Goal: Task Accomplishment & Management: Complete application form

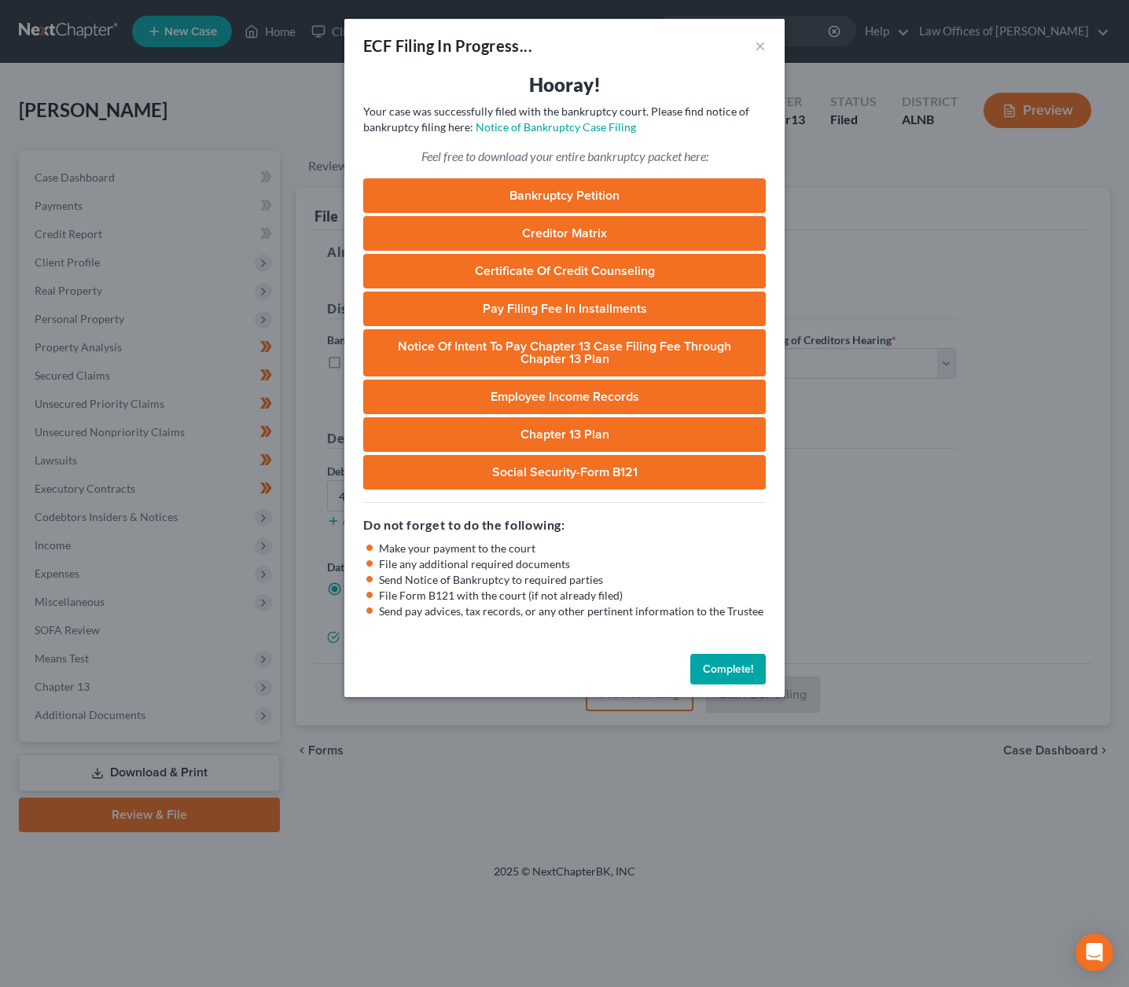
select select "2"
click at [717, 664] on button "Complete!" at bounding box center [727, 669] width 75 height 31
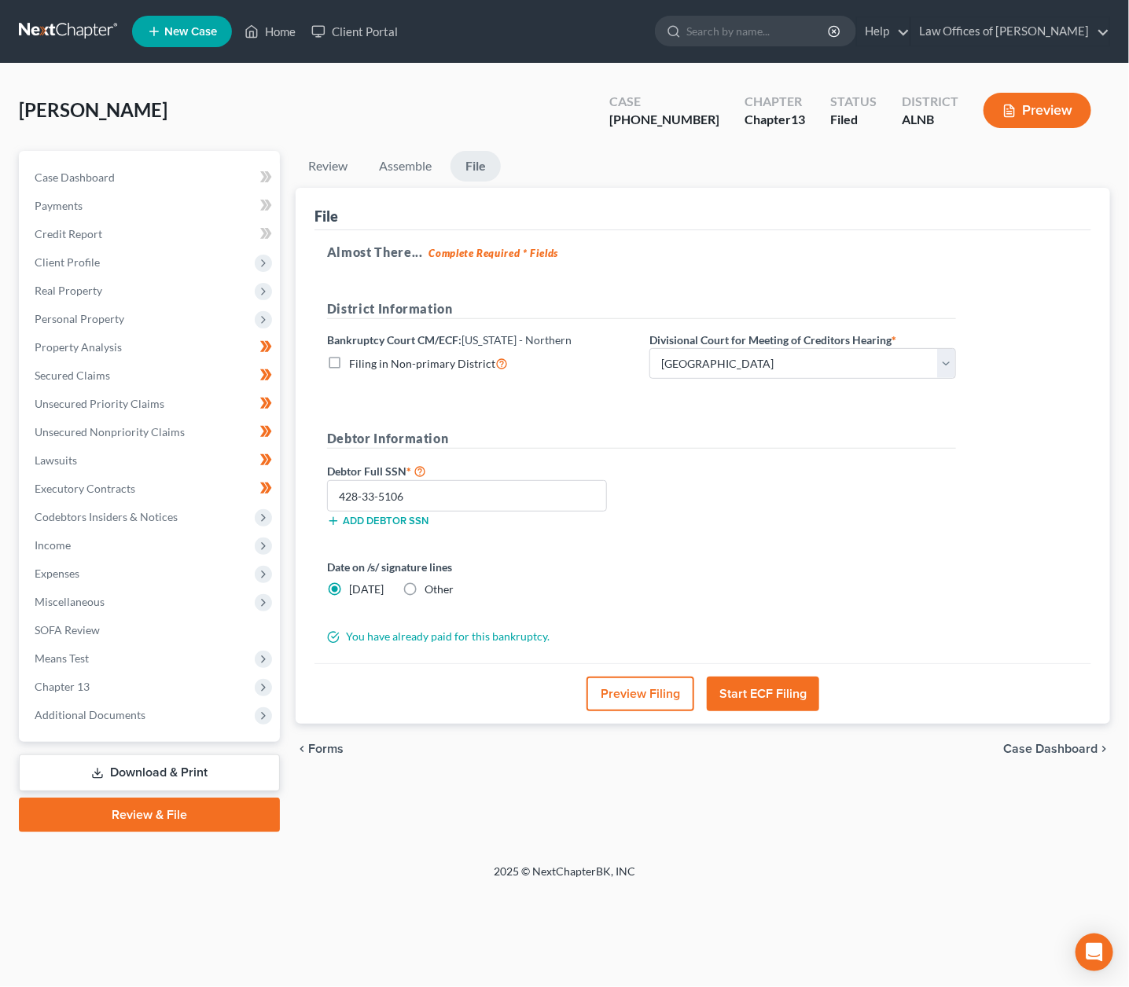
scroll to position [1, 0]
click at [766, 32] on input "search" at bounding box center [758, 31] width 144 height 29
type input "e"
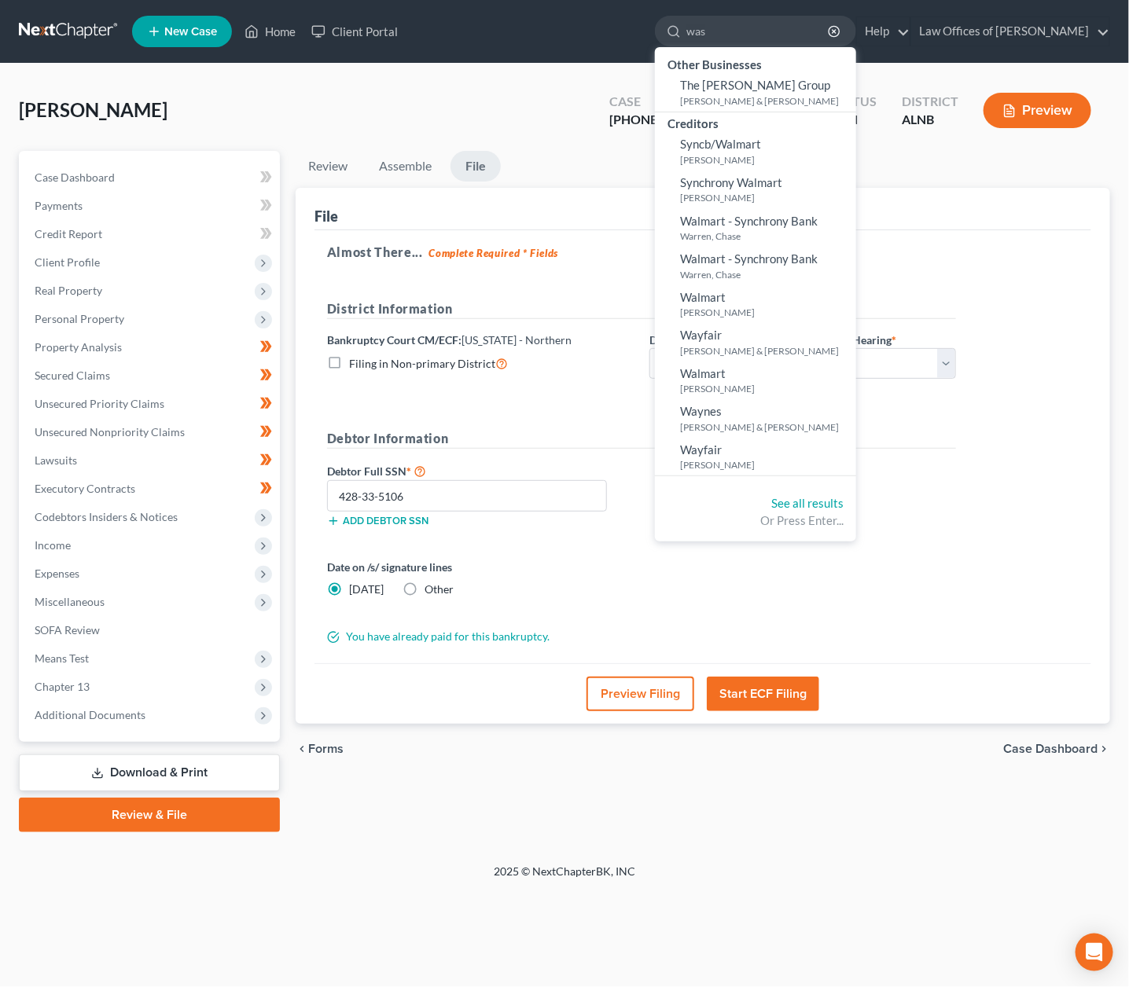
type input "was"
click at [612, 586] on div "Date on /s/ signature lines Today Other" at bounding box center [480, 578] width 322 height 39
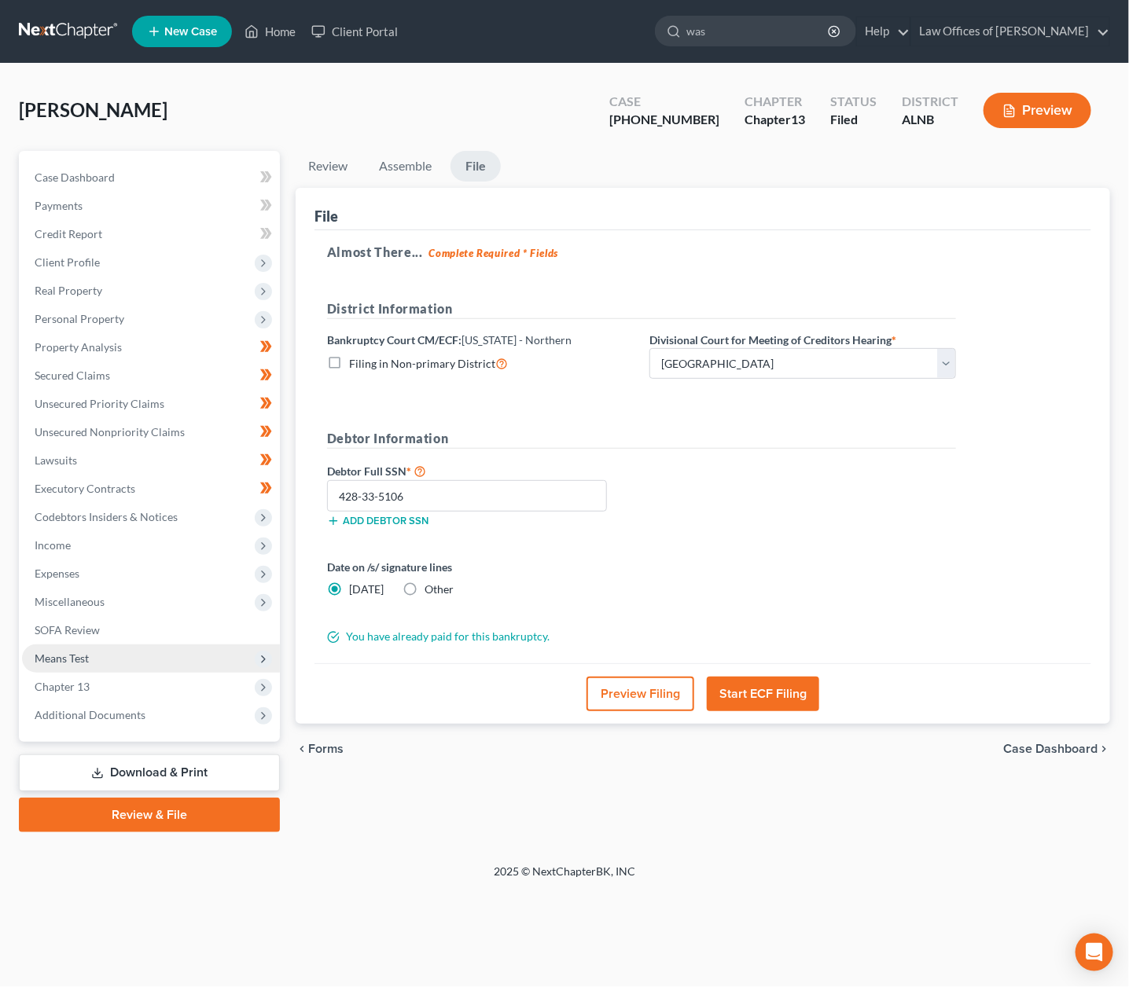
scroll to position [1, 0]
click at [62, 652] on span "Means Test" at bounding box center [62, 658] width 54 height 13
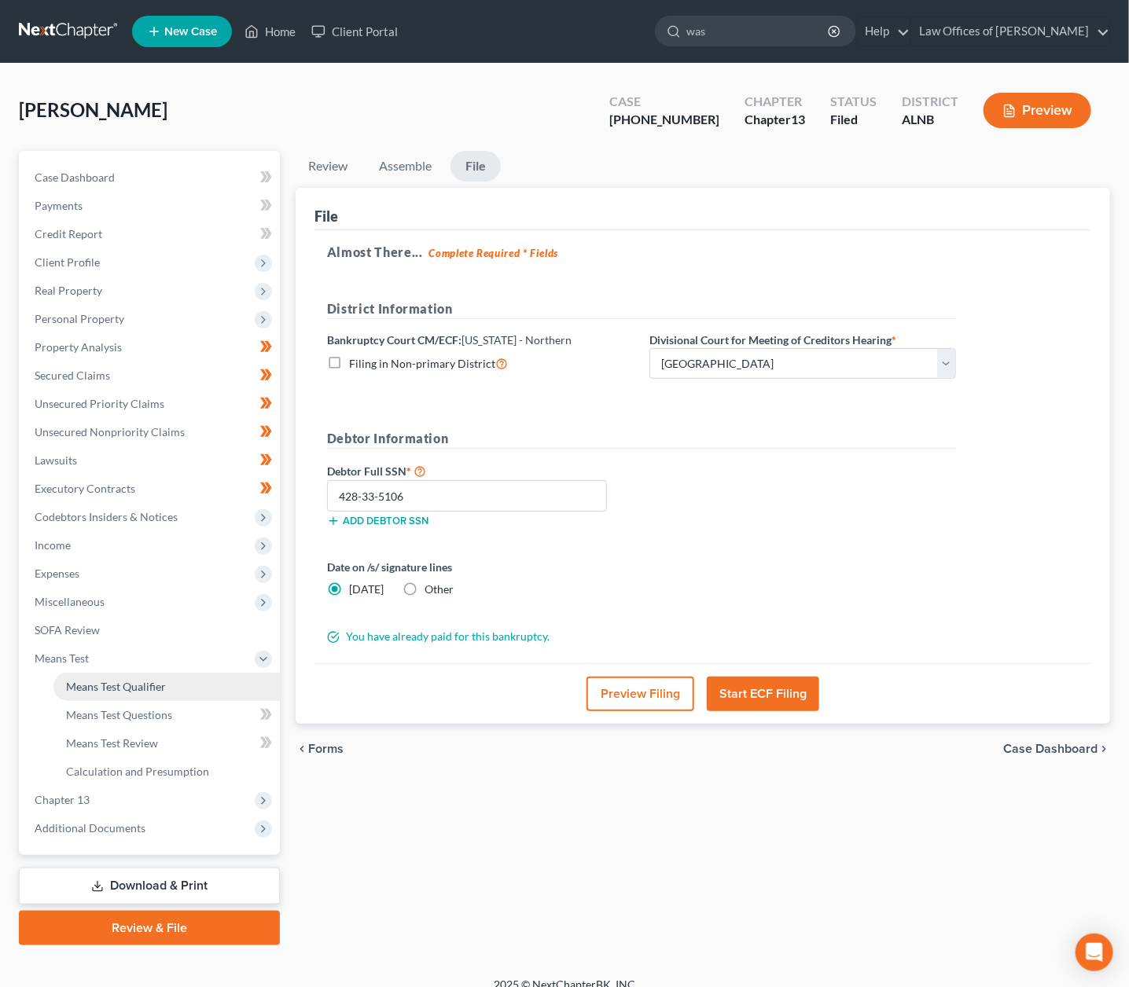
scroll to position [0, 1]
click at [137, 737] on span "Means Test Review" at bounding box center [112, 743] width 92 height 13
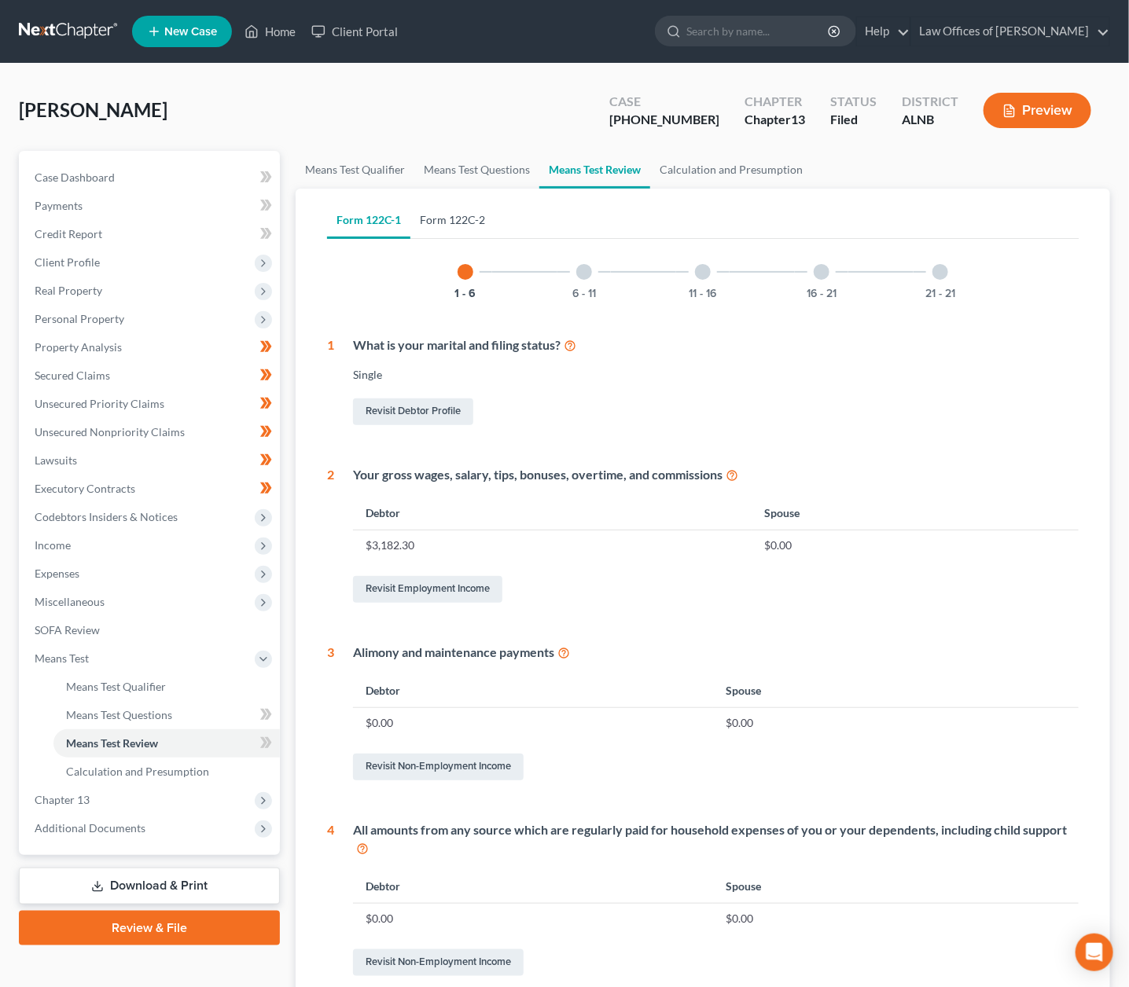
click at [478, 216] on link "Form 122C-2" at bounding box center [452, 220] width 84 height 38
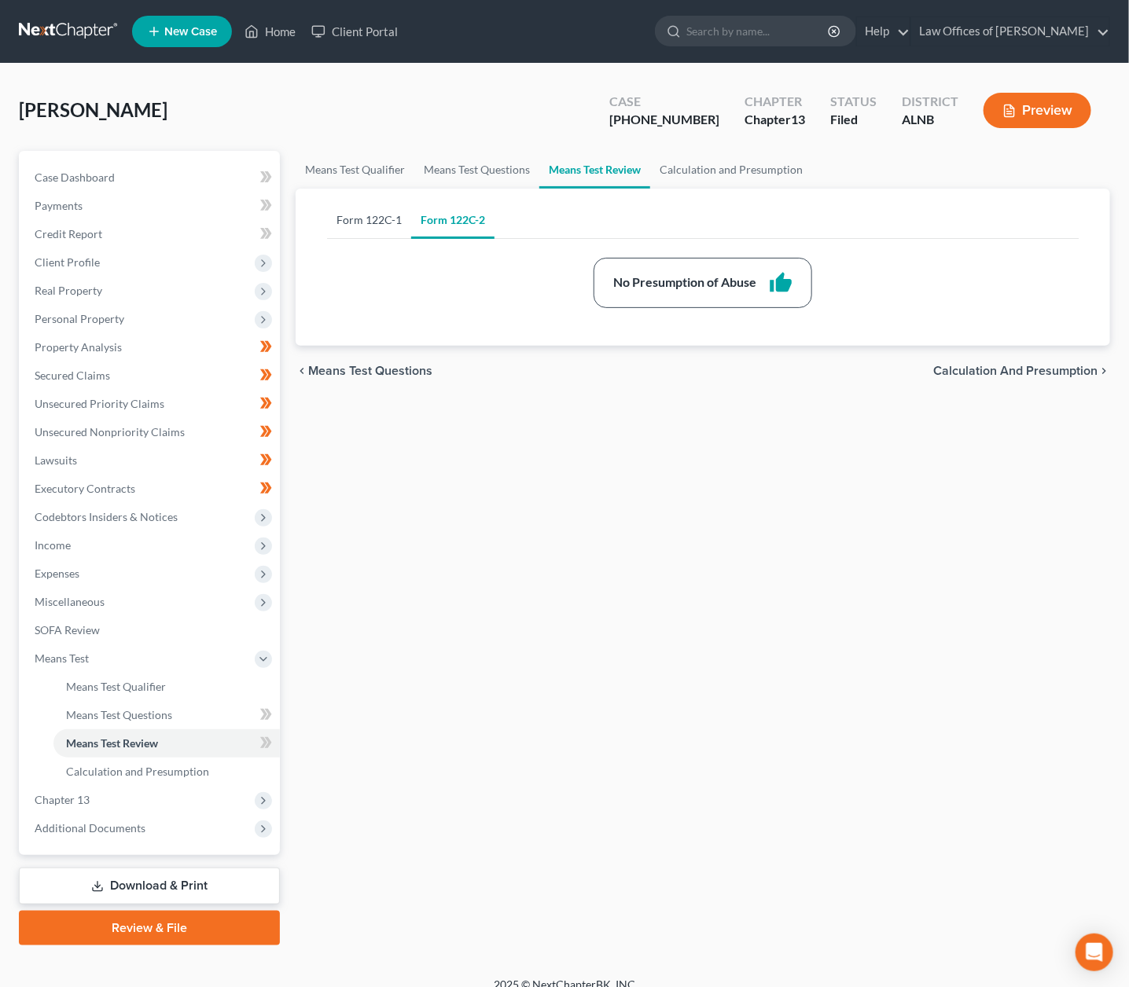
click at [370, 221] on link "Form 122C-1" at bounding box center [369, 220] width 84 height 38
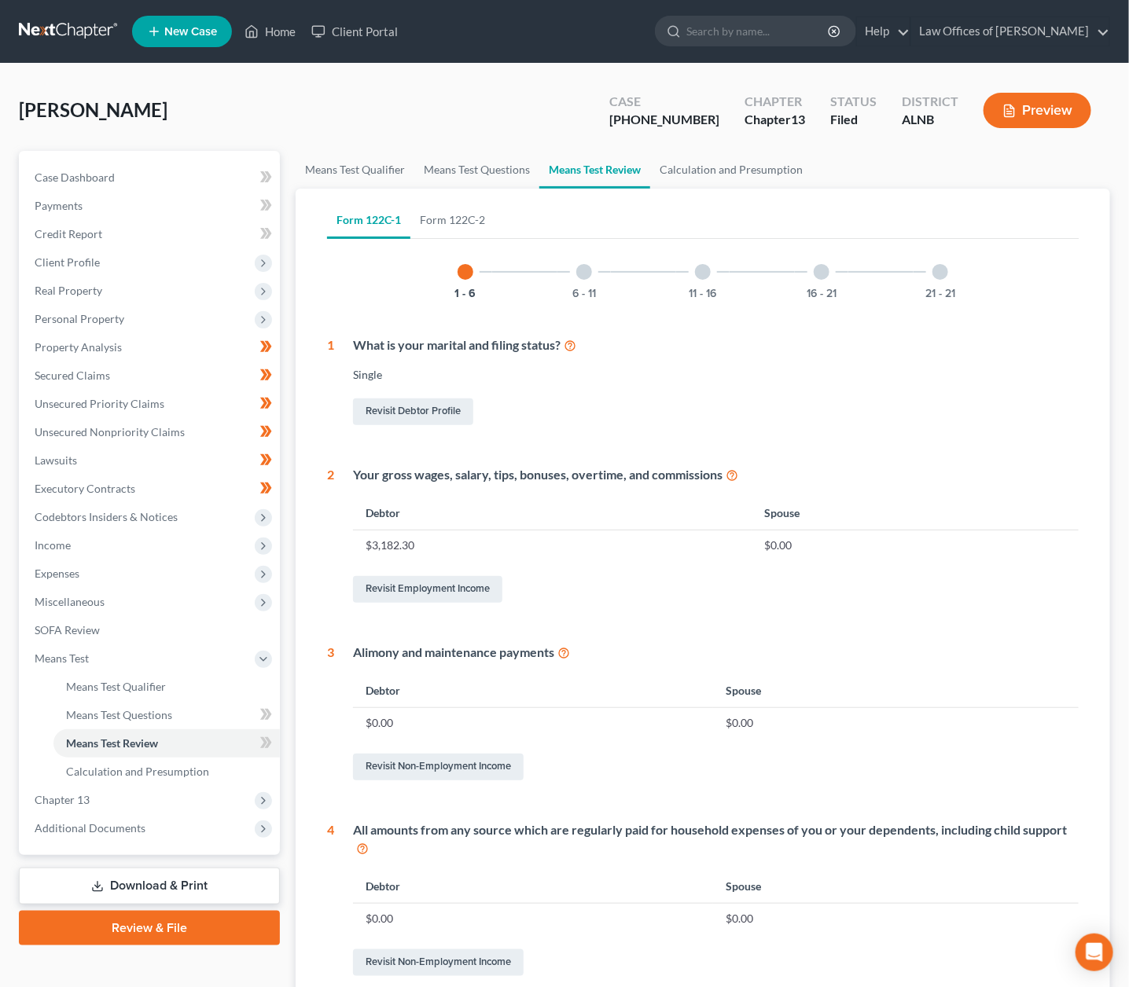
click at [75, 34] on link at bounding box center [69, 31] width 101 height 28
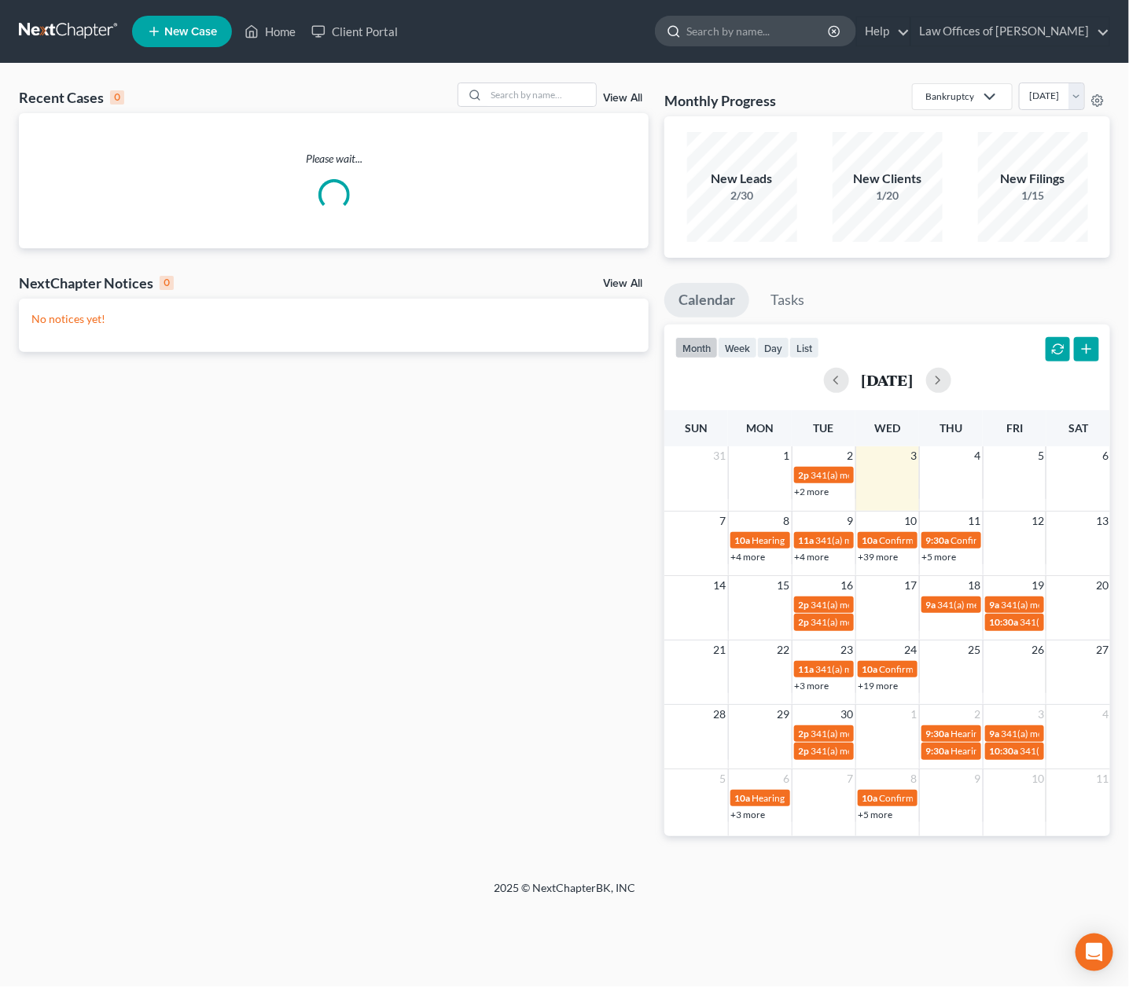
click at [757, 33] on input "search" at bounding box center [758, 31] width 144 height 29
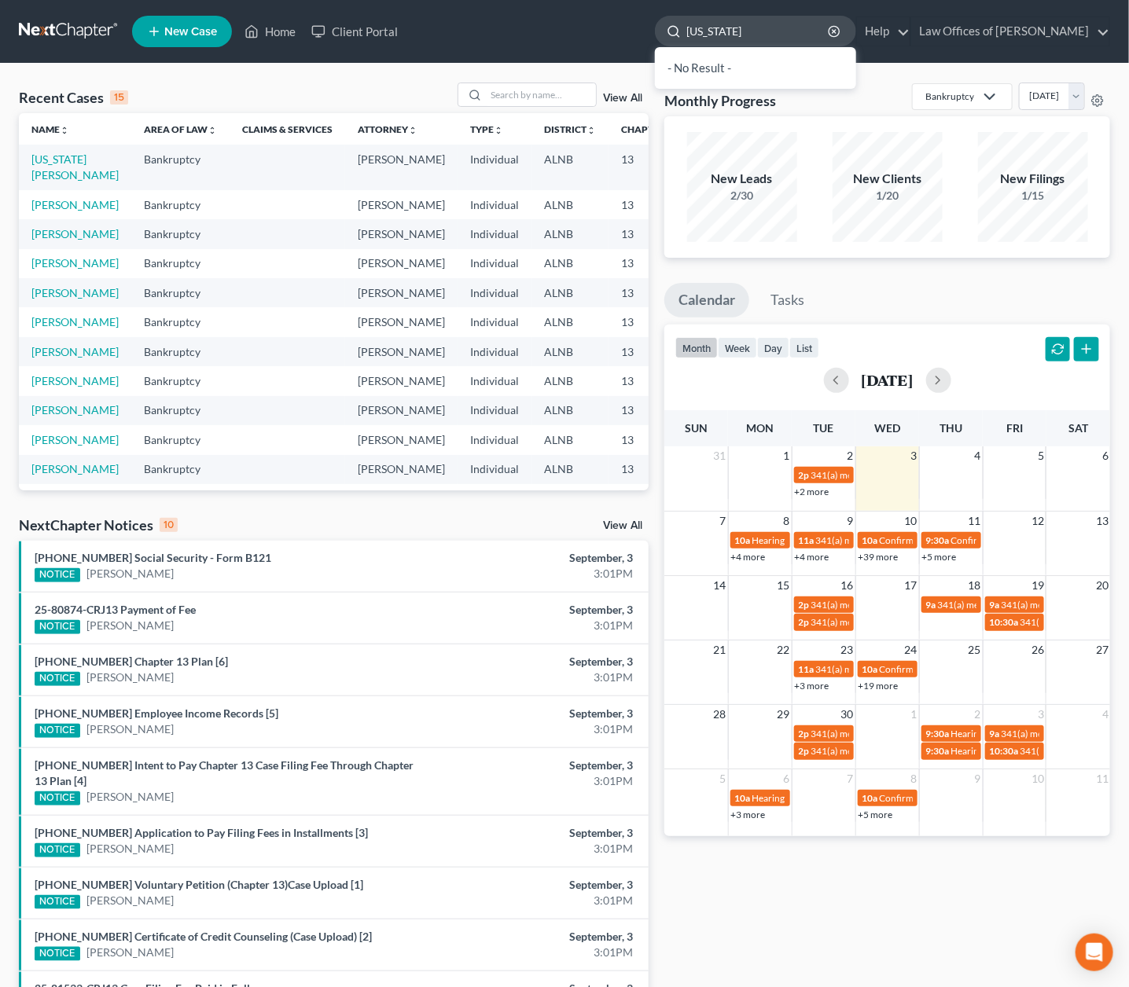
type input "[US_STATE]"
drag, startPoint x: 757, startPoint y: 33, endPoint x: 42, endPoint y: 161, distance: 726.1
click at [42, 161] on link "[US_STATE][PERSON_NAME]" at bounding box center [74, 167] width 87 height 29
select select "1"
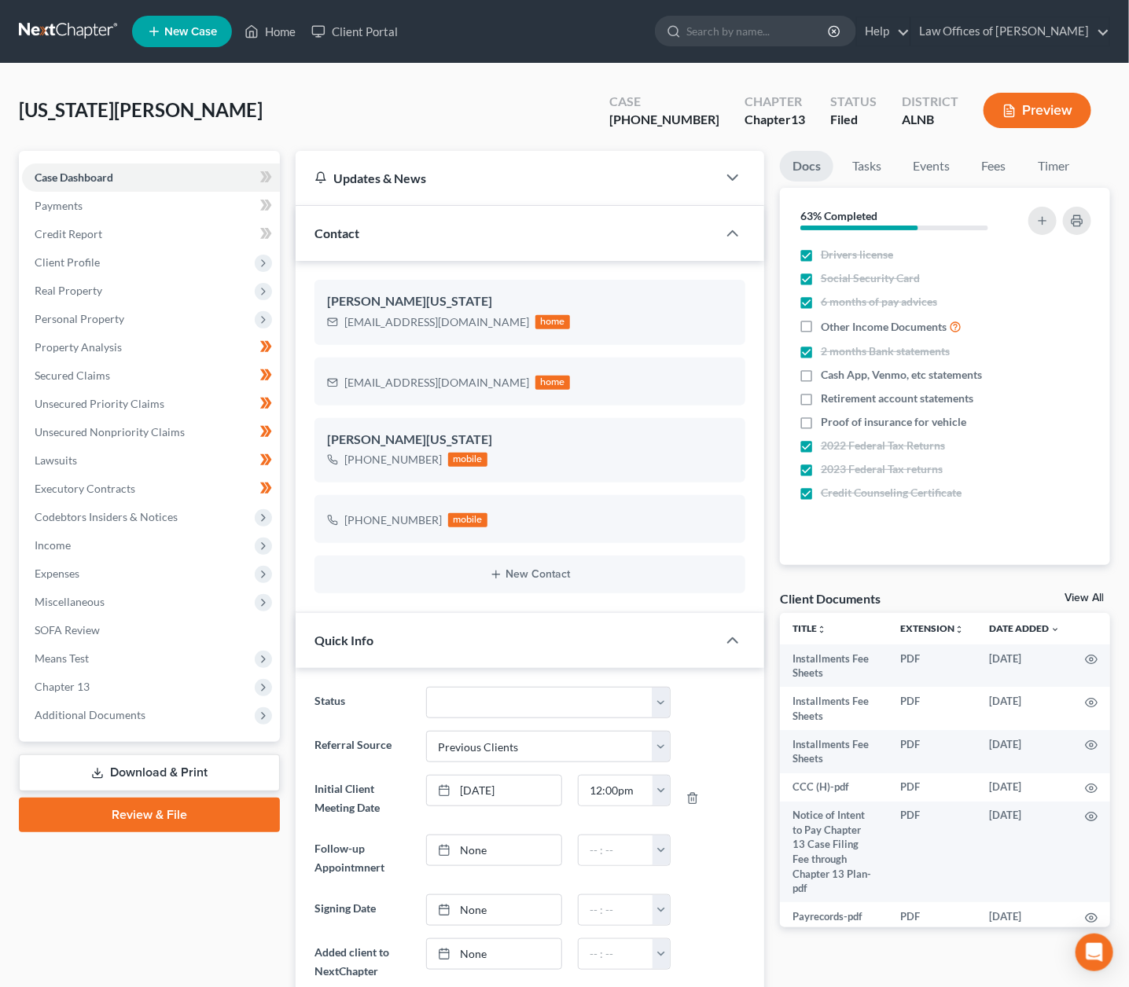
scroll to position [264, 0]
click at [68, 652] on span "Means Test" at bounding box center [62, 658] width 54 height 13
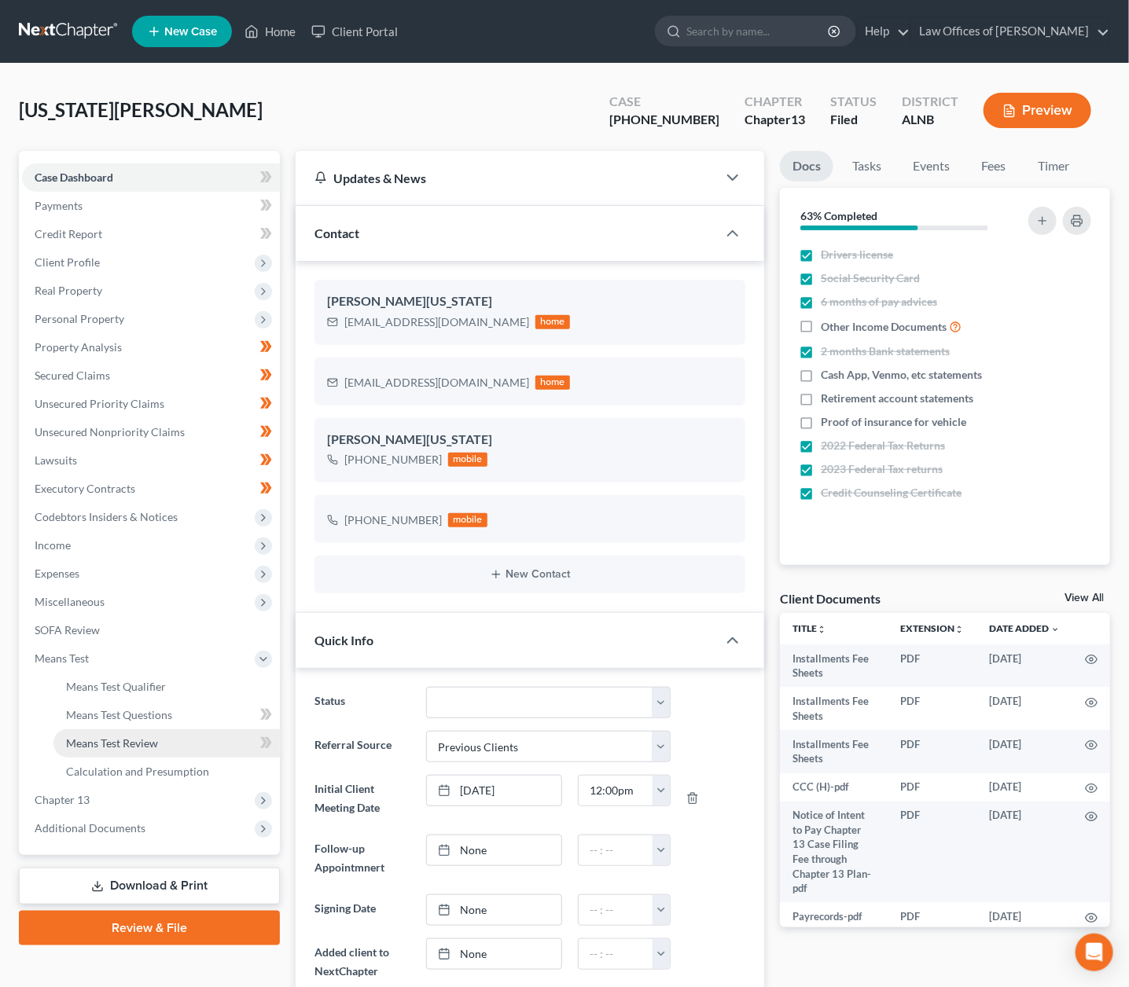
click at [133, 737] on span "Means Test Review" at bounding box center [112, 743] width 92 height 13
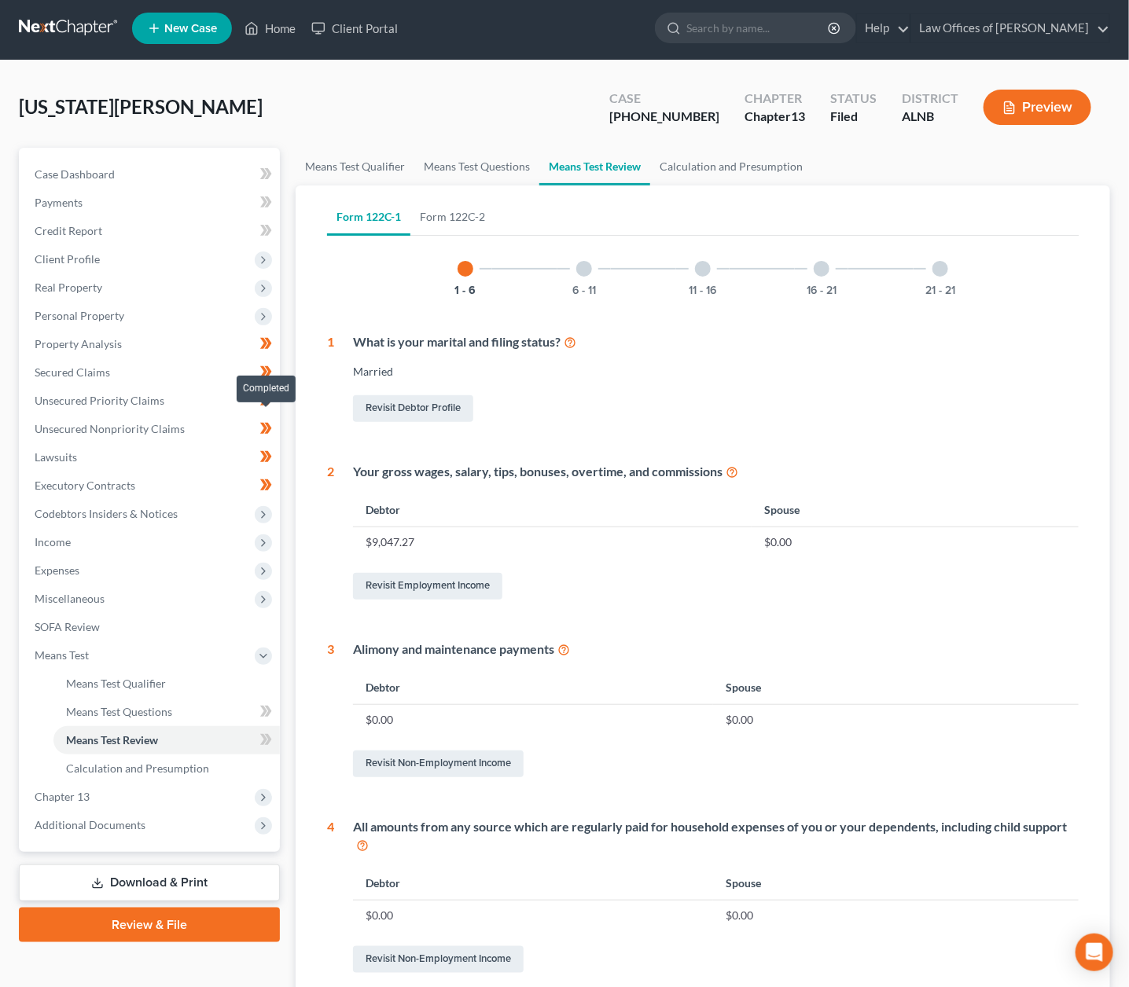
scroll to position [3, 0]
click at [103, 533] on span "Income" at bounding box center [151, 542] width 258 height 28
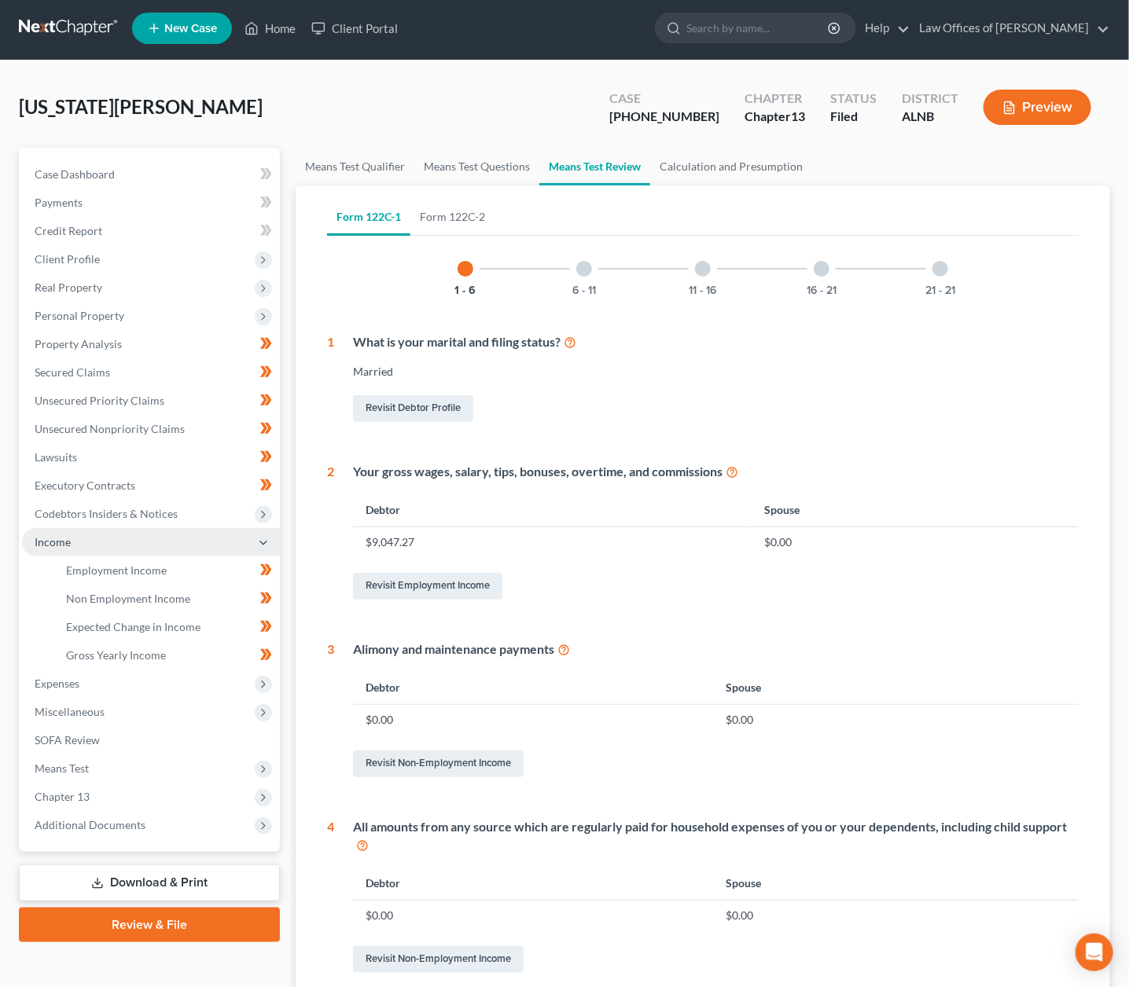
scroll to position [4, 0]
click at [145, 563] on span "Employment Income" at bounding box center [116, 569] width 101 height 13
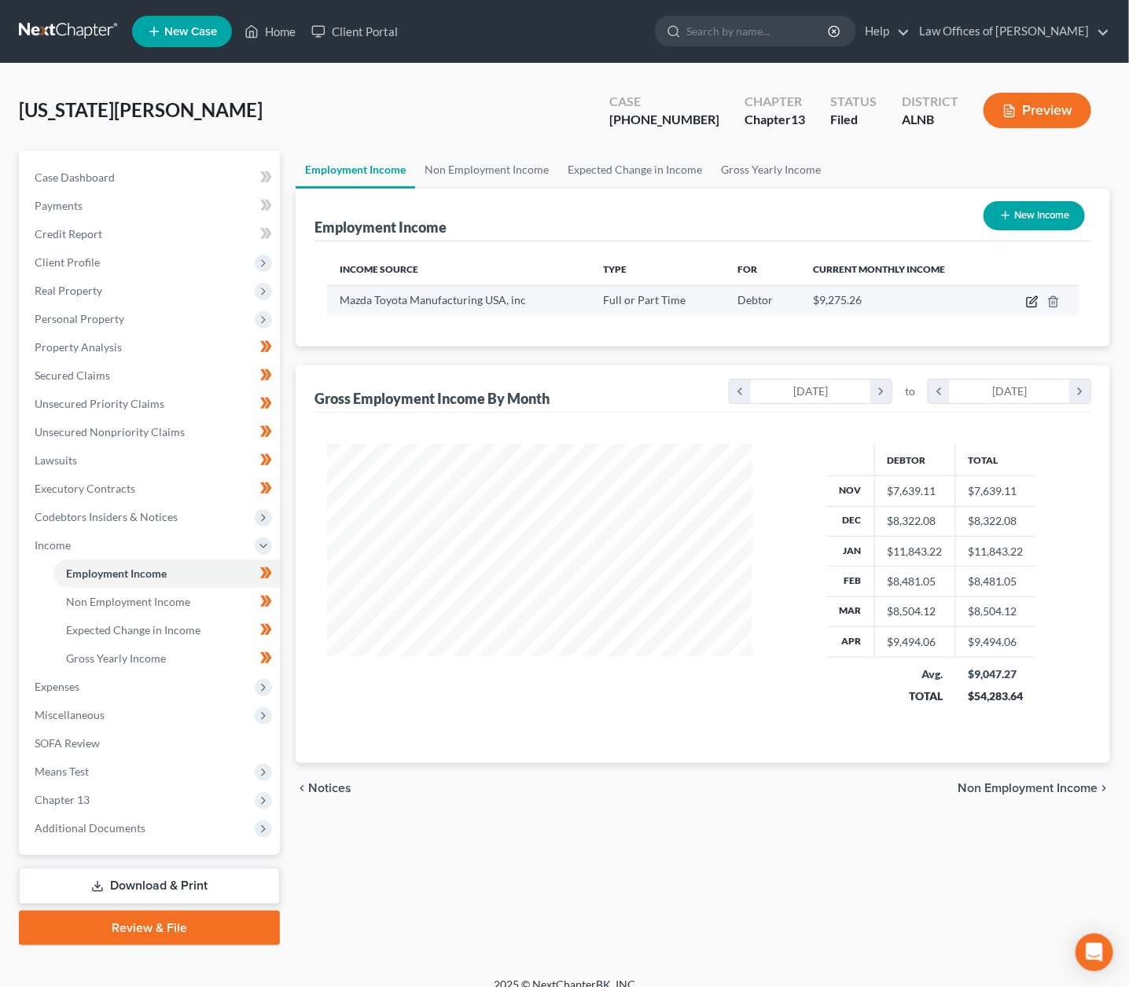
click at [1029, 297] on icon "button" at bounding box center [1032, 302] width 13 height 13
select select "0"
select select "2"
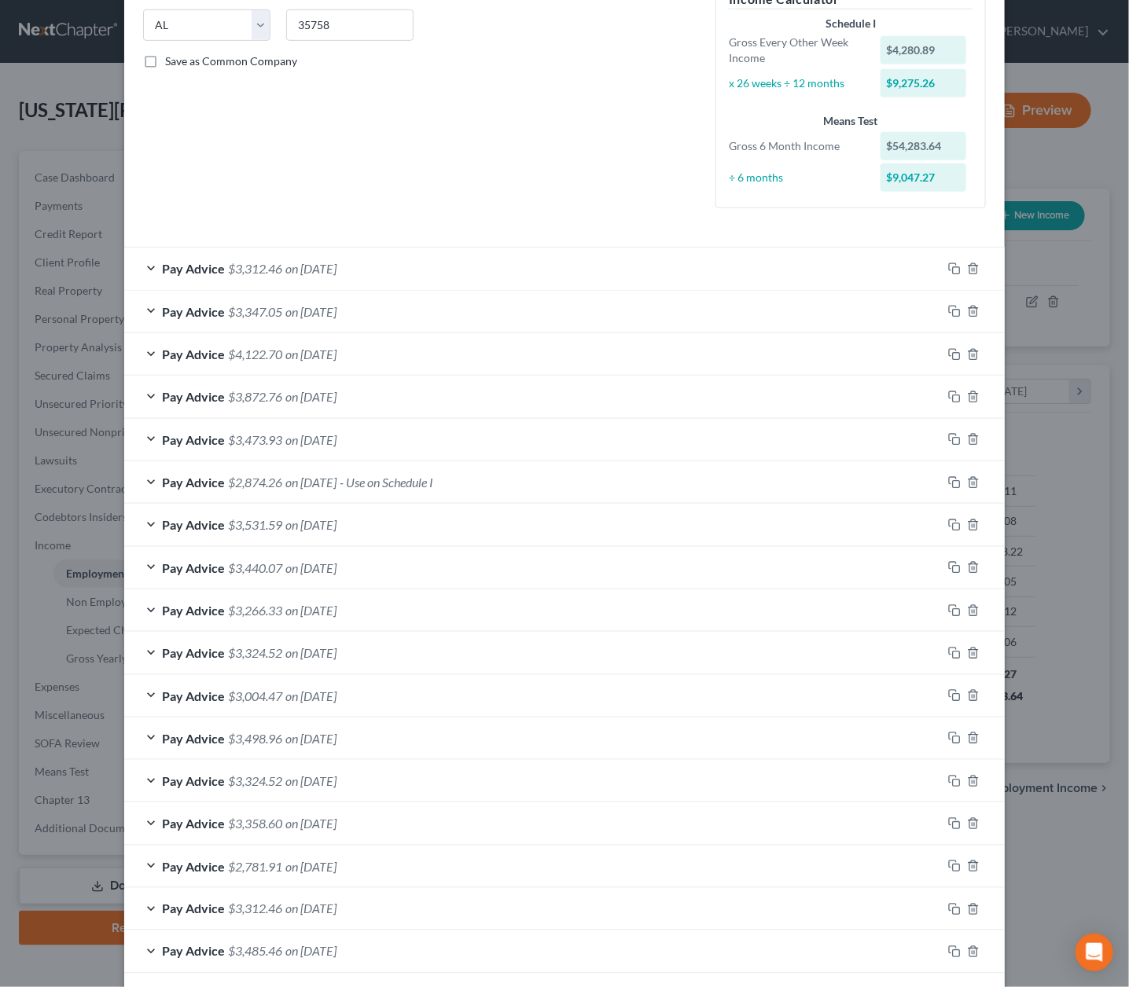
scroll to position [315, 0]
click at [333, 689] on span "on [DATE]" at bounding box center [310, 696] width 51 height 15
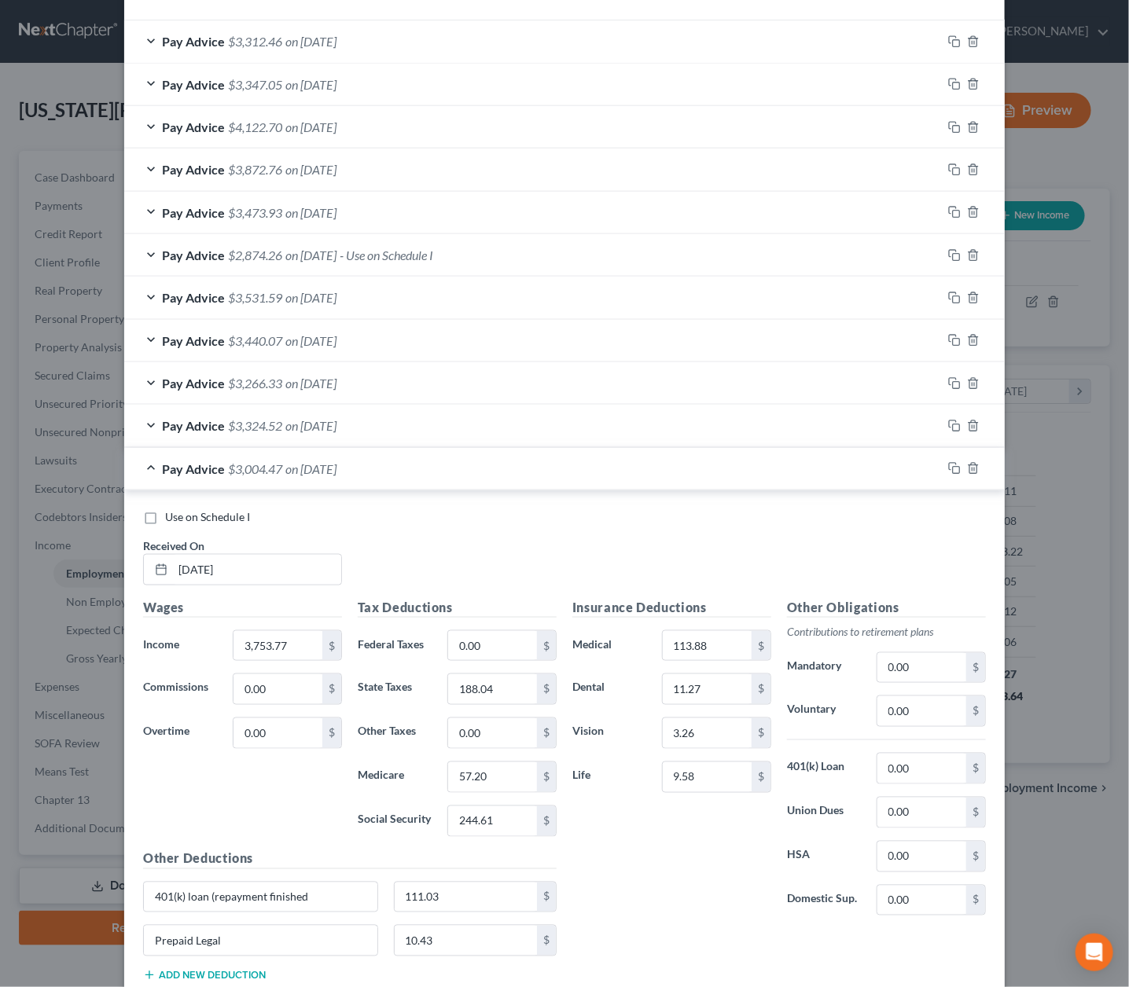
scroll to position [566, 0]
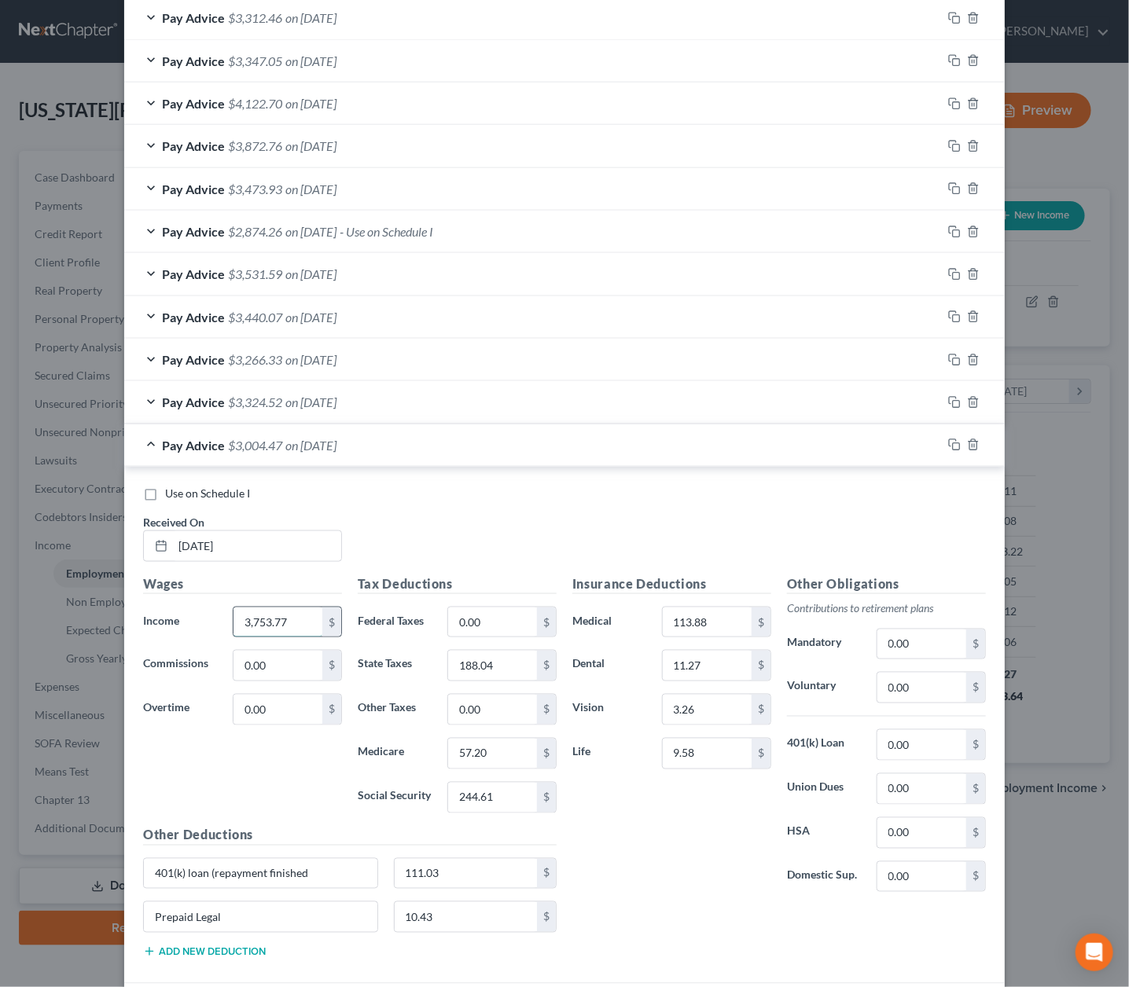
click at [302, 617] on input "3,753.77" at bounding box center [278, 623] width 89 height 30
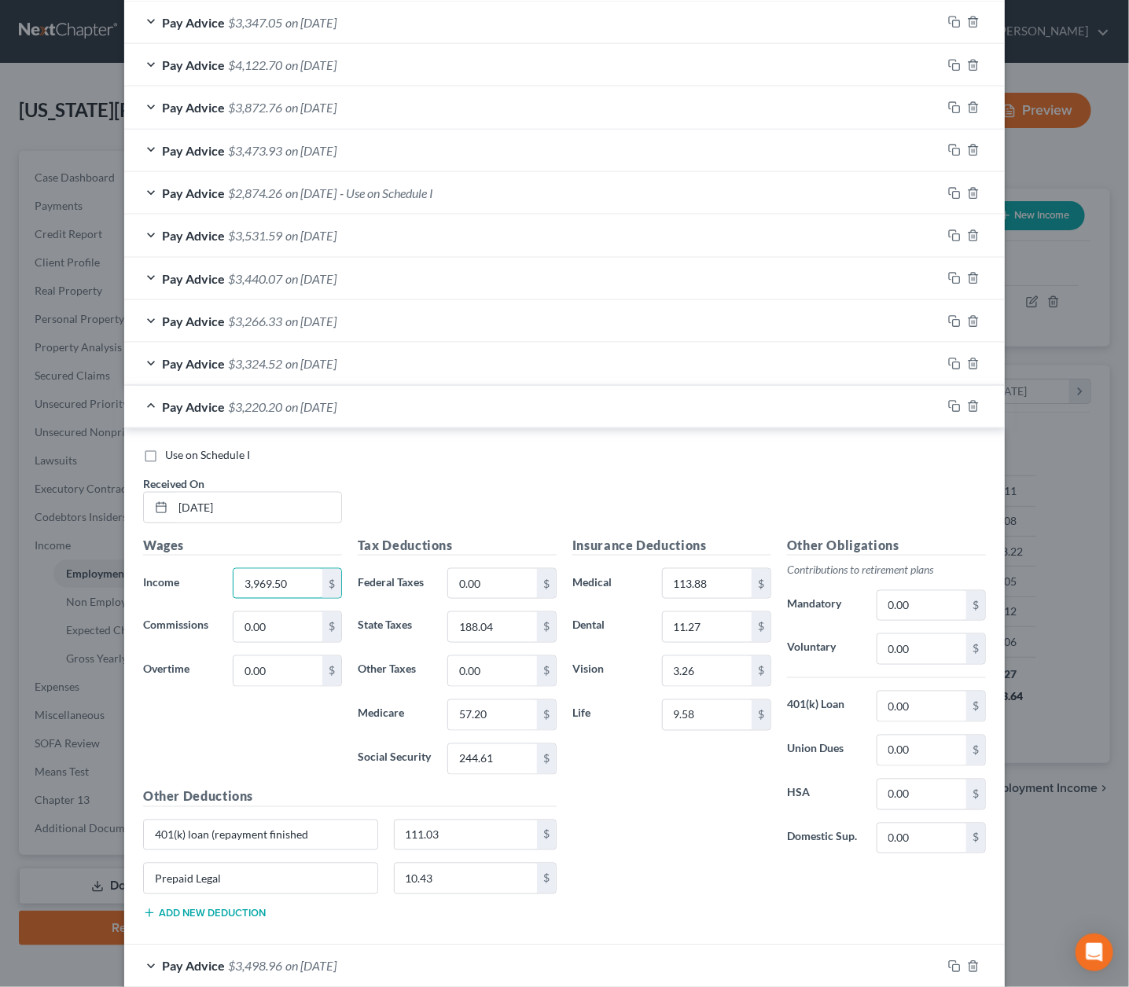
scroll to position [595, 0]
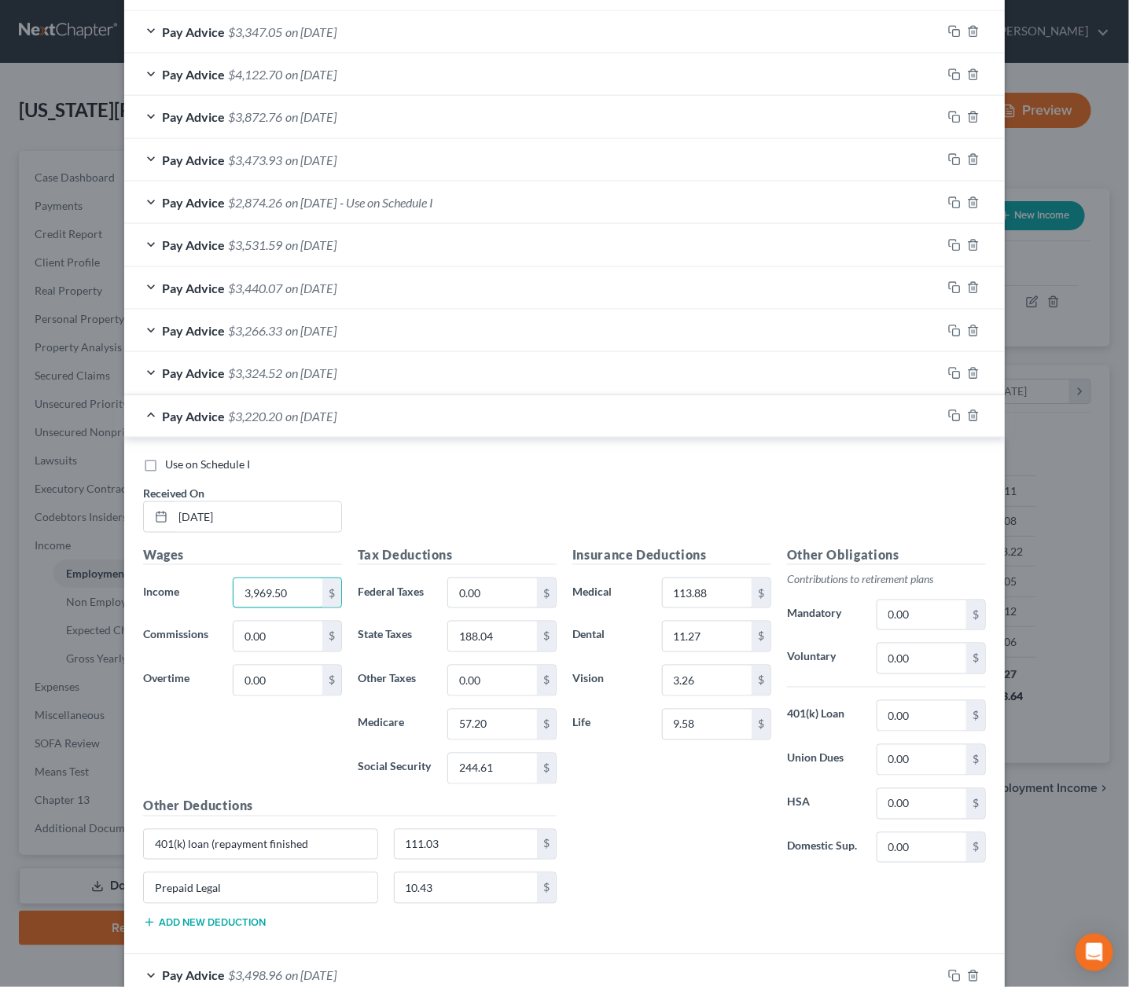
type input "3,969.50"
click at [276, 366] on span "$3,324.52" at bounding box center [255, 373] width 54 height 15
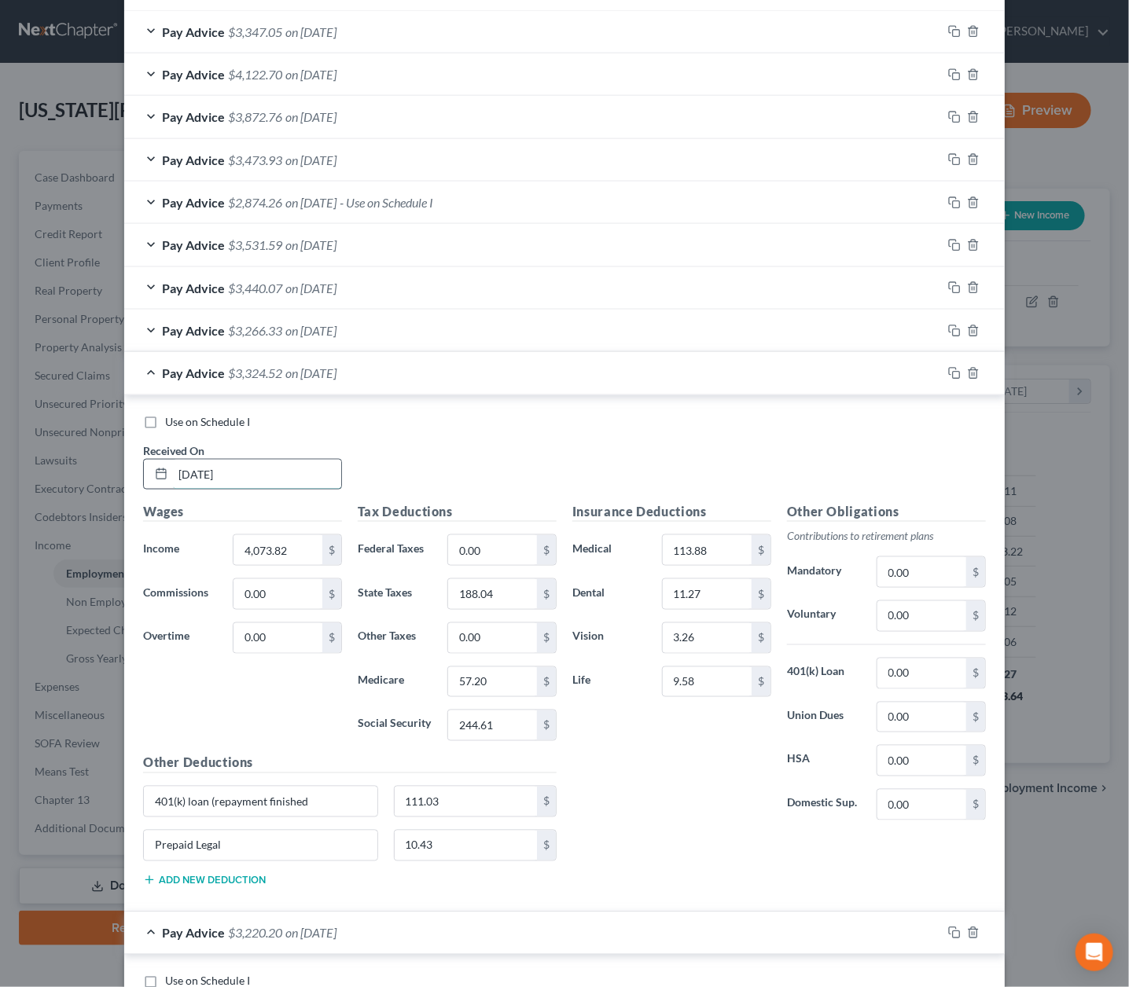
click at [215, 464] on input "[DATE]" at bounding box center [257, 475] width 168 height 30
click at [292, 551] on input "4,073.82" at bounding box center [278, 550] width 89 height 30
click at [306, 537] on input "4,073.82" at bounding box center [278, 550] width 89 height 30
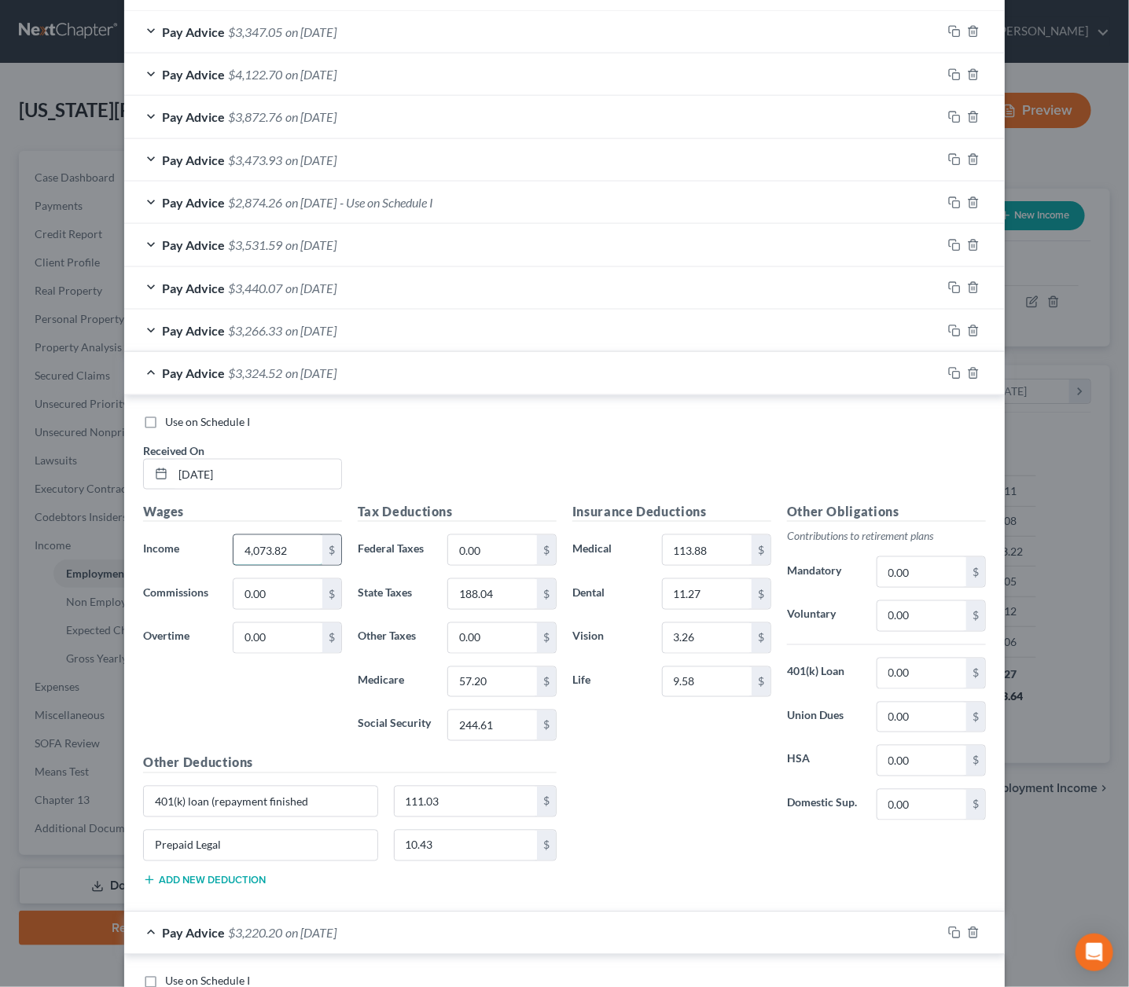
click at [306, 537] on input "4,073.82" at bounding box center [278, 550] width 89 height 30
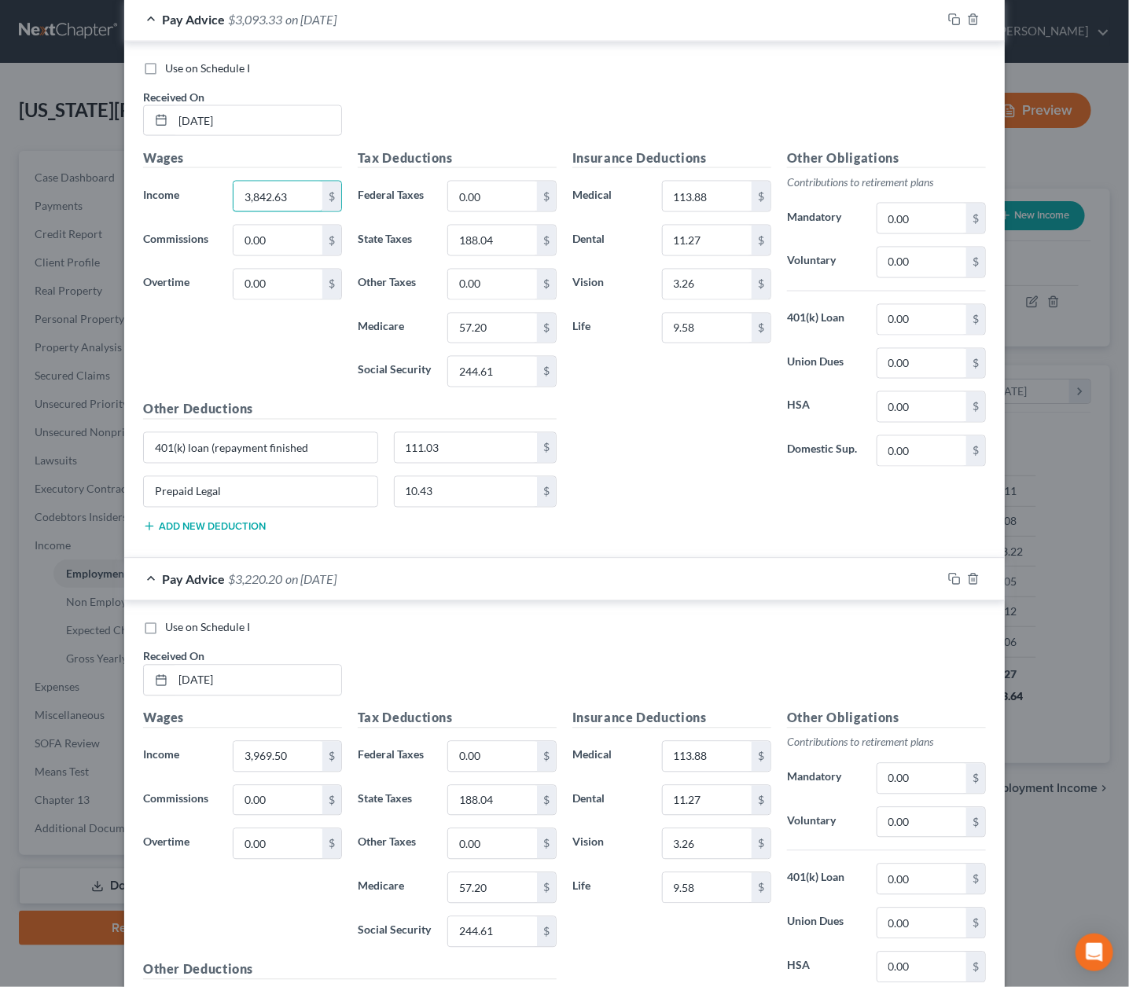
scroll to position [1139, 0]
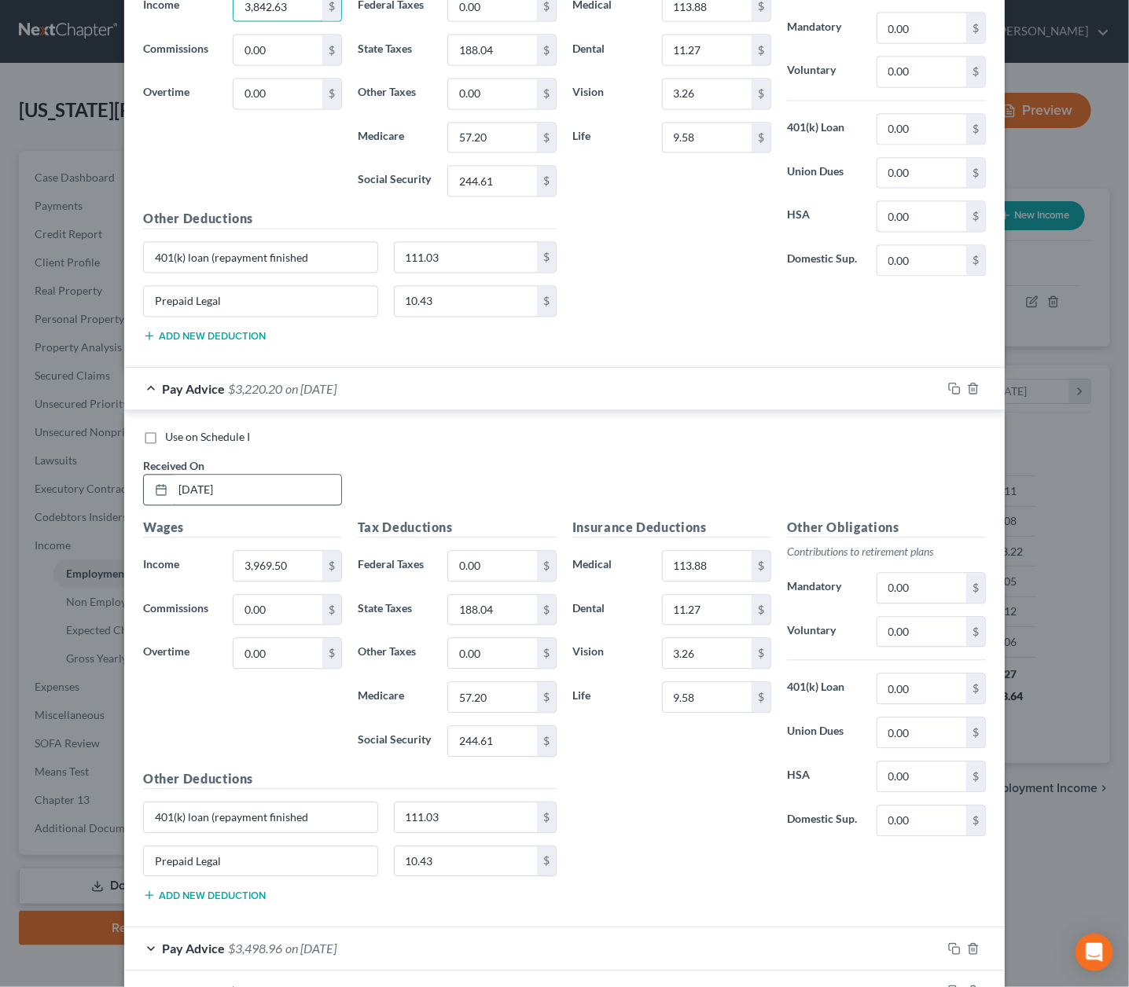
type input "3,842.63"
click at [256, 476] on input "[DATE]" at bounding box center [257, 491] width 168 height 30
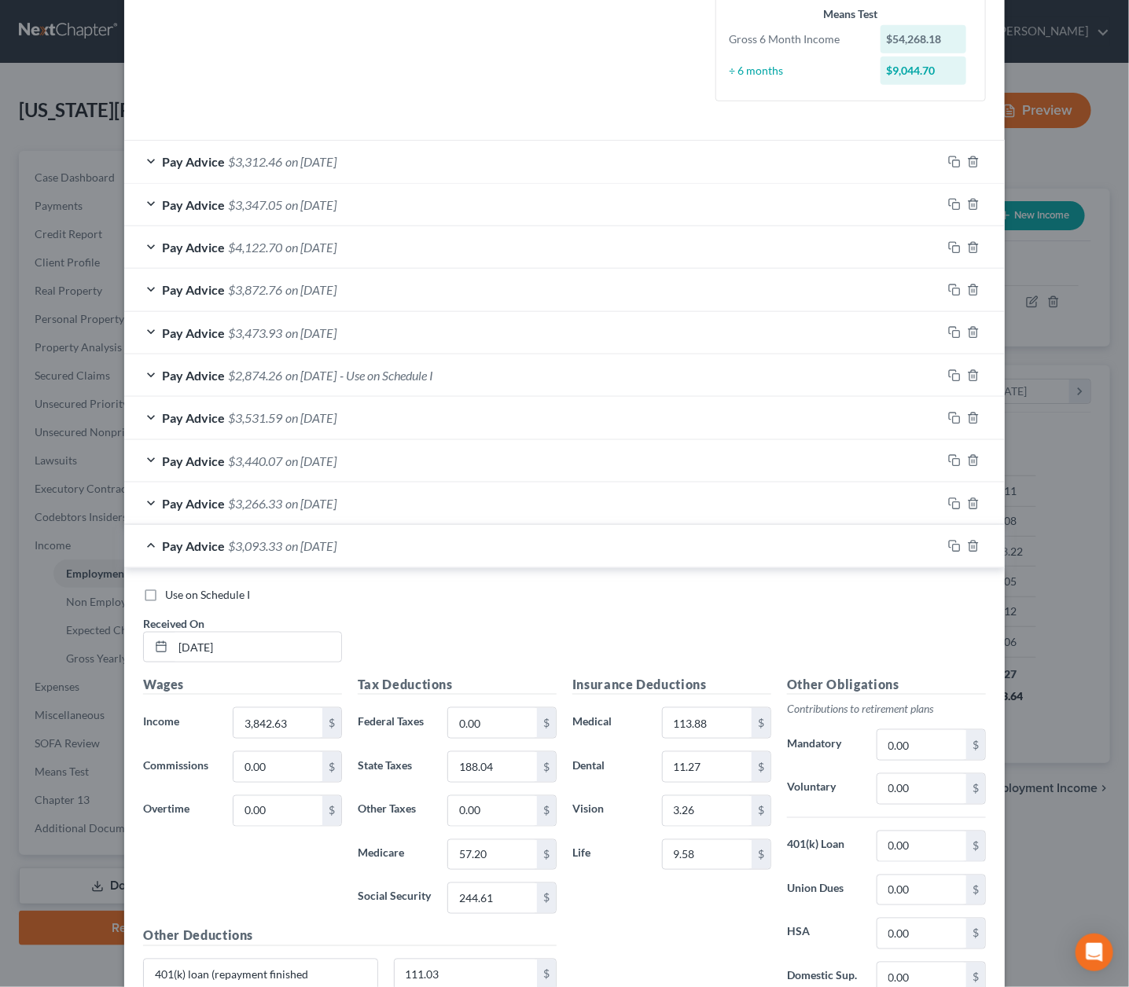
click at [279, 496] on span "$3,266.33" at bounding box center [255, 503] width 54 height 15
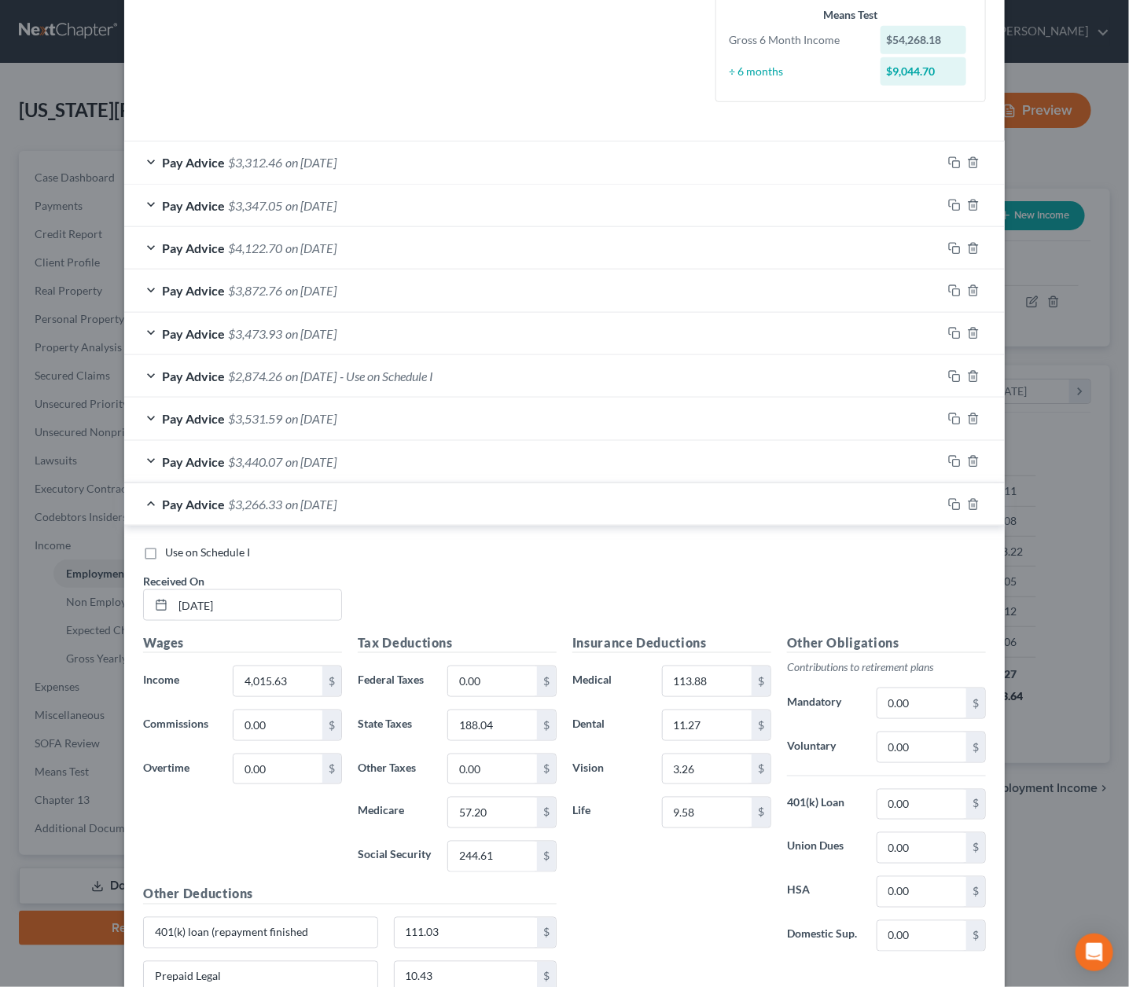
scroll to position [425, 0]
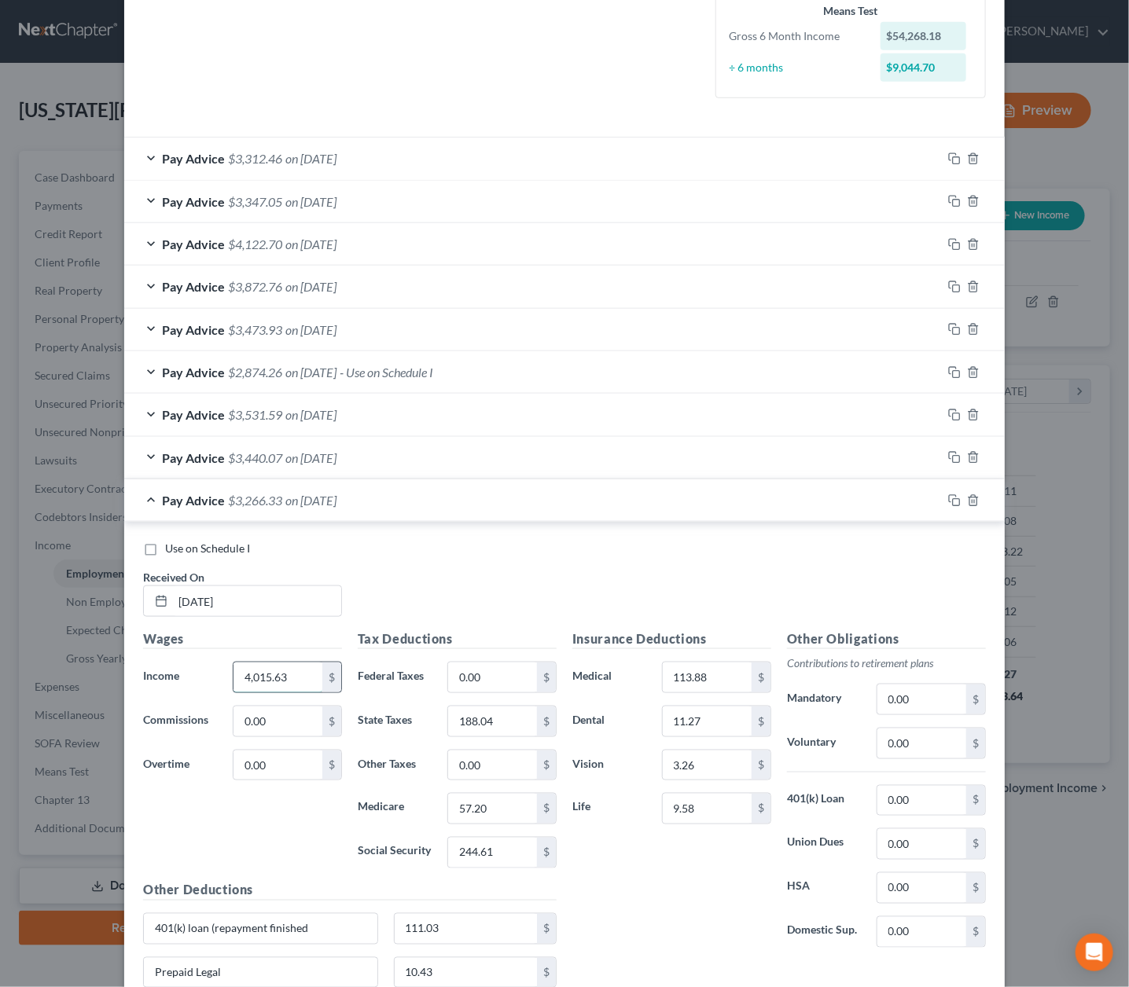
click at [263, 672] on input "4,015.63" at bounding box center [278, 678] width 89 height 30
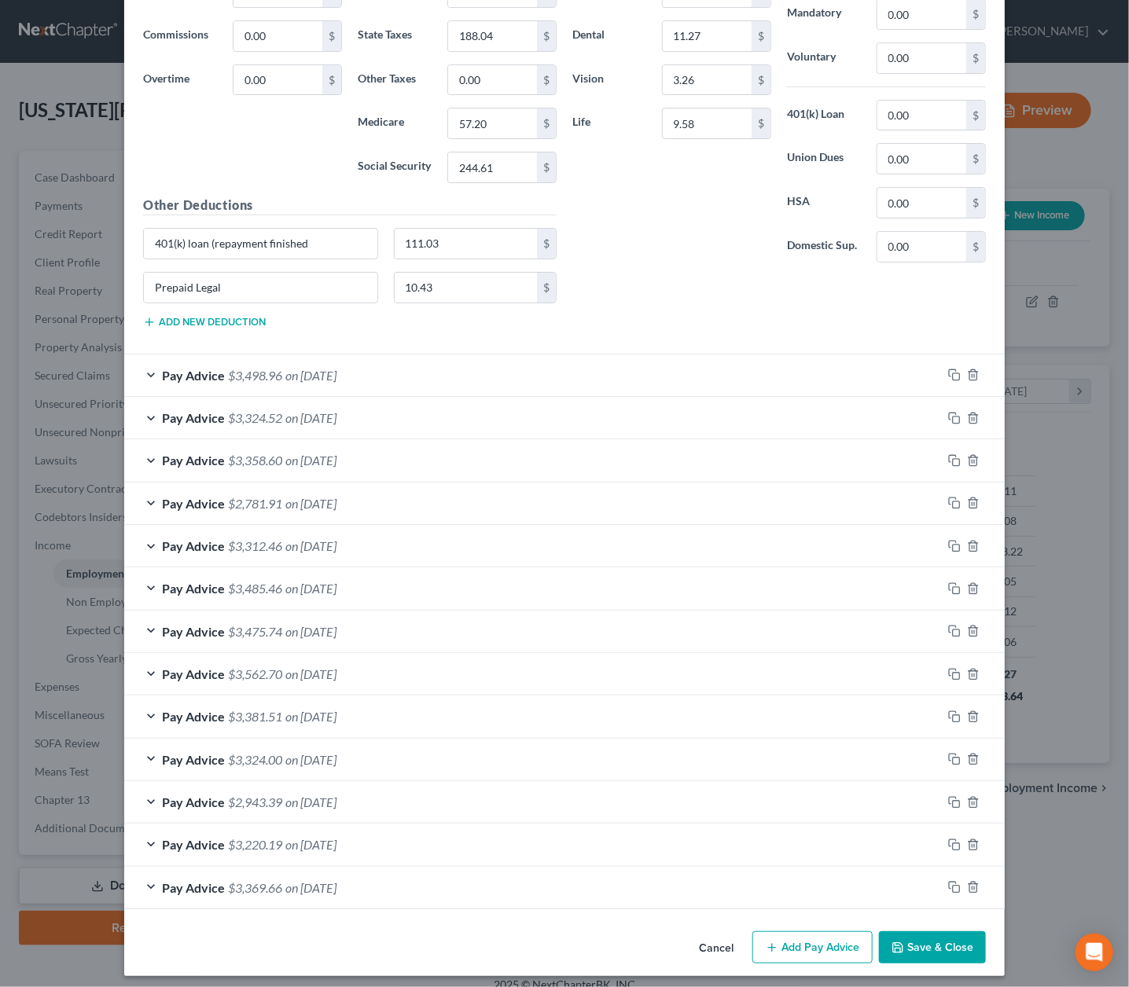
scroll to position [2230, 0]
click at [941, 932] on button "Save & Close" at bounding box center [932, 948] width 107 height 33
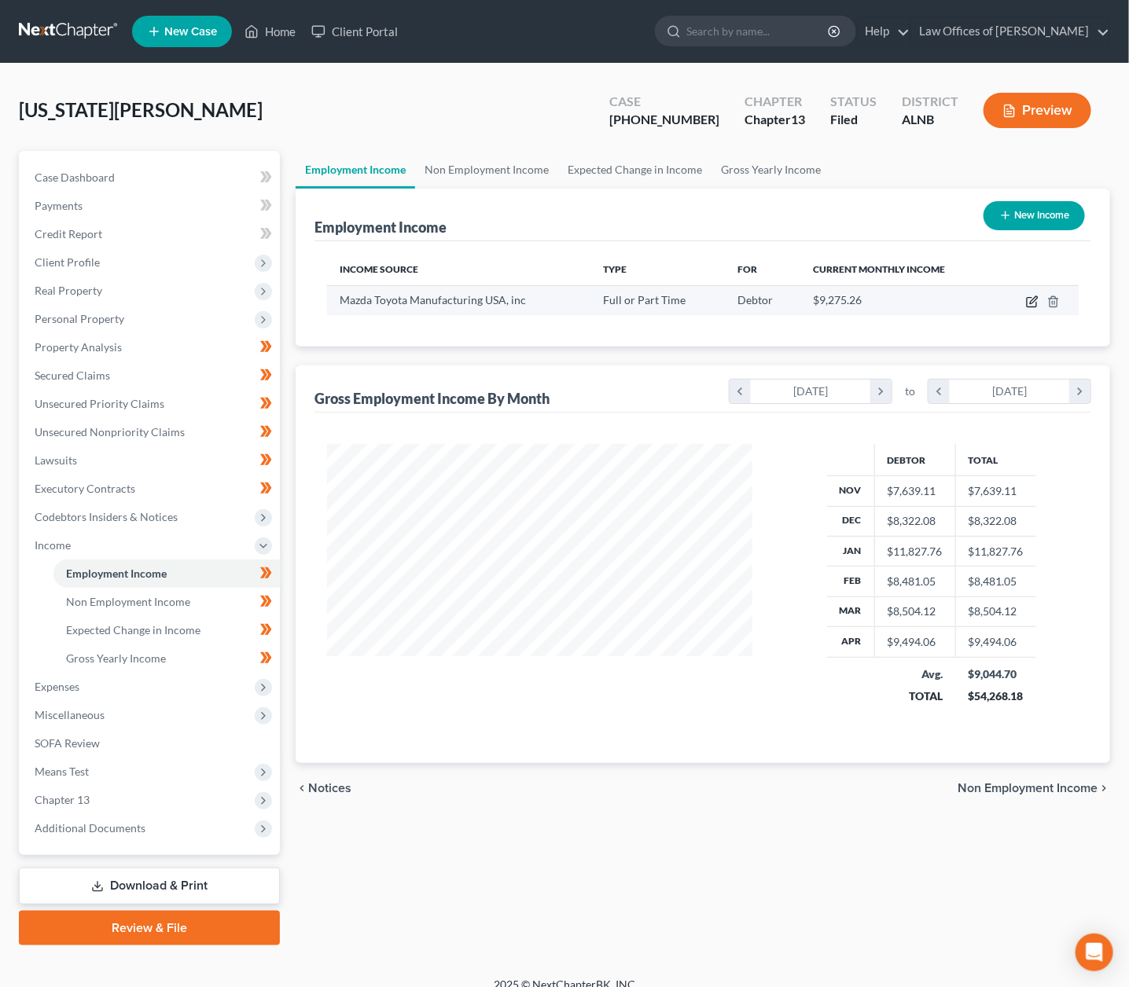
click at [1032, 304] on icon "button" at bounding box center [1032, 302] width 13 height 13
select select "0"
select select "2"
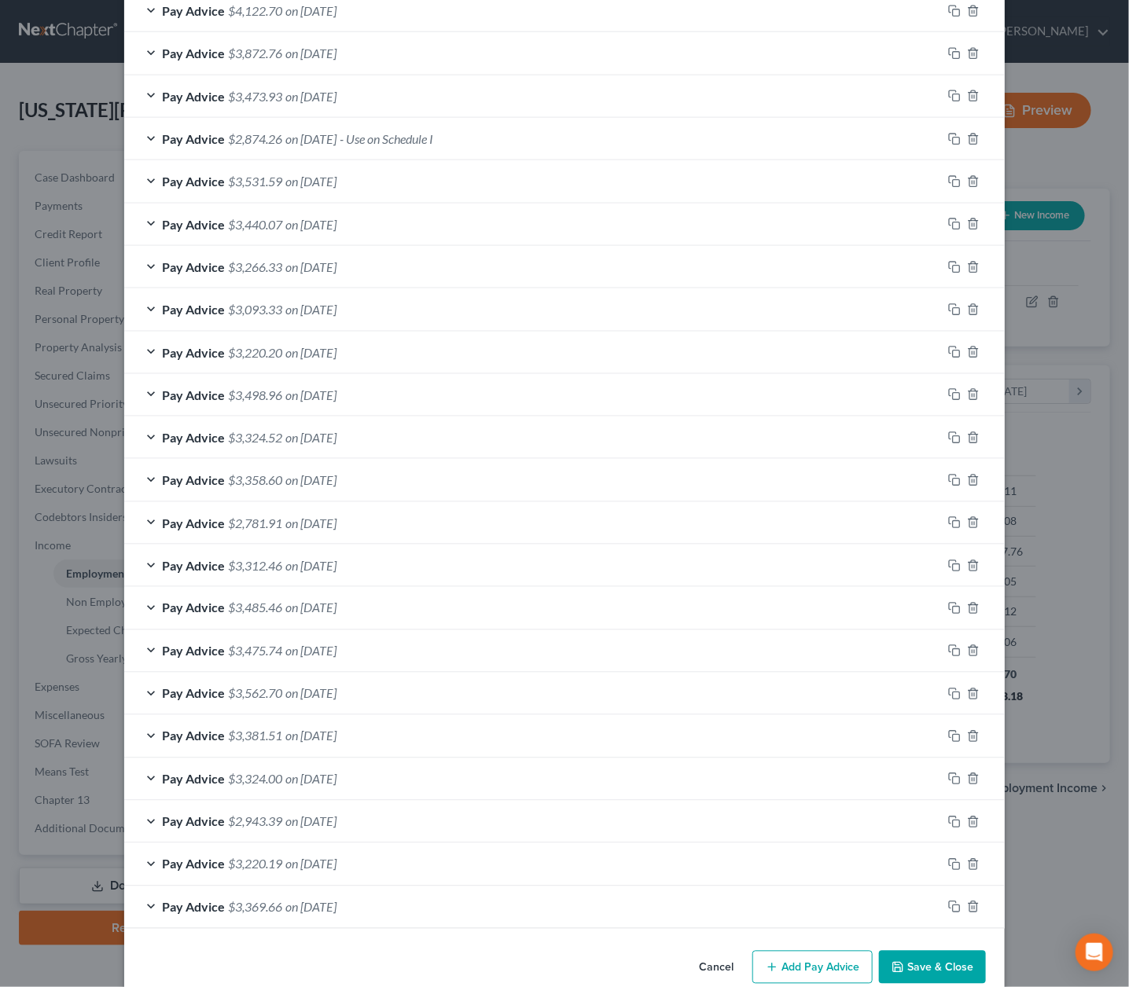
scroll to position [609, 0]
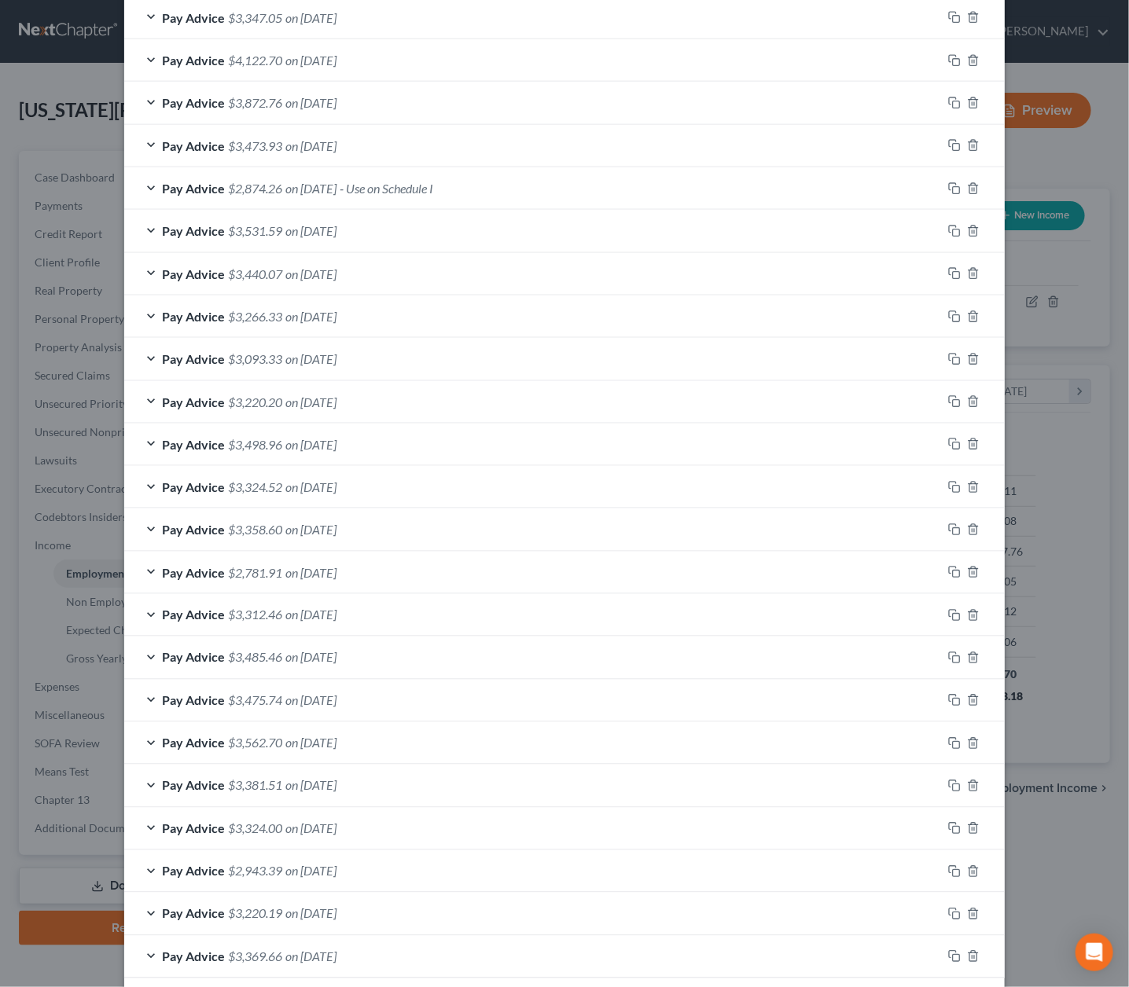
click at [268, 338] on div "Pay Advice $3,093.33 on [DATE]" at bounding box center [533, 359] width 818 height 42
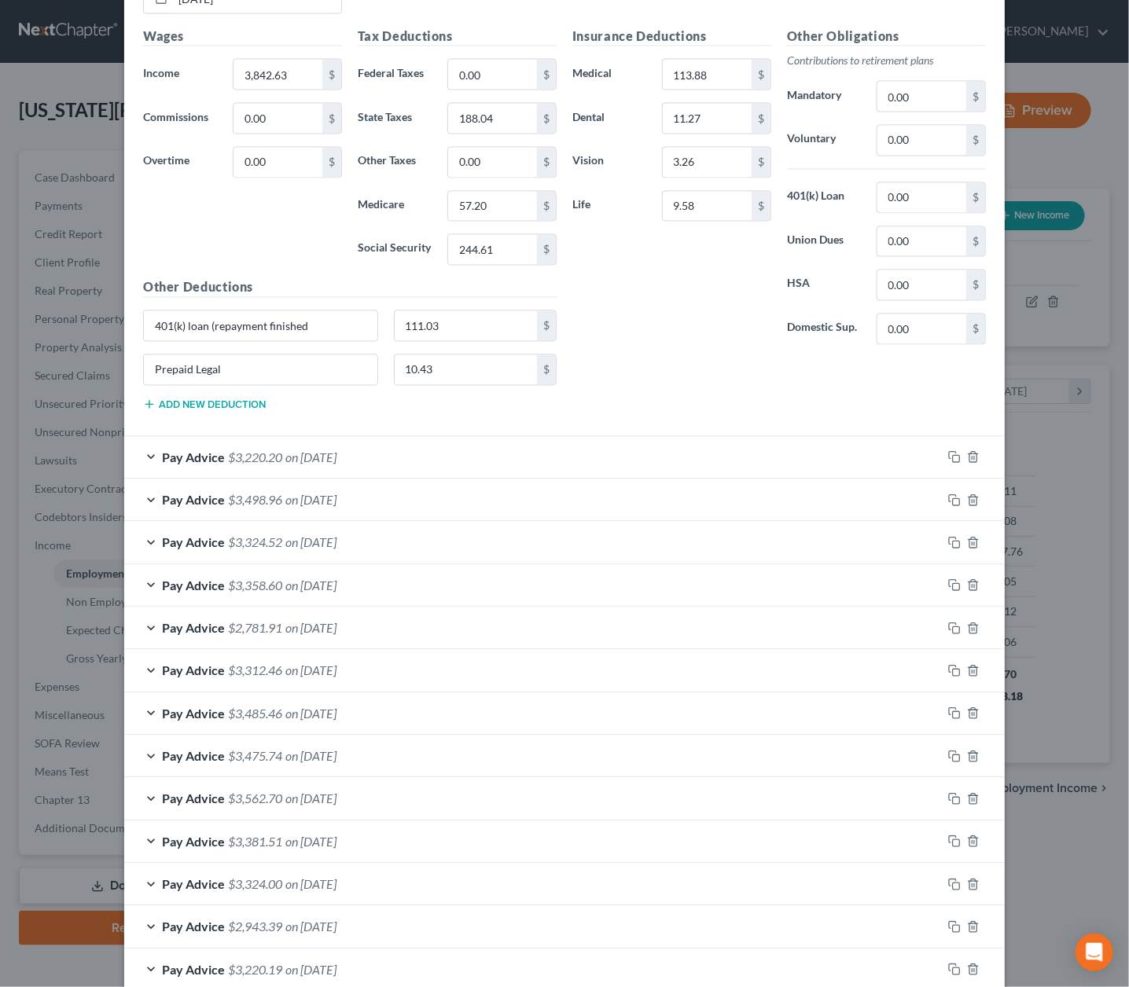
scroll to position [1081, 0]
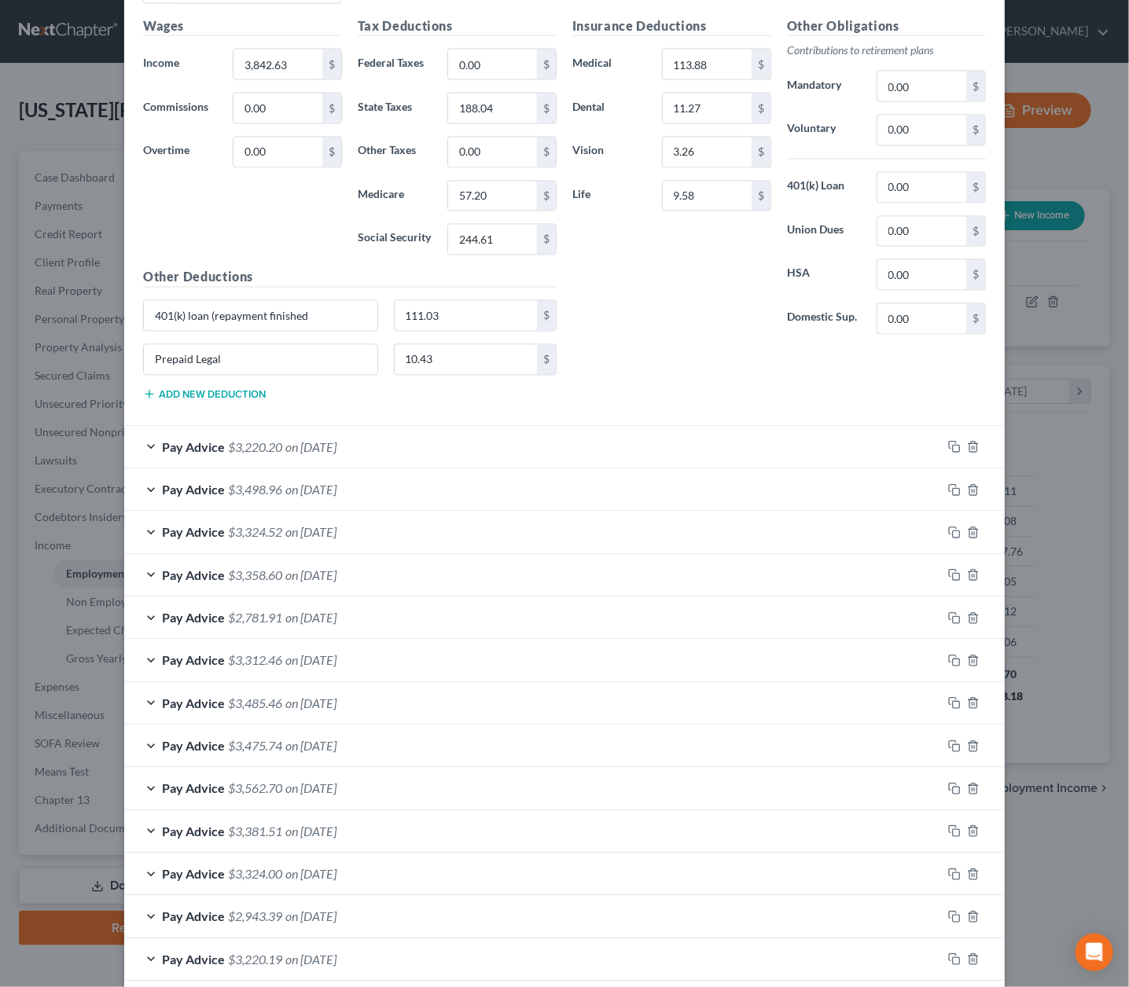
click at [278, 440] on span "$3,220.20" at bounding box center [255, 447] width 54 height 15
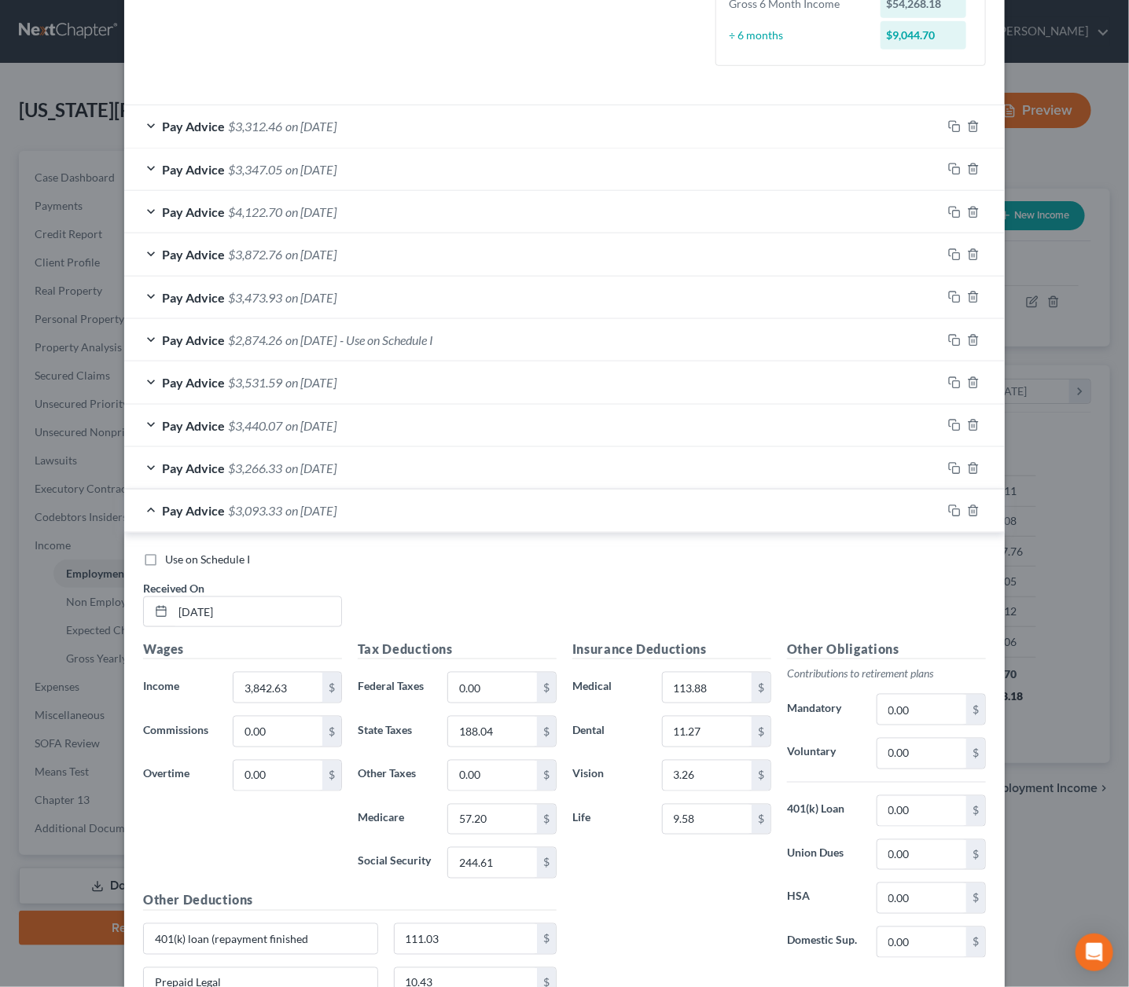
scroll to position [394, 0]
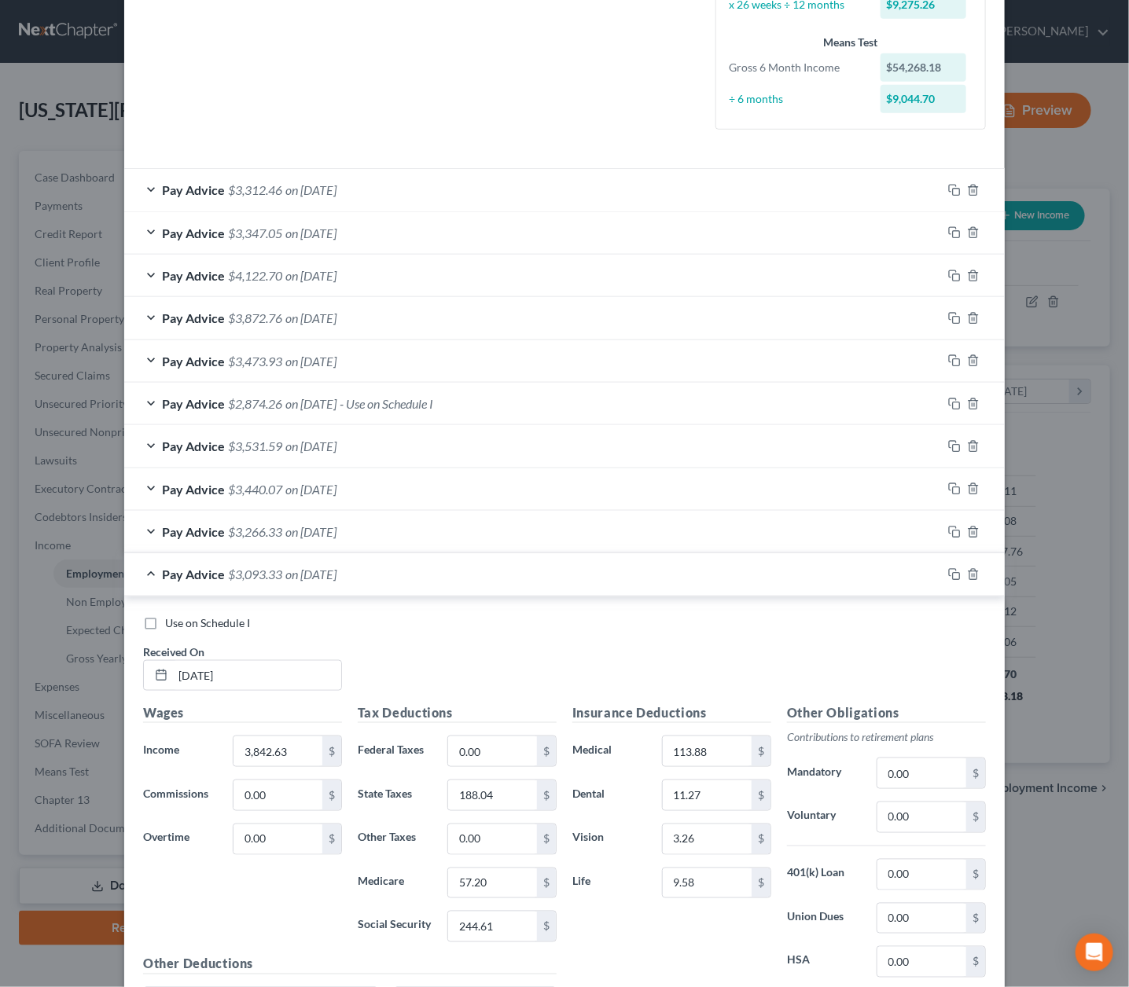
click at [248, 524] on span "$3,266.33" at bounding box center [255, 531] width 54 height 15
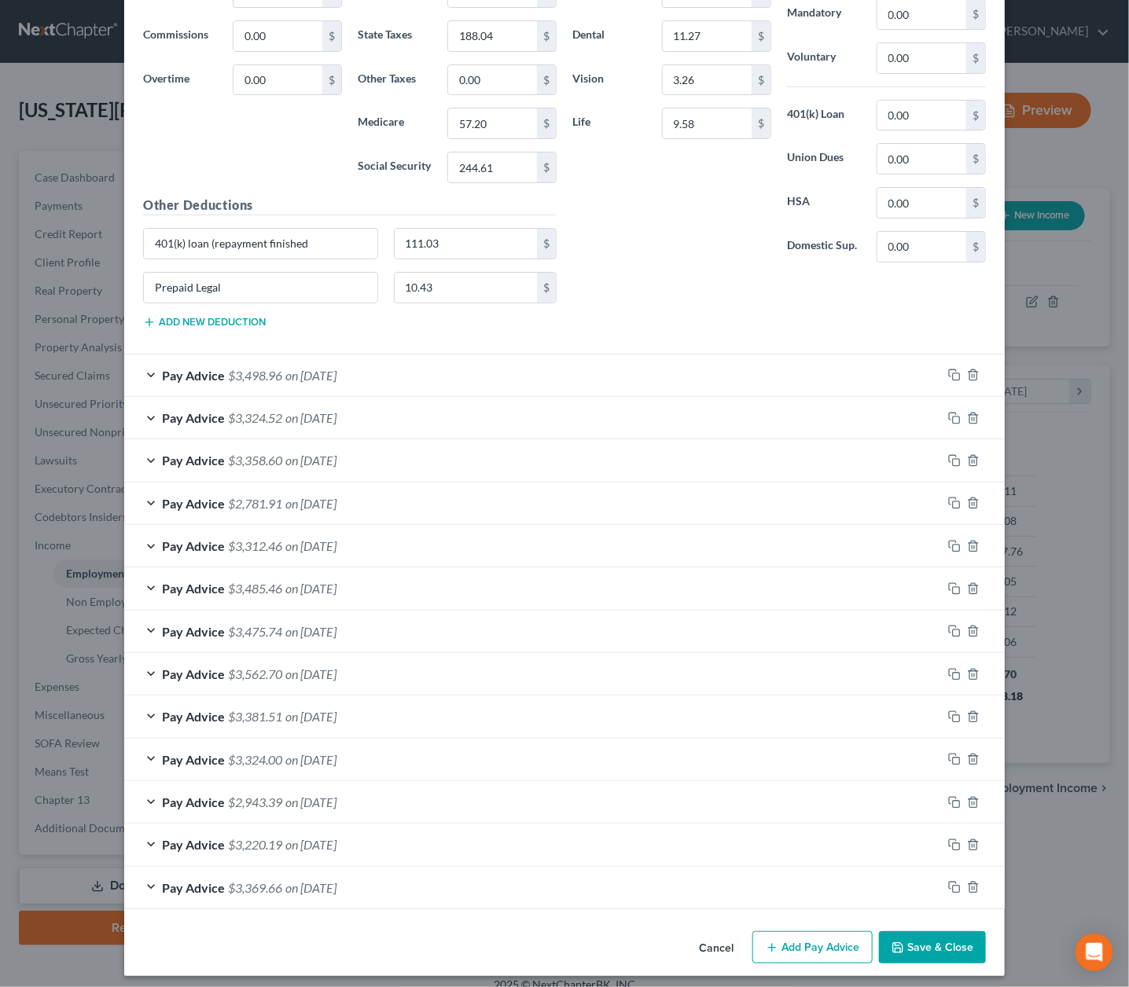
scroll to position [2230, 0]
click at [961, 932] on button "Save & Close" at bounding box center [932, 948] width 107 height 33
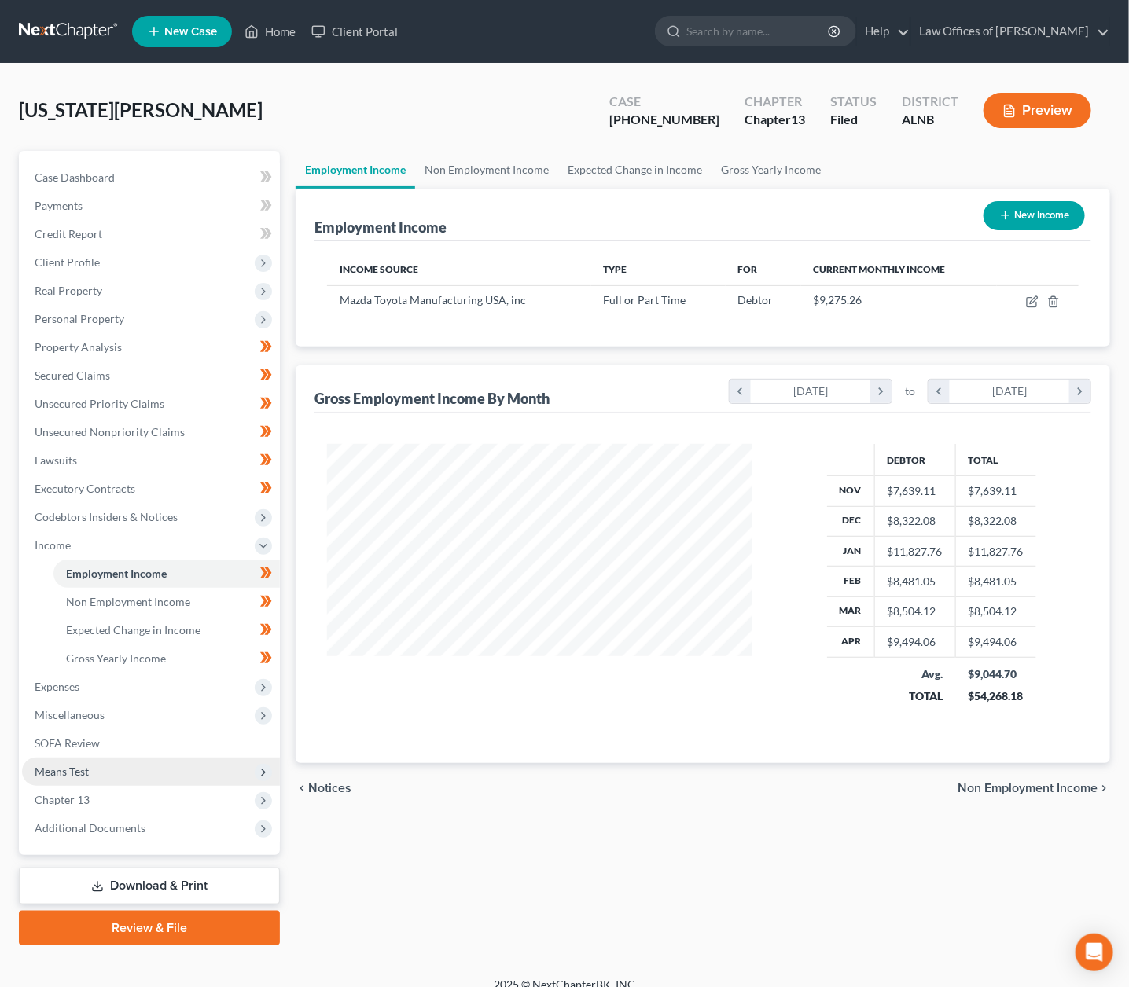
click at [127, 758] on span "Means Test" at bounding box center [151, 772] width 258 height 28
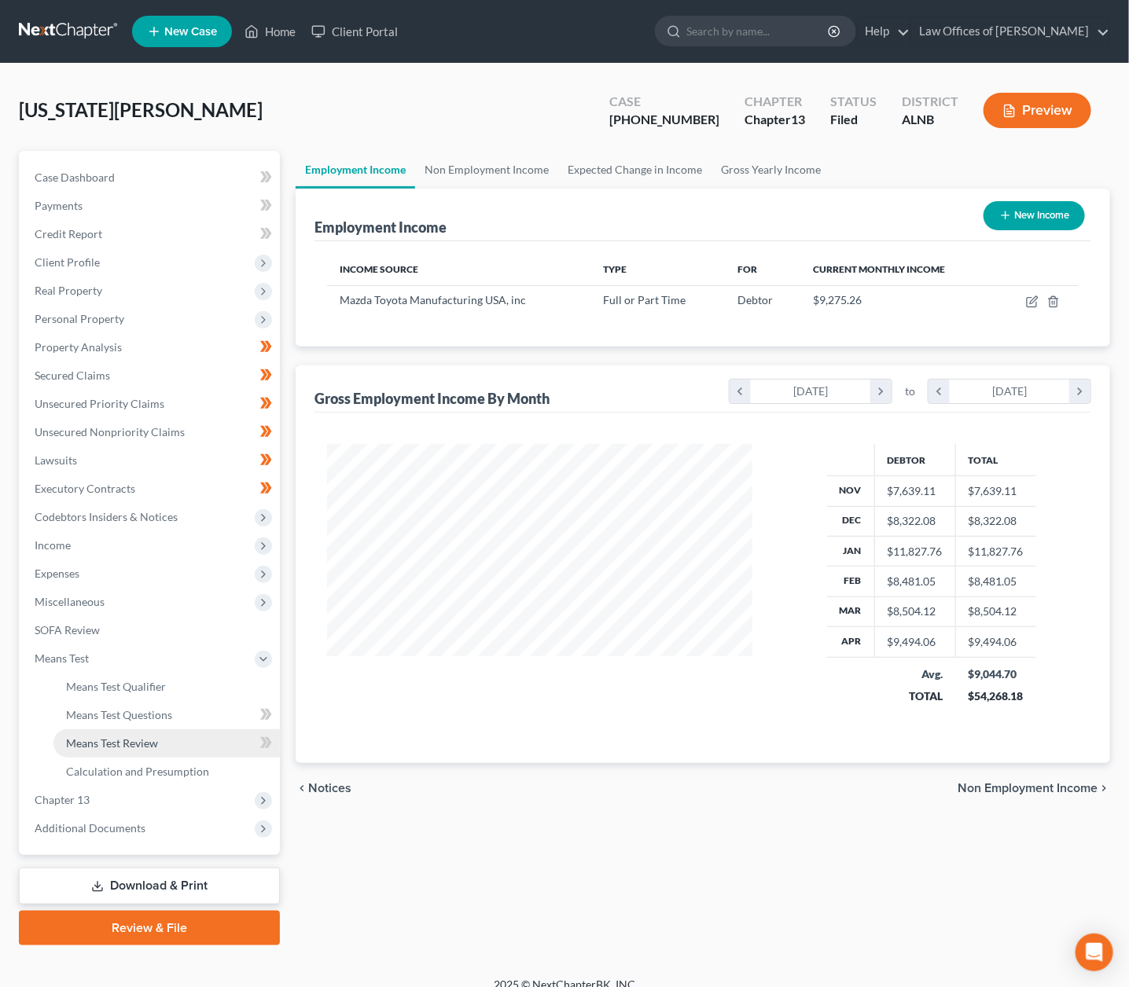
click at [130, 737] on span "Means Test Review" at bounding box center [112, 743] width 92 height 13
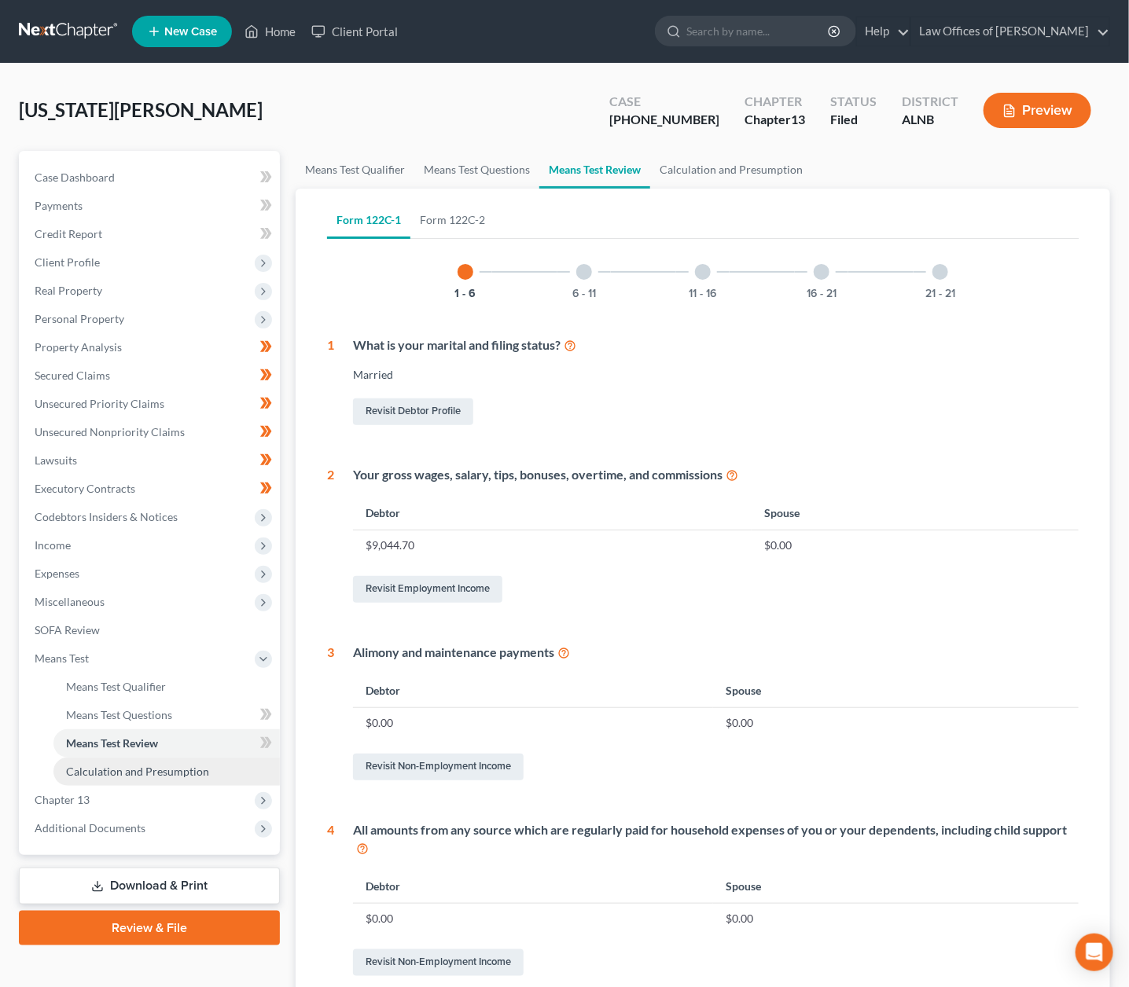
scroll to position [3, 0]
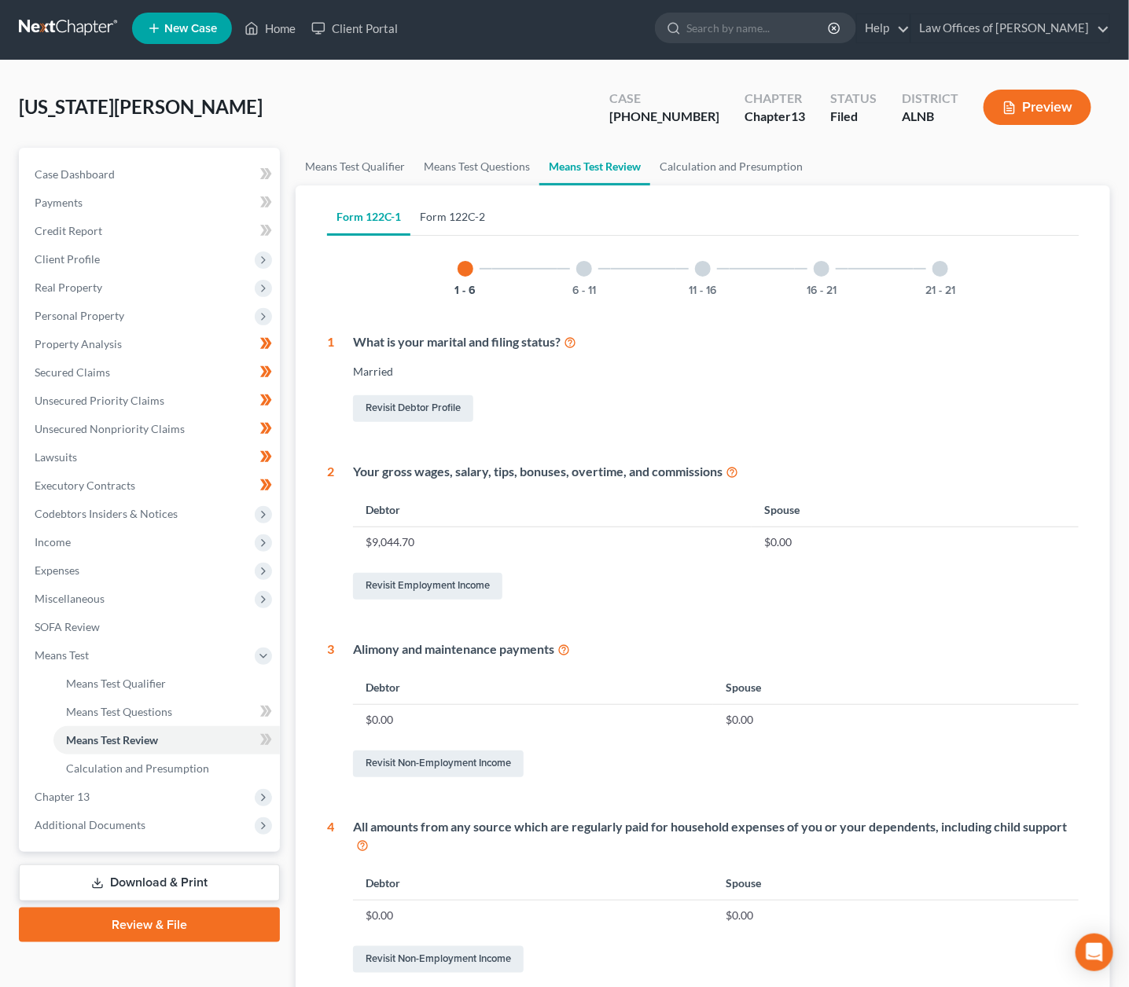
click at [451, 213] on link "Form 122C-2" at bounding box center [452, 217] width 84 height 38
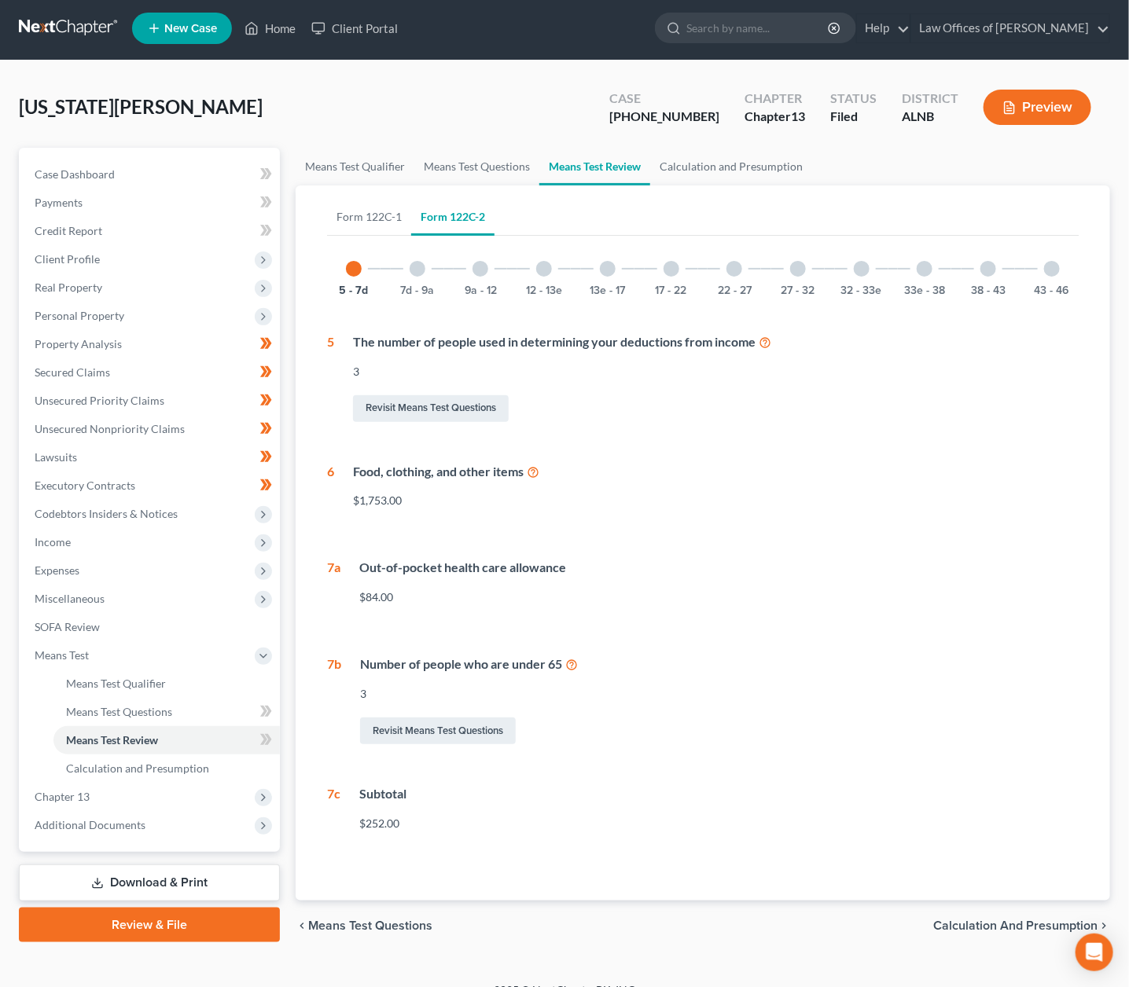
click at [553, 274] on div "12 - 13e" at bounding box center [543, 268] width 53 height 53
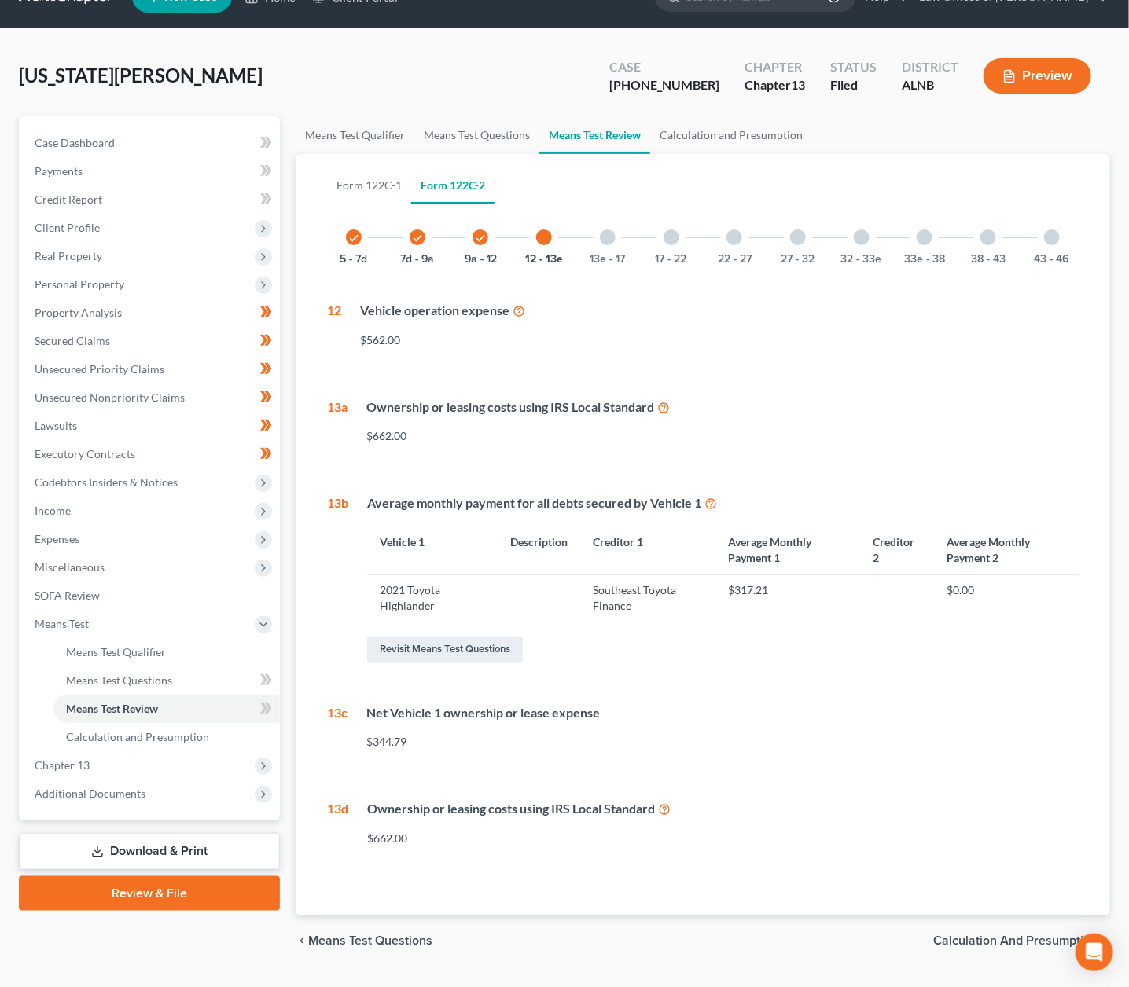
scroll to position [38, 0]
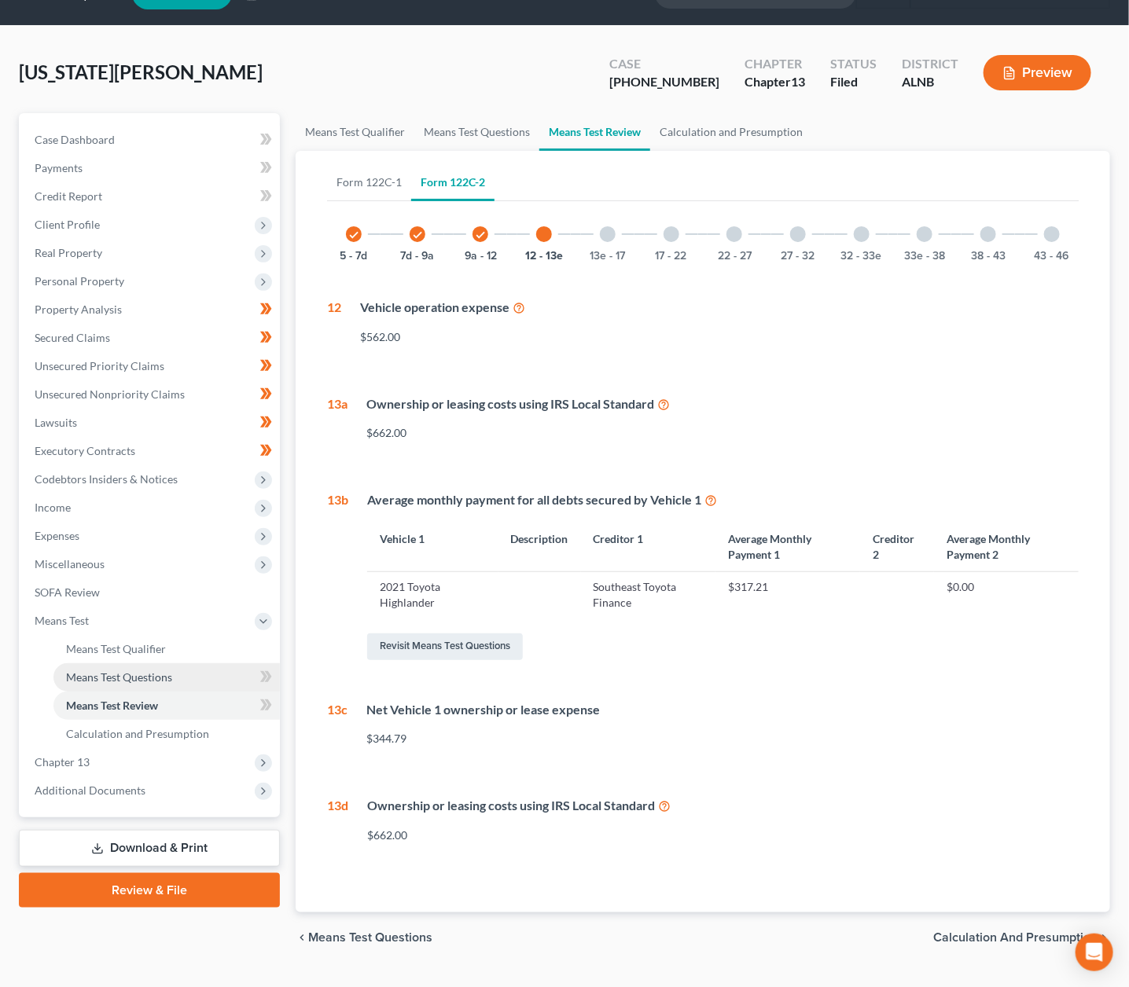
click at [171, 671] on span "Means Test Questions" at bounding box center [119, 677] width 106 height 13
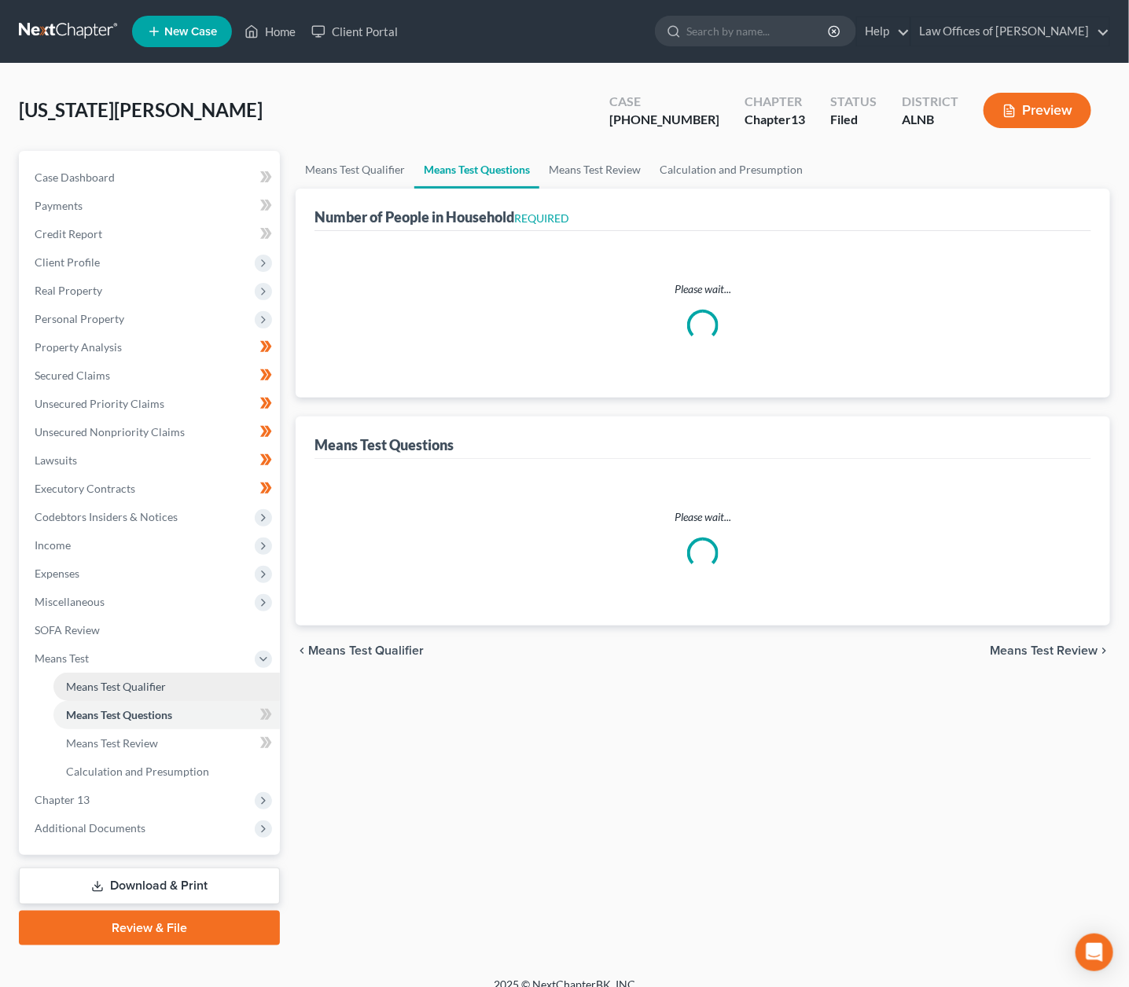
select select "1"
select select "29"
select select "1"
select select "60"
select select "3"
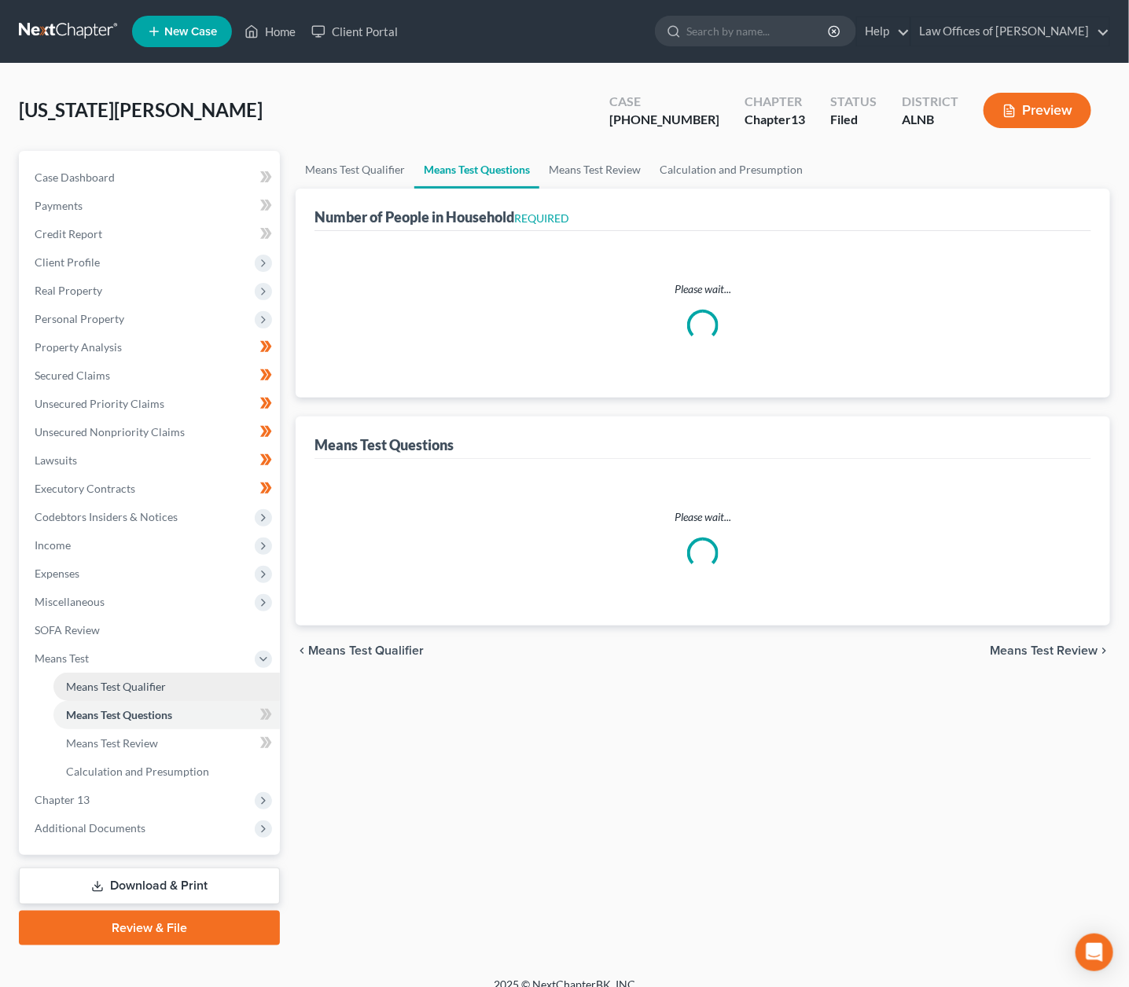
select select "2"
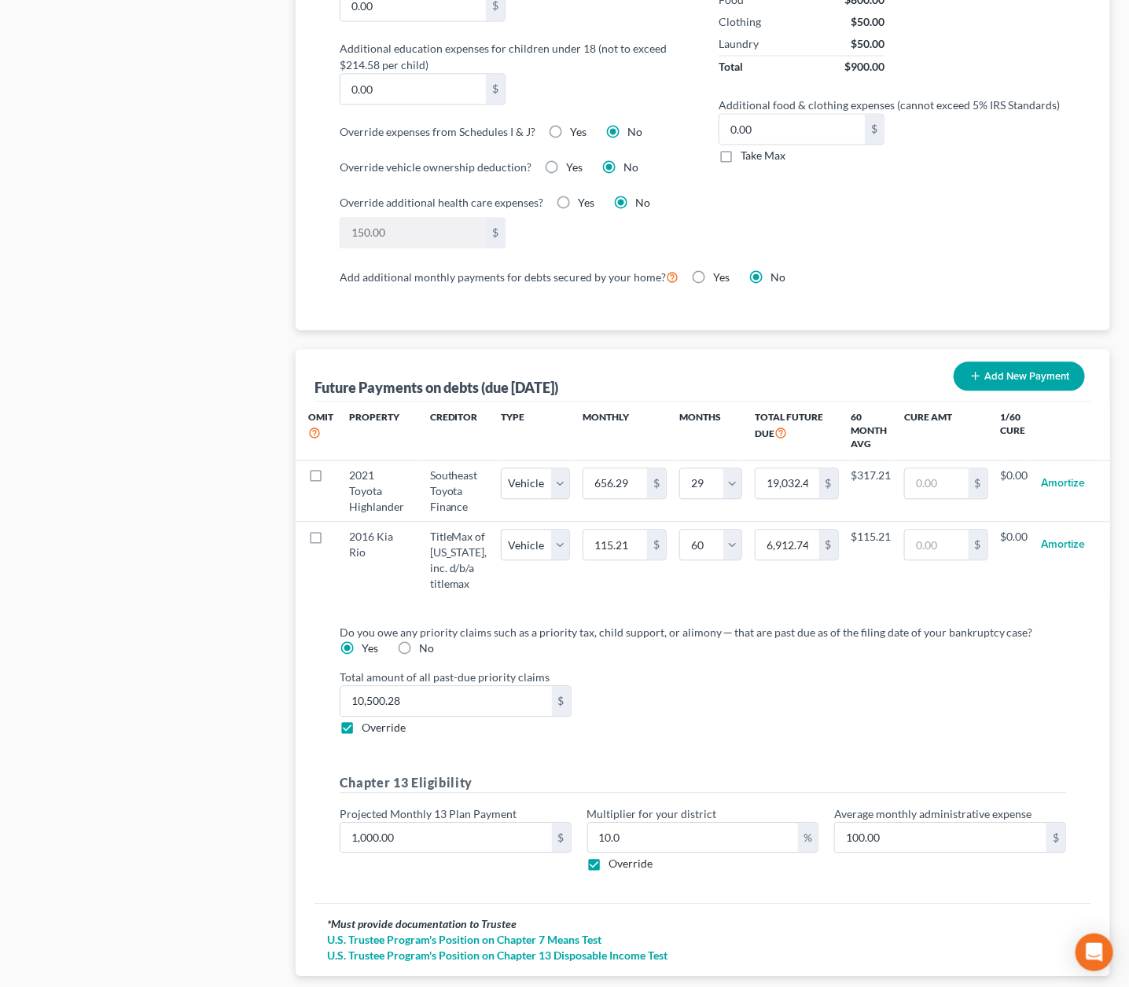
scroll to position [1245, 0]
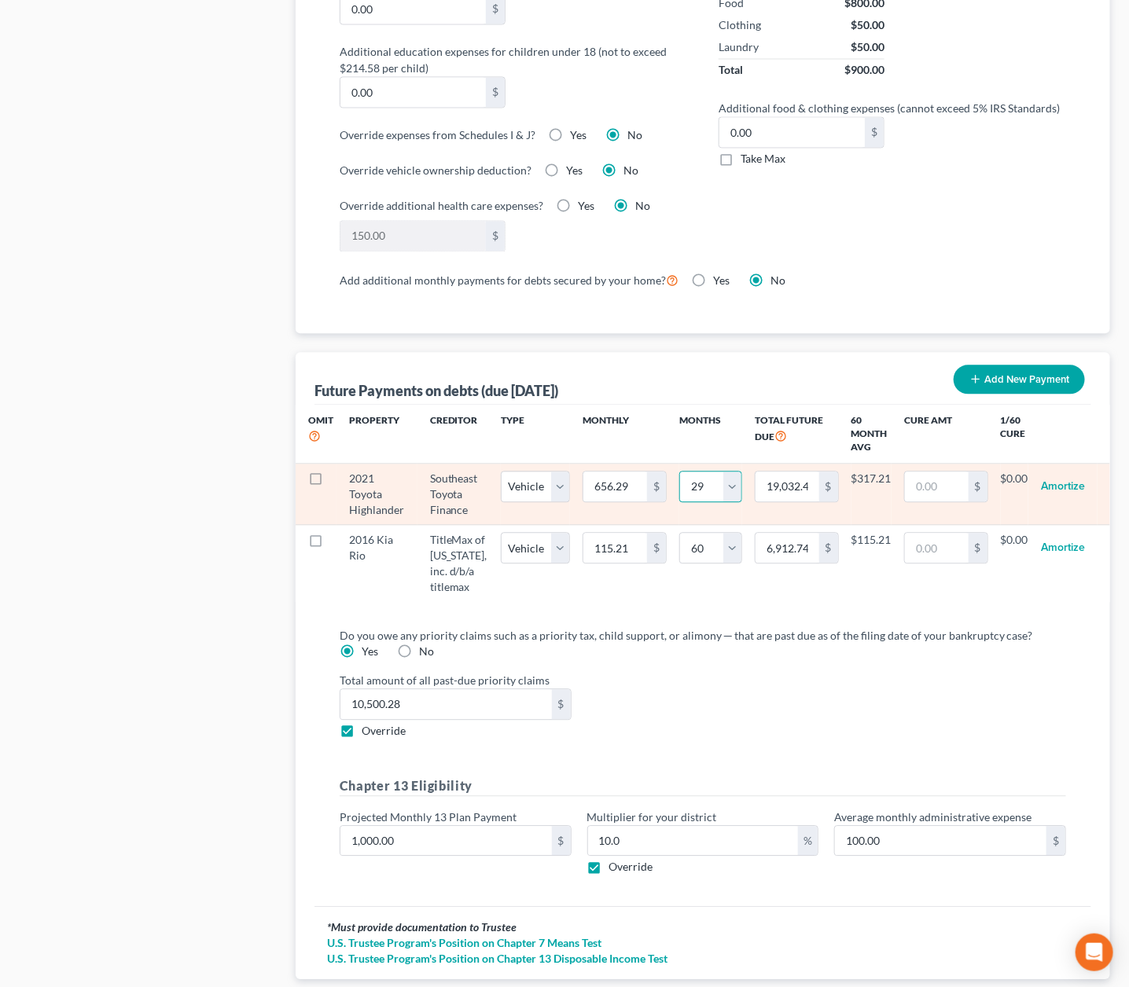
select select "30"
select select "1"
select select "31"
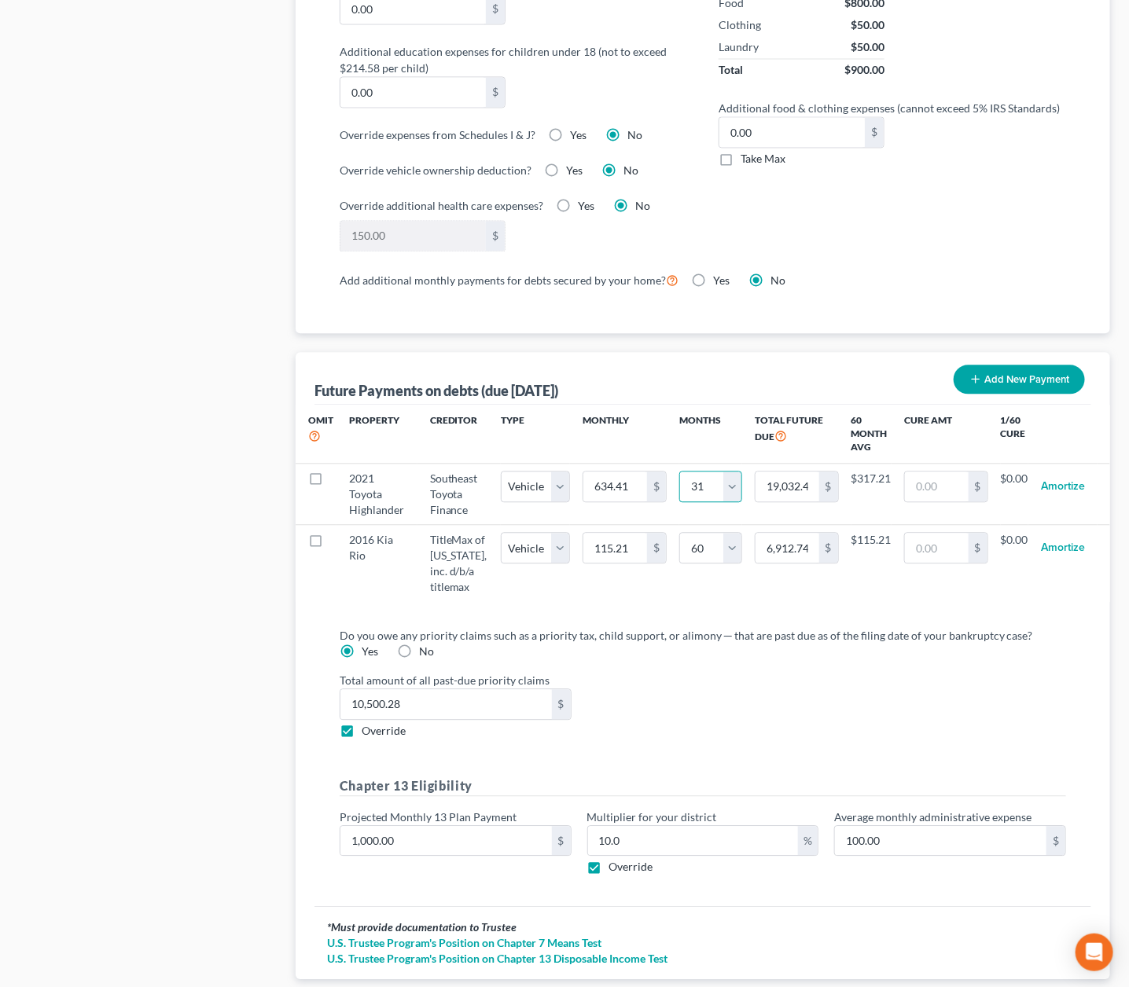
select select "1"
select select "31"
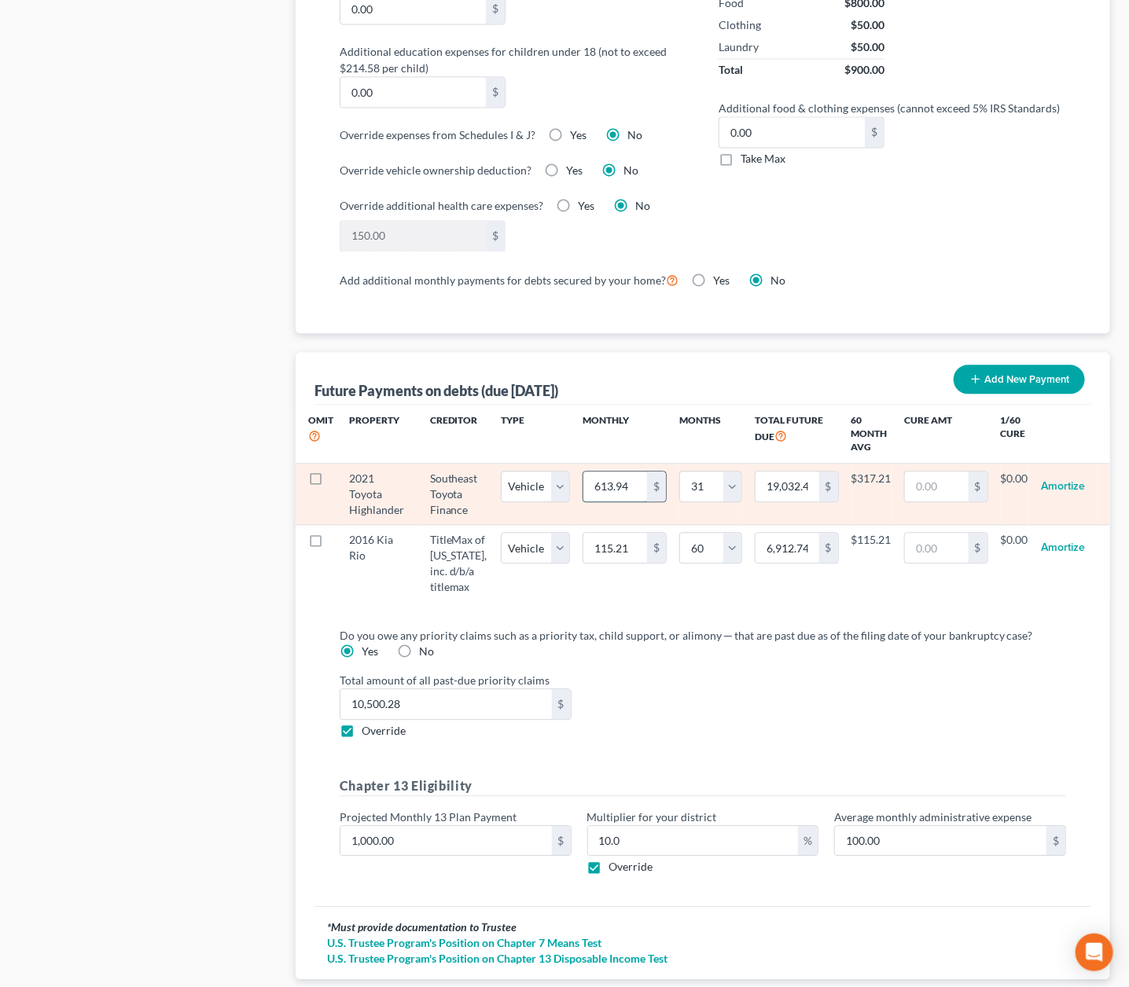
click at [620, 476] on input "613.94" at bounding box center [615, 487] width 64 height 30
type input "6"
type input "186.00"
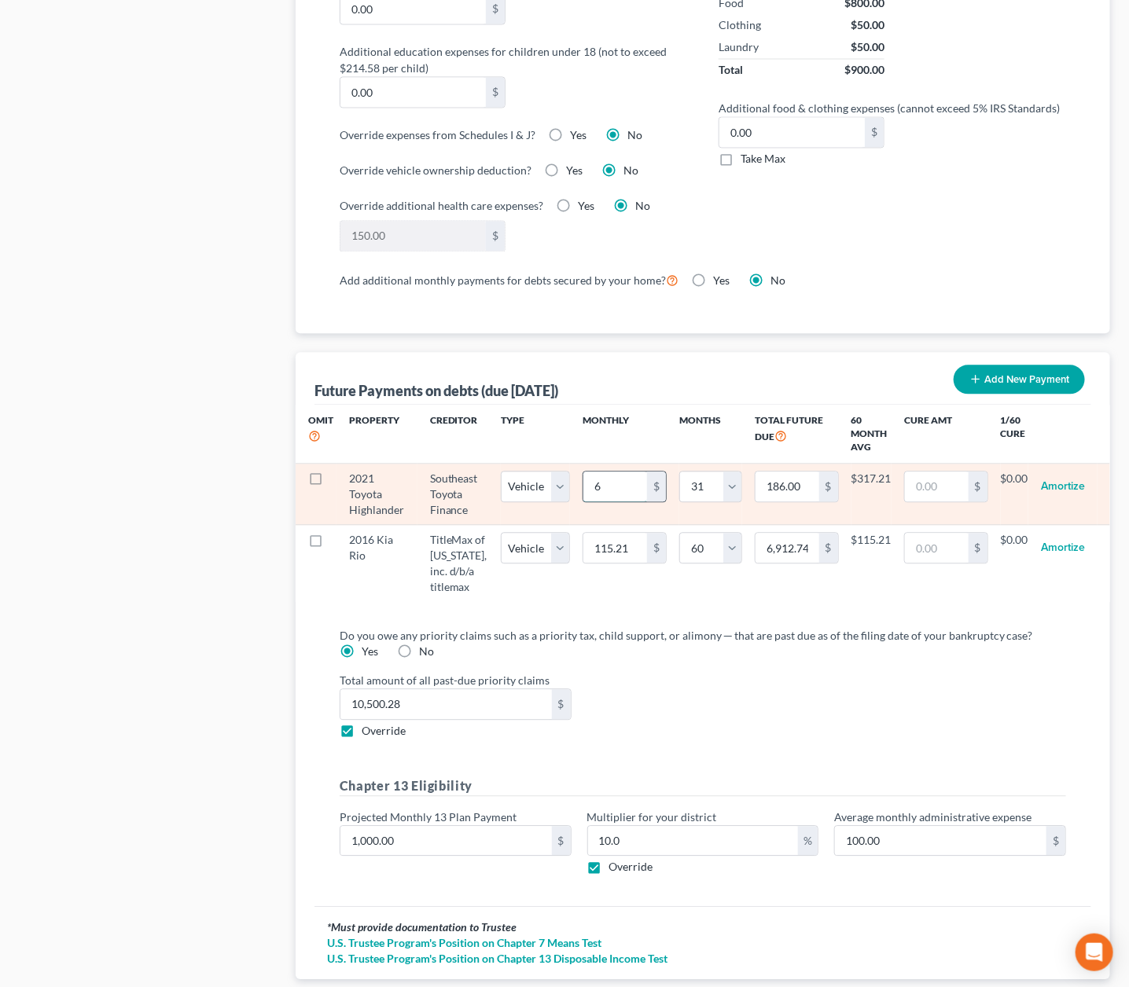
type input "65"
type input "2,015.00"
type input "656"
type input "20,336.00"
type input "656.2"
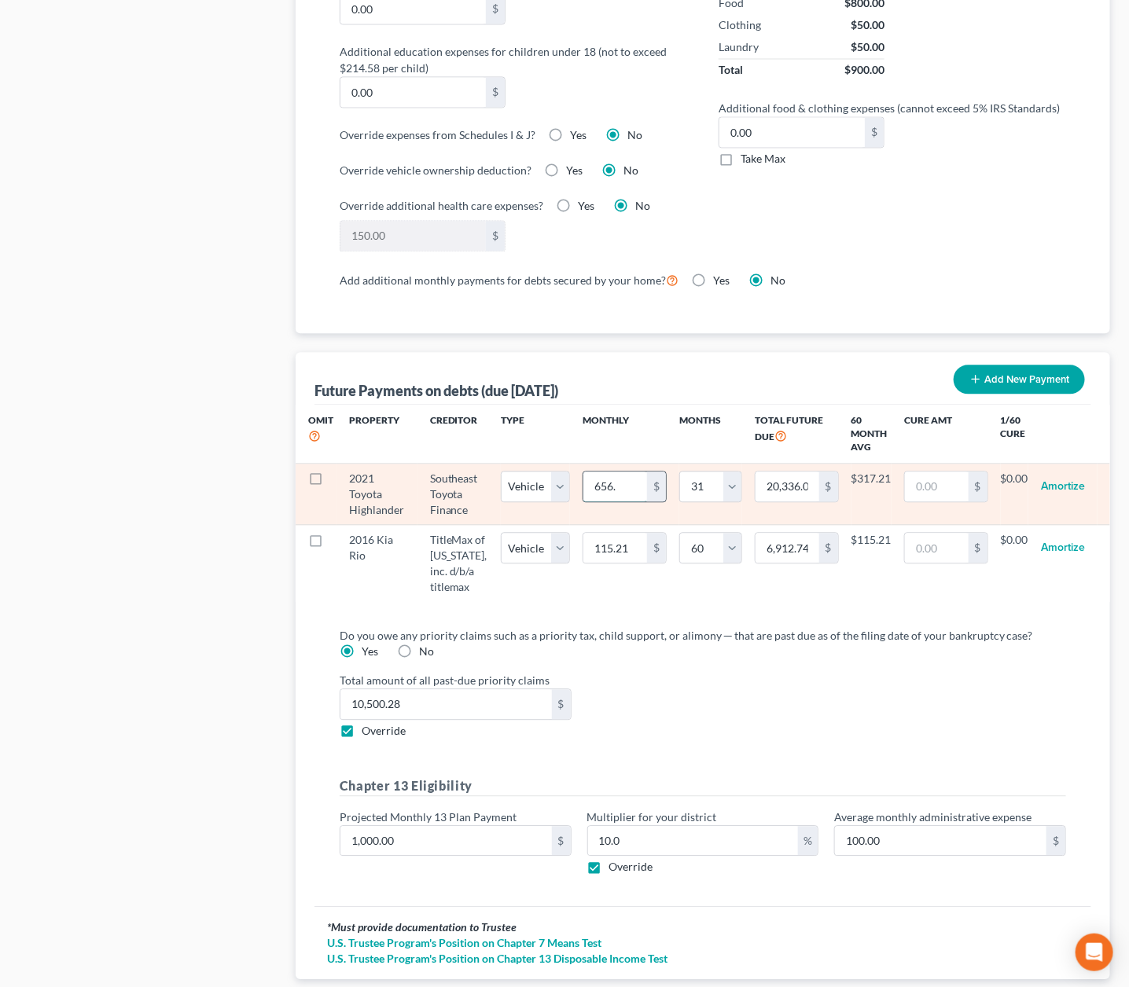
type input "20,342.20"
select select "1"
select select "31"
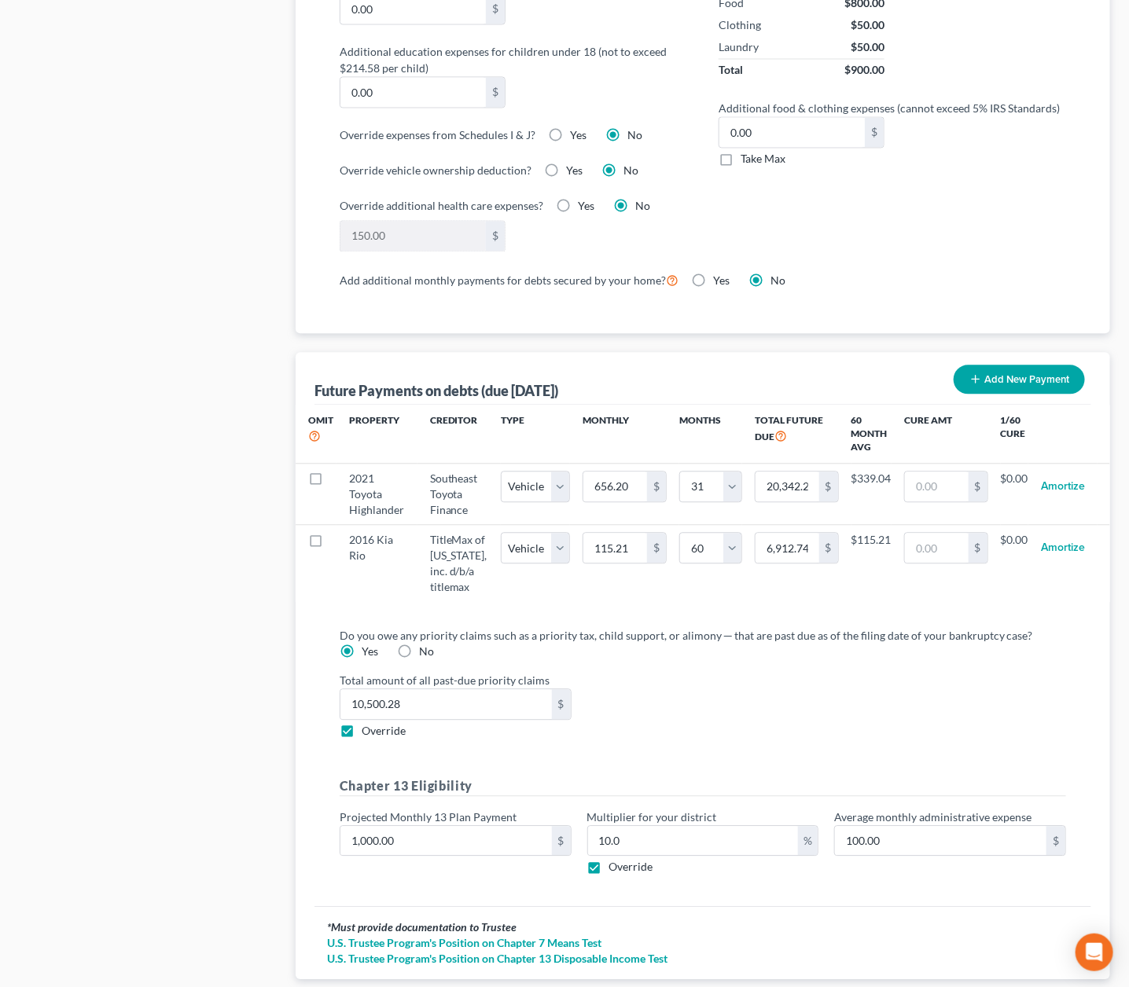
select select "1"
select select "31"
select select "1"
select select "31"
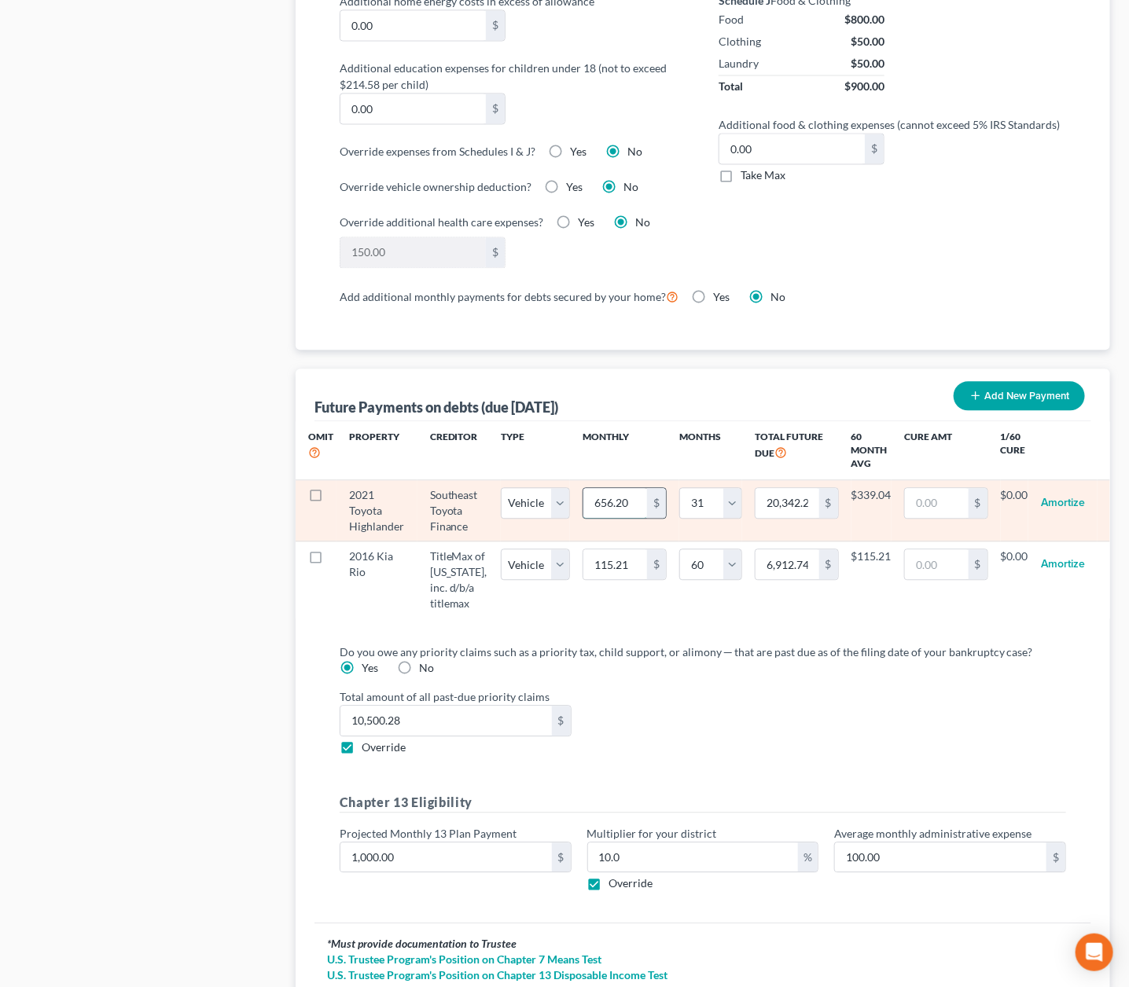
click at [620, 488] on input "656.20" at bounding box center [615, 503] width 64 height 30
drag, startPoint x: 622, startPoint y: 488, endPoint x: 635, endPoint y: 488, distance: 13.4
click at [635, 488] on input "656.20" at bounding box center [615, 503] width 64 height 30
type input "656.29"
type input "20,344.99"
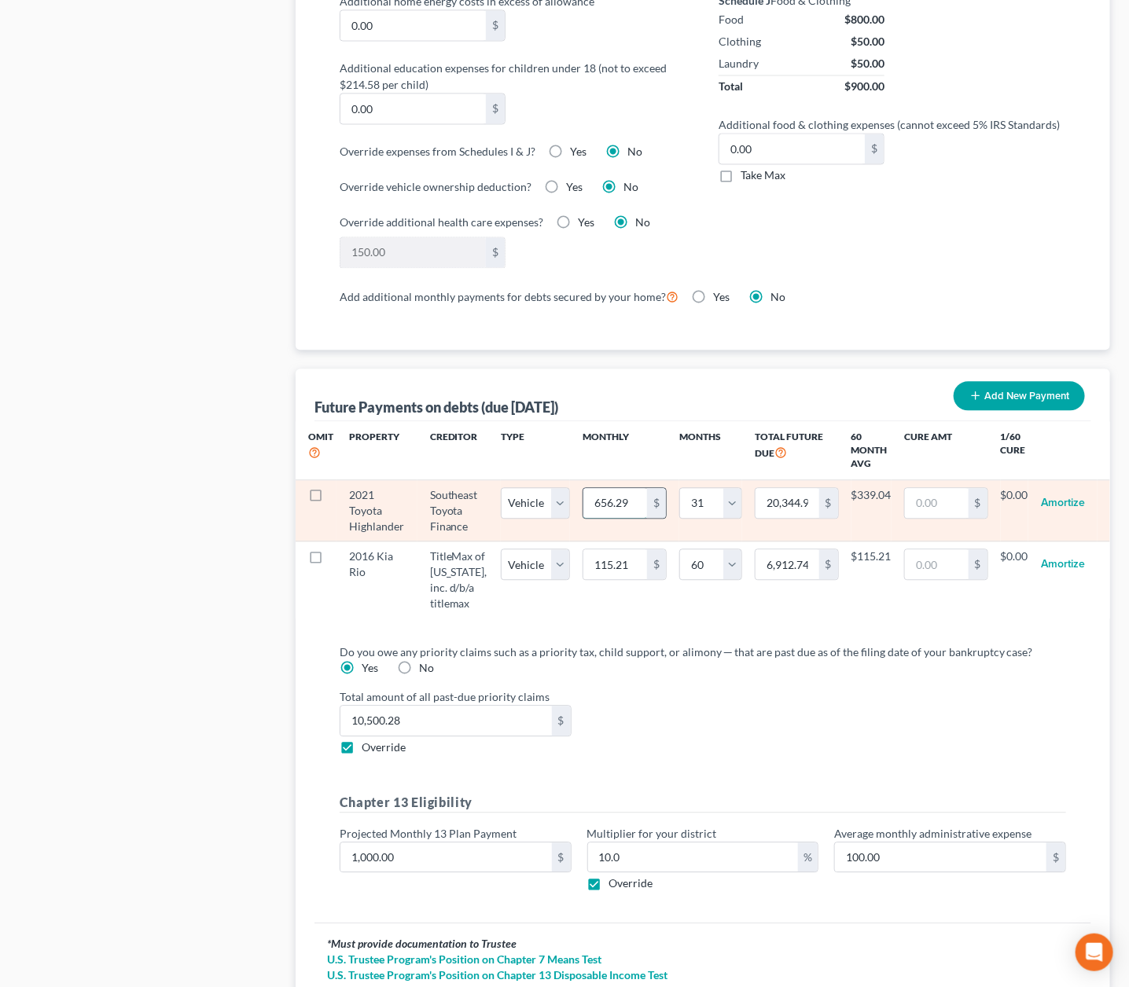
type input "656.29"
select select "1"
select select "31"
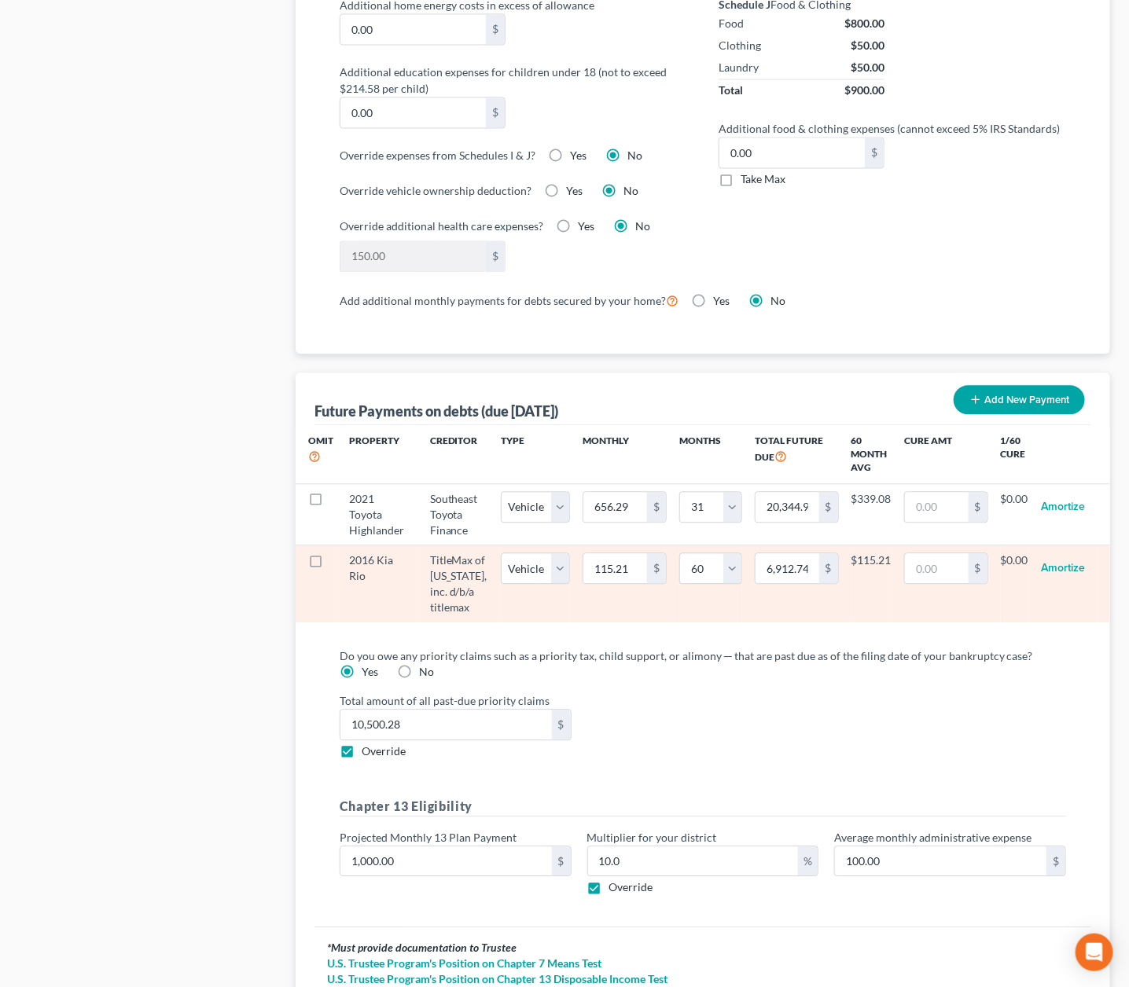
scroll to position [1225, 0]
click at [330, 564] on label at bounding box center [330, 564] width 0 height 0
click at [336, 553] on input "checkbox" at bounding box center [341, 558] width 10 height 10
checkbox input "true"
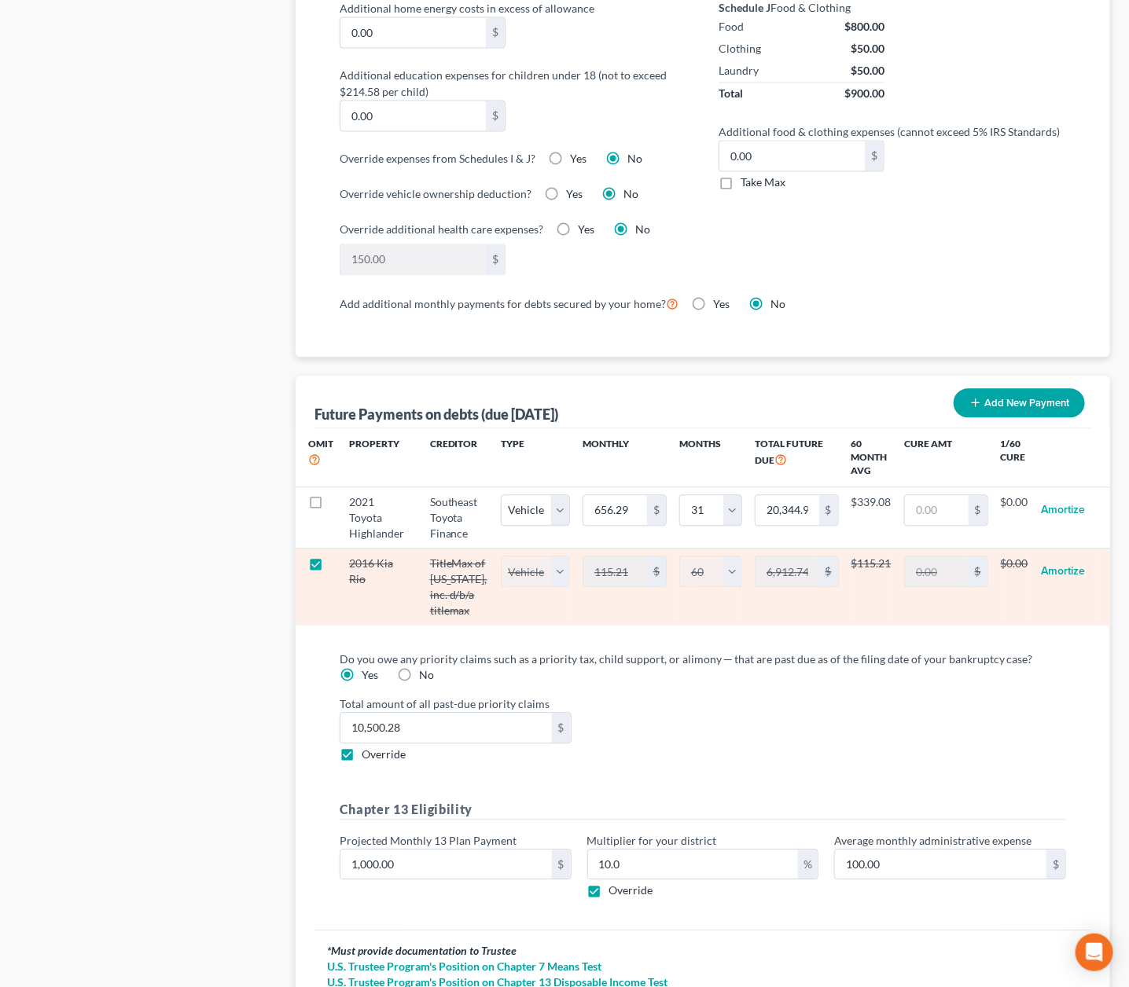
scroll to position [1219, 0]
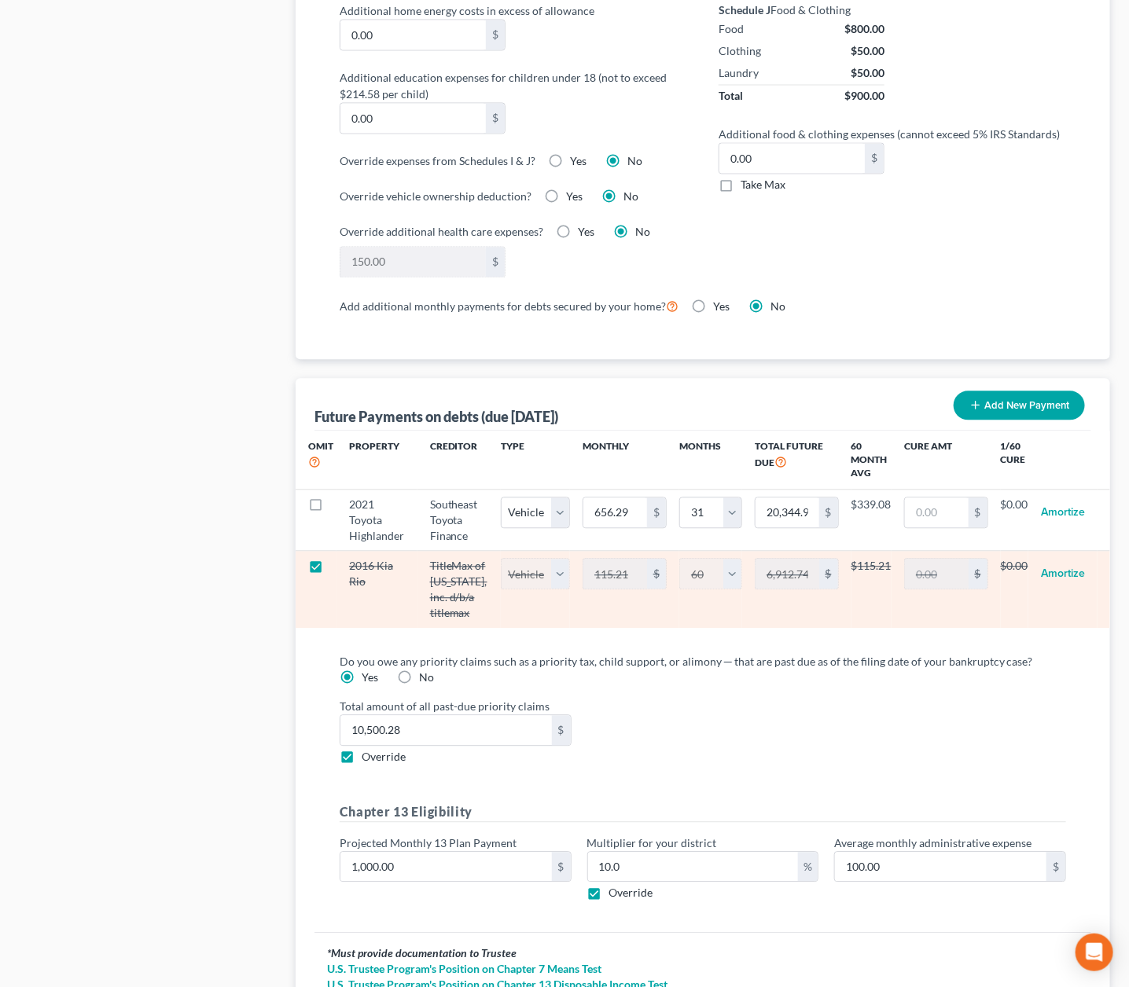
select select "1"
select select "60"
click at [330, 570] on label at bounding box center [330, 570] width 0 height 0
click at [336, 558] on input "checkbox" at bounding box center [341, 563] width 10 height 10
checkbox input "false"
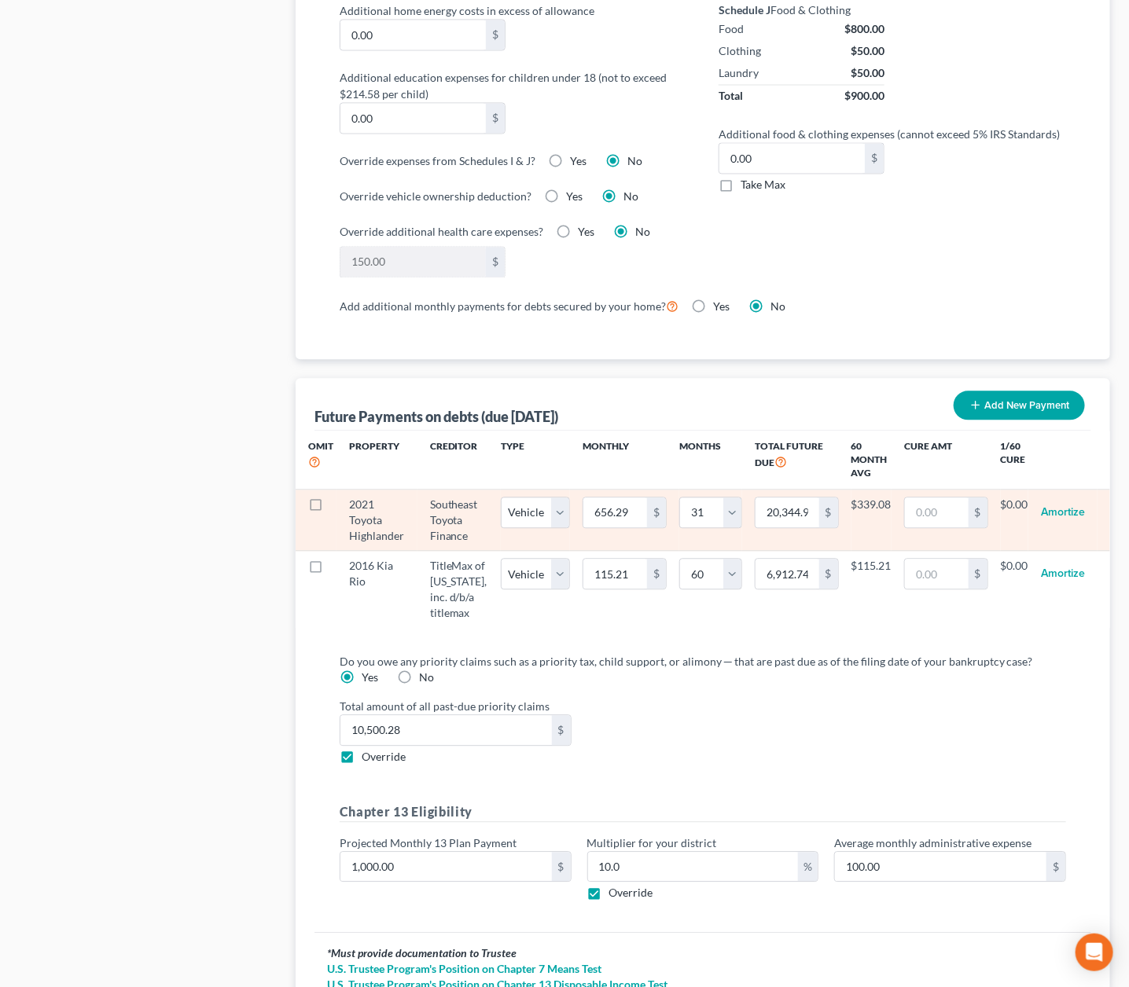
scroll to position [1220, 0]
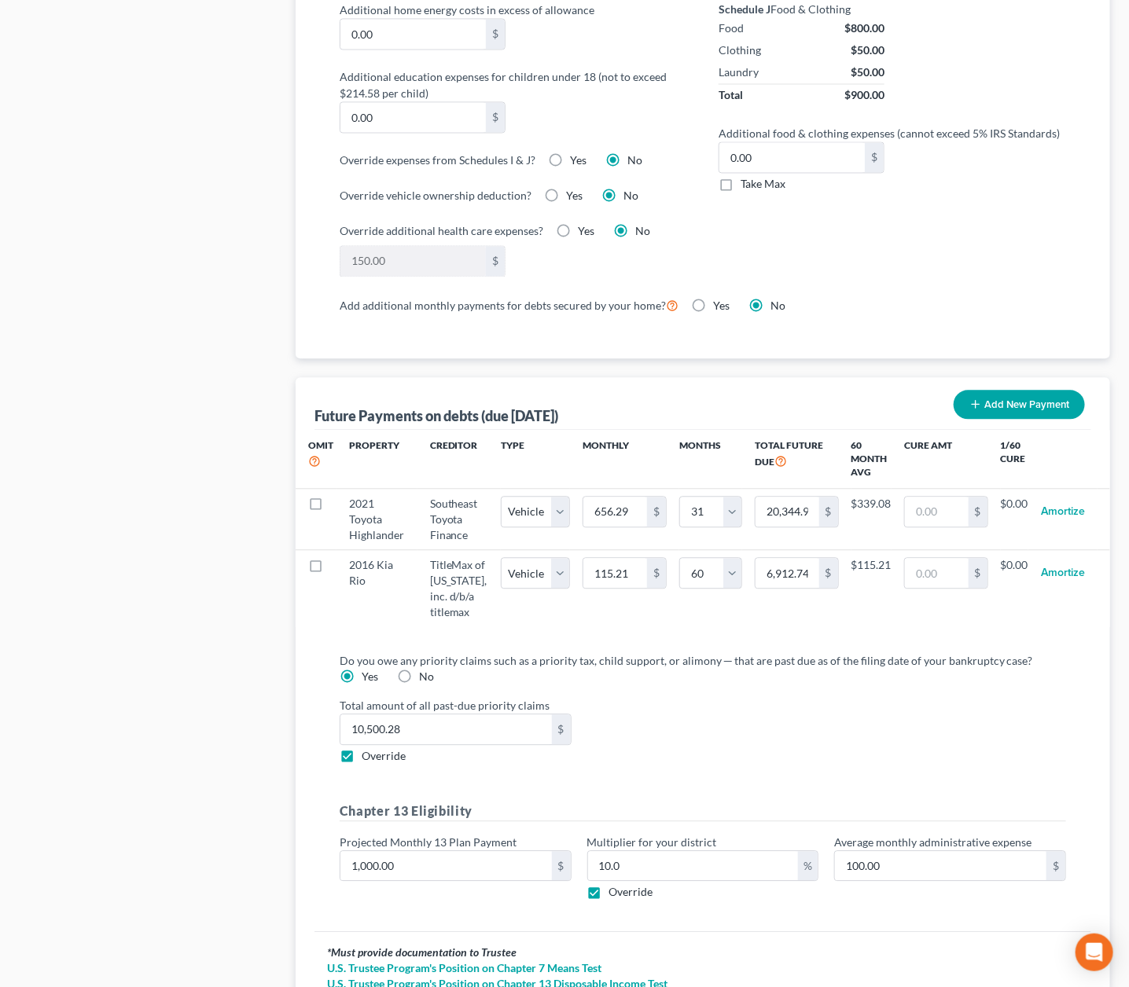
select select "1"
select select "60"
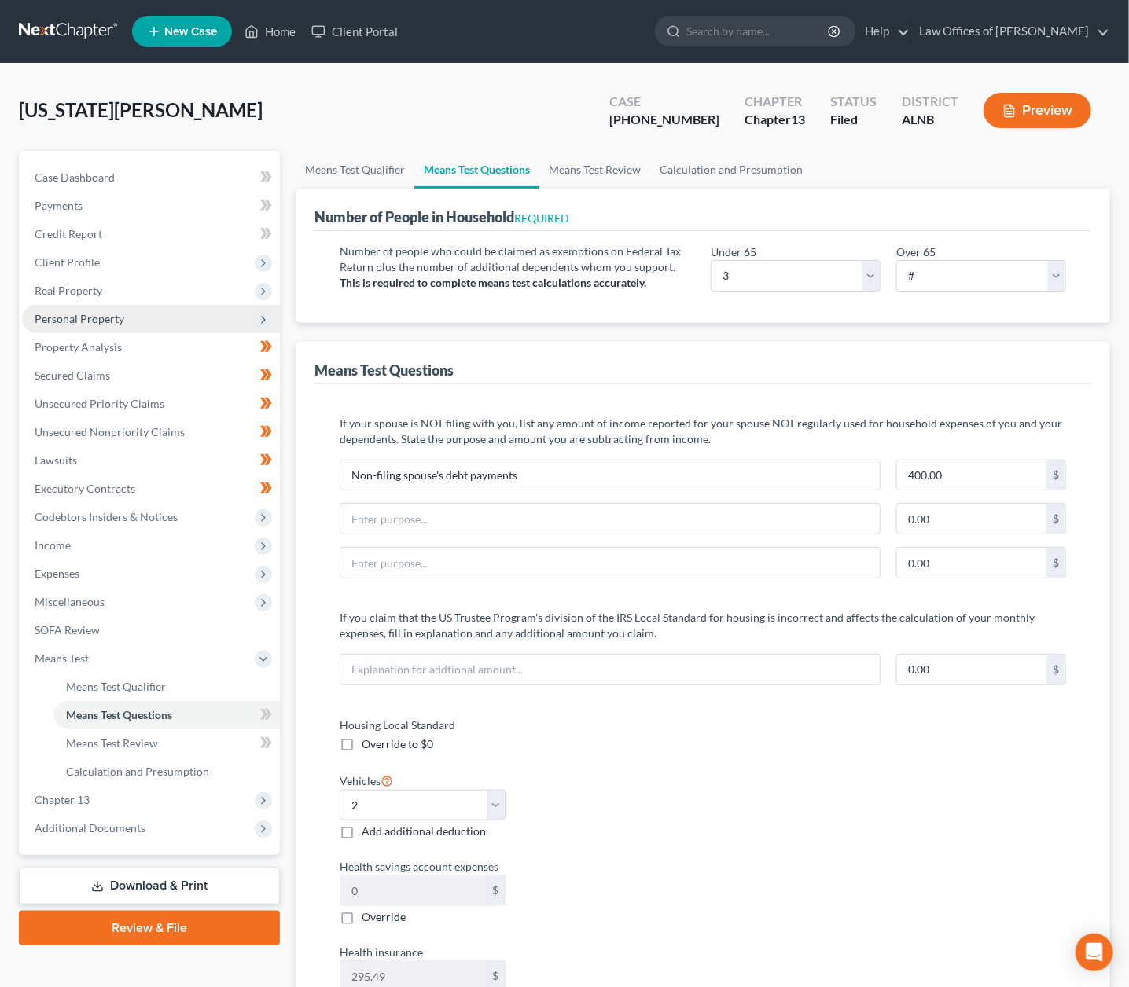
scroll to position [0, 0]
click at [74, 369] on span "Secured Claims" at bounding box center [72, 375] width 75 height 13
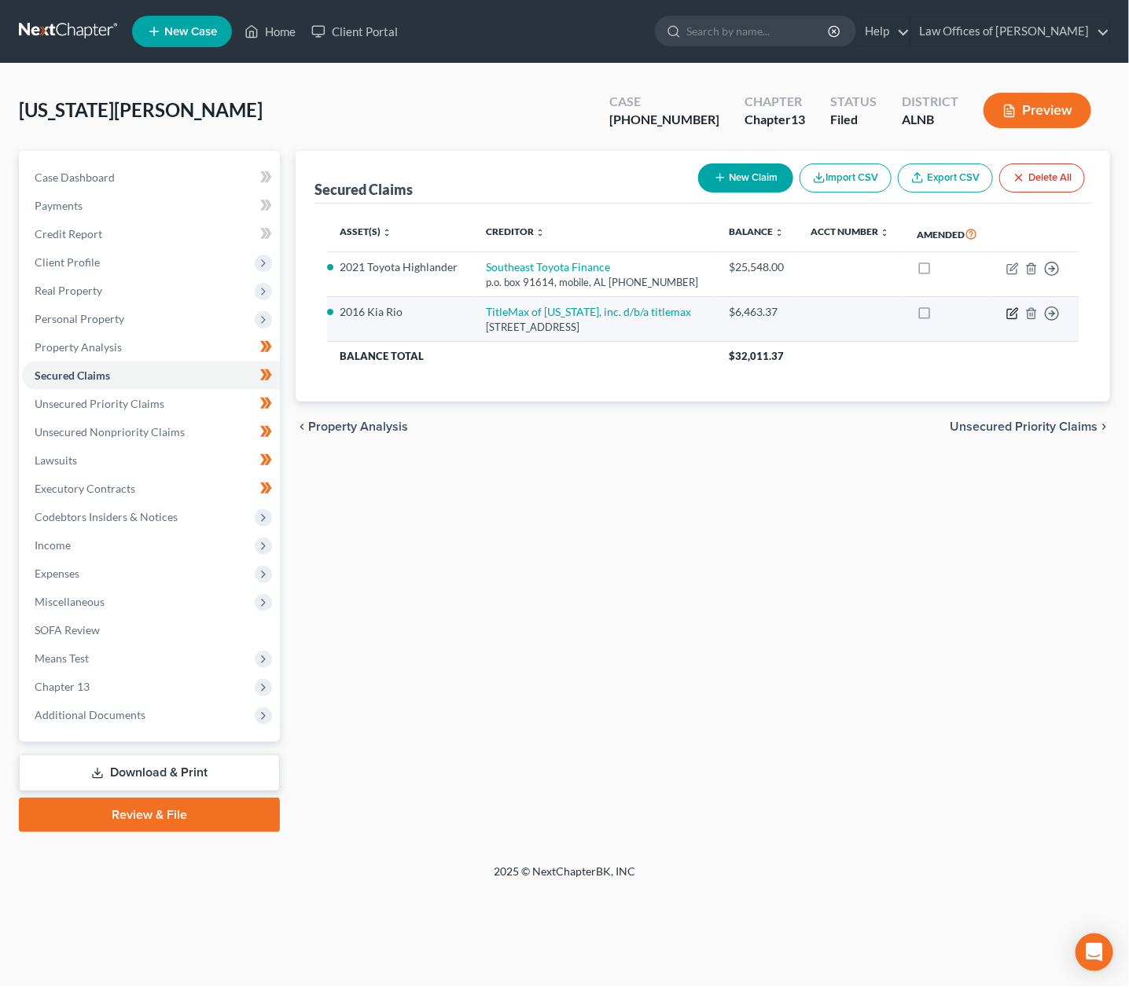
click at [1013, 307] on icon "button" at bounding box center [1012, 313] width 13 height 13
select select "0"
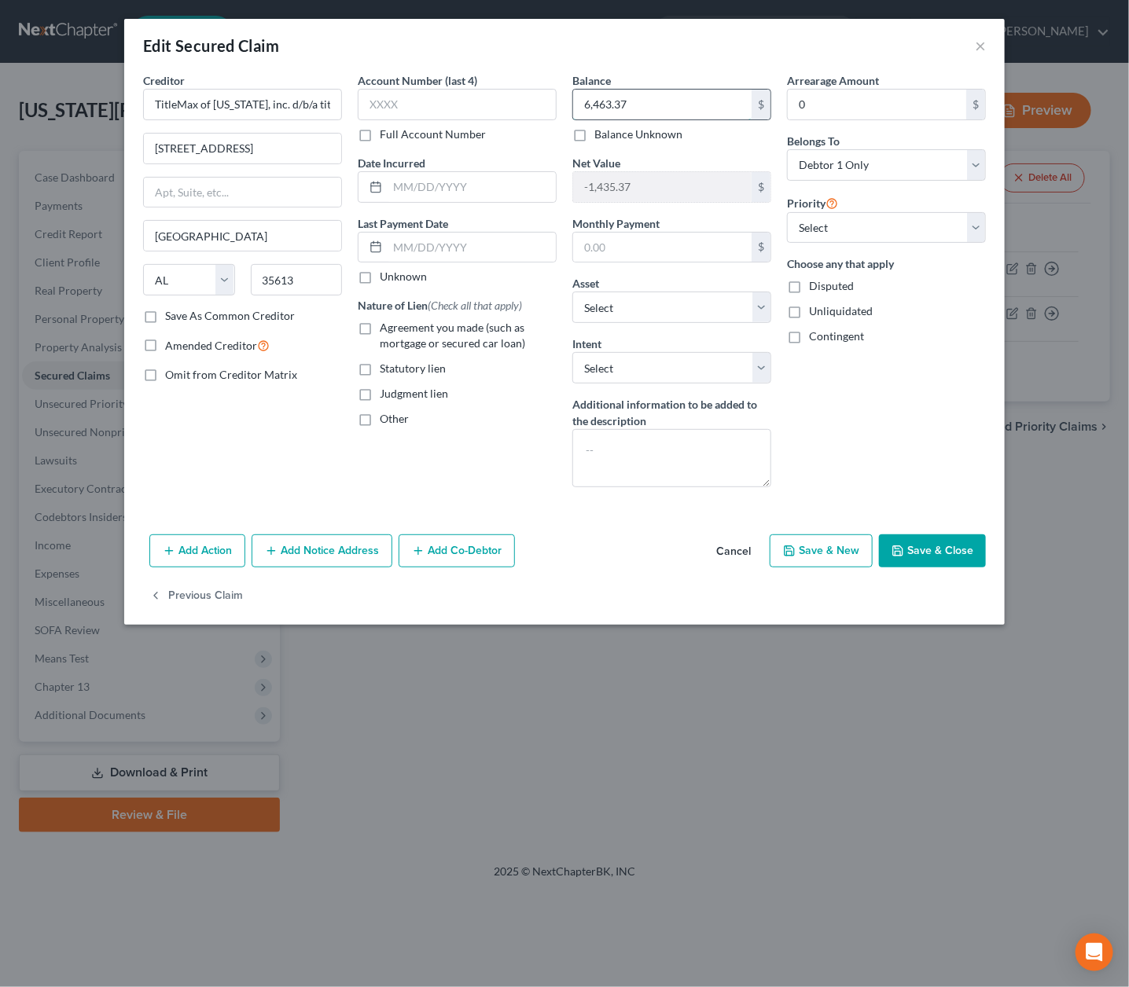
click at [638, 104] on input "6,463.37" at bounding box center [662, 105] width 178 height 30
type input "6"
select select "2"
click at [943, 544] on button "Save & Close" at bounding box center [932, 551] width 107 height 33
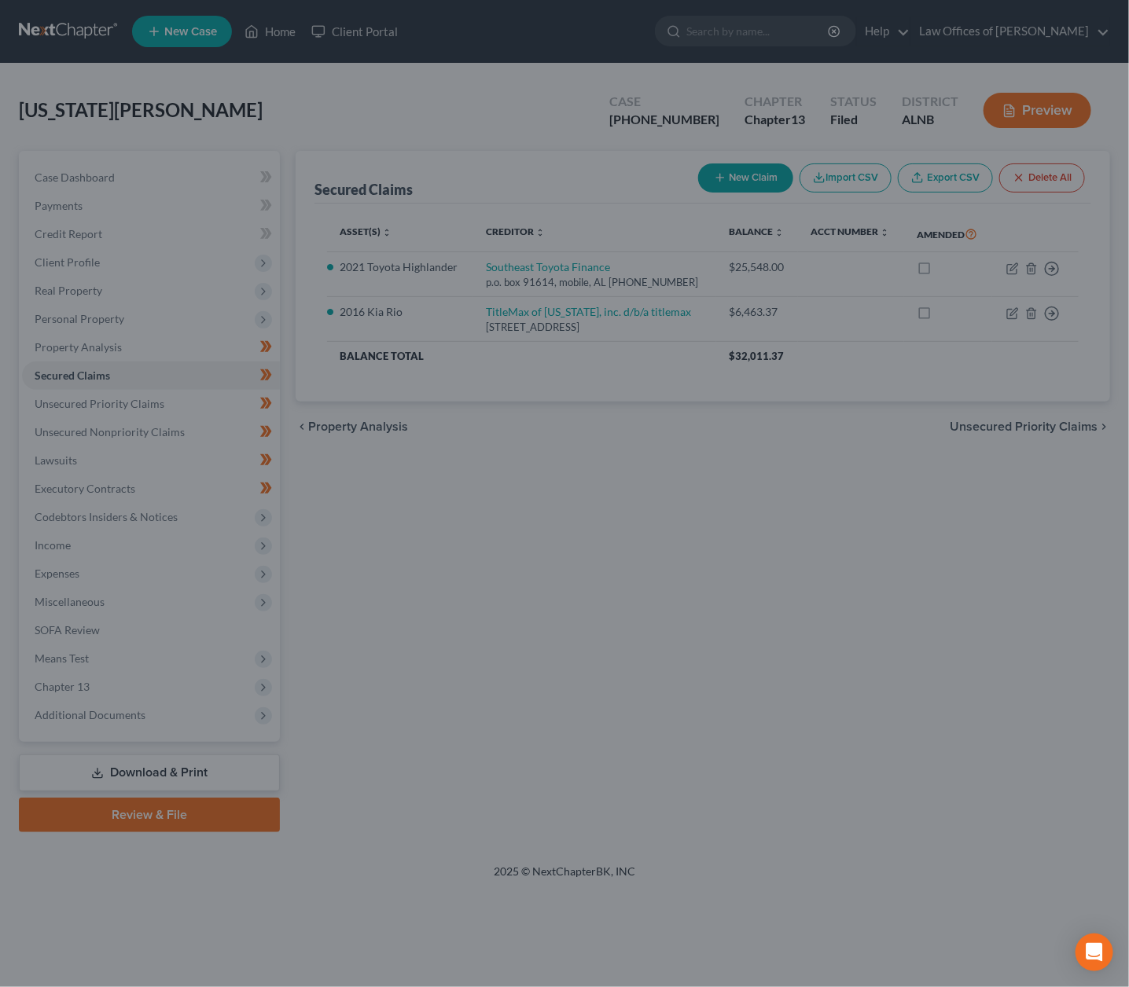
type input "5,028"
select select "13"
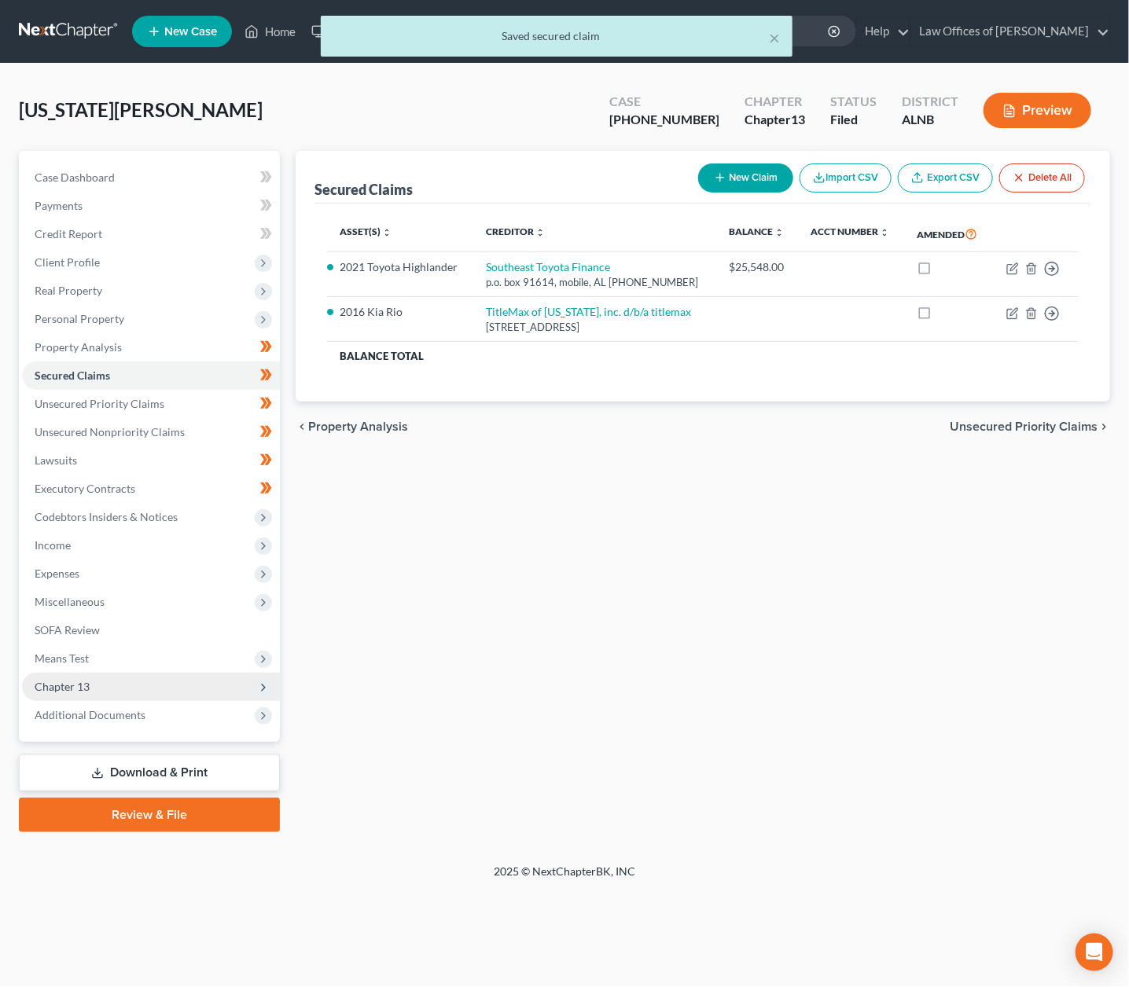
click at [83, 680] on span "Chapter 13" at bounding box center [62, 686] width 55 height 13
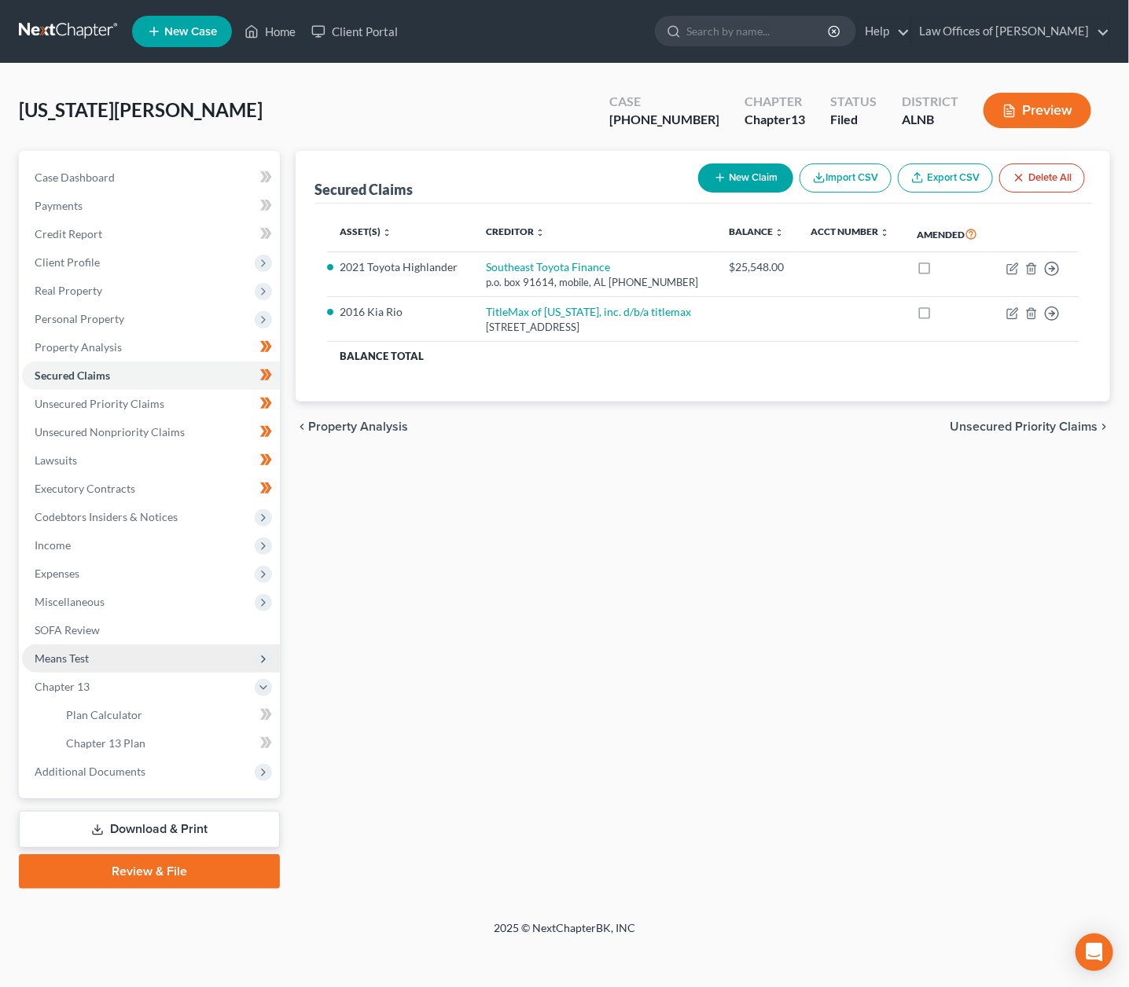
click at [112, 647] on span "Means Test" at bounding box center [151, 659] width 258 height 28
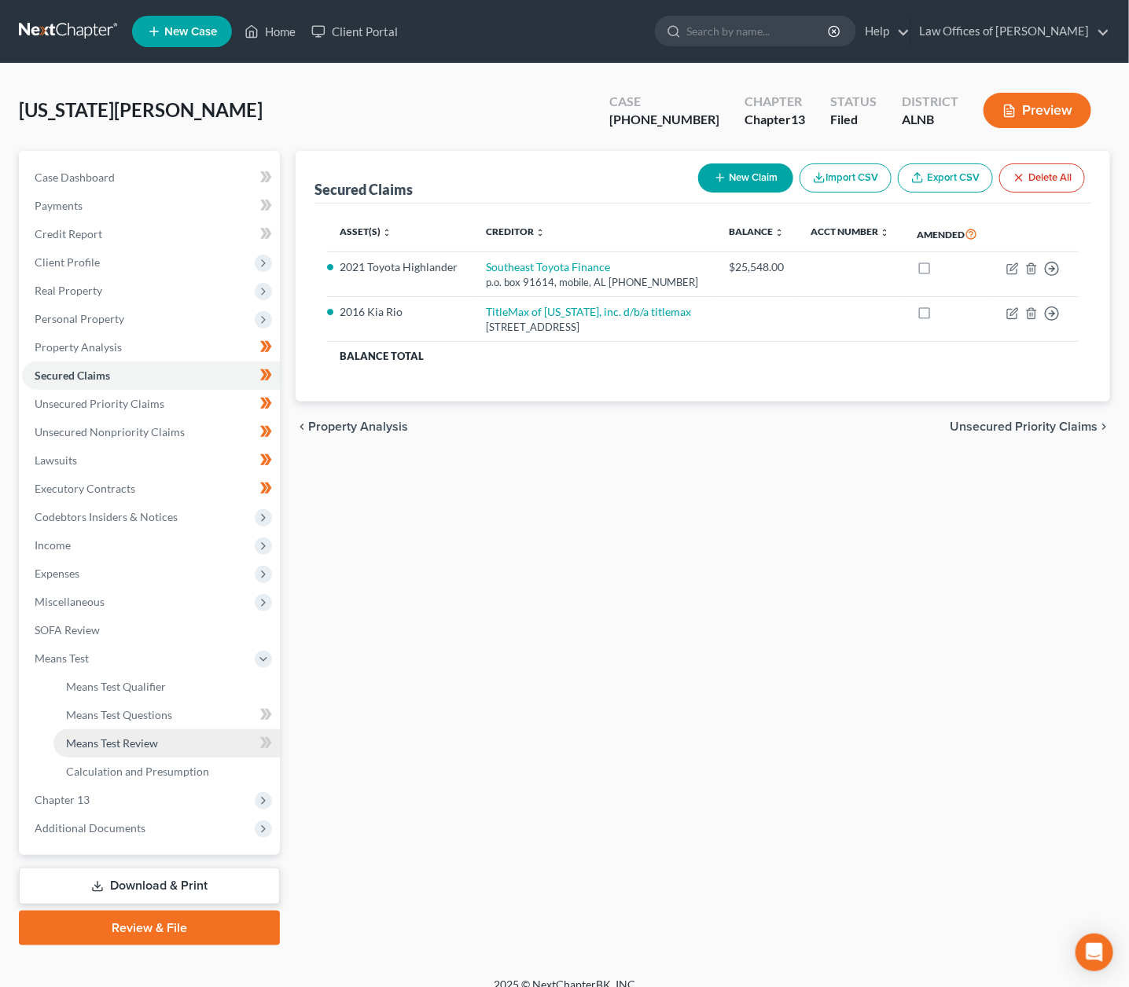
click at [151, 737] on span "Means Test Review" at bounding box center [112, 743] width 92 height 13
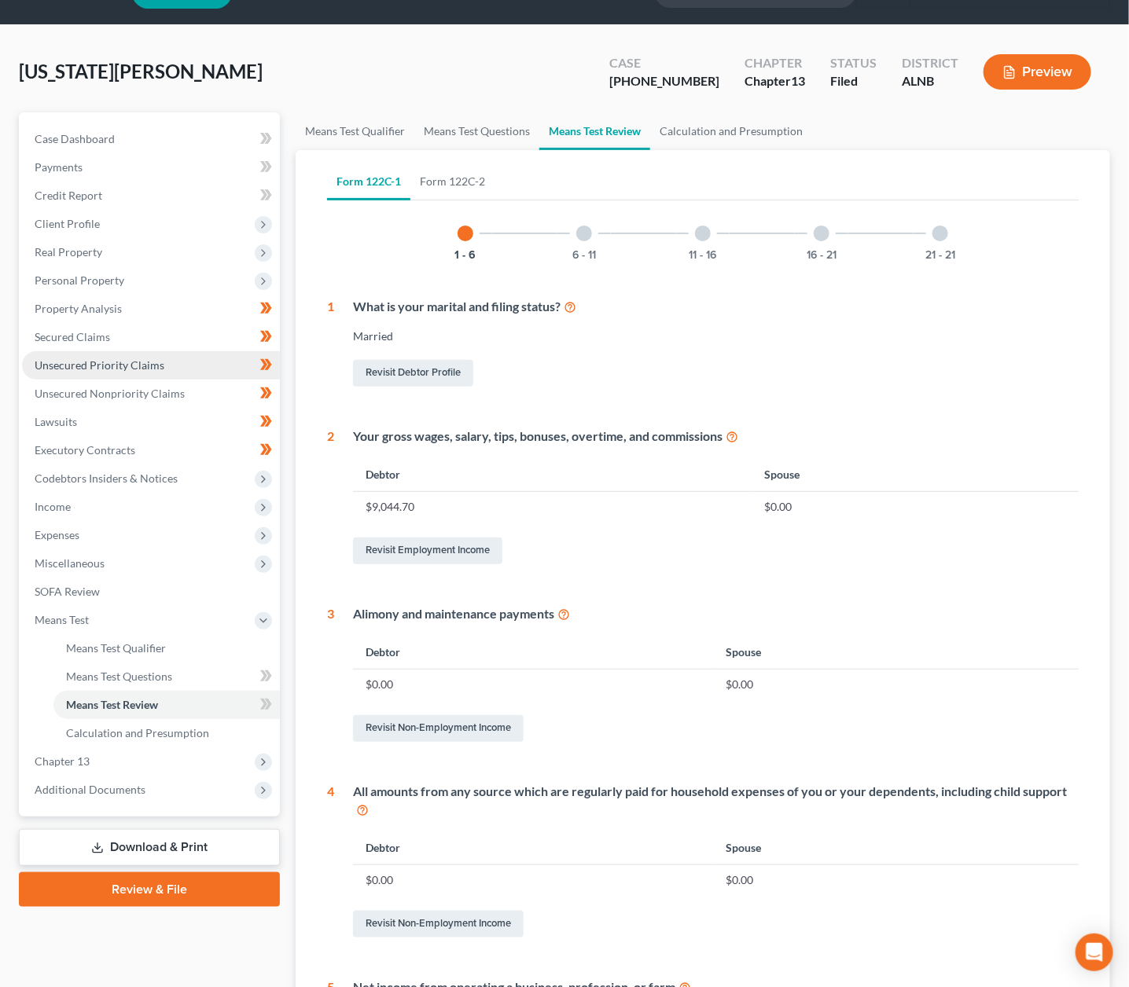
scroll to position [40, 0]
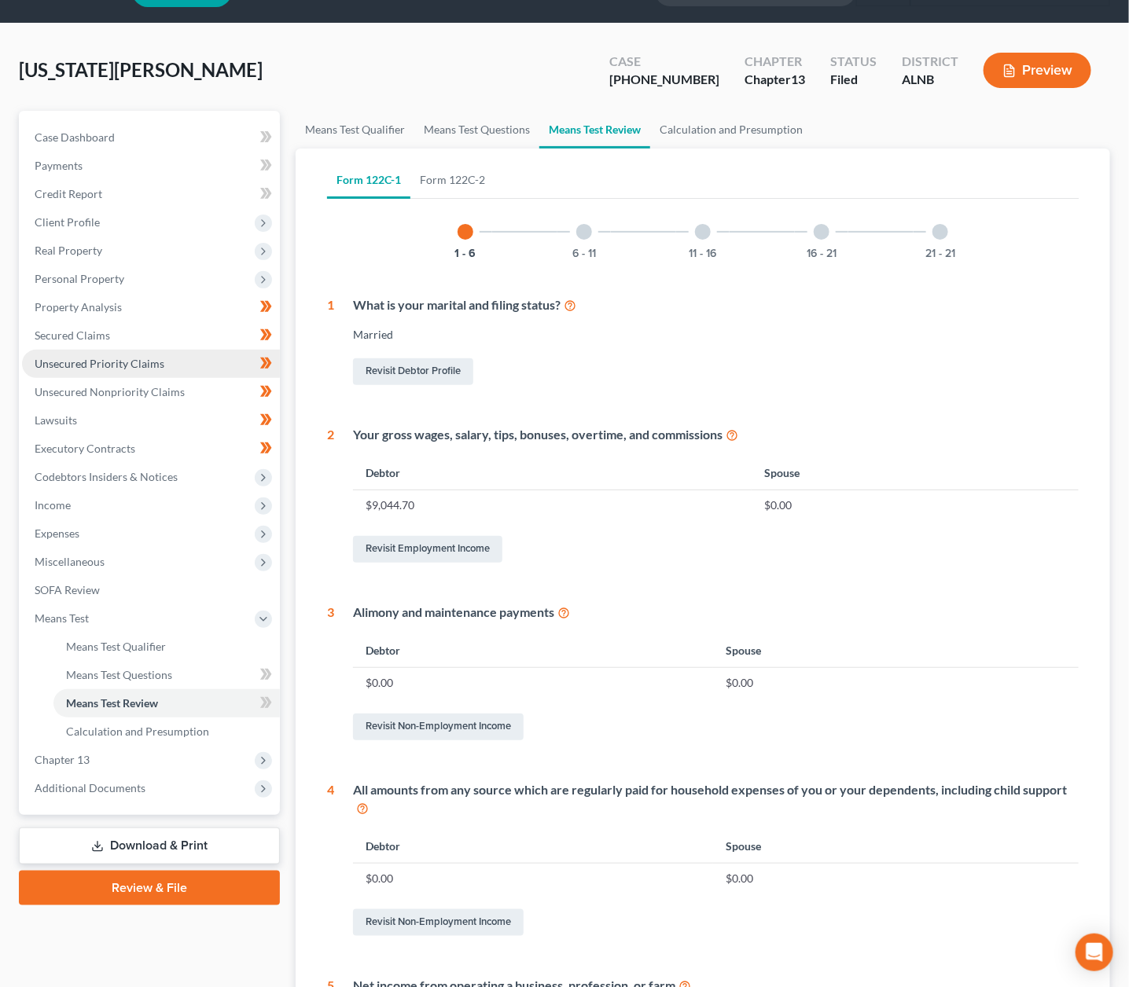
click at [148, 357] on span "Unsecured Priority Claims" at bounding box center [100, 363] width 130 height 13
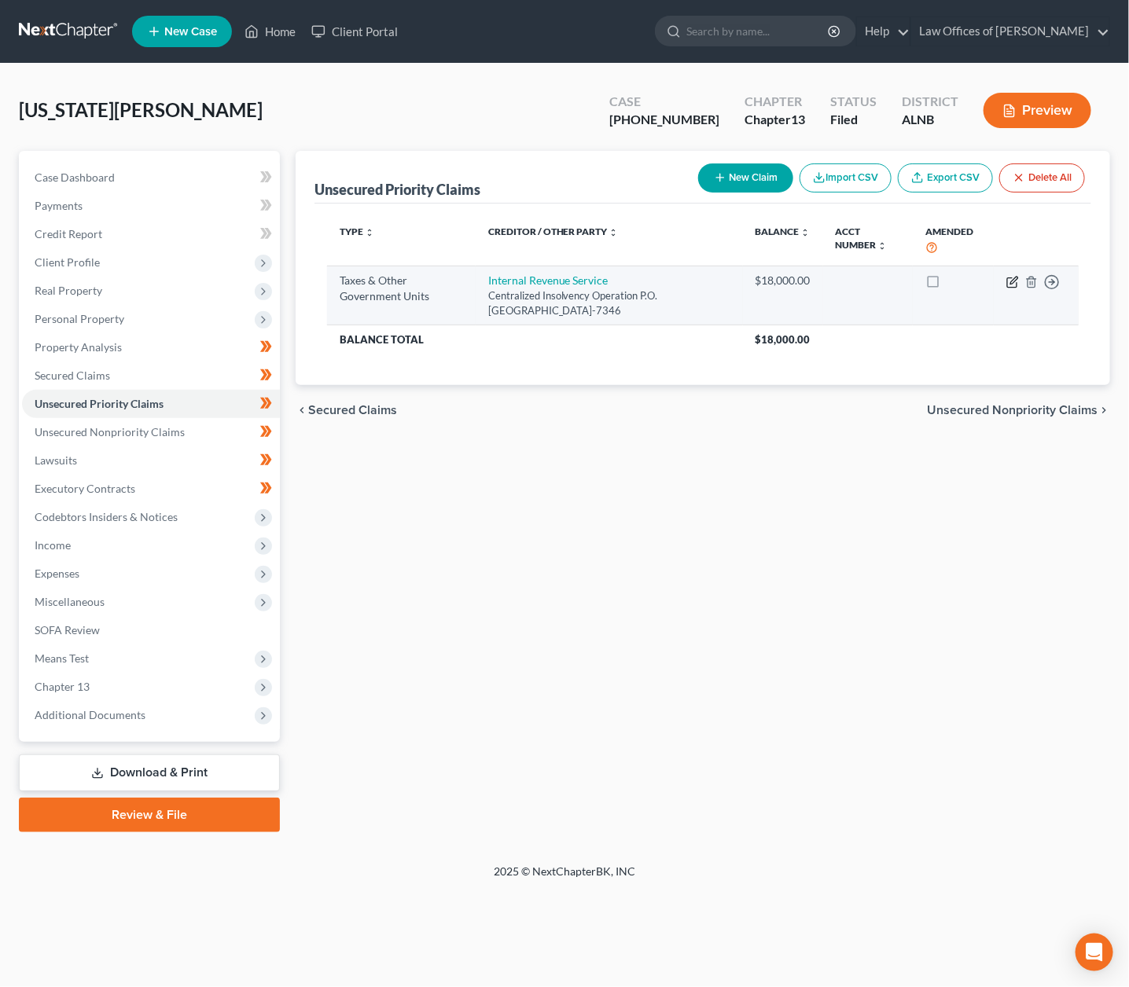
click at [1012, 278] on icon "button" at bounding box center [1012, 282] width 13 height 13
select select "0"
select select "39"
select select "0"
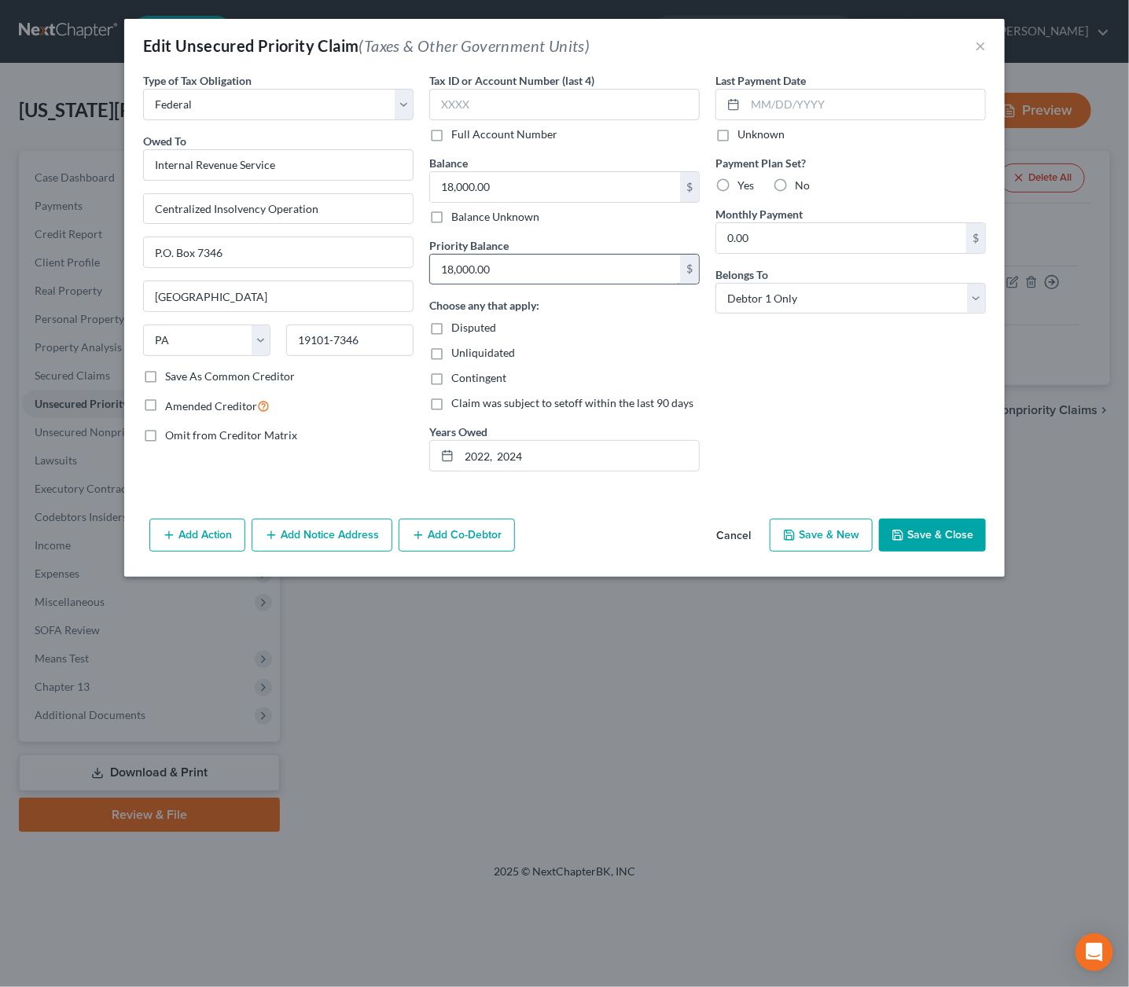
click at [501, 265] on input "18,000.00" at bounding box center [555, 270] width 250 height 30
click at [471, 192] on input "18,000.00" at bounding box center [555, 187] width 250 height 30
click at [484, 181] on input "18,000.00" at bounding box center [555, 187] width 250 height 30
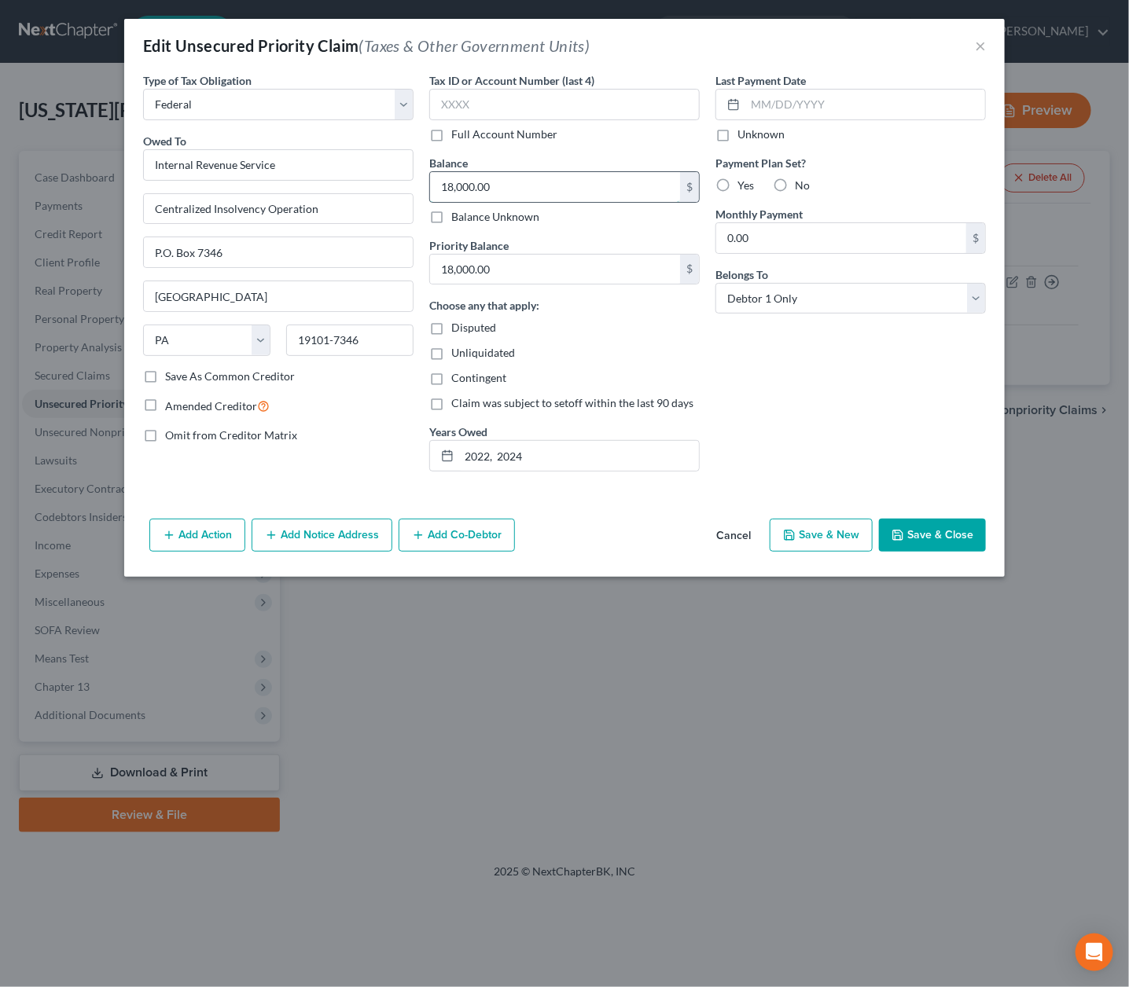
click at [484, 181] on input "18,000.00" at bounding box center [555, 187] width 250 height 30
type input "5"
type input "10,500.28"
click at [531, 266] on input "18,000.00" at bounding box center [555, 270] width 250 height 30
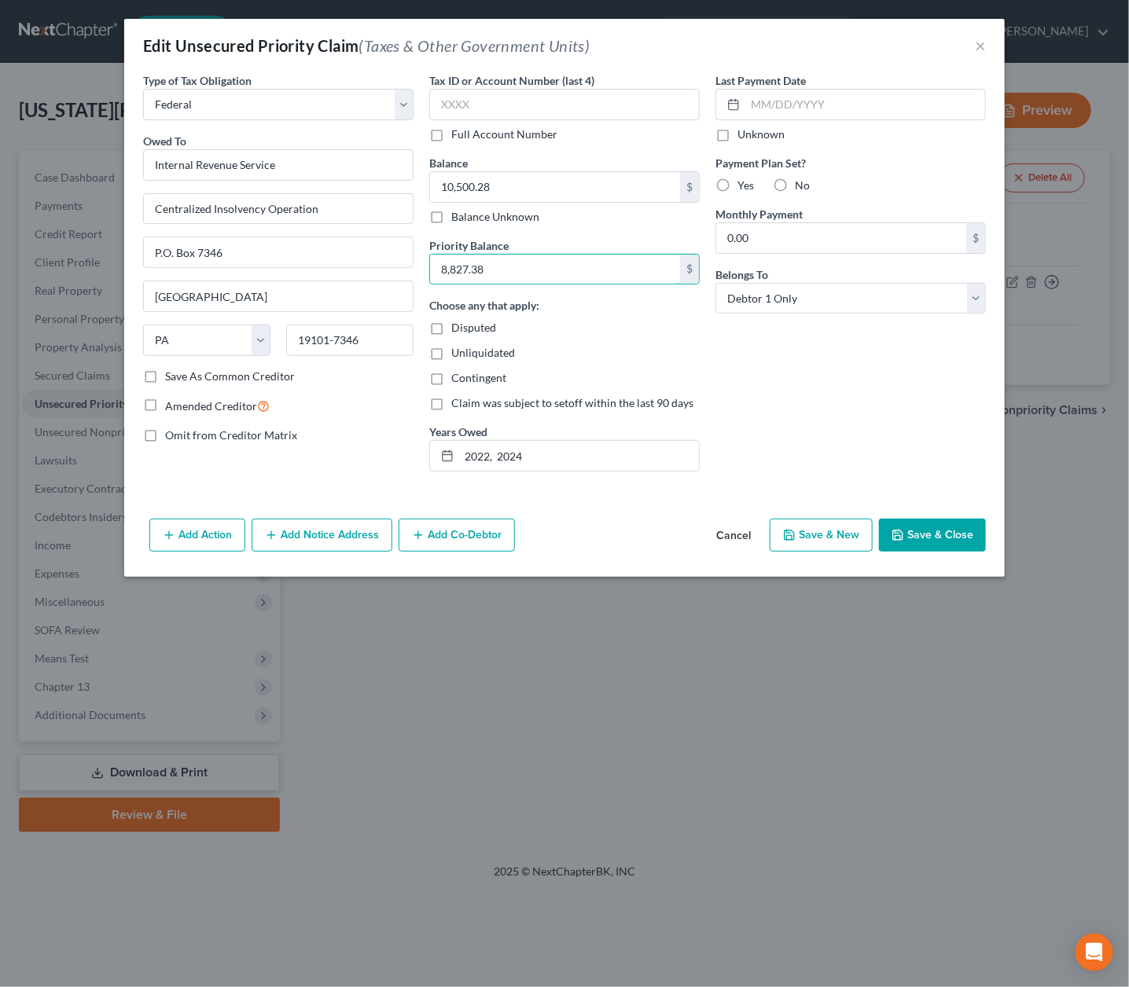
type input "8,827.38"
click at [957, 536] on button "Save & Close" at bounding box center [932, 535] width 107 height 33
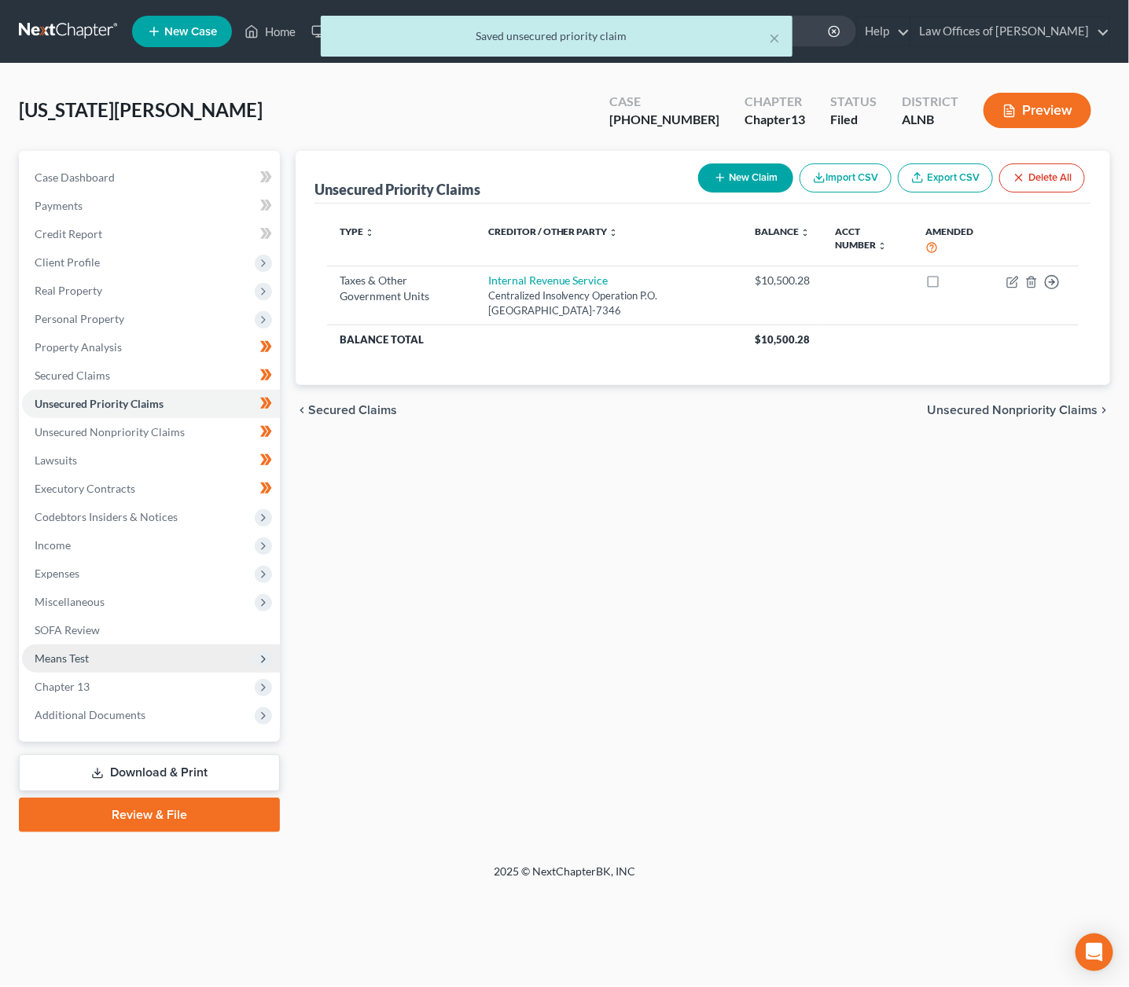
click at [82, 652] on span "Means Test" at bounding box center [62, 658] width 54 height 13
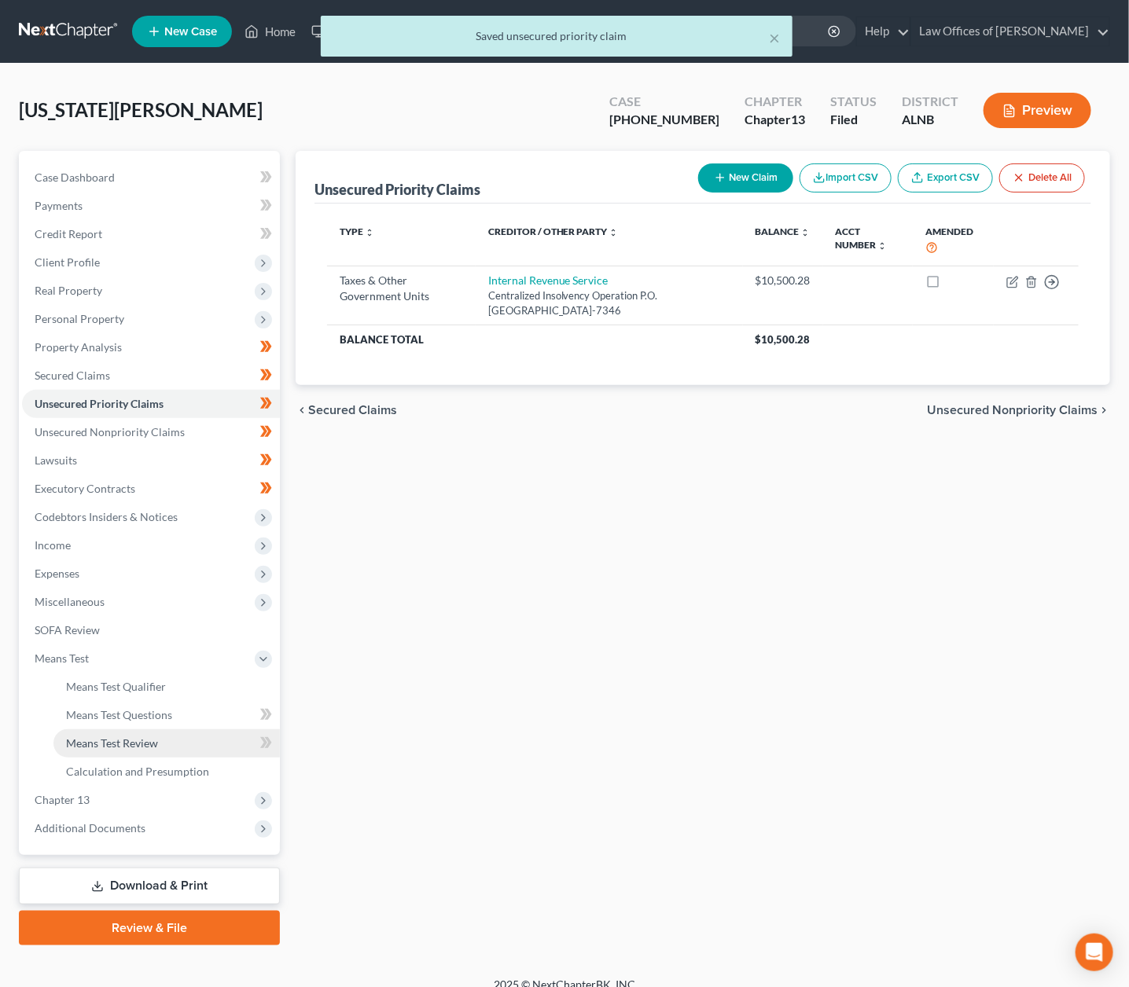
click at [127, 737] on span "Means Test Review" at bounding box center [112, 743] width 92 height 13
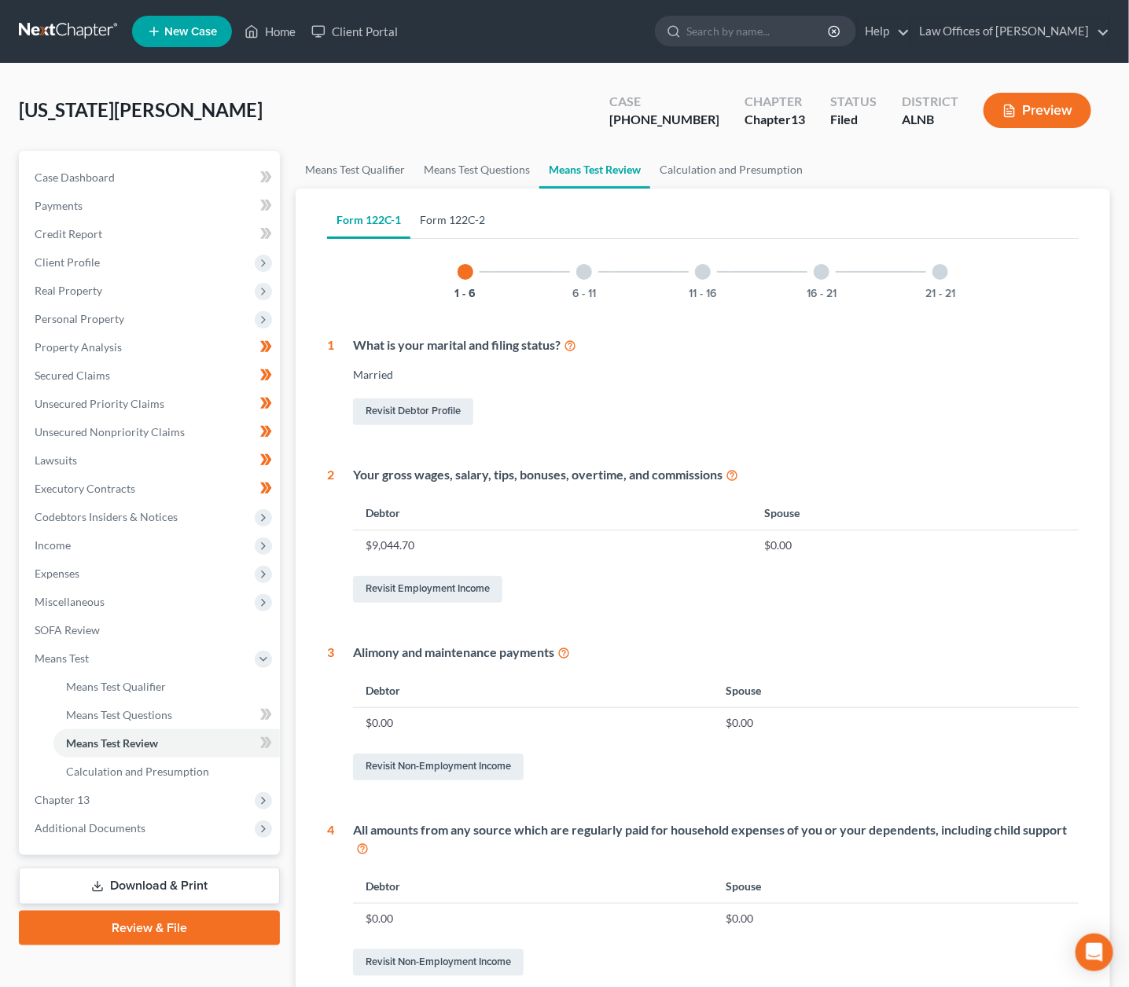
click at [473, 213] on link "Form 122C-2" at bounding box center [452, 220] width 84 height 38
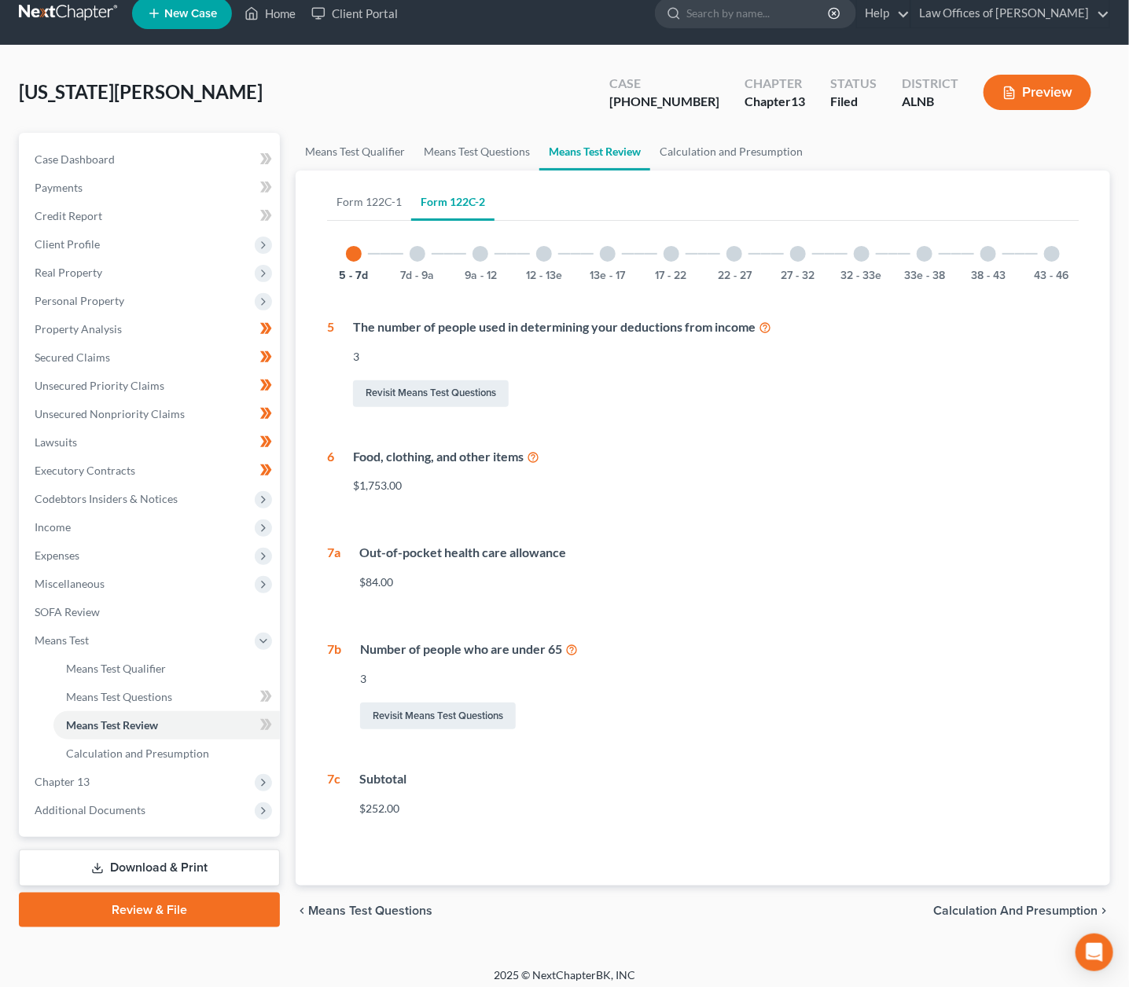
scroll to position [17, 0]
click at [540, 257] on div at bounding box center [544, 255] width 16 height 16
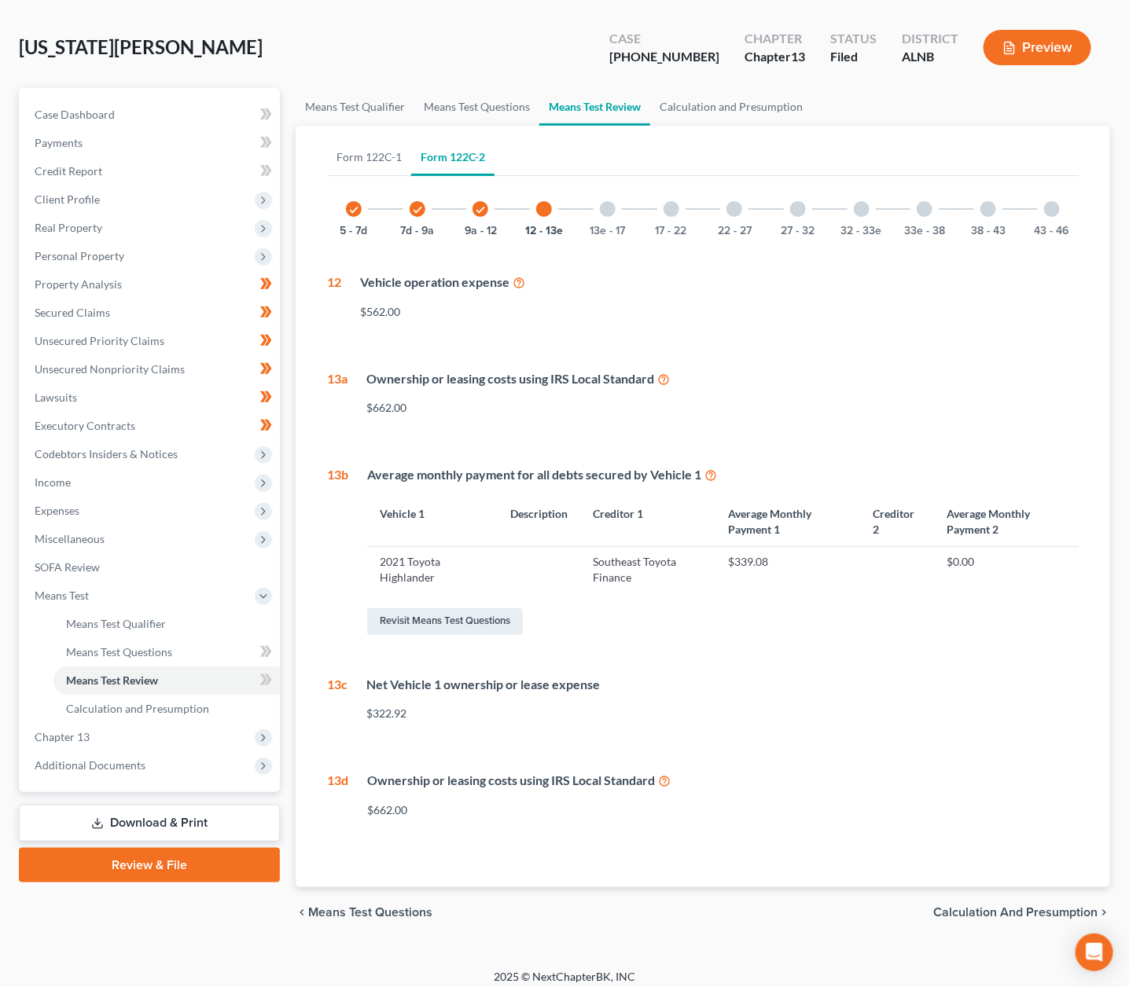
scroll to position [61, 0]
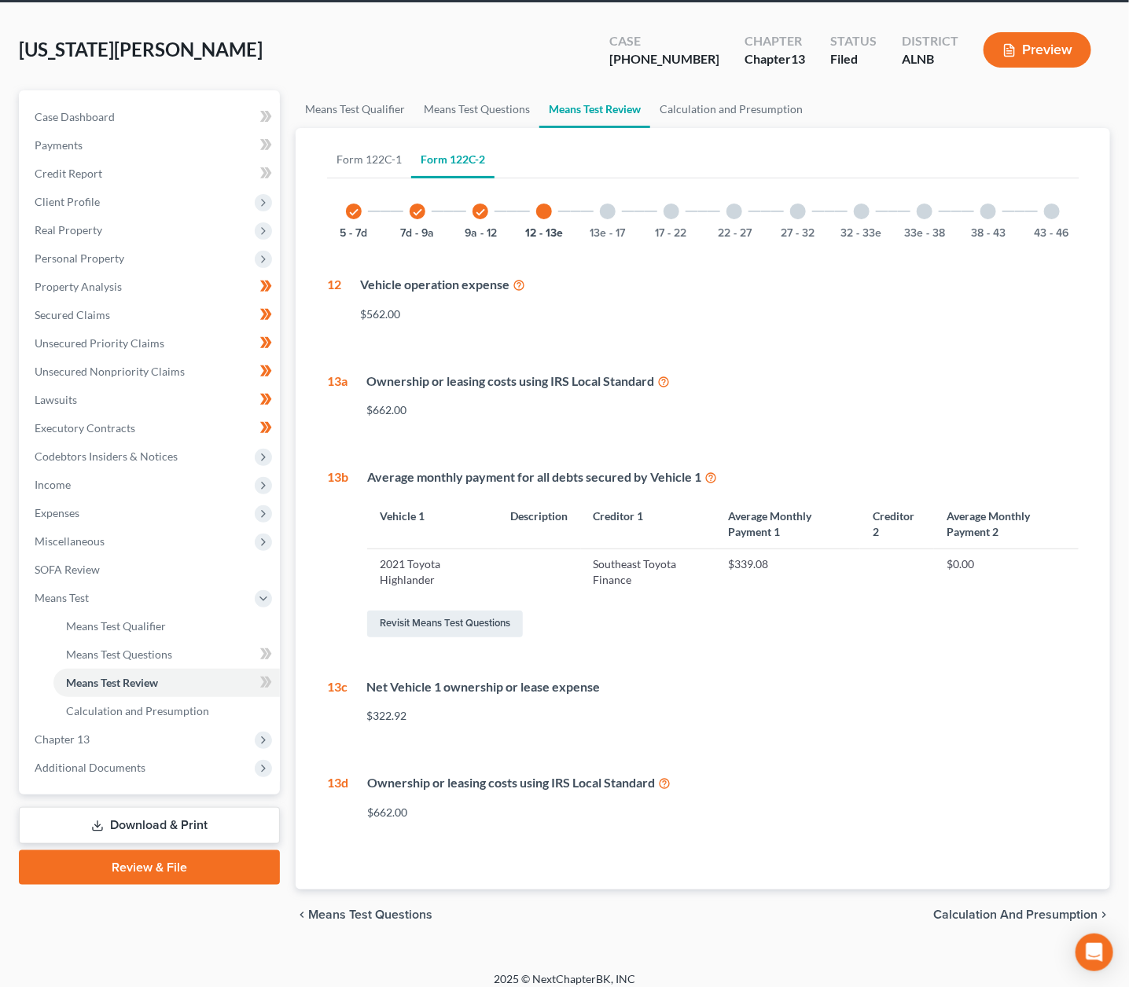
click at [601, 206] on div at bounding box center [608, 212] width 16 height 16
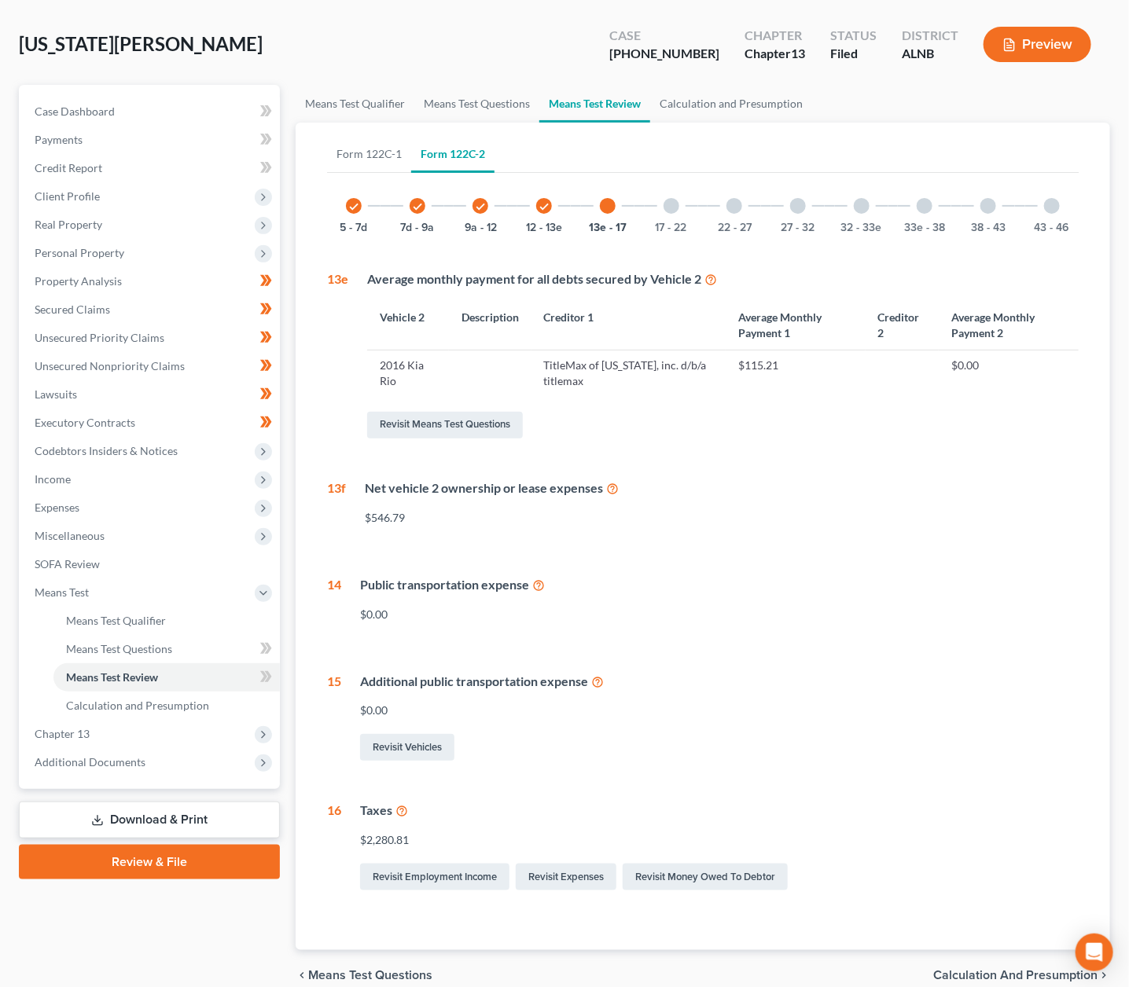
scroll to position [66, 0]
click at [463, 98] on link "Means Test Questions" at bounding box center [476, 104] width 125 height 38
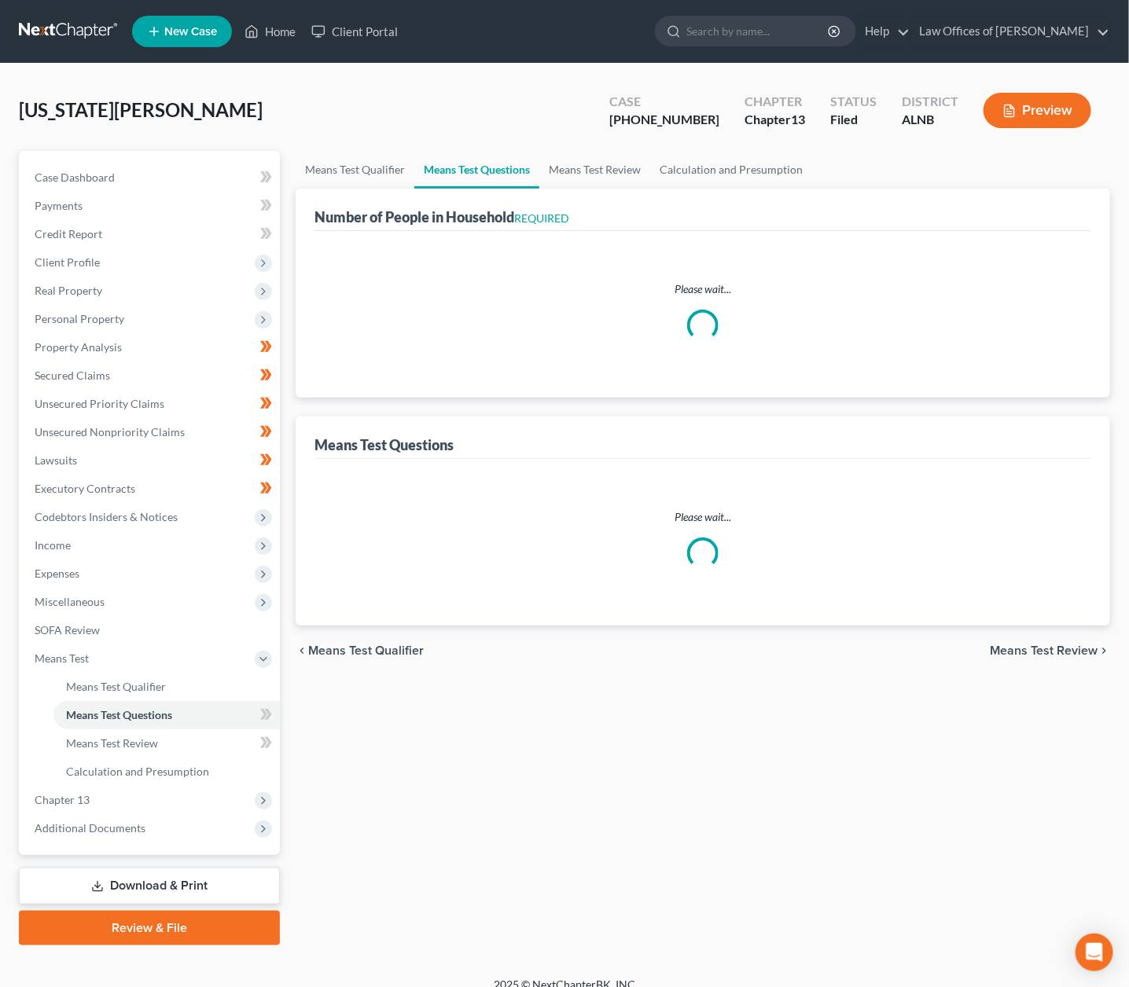
select select "1"
select select "31"
select select "1"
select select "60"
select select "3"
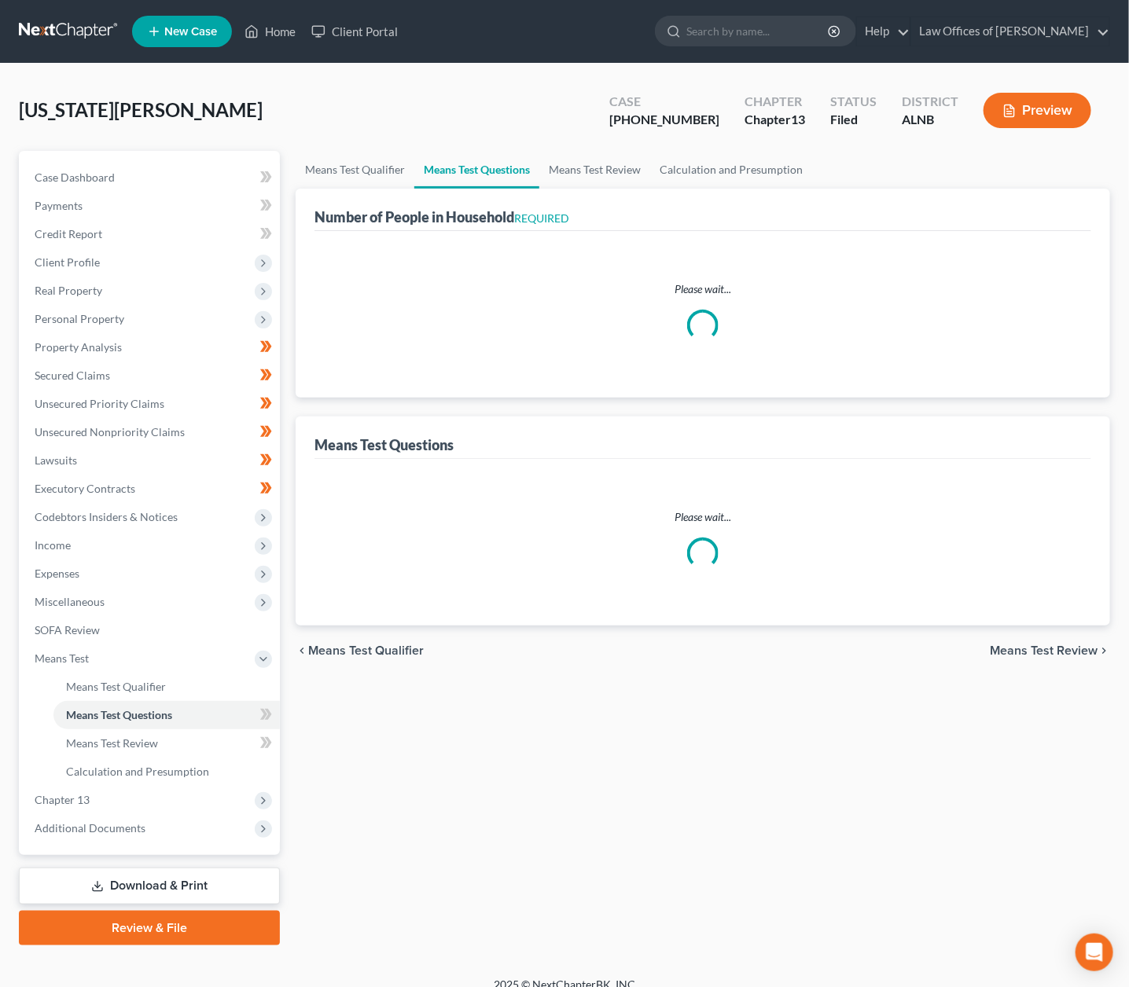
select select "2"
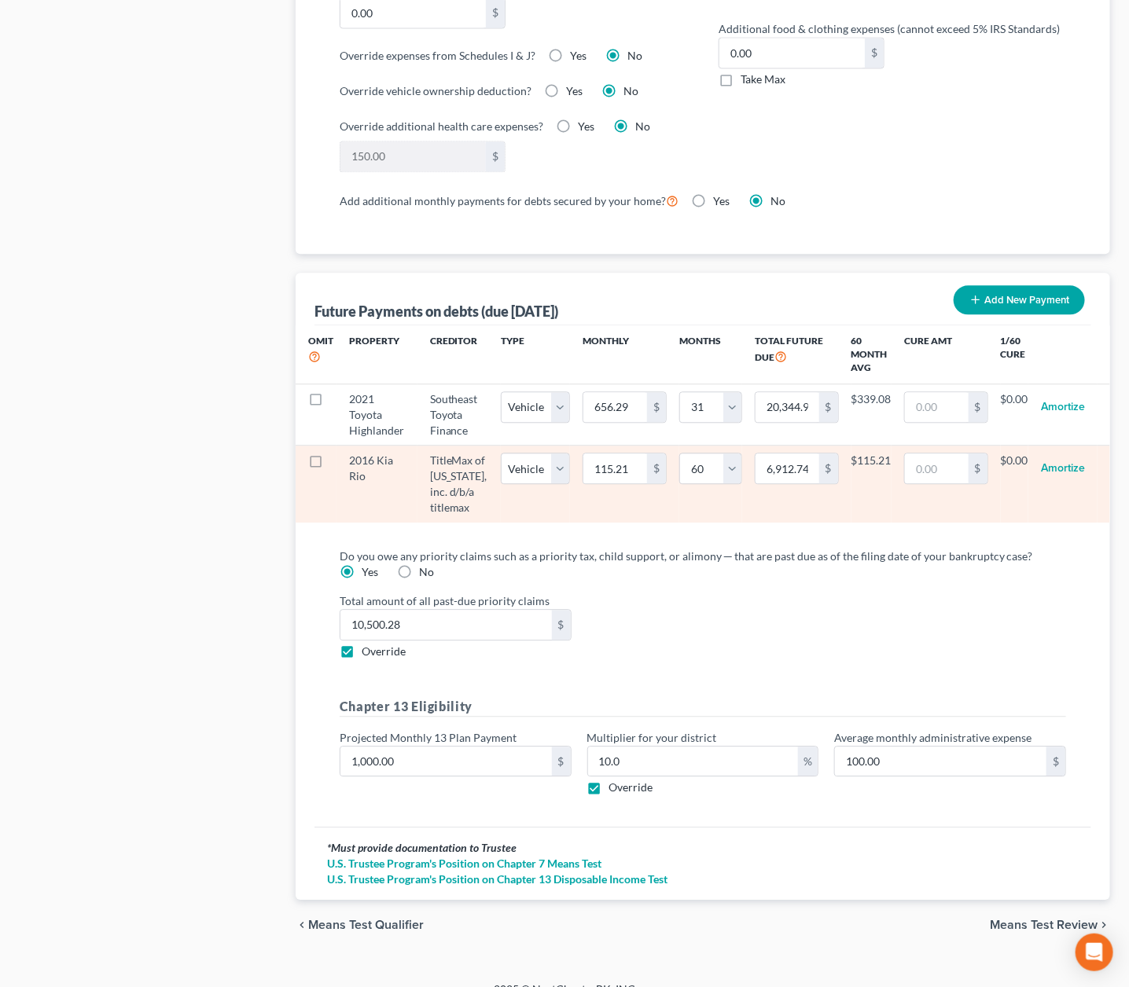
scroll to position [1324, 0]
click at [615, 454] on input "115.21" at bounding box center [615, 469] width 64 height 30
type input "0"
type input "0.00"
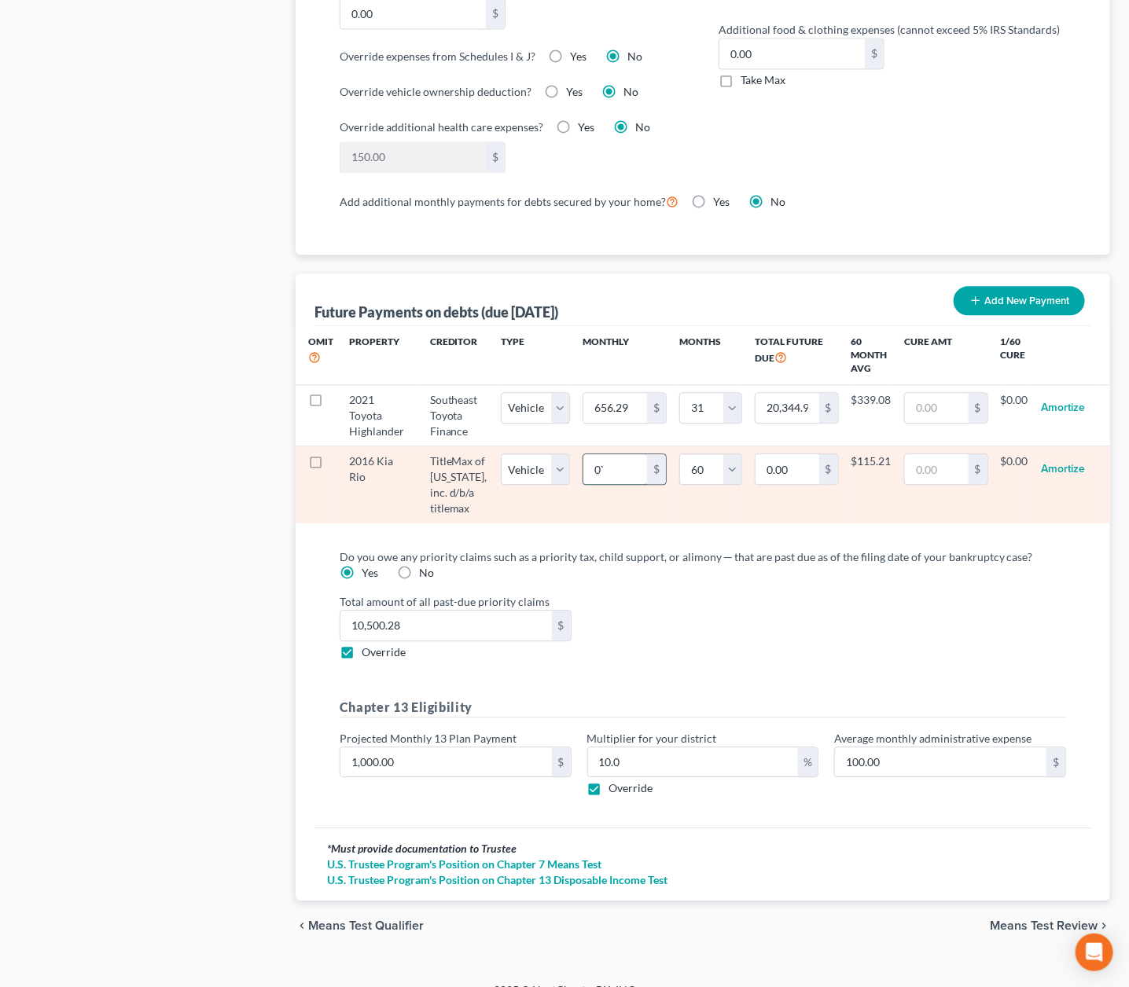
type input "0"
select select "1"
select select "60"
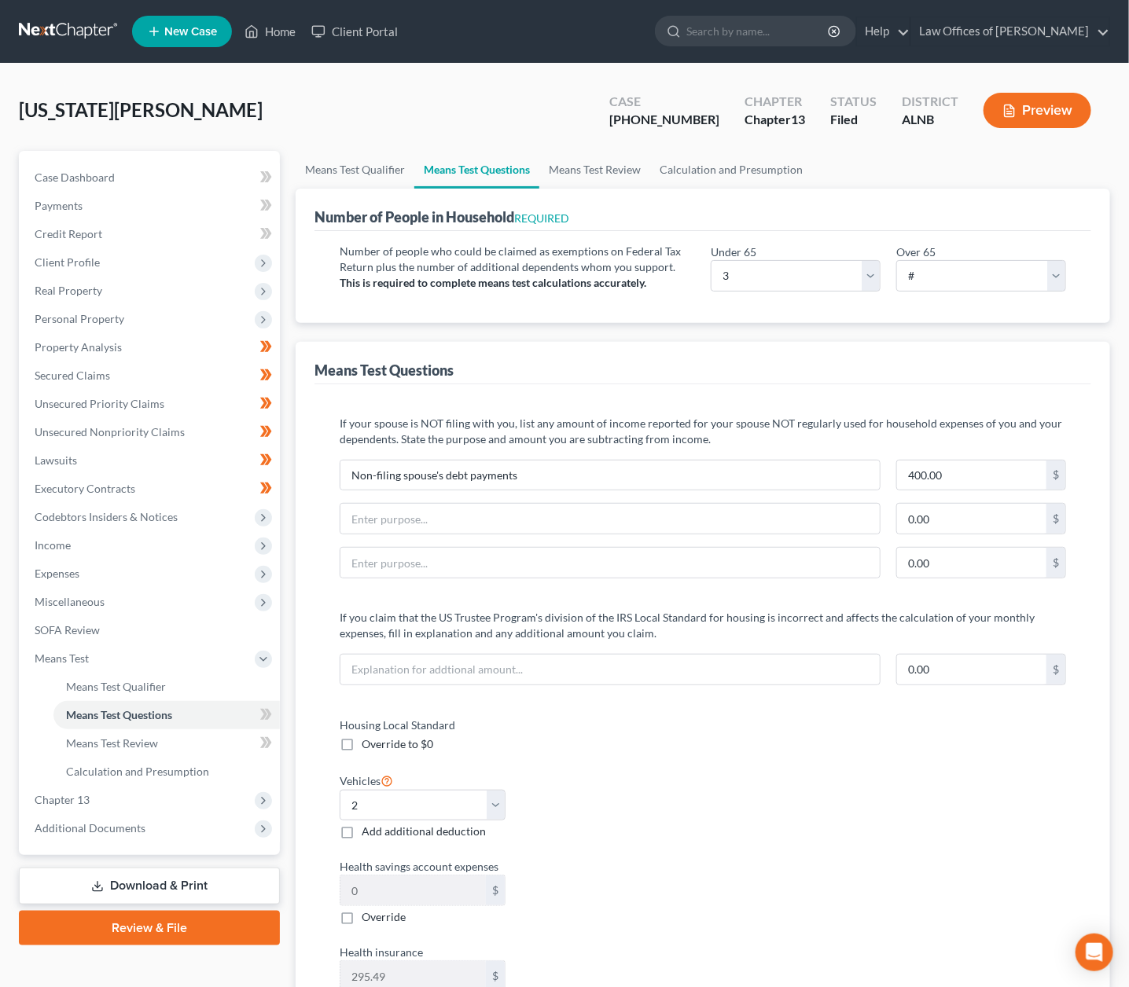
scroll to position [0, 0]
click at [95, 737] on span "Means Test Review" at bounding box center [112, 743] width 92 height 13
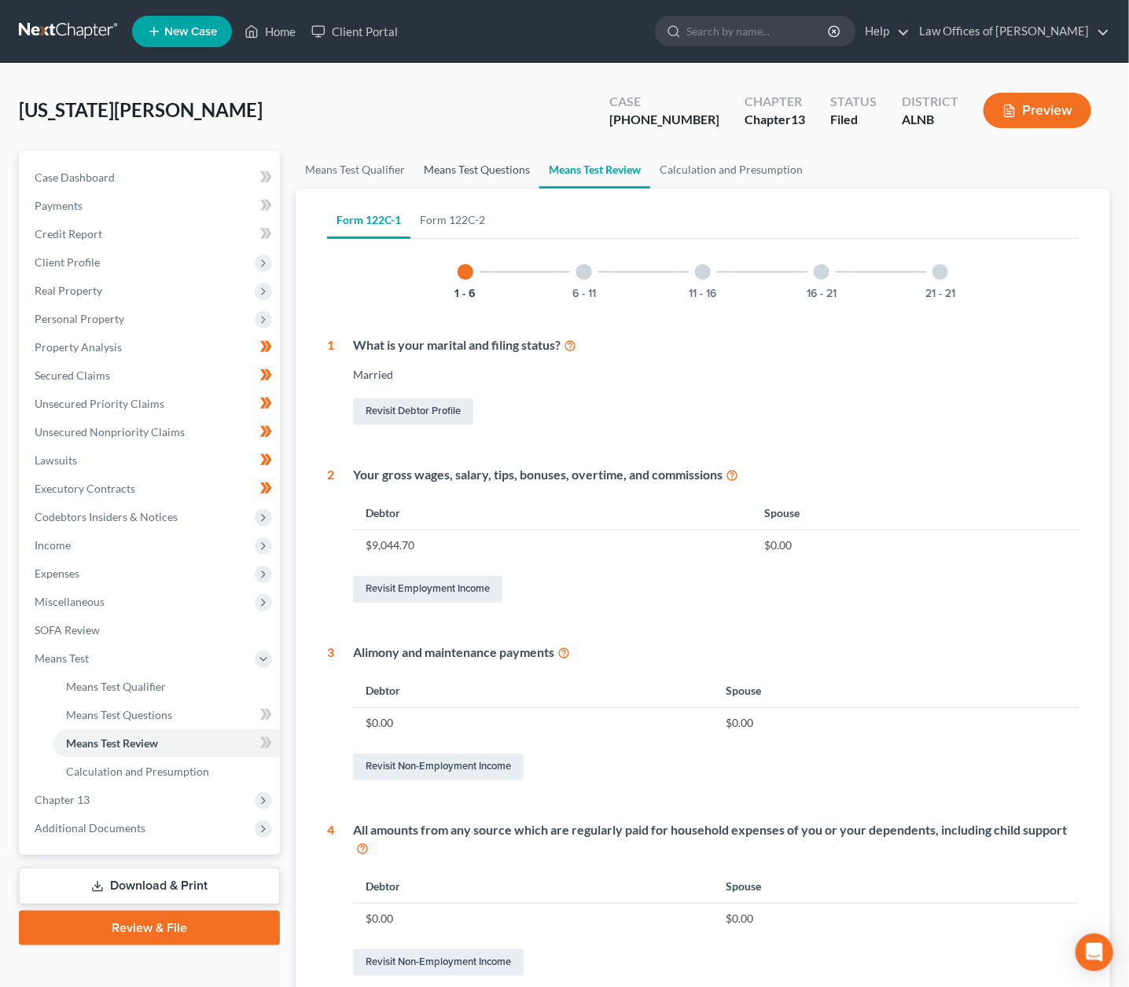
click at [513, 169] on link "Means Test Questions" at bounding box center [476, 170] width 125 height 38
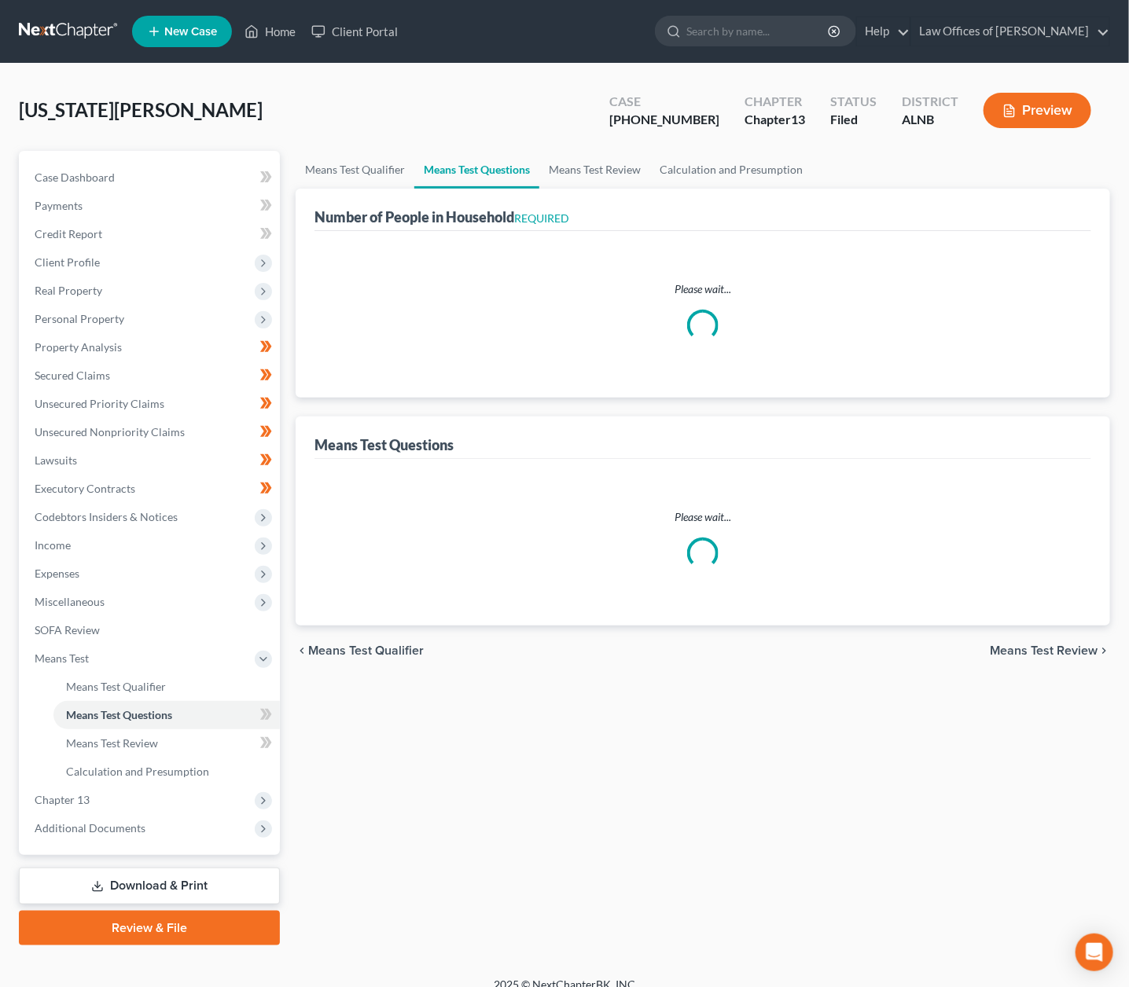
select select "1"
select select "31"
select select "1"
select select "60"
select select "3"
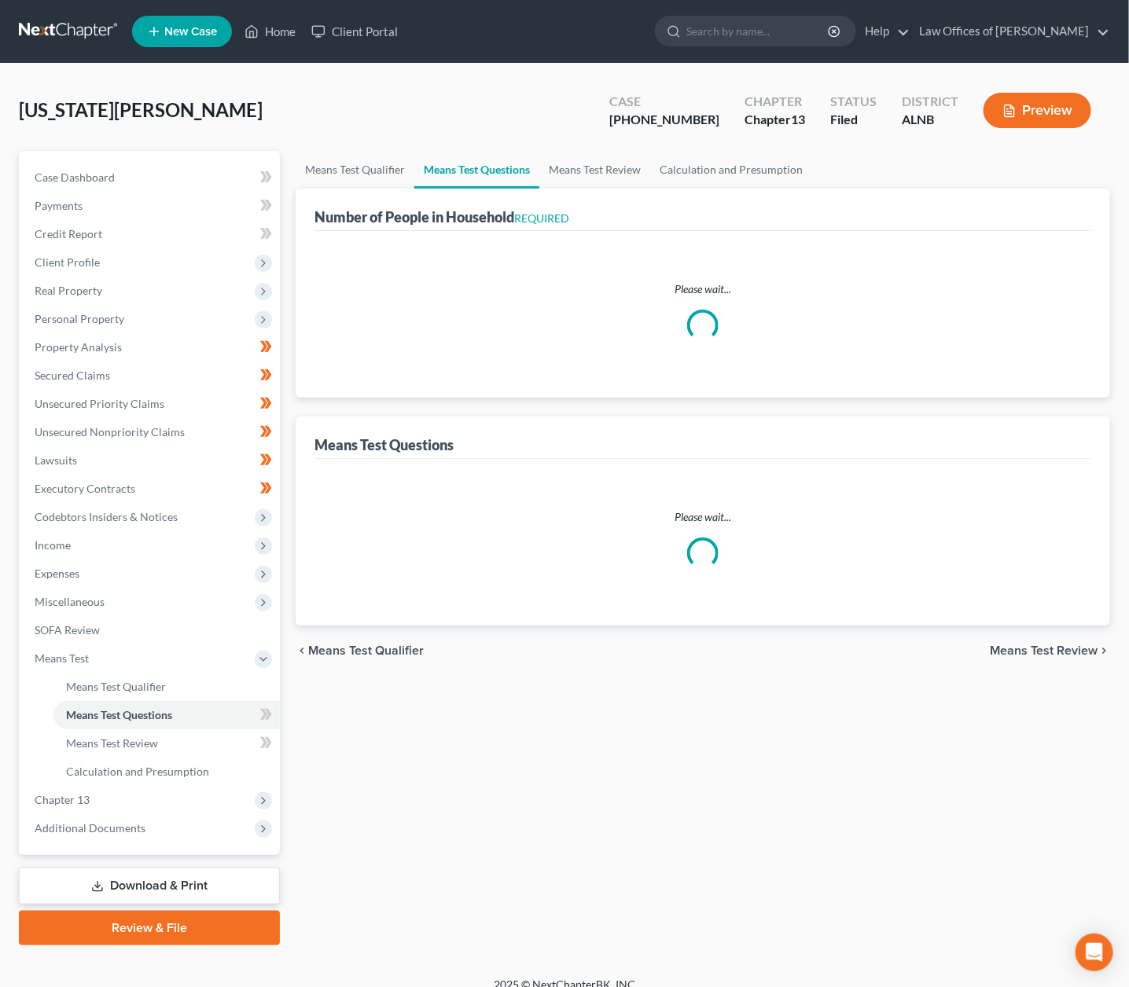
select select "2"
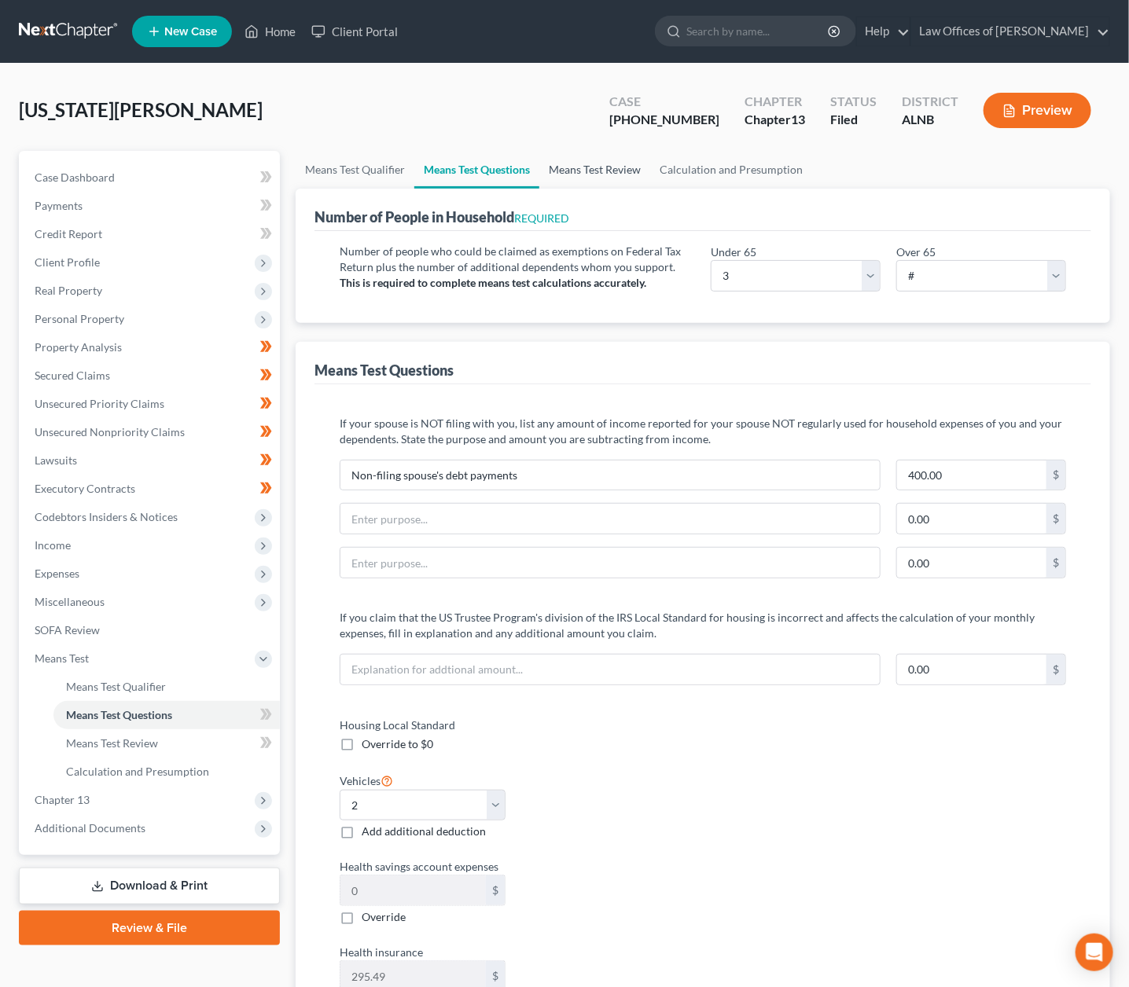
click at [564, 160] on link "Means Test Review" at bounding box center [594, 170] width 111 height 38
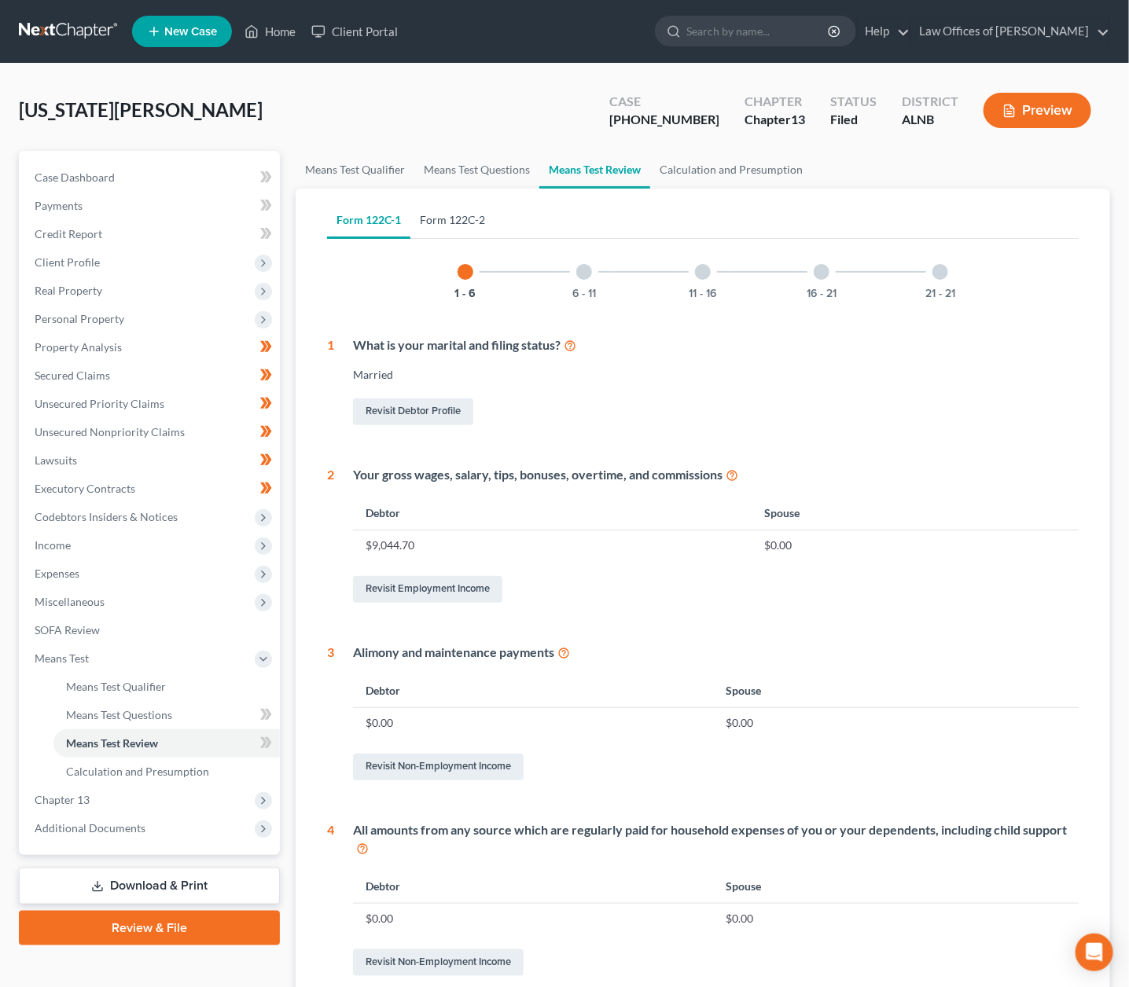
click at [484, 219] on link "Form 122C-2" at bounding box center [452, 220] width 84 height 38
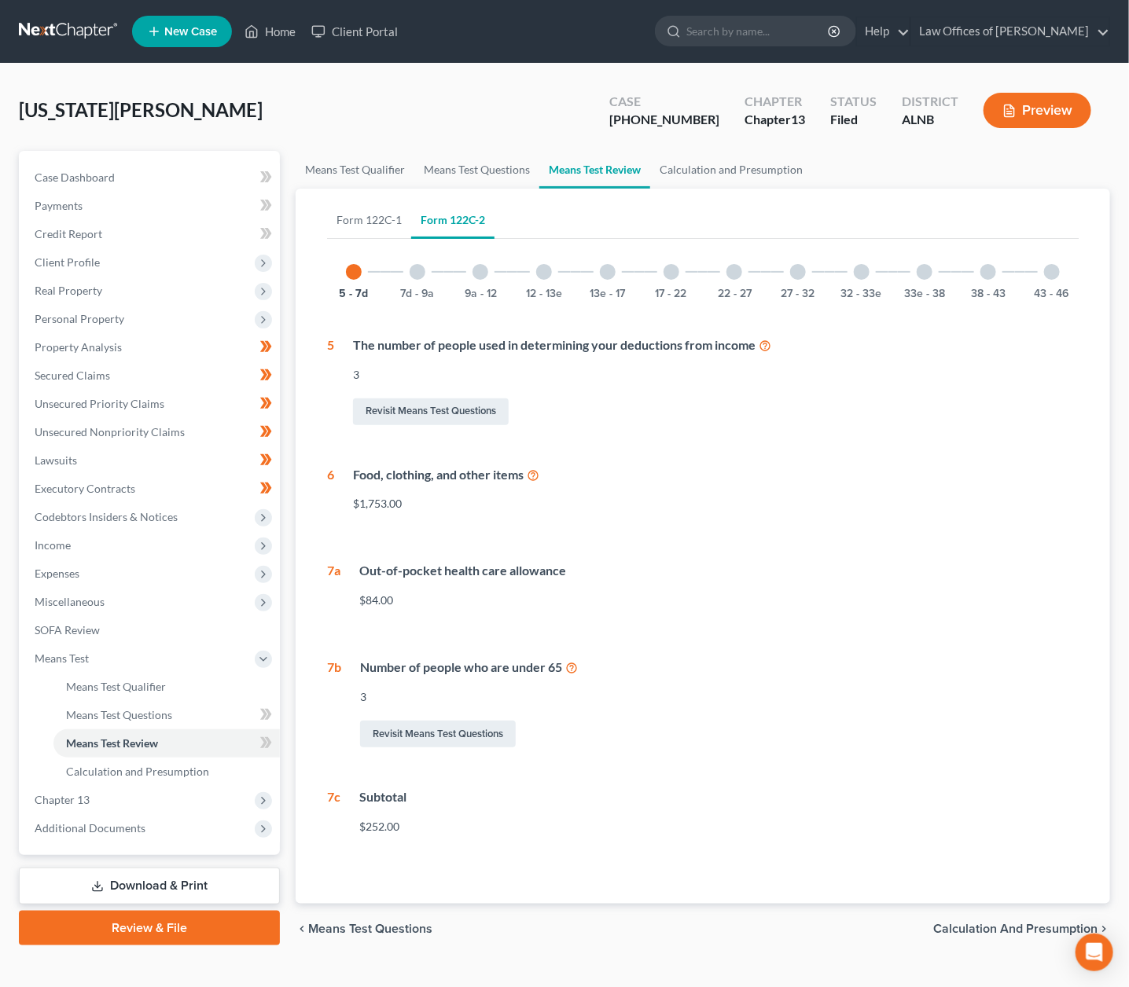
click at [619, 274] on div "13e - 17" at bounding box center [607, 271] width 53 height 53
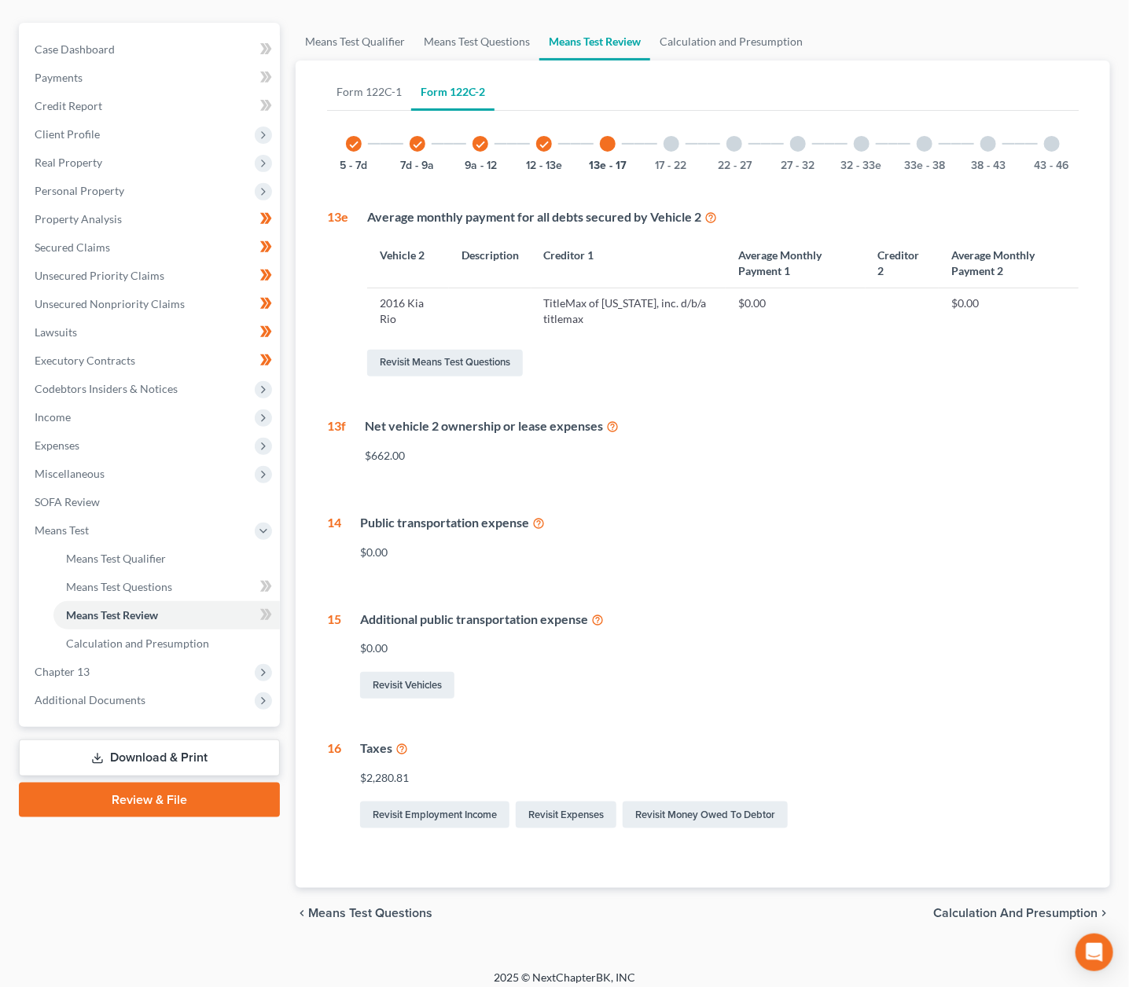
scroll to position [127, 0]
click at [552, 141] on div "check 12 - 13e" at bounding box center [543, 144] width 53 height 53
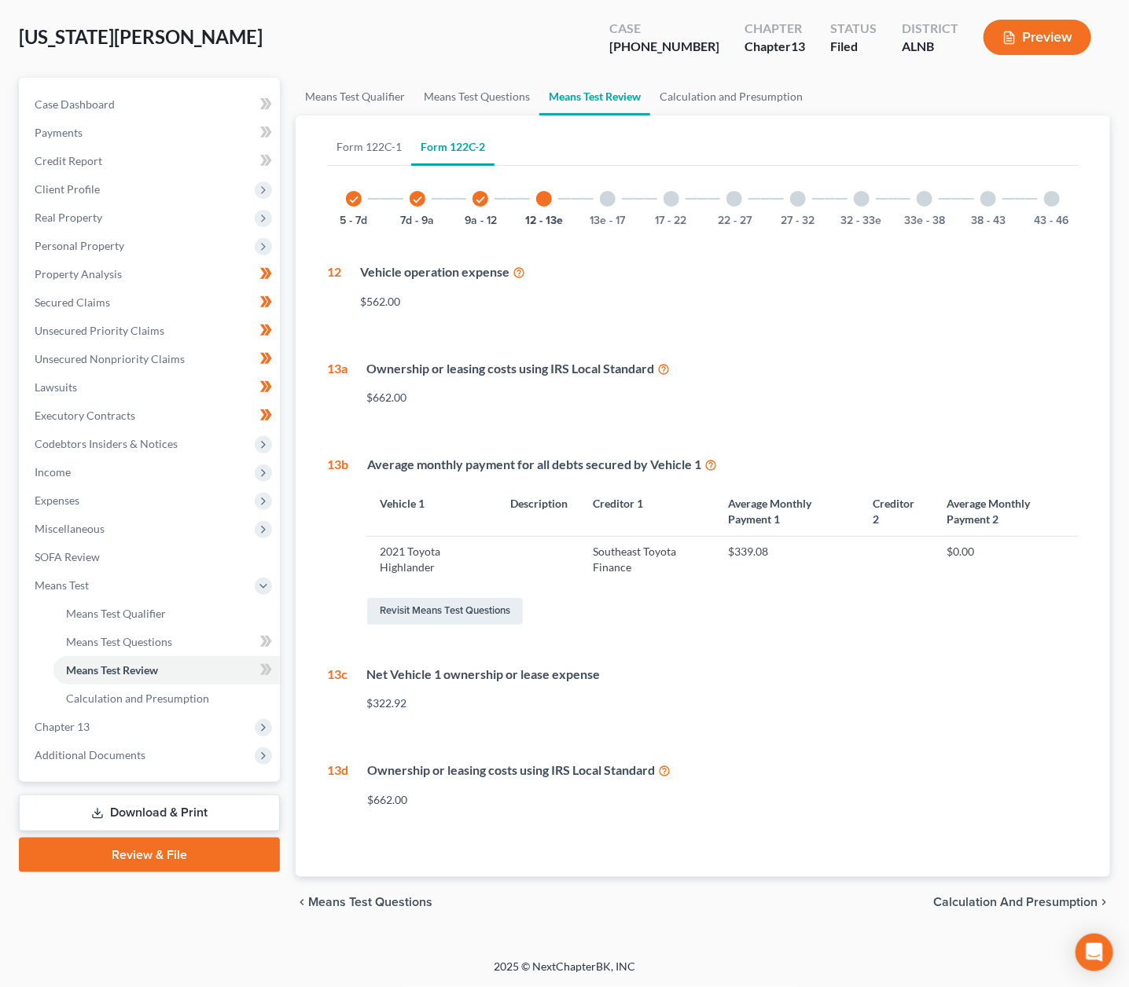
scroll to position [61, 0]
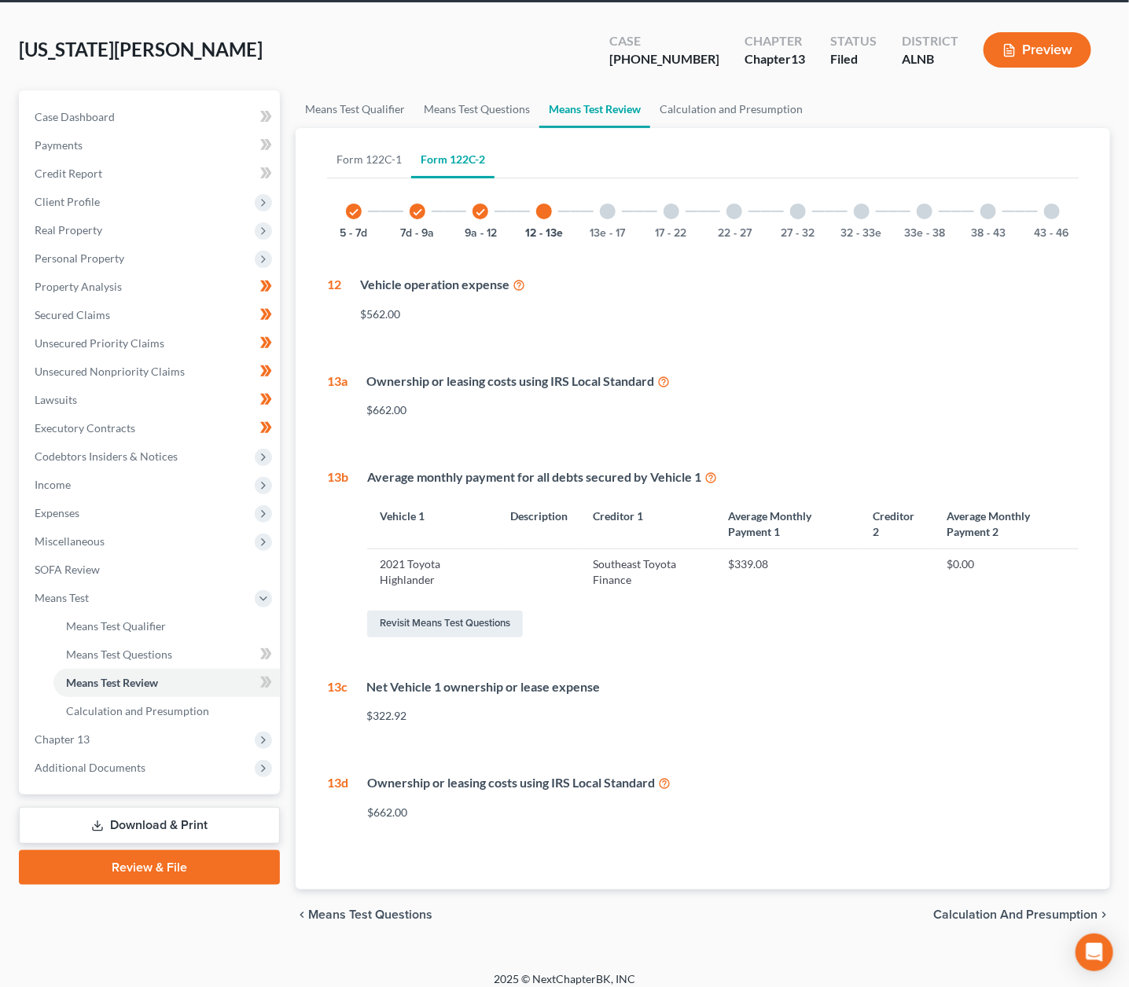
click at [1026, 40] on button "Preview" at bounding box center [1038, 49] width 108 height 35
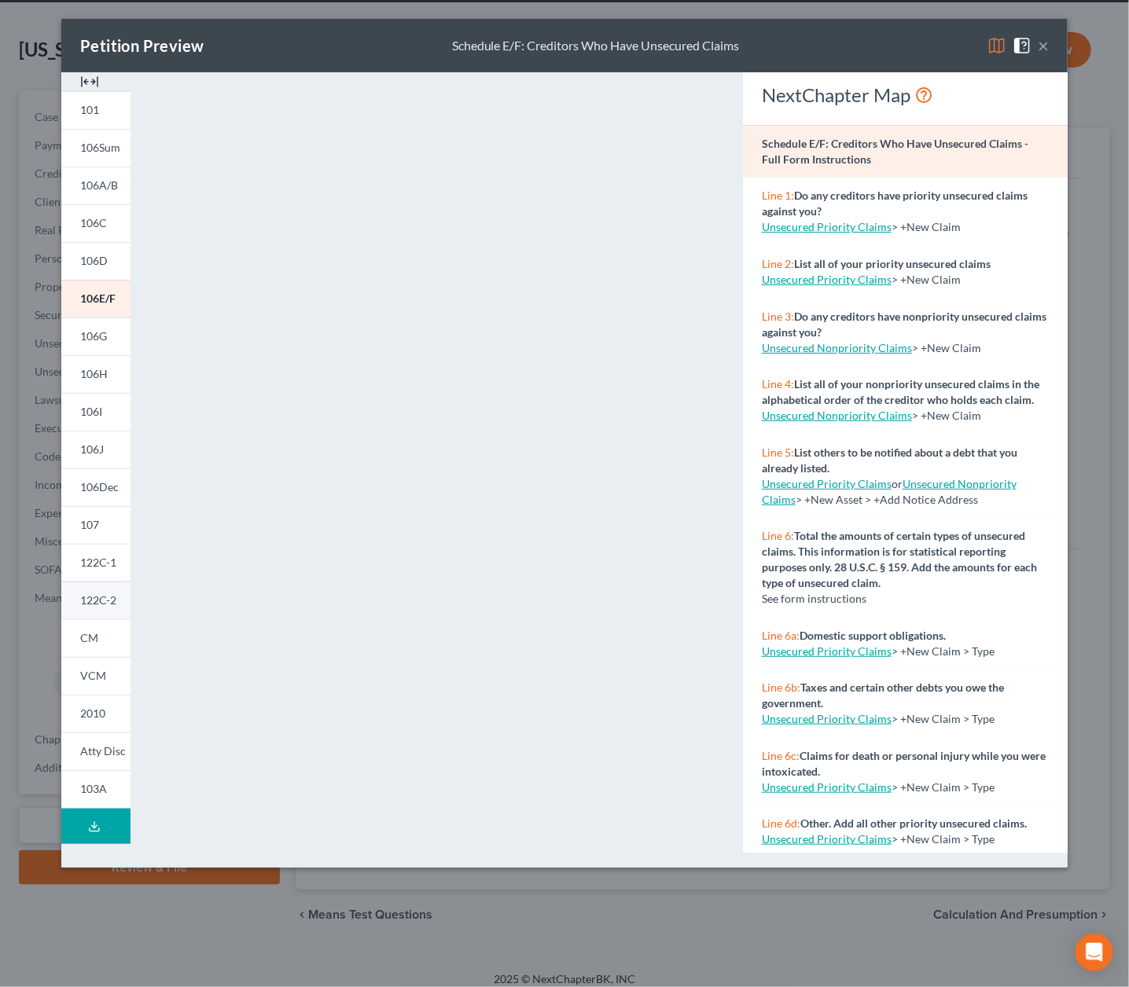
click at [114, 597] on span "122C-2" at bounding box center [98, 600] width 36 height 13
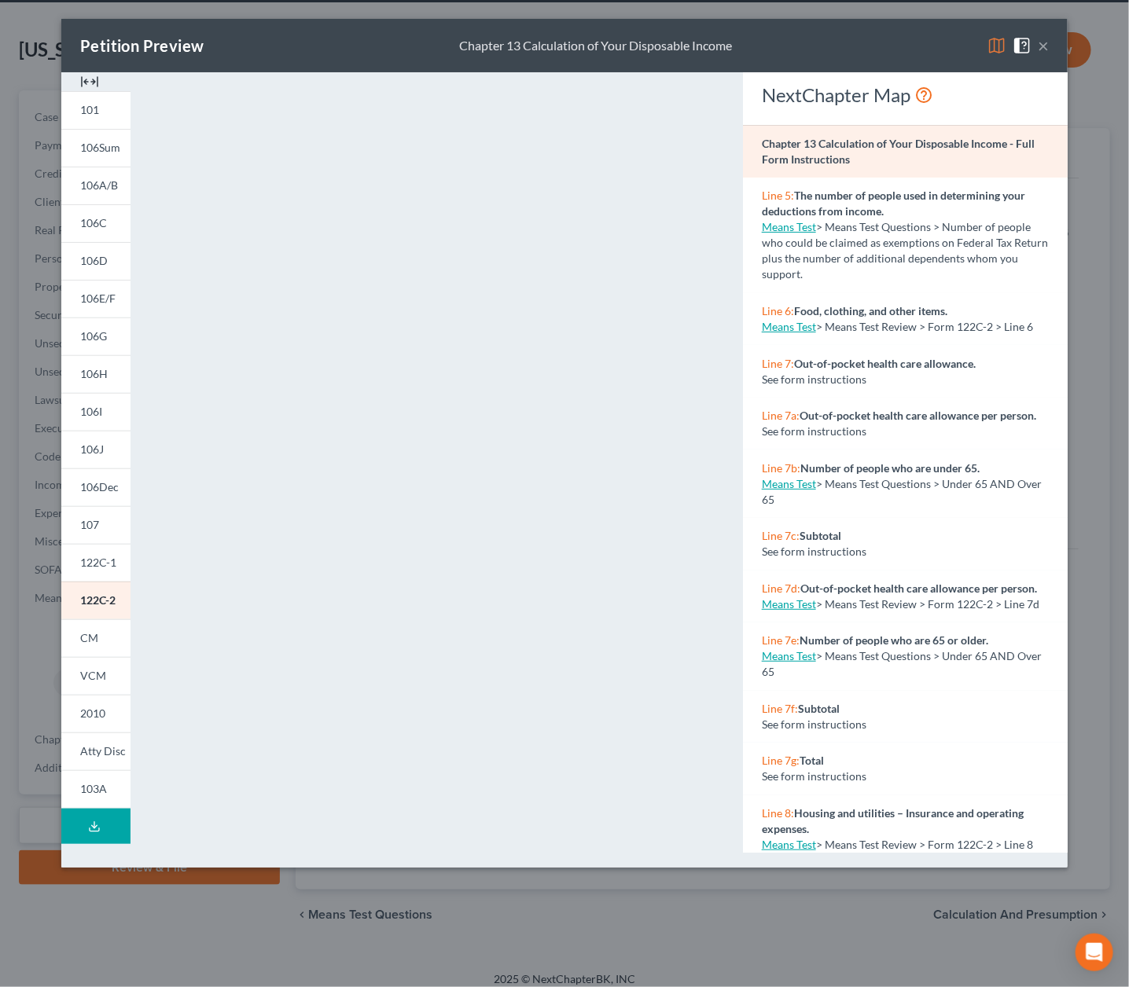
click at [1040, 43] on button "×" at bounding box center [1043, 45] width 11 height 19
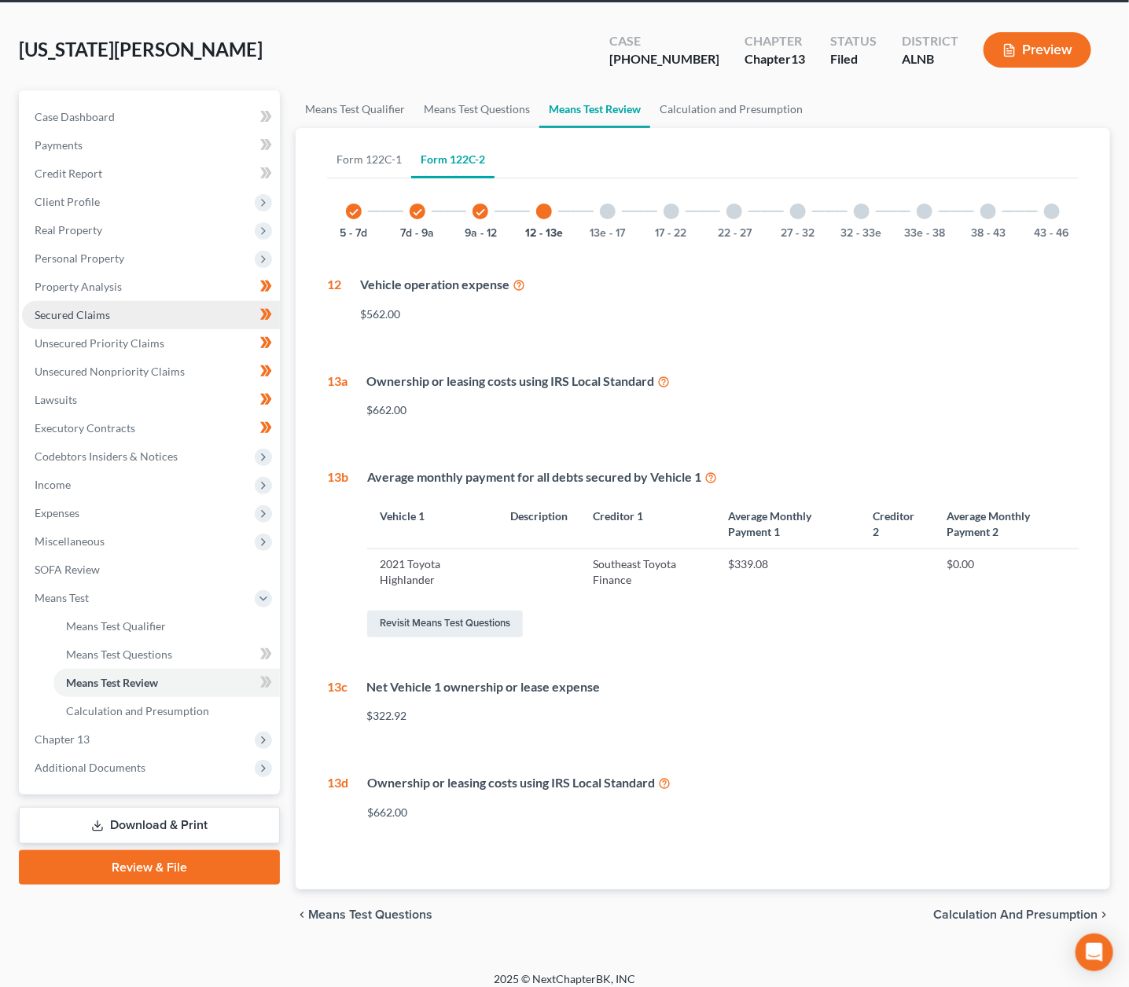
click at [100, 314] on link "Secured Claims" at bounding box center [151, 315] width 258 height 28
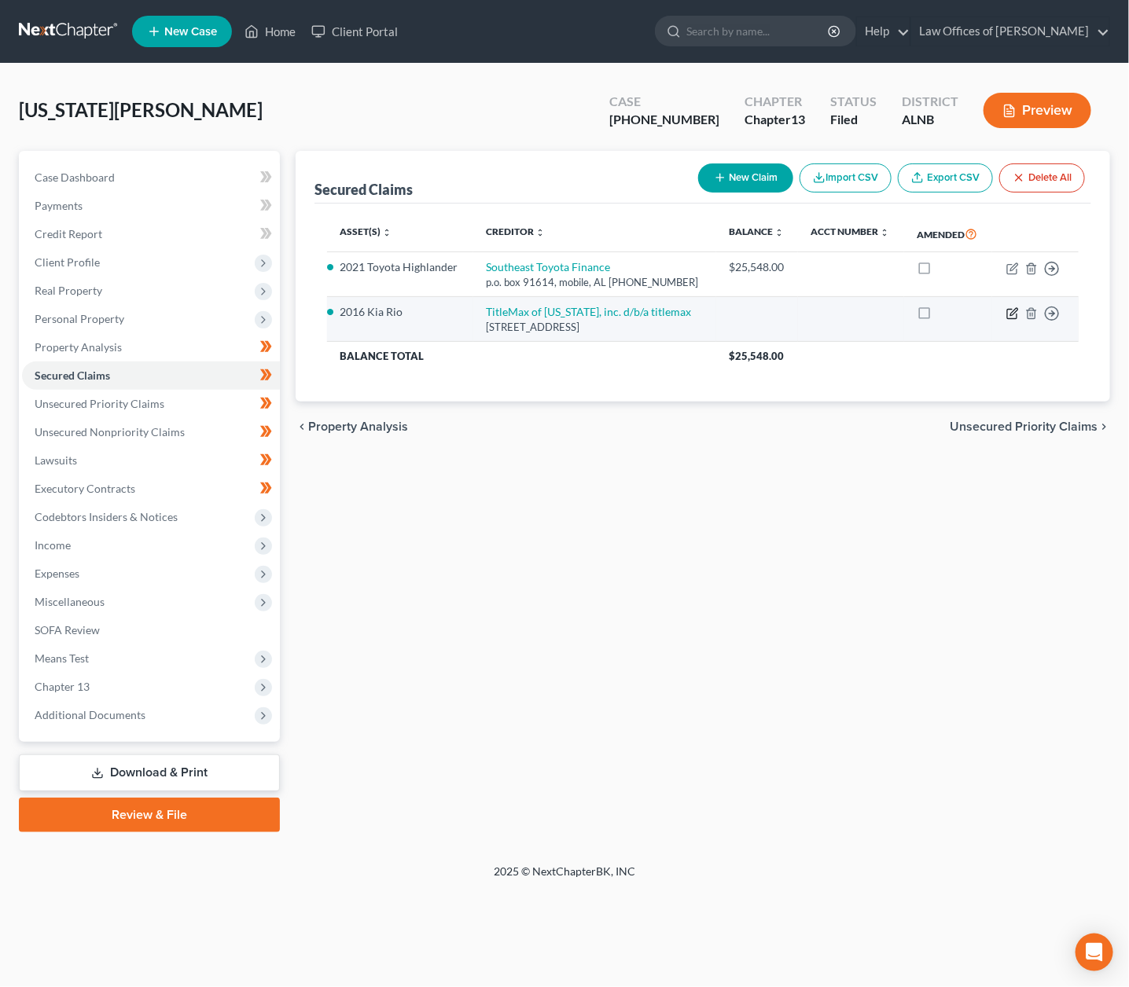
click at [1017, 312] on icon "button" at bounding box center [1011, 313] width 9 height 9
select select "0"
select select "2"
select select "0"
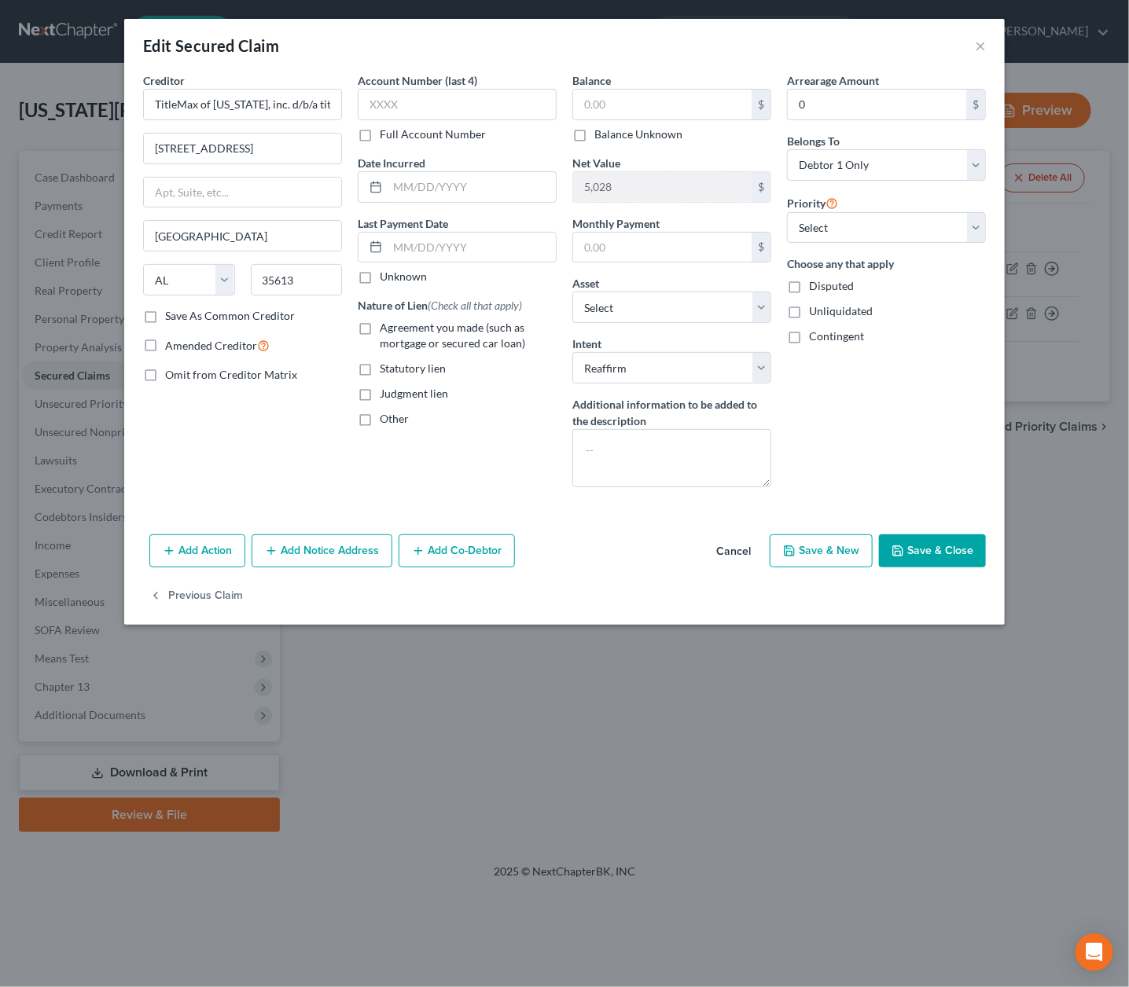
drag, startPoint x: 925, startPoint y: 549, endPoint x: 918, endPoint y: 536, distance: 14.8
click at [918, 536] on button "Save & Close" at bounding box center [932, 551] width 107 height 33
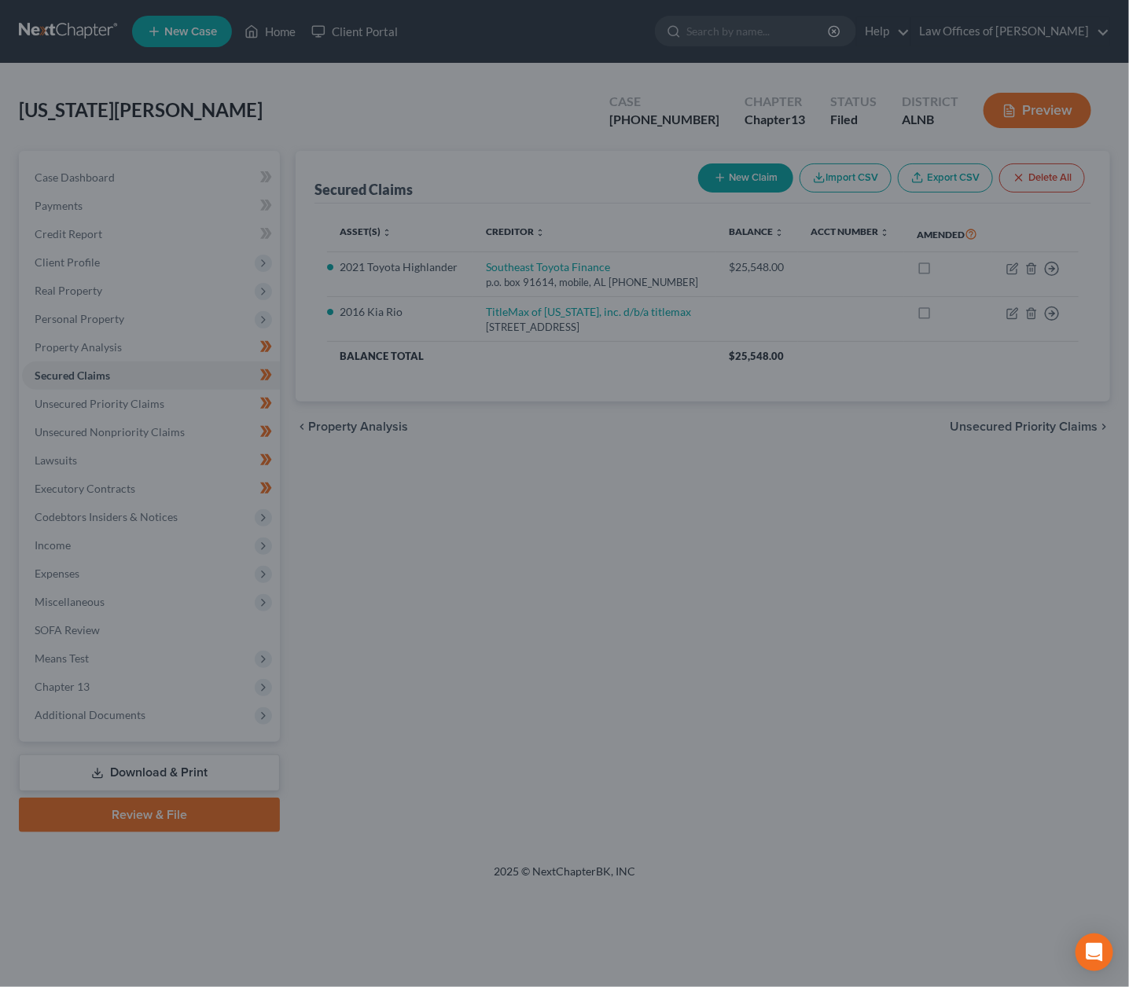
select select "13"
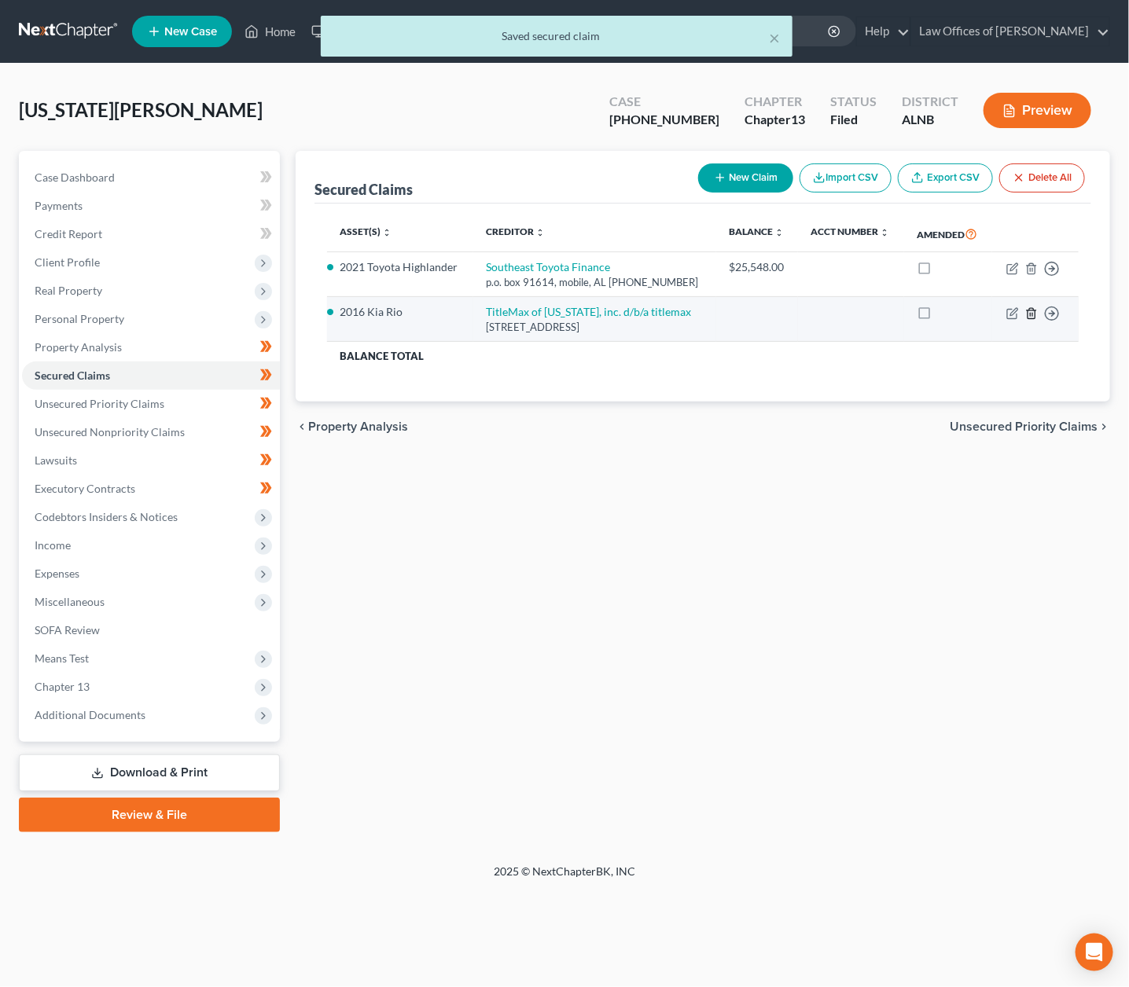
click at [1031, 307] on icon "button" at bounding box center [1031, 313] width 13 height 13
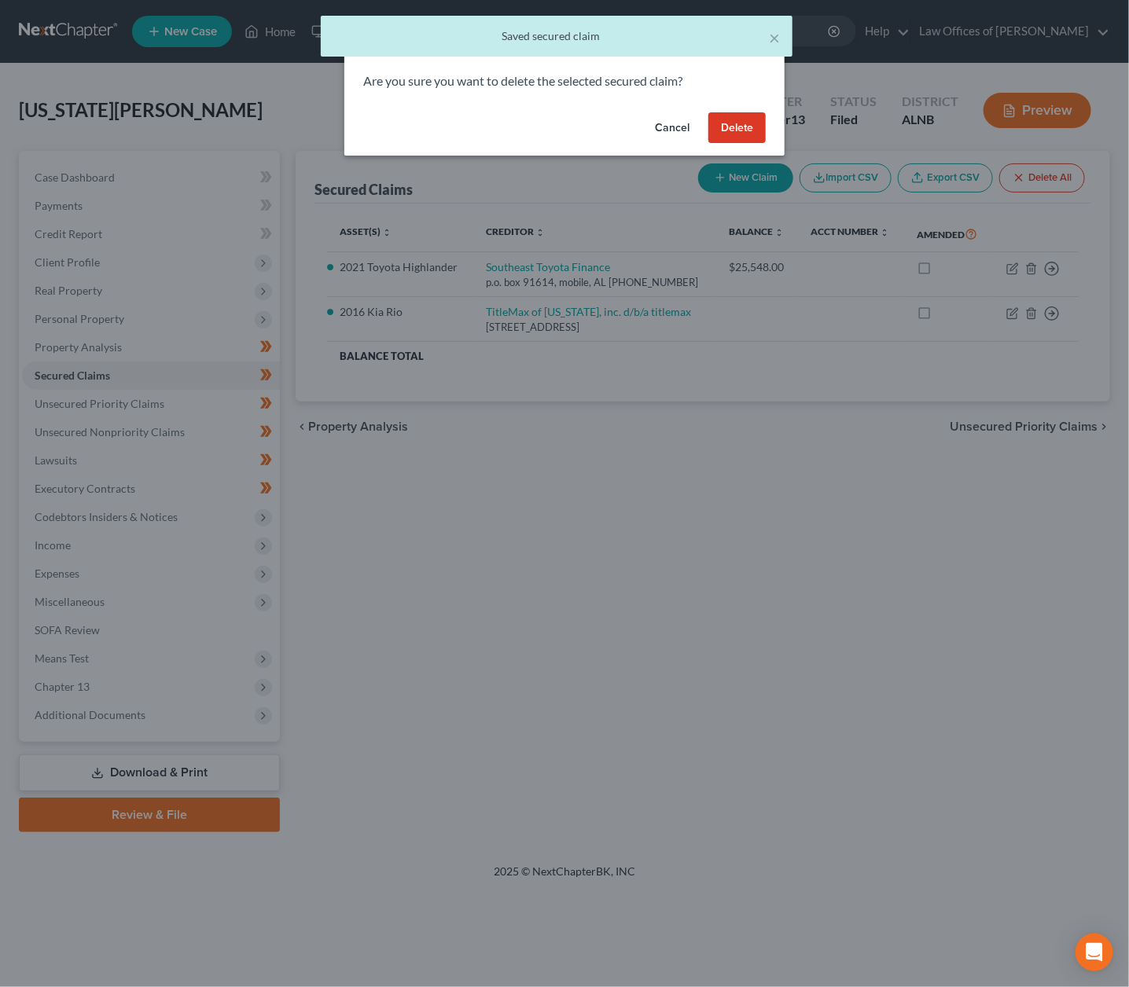
click at [757, 123] on button "Delete" at bounding box center [736, 127] width 57 height 31
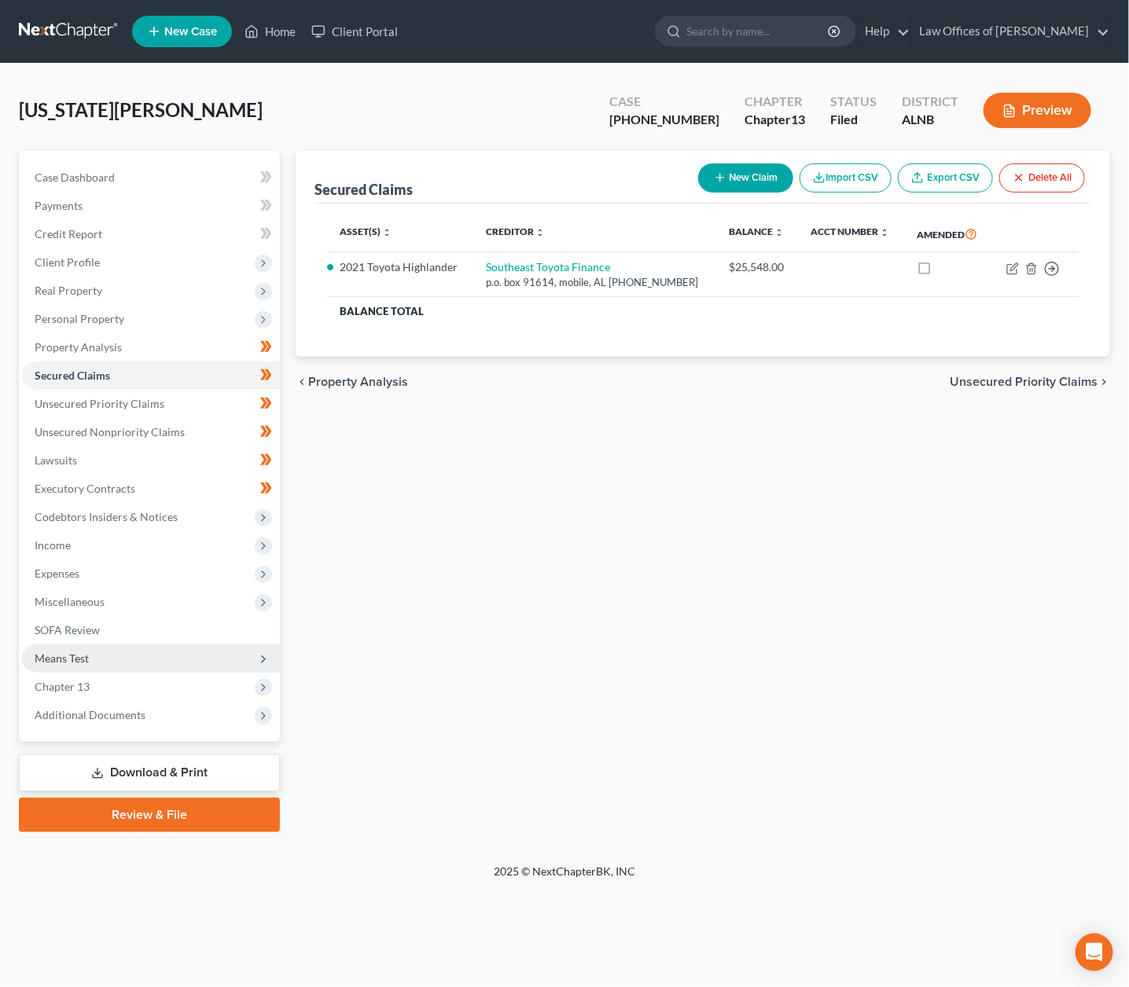
click at [90, 645] on span "Means Test" at bounding box center [151, 659] width 258 height 28
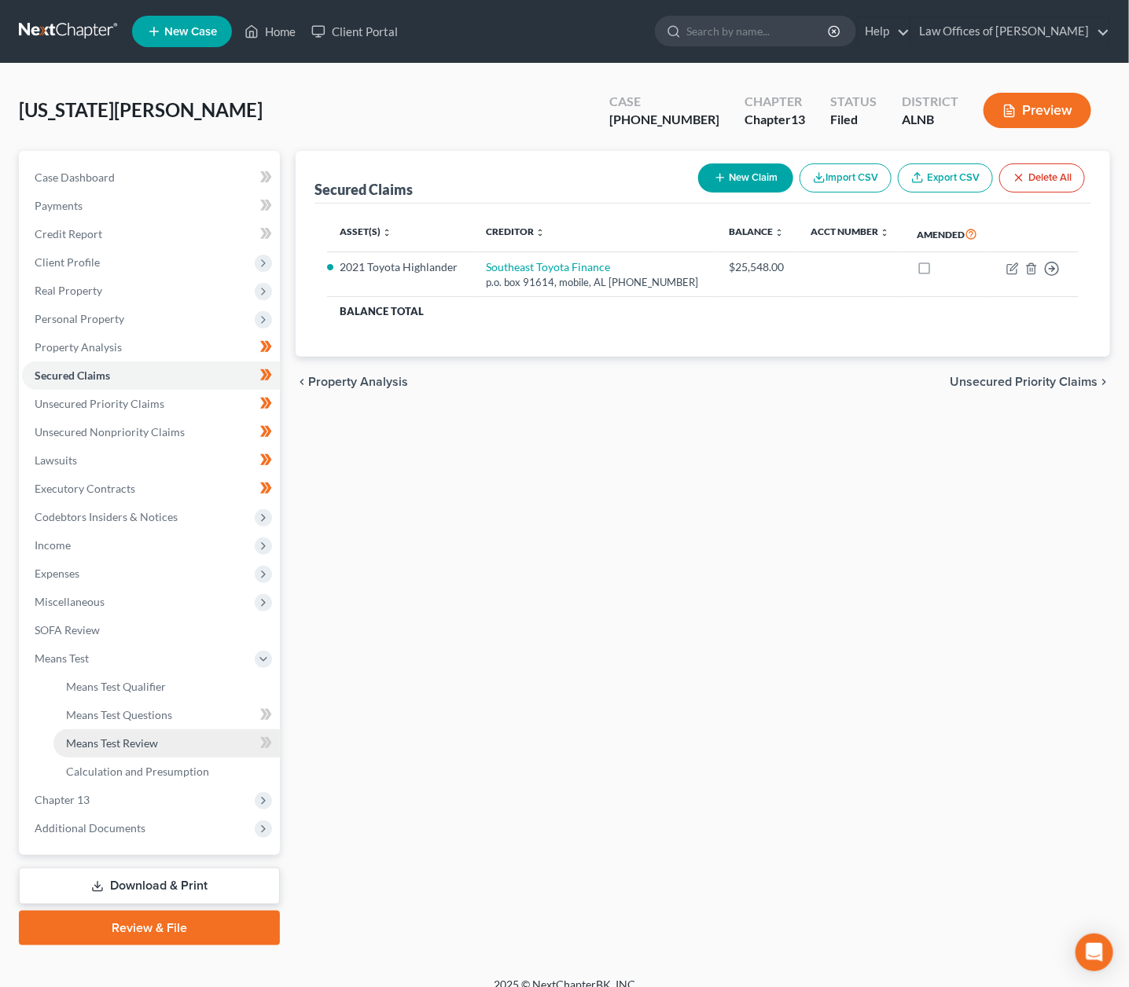
click at [159, 730] on link "Means Test Review" at bounding box center [166, 744] width 226 height 28
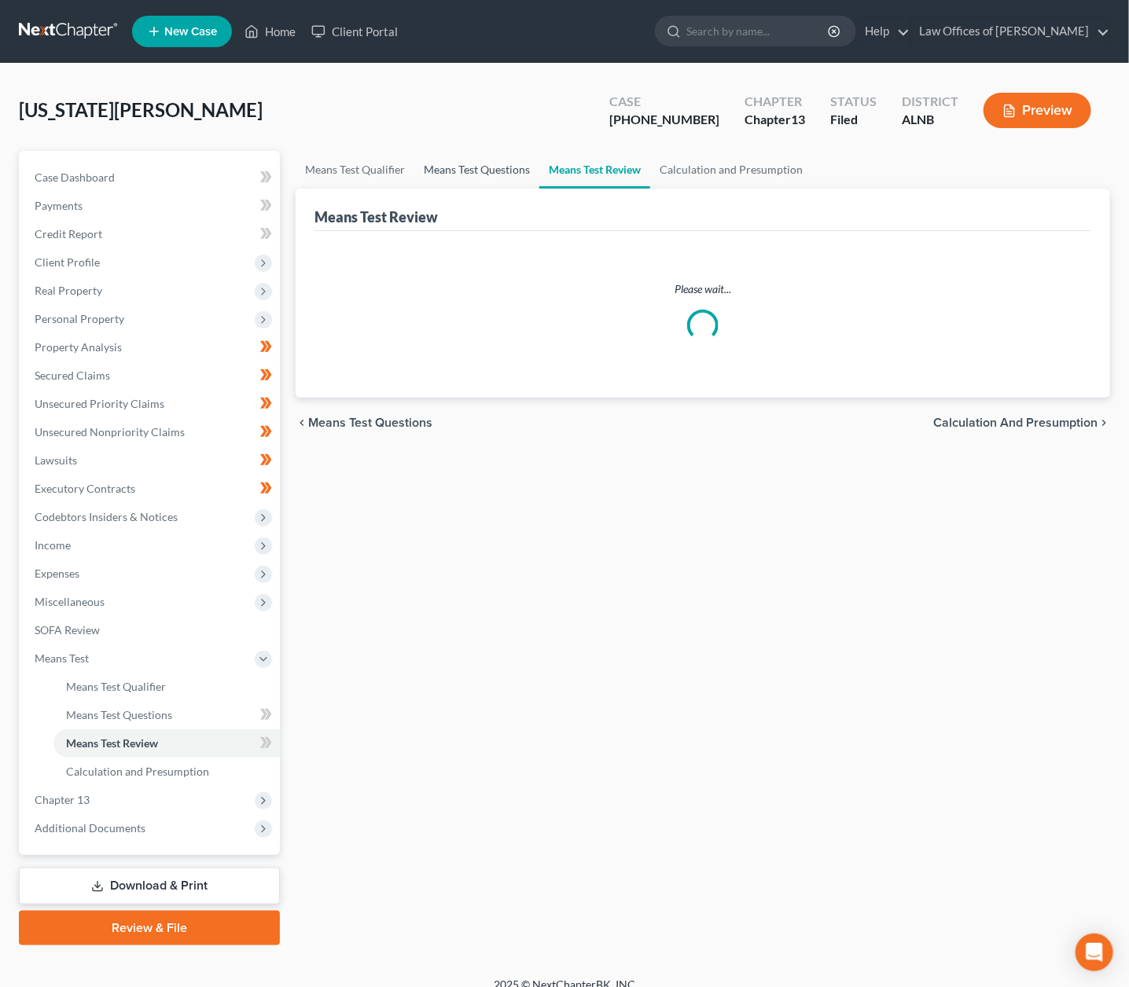
click at [486, 172] on link "Means Test Questions" at bounding box center [476, 170] width 125 height 38
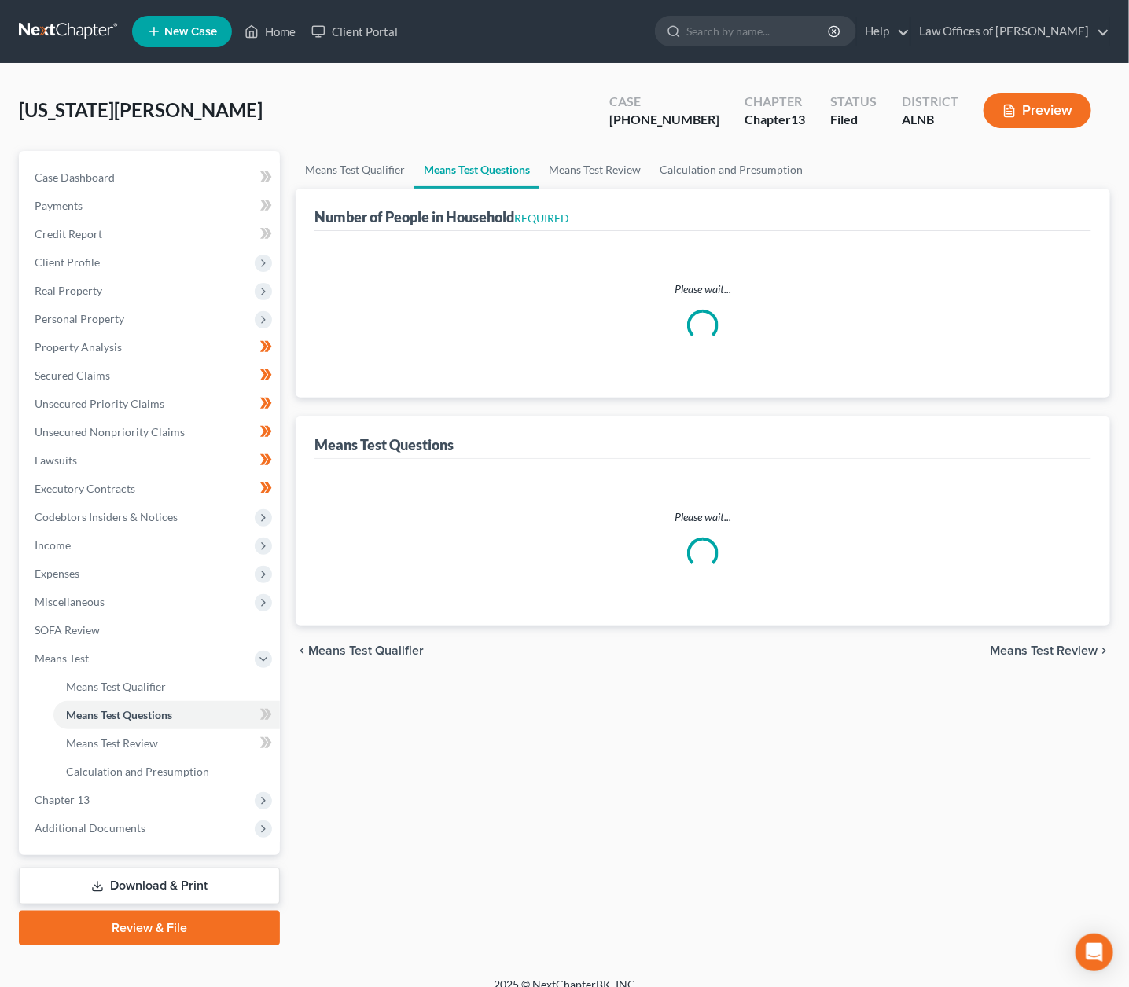
select select "1"
select select "31"
select select "3"
select select "2"
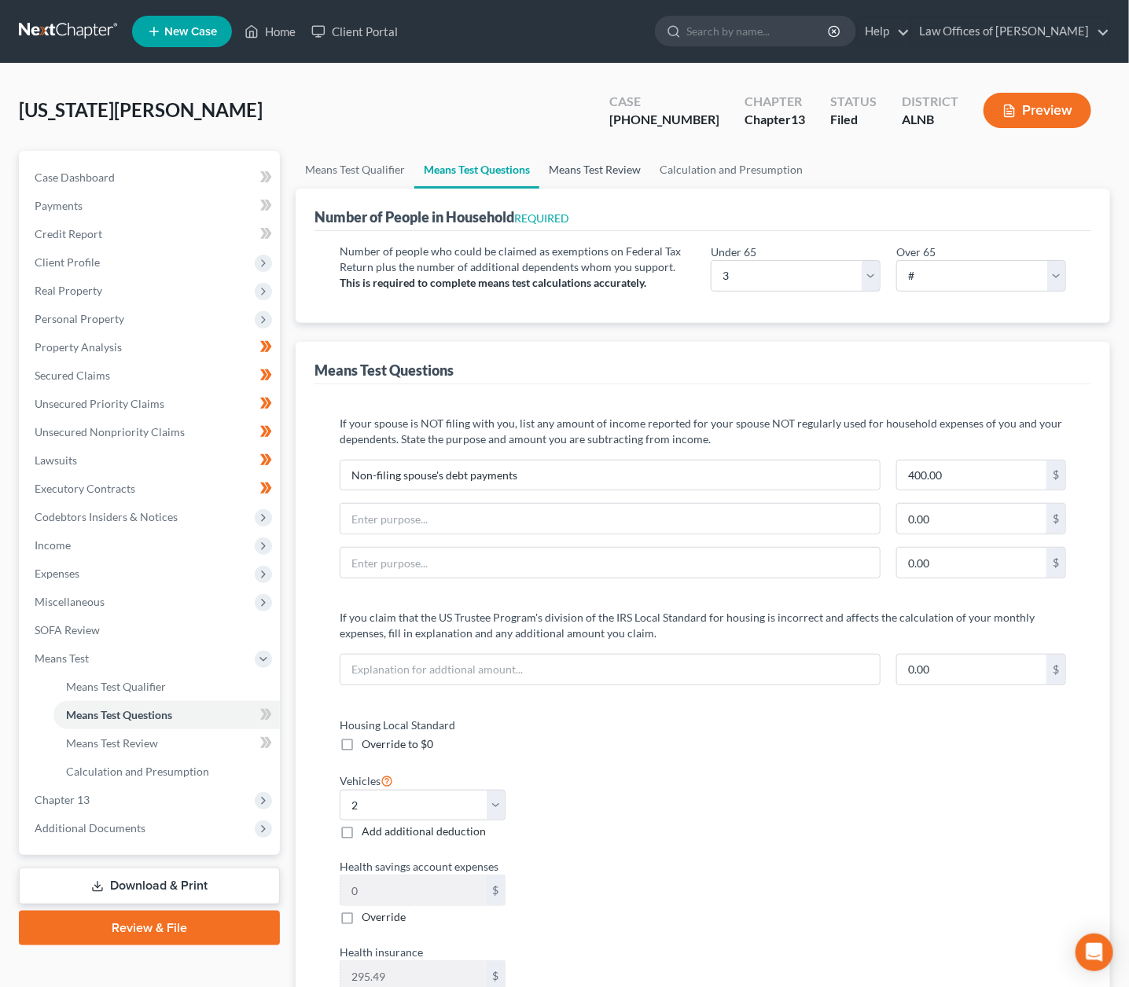
click at [590, 167] on link "Means Test Review" at bounding box center [594, 170] width 111 height 38
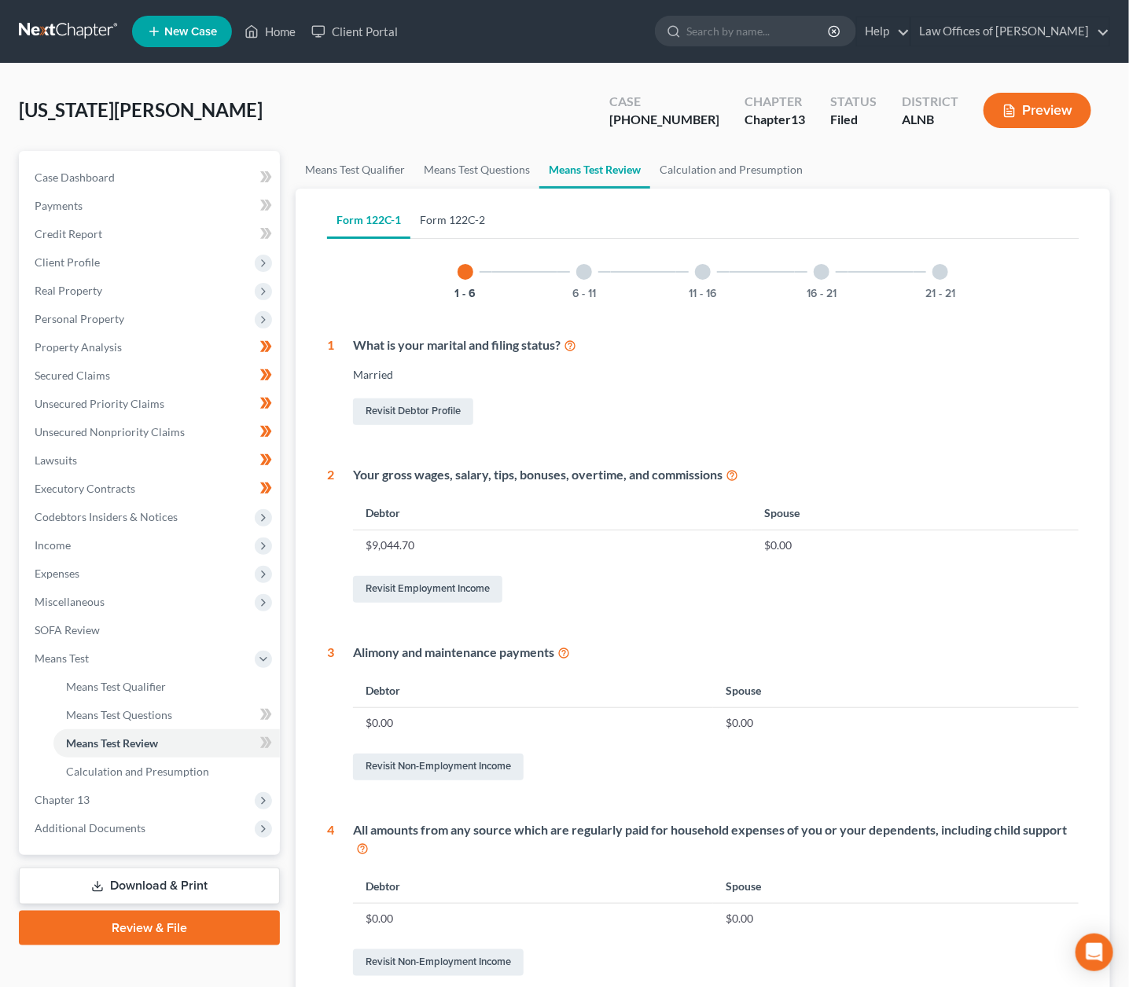
click at [442, 224] on link "Form 122C-2" at bounding box center [452, 220] width 84 height 38
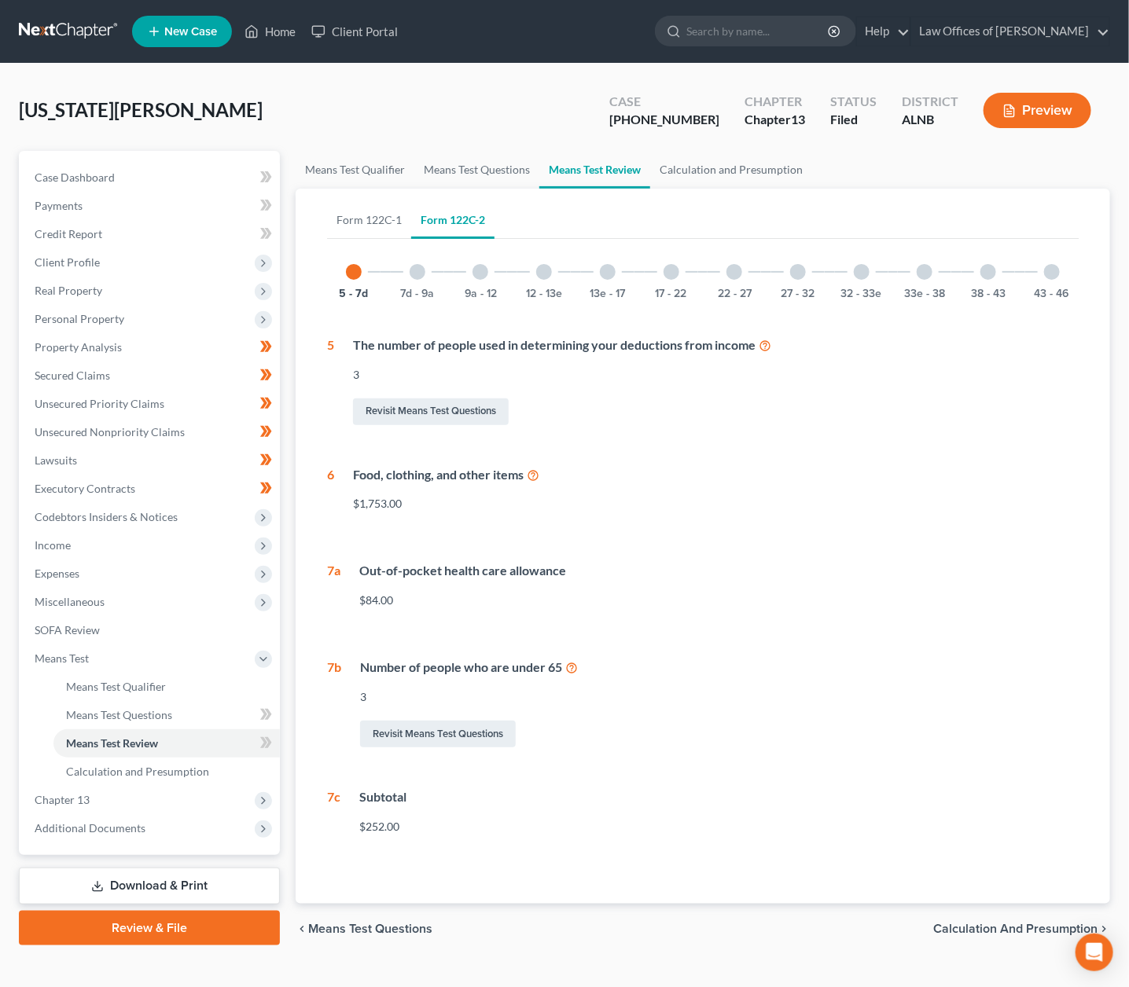
click at [927, 277] on div at bounding box center [925, 272] width 16 height 16
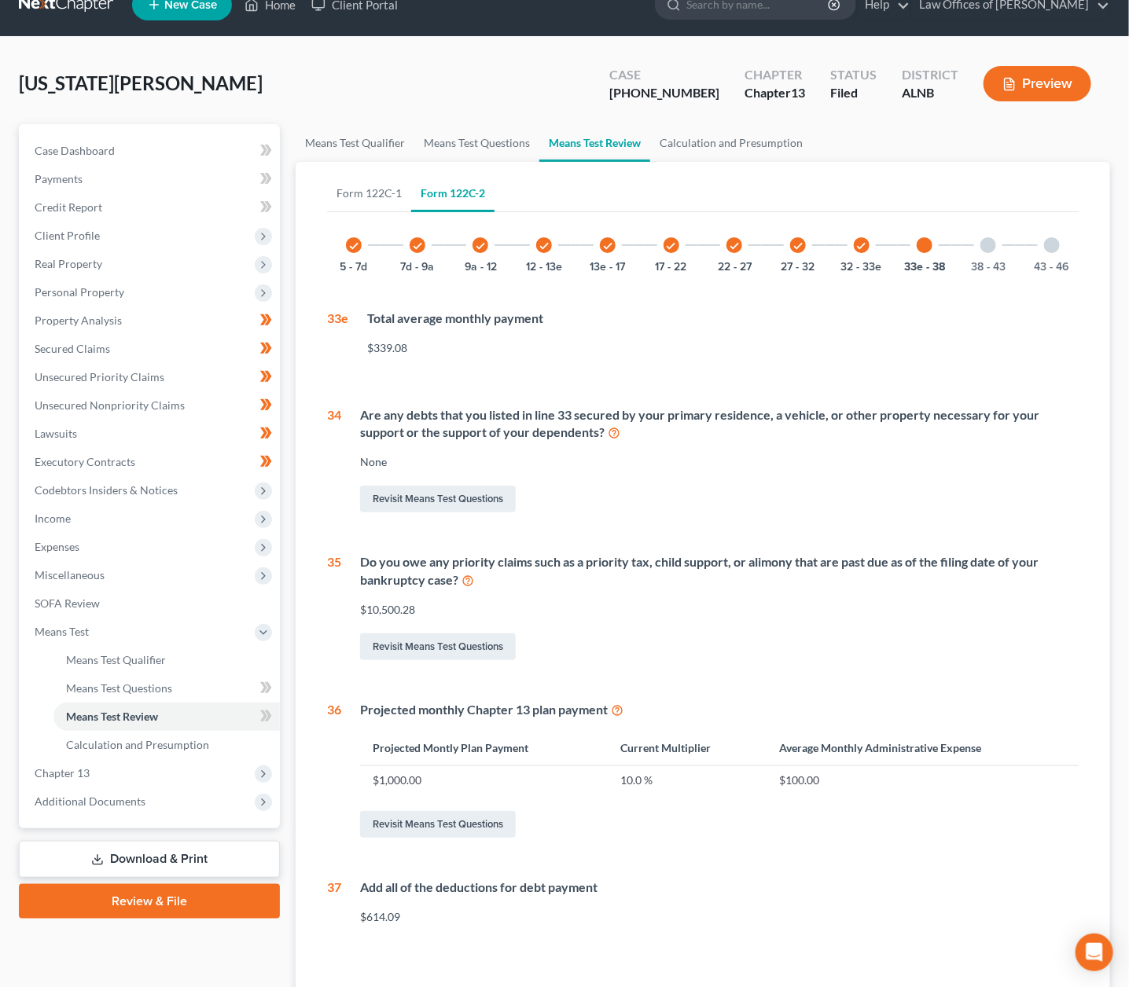
scroll to position [28, 0]
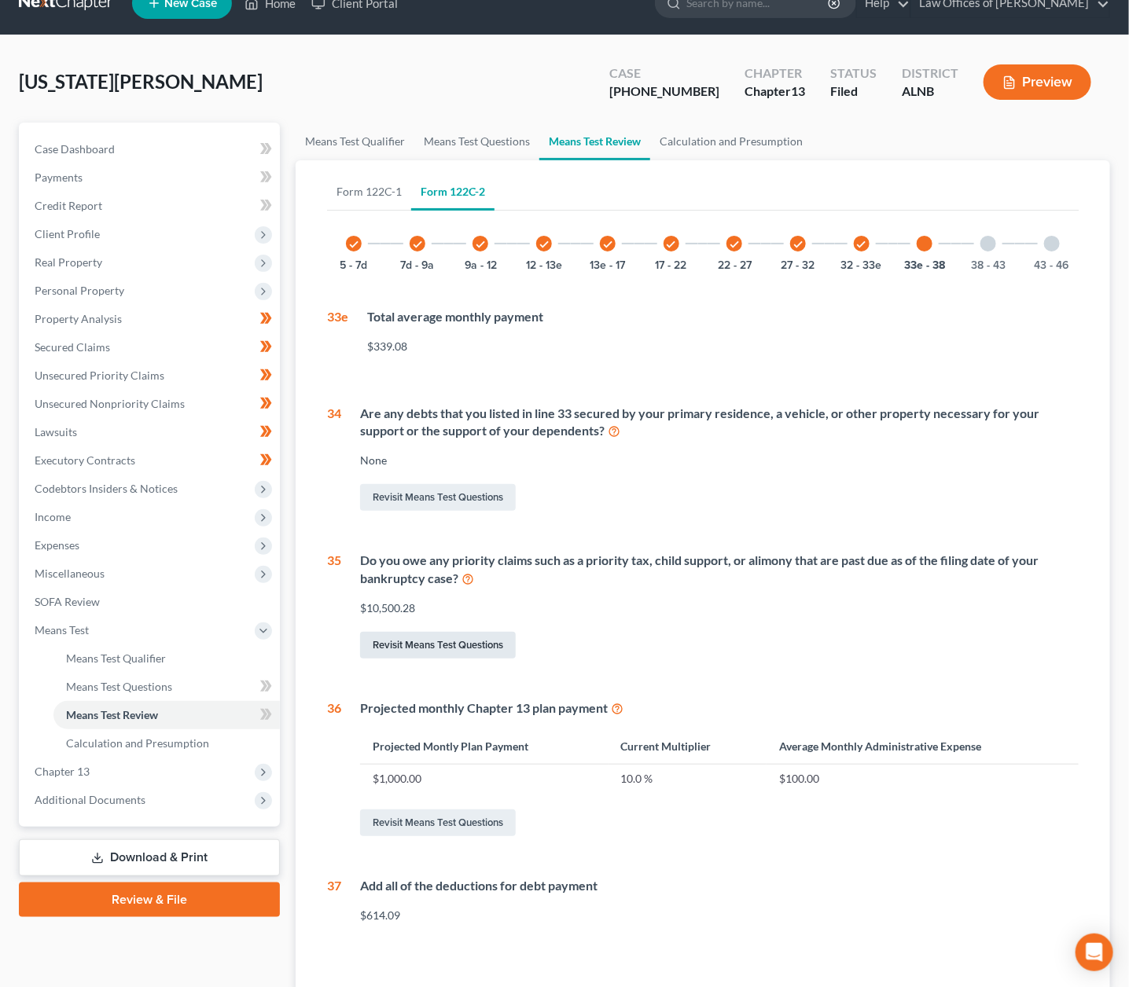
click at [443, 636] on link "Revisit Means Test Questions" at bounding box center [438, 645] width 156 height 27
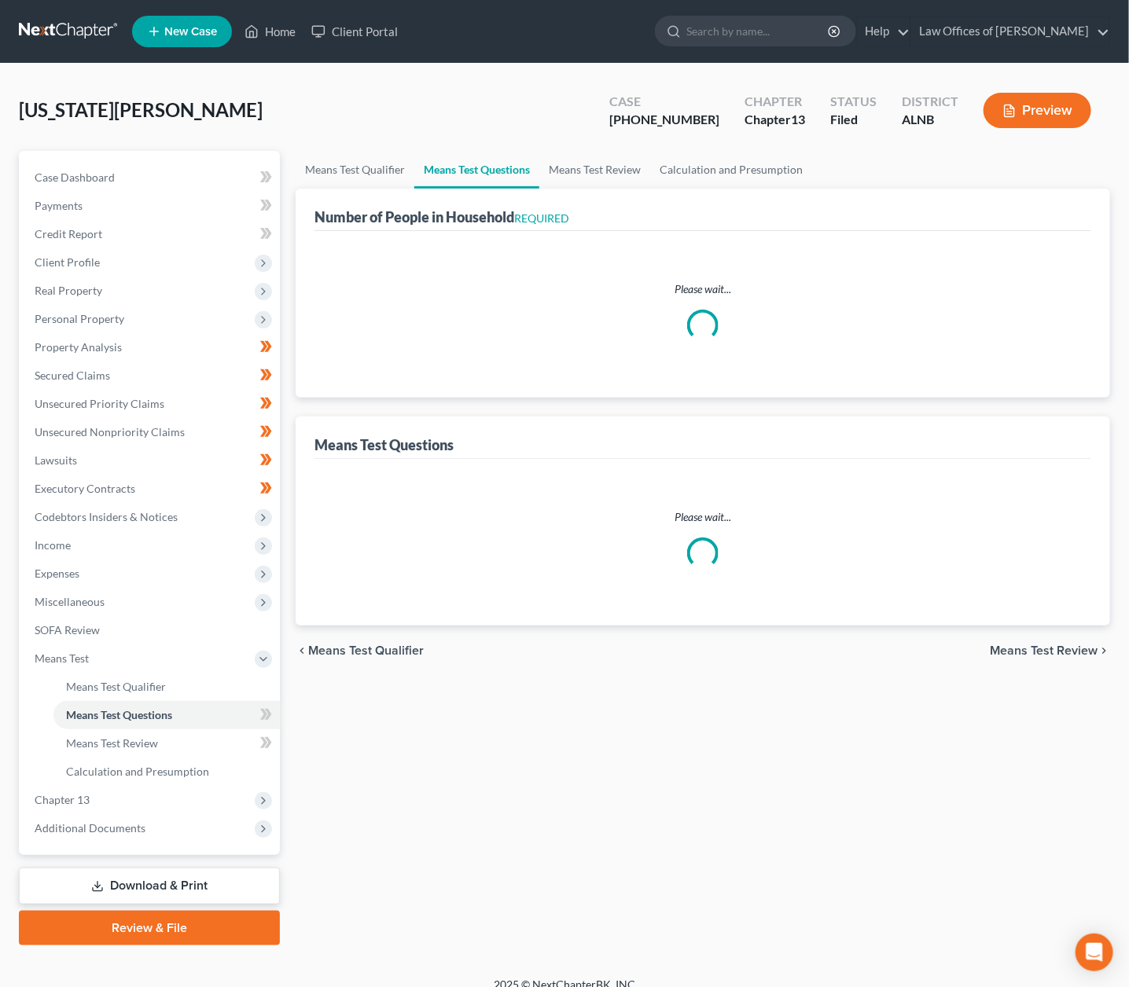
select select "1"
select select "31"
select select "3"
select select "2"
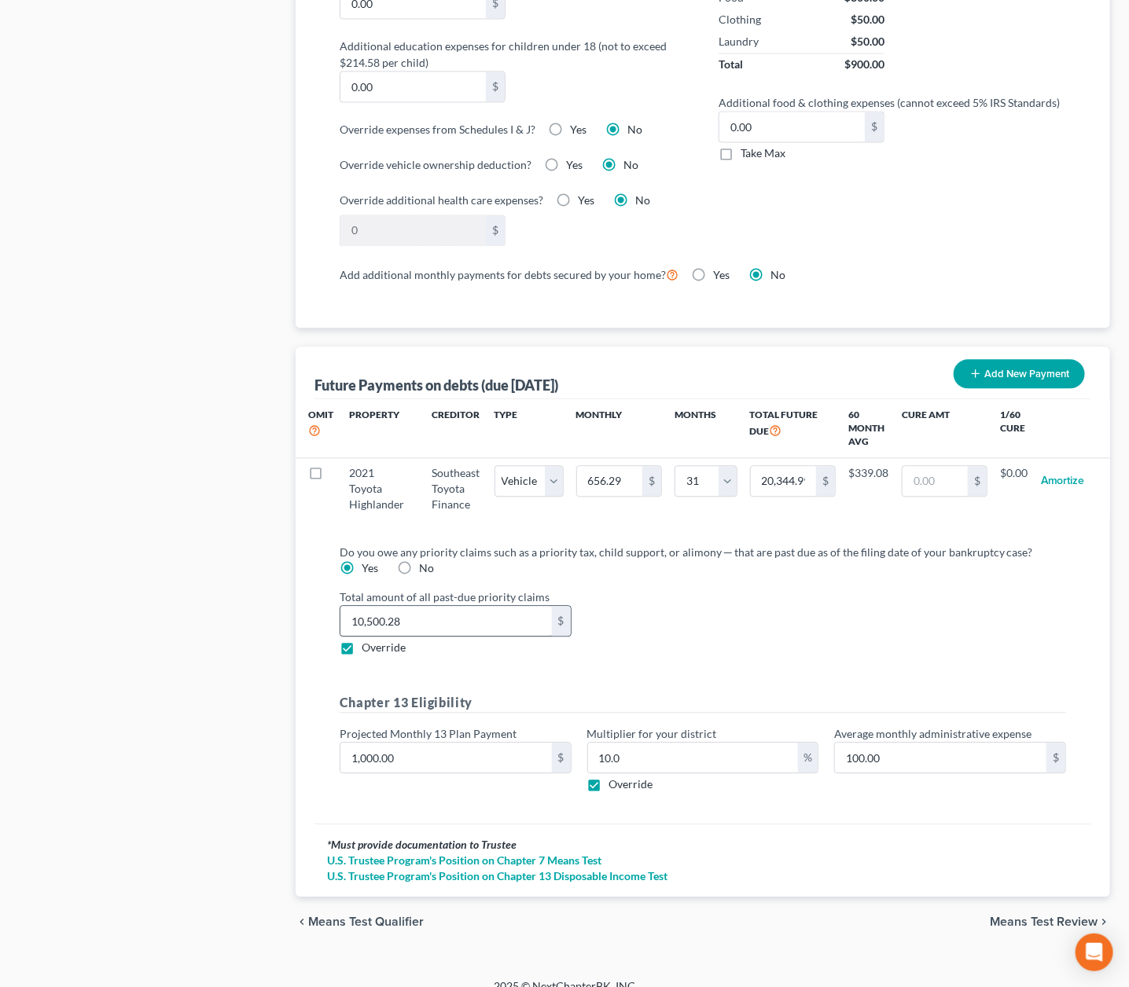
scroll to position [1250, 0]
click at [383, 612] on input "10,500.28" at bounding box center [445, 622] width 211 height 30
click at [385, 642] on span "Override" at bounding box center [384, 648] width 44 height 13
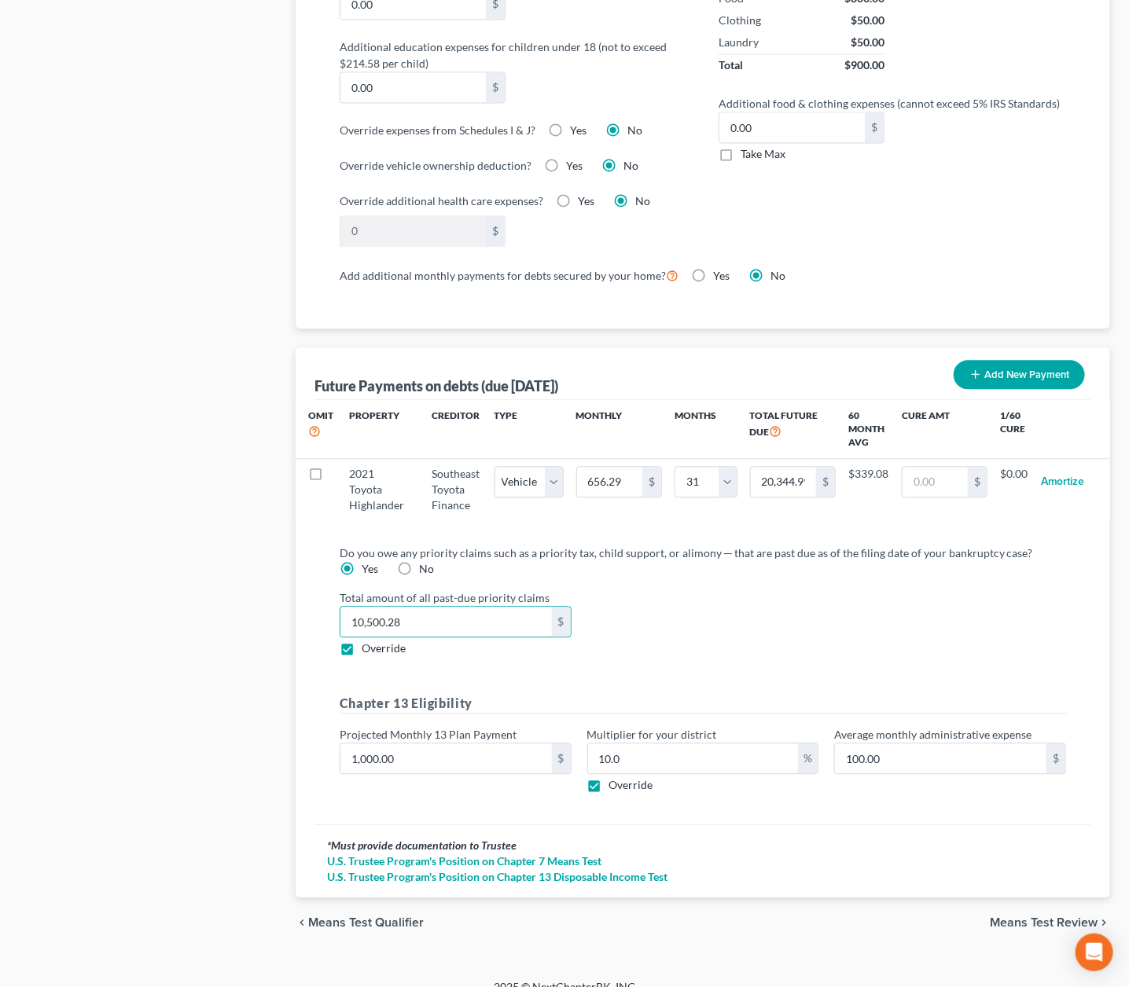
click at [378, 641] on input "Override" at bounding box center [373, 646] width 10 height 10
checkbox input "false"
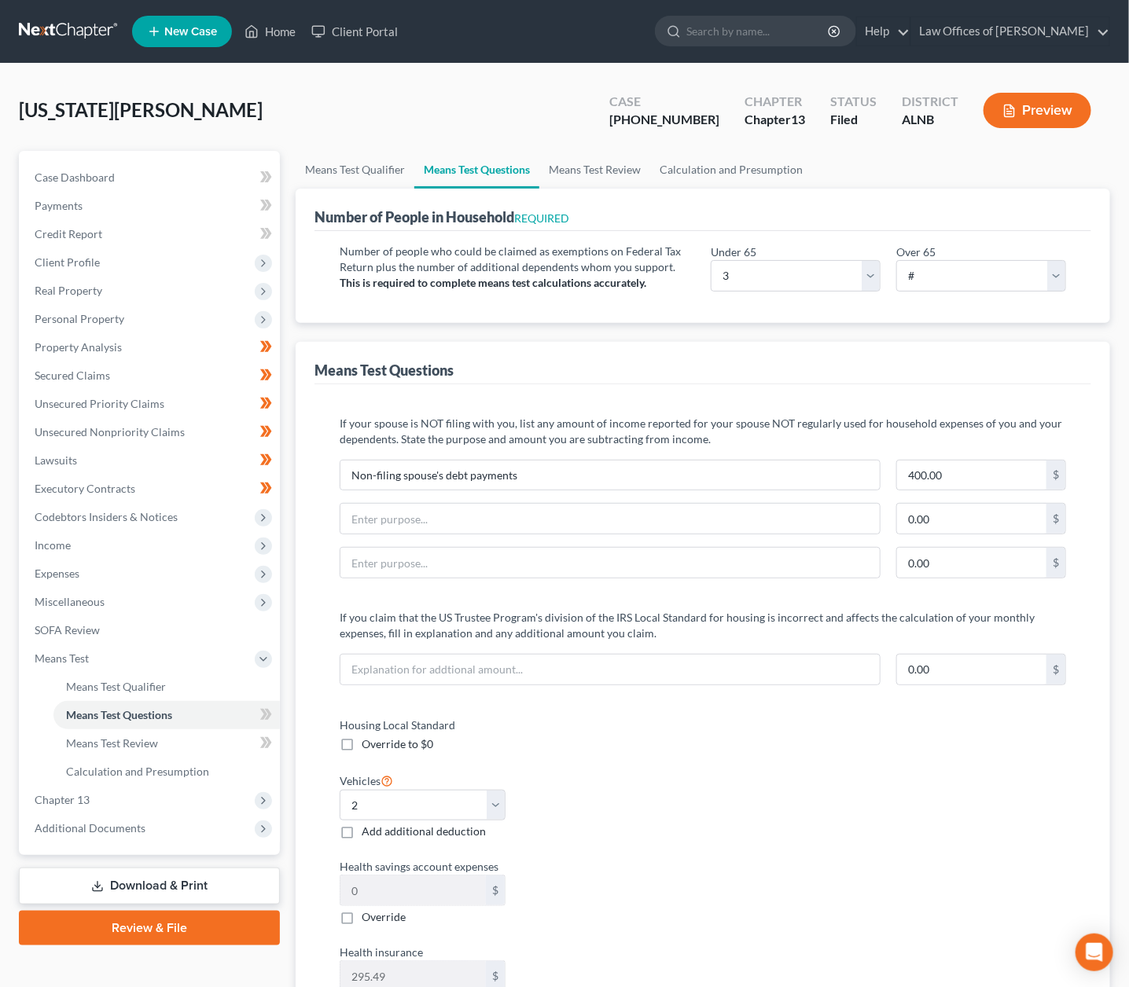
scroll to position [0, 0]
click at [597, 181] on link "Means Test Review" at bounding box center [594, 170] width 111 height 38
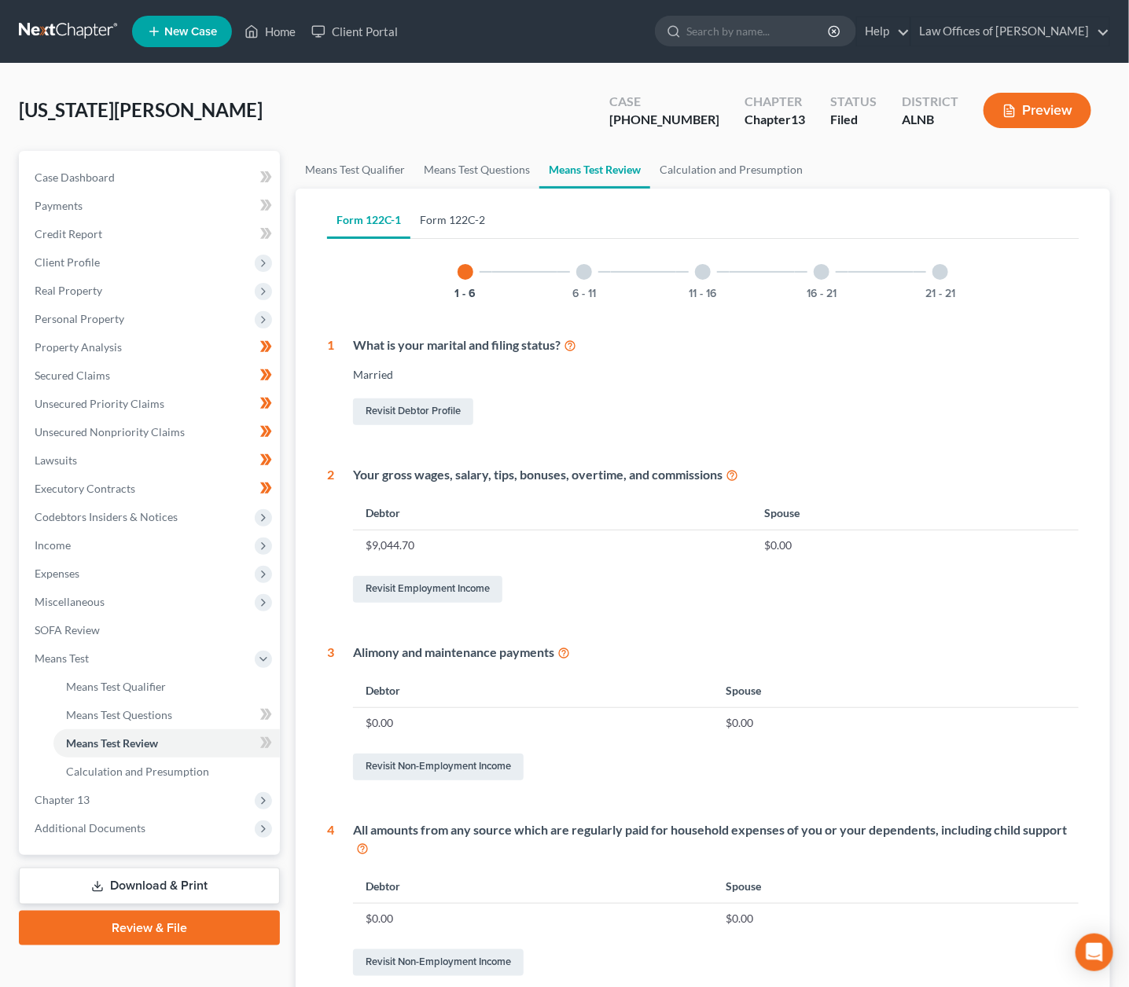
click at [451, 216] on link "Form 122C-2" at bounding box center [452, 220] width 84 height 38
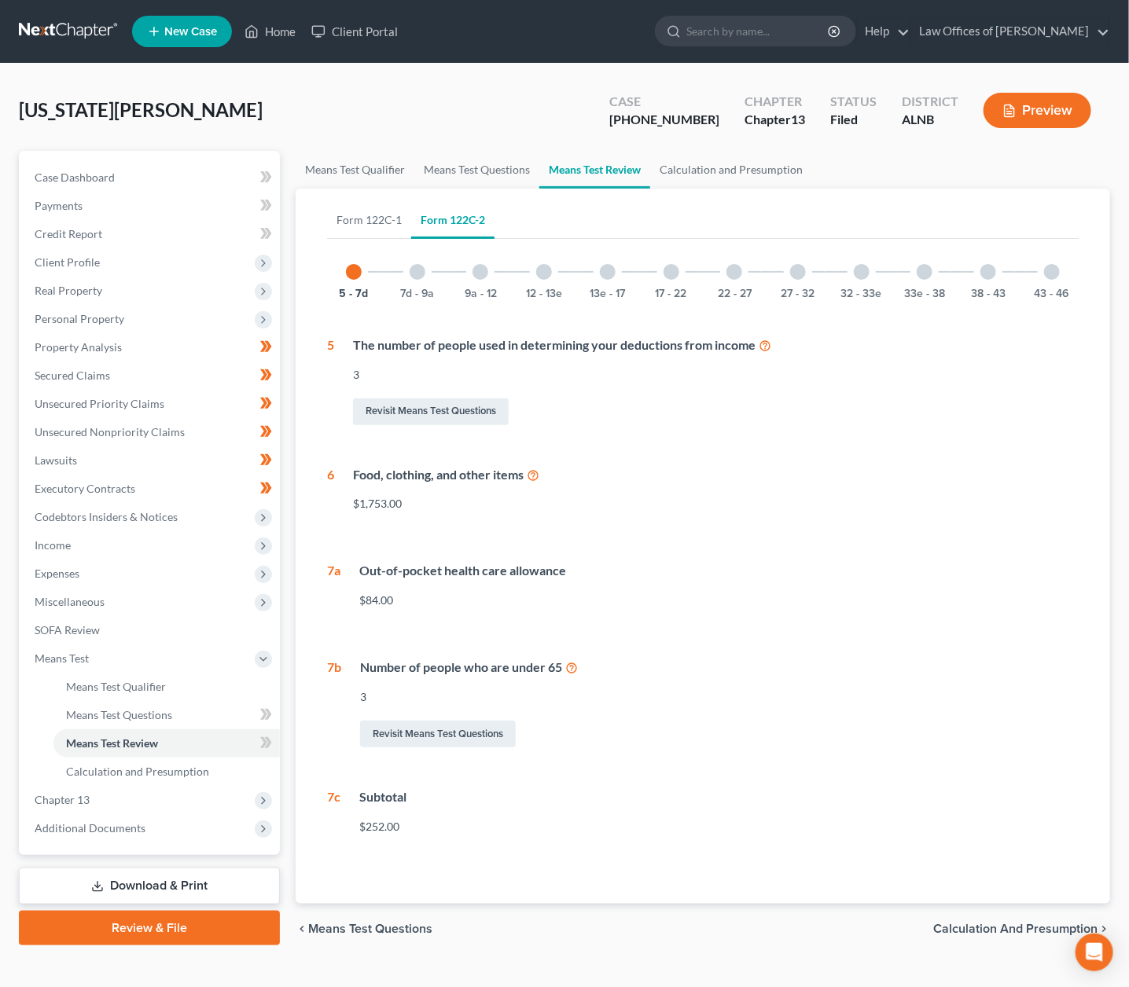
click at [929, 278] on div "33e - 38" at bounding box center [924, 271] width 53 height 53
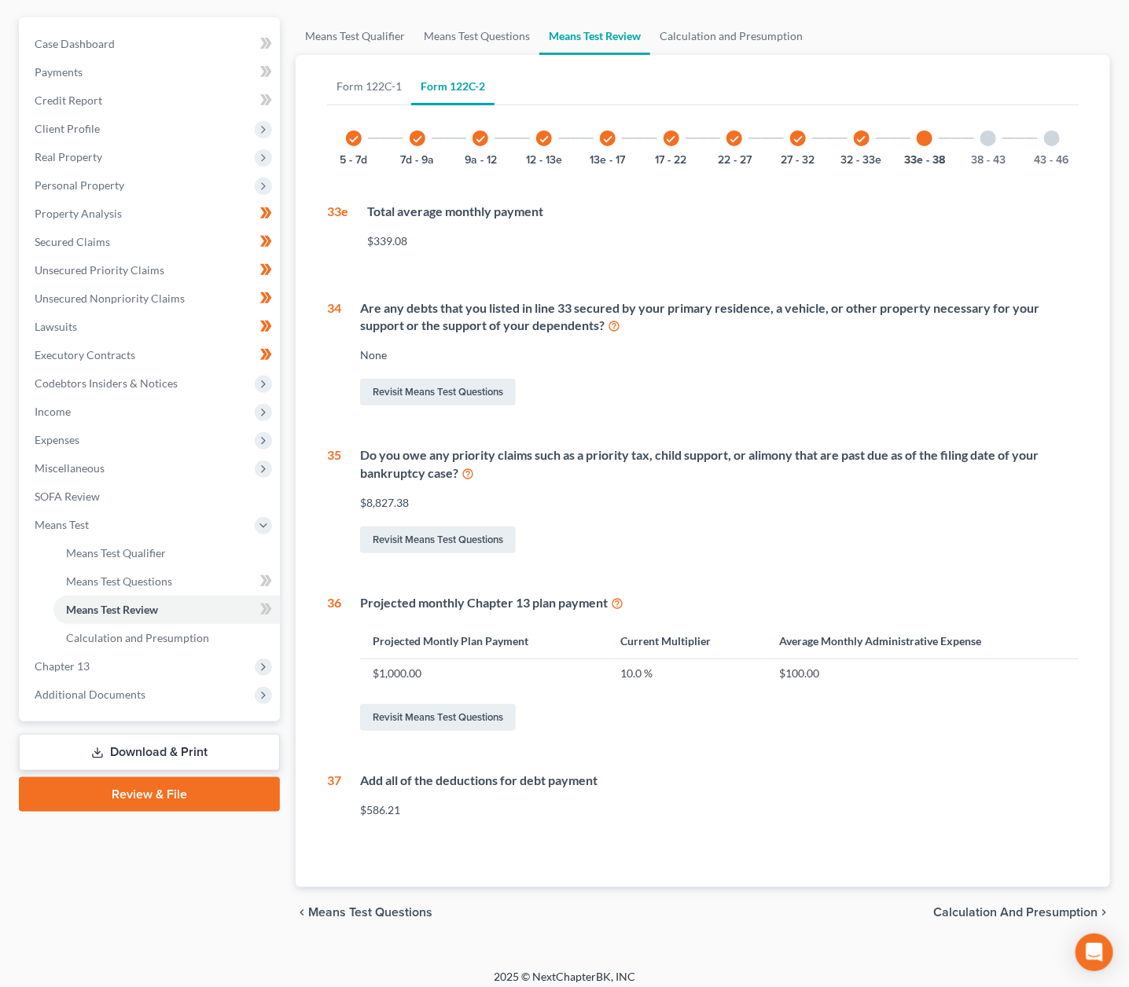
scroll to position [133, 0]
click at [998, 141] on div "38 - 43" at bounding box center [988, 138] width 53 height 53
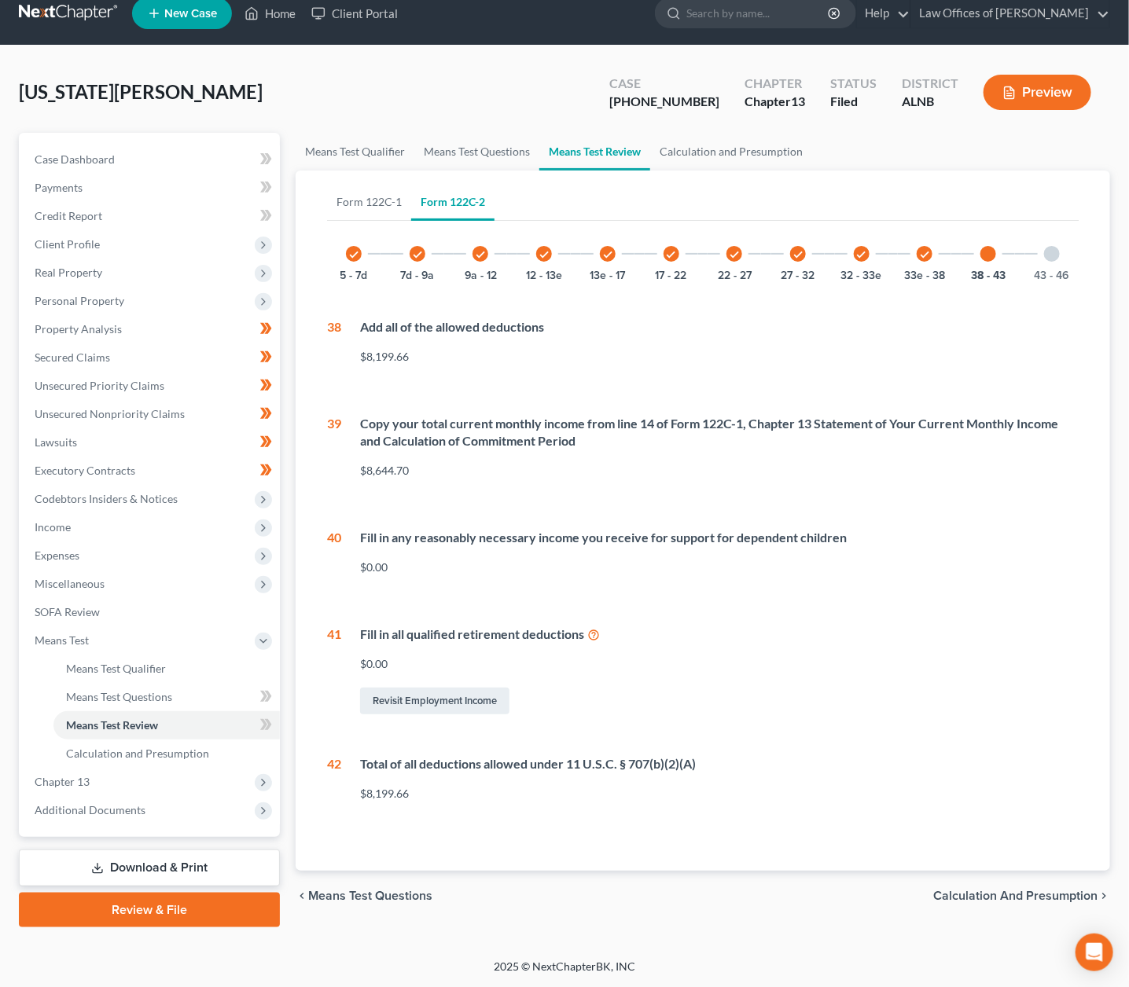
scroll to position [2, 0]
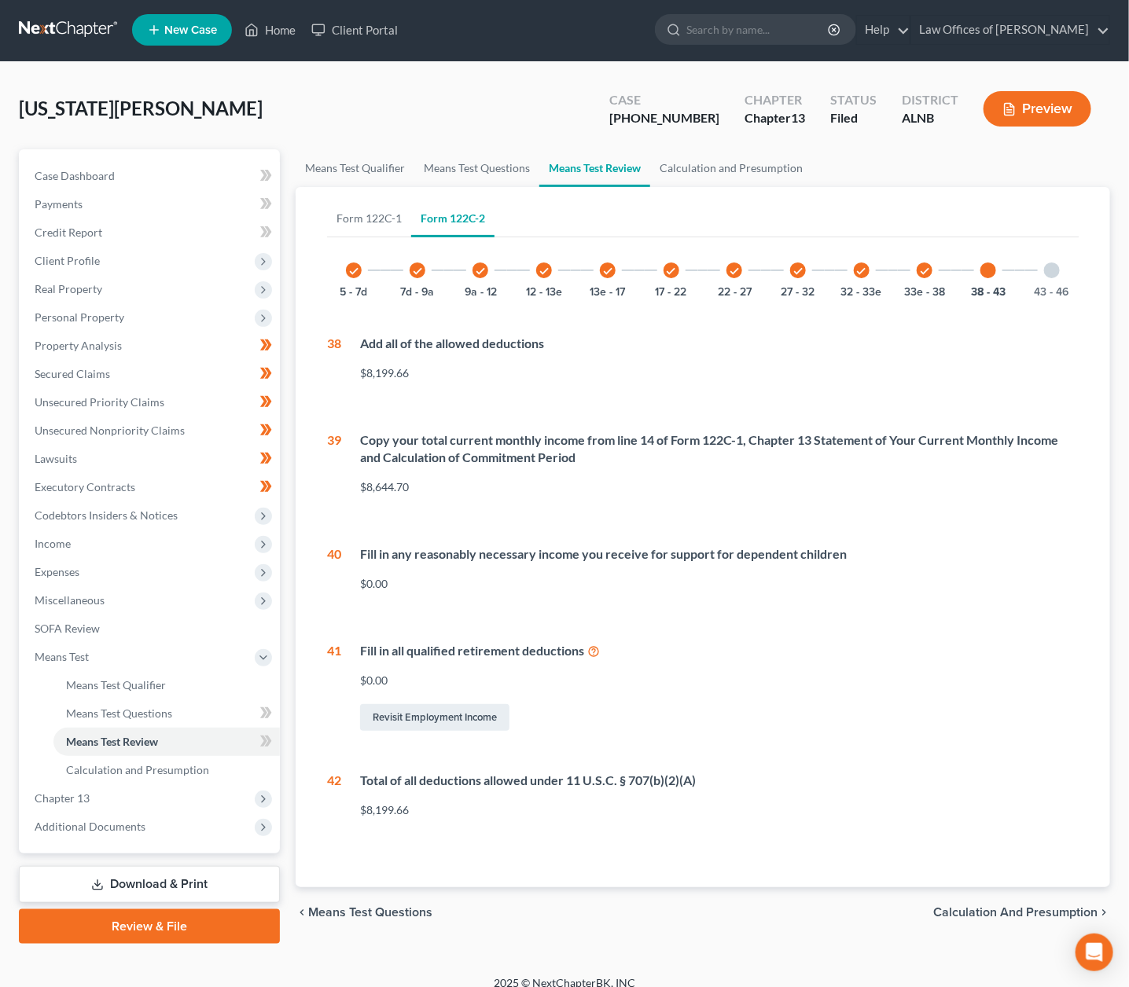
click at [1055, 270] on div at bounding box center [1052, 271] width 16 height 16
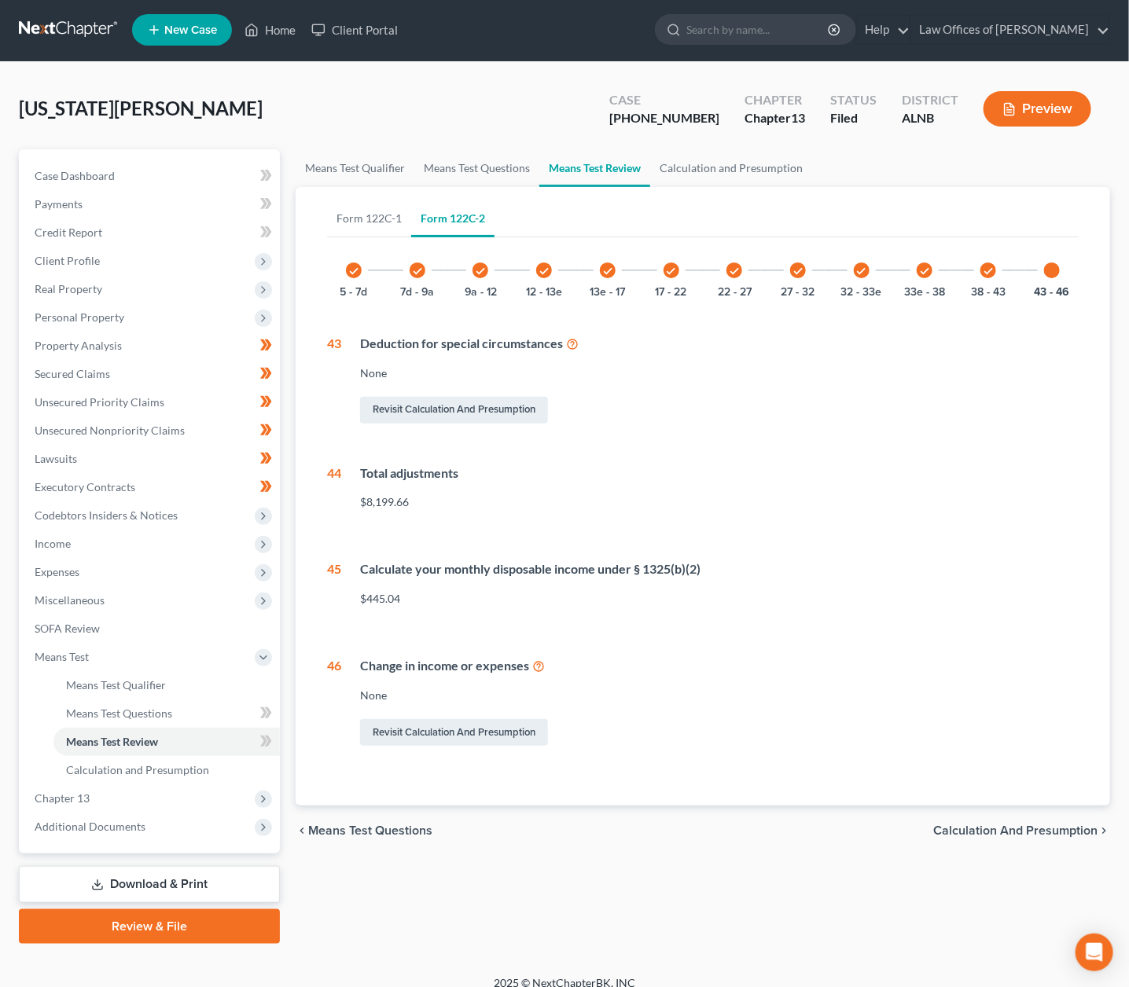
scroll to position [0, 0]
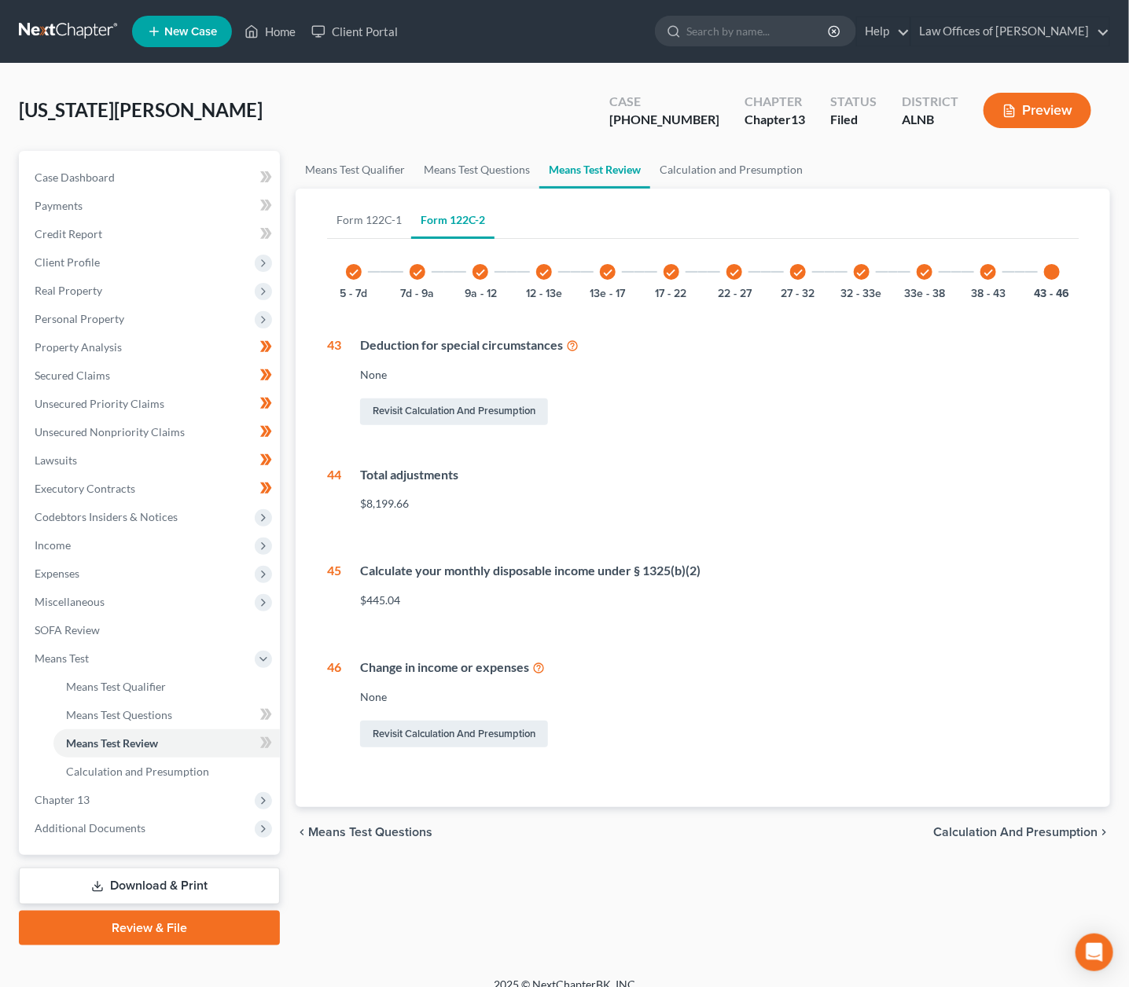
click at [1073, 120] on button "Preview" at bounding box center [1038, 110] width 108 height 35
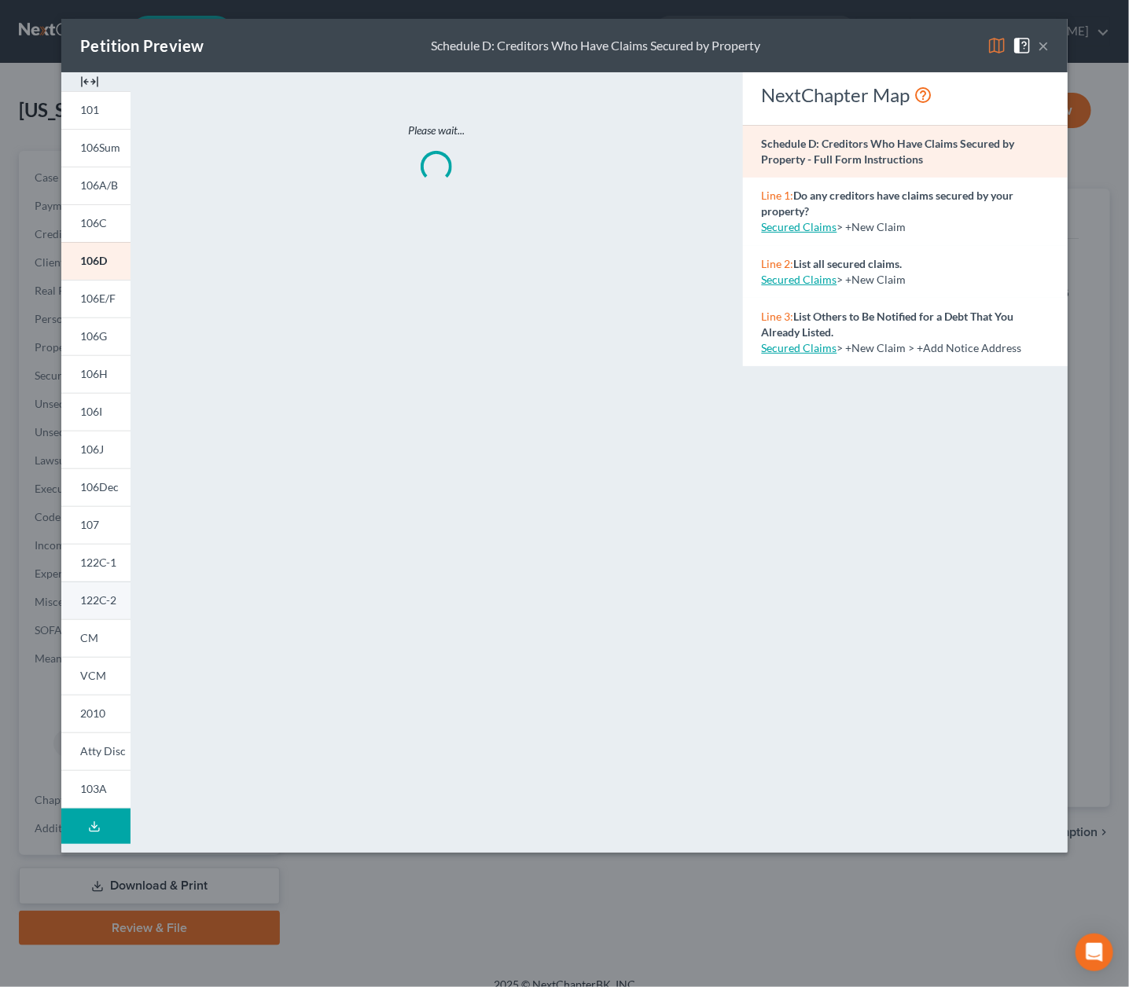
click at [106, 601] on span "122C-2" at bounding box center [98, 600] width 36 height 13
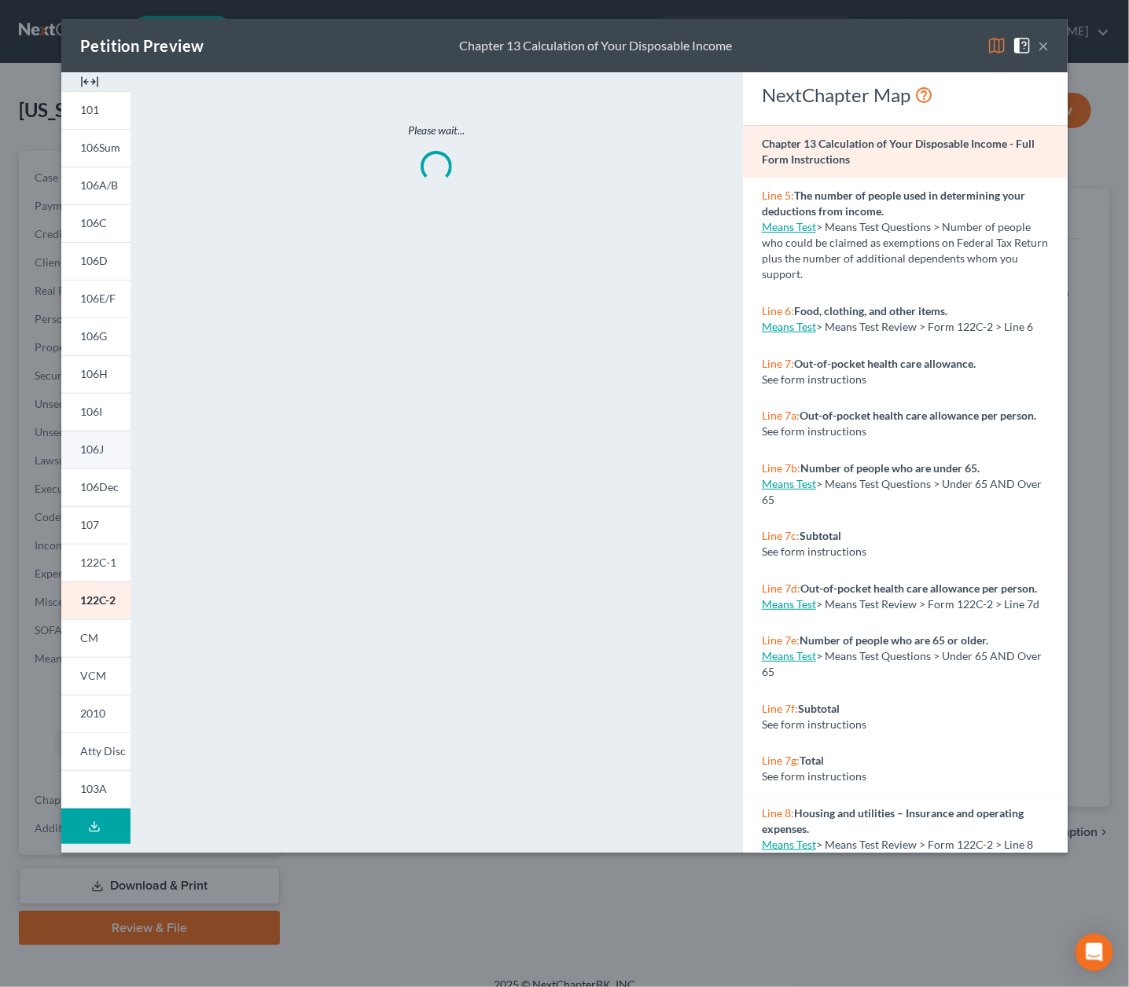
click at [108, 442] on link "106J" at bounding box center [95, 450] width 69 height 38
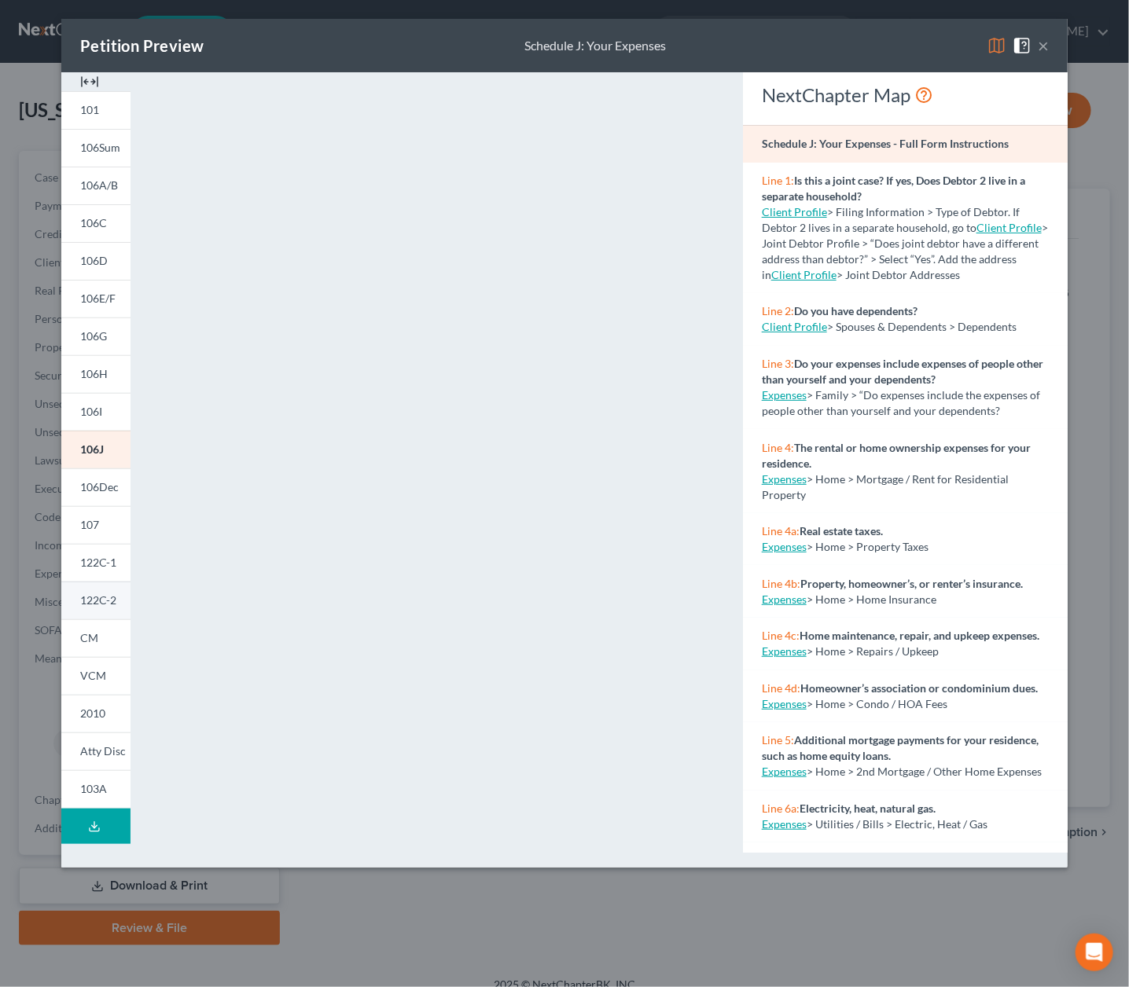
click at [102, 605] on span "122C-2" at bounding box center [98, 600] width 36 height 13
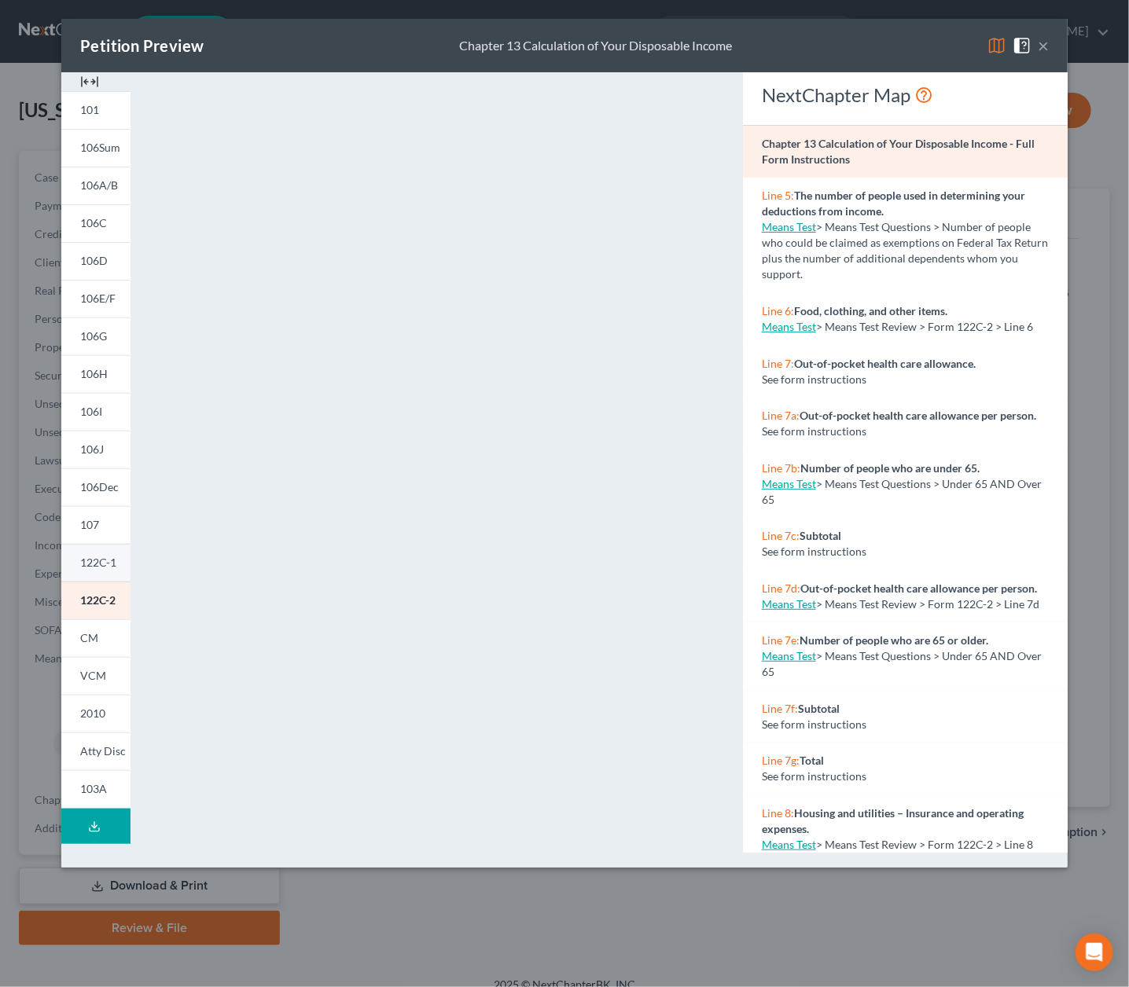
click at [95, 550] on link "122C-1" at bounding box center [95, 563] width 69 height 38
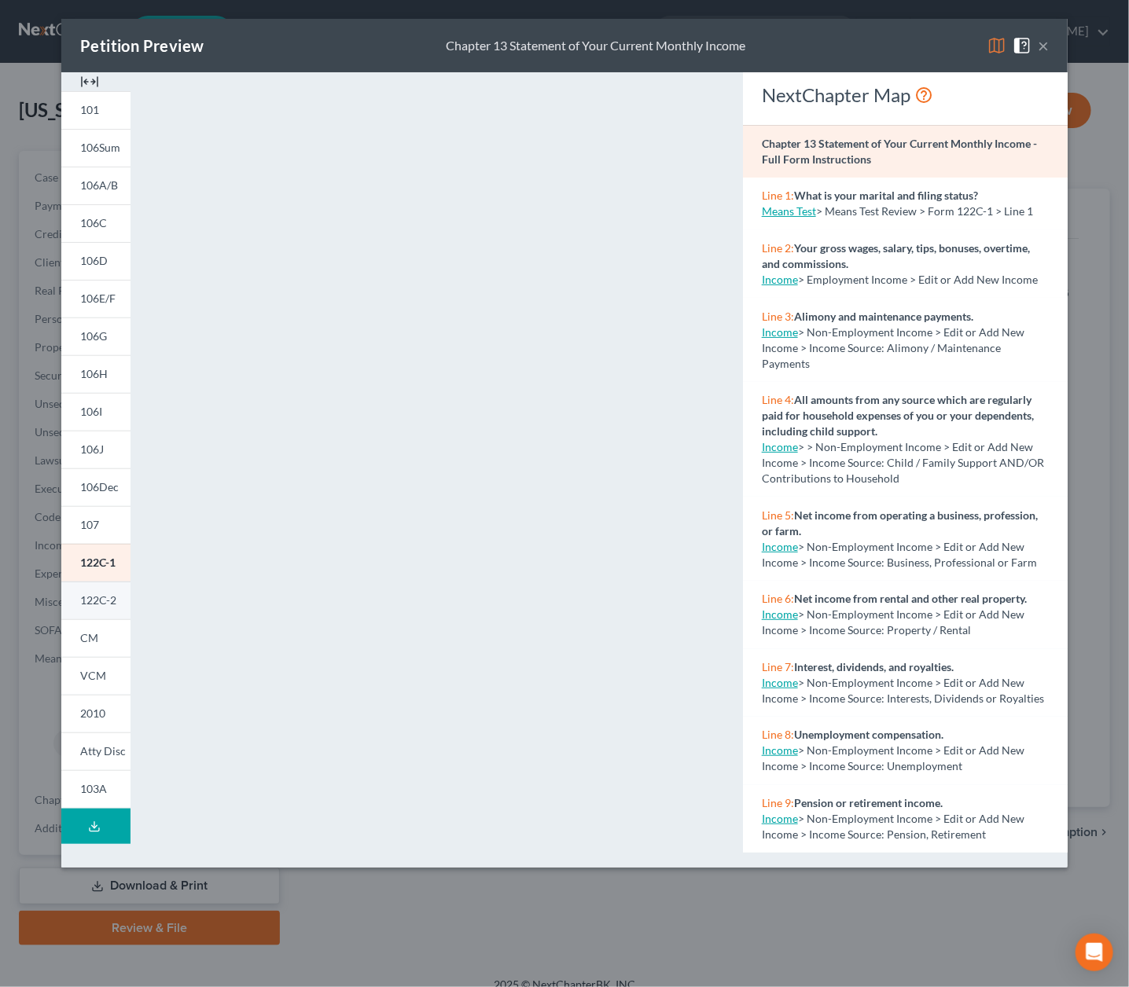
click at [111, 598] on span "122C-2" at bounding box center [98, 600] width 36 height 13
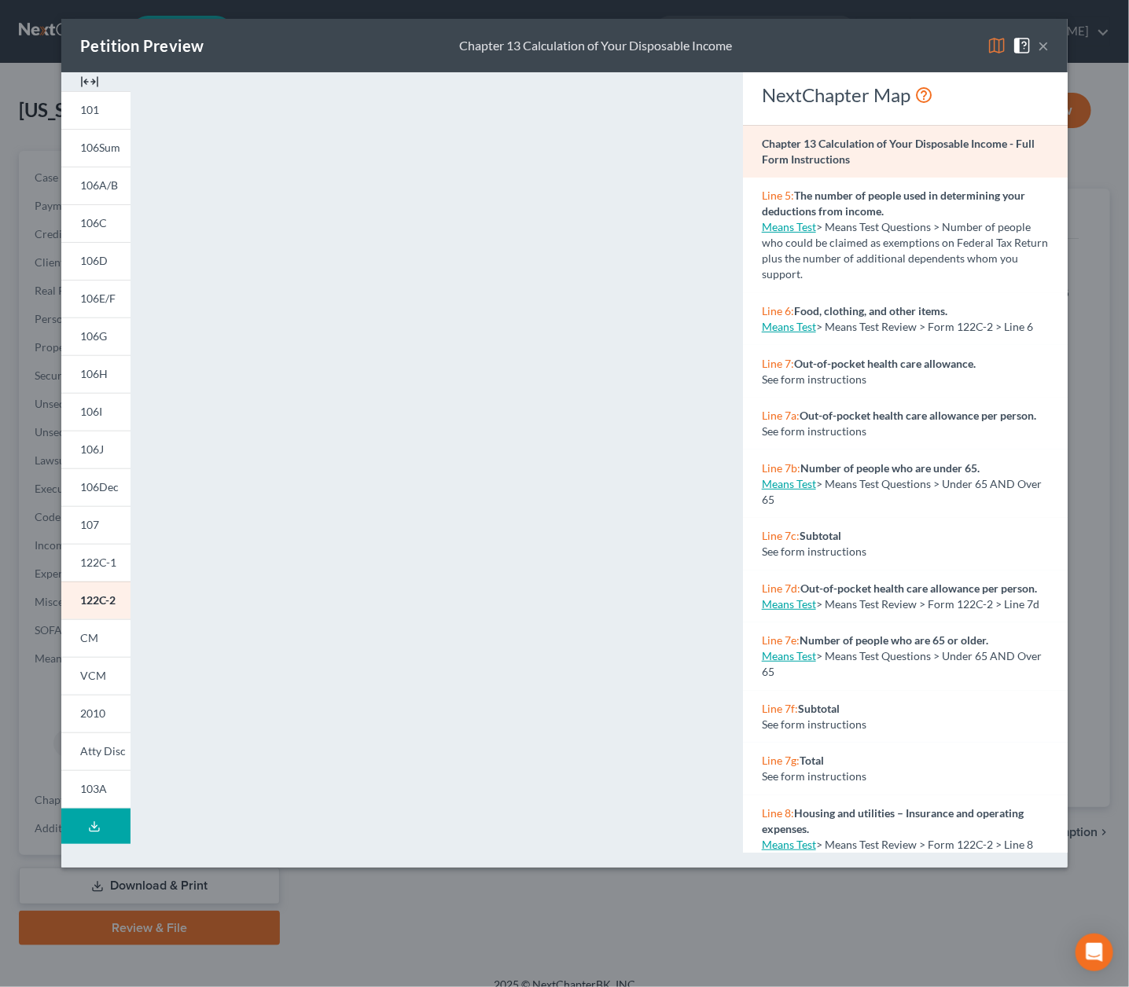
click at [1049, 42] on button "×" at bounding box center [1043, 45] width 11 height 19
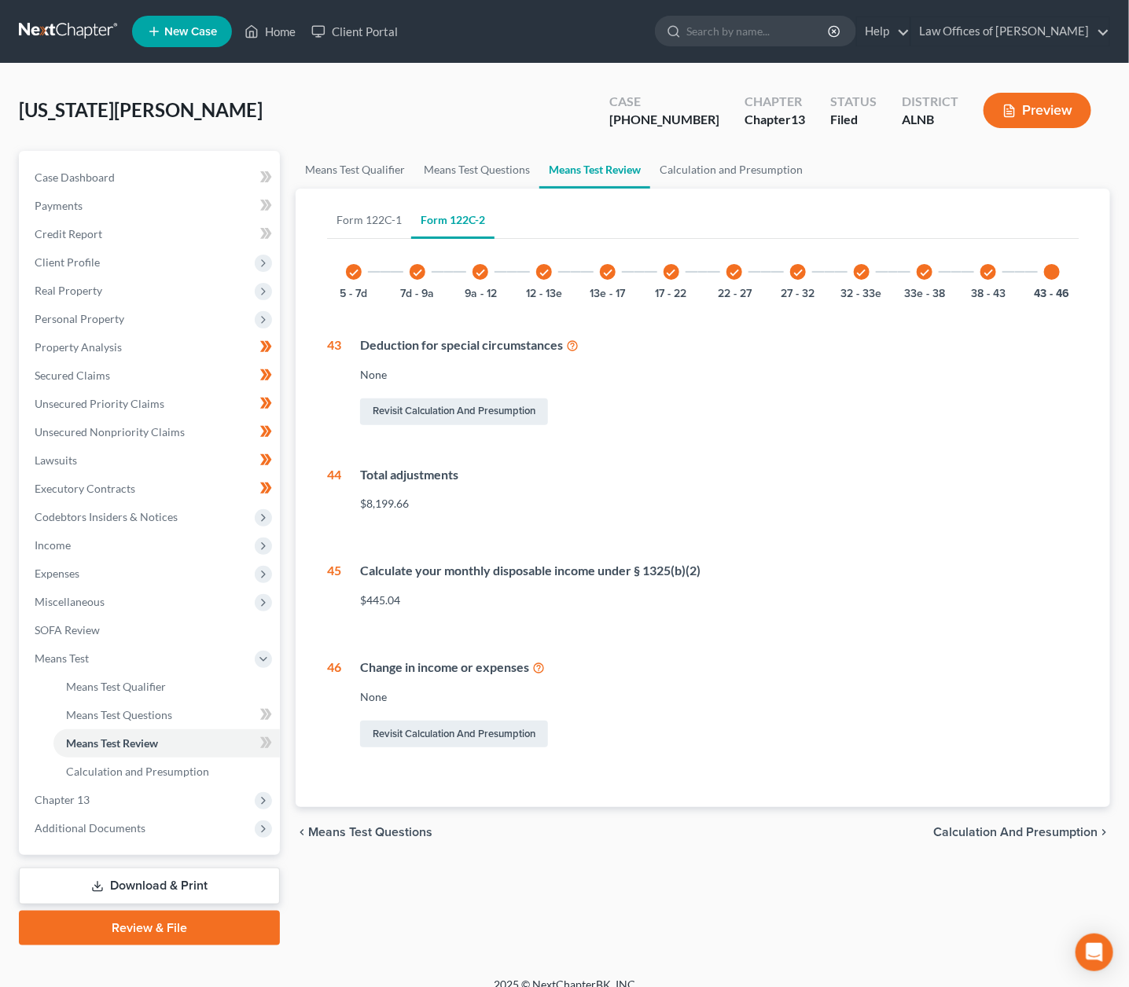
click at [161, 868] on link "Download & Print" at bounding box center [149, 886] width 261 height 37
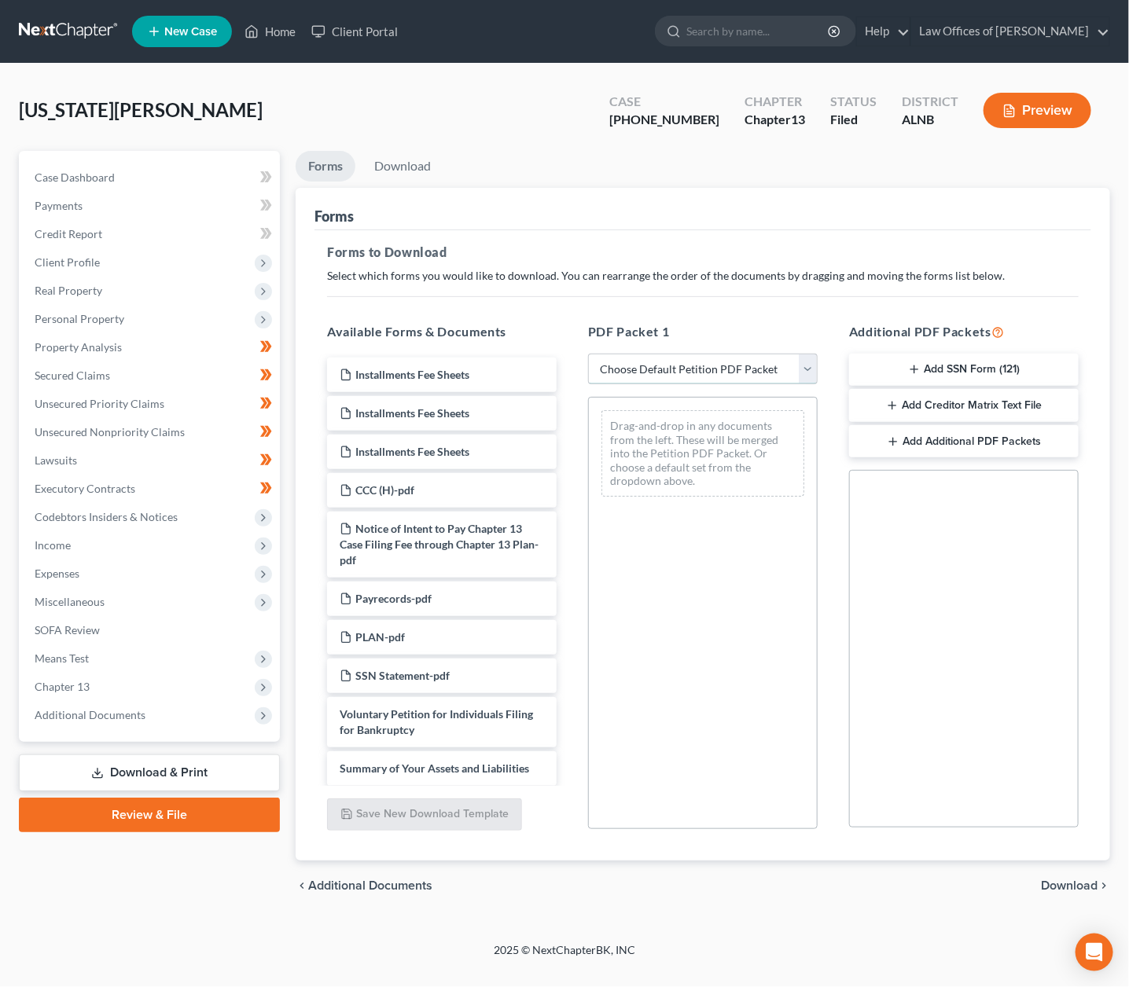
select select "2"
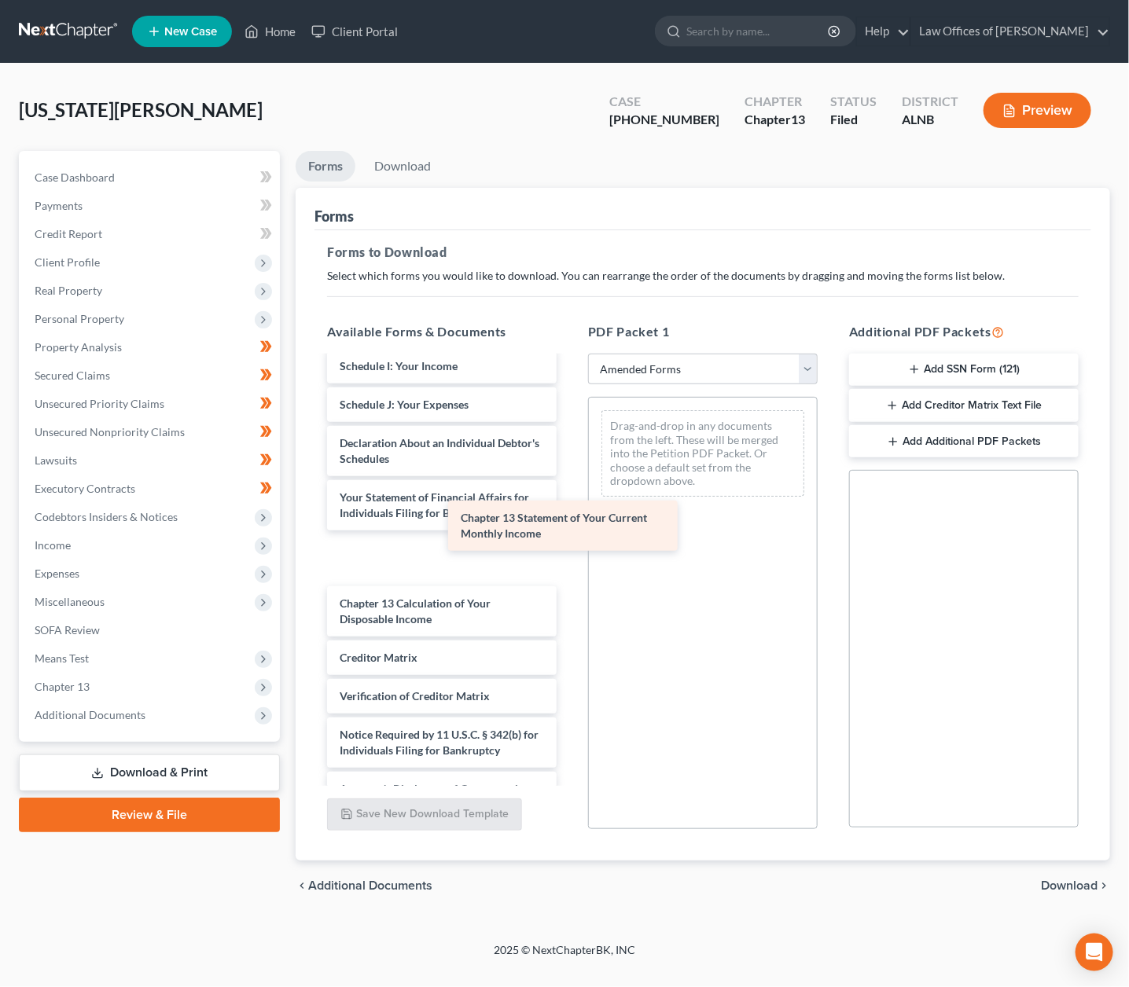
scroll to position [343, 0]
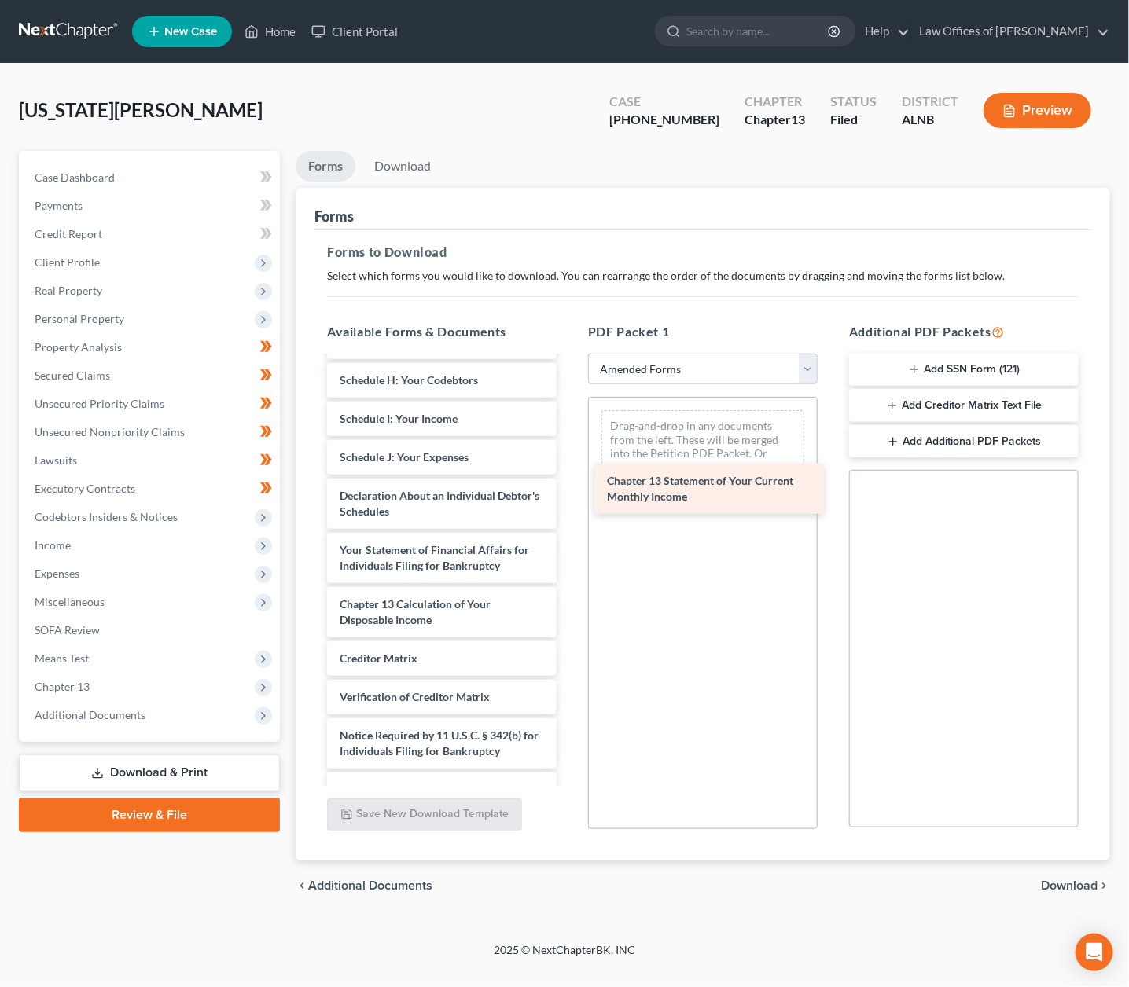
drag, startPoint x: 413, startPoint y: 534, endPoint x: 680, endPoint y: 484, distance: 271.9
click at [569, 484] on div "Chapter 13 Statement of Your Current Monthly Income Voluntary Petition for Indi…" at bounding box center [441, 411] width 255 height 793
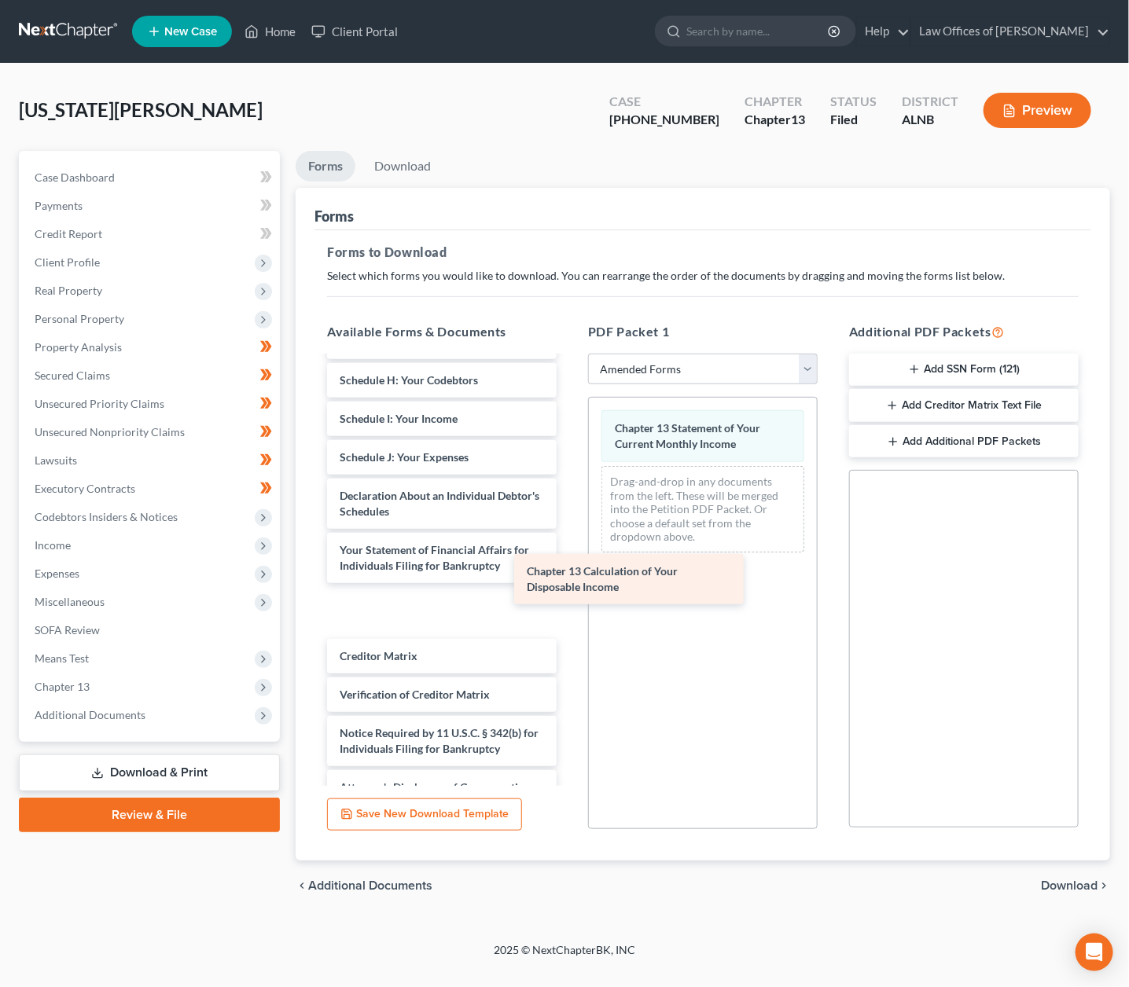
drag, startPoint x: 417, startPoint y: 581, endPoint x: 619, endPoint y: 563, distance: 202.9
click at [569, 568] on div "Chapter 13 Calculation of Your Disposable Income Voluntary Petition for Individ…" at bounding box center [441, 410] width 255 height 791
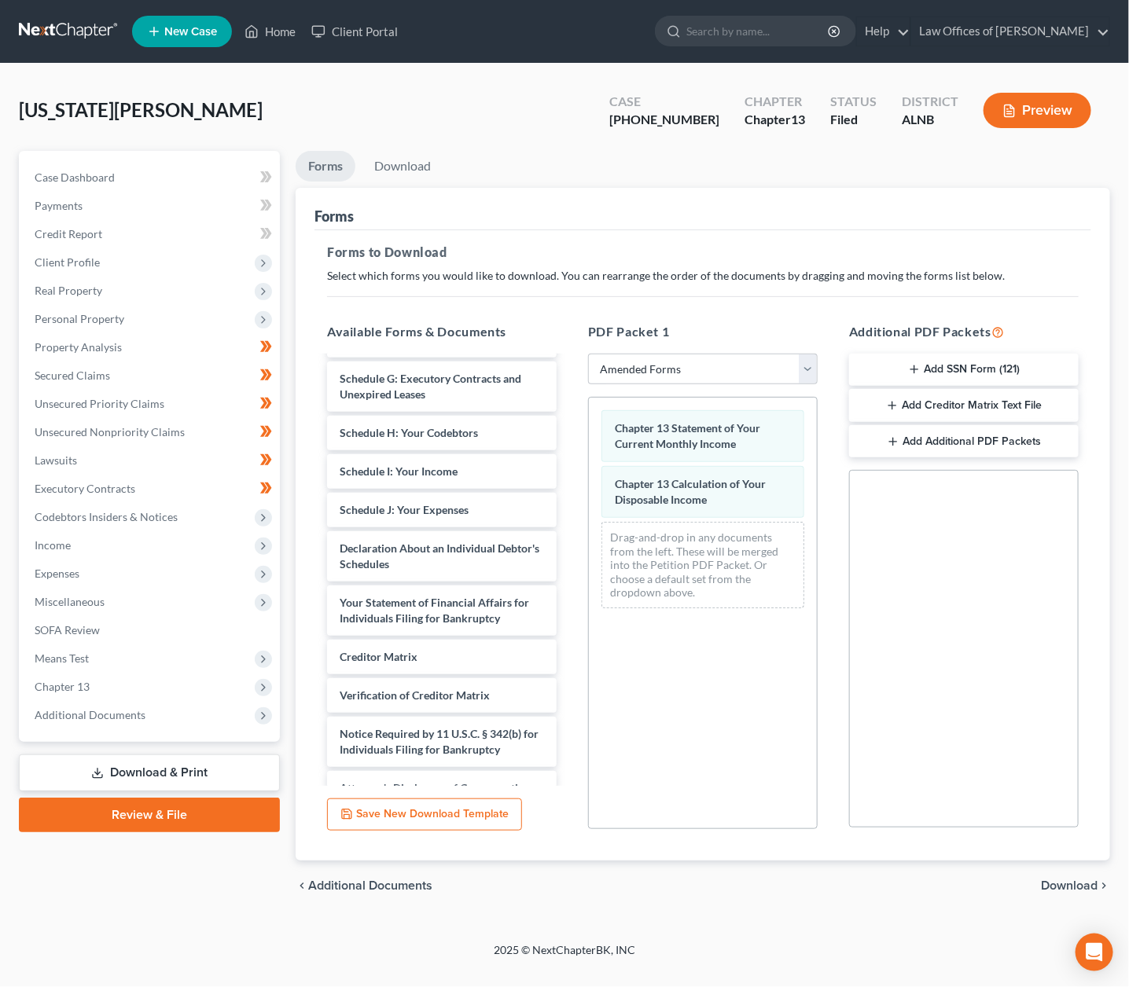
scroll to position [0, 0]
click at [1052, 884] on span "Download" at bounding box center [1069, 886] width 57 height 13
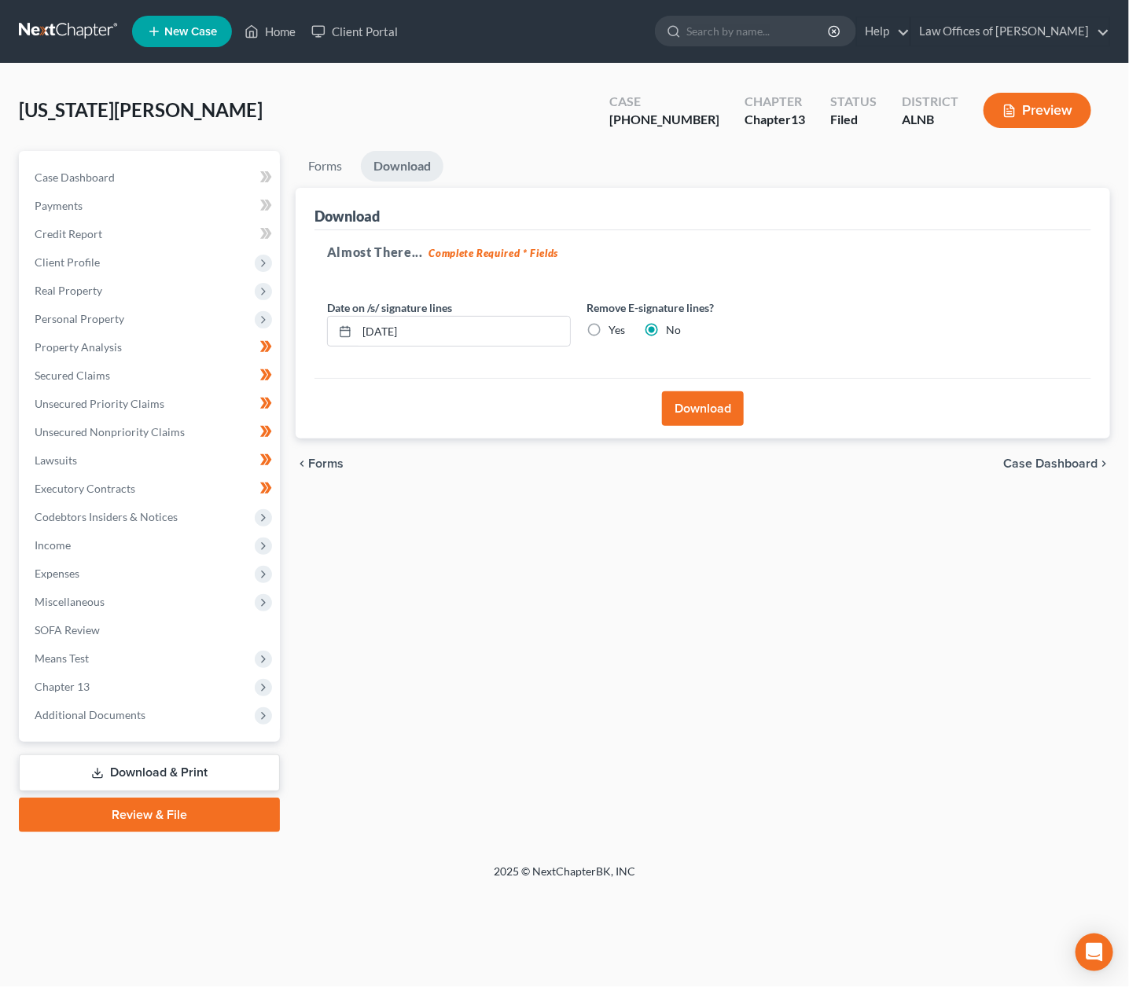
click at [714, 422] on button "Download" at bounding box center [703, 409] width 82 height 35
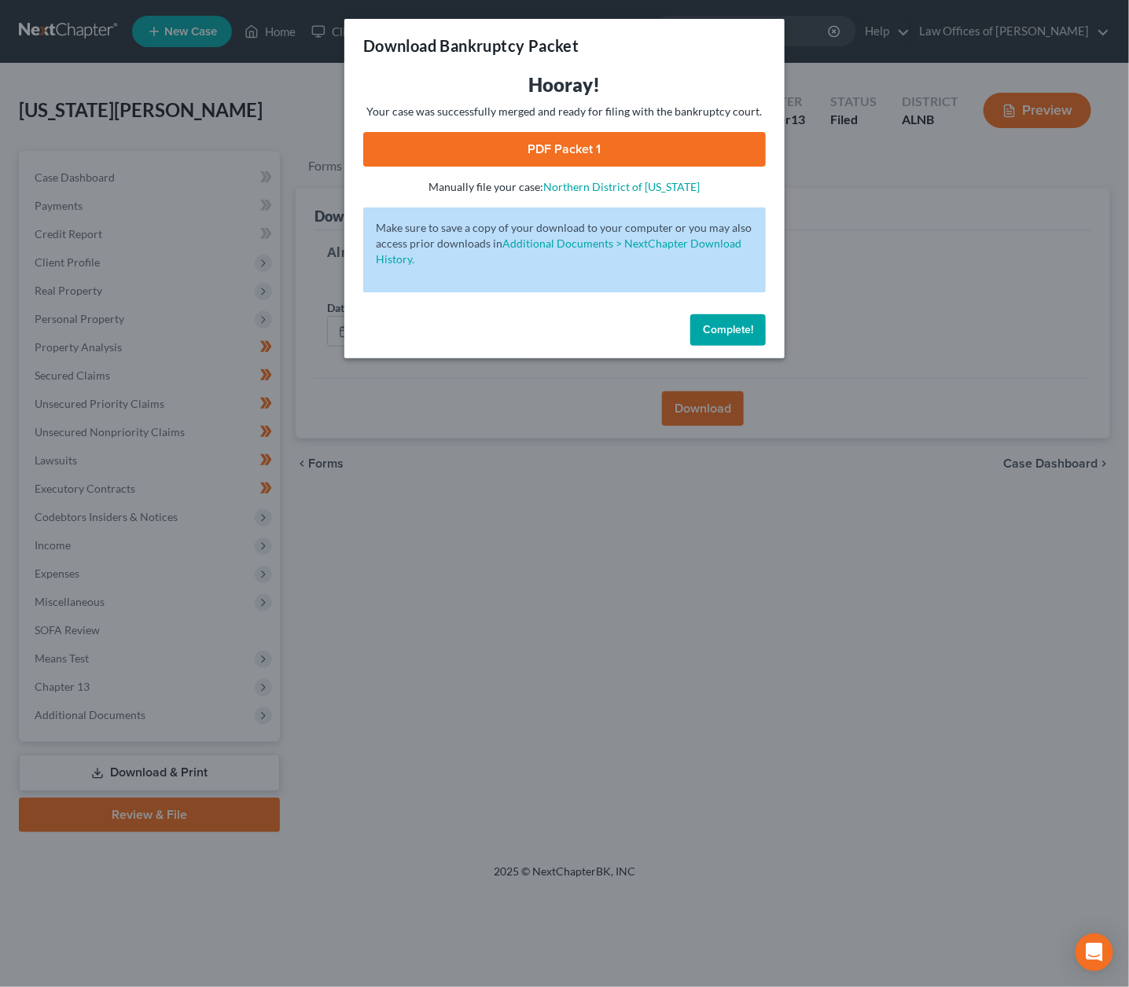
click at [511, 143] on link "PDF Packet 1" at bounding box center [564, 149] width 403 height 35
click at [724, 314] on button "Complete!" at bounding box center [727, 329] width 75 height 31
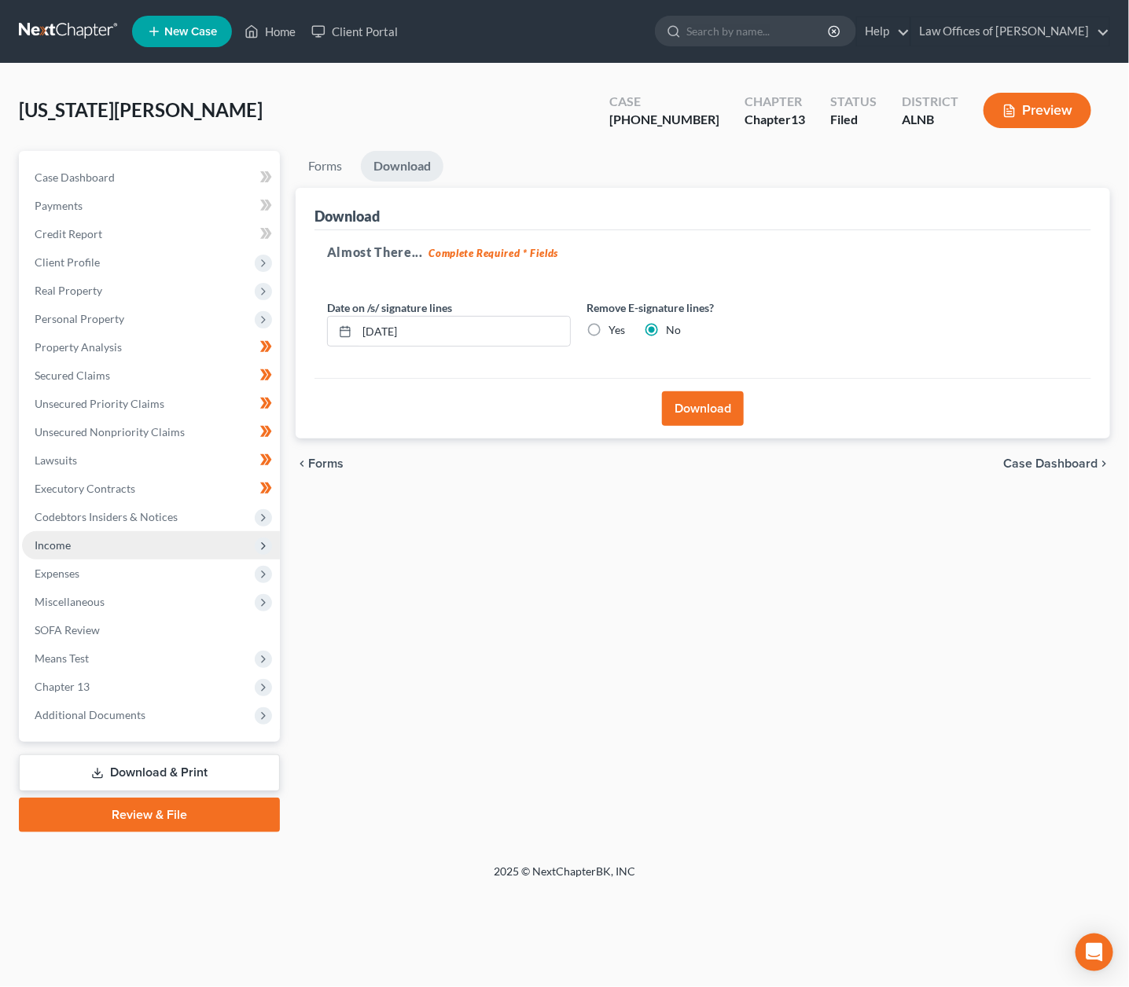
click at [42, 539] on span "Income" at bounding box center [53, 545] width 36 height 13
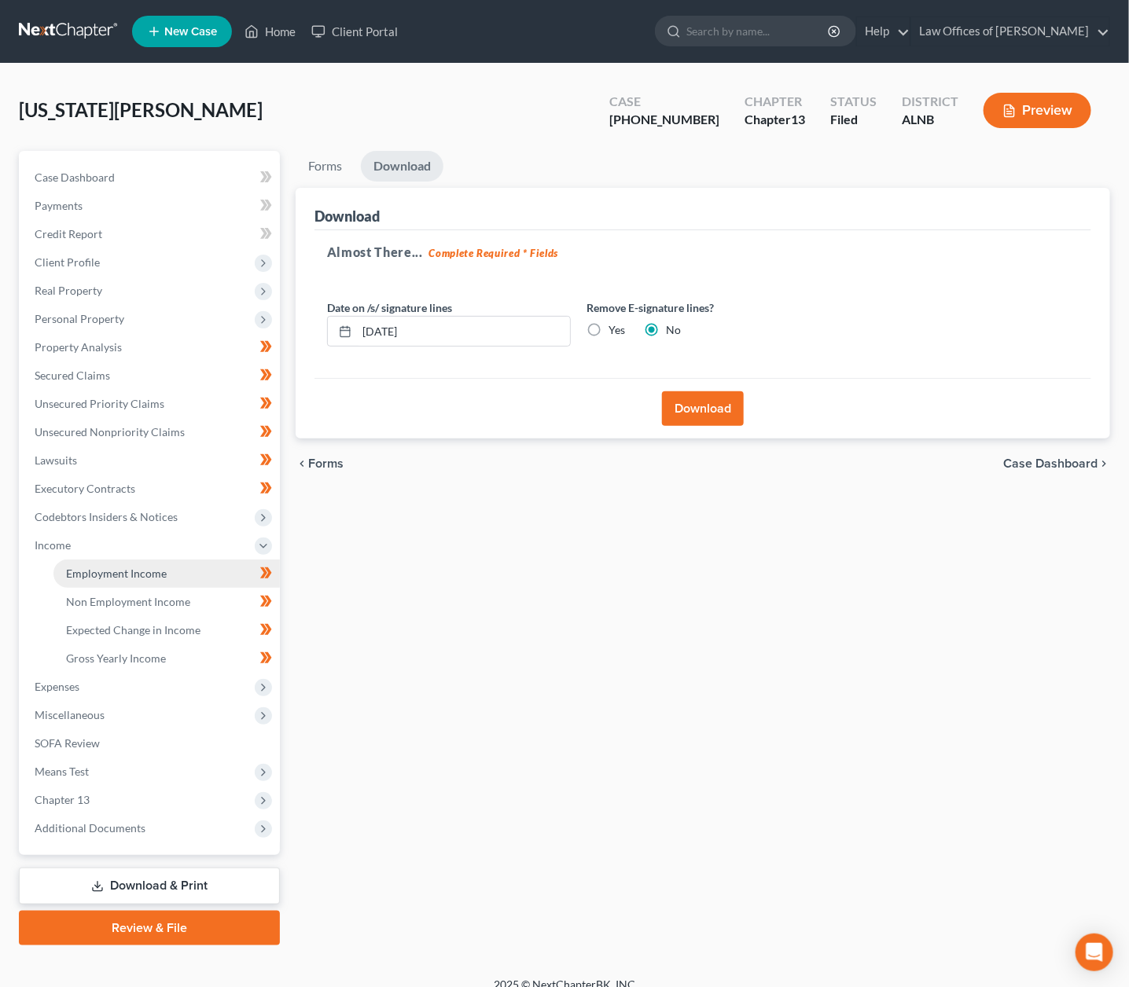
click at [137, 567] on span "Employment Income" at bounding box center [116, 573] width 101 height 13
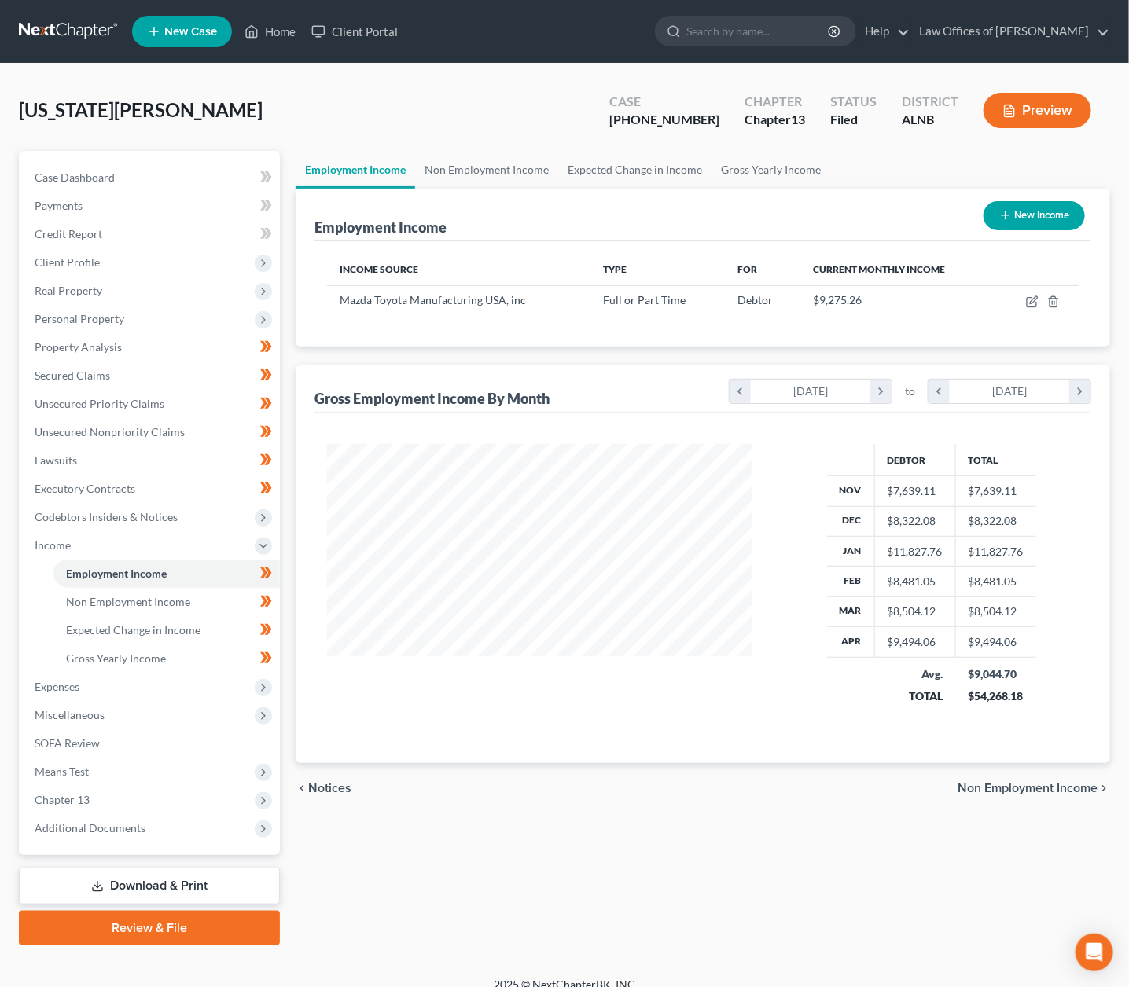
scroll to position [274, 457]
click at [1032, 296] on icon "button" at bounding box center [1032, 302] width 13 height 13
select select "0"
select select "2"
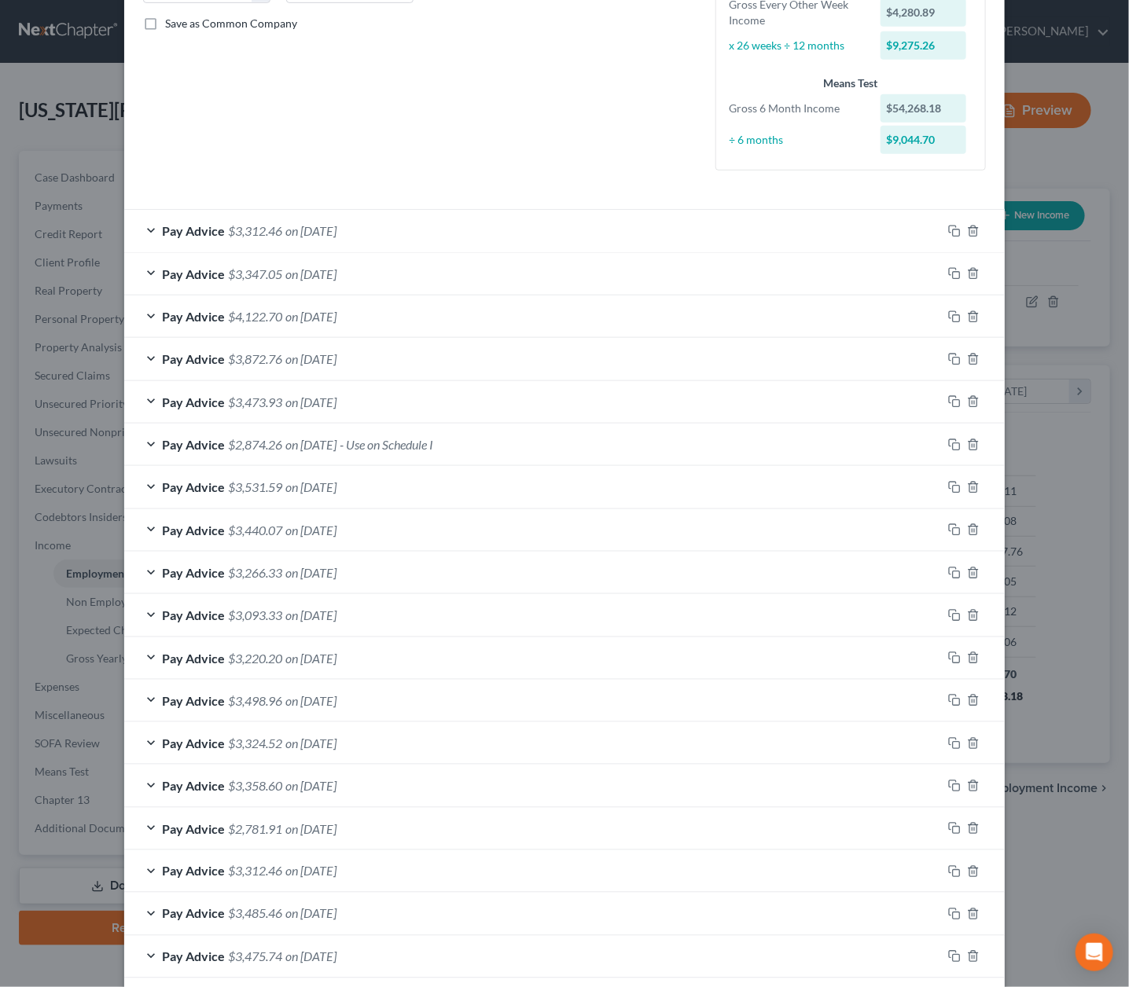
scroll to position [359, 0]
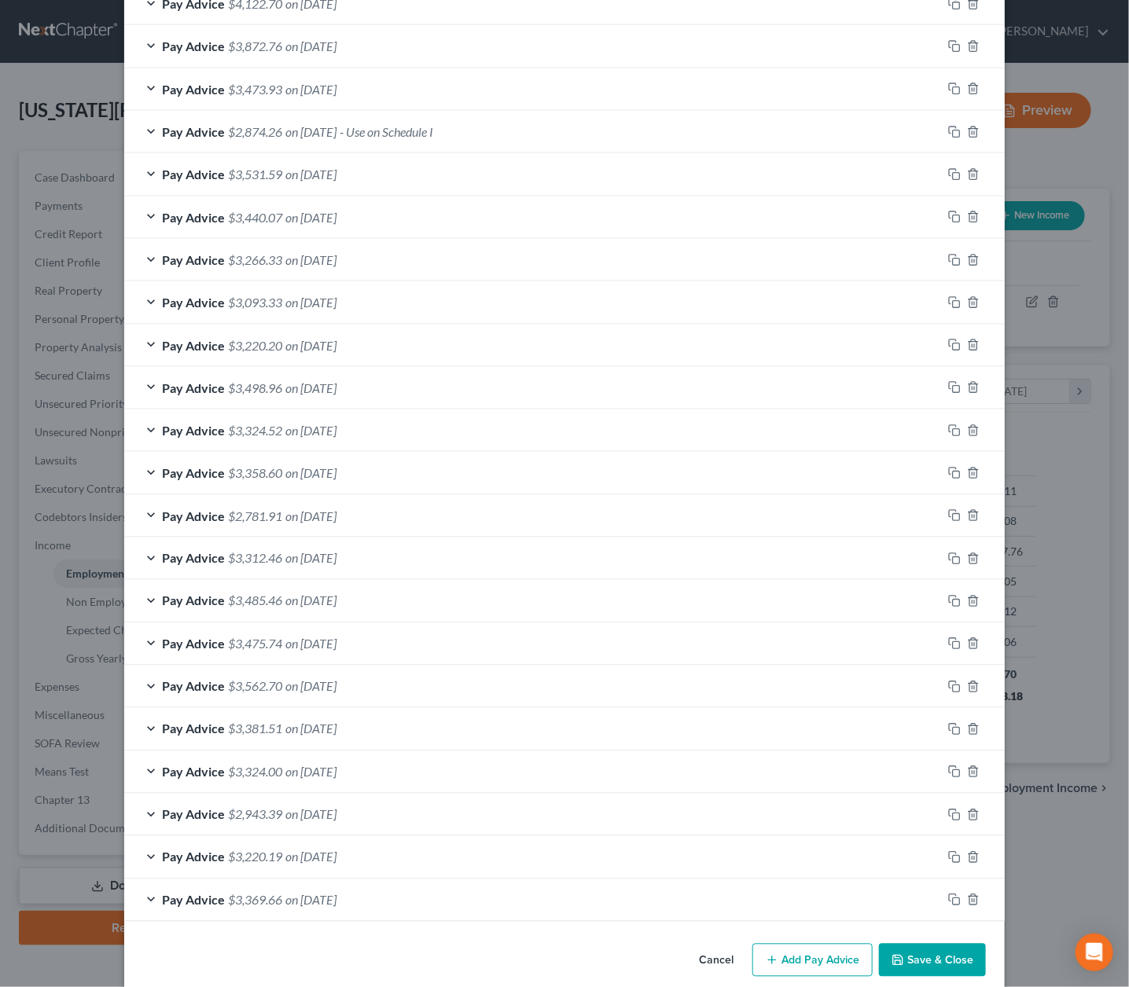
click at [845, 950] on button "Add Pay Advice" at bounding box center [812, 960] width 120 height 33
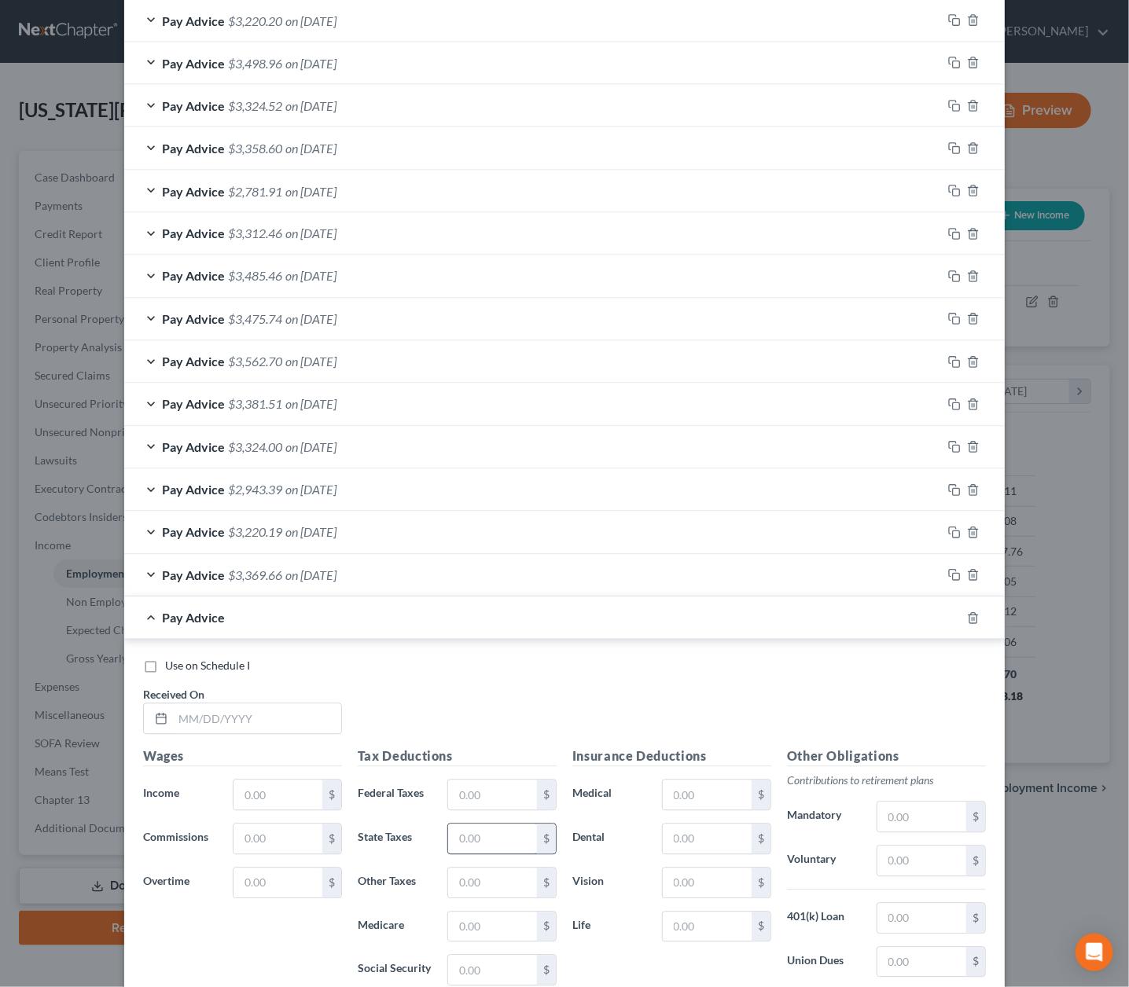
scroll to position [993, 0]
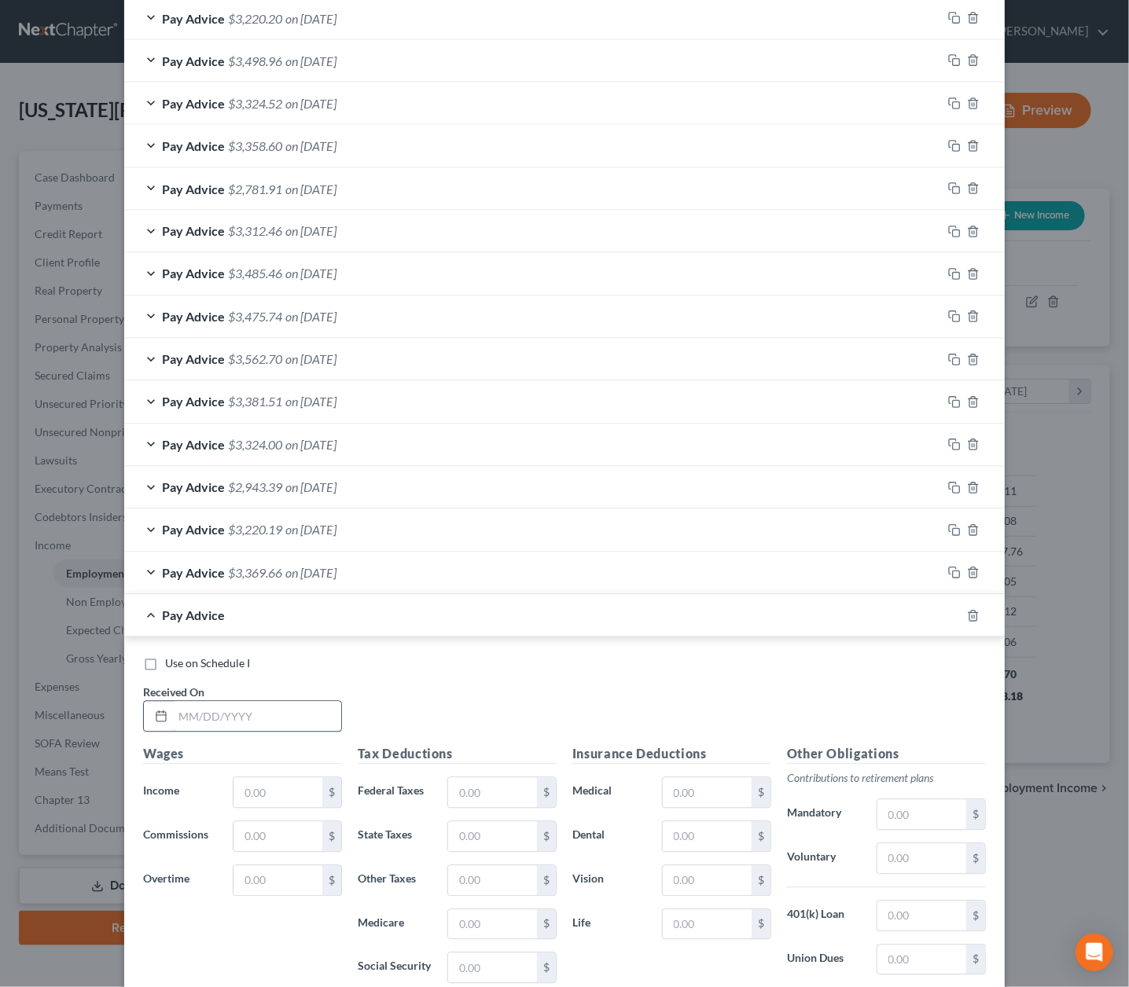
click at [211, 709] on input "text" at bounding box center [257, 717] width 168 height 30
type input "8"
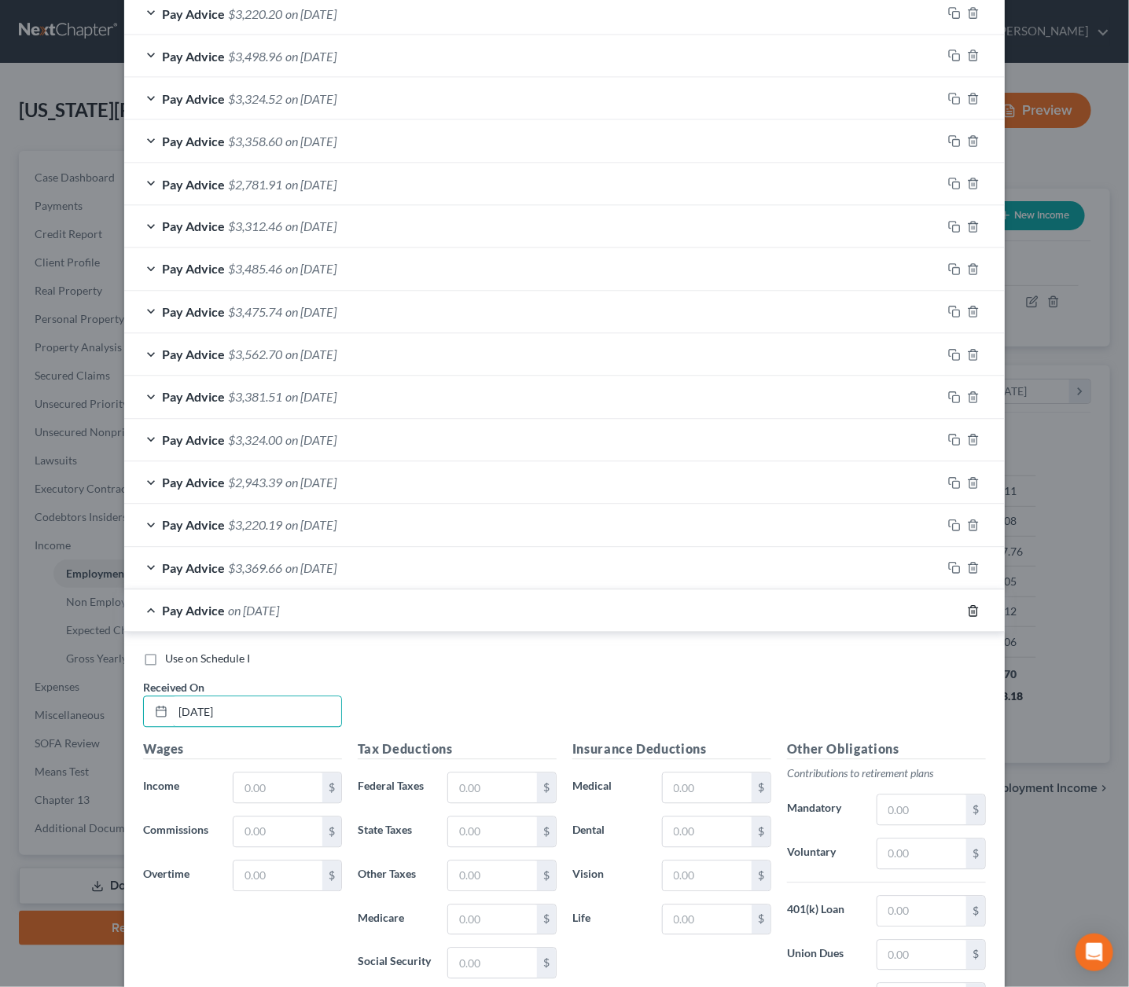
type input "[DATE]"
click at [973, 605] on icon "button" at bounding box center [973, 611] width 13 height 13
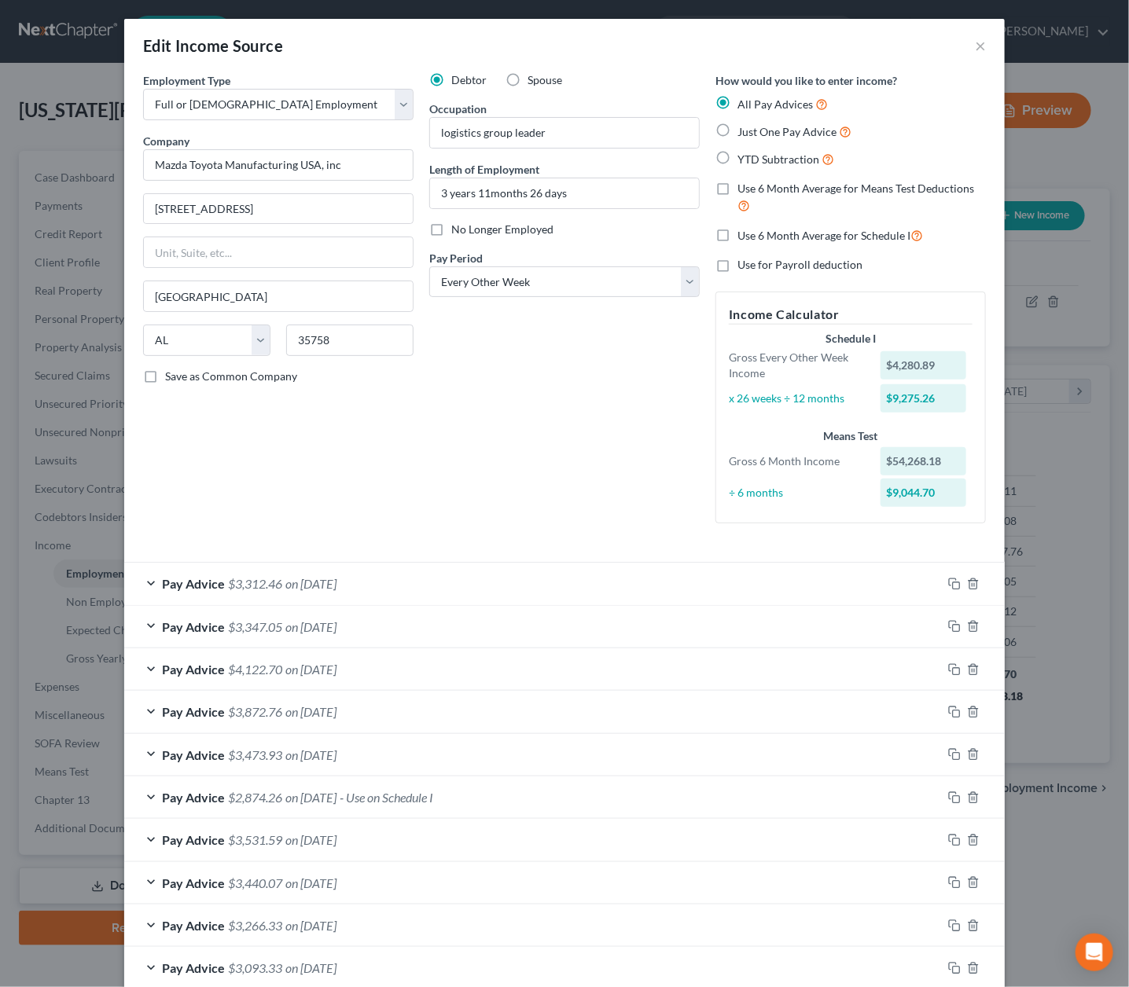
scroll to position [0, 0]
click at [306, 576] on span "on [DATE]" at bounding box center [310, 583] width 51 height 15
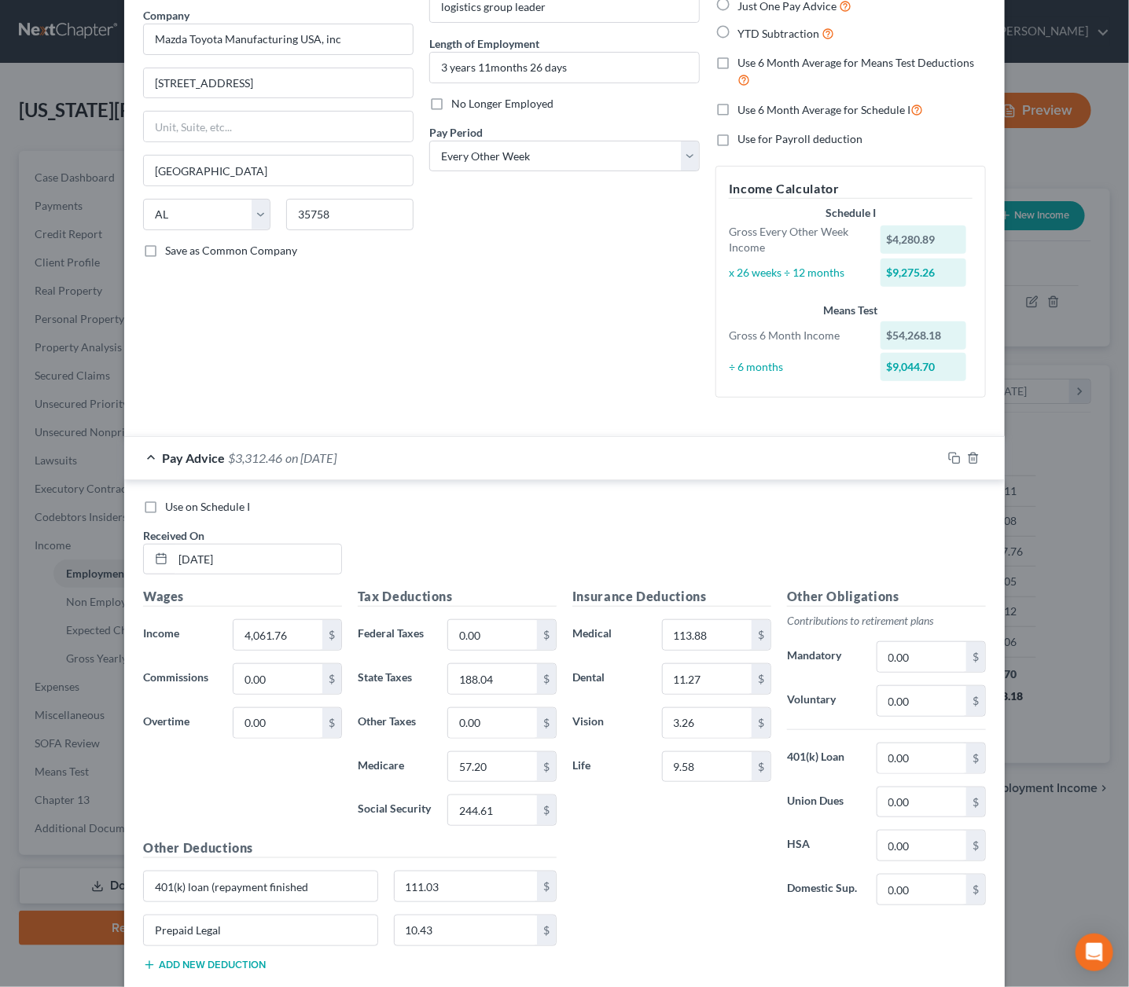
scroll to position [127, 0]
click at [957, 451] on icon "button" at bounding box center [954, 457] width 13 height 13
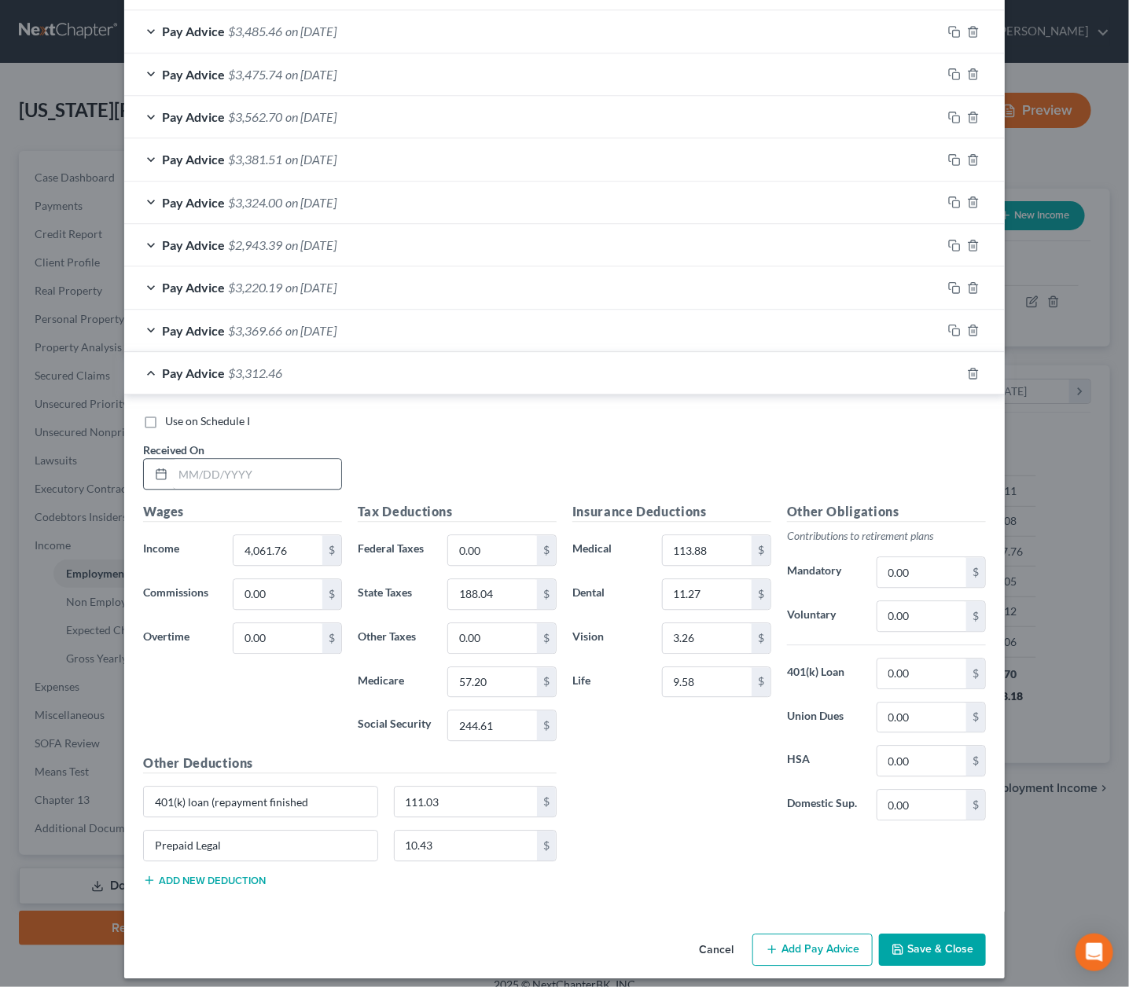
scroll to position [1235, 0]
click at [243, 471] on input "text" at bounding box center [257, 475] width 168 height 30
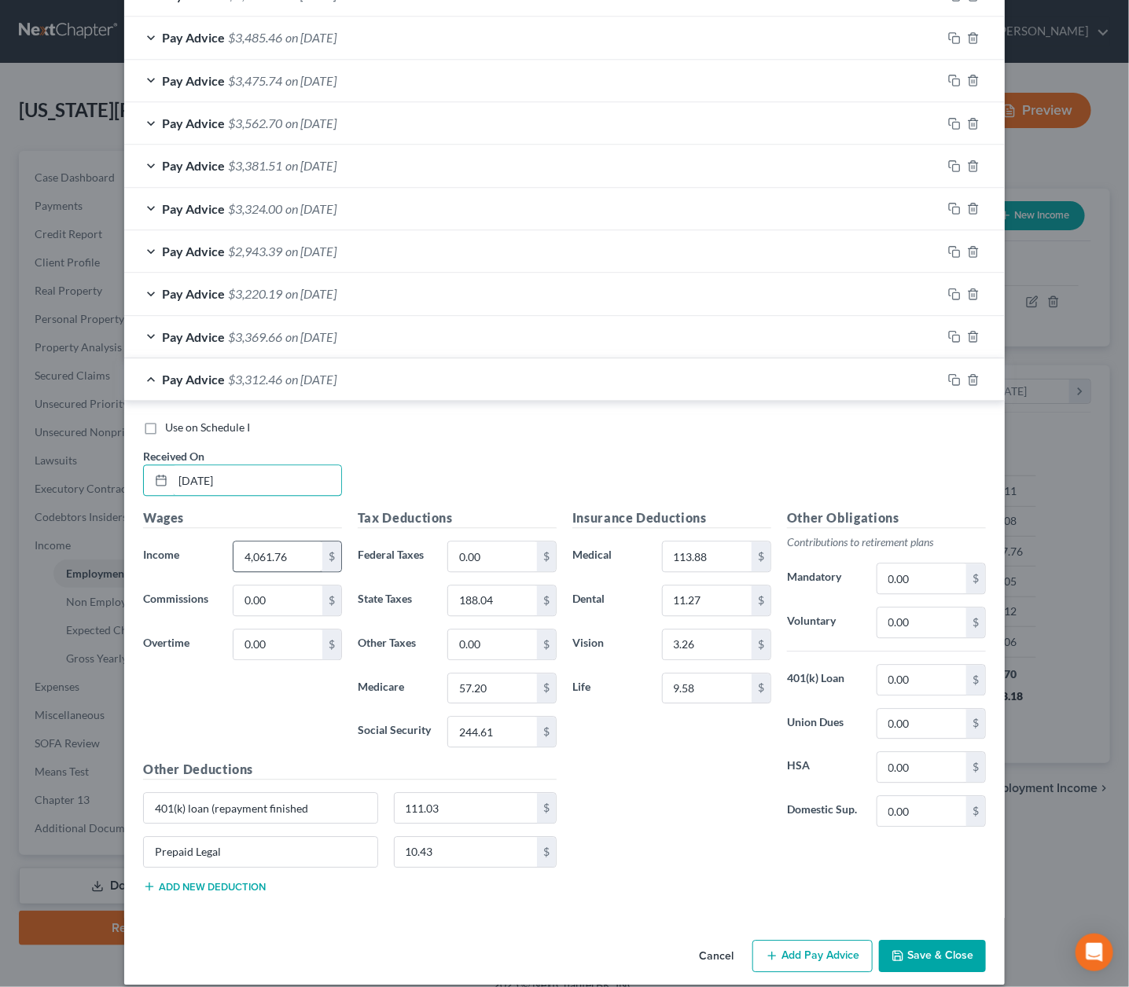
type input "[DATE]"
click at [291, 549] on input "4,061.76" at bounding box center [278, 557] width 89 height 30
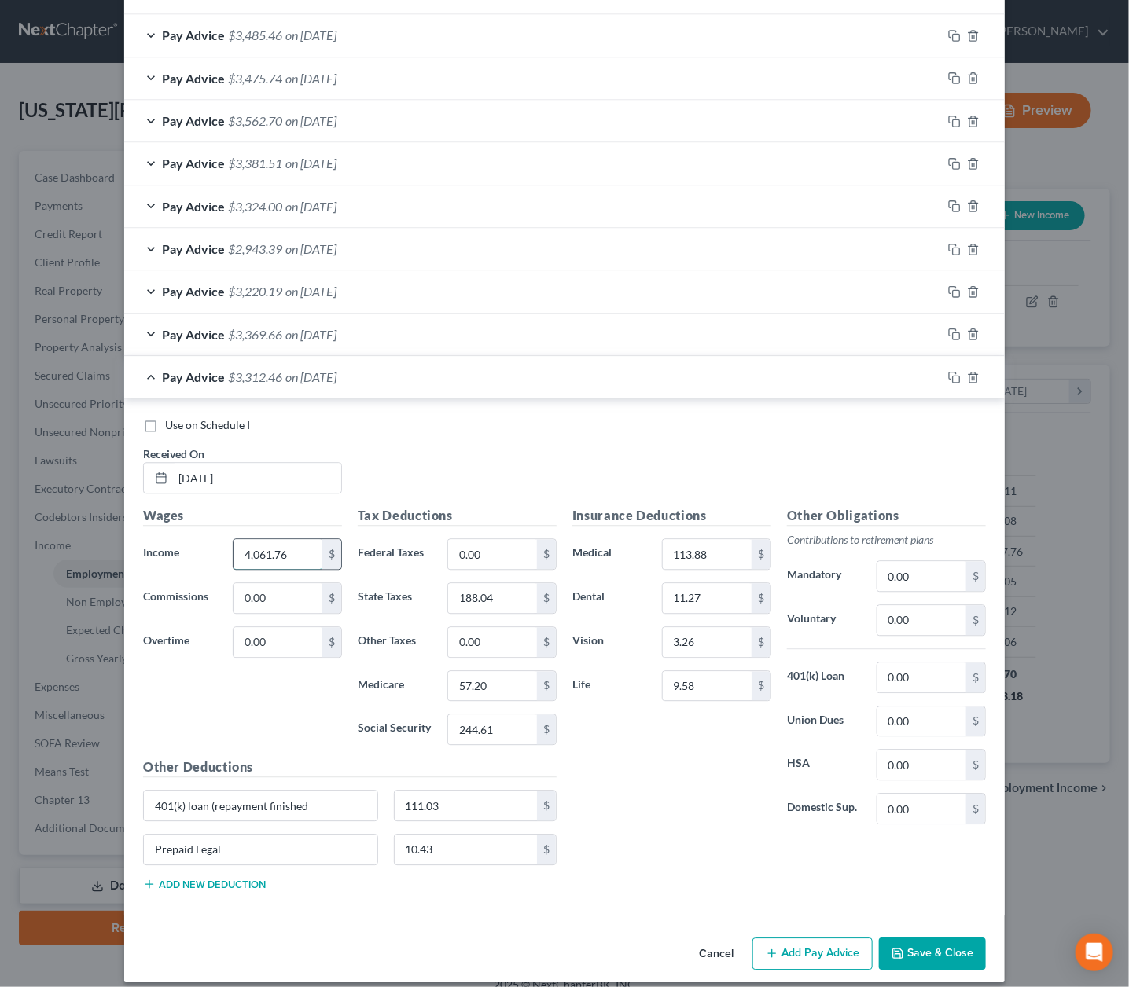
click at [291, 549] on input "4,061.76" at bounding box center [278, 554] width 89 height 30
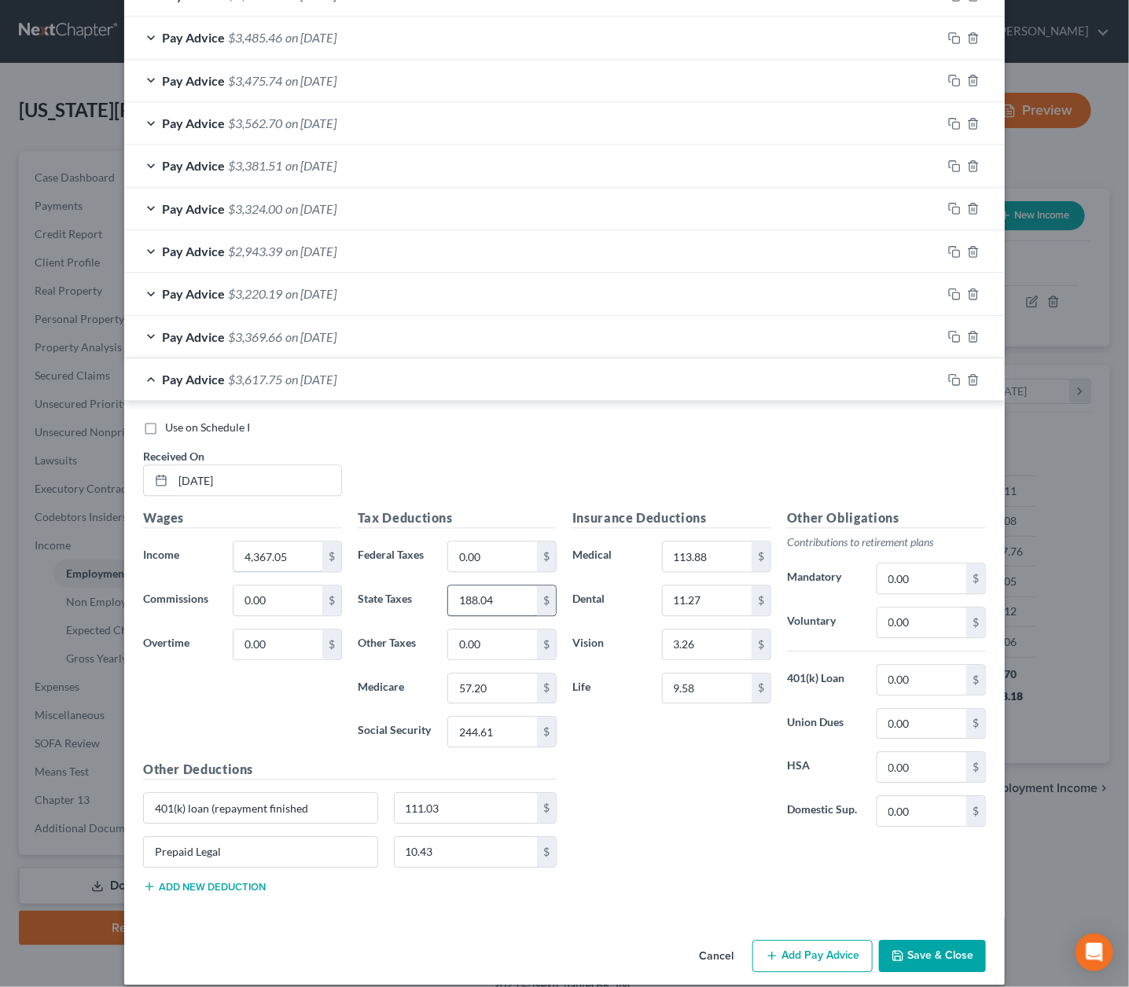
type input "4,367.05"
click at [496, 586] on input "188.04" at bounding box center [492, 601] width 89 height 30
type input "201.79"
type input "64.04"
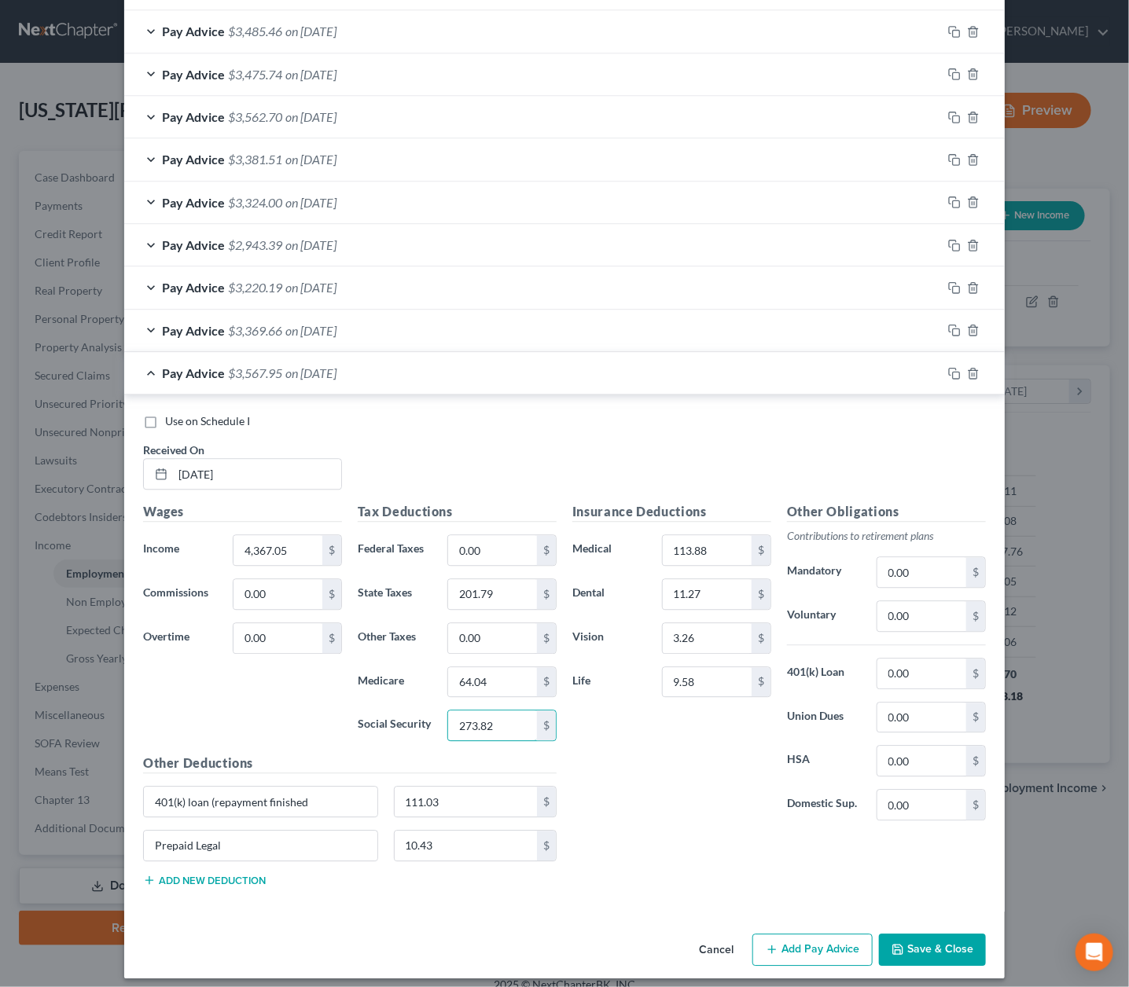
scroll to position [1235, 0]
type input "273.82"
drag, startPoint x: 332, startPoint y: 796, endPoint x: 214, endPoint y: 795, distance: 117.9
click at [214, 795] on input "401(k) loan (repayment finished" at bounding box center [261, 803] width 234 height 30
type input "401(k) loan (repayment finished"
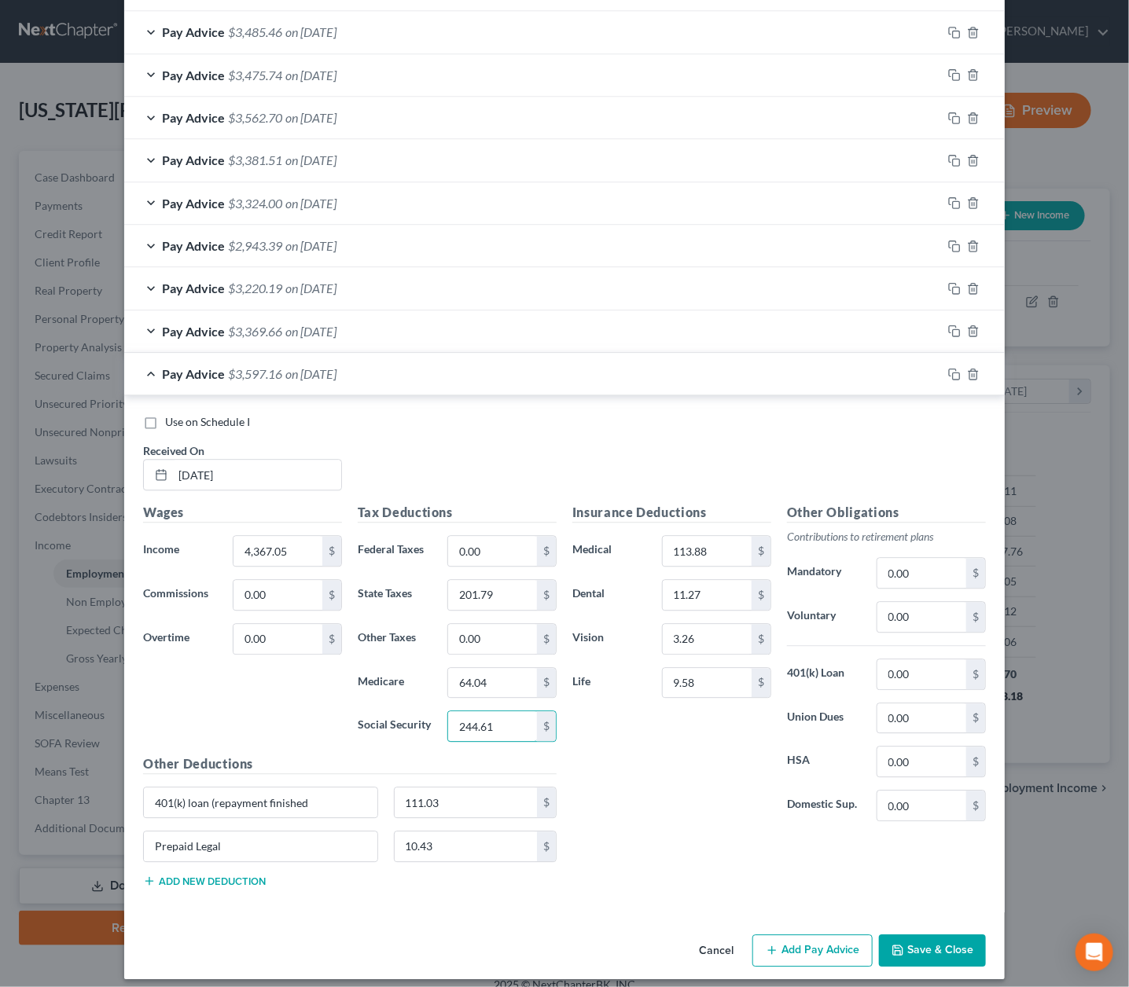
type input "273.82"
click at [281, 789] on input "401(k) loan (repayment finished" at bounding box center [261, 803] width 234 height 30
drag, startPoint x: 318, startPoint y: 785, endPoint x: 123, endPoint y: 761, distance: 196.5
click at [216, 793] on input "401(k) loan (repayment finished" at bounding box center [261, 803] width 234 height 30
type input "401(k) loan (finished 2/2029)"
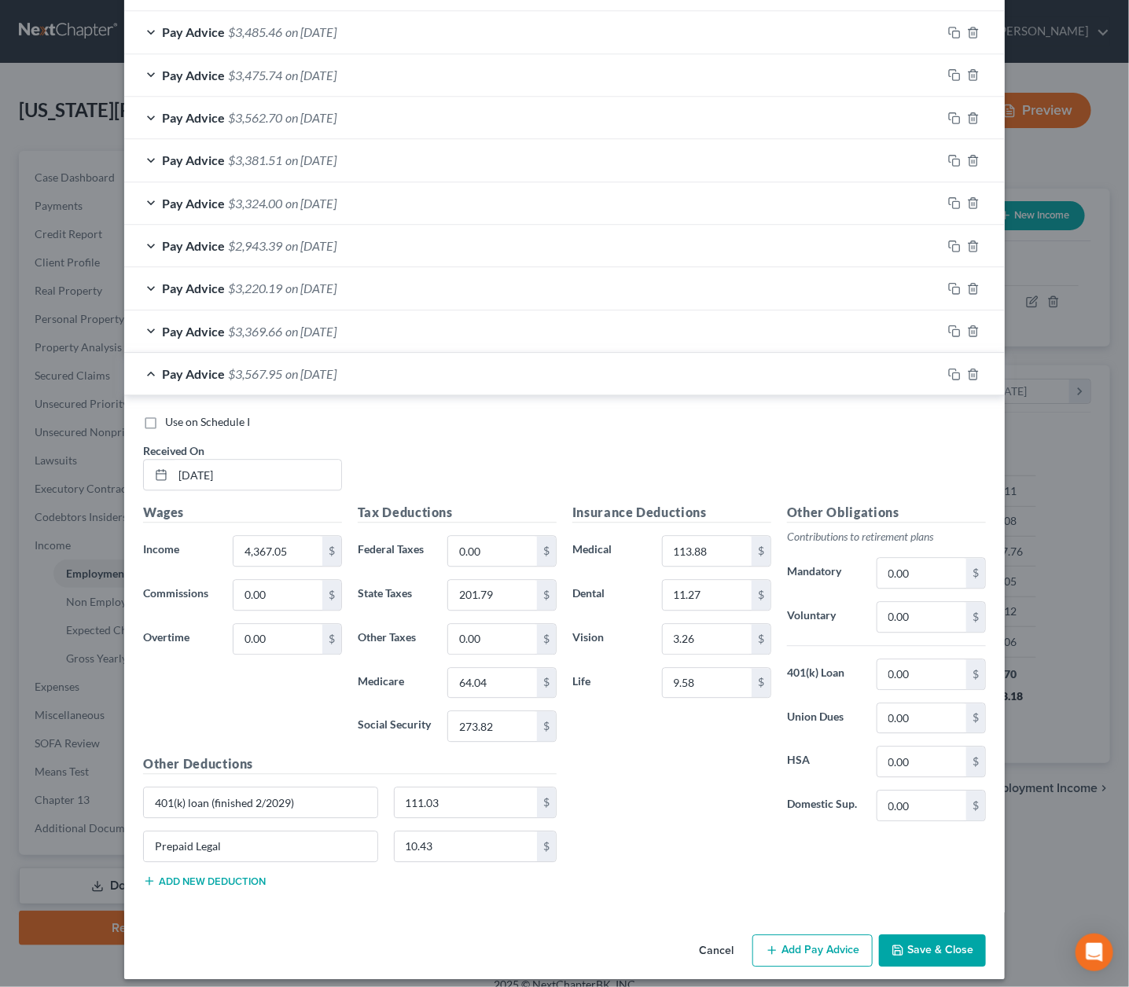
click at [962, 940] on button "Save & Close" at bounding box center [932, 951] width 107 height 33
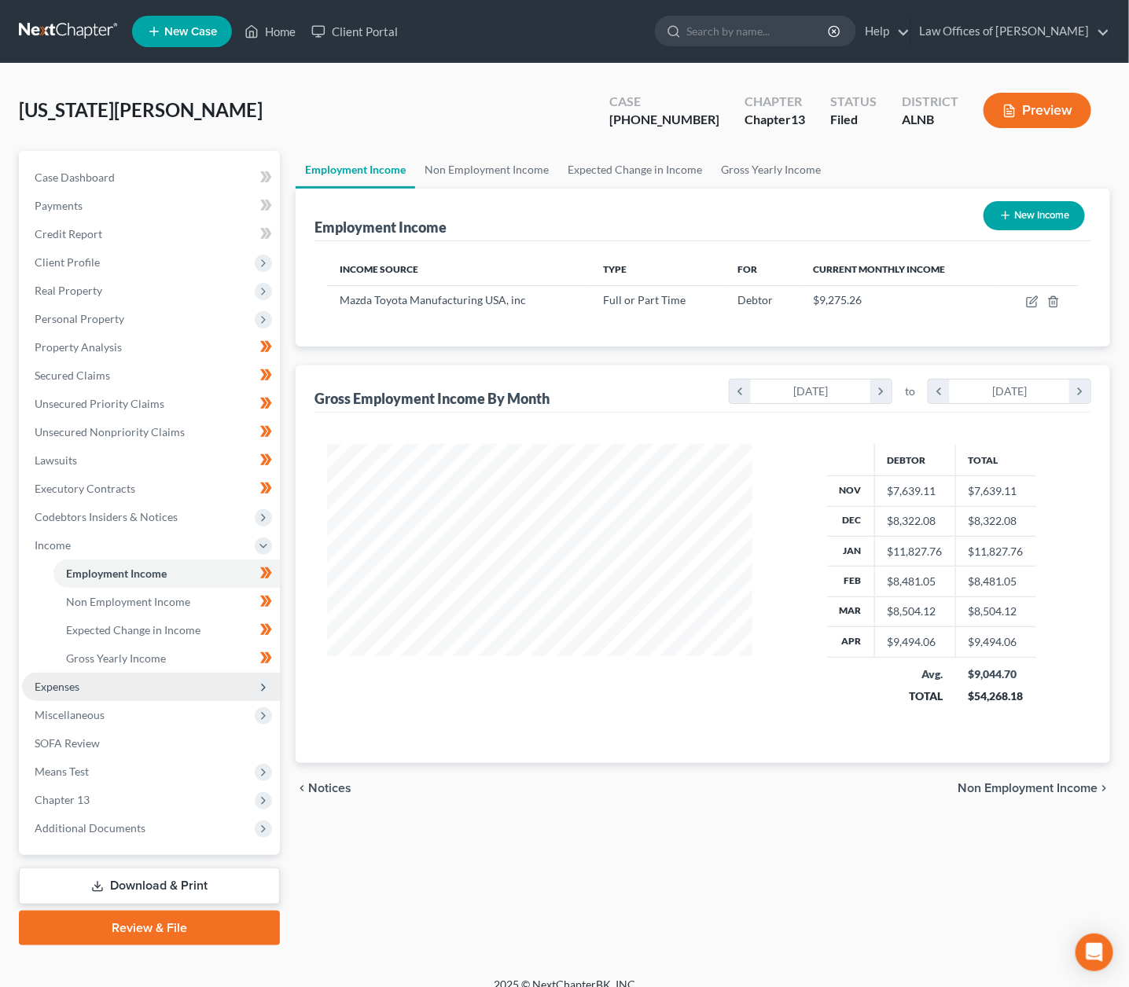
click at [101, 673] on span "Expenses" at bounding box center [151, 687] width 258 height 28
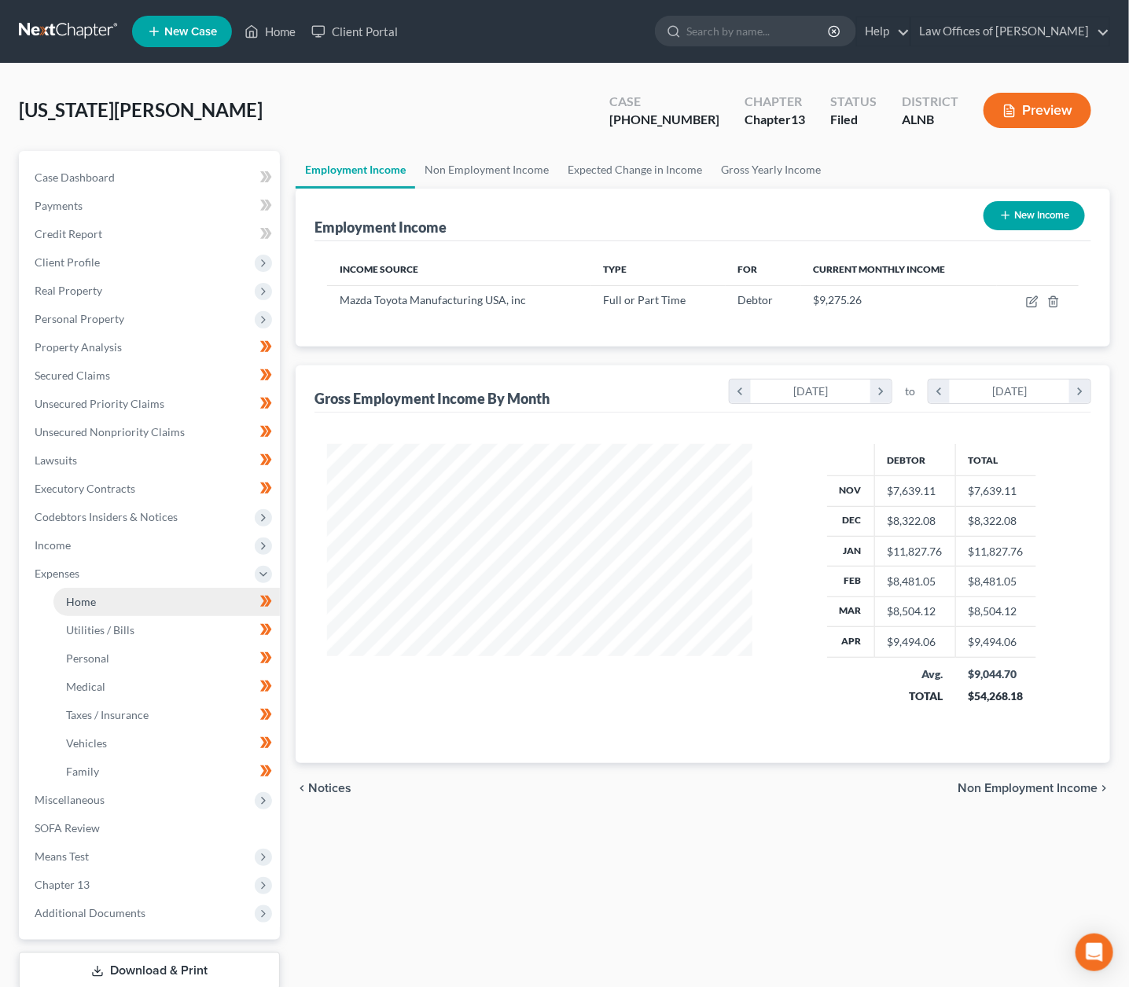
click at [120, 590] on link "Home" at bounding box center [166, 602] width 226 height 28
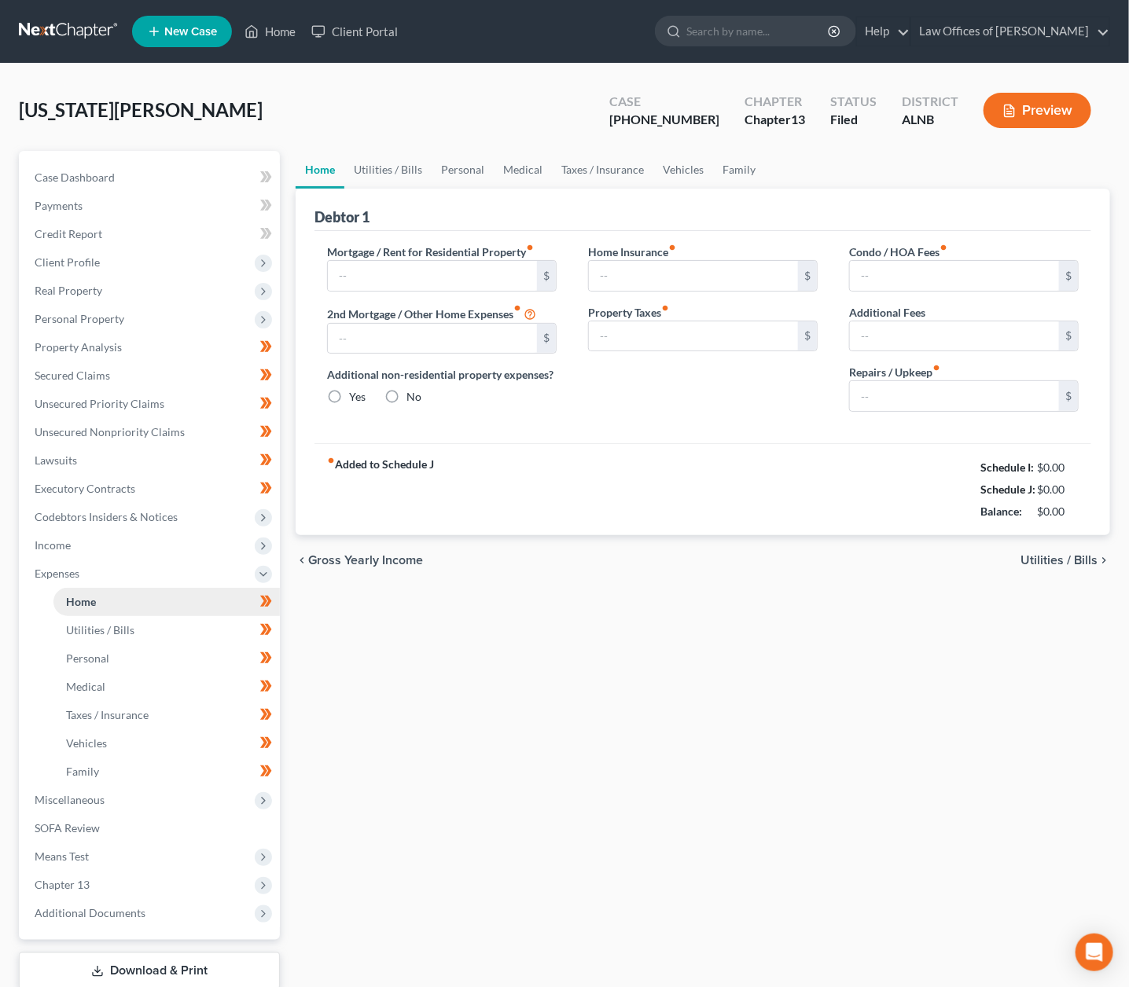
type input "1,720.00"
type input "0.00"
radio input "true"
type input "18.00"
type input "0.00"
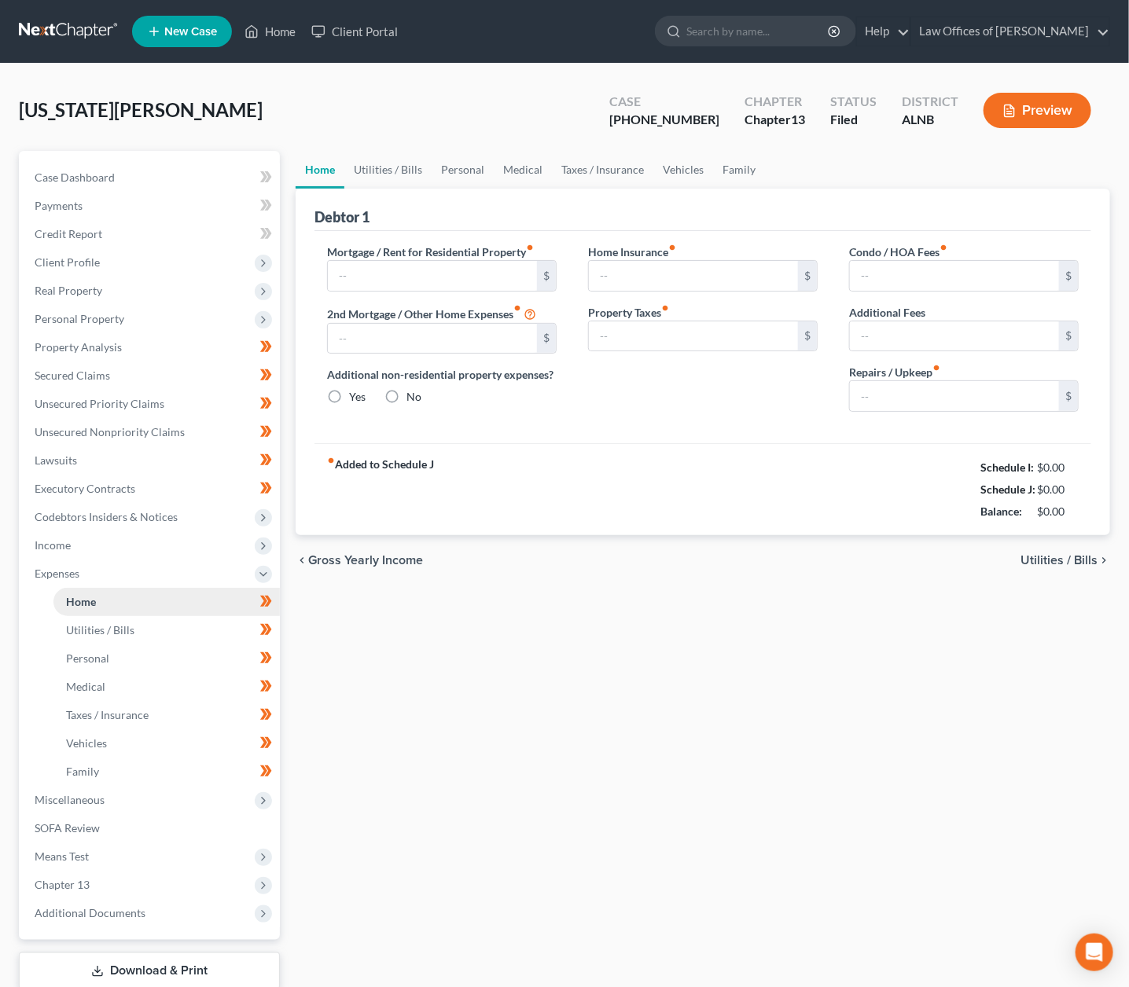
type input "0.00"
type input "100.00"
click at [408, 174] on link "Utilities / Bills" at bounding box center [387, 170] width 87 height 38
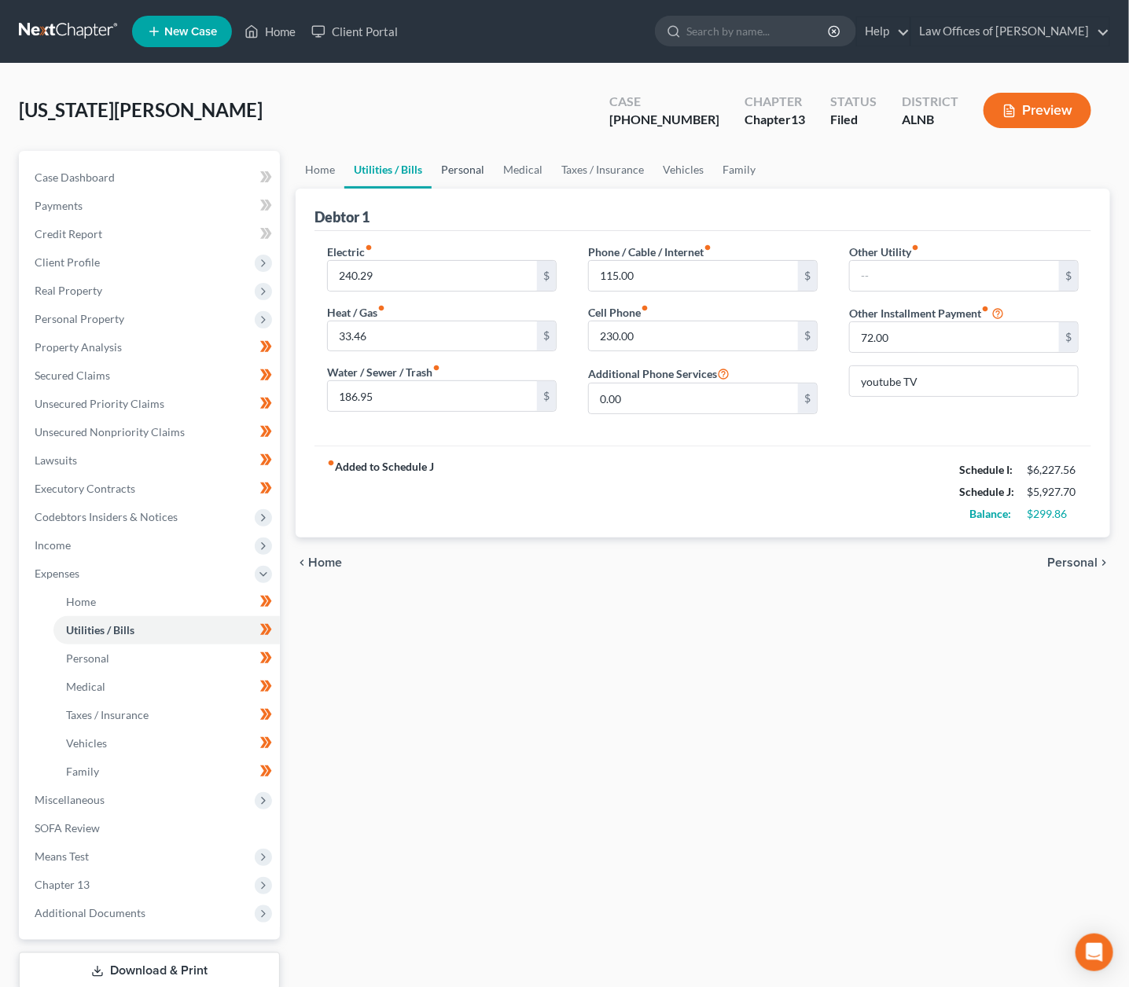
click at [480, 164] on link "Personal" at bounding box center [463, 170] width 62 height 38
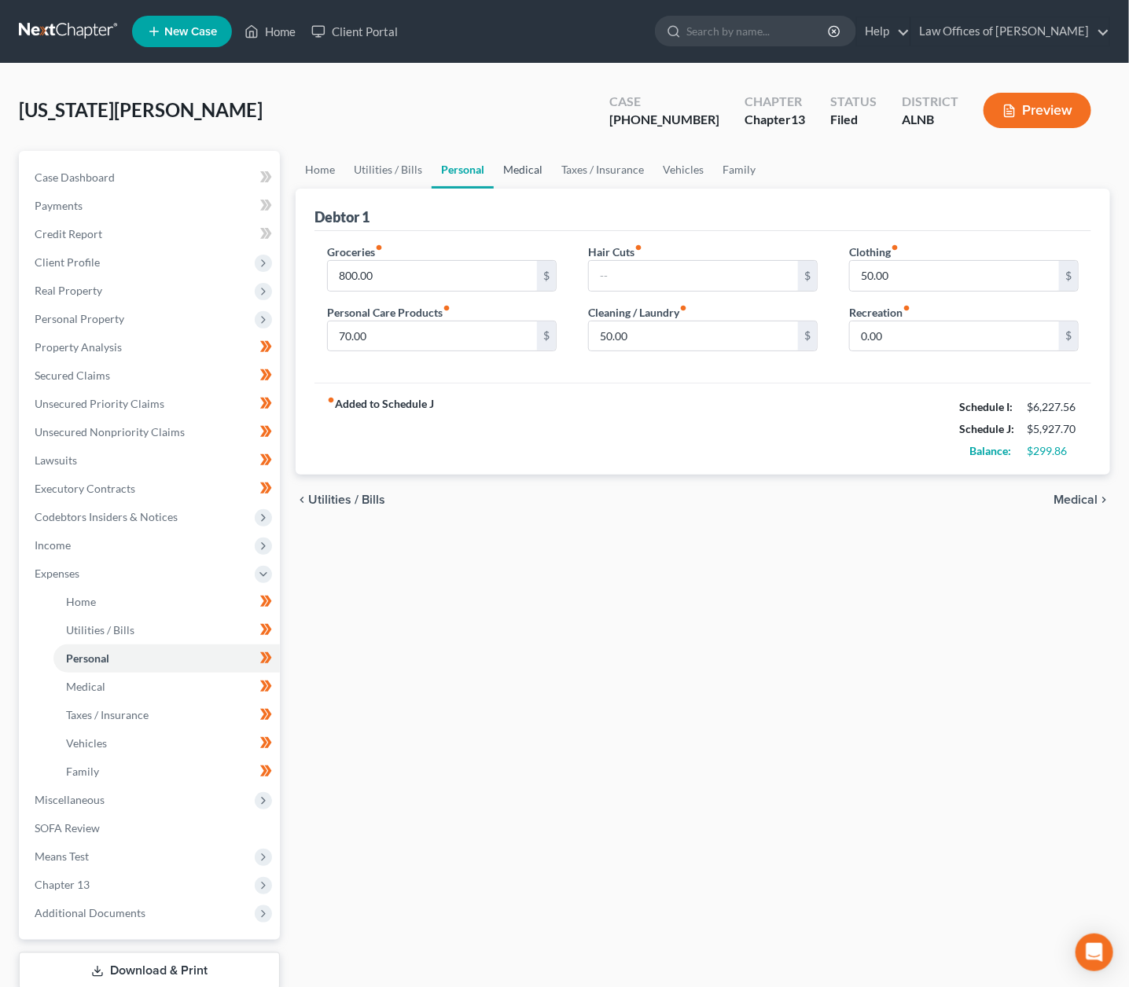
click at [515, 170] on link "Medical" at bounding box center [523, 170] width 58 height 38
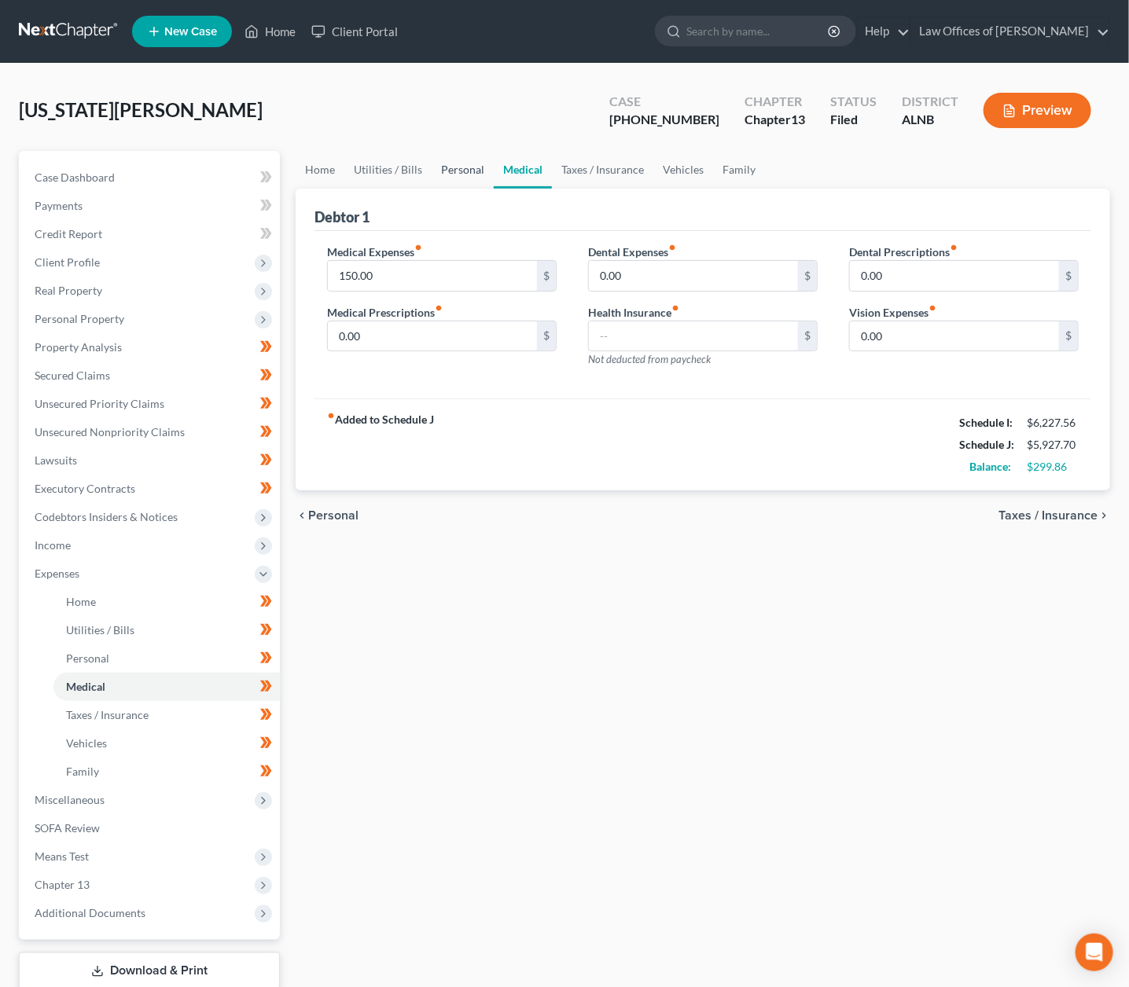
click at [438, 169] on link "Personal" at bounding box center [463, 170] width 62 height 38
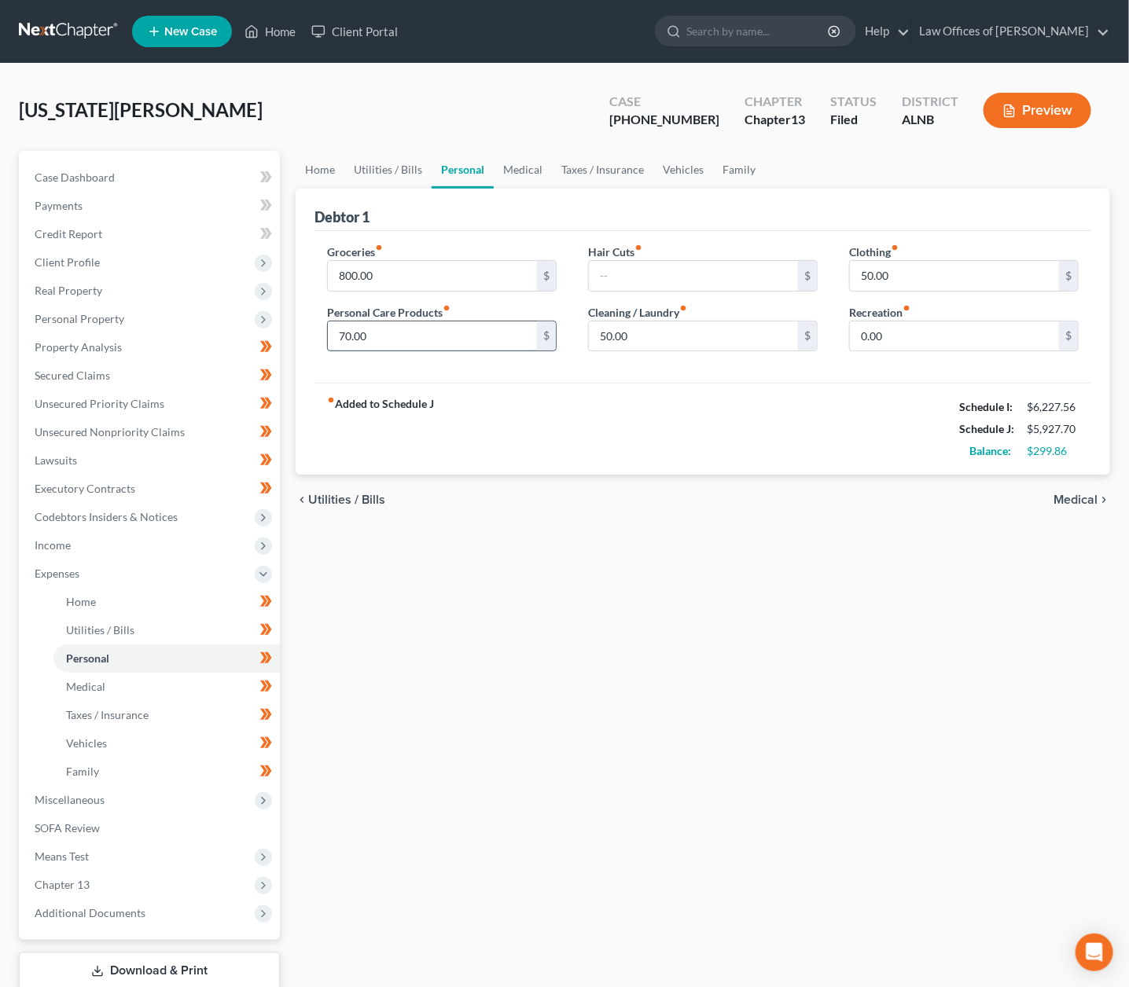
click at [403, 325] on input "70.00" at bounding box center [432, 337] width 209 height 30
click at [593, 164] on link "Taxes / Insurance" at bounding box center [602, 170] width 101 height 38
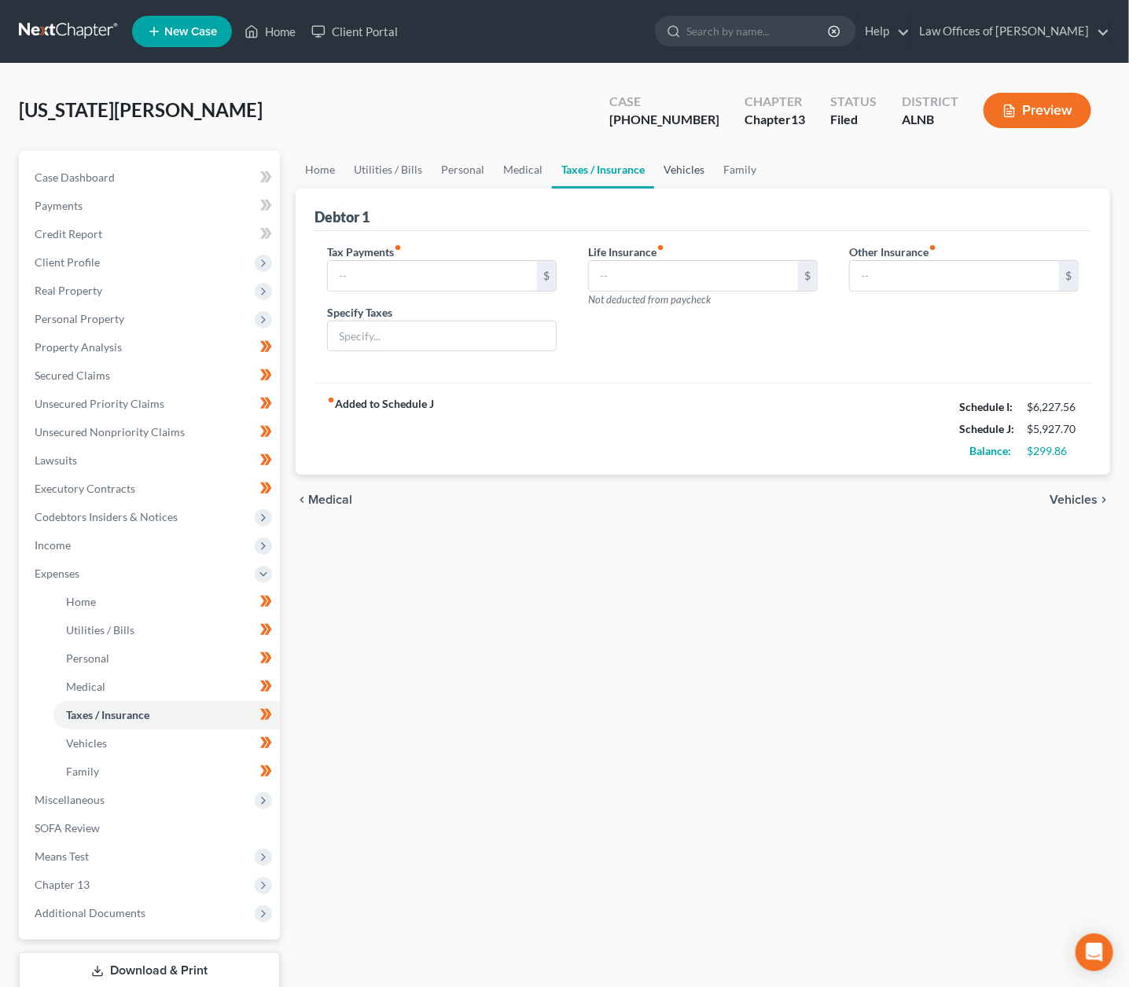
click at [703, 165] on link "Vehicles" at bounding box center [684, 170] width 60 height 38
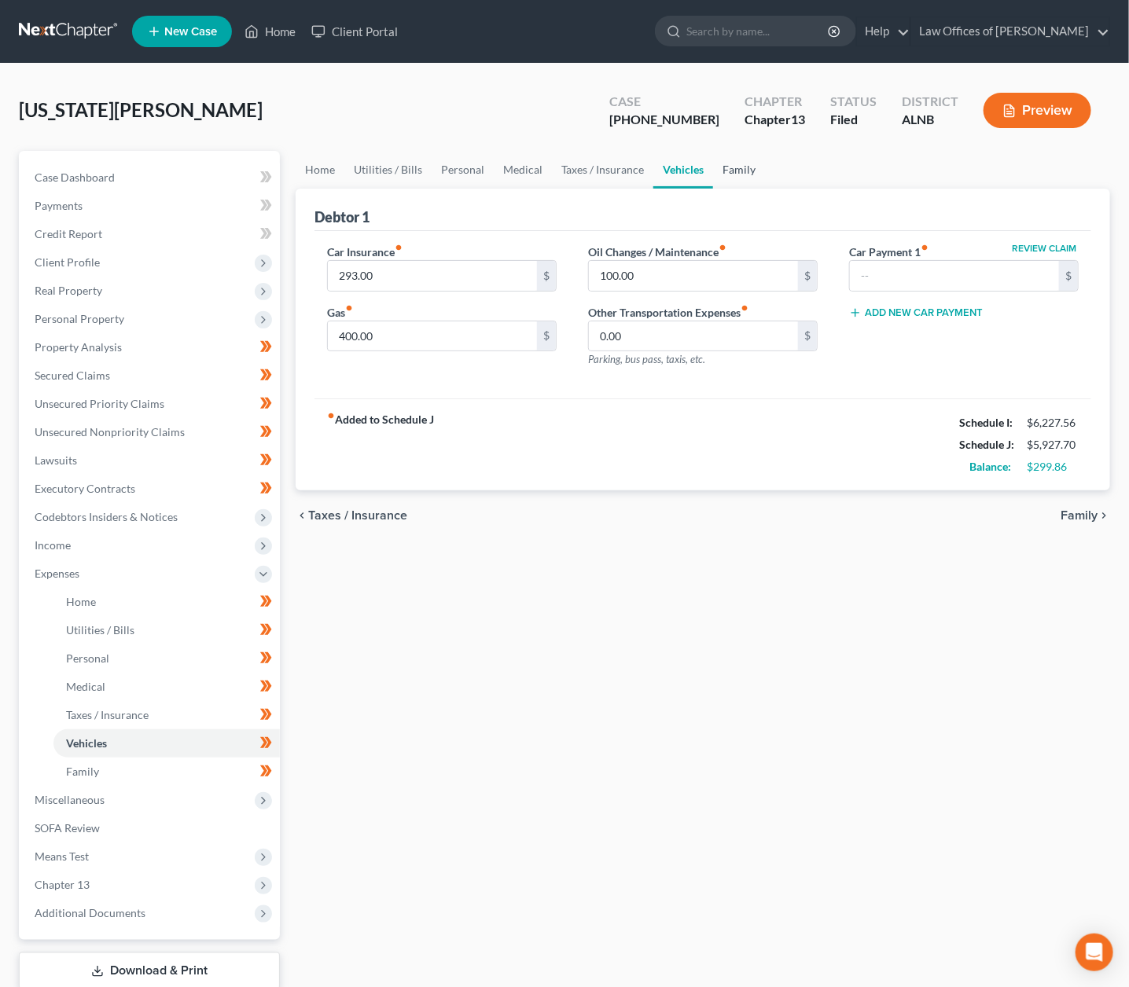
click at [737, 166] on link "Family" at bounding box center [739, 170] width 52 height 38
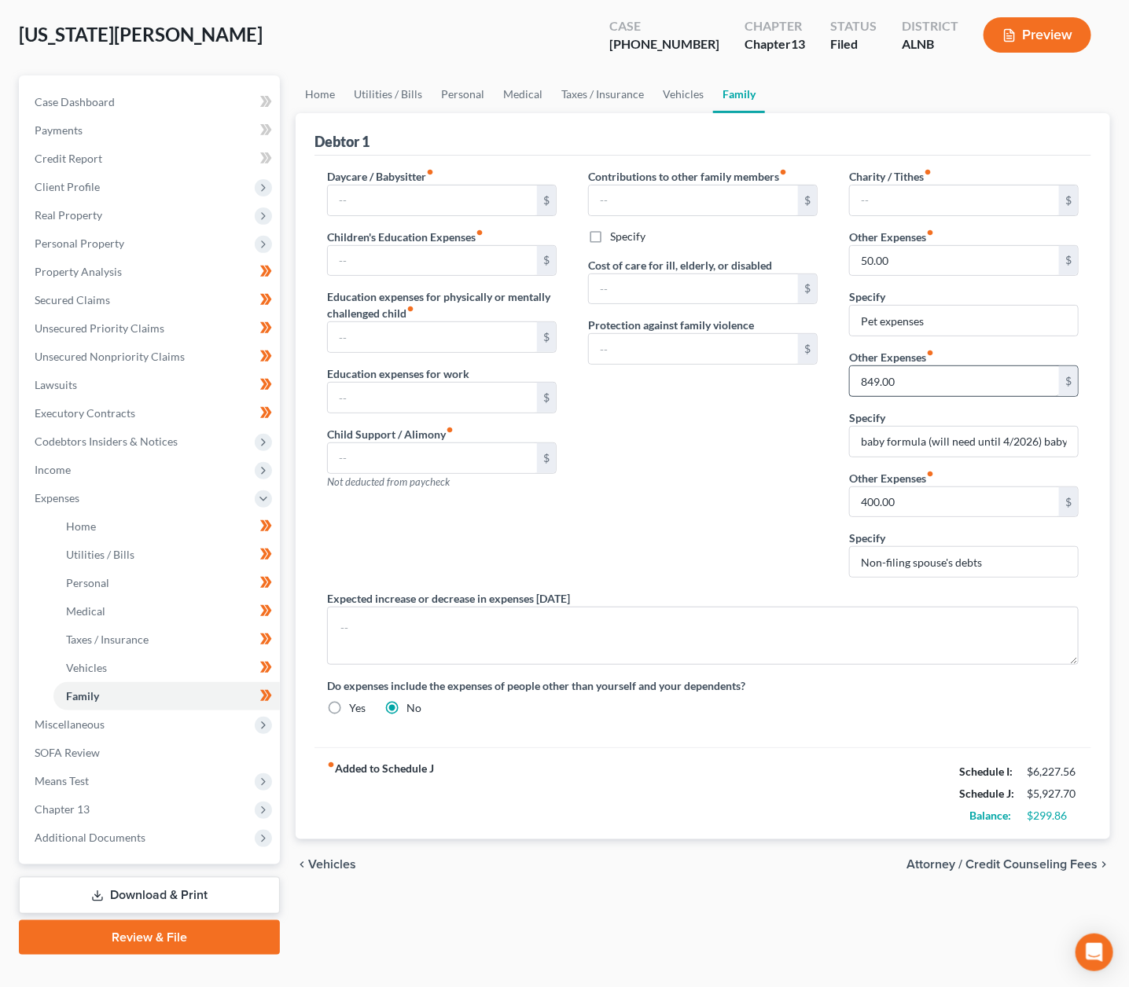
scroll to position [75, 0]
click at [887, 374] on input "849.00" at bounding box center [954, 382] width 209 height 30
click at [1000, 439] on input "baby formula (will need until 4/2026) baby diapers and wipes," at bounding box center [964, 443] width 228 height 30
drag, startPoint x: 1000, startPoint y: 439, endPoint x: 1033, endPoint y: 436, distance: 33.2
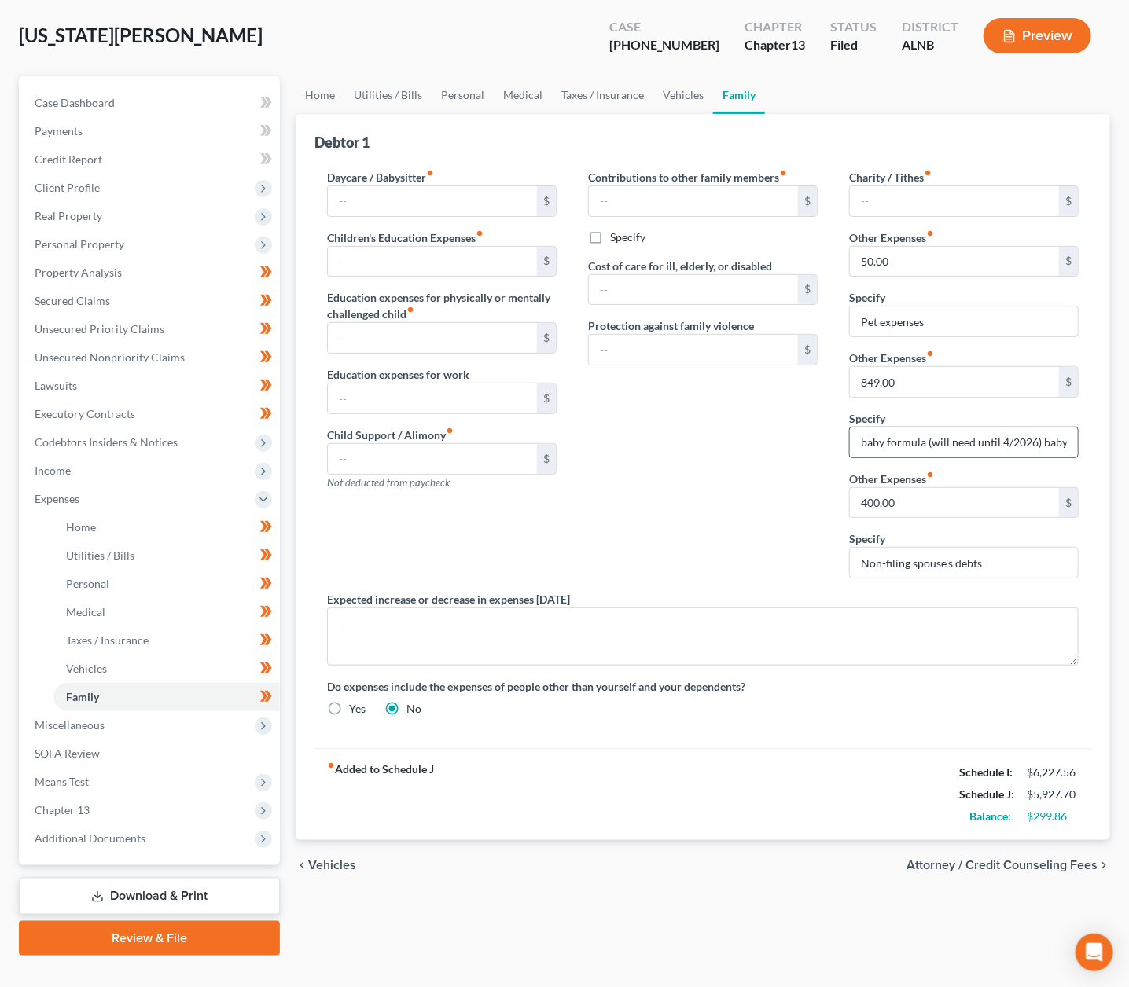
click at [1033, 436] on input "baby formula (will need until 4/2026) baby diapers and wipes," at bounding box center [964, 443] width 228 height 30
click at [1028, 438] on input "baby formula (will need until 8/2025)" at bounding box center [964, 443] width 228 height 30
type input "baby formula (will need until 8/2026)"
click at [906, 376] on input "849.00" at bounding box center [954, 382] width 209 height 30
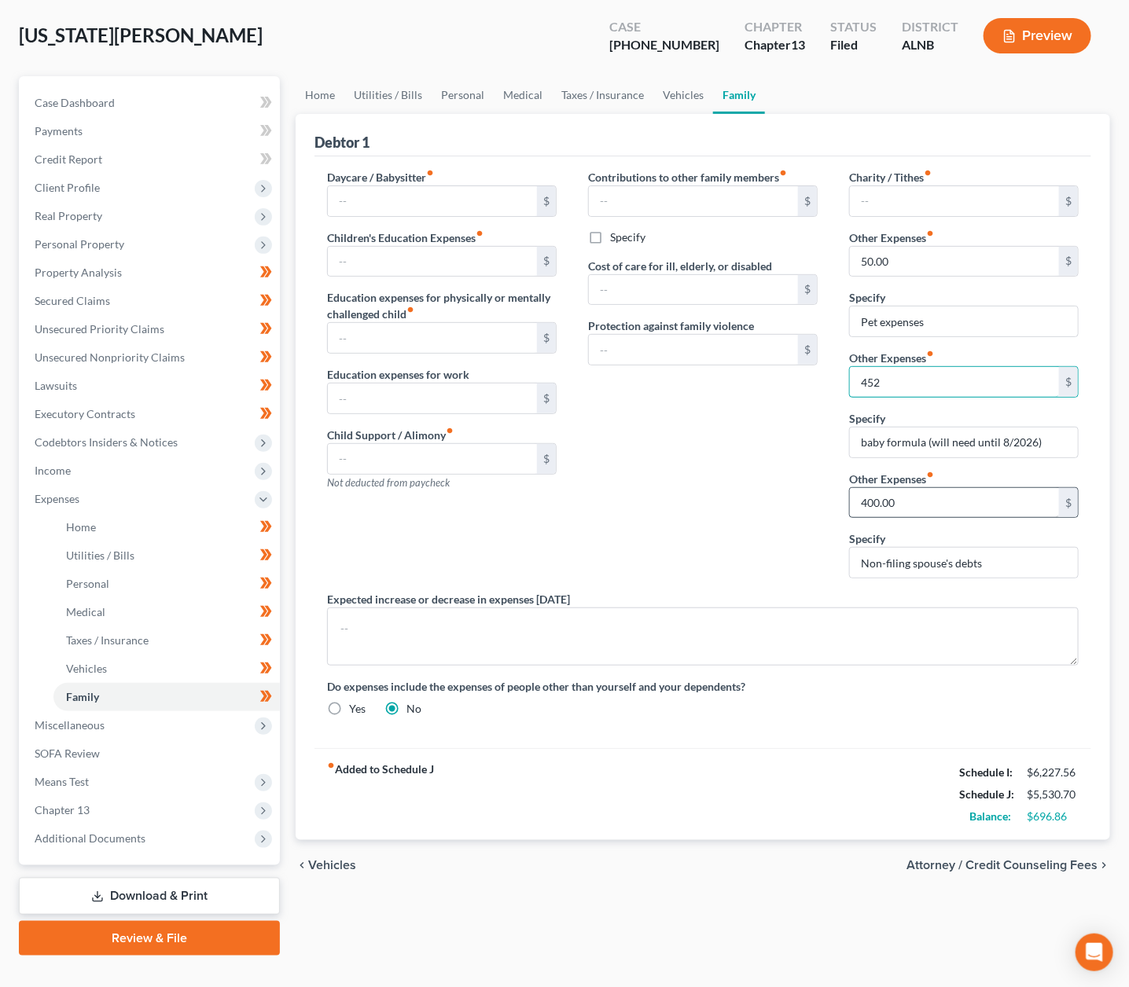
type input "452"
click at [872, 504] on input "400.00" at bounding box center [954, 503] width 209 height 30
click at [873, 505] on input "452" at bounding box center [954, 503] width 209 height 30
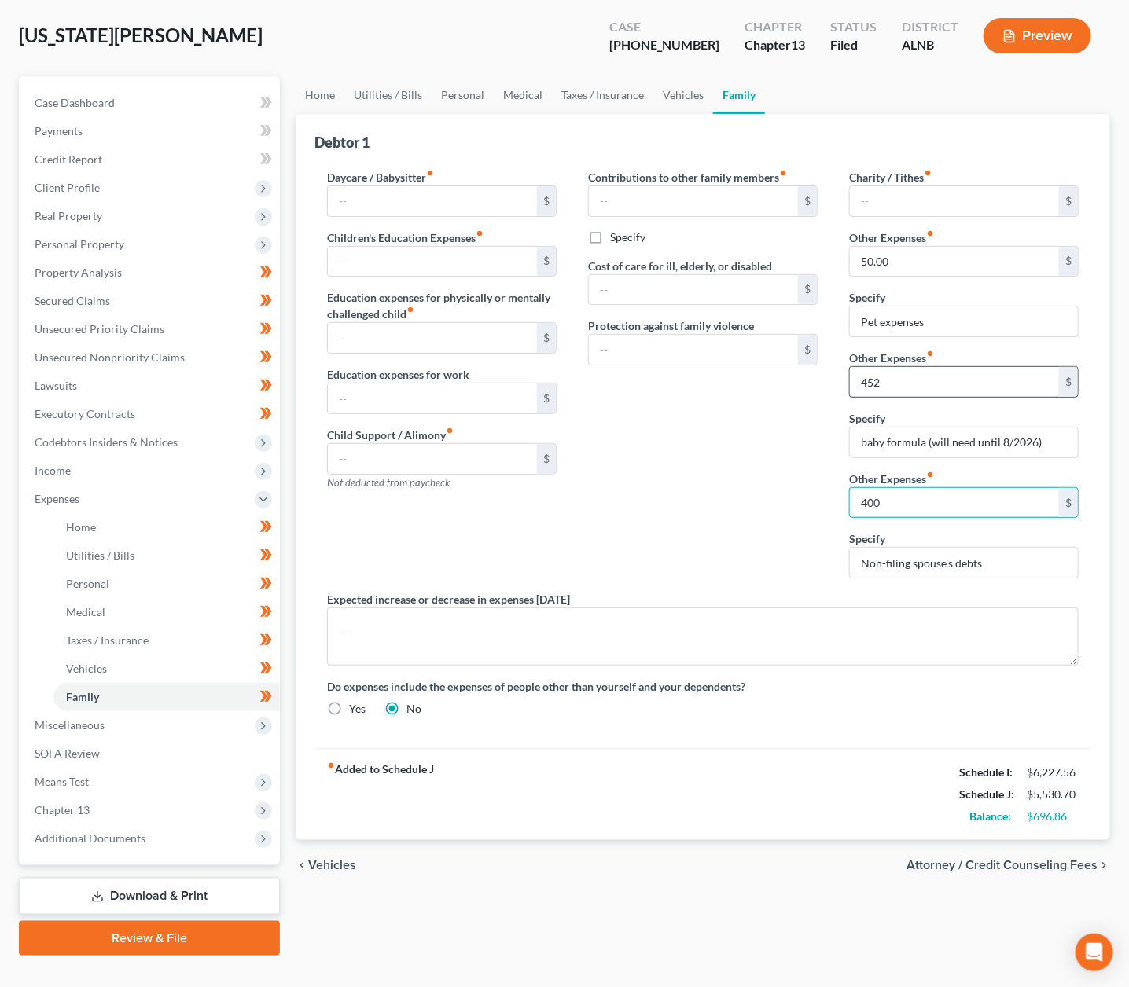
type input "400"
click at [925, 377] on input "452" at bounding box center [954, 382] width 209 height 30
click at [886, 313] on input "Pet expenses" at bounding box center [964, 322] width 228 height 30
click at [878, 269] on input "50.00" at bounding box center [954, 262] width 209 height 30
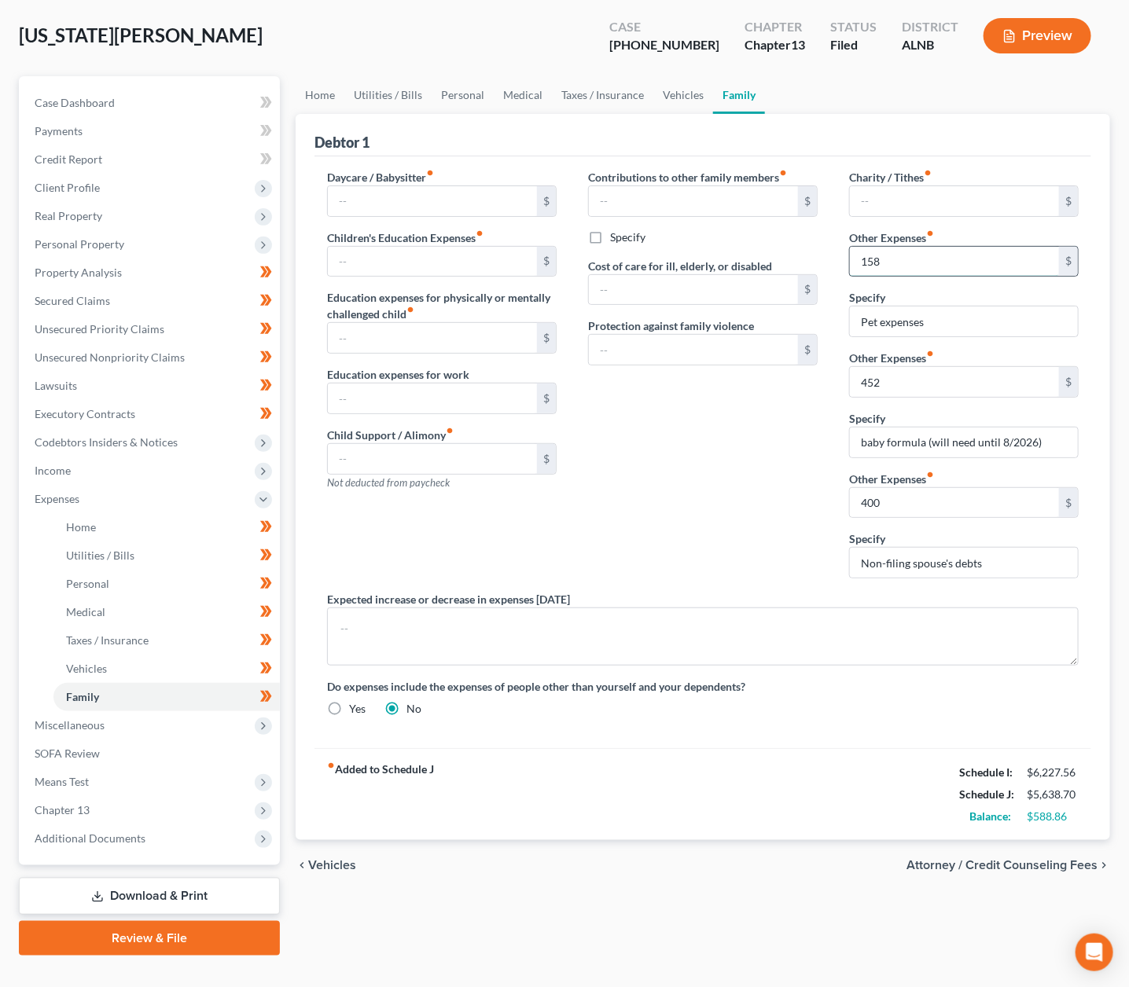
type input "158"
type input "Diapers and wipes"
click at [478, 93] on link "Personal" at bounding box center [463, 95] width 62 height 38
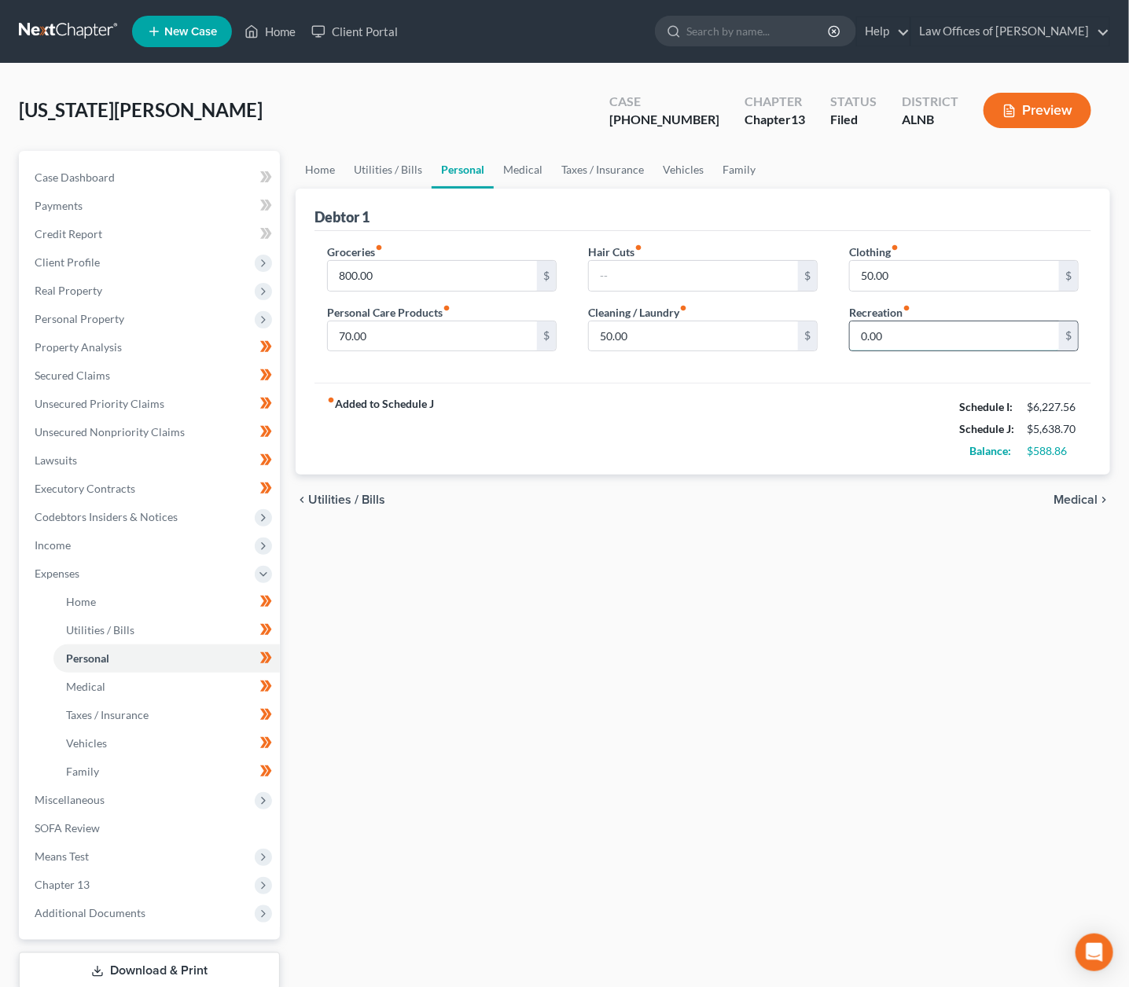
click at [950, 340] on input "0.00" at bounding box center [954, 337] width 209 height 30
type input "50"
click at [753, 265] on input "text" at bounding box center [693, 276] width 209 height 30
click at [631, 421] on div "fiber_manual_record Added to Schedule J Schedule I: $6,227.56 Schedule J: $5,71…" at bounding box center [702, 429] width 777 height 92
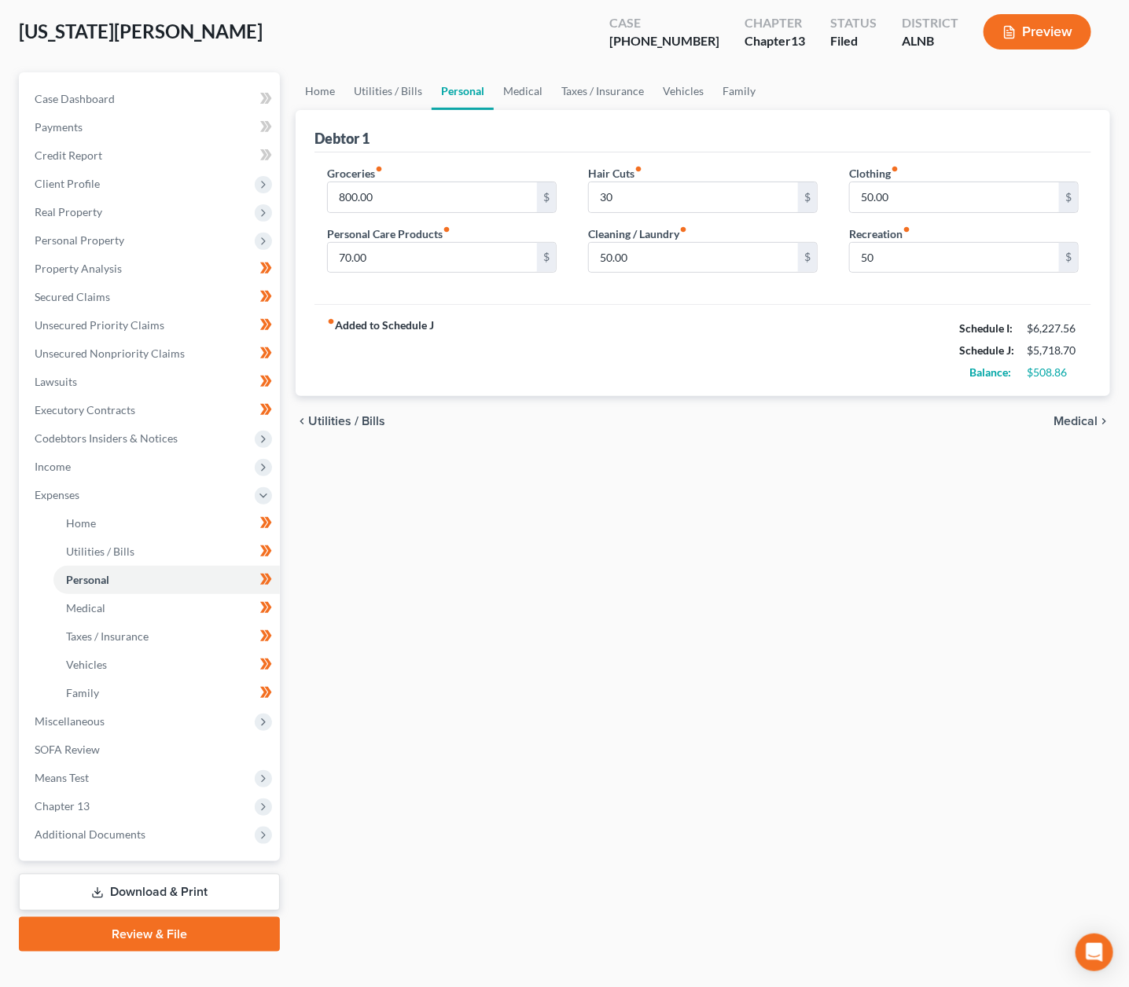
scroll to position [75, 0]
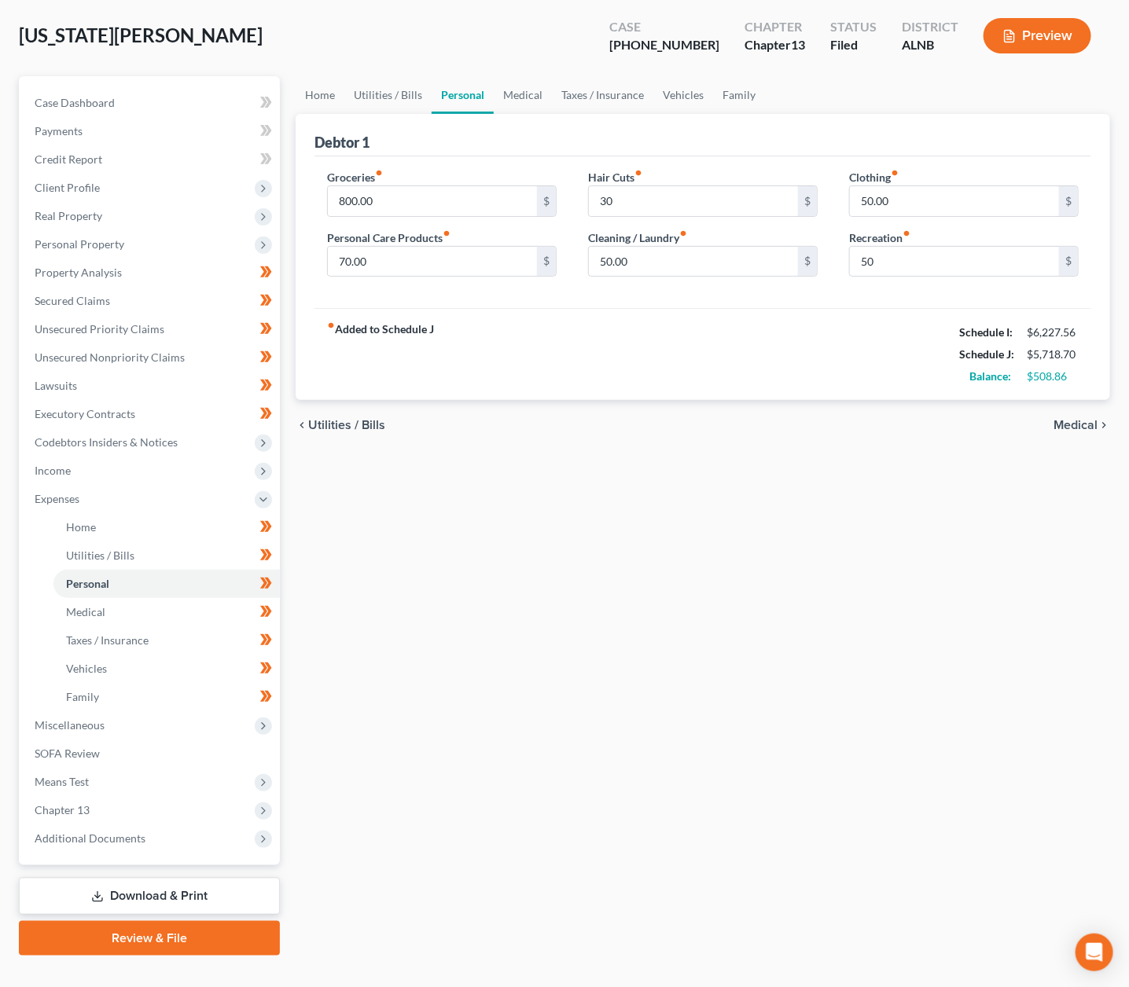
click at [75, 878] on link "Download & Print" at bounding box center [149, 896] width 261 height 37
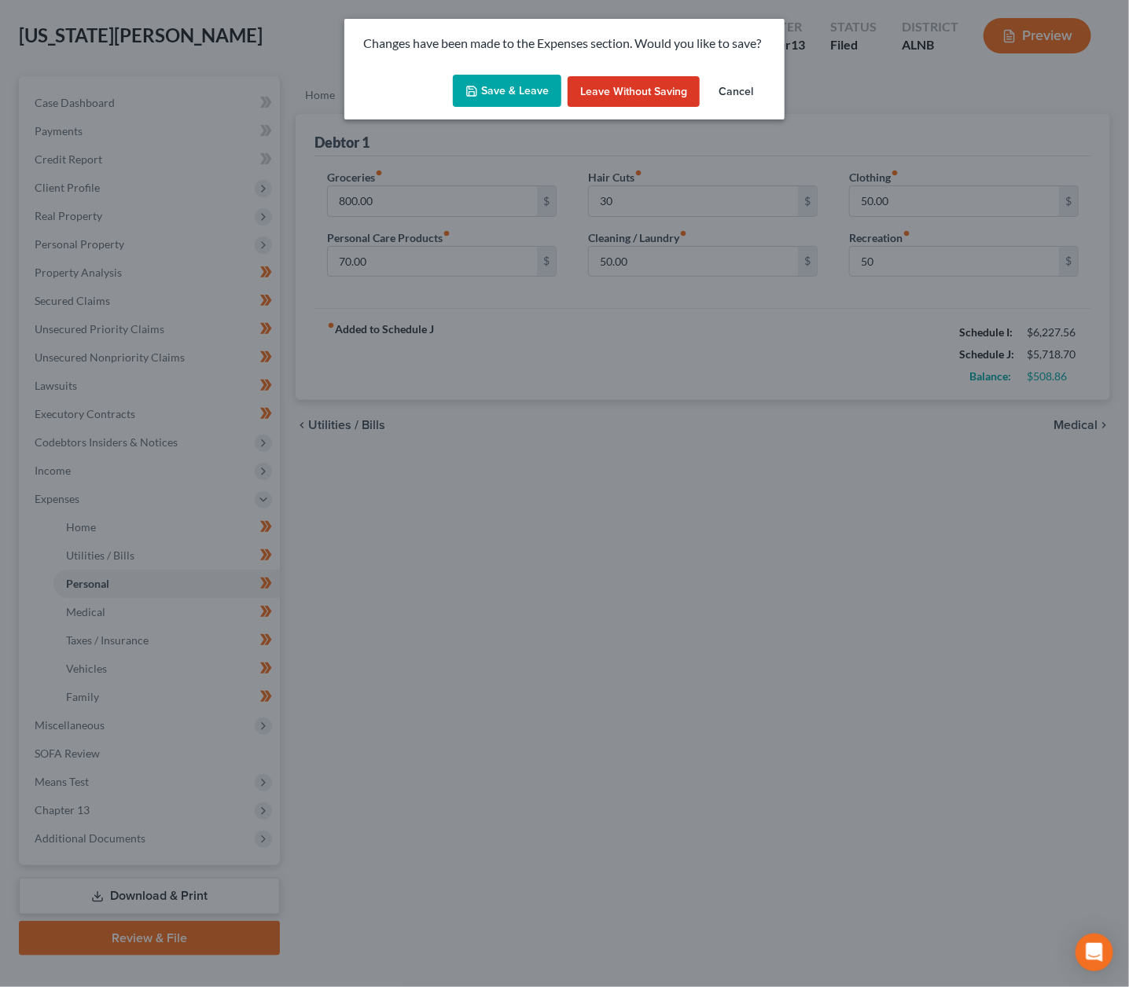
click at [491, 97] on button "Save & Leave" at bounding box center [507, 91] width 108 height 33
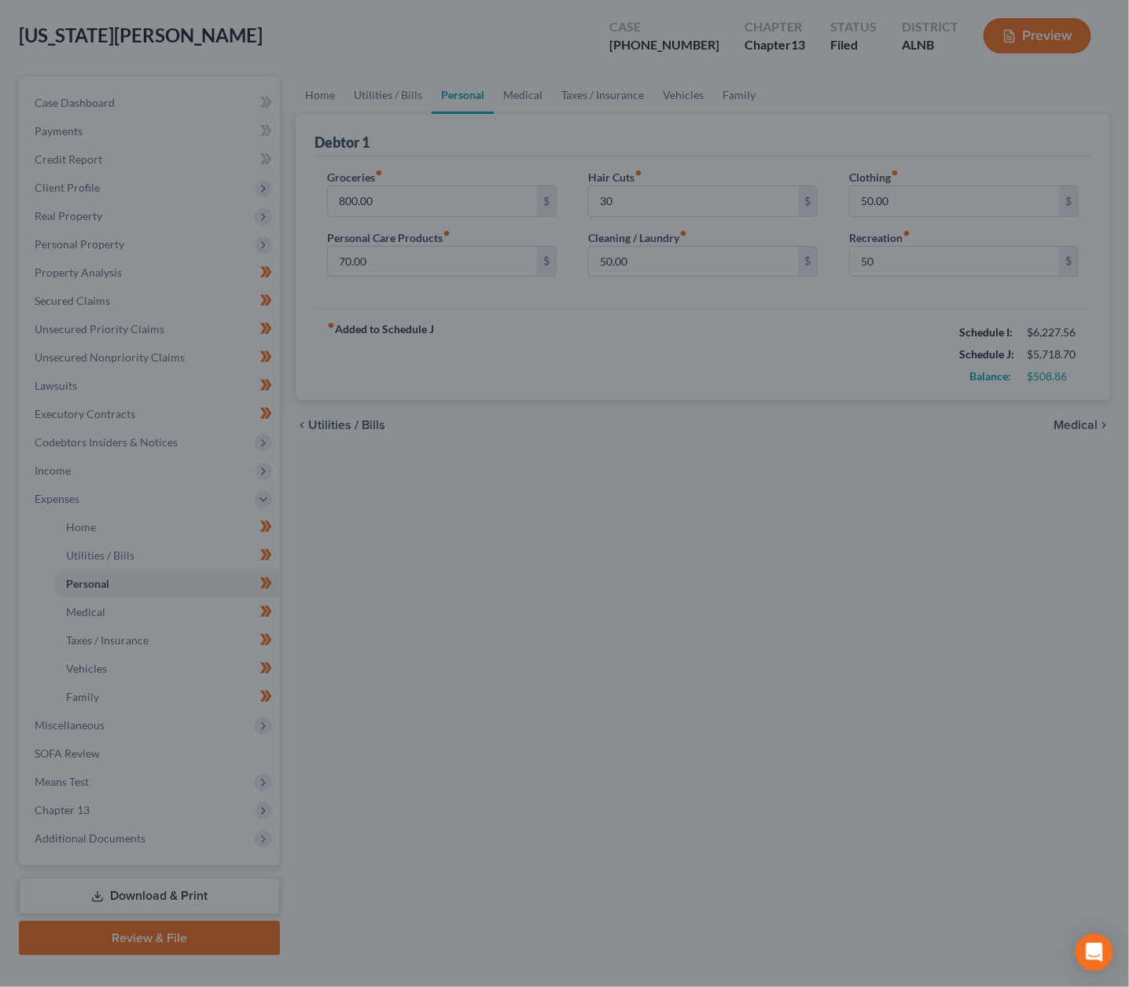
type input "30.00"
type input "50.00"
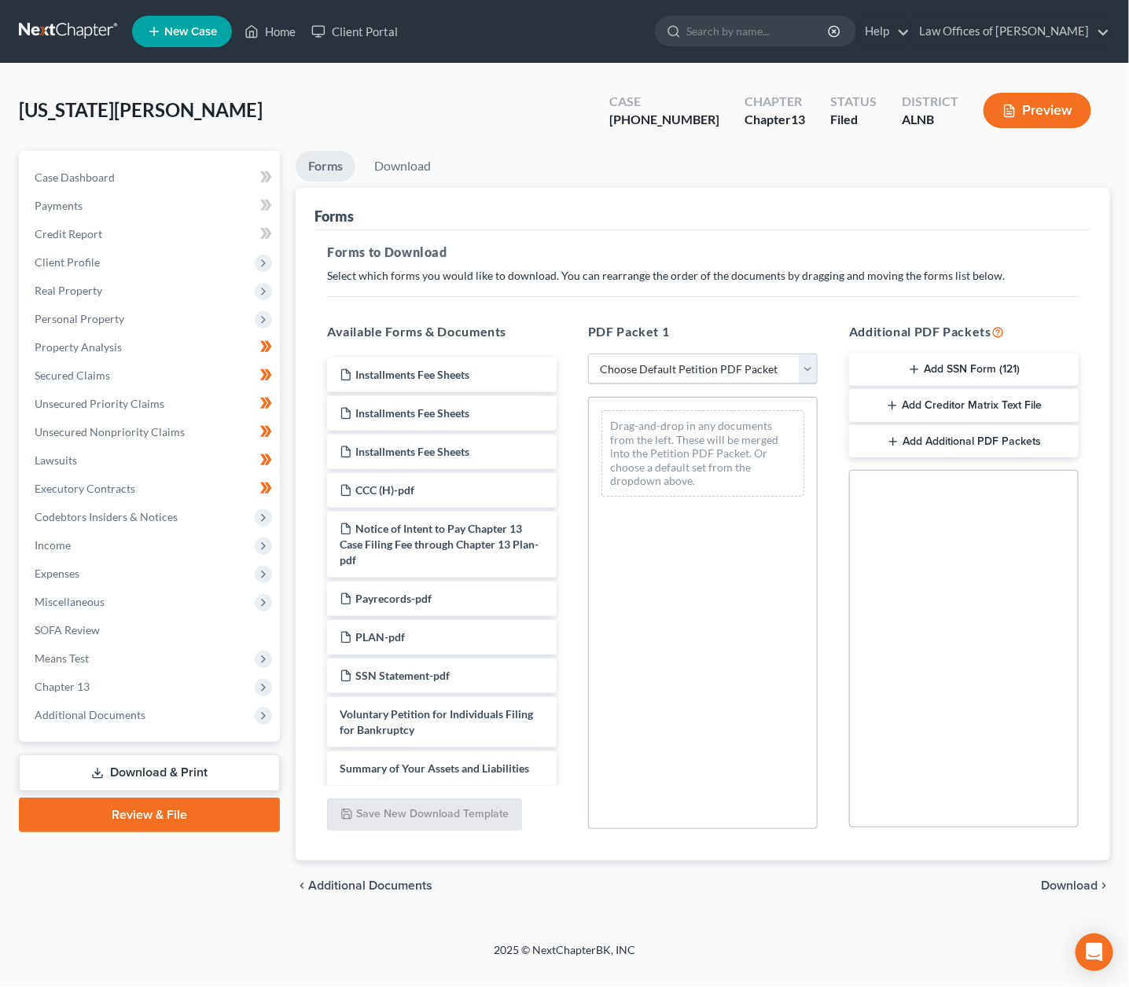
select select "2"
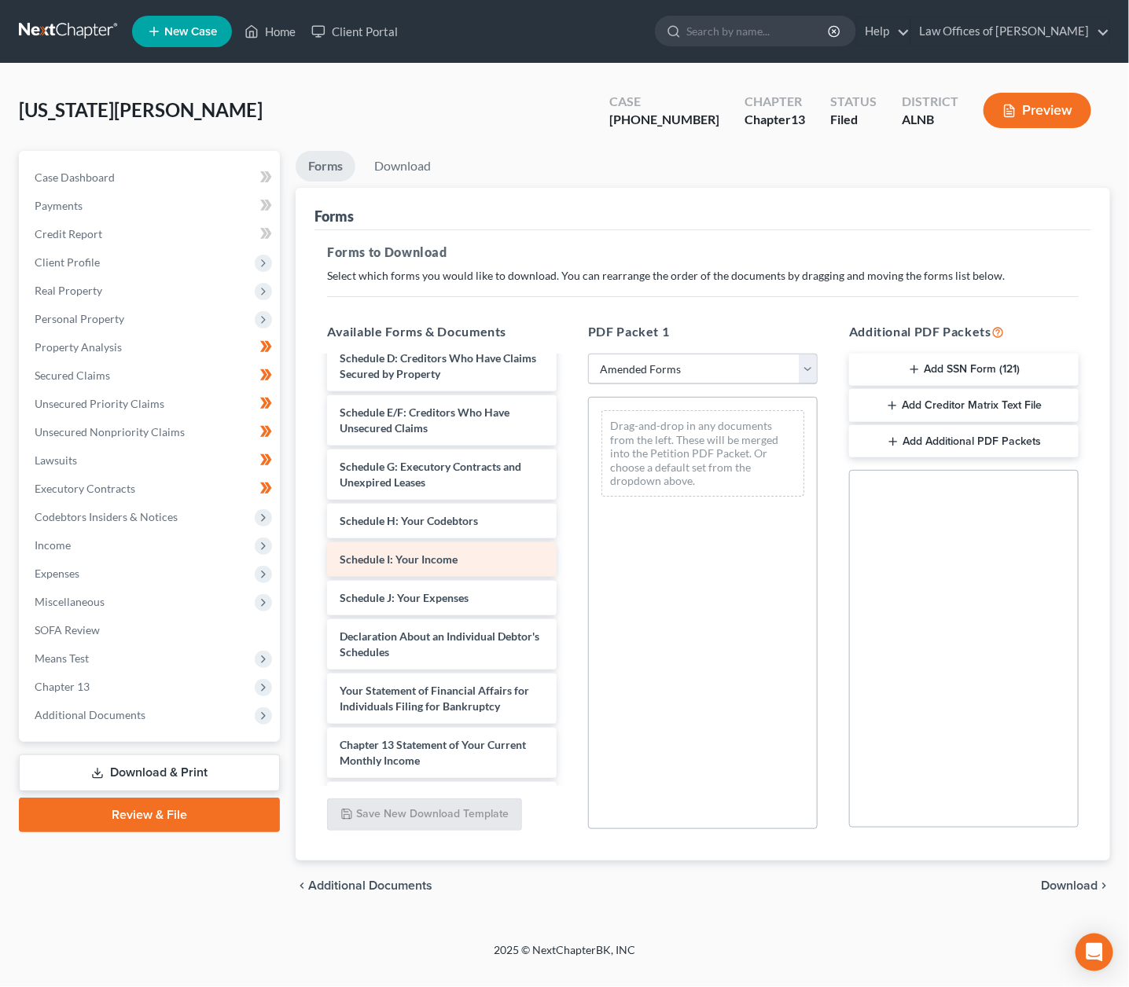
scroll to position [174, 0]
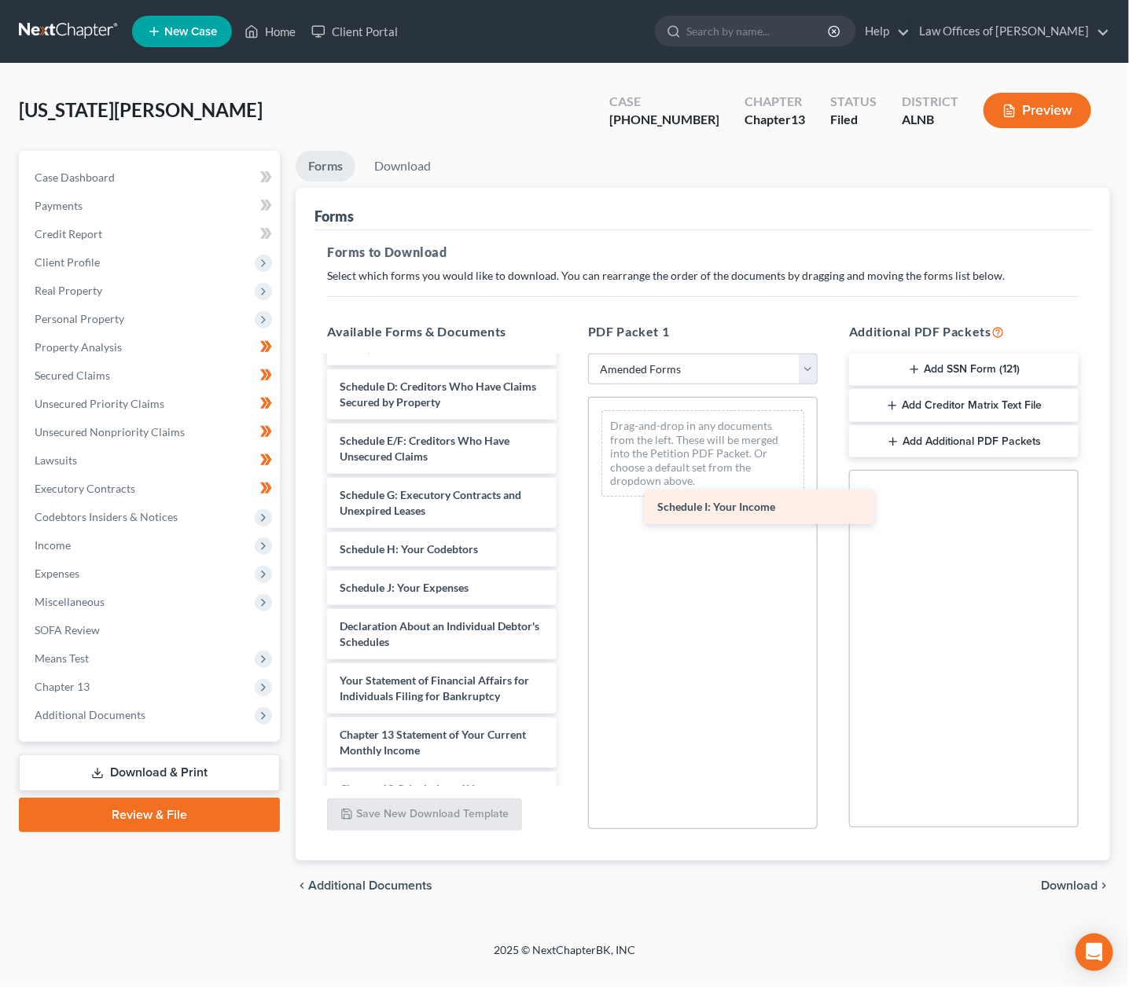
drag, startPoint x: 404, startPoint y: 570, endPoint x: 720, endPoint y: 506, distance: 322.6
click at [569, 506] on div "Schedule I: Your Income Voluntary Petition for Individuals Filing for Bankruptc…" at bounding box center [441, 588] width 255 height 808
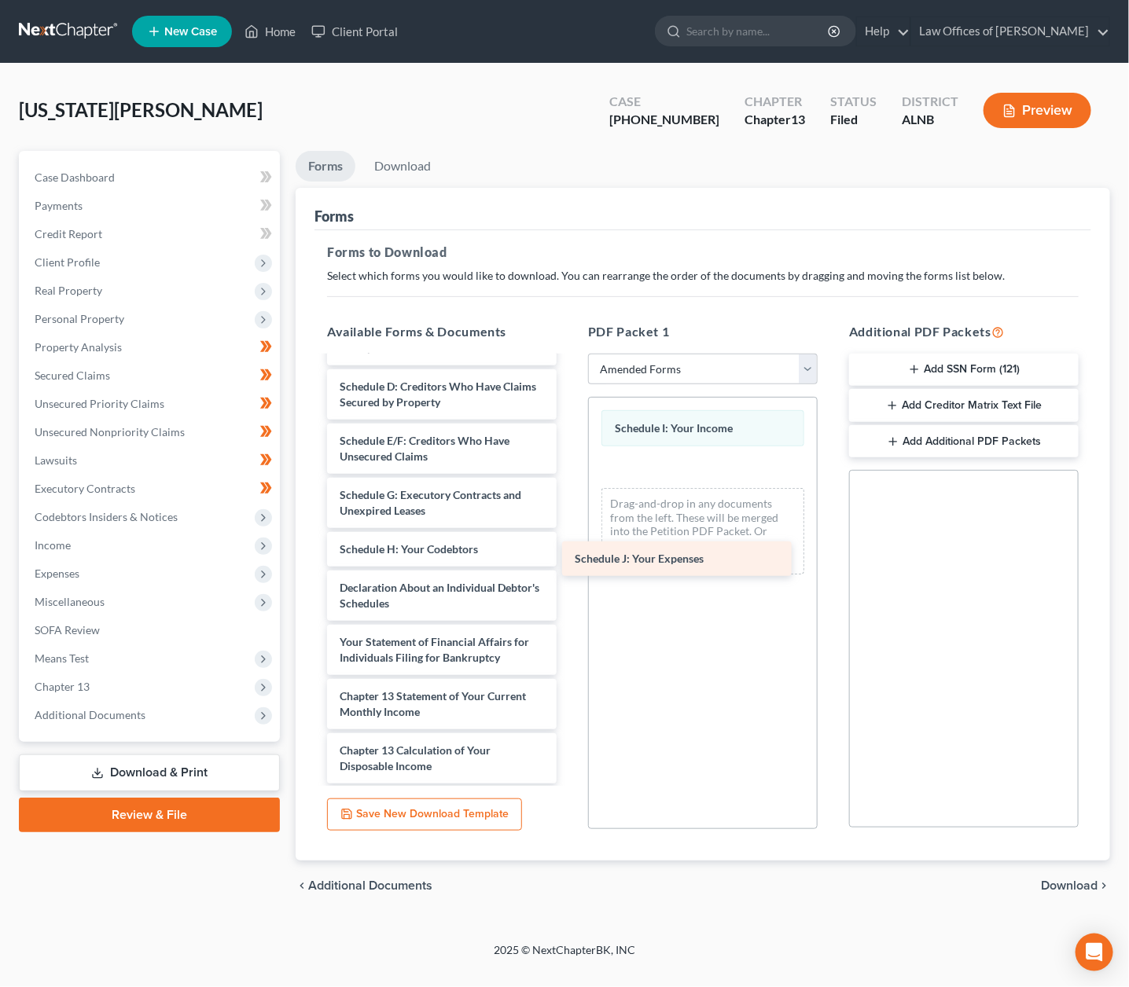
drag, startPoint x: 402, startPoint y: 570, endPoint x: 637, endPoint y: 557, distance: 235.5
click at [569, 557] on div "Schedule J: Your Expenses Voluntary Petition for Individuals Filing for Bankrup…" at bounding box center [441, 569] width 255 height 770
click at [1063, 882] on span "Download" at bounding box center [1069, 886] width 57 height 13
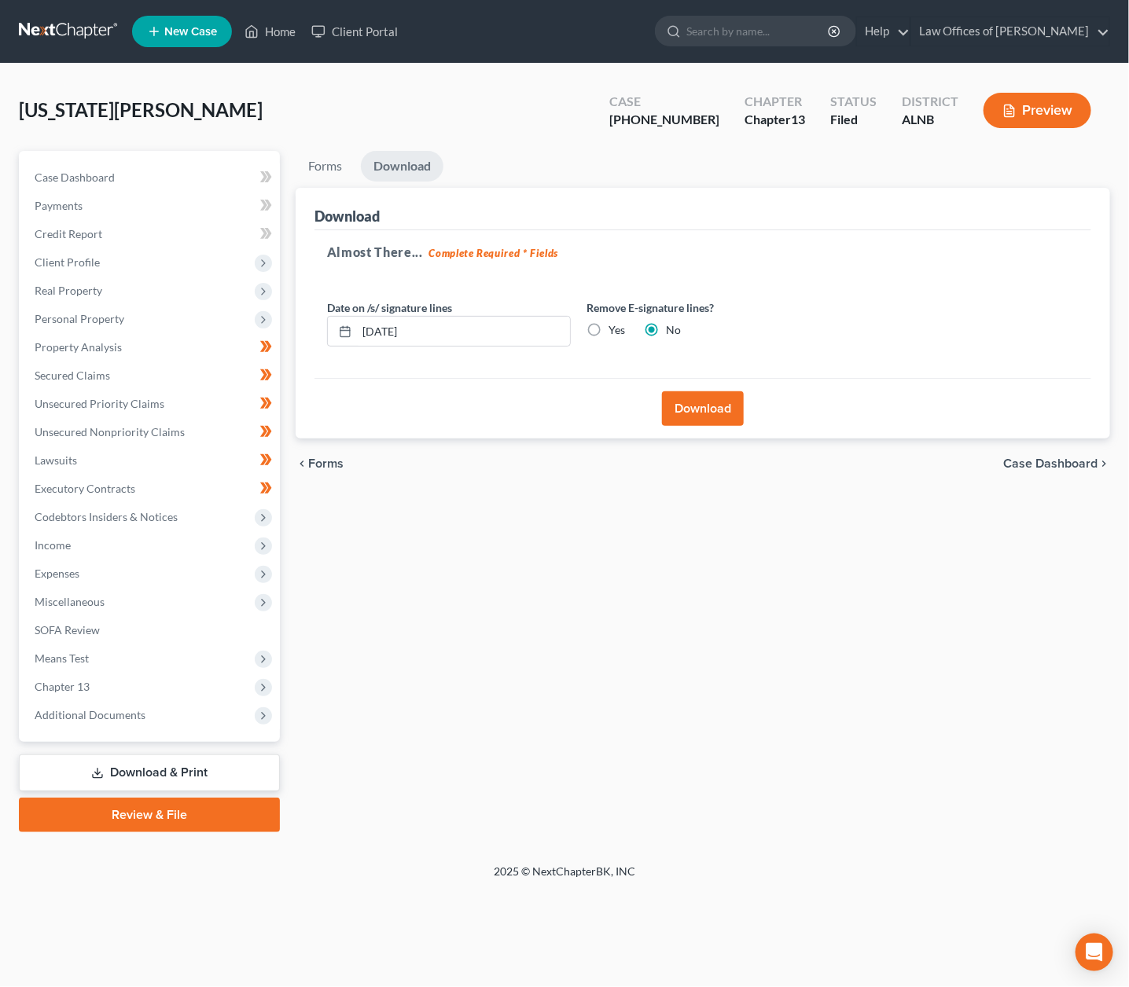
click at [690, 399] on button "Download" at bounding box center [703, 409] width 82 height 35
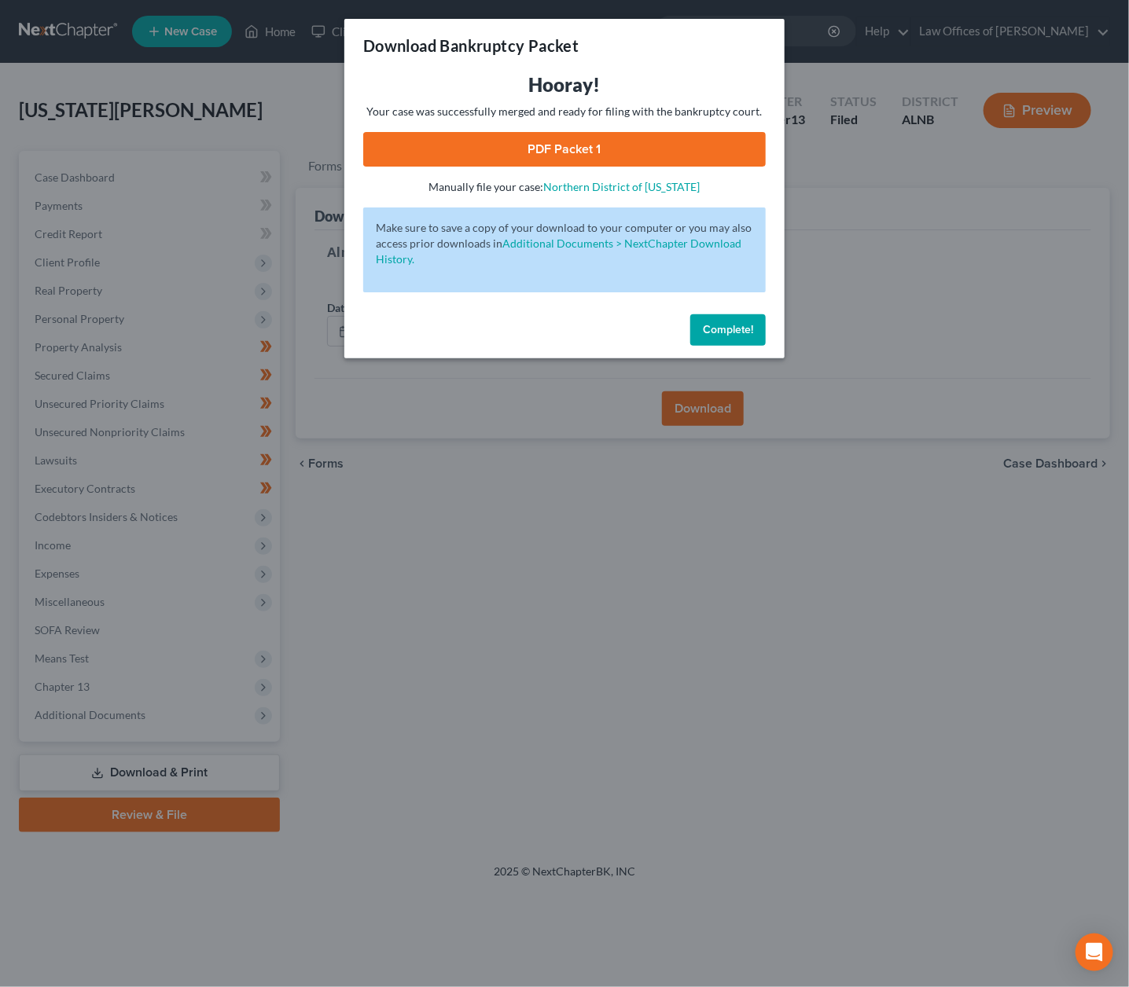
click at [567, 140] on link "PDF Packet 1" at bounding box center [564, 149] width 403 height 35
click at [726, 308] on div "Complete!" at bounding box center [564, 333] width 440 height 50
click at [737, 301] on div "Hooray! Your case was successfully merged and ready for filing with the bankrup…" at bounding box center [564, 190] width 440 height 236
click at [721, 314] on button "Complete!" at bounding box center [727, 329] width 75 height 31
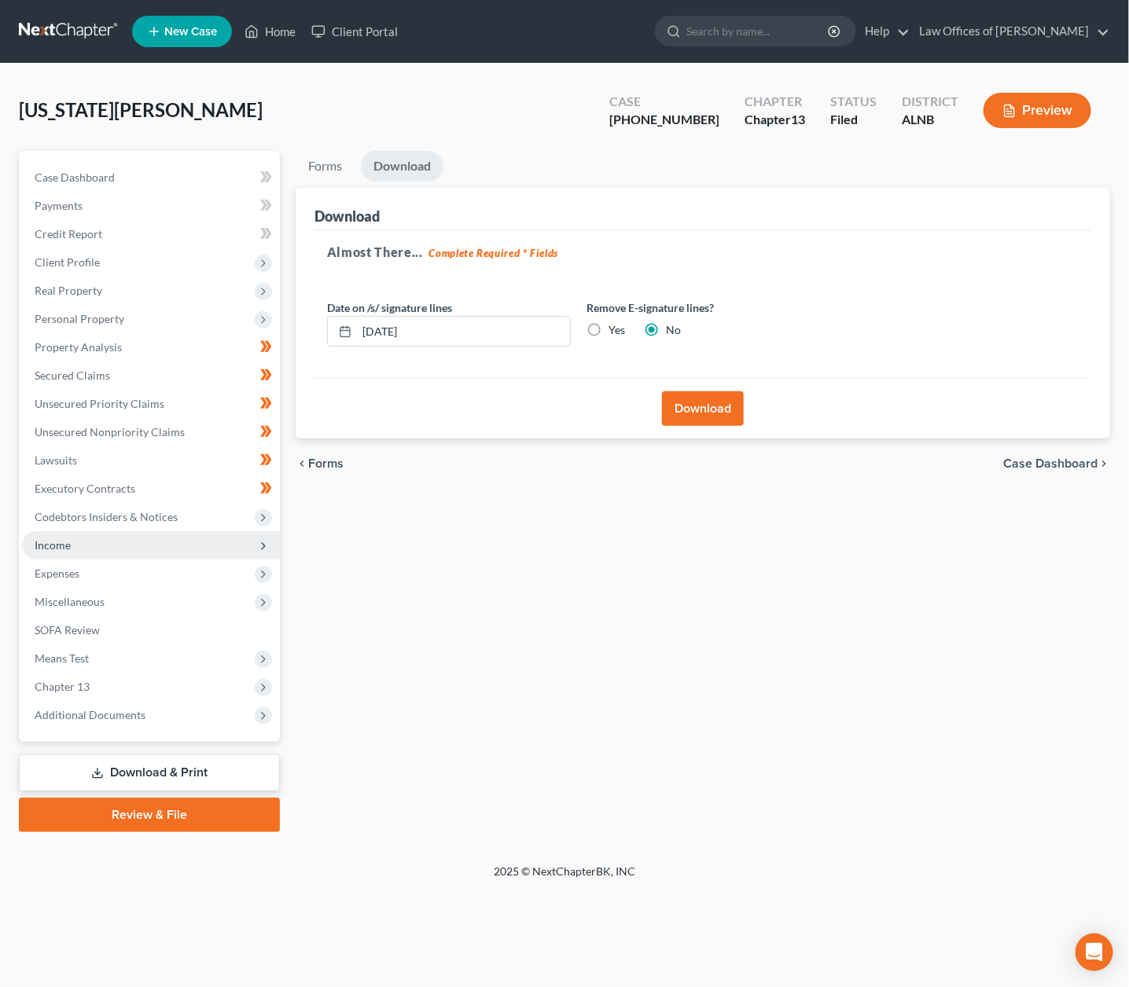
scroll to position [0, 0]
click at [67, 539] on span "Income" at bounding box center [53, 545] width 36 height 13
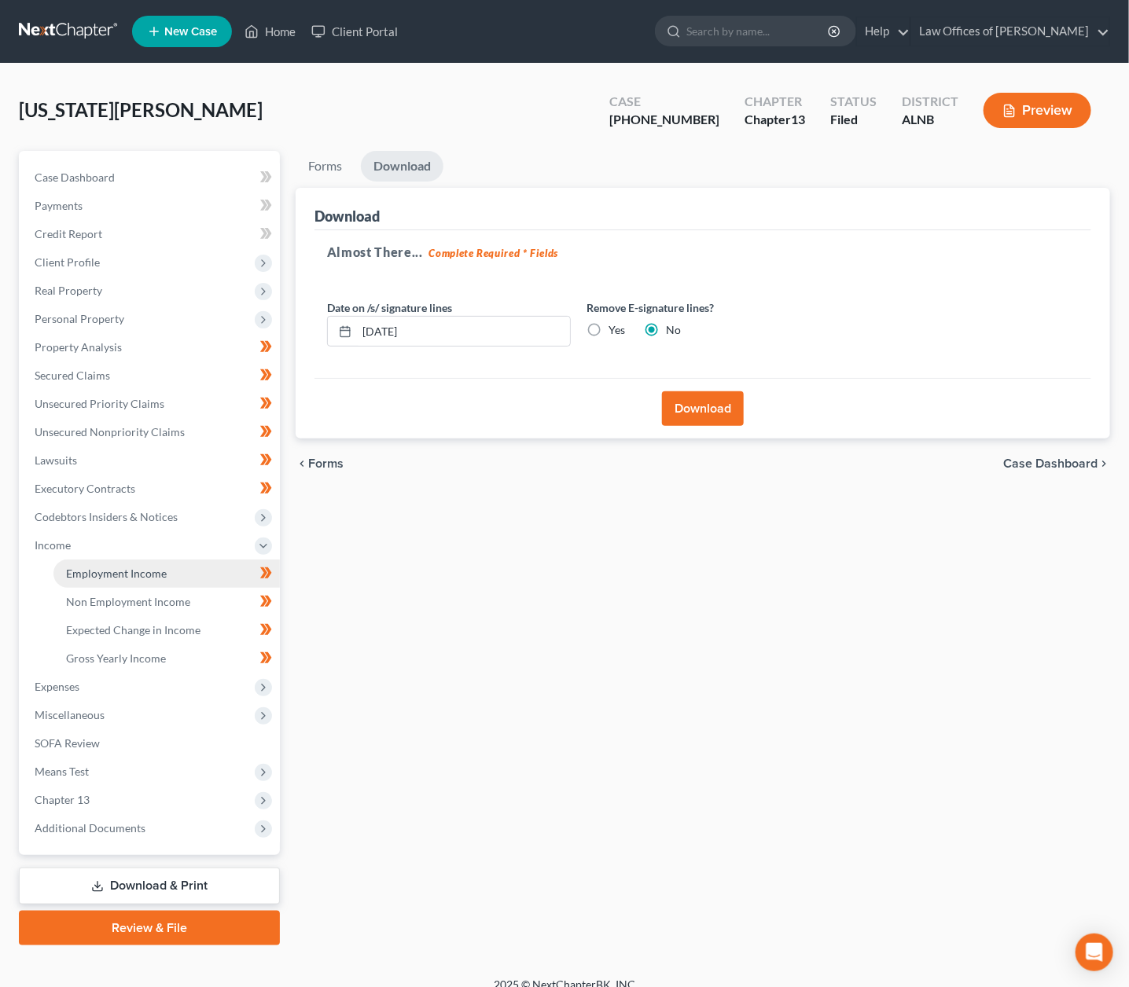
click at [137, 567] on span "Employment Income" at bounding box center [116, 573] width 101 height 13
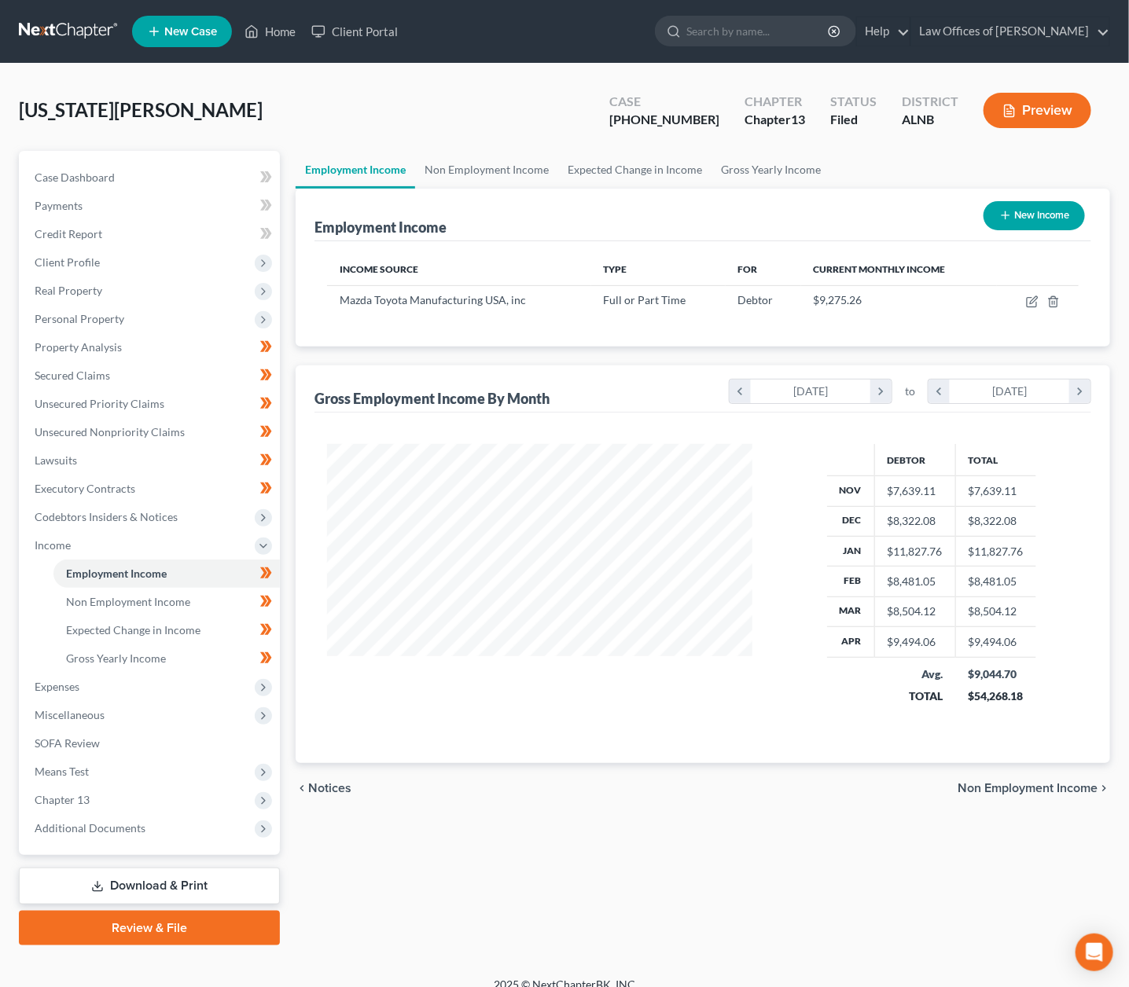
scroll to position [274, 457]
click at [1032, 300] on icon "button" at bounding box center [1032, 302] width 13 height 13
select select "0"
select select "2"
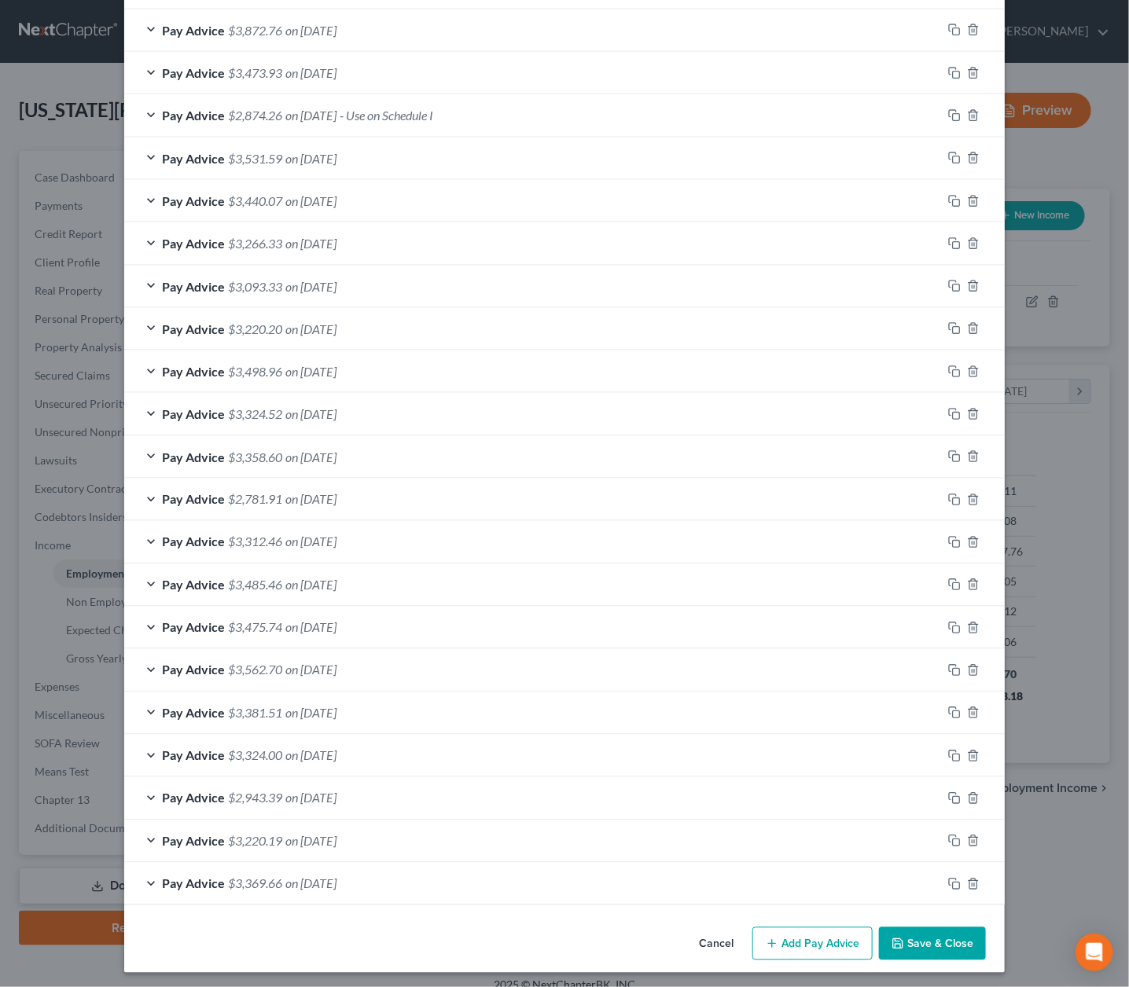
scroll to position [719, 0]
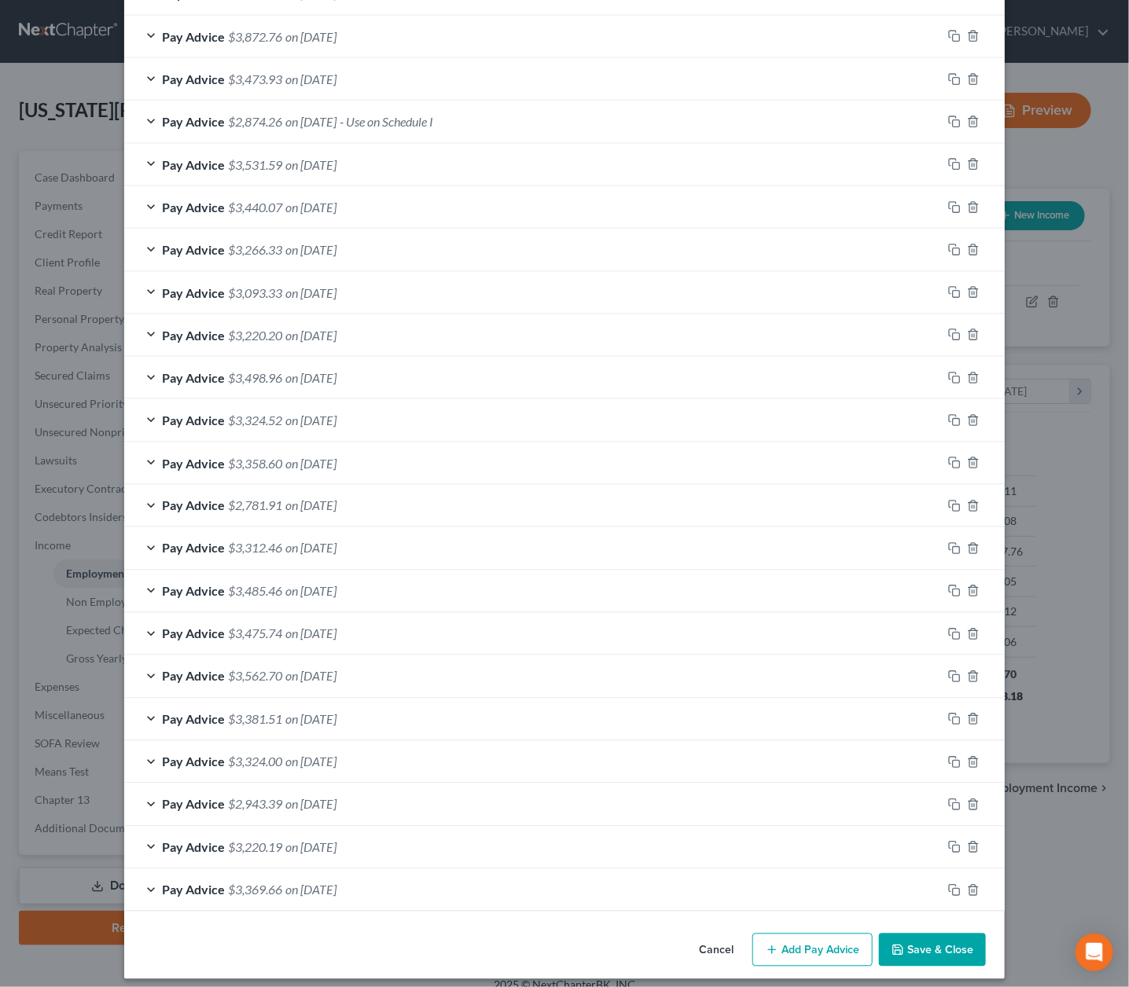
click at [318, 883] on span "on [DATE]" at bounding box center [310, 890] width 51 height 15
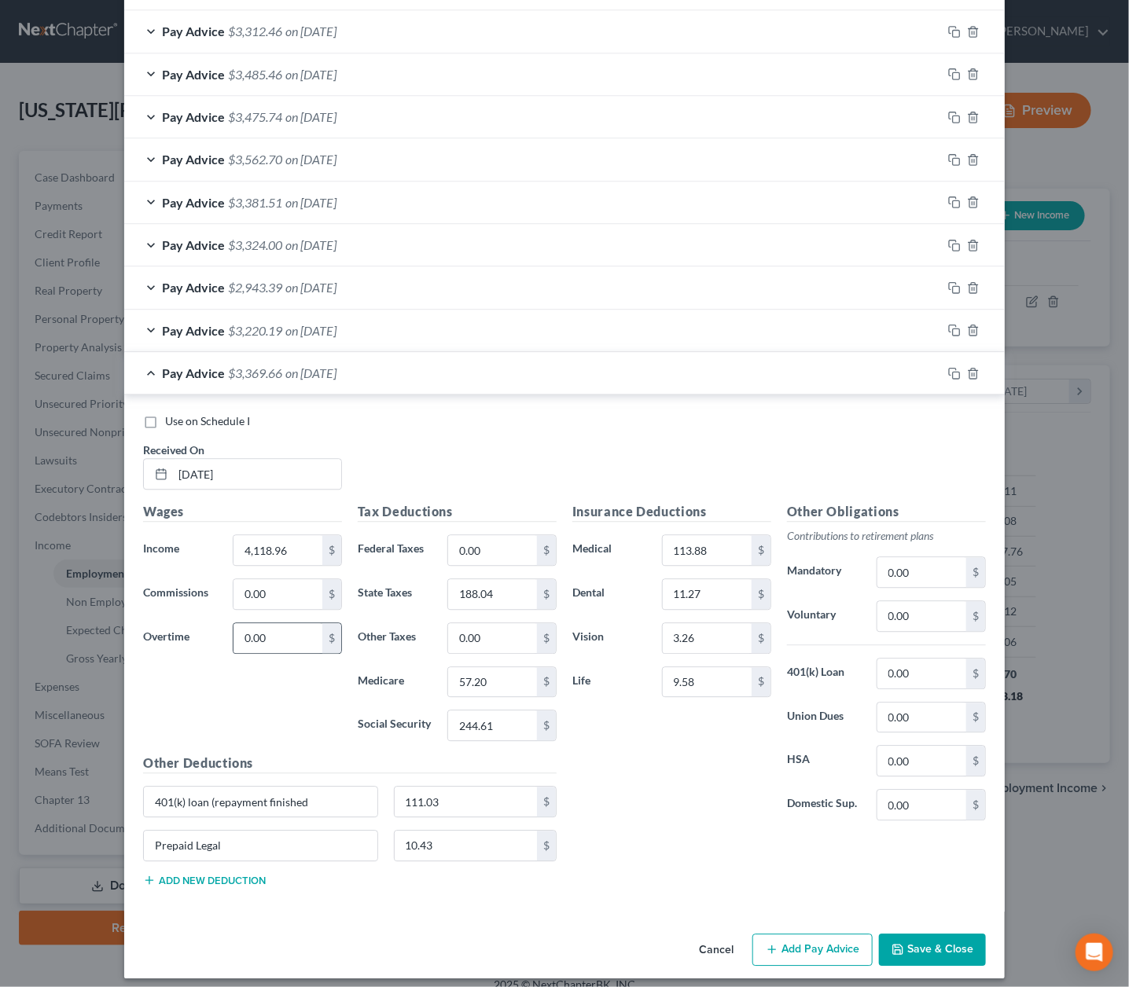
scroll to position [1235, 0]
drag, startPoint x: 308, startPoint y: 790, endPoint x: 211, endPoint y: 793, distance: 96.7
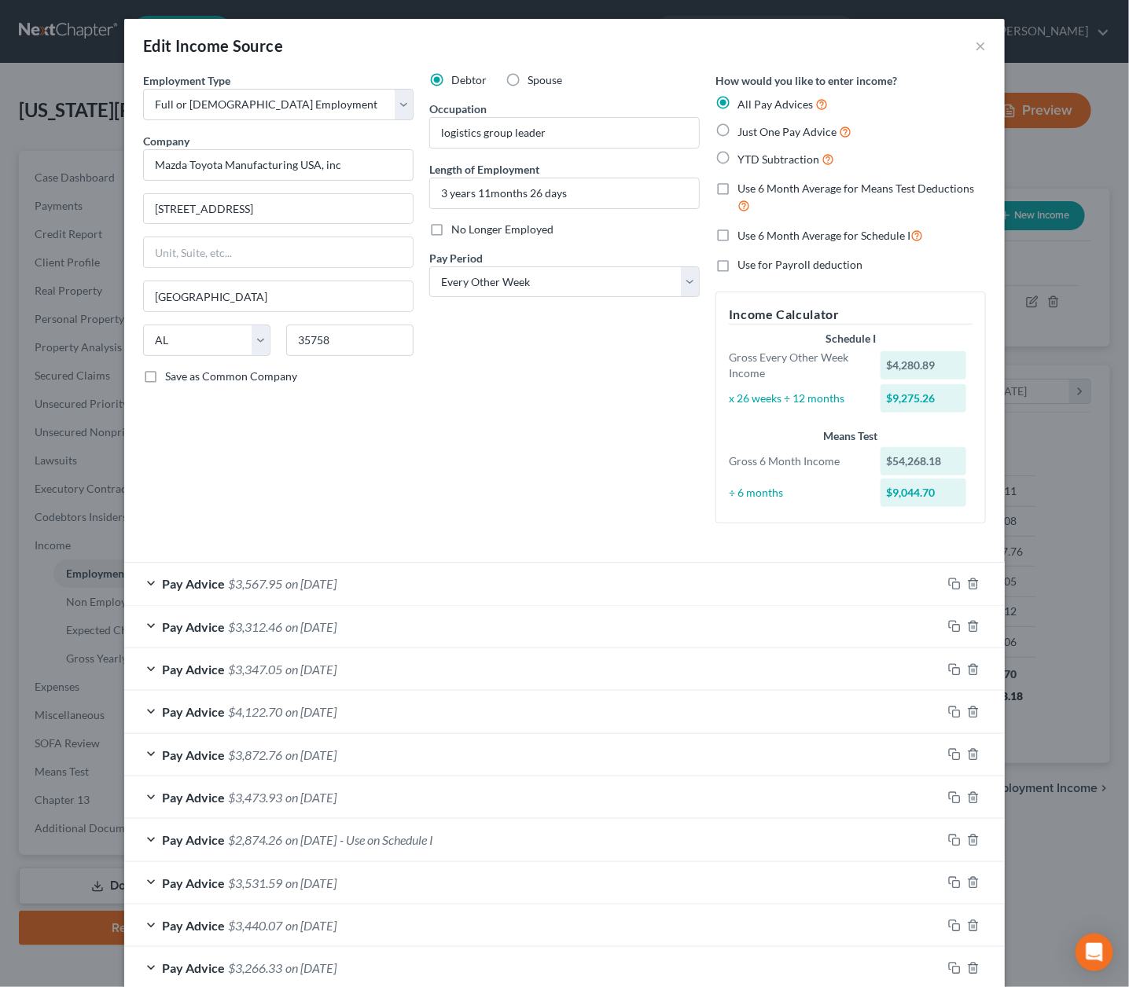
scroll to position [0, 0]
type input "401(k) loan (finished 2/2029)"
click at [336, 579] on span "on [DATE]" at bounding box center [310, 583] width 51 height 15
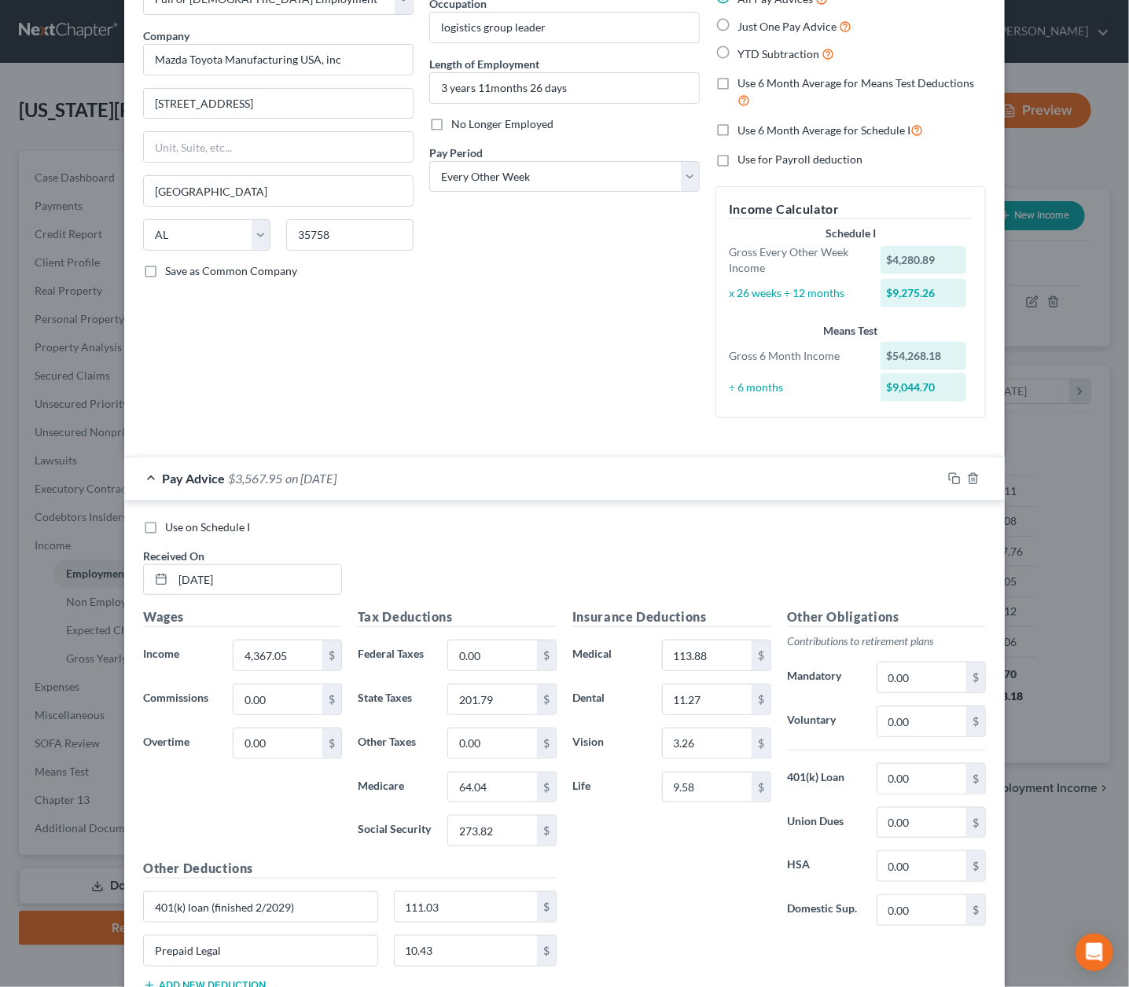
scroll to position [79, 0]
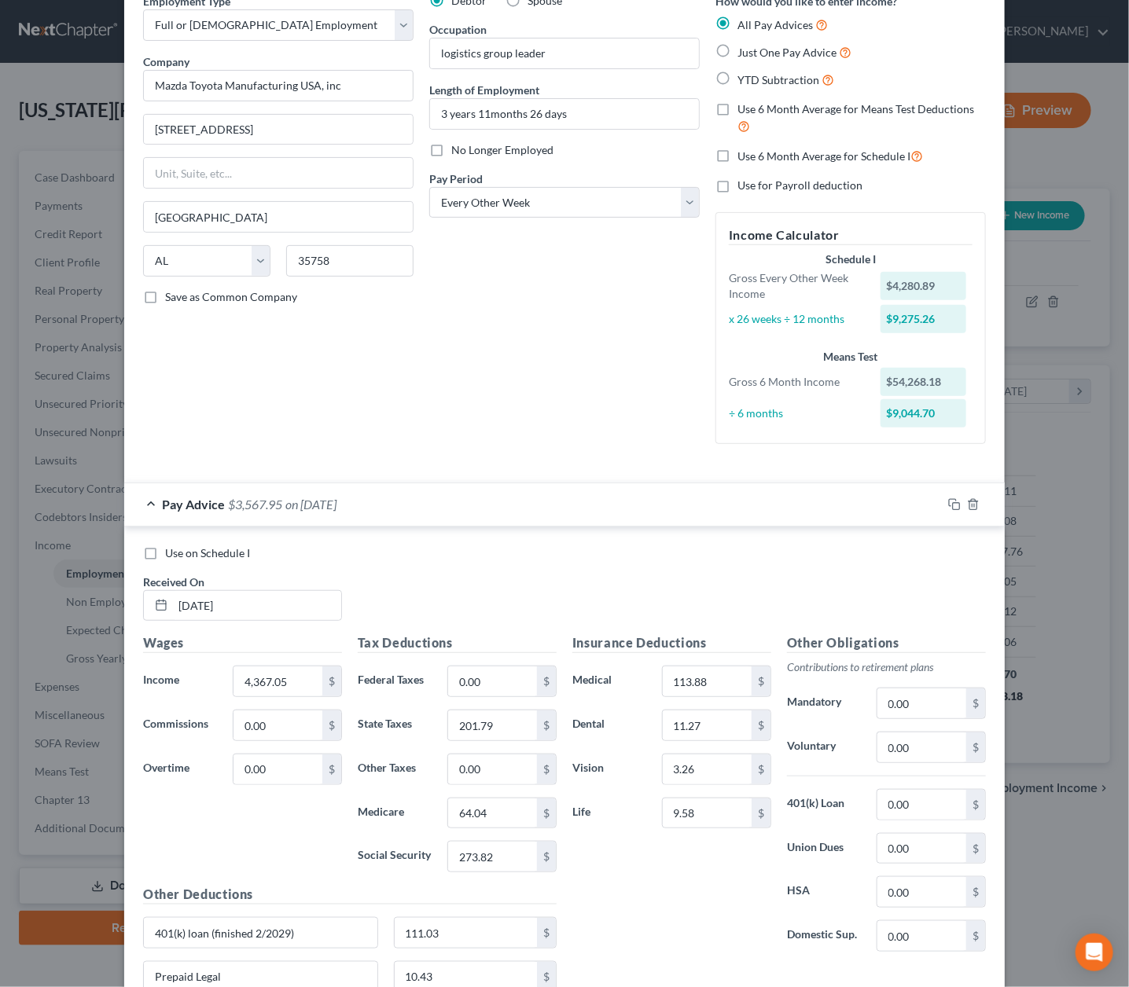
click at [234, 546] on span "Use on Schedule I" at bounding box center [207, 552] width 85 height 13
click at [182, 546] on input "Use on Schedule I" at bounding box center [176, 551] width 10 height 10
checkbox input "true"
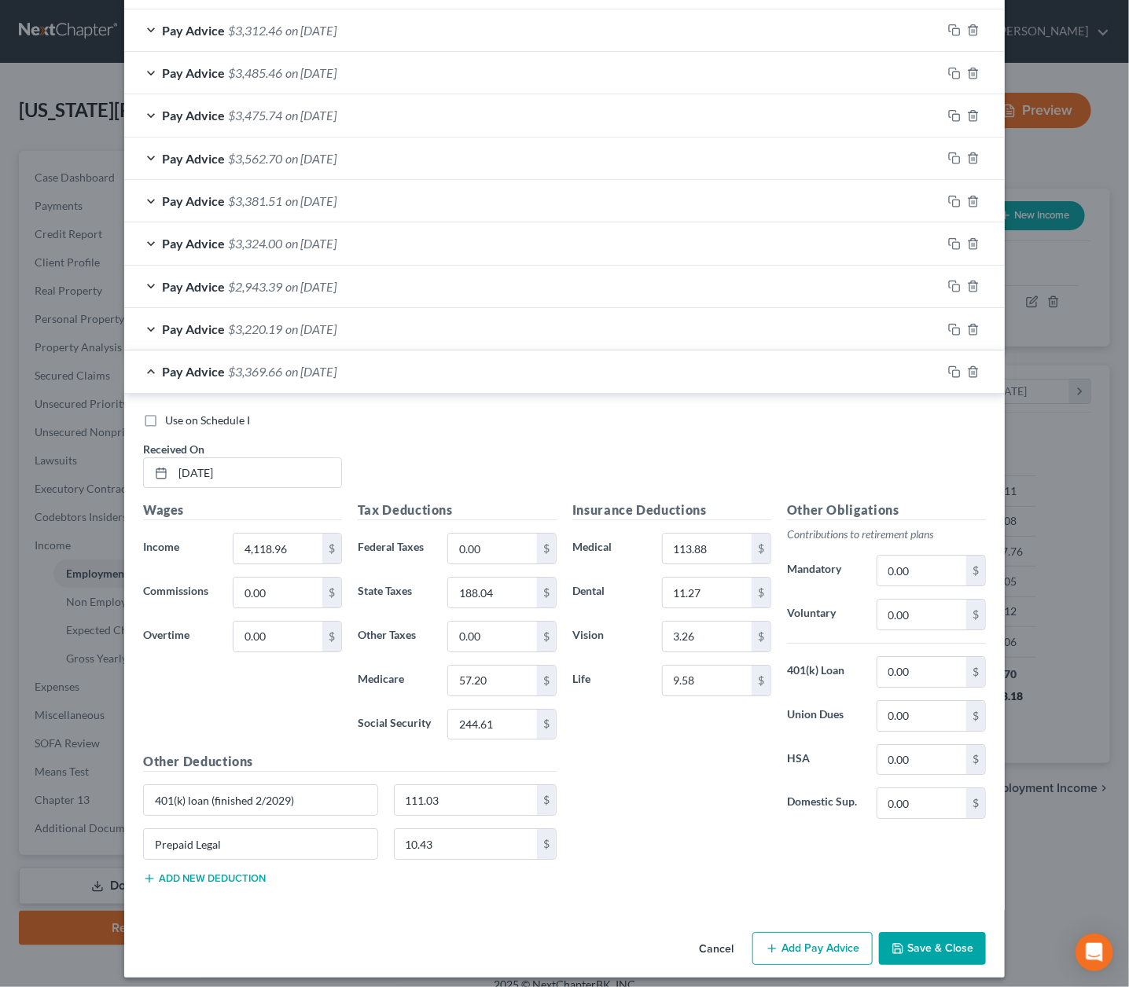
click at [957, 936] on button "Save & Close" at bounding box center [932, 948] width 107 height 33
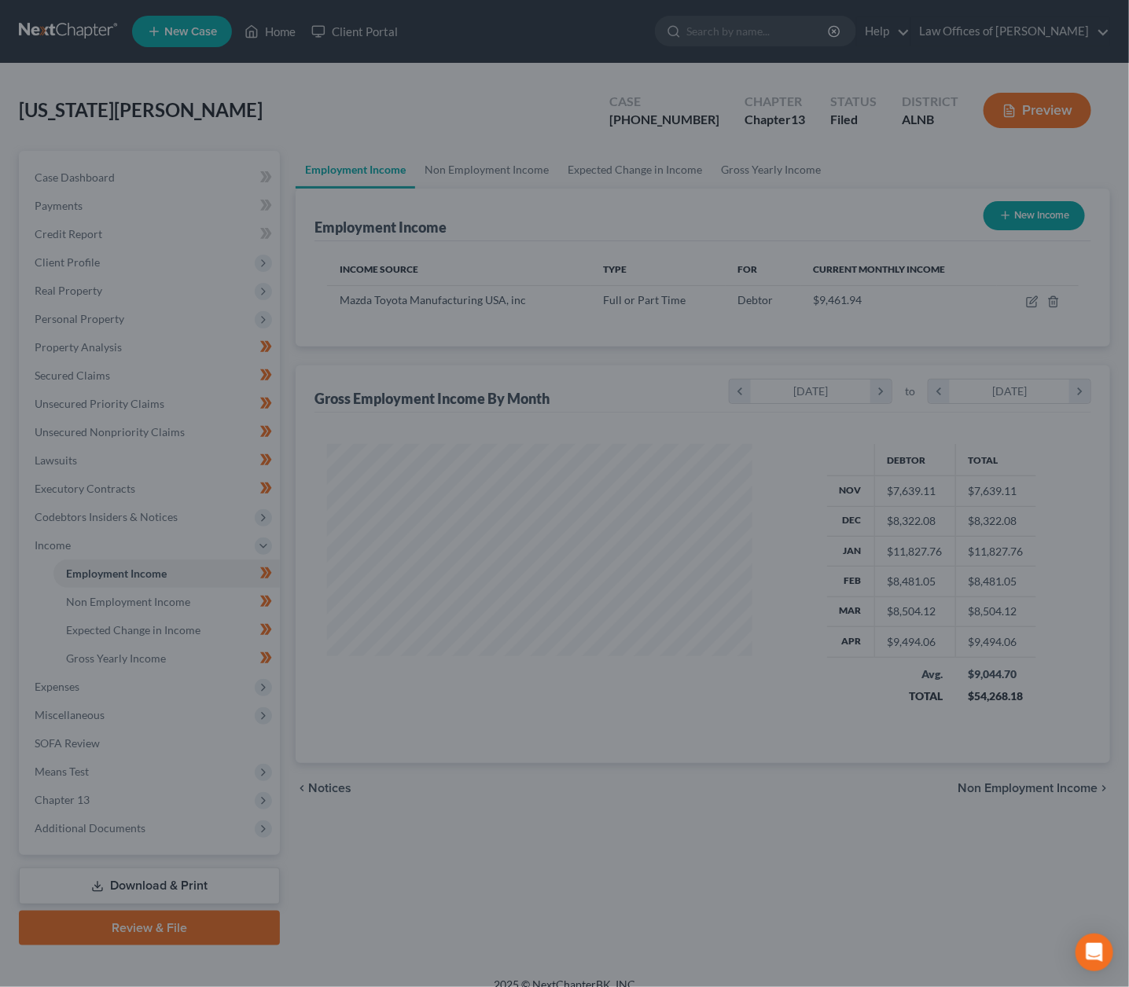
scroll to position [0, 0]
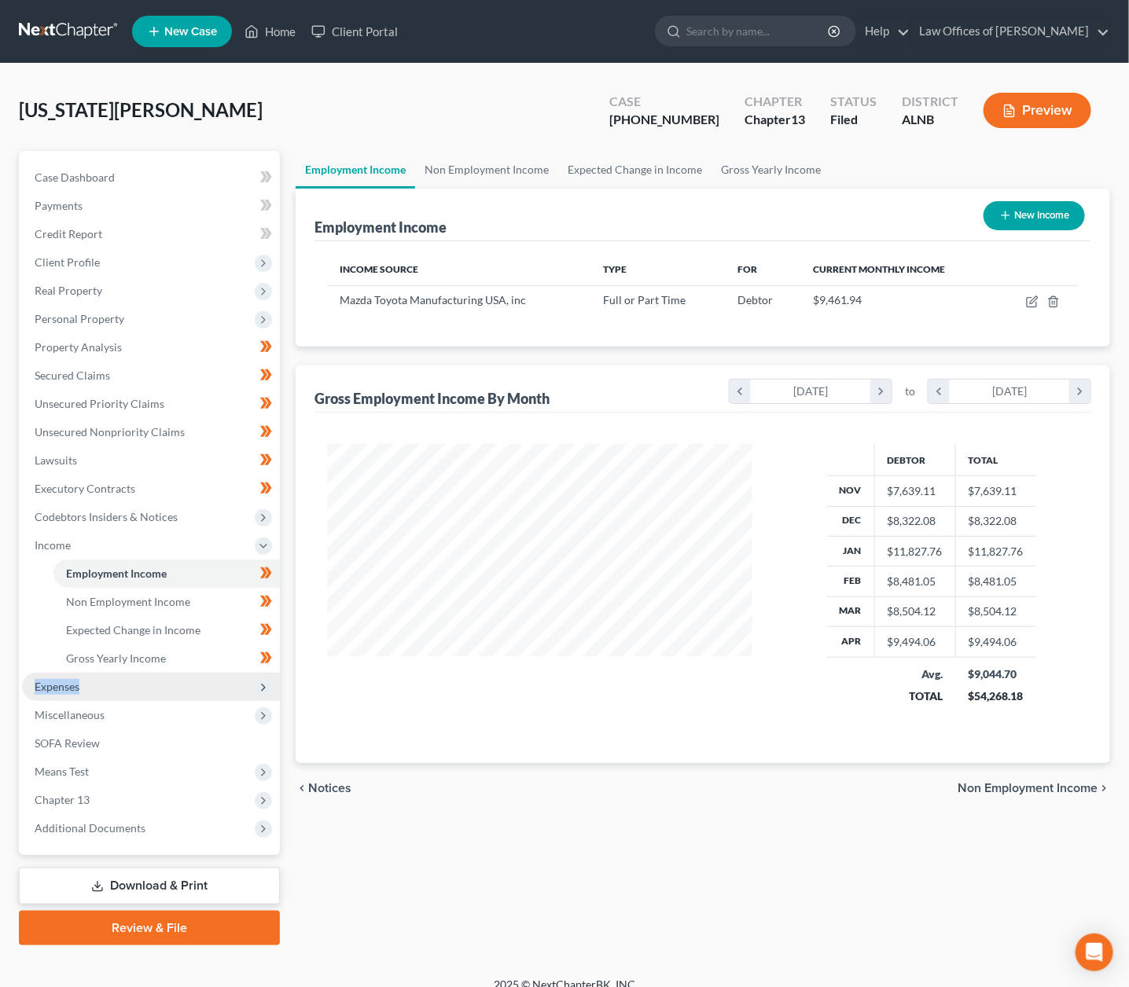
click at [83, 673] on span "Expenses" at bounding box center [151, 687] width 258 height 28
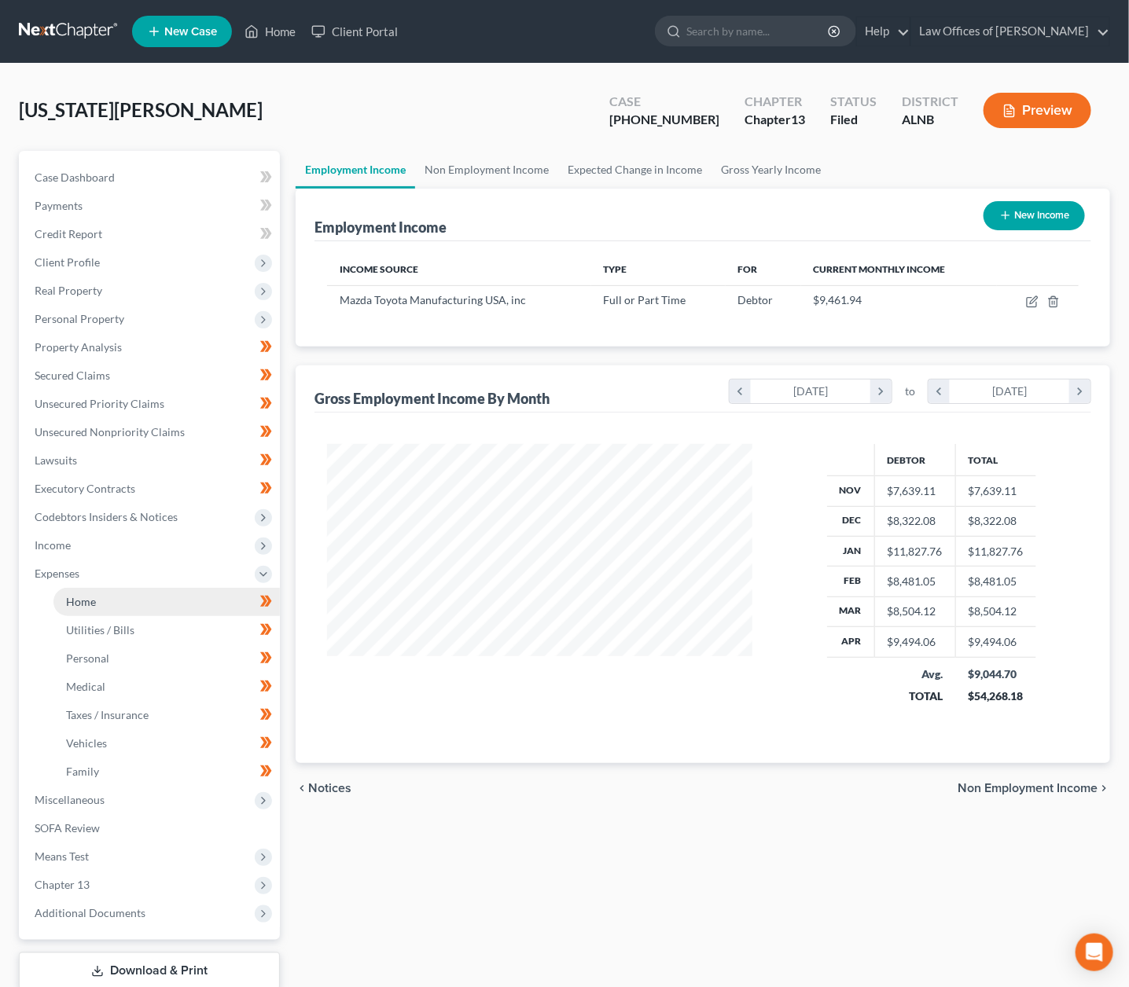
click at [102, 588] on link "Home" at bounding box center [166, 602] width 226 height 28
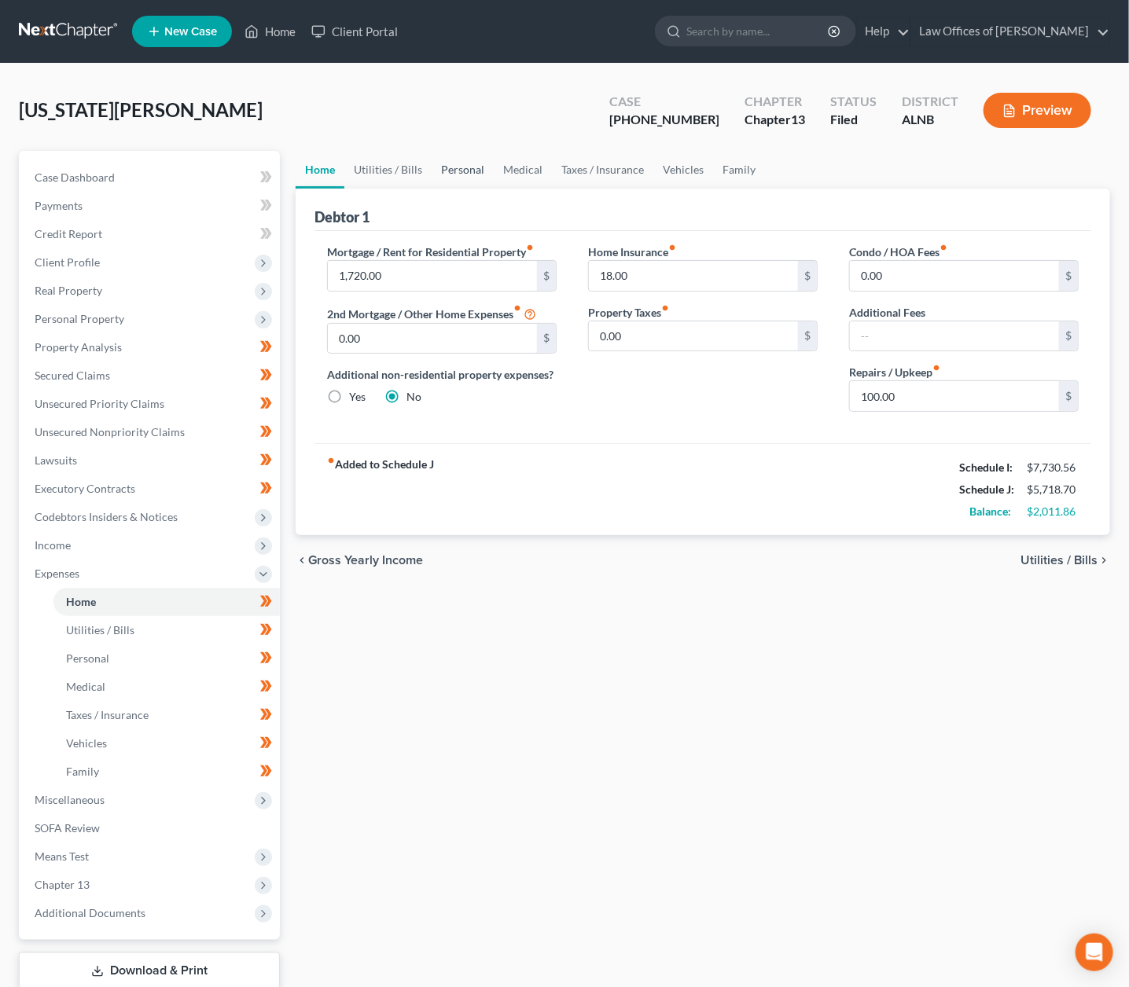
drag, startPoint x: 397, startPoint y: 164, endPoint x: 443, endPoint y: 165, distance: 46.4
click at [402, 164] on link "Utilities / Bills" at bounding box center [387, 170] width 87 height 38
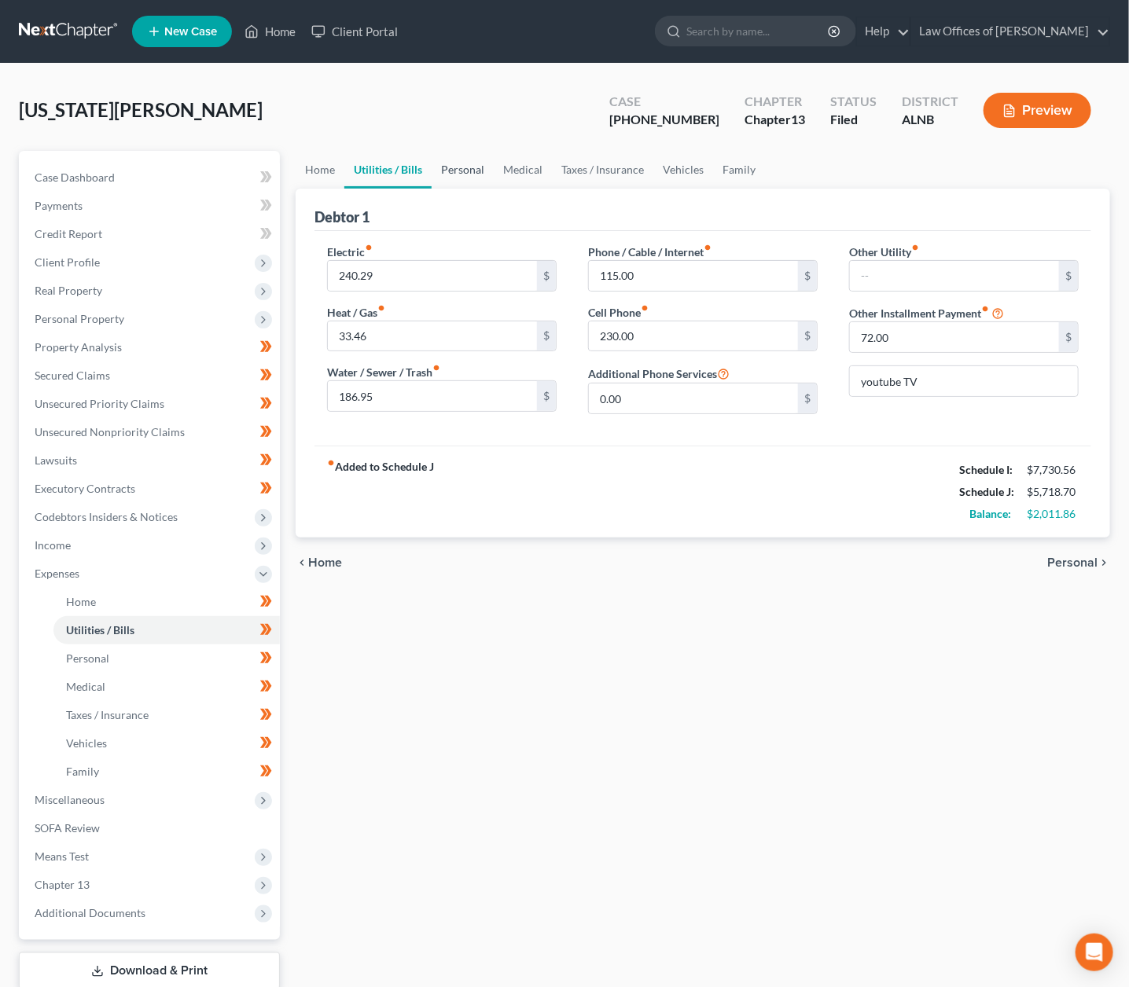
click at [475, 167] on link "Personal" at bounding box center [463, 170] width 62 height 38
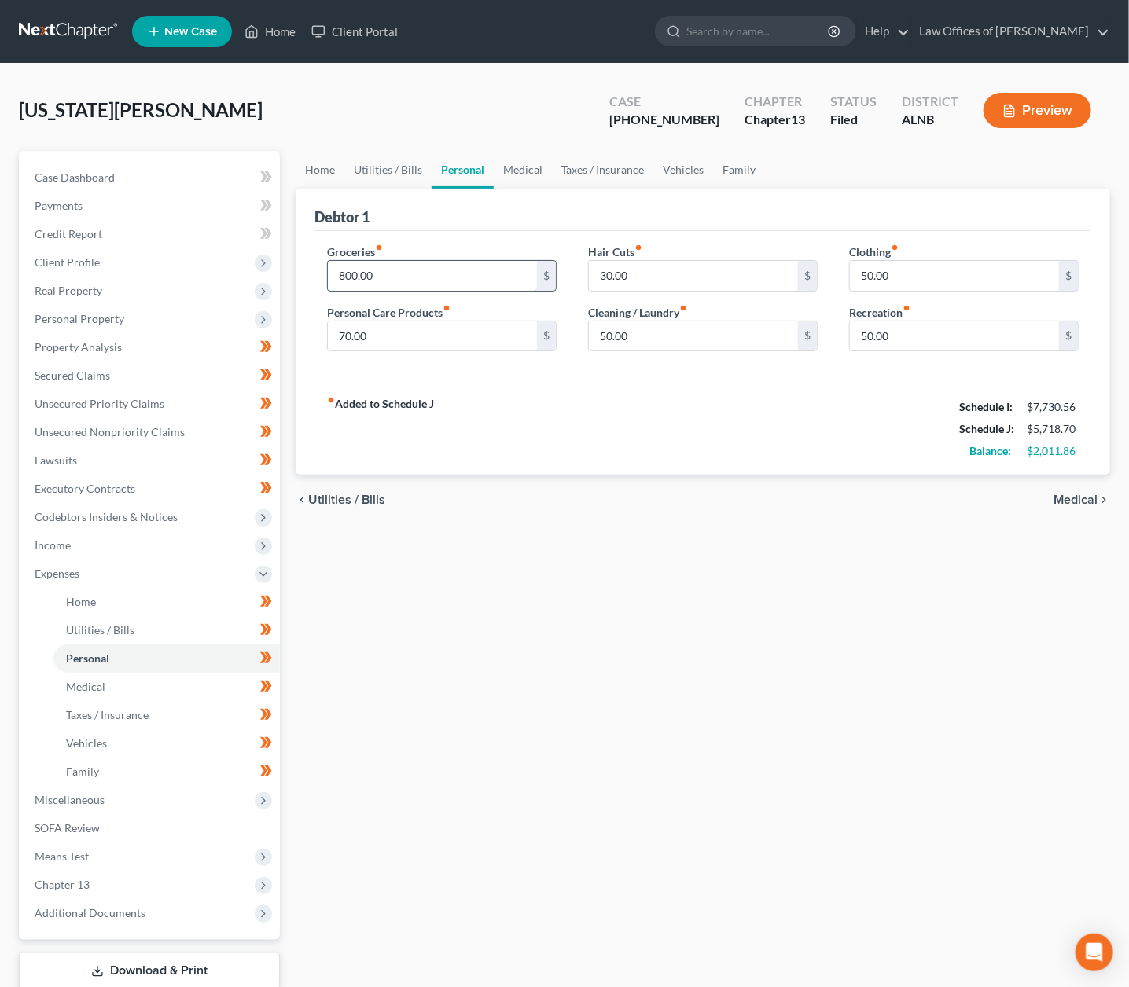
click at [439, 274] on input "800.00" at bounding box center [432, 276] width 209 height 30
type input "1,000"
click at [332, 164] on link "Home" at bounding box center [320, 170] width 49 height 38
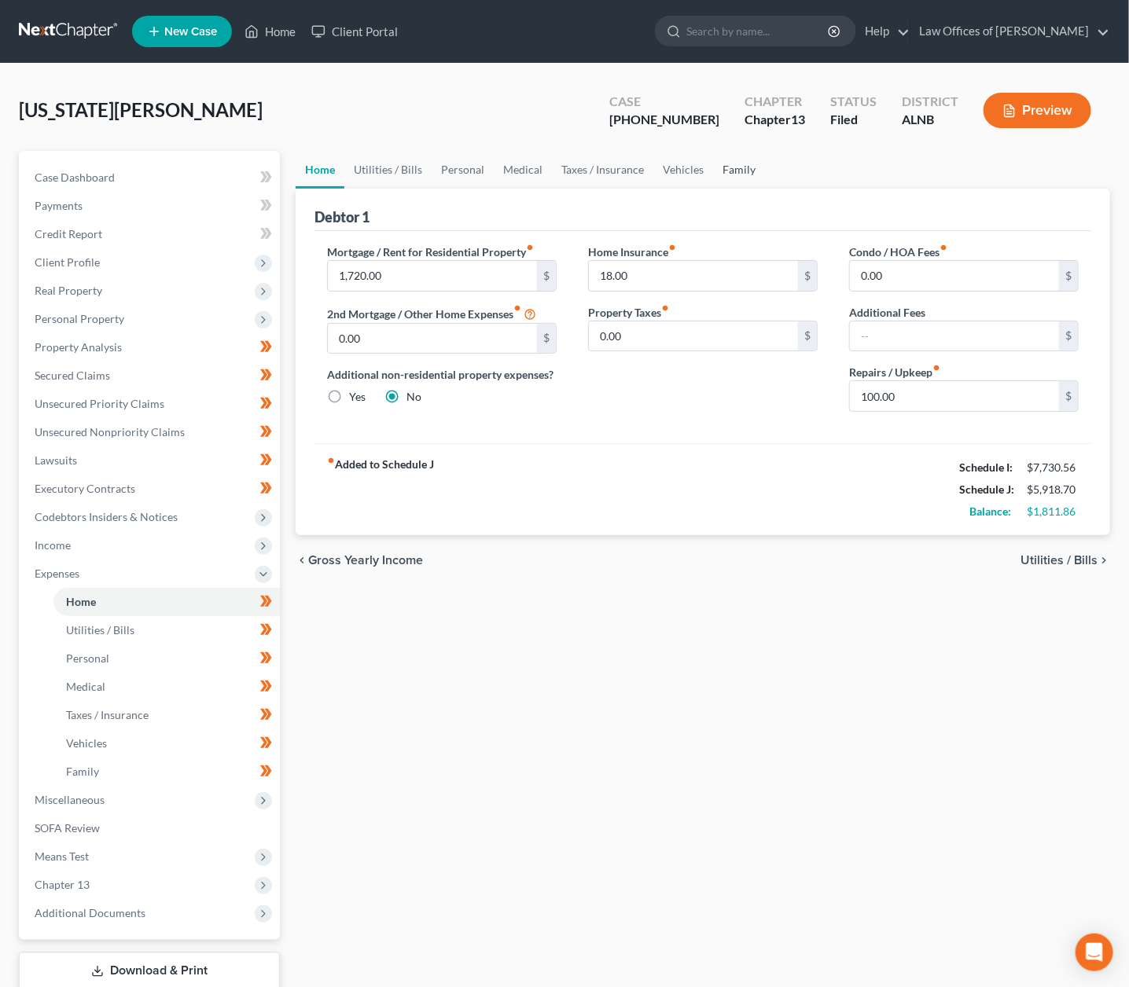
click at [734, 164] on link "Family" at bounding box center [739, 170] width 52 height 38
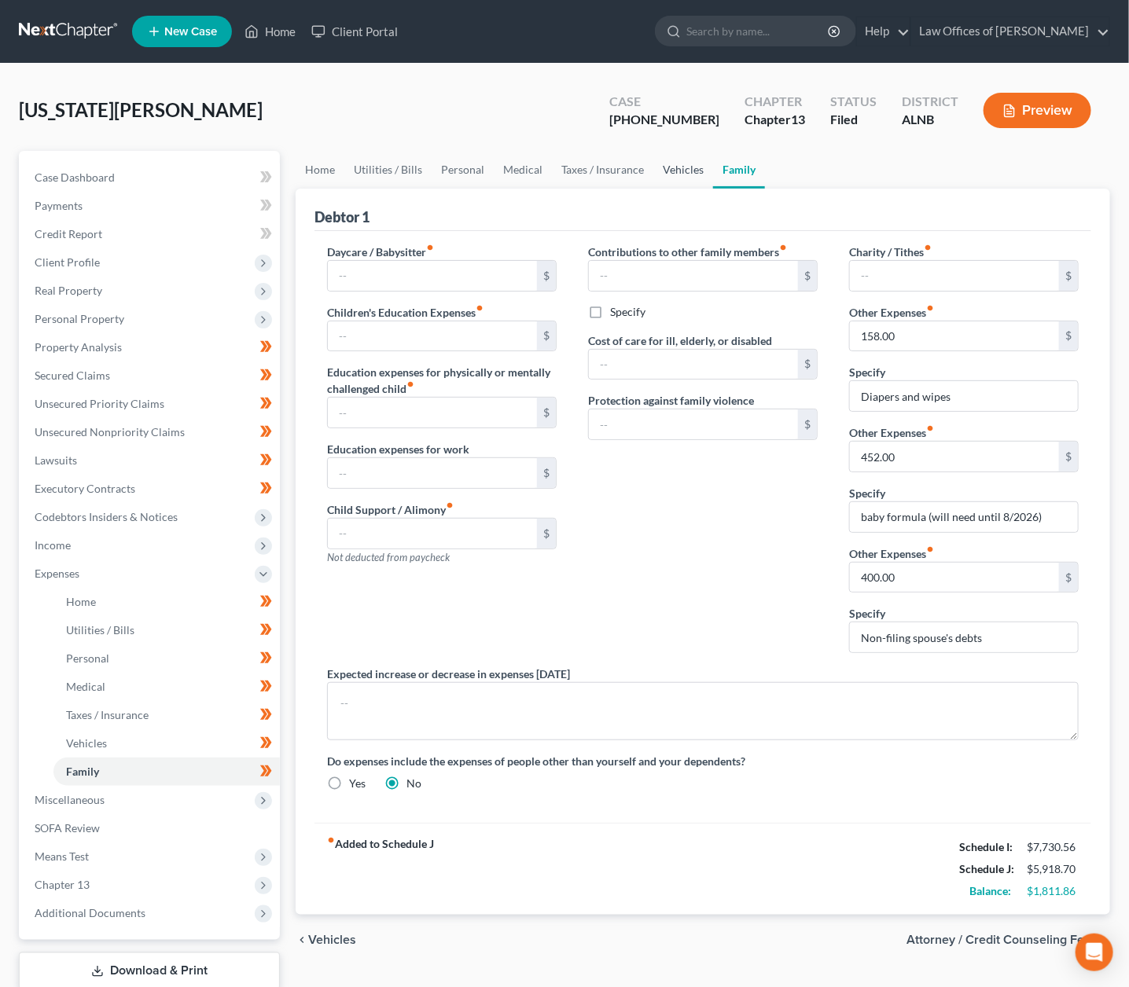
click at [671, 171] on link "Vehicles" at bounding box center [683, 170] width 60 height 38
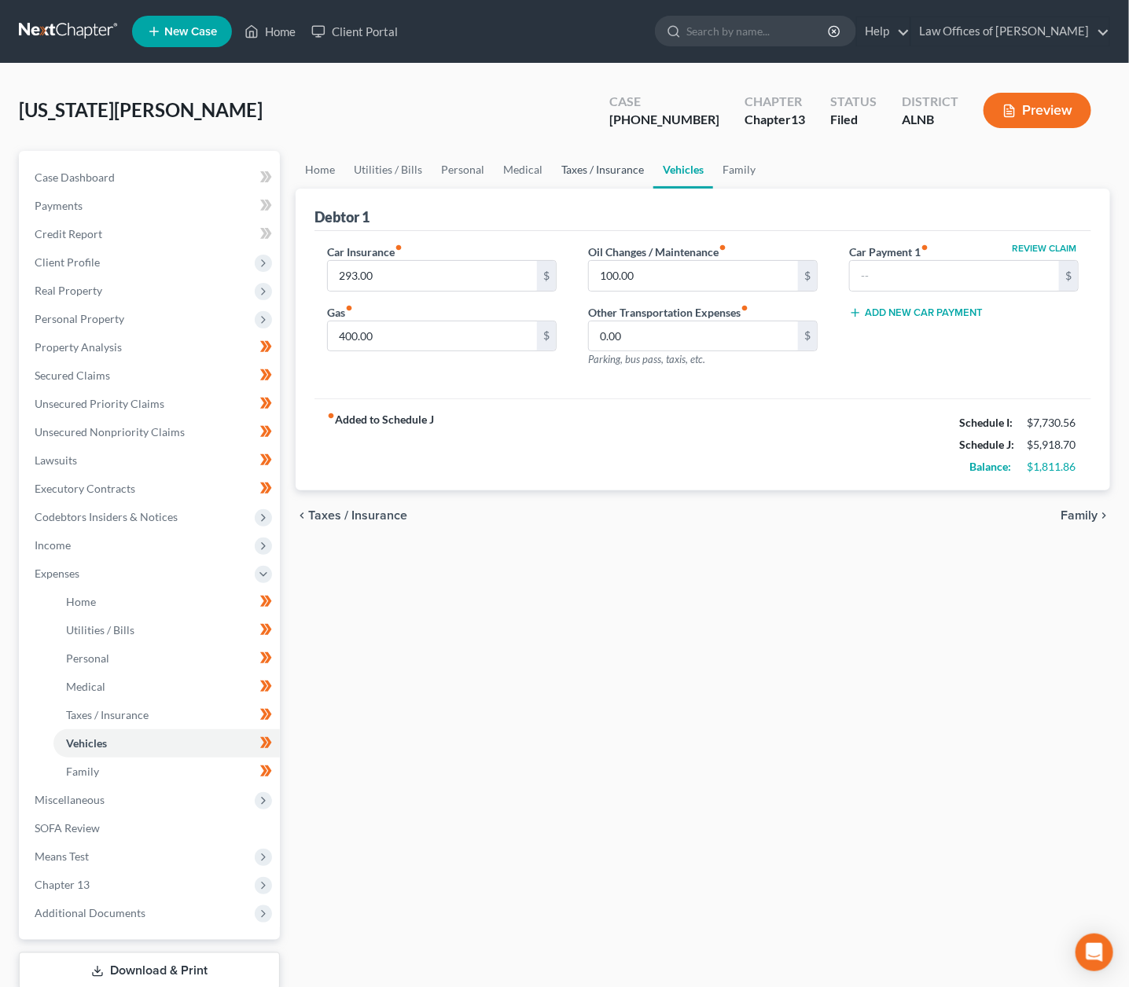
click at [610, 167] on link "Taxes / Insurance" at bounding box center [602, 170] width 101 height 38
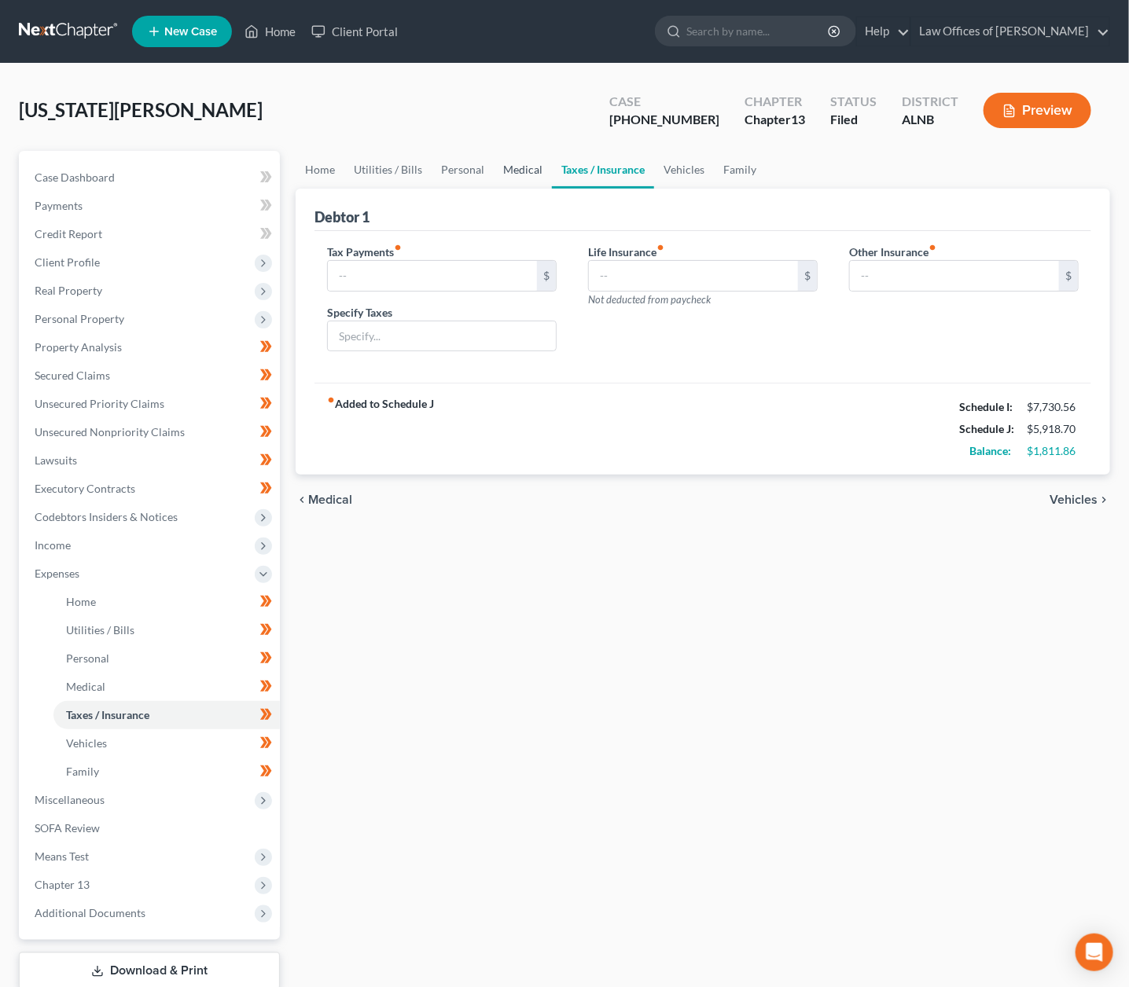
click at [534, 171] on link "Medical" at bounding box center [523, 170] width 58 height 38
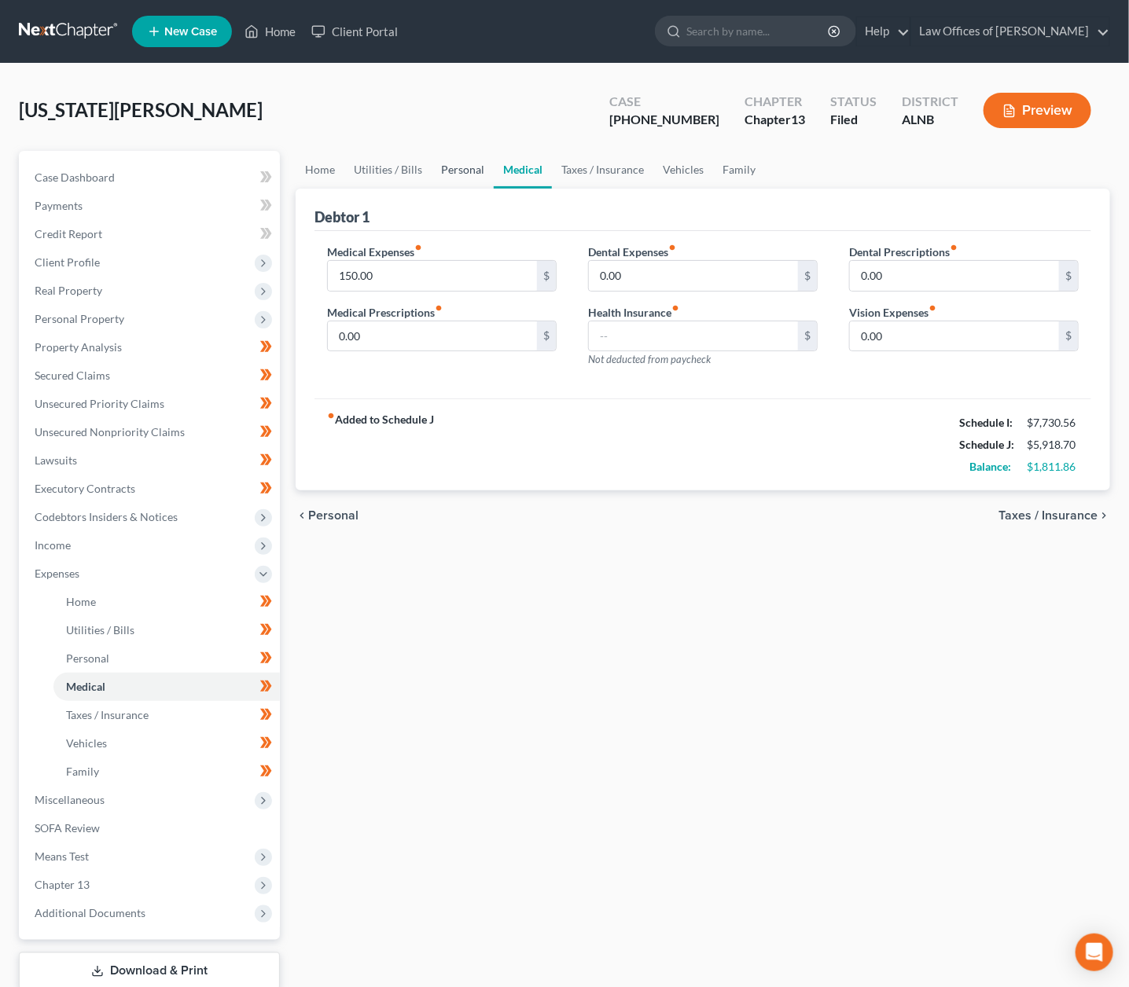
click at [455, 160] on link "Personal" at bounding box center [463, 170] width 62 height 38
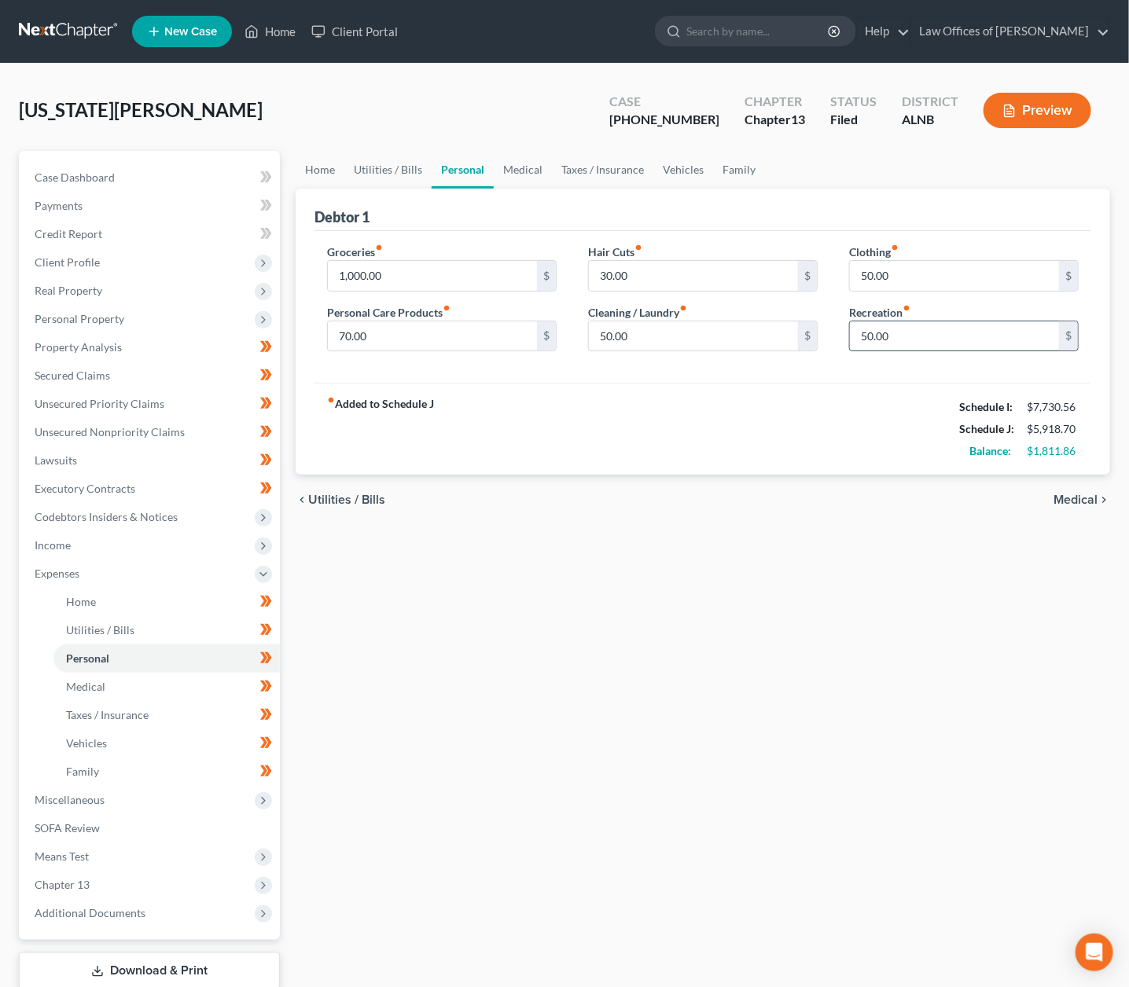
click at [887, 331] on input "50.00" at bounding box center [954, 337] width 209 height 30
type input "150"
click at [521, 168] on link "Medical" at bounding box center [523, 170] width 58 height 38
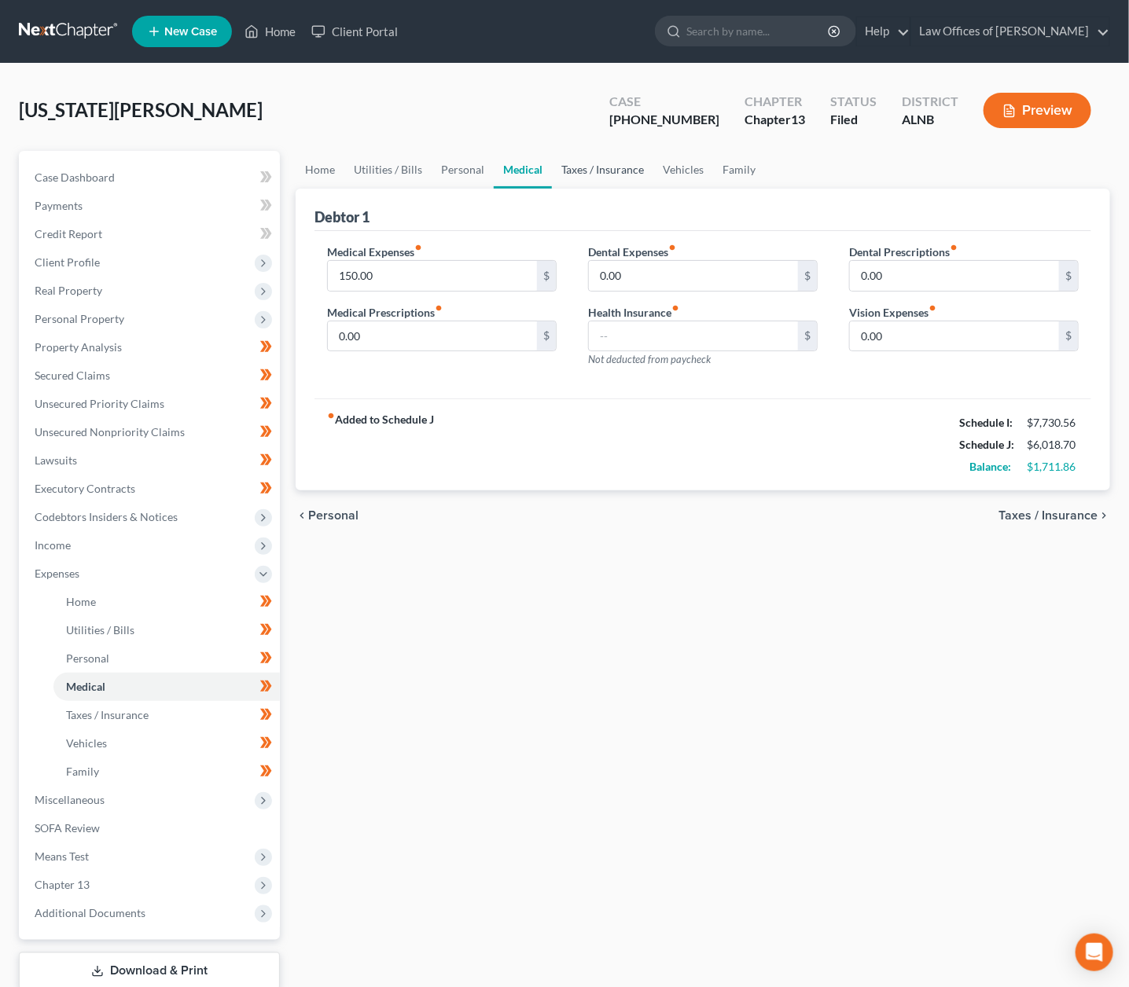
click at [552, 168] on link "Taxes / Insurance" at bounding box center [602, 170] width 101 height 38
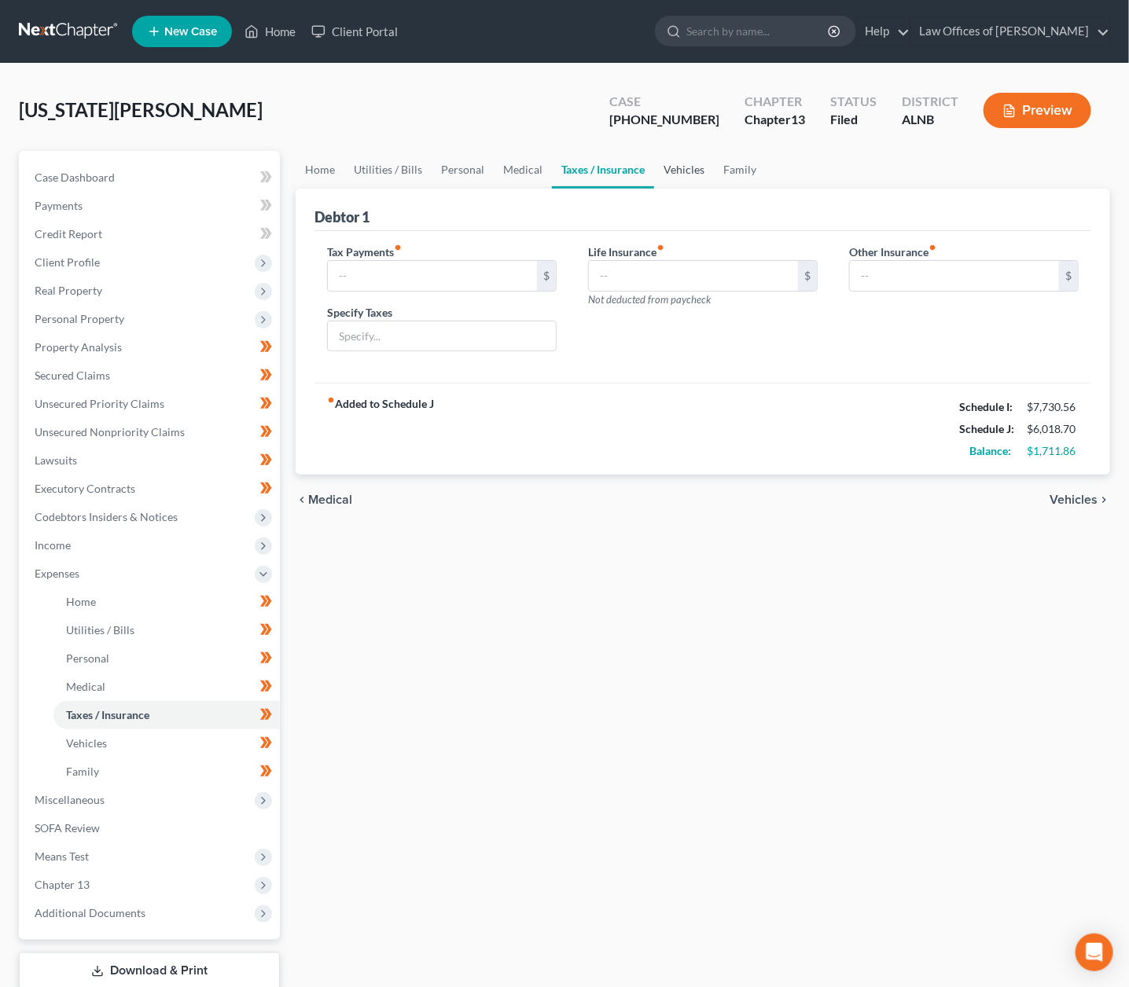
click at [679, 172] on link "Vehicles" at bounding box center [684, 170] width 60 height 38
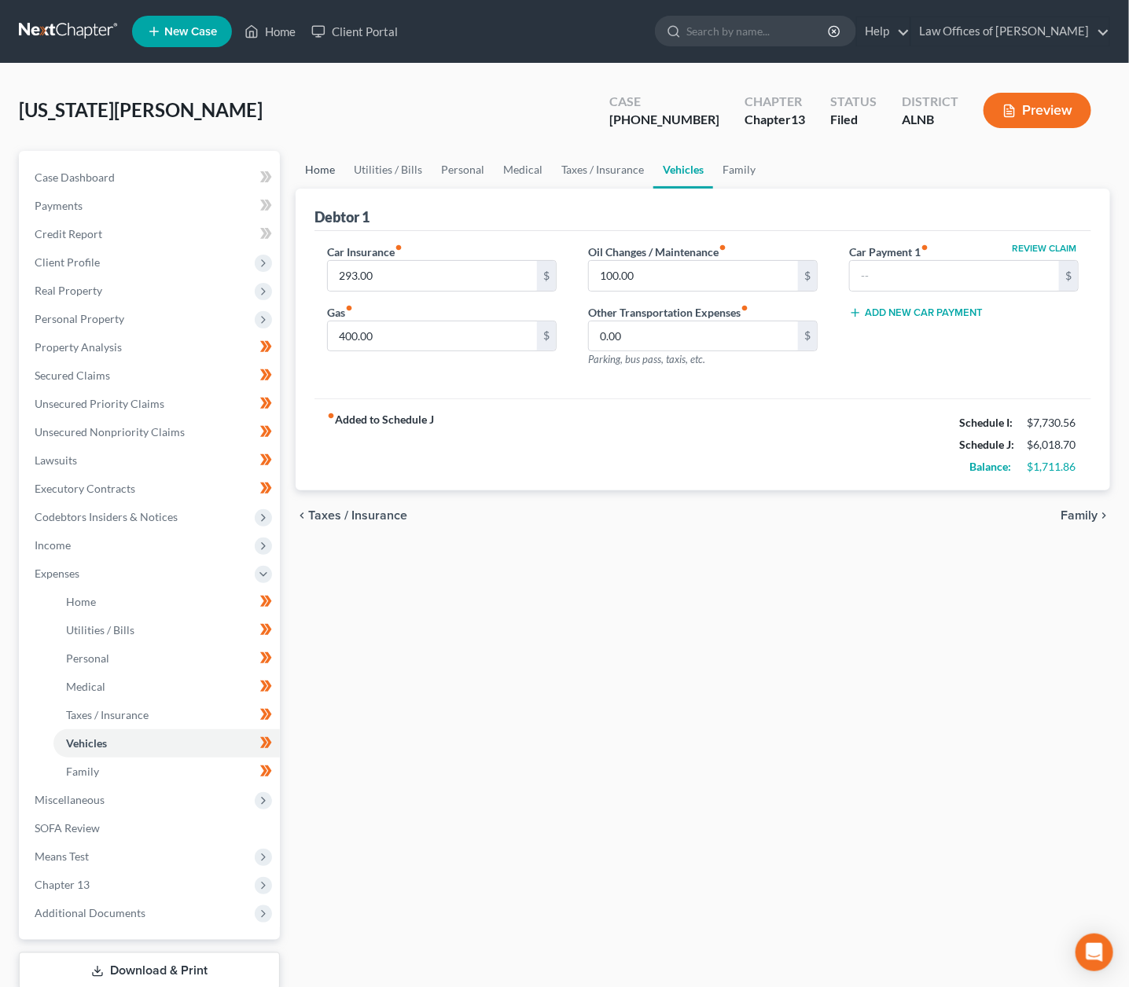
click at [307, 169] on link "Home" at bounding box center [320, 170] width 49 height 38
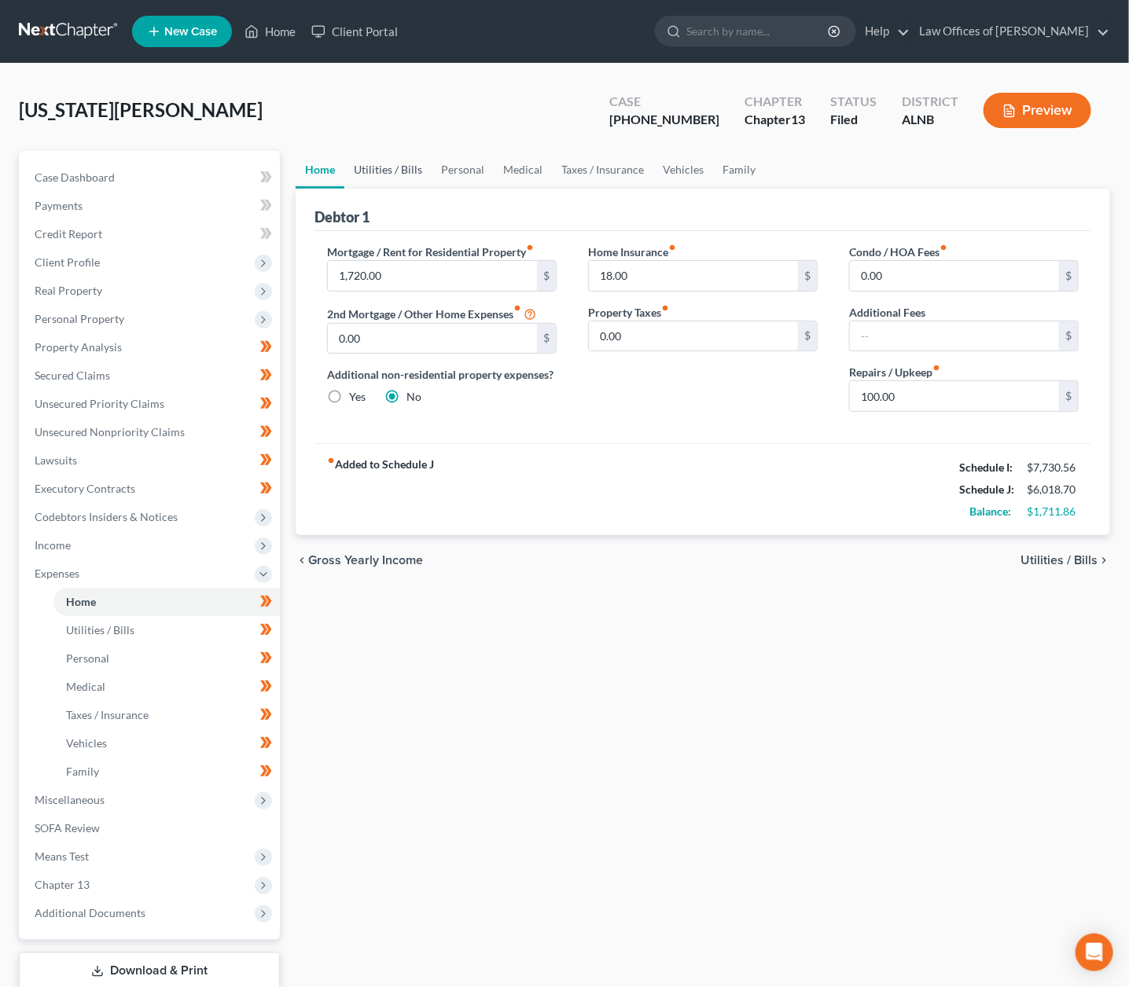
click at [377, 161] on link "Utilities / Bills" at bounding box center [387, 170] width 87 height 38
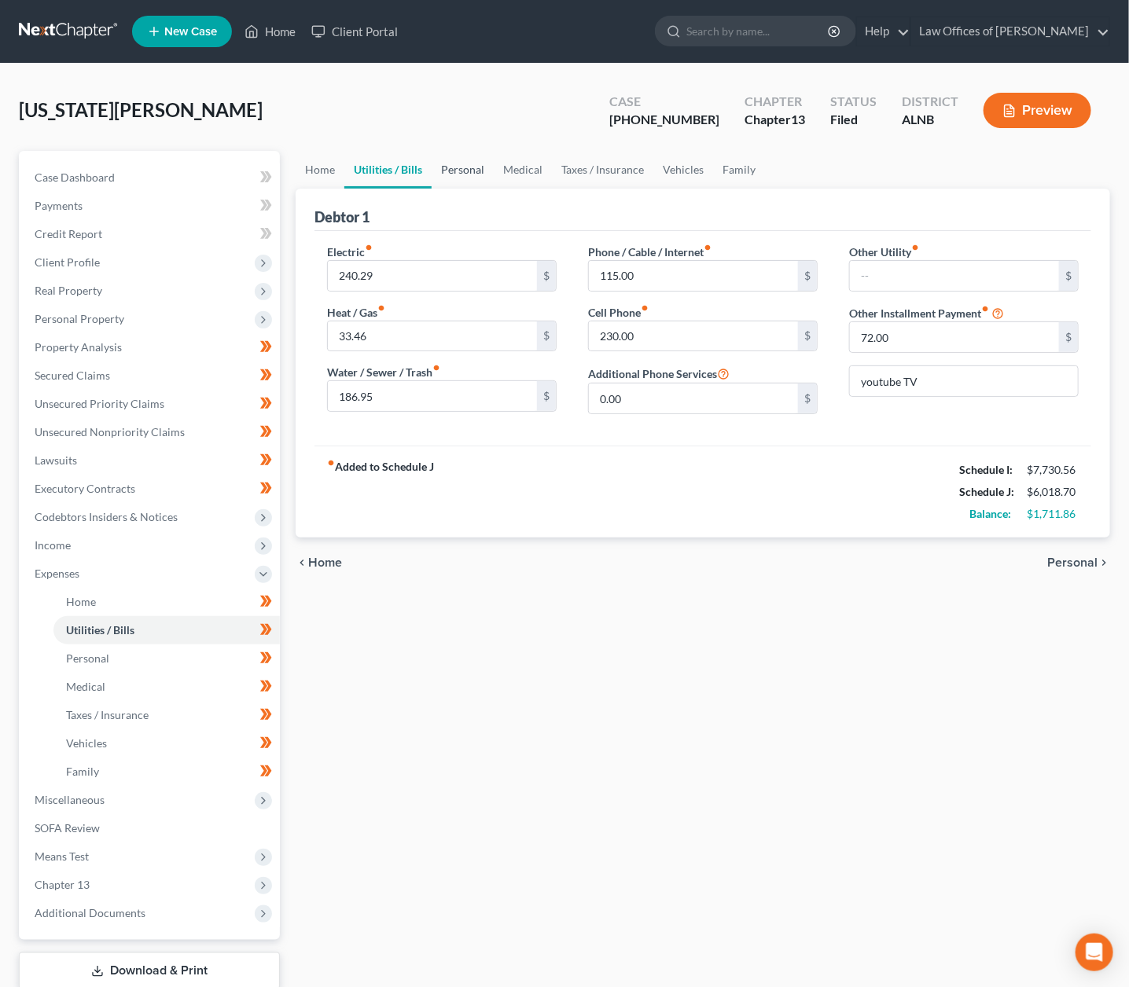
click at [484, 168] on link "Personal" at bounding box center [463, 170] width 62 height 38
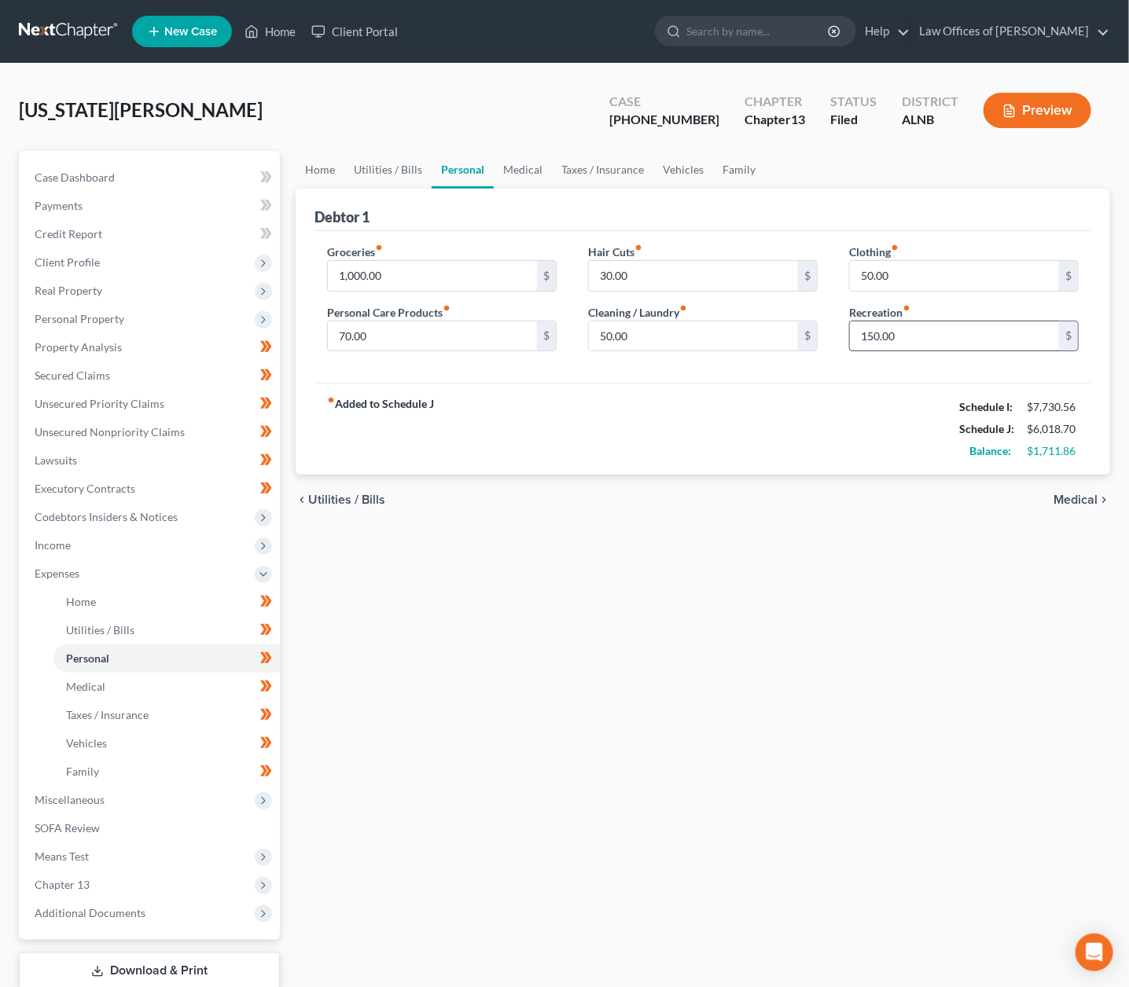
scroll to position [9, 0]
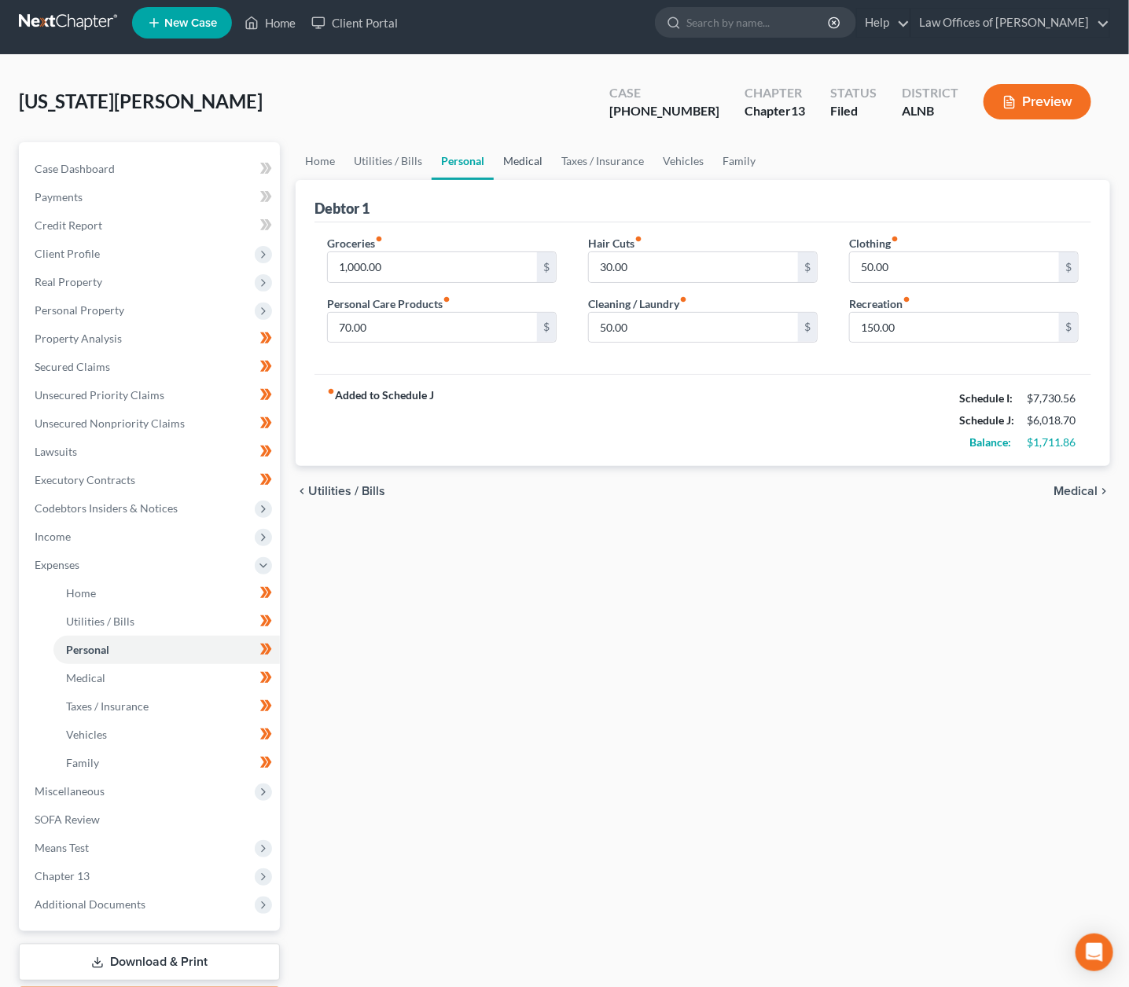
click at [520, 164] on link "Medical" at bounding box center [523, 161] width 58 height 38
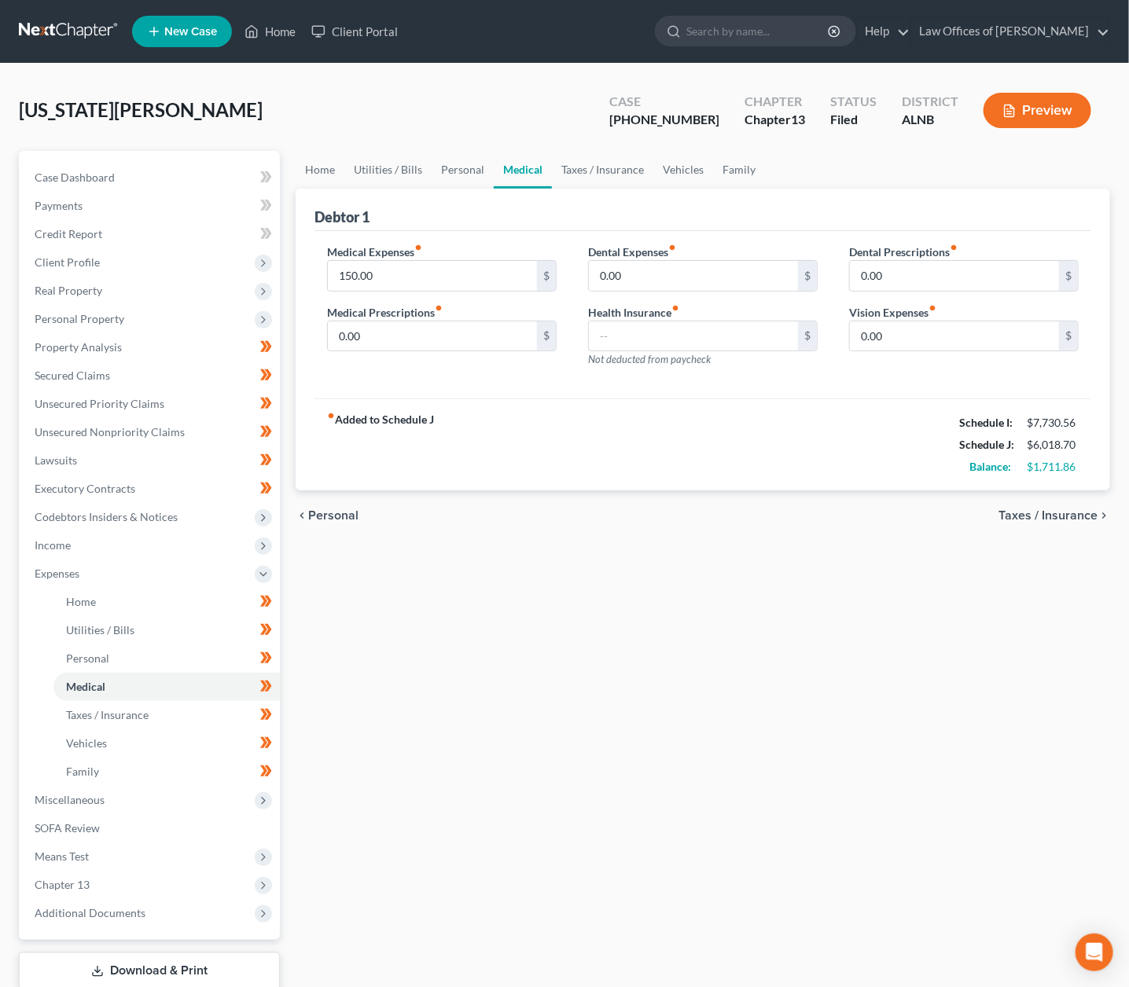
click at [62, 39] on link at bounding box center [69, 31] width 101 height 28
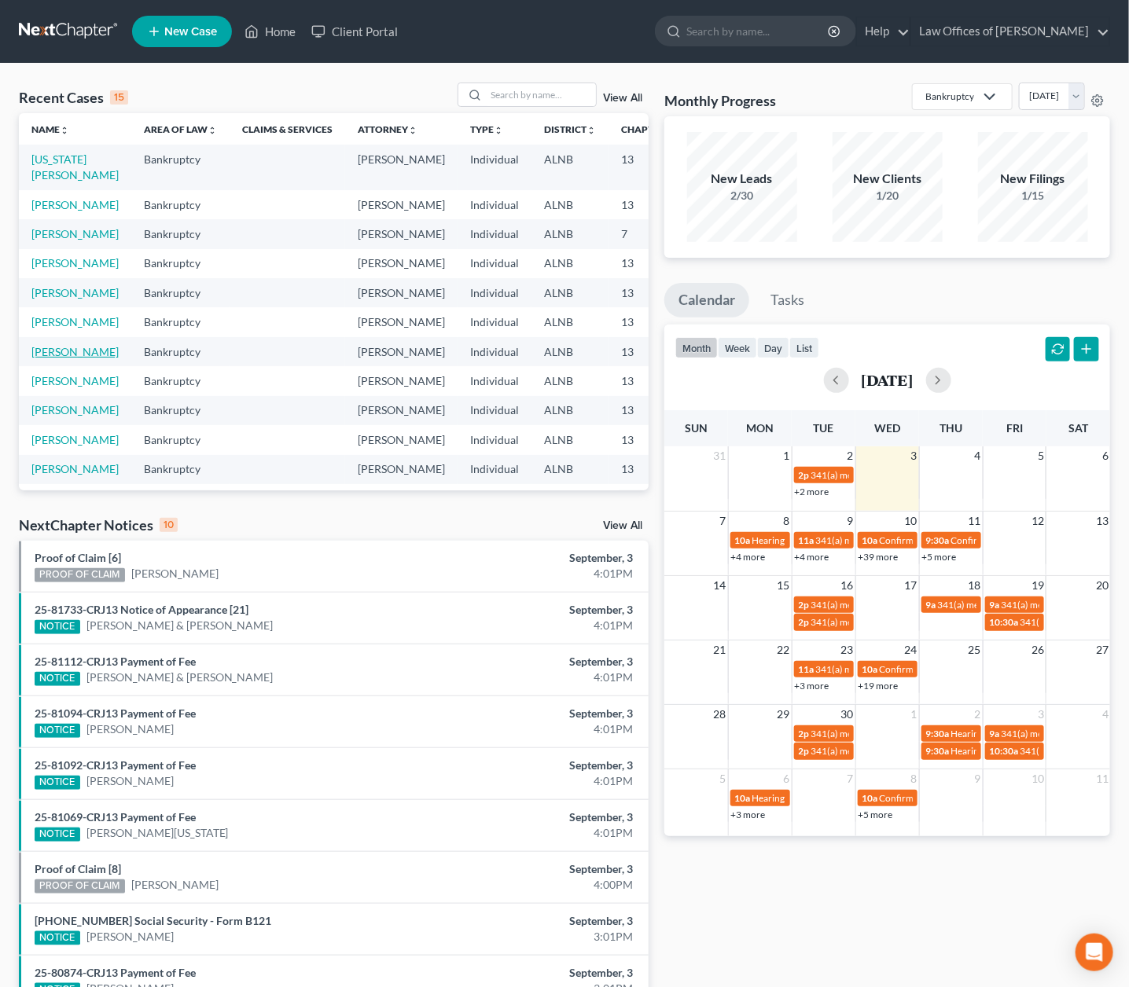
click at [64, 359] on link "[PERSON_NAME]" at bounding box center [74, 351] width 87 height 13
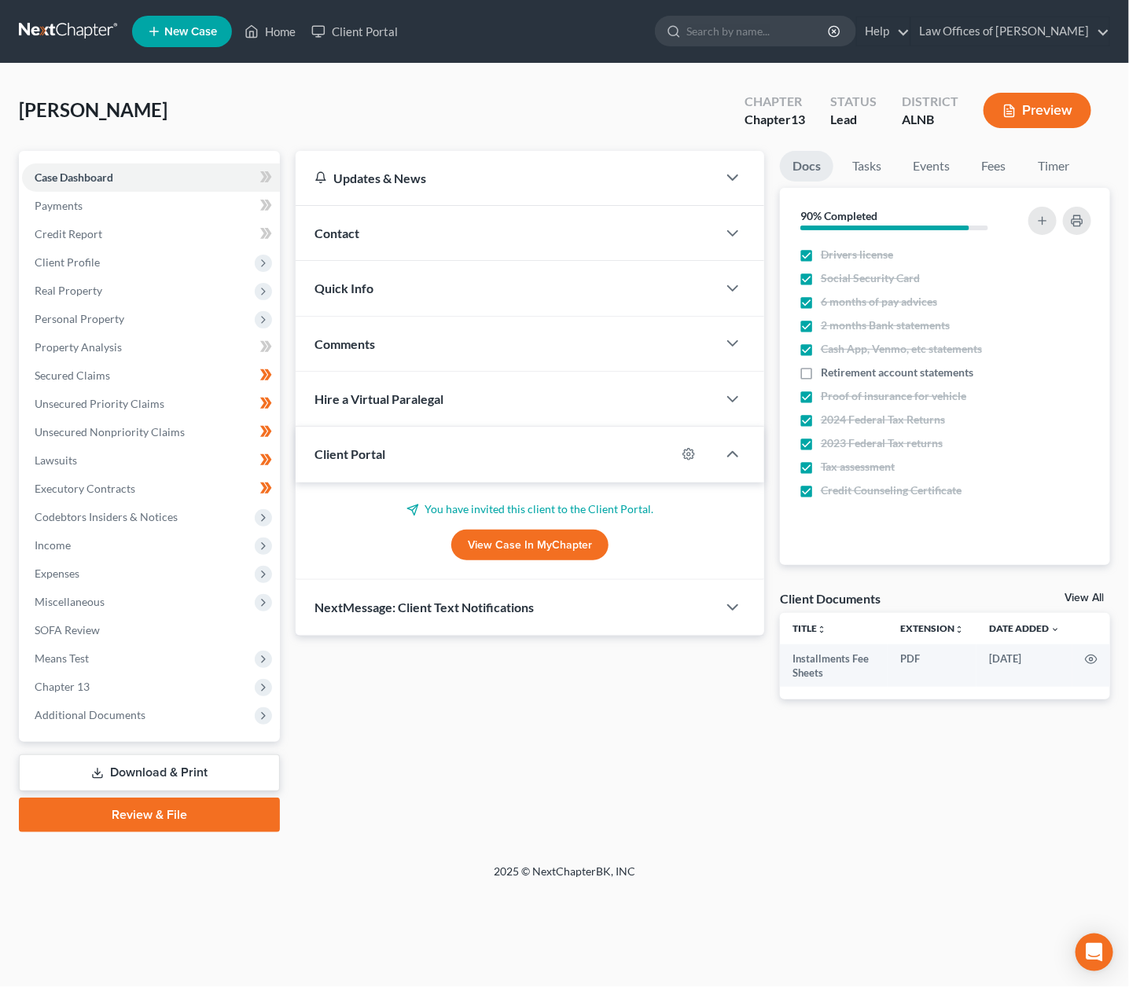
click at [1089, 593] on link "View All" at bounding box center [1084, 598] width 39 height 11
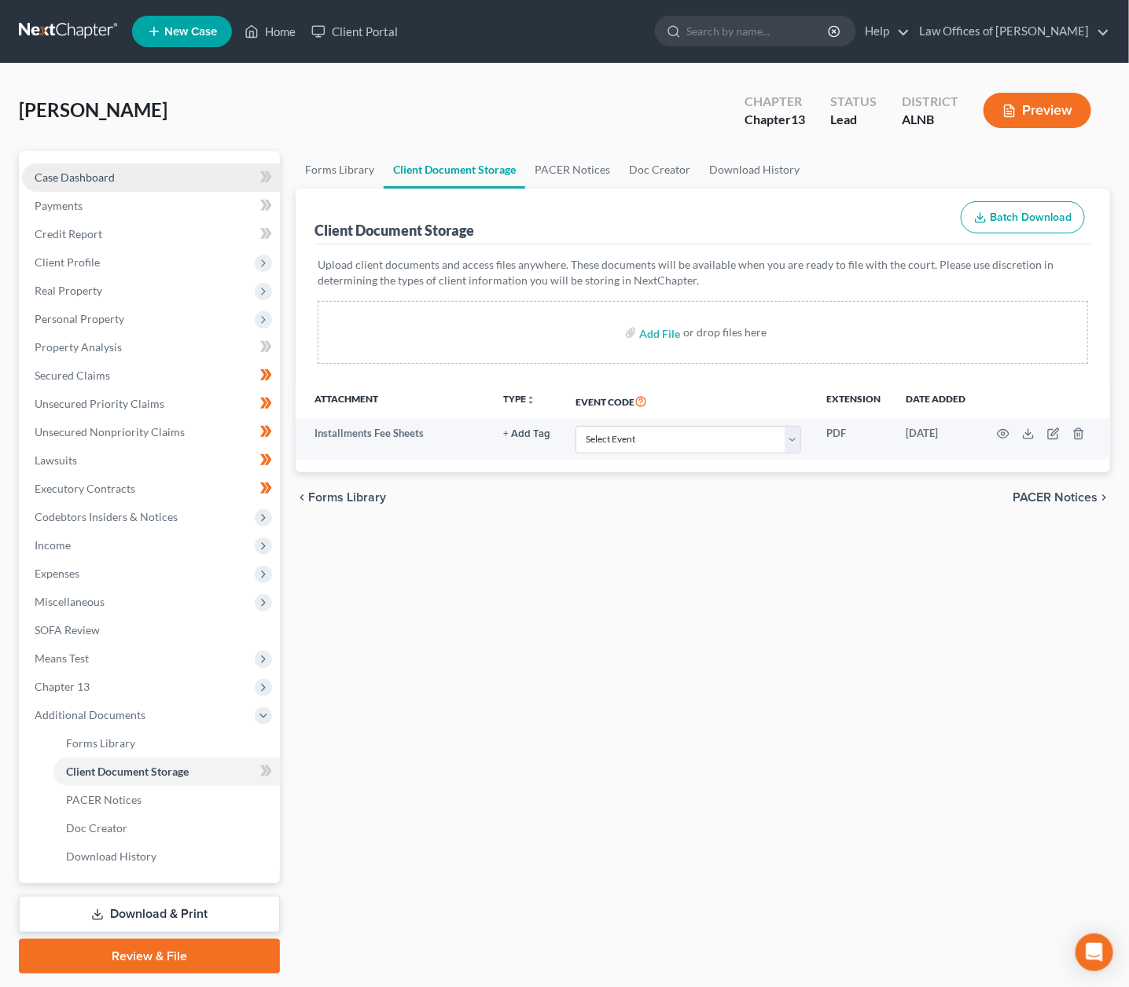
click at [50, 175] on span "Case Dashboard" at bounding box center [75, 177] width 80 height 13
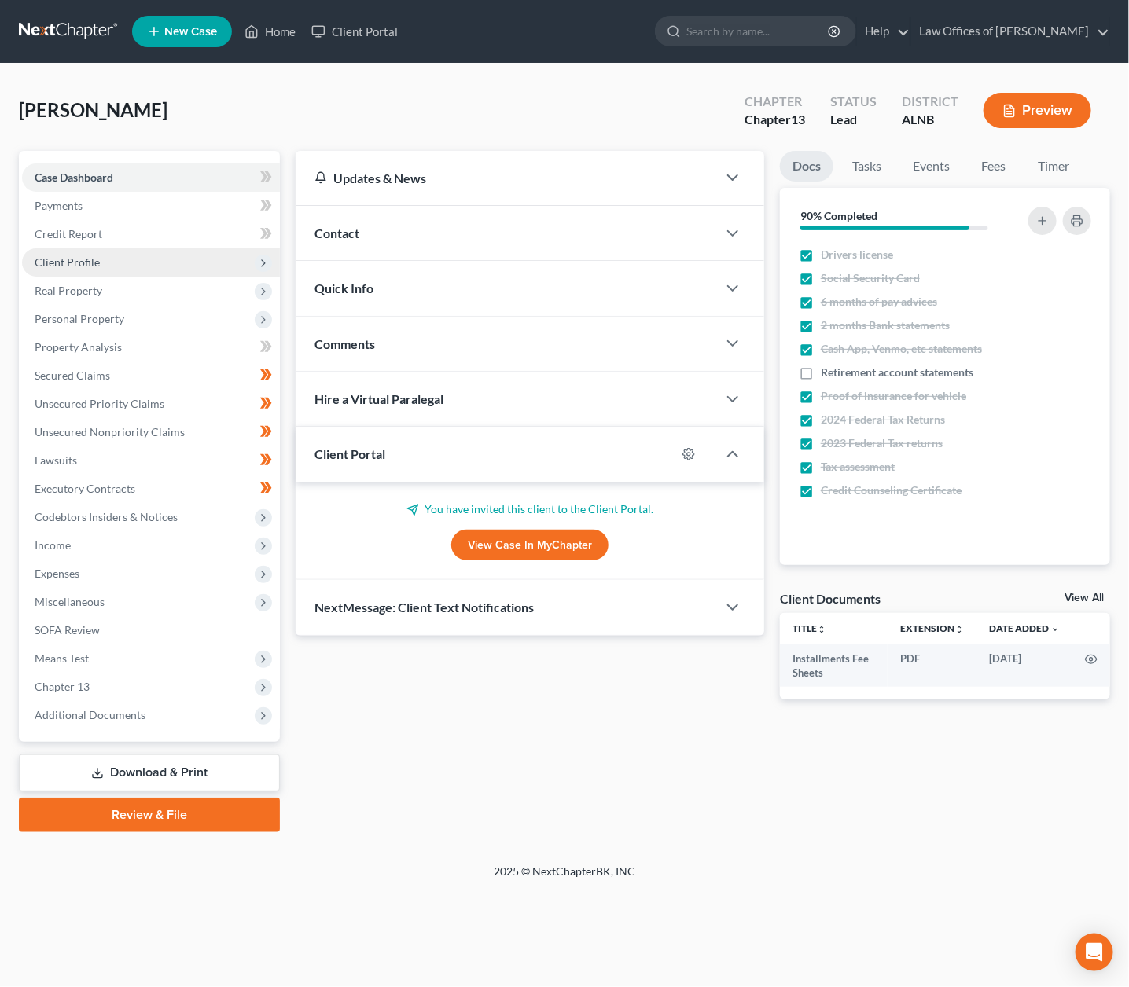
click at [67, 248] on span "Client Profile" at bounding box center [151, 262] width 258 height 28
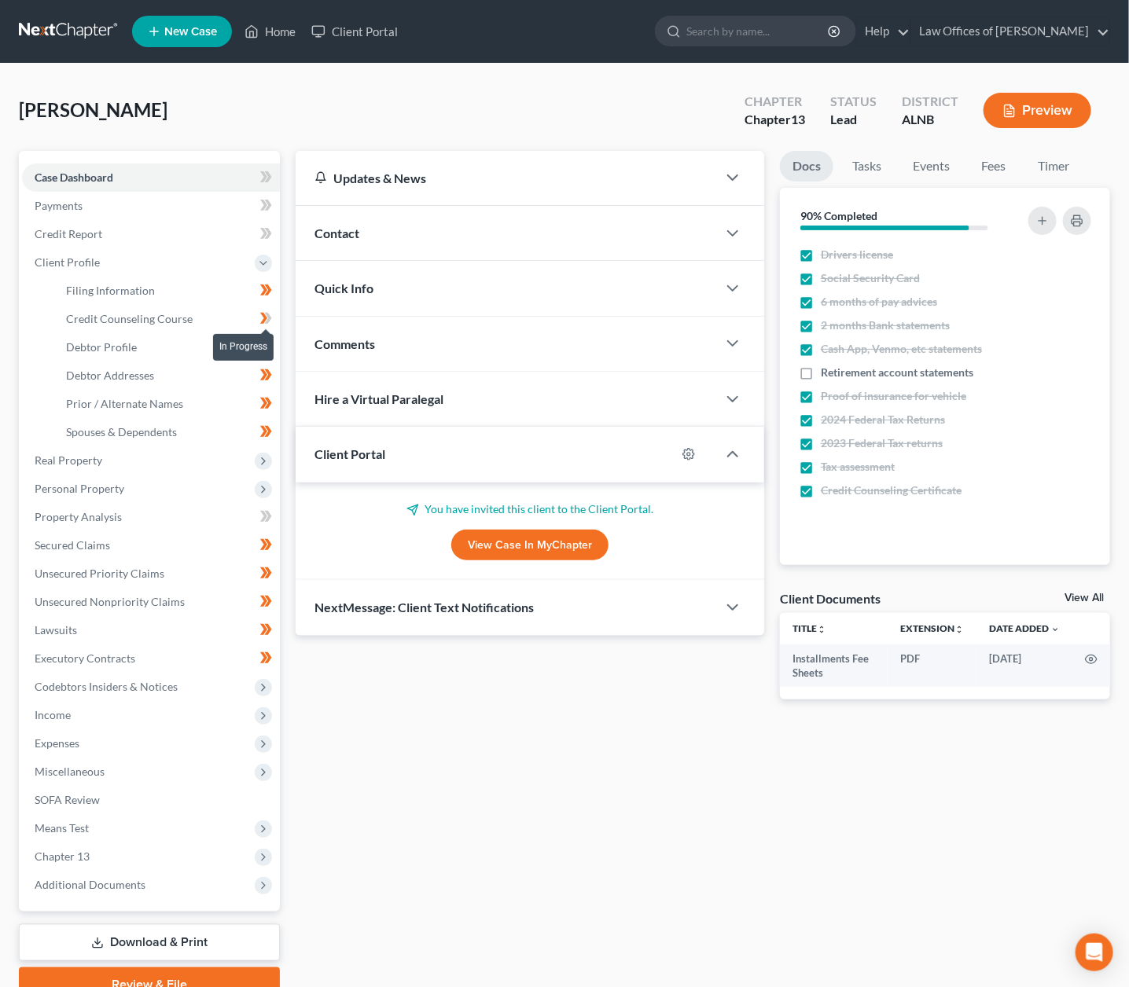
click at [263, 313] on icon at bounding box center [263, 318] width 7 height 11
click at [147, 313] on span "Credit Counseling Course" at bounding box center [129, 318] width 127 height 13
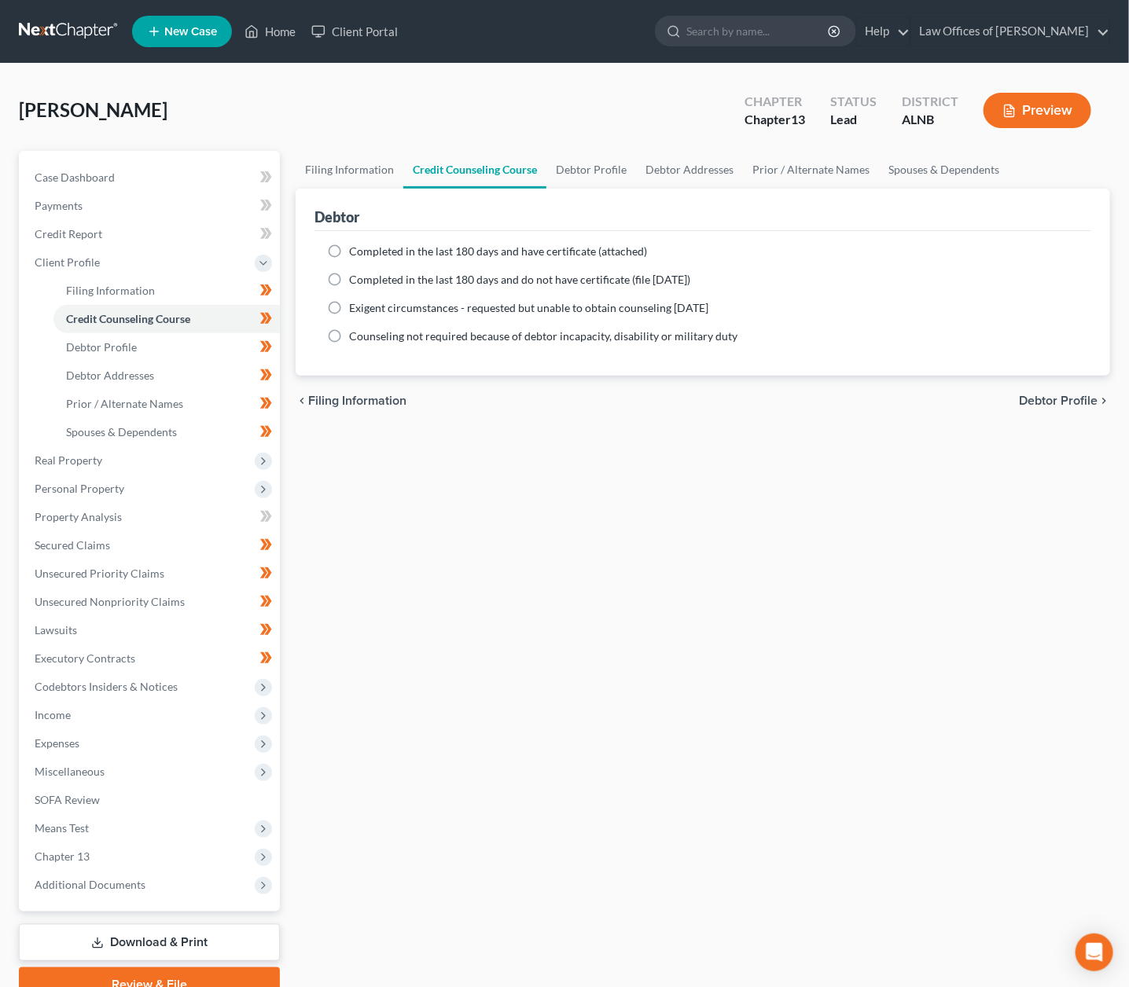
click at [349, 249] on label "Completed in the last 180 days and have certificate (attached)" at bounding box center [498, 252] width 298 height 16
click at [355, 249] on input "Completed in the last 180 days and have certificate (attached)" at bounding box center [360, 249] width 10 height 10
radio input "true"
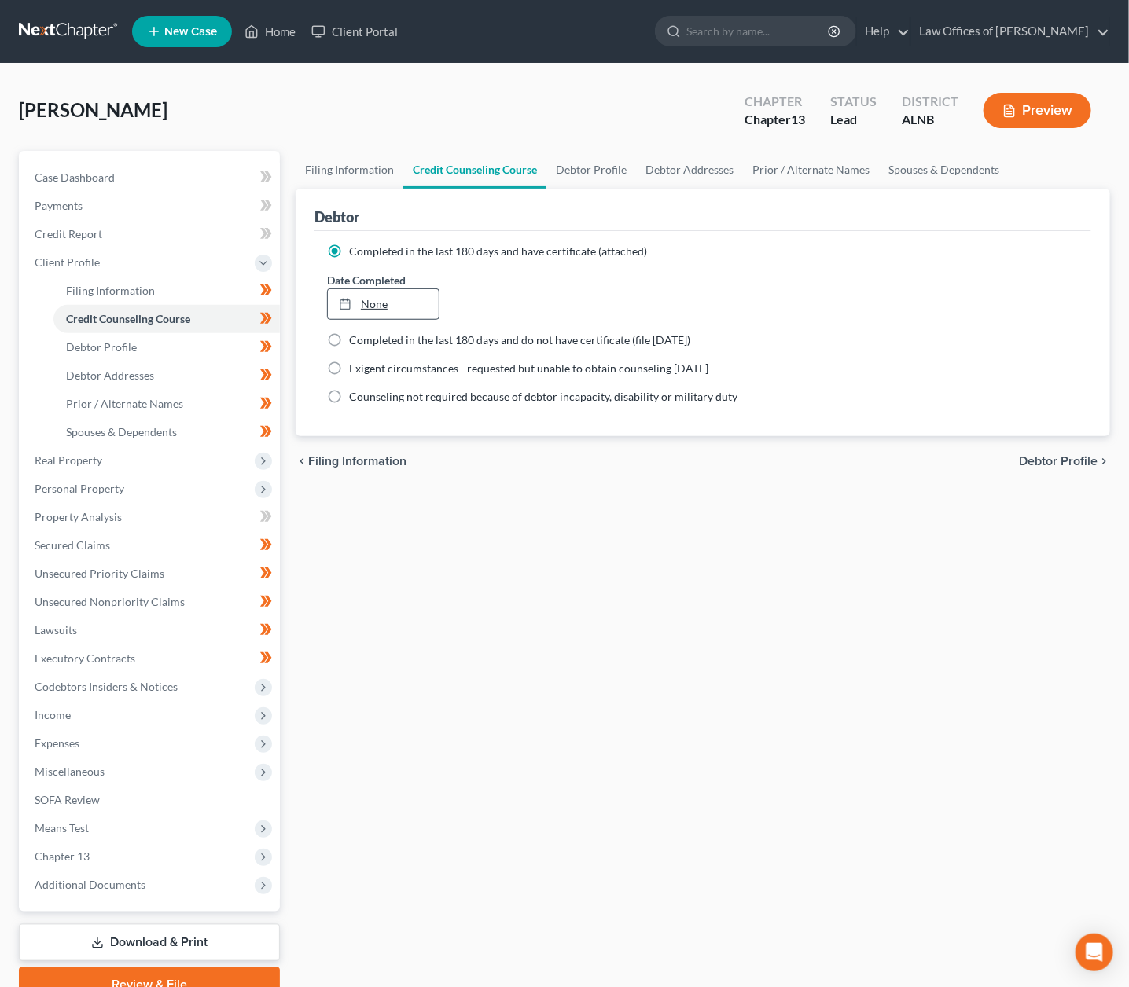
click at [399, 301] on link "None" at bounding box center [383, 304] width 111 height 30
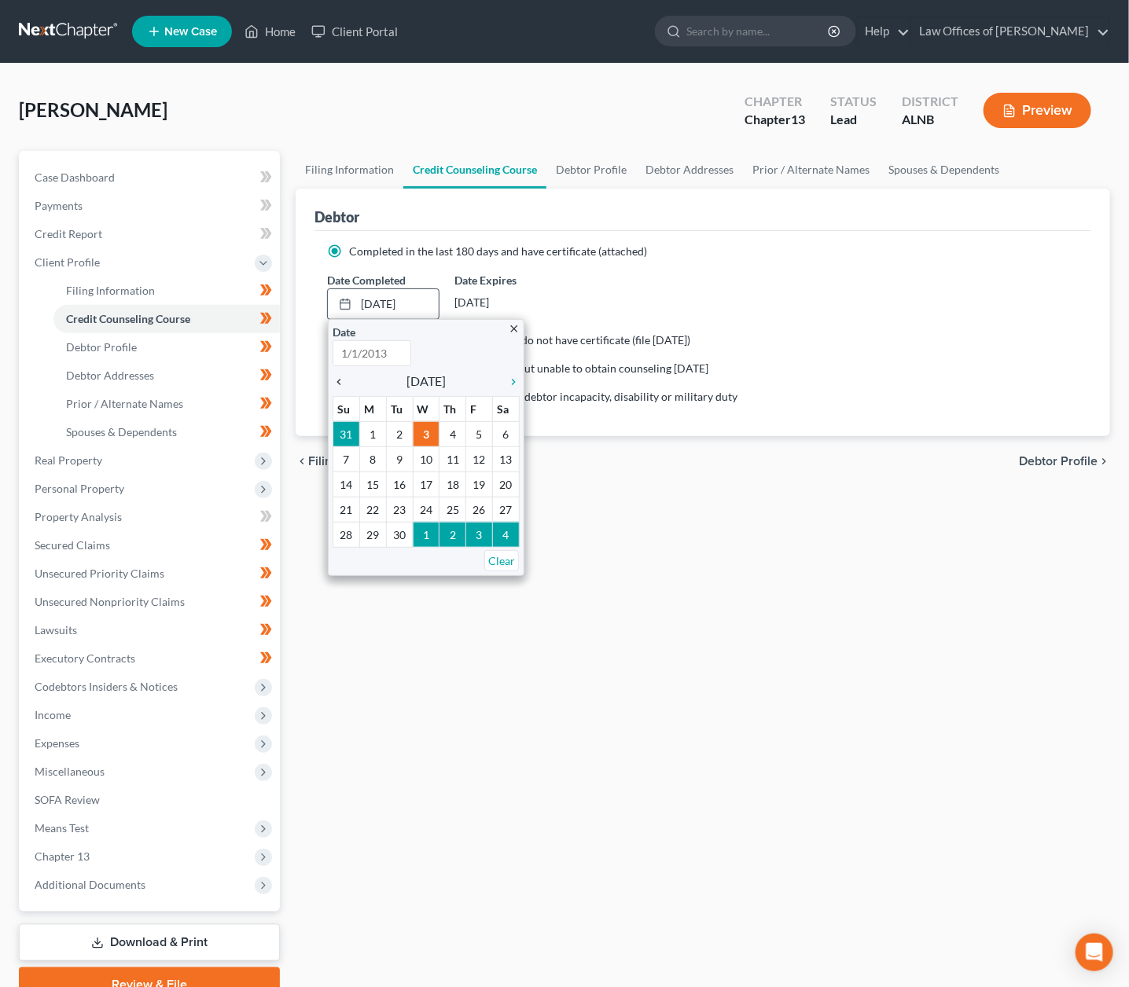
type input "9/3/2025"
click at [340, 376] on icon "chevron_left" at bounding box center [343, 382] width 20 height 13
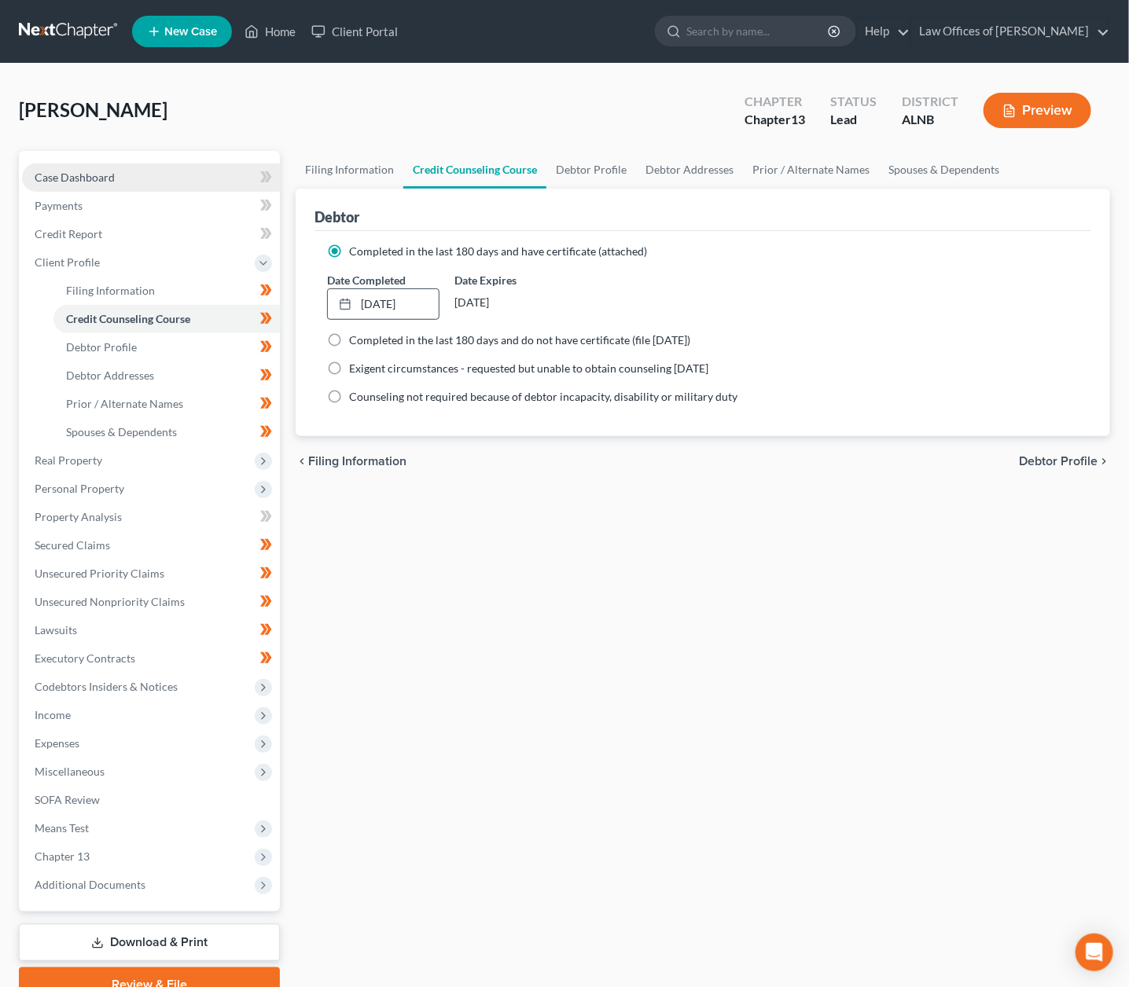
click at [161, 176] on link "Case Dashboard" at bounding box center [151, 178] width 258 height 28
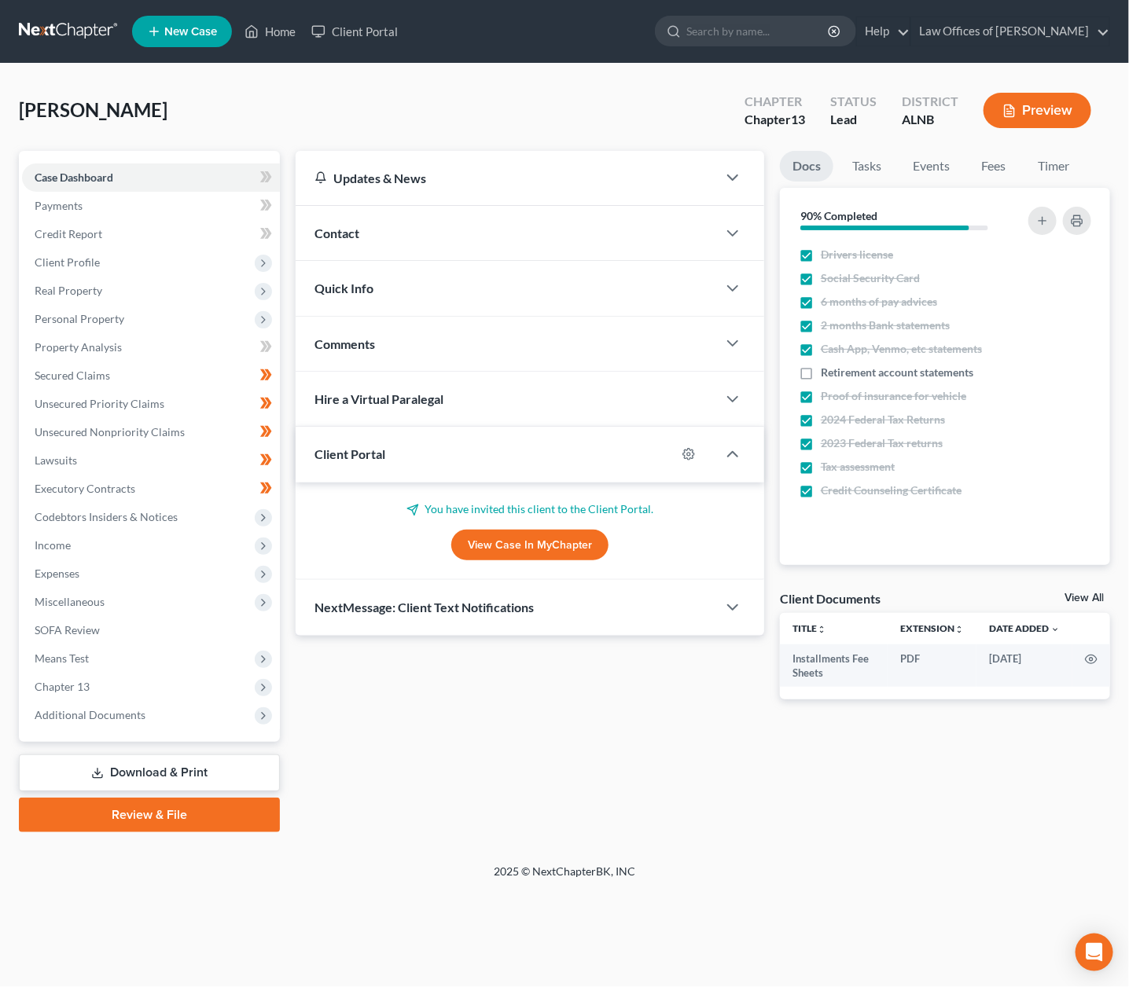
click at [1078, 595] on link "View All" at bounding box center [1084, 598] width 39 height 11
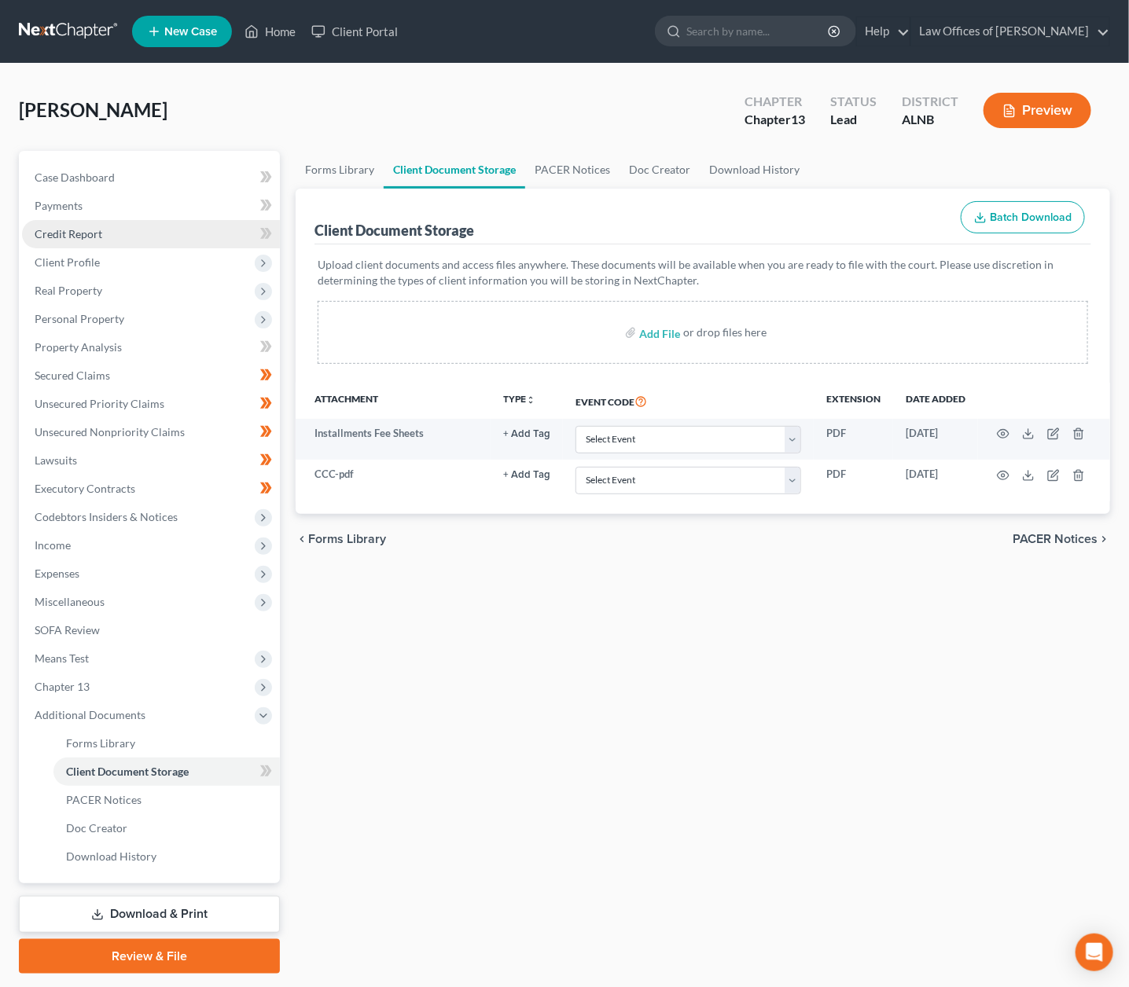
click at [93, 237] on link "Credit Report" at bounding box center [151, 234] width 258 height 28
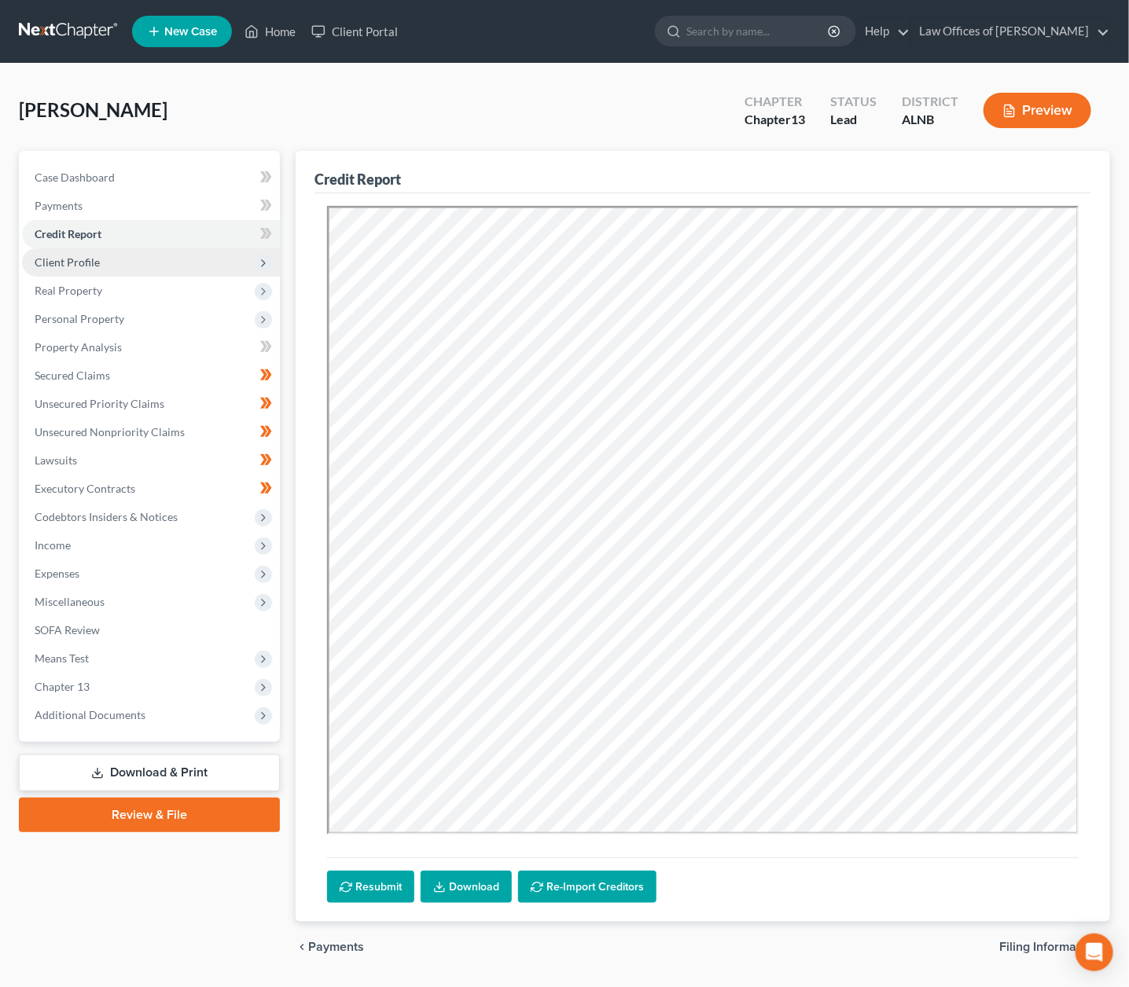
click at [58, 263] on span "Client Profile" at bounding box center [67, 262] width 65 height 13
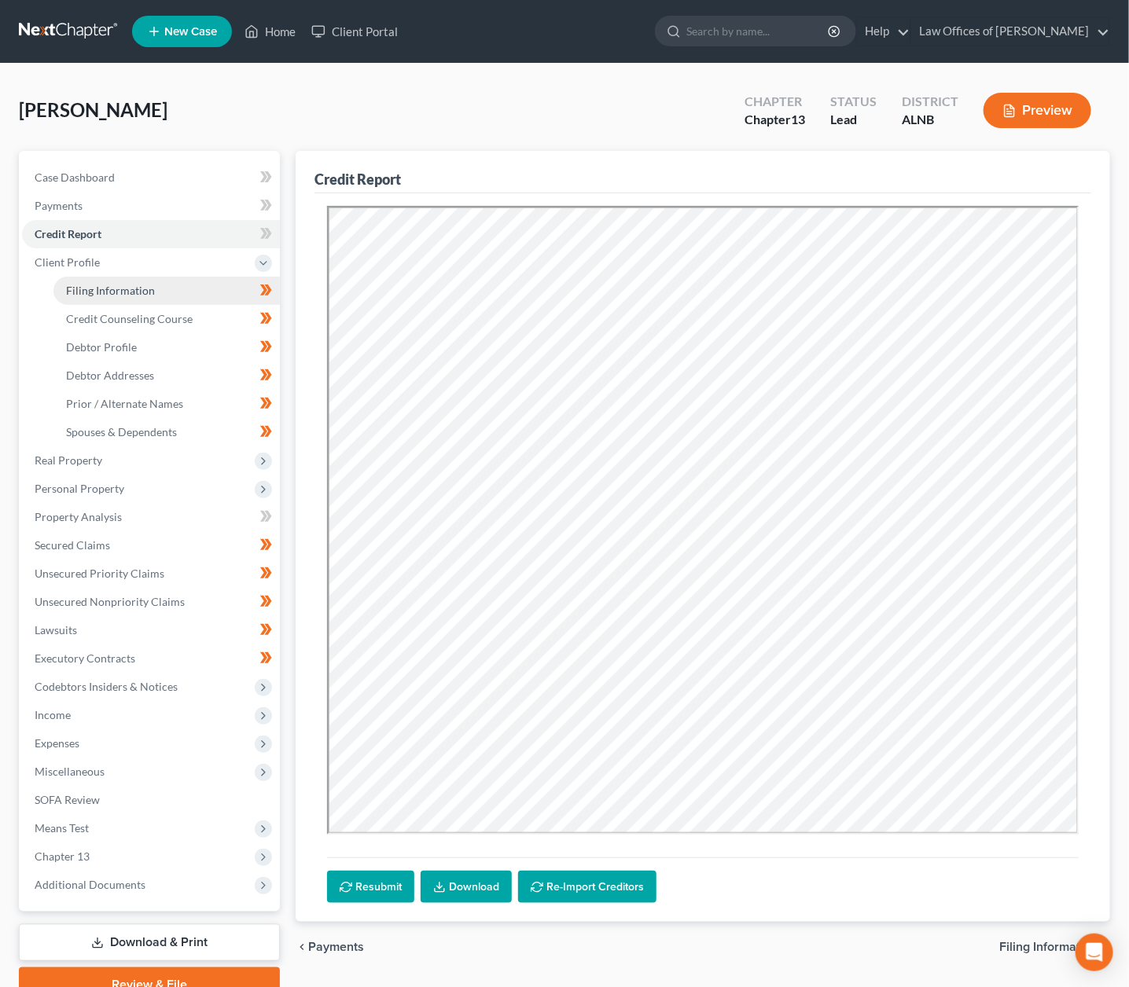
click at [97, 285] on span "Filing Information" at bounding box center [110, 290] width 89 height 13
select select "1"
select select "0"
select select "3"
select select "0"
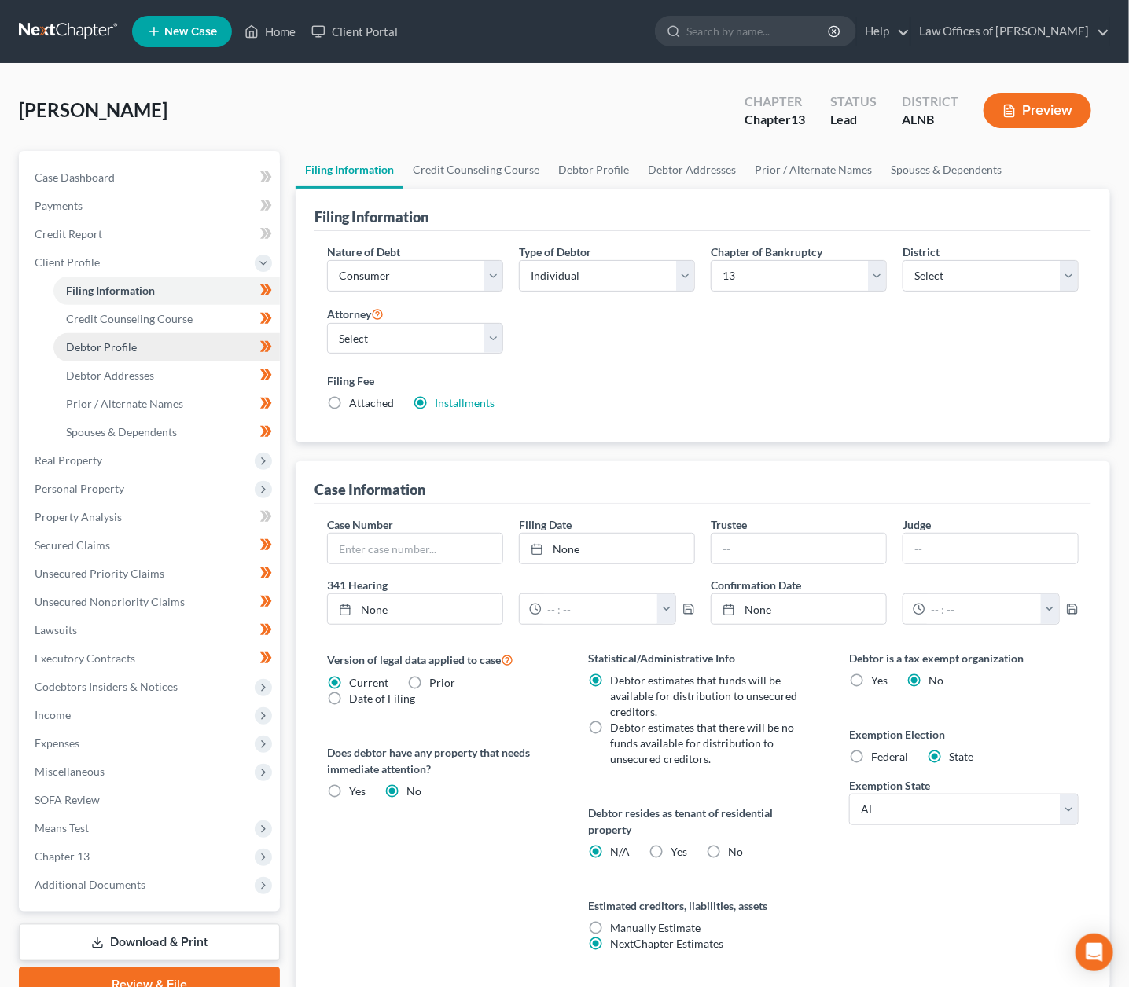
click at [148, 345] on link "Debtor Profile" at bounding box center [166, 347] width 226 height 28
select select "0"
select select "1"
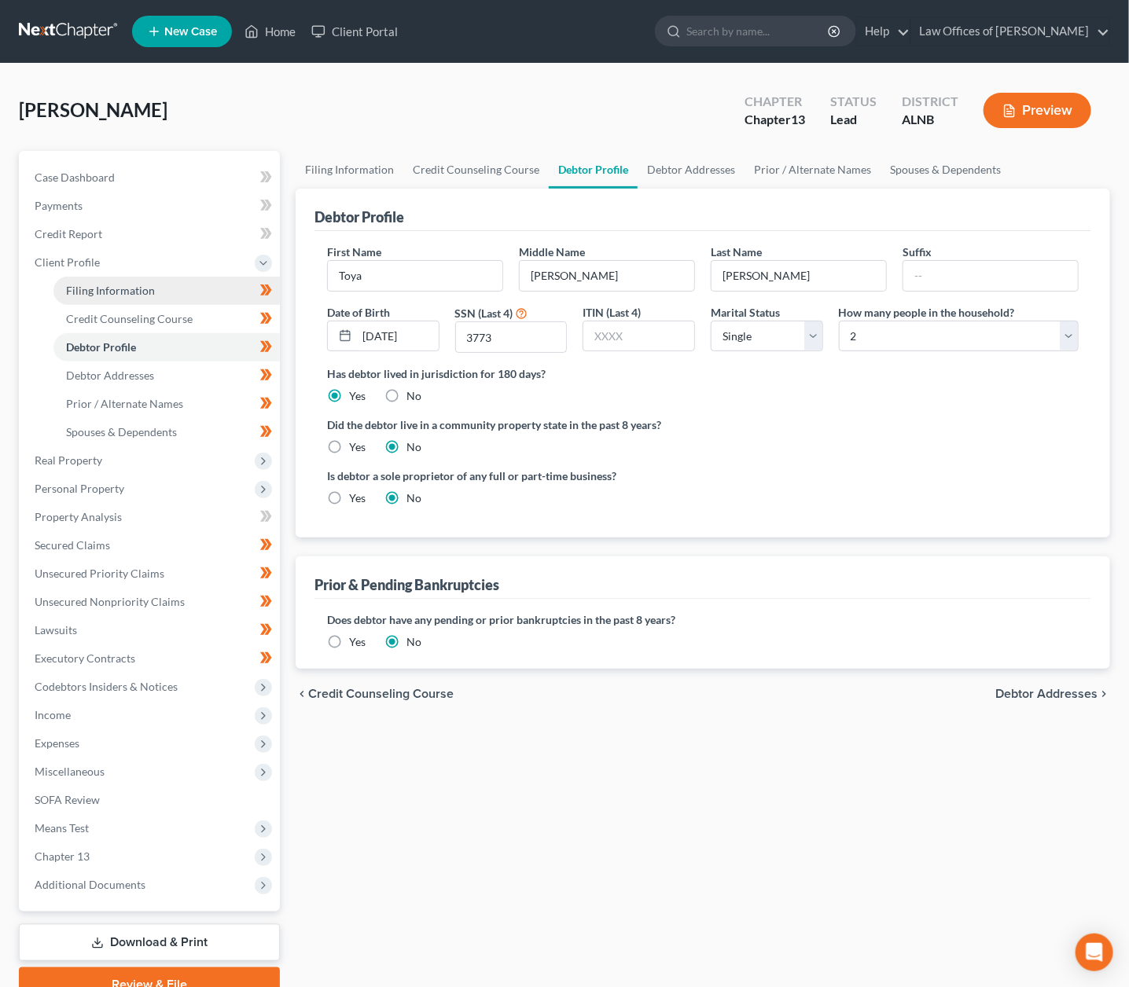
click at [170, 285] on link "Filing Information" at bounding box center [166, 291] width 226 height 28
select select "1"
select select "0"
select select "3"
select select "1"
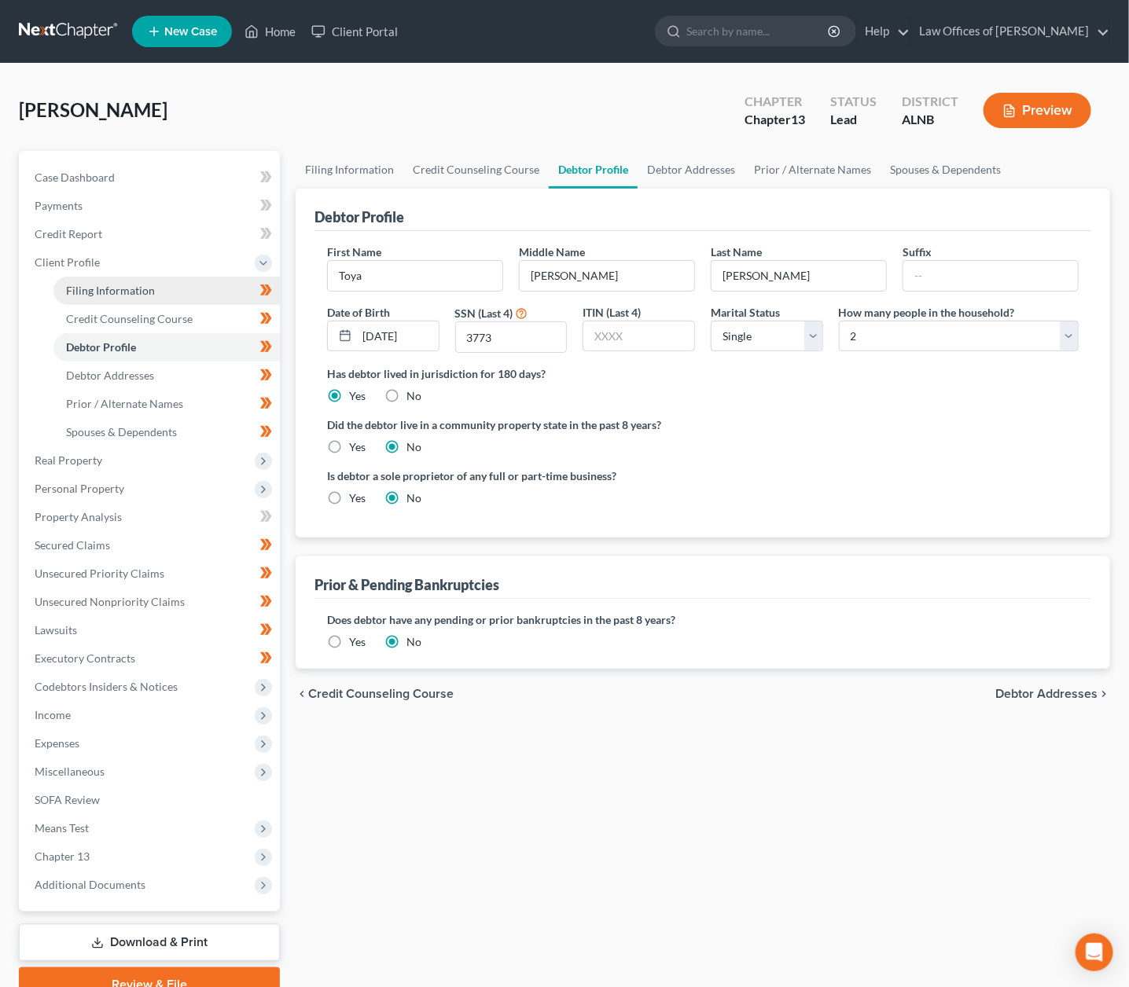
select select "0"
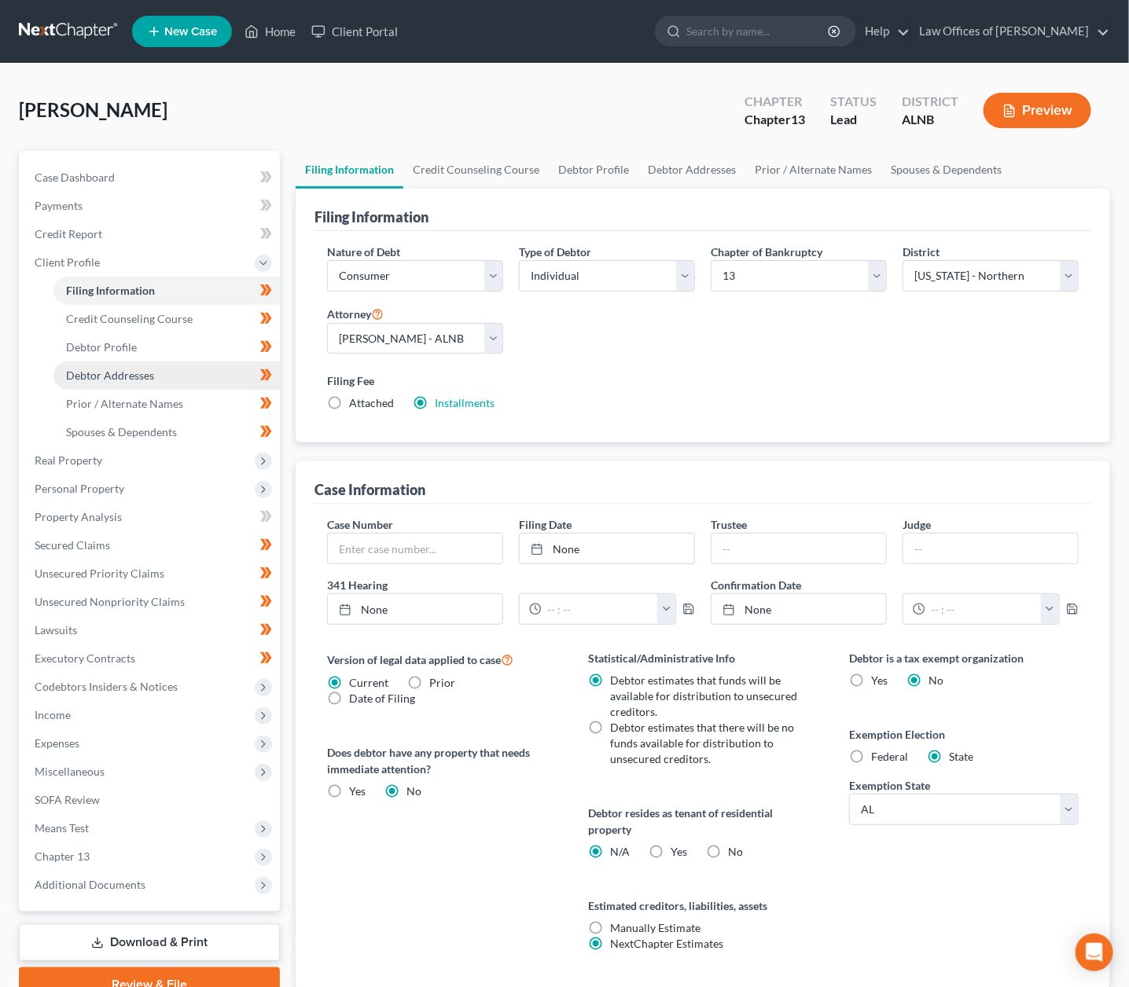
click at [144, 369] on span "Debtor Addresses" at bounding box center [110, 375] width 88 height 13
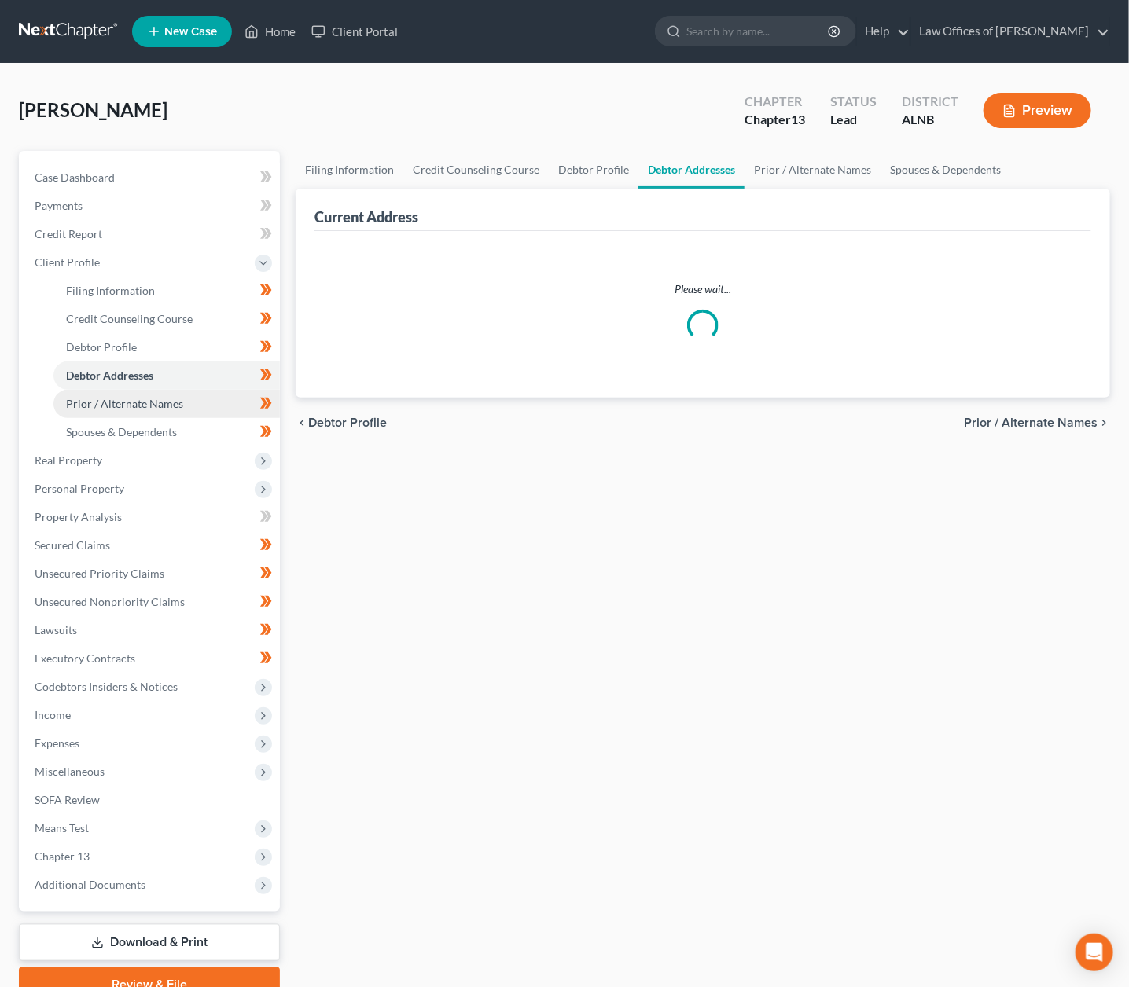
click at [135, 400] on span "Prior / Alternate Names" at bounding box center [124, 403] width 117 height 13
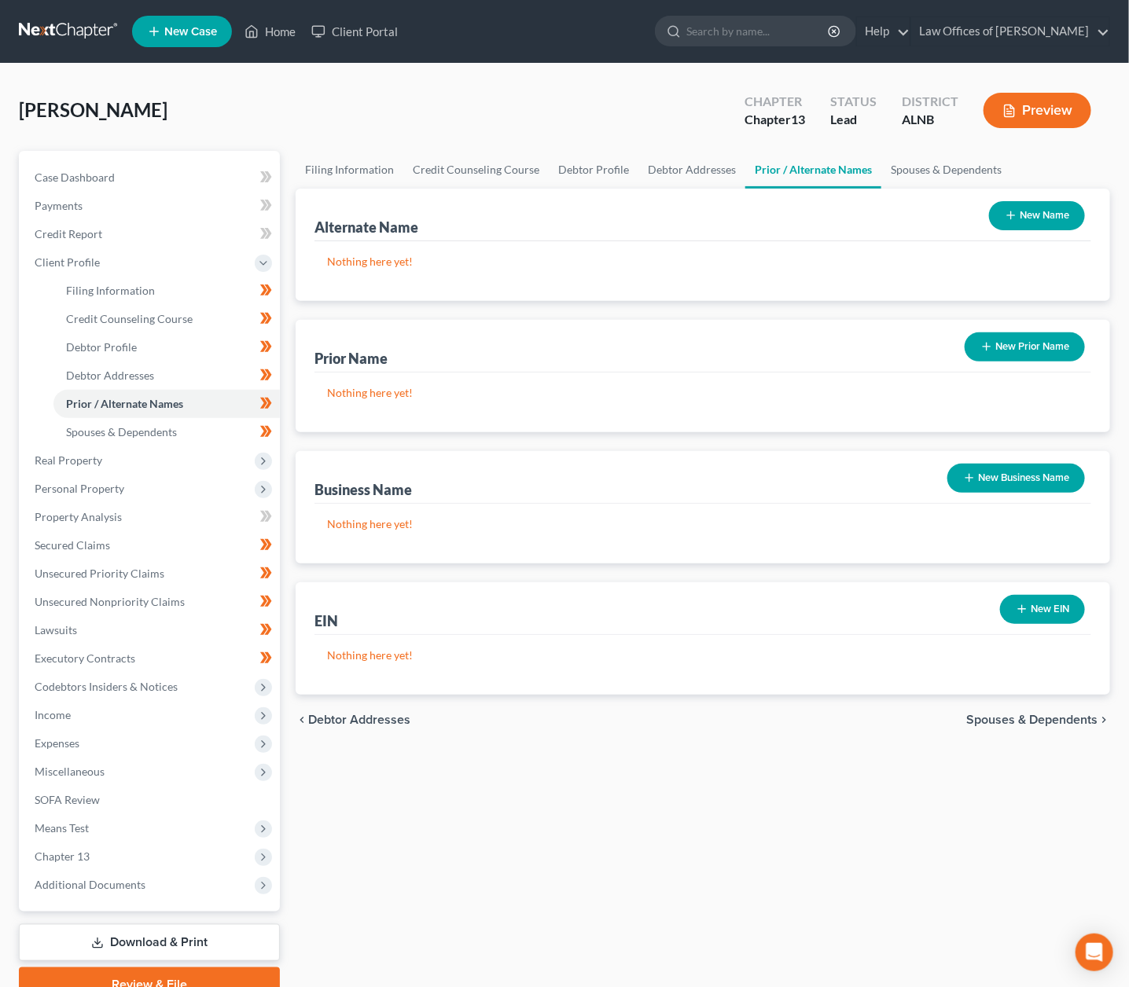
click at [1045, 212] on button "New Name" at bounding box center [1037, 215] width 96 height 29
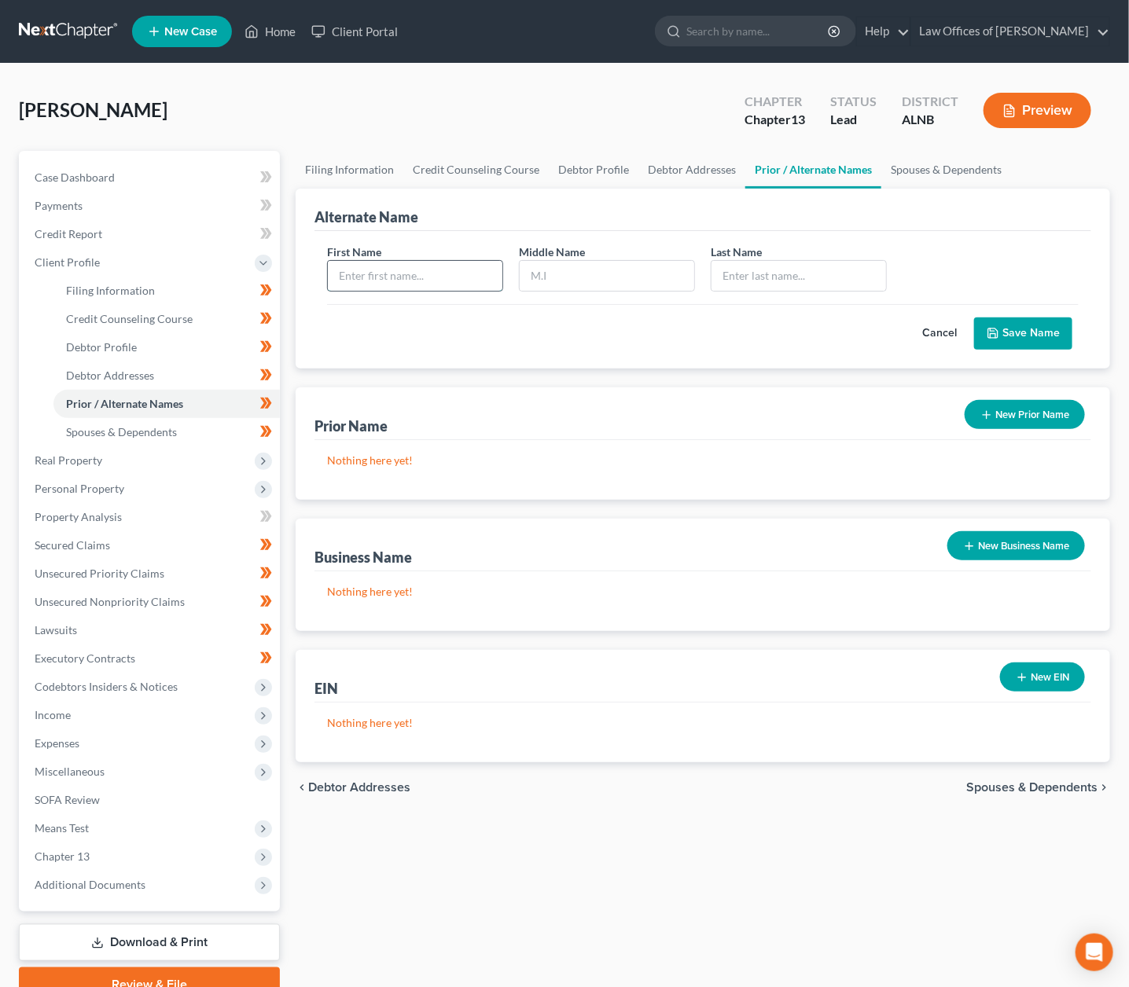
click at [414, 279] on input "text" at bounding box center [415, 276] width 175 height 30
type input "Toya"
type input "Donnell"
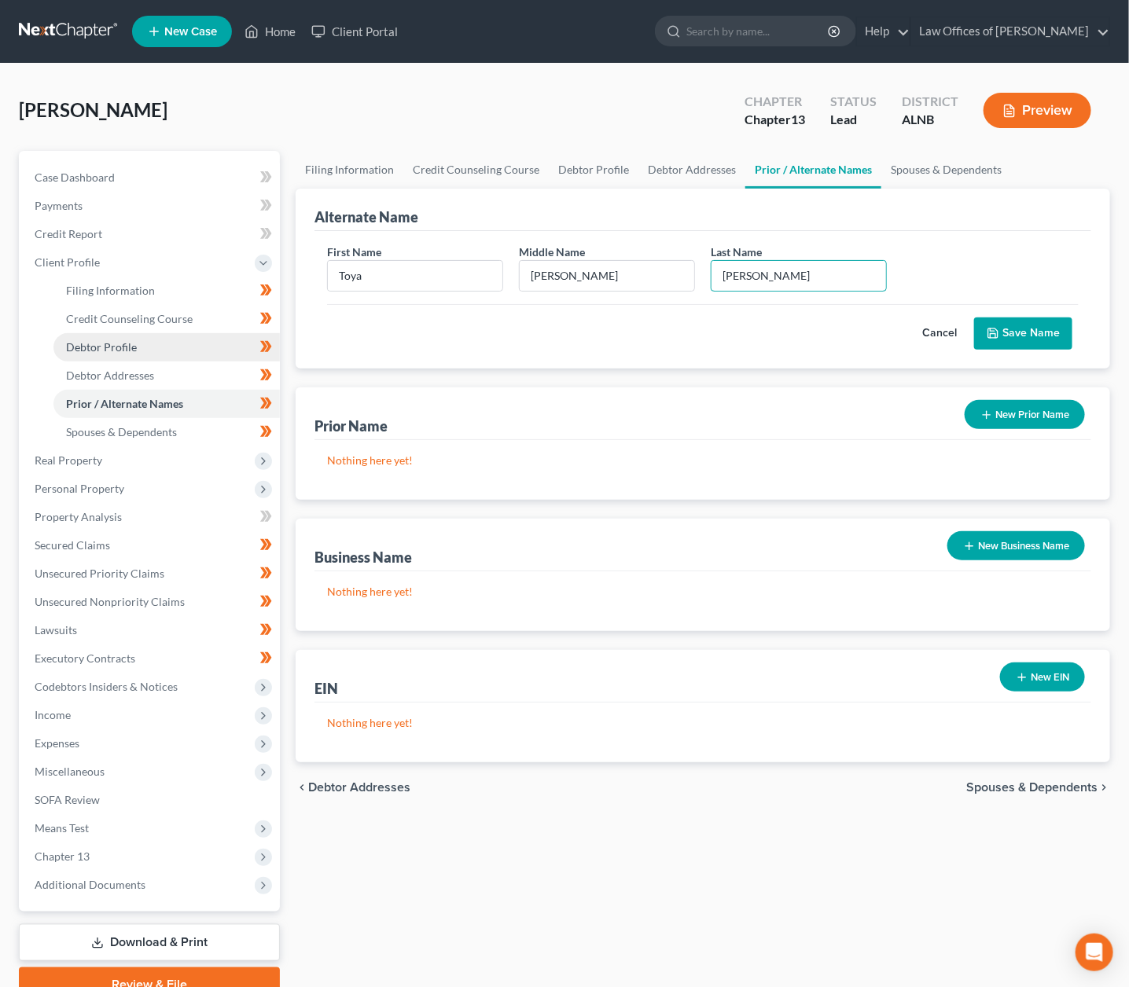
type input "Owens-Stevenson"
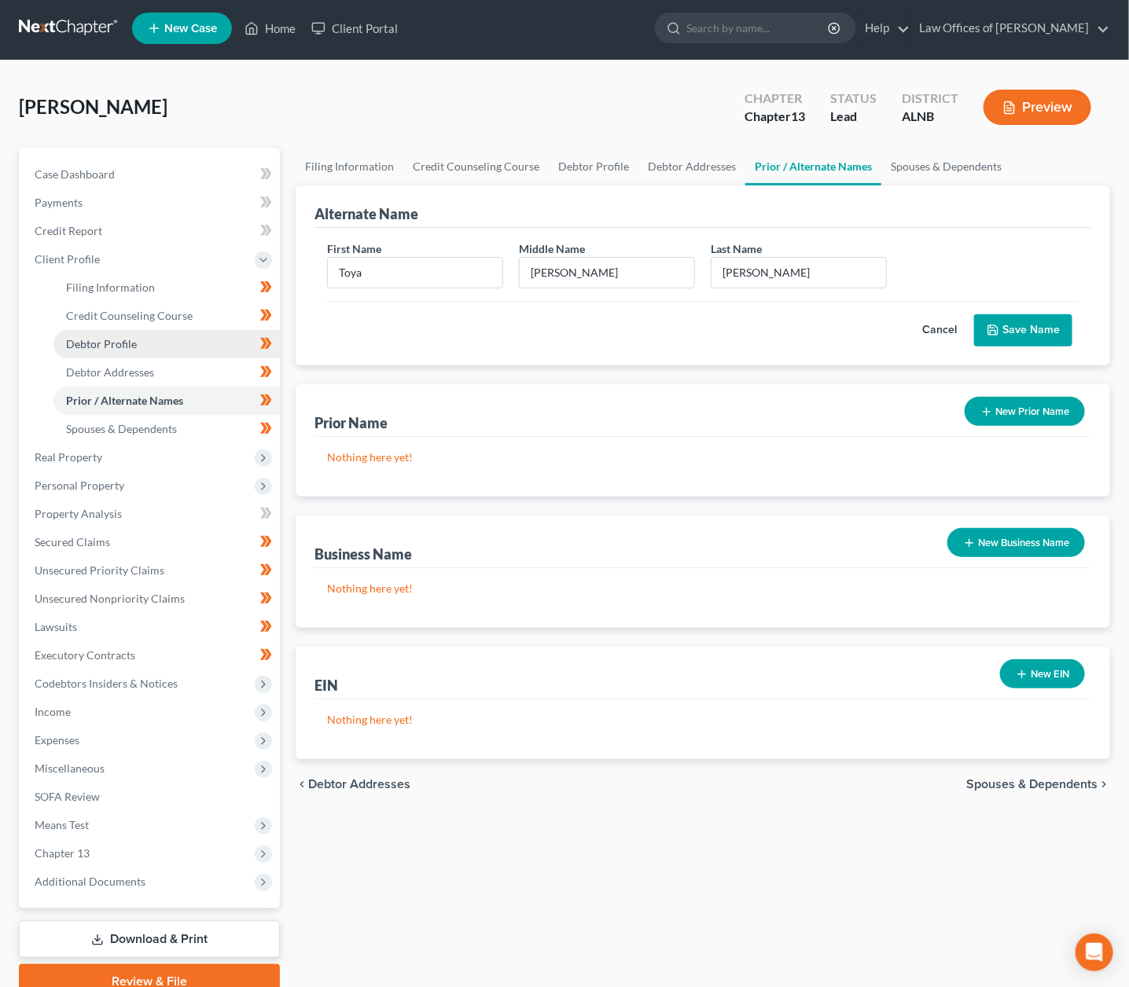
click at [98, 341] on span "Debtor Profile" at bounding box center [101, 343] width 71 height 13
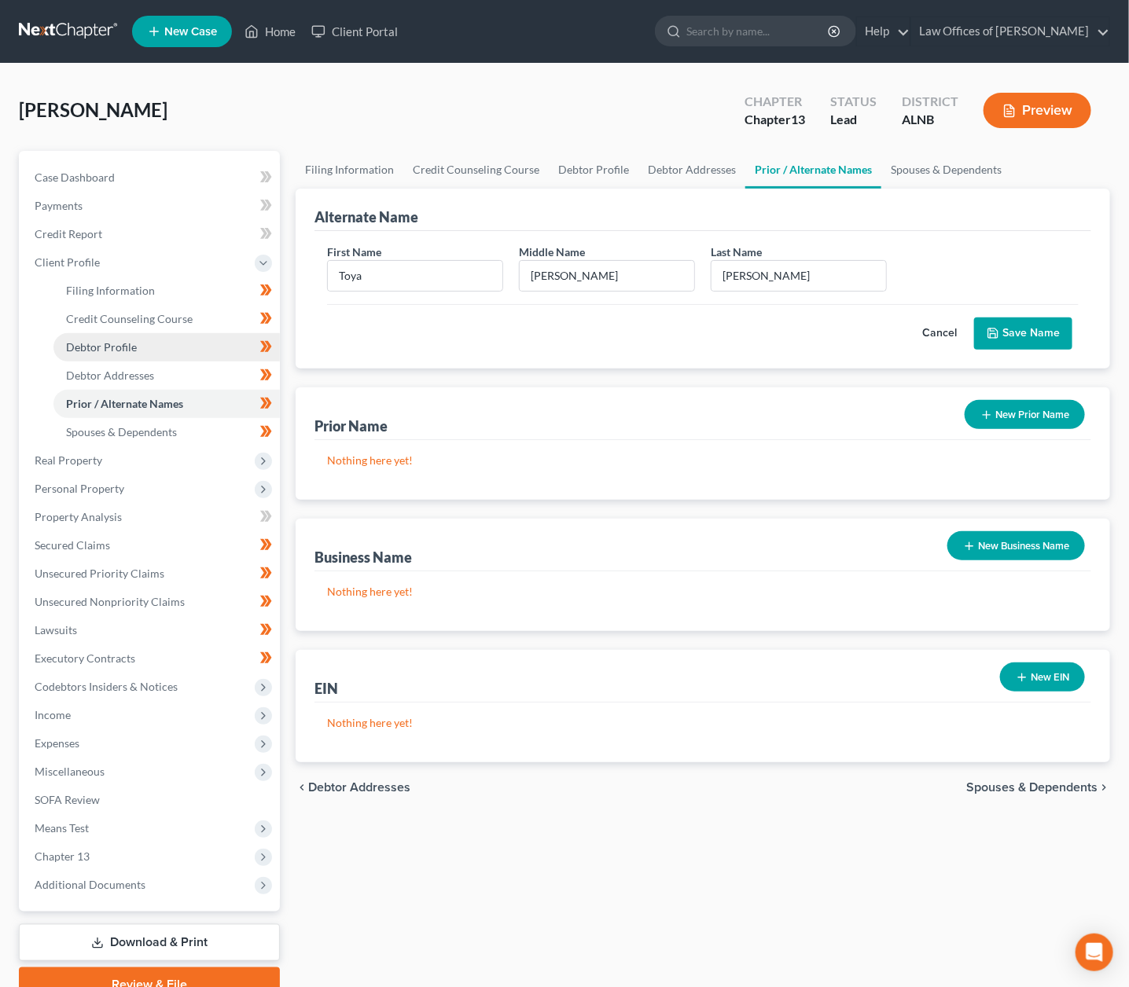
select select "0"
select select "1"
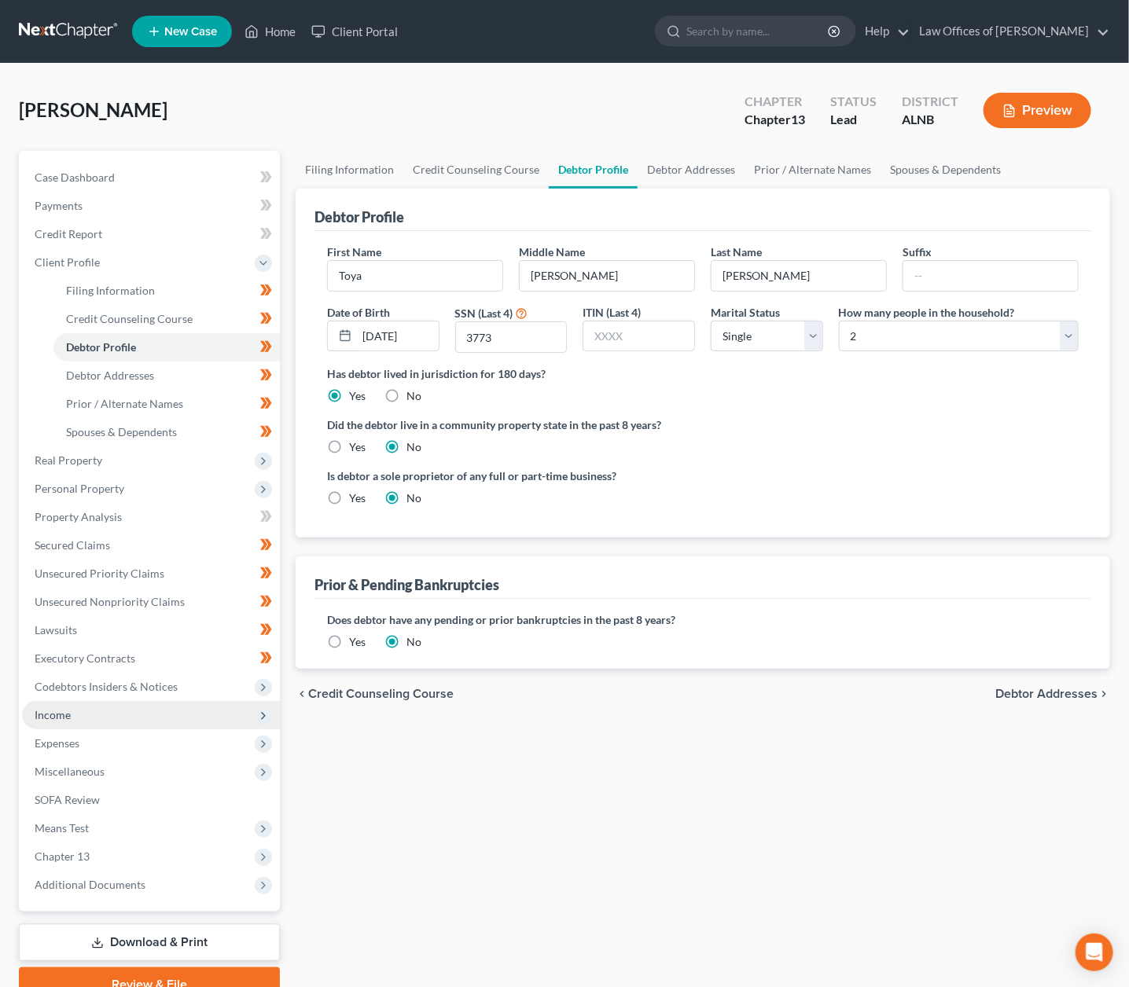
click at [61, 701] on span "Income" at bounding box center [151, 715] width 258 height 28
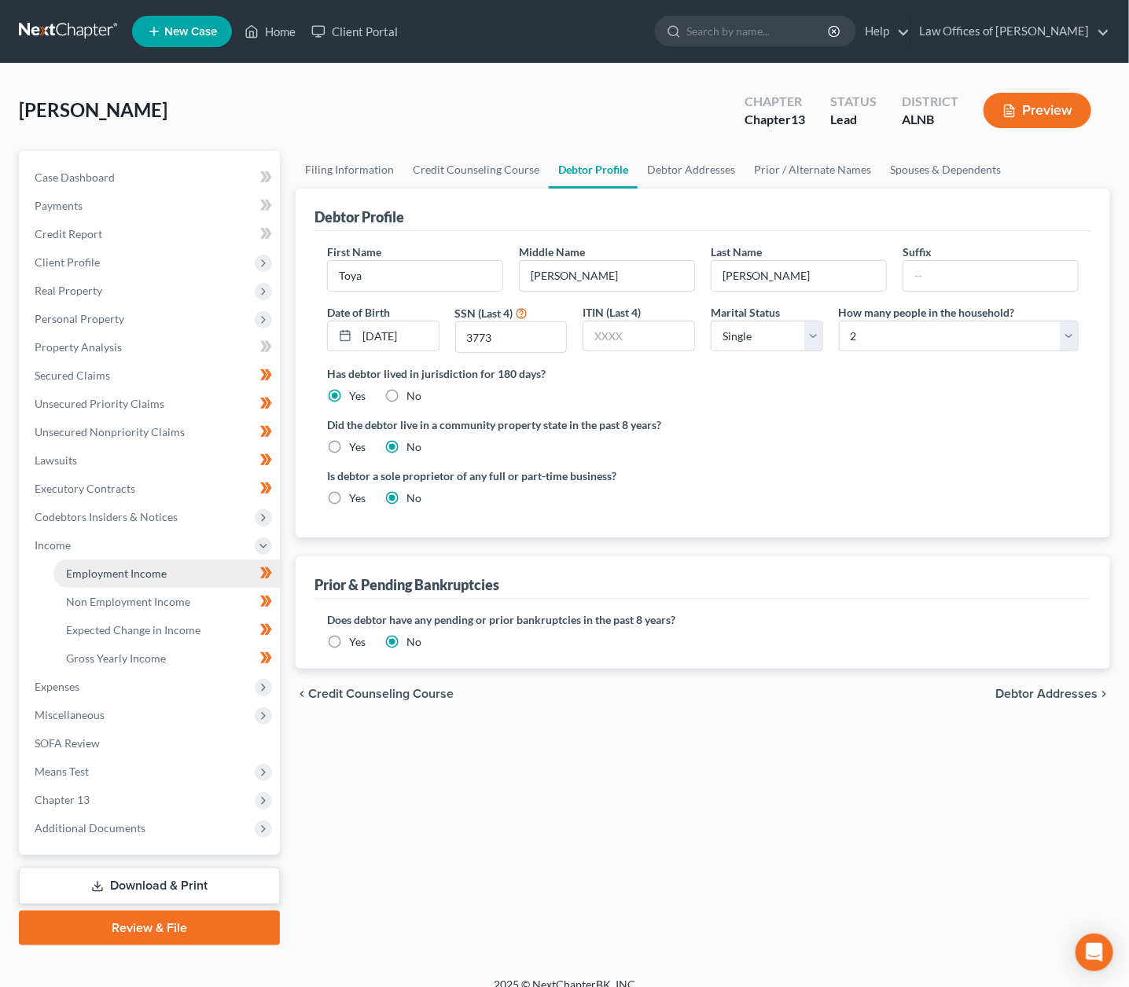
click at [124, 567] on span "Employment Income" at bounding box center [116, 573] width 101 height 13
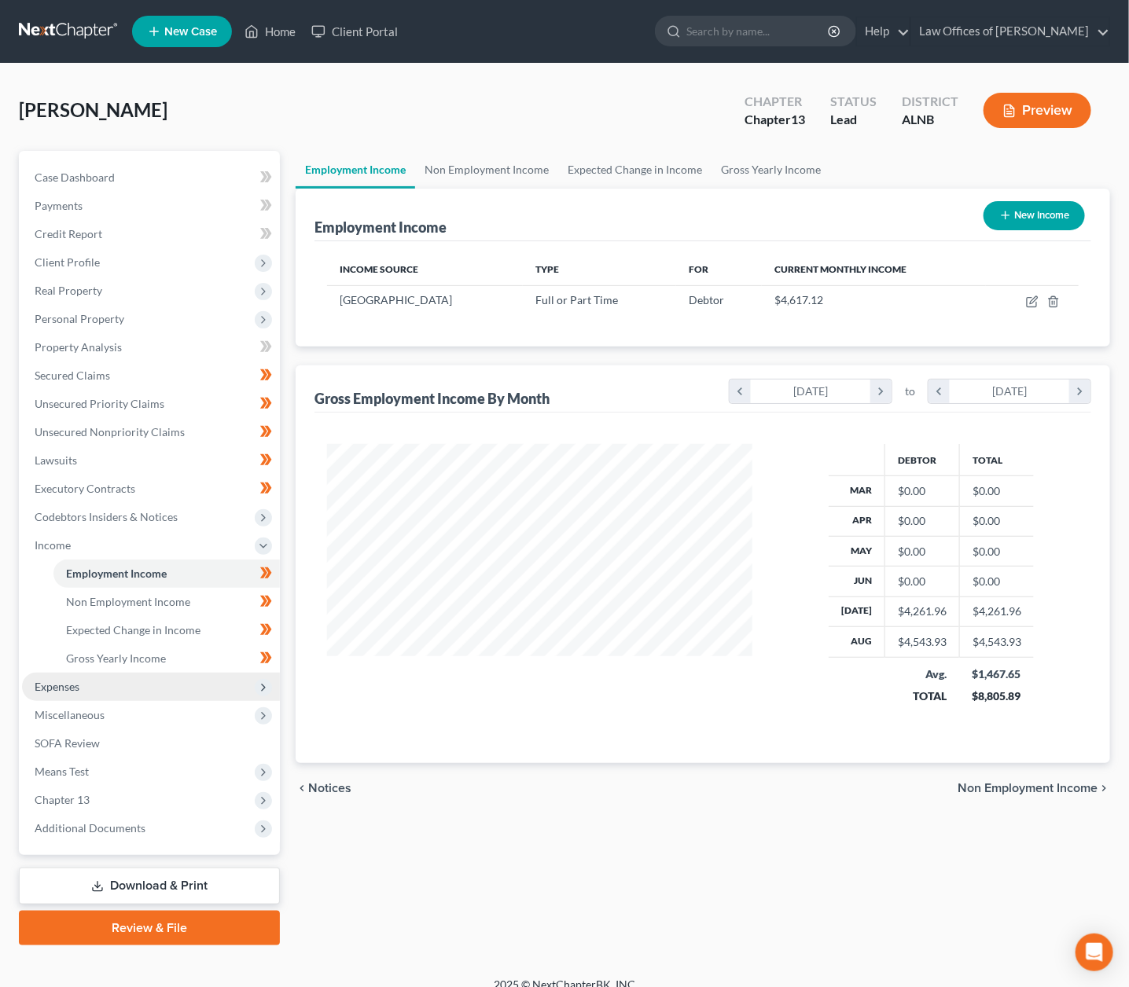
click at [116, 673] on span "Expenses" at bounding box center [151, 687] width 258 height 28
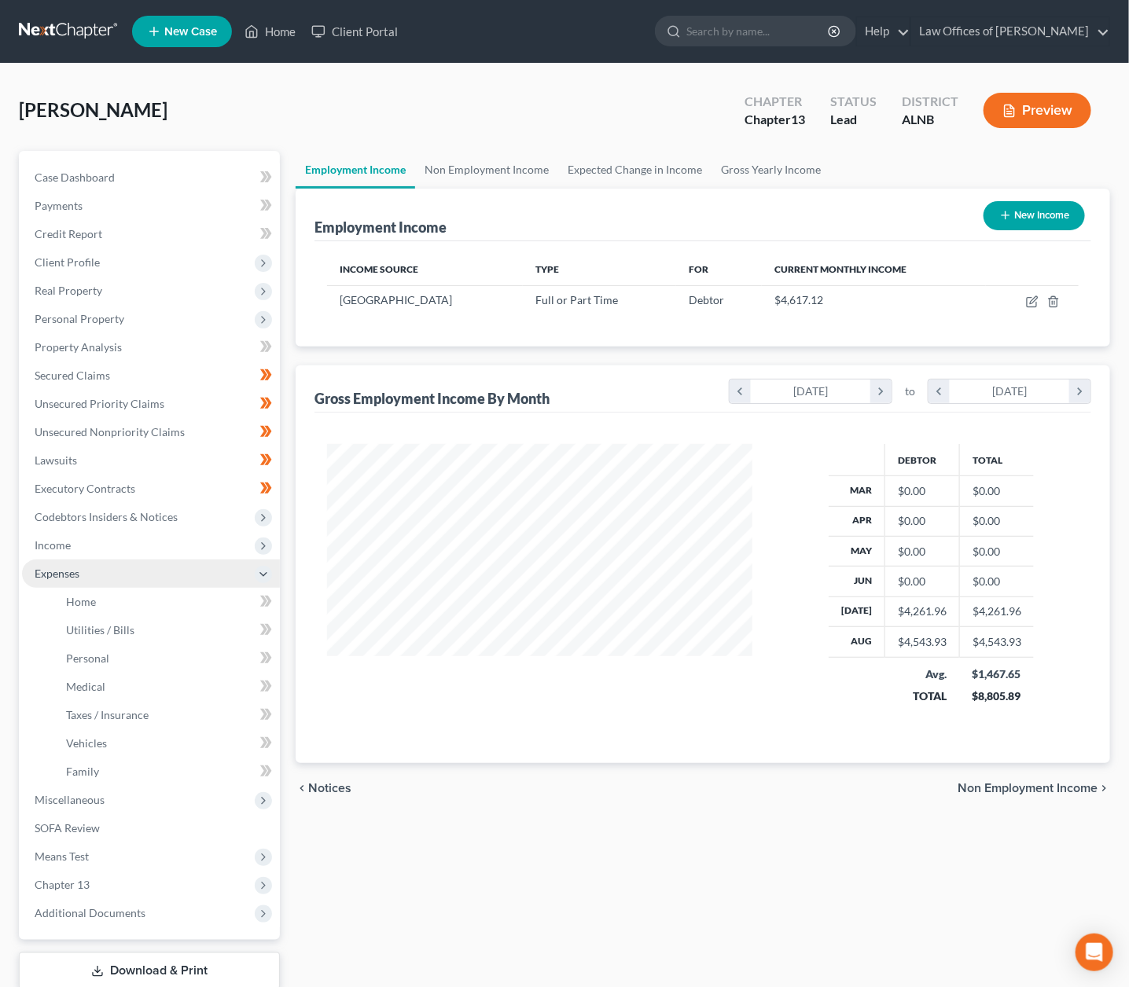
scroll to position [0, 1]
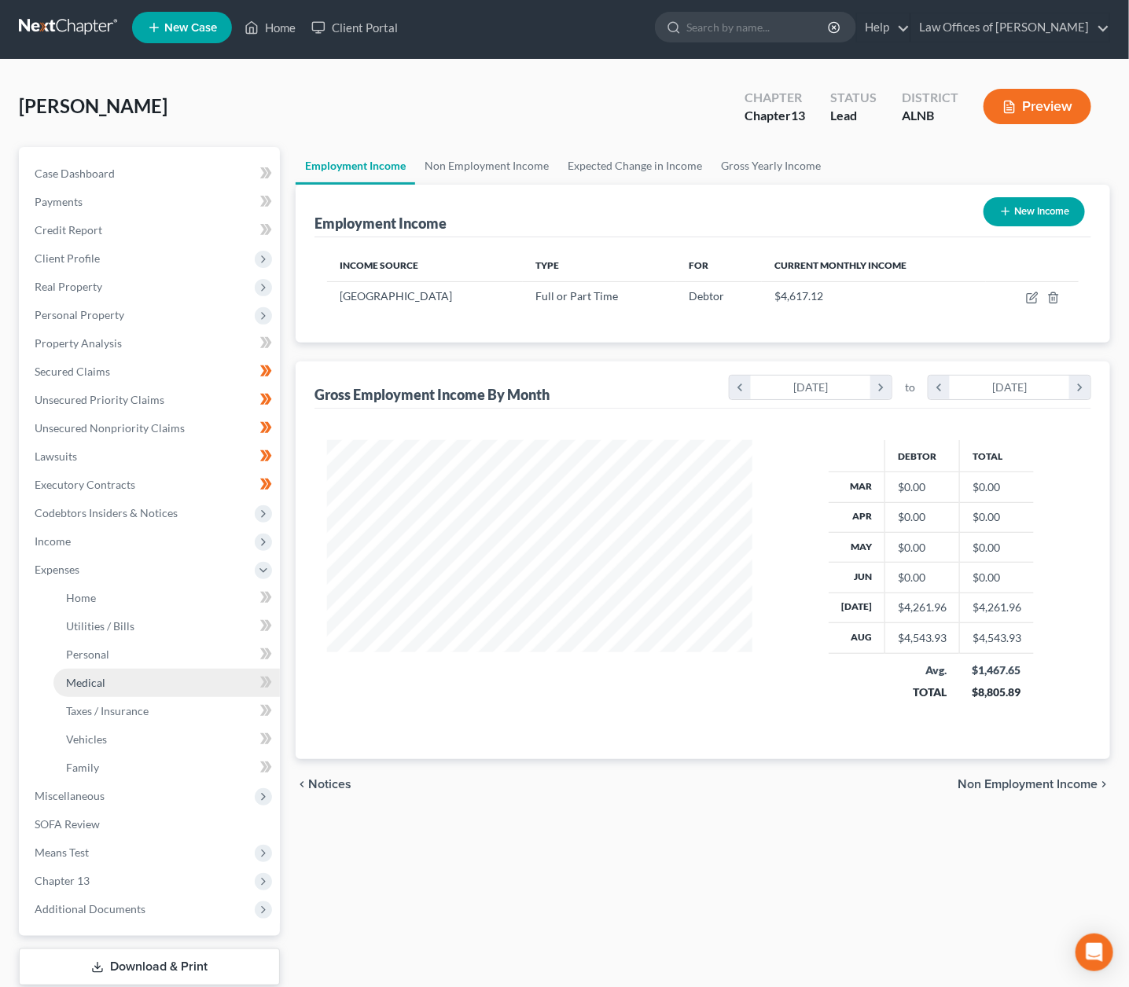
click at [116, 670] on link "Medical" at bounding box center [166, 683] width 226 height 28
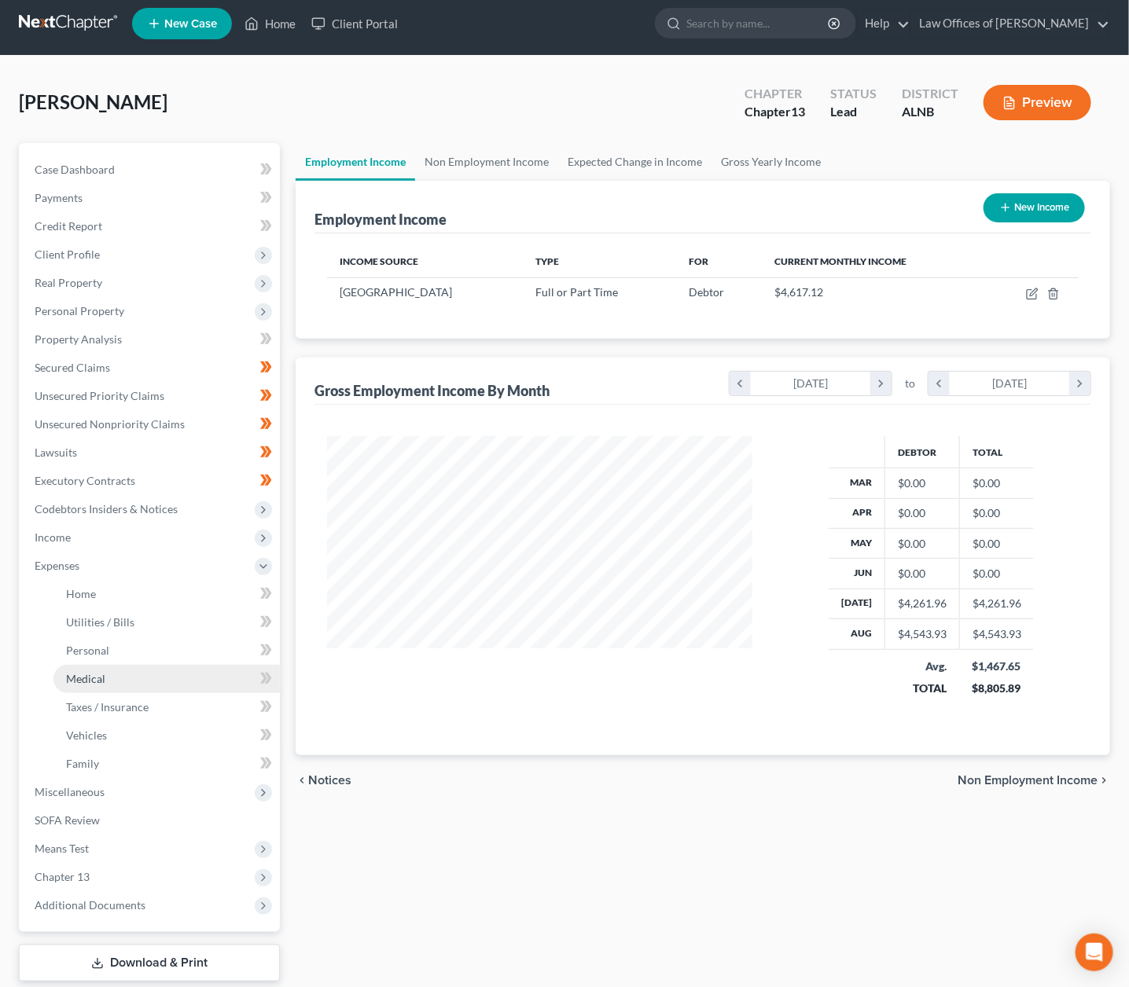
scroll to position [7, 0]
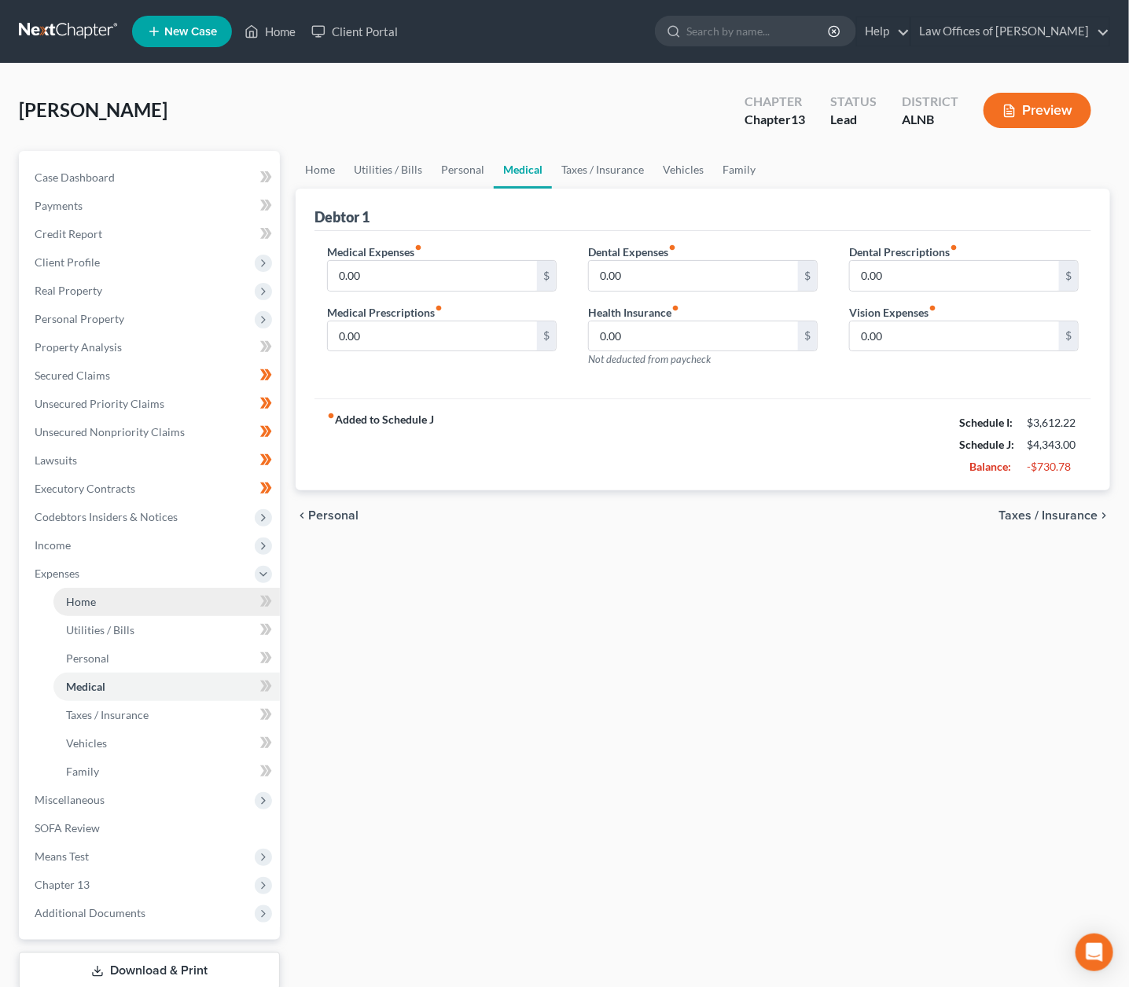
click at [118, 588] on link "Home" at bounding box center [166, 602] width 226 height 28
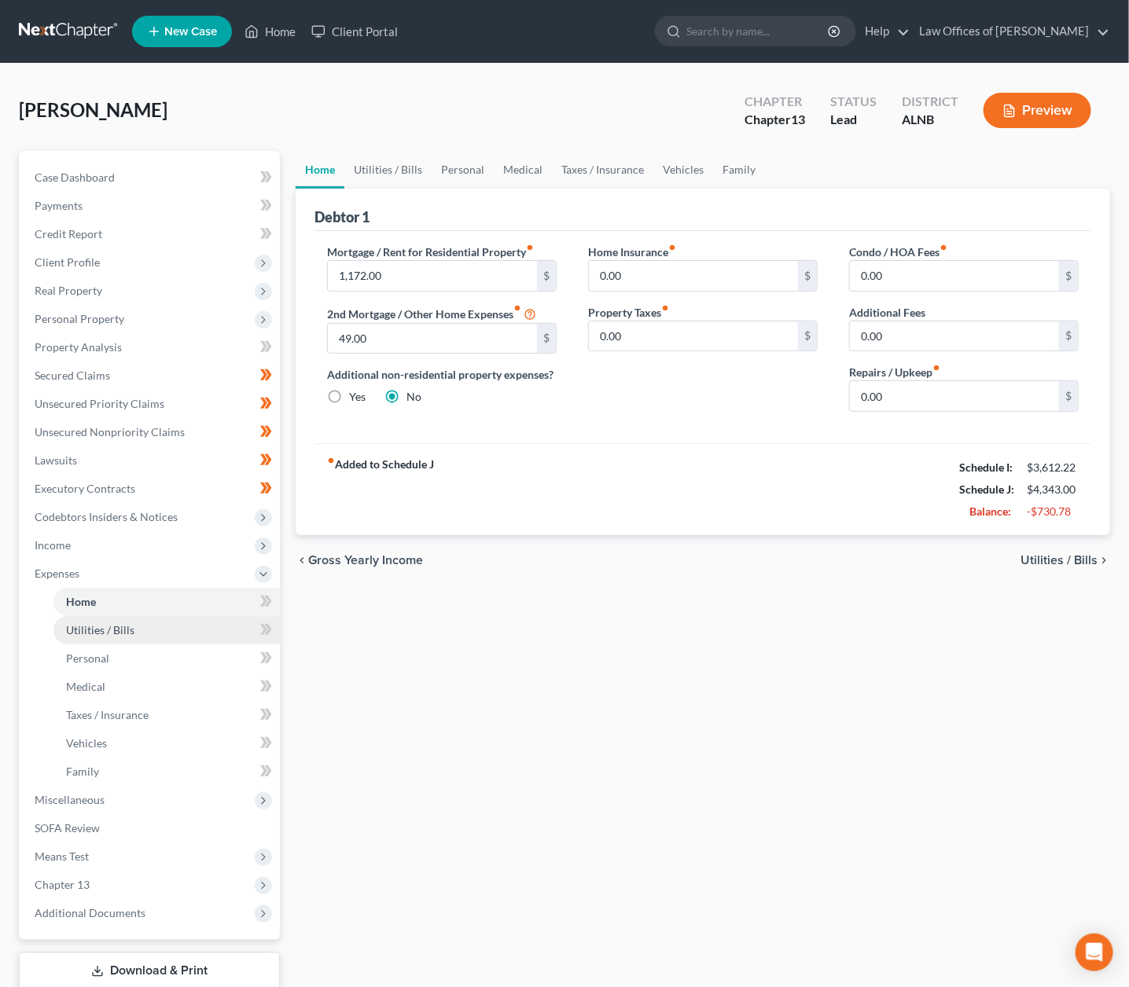
click at [121, 623] on span "Utilities / Bills" at bounding box center [100, 629] width 68 height 13
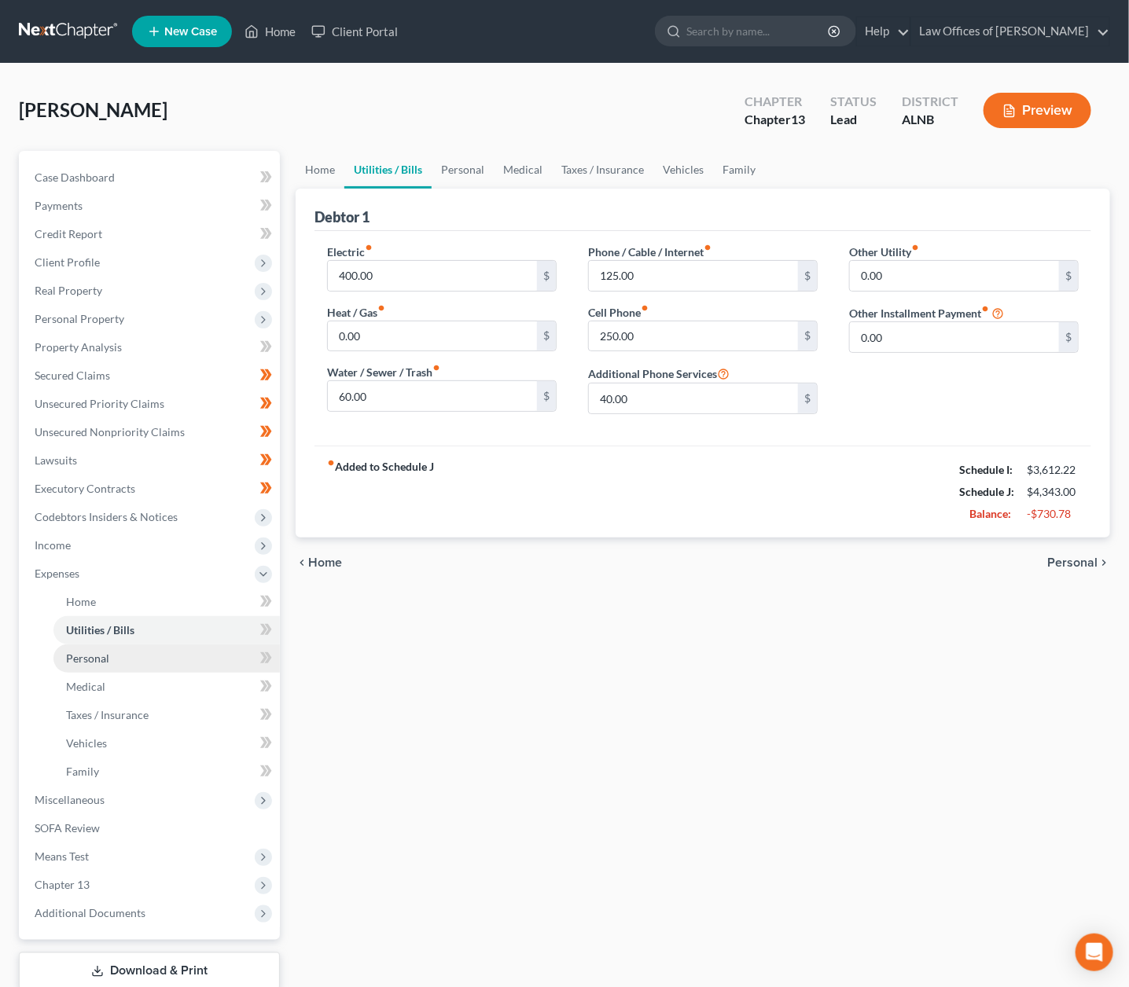
click at [117, 645] on link "Personal" at bounding box center [166, 659] width 226 height 28
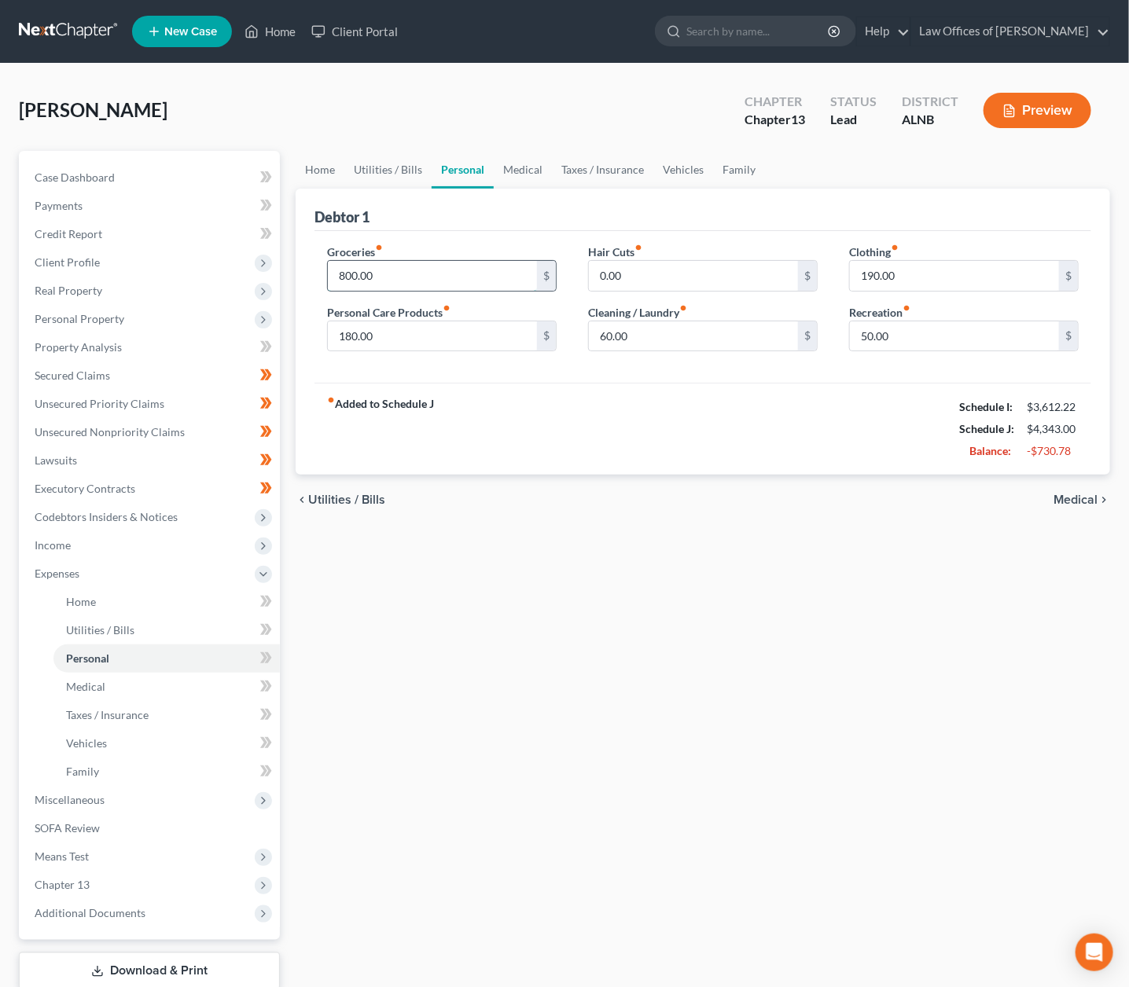
click at [400, 276] on input "800.00" at bounding box center [432, 276] width 209 height 30
click at [112, 312] on span "Personal Property" at bounding box center [80, 318] width 90 height 13
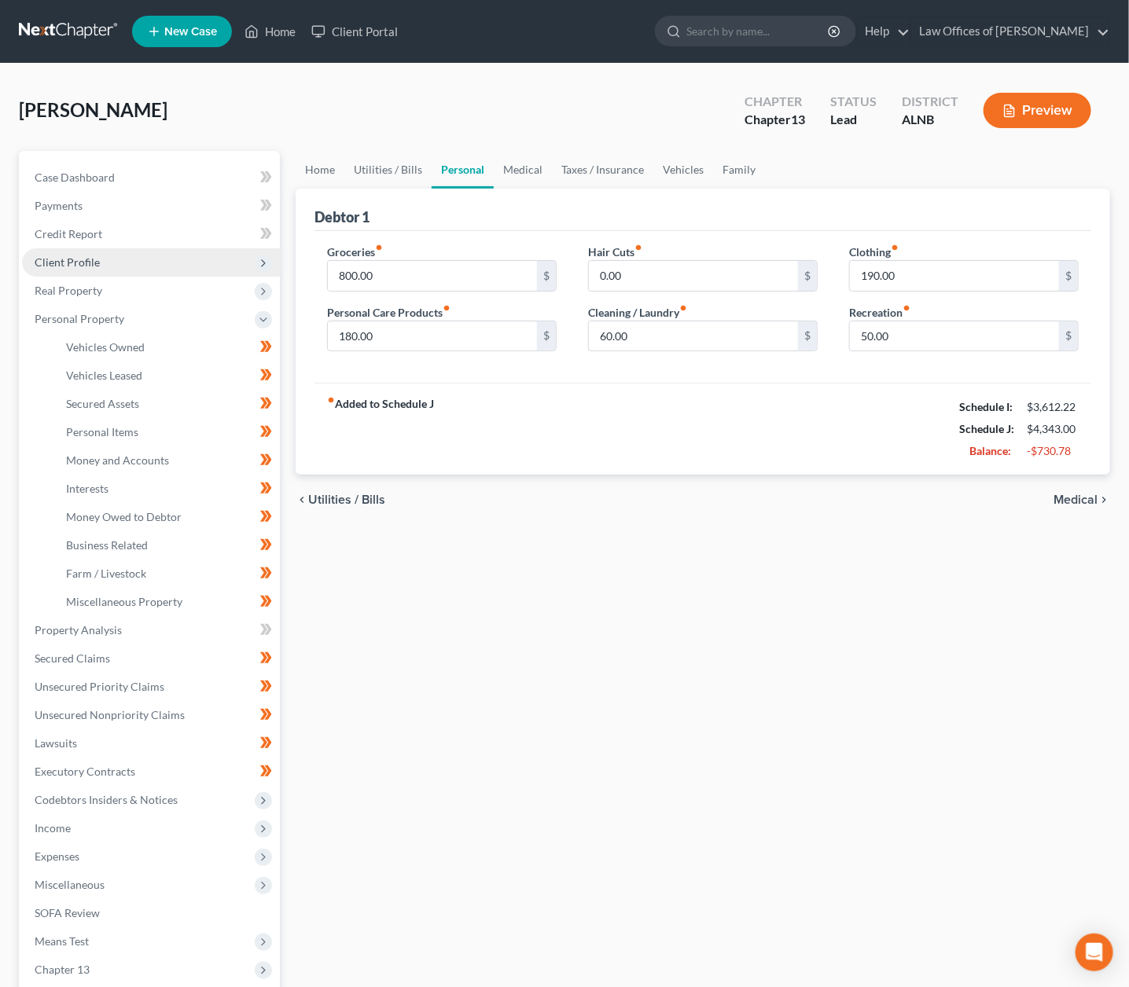
click at [122, 255] on span "Client Profile" at bounding box center [151, 262] width 258 height 28
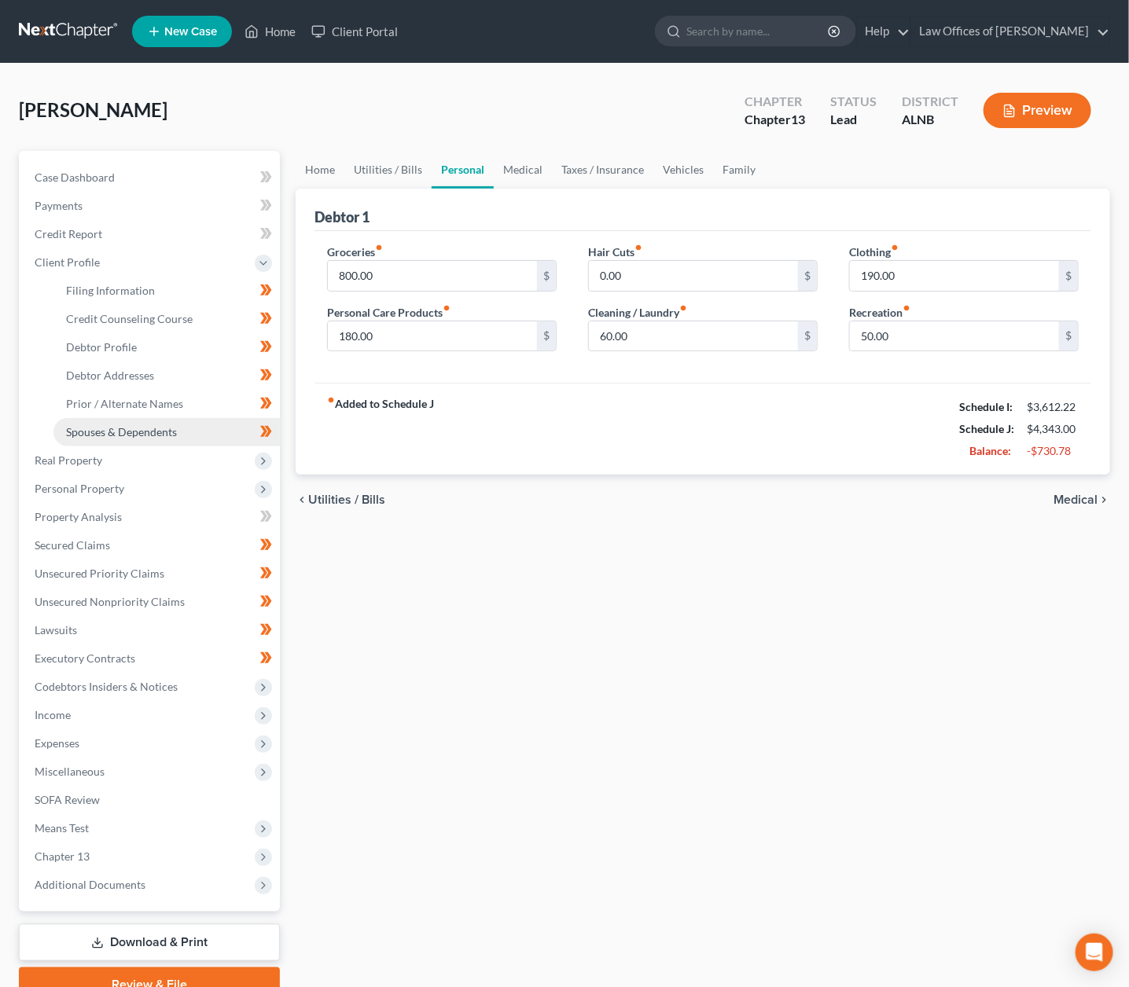
click at [128, 425] on span "Spouses & Dependents" at bounding box center [121, 431] width 111 height 13
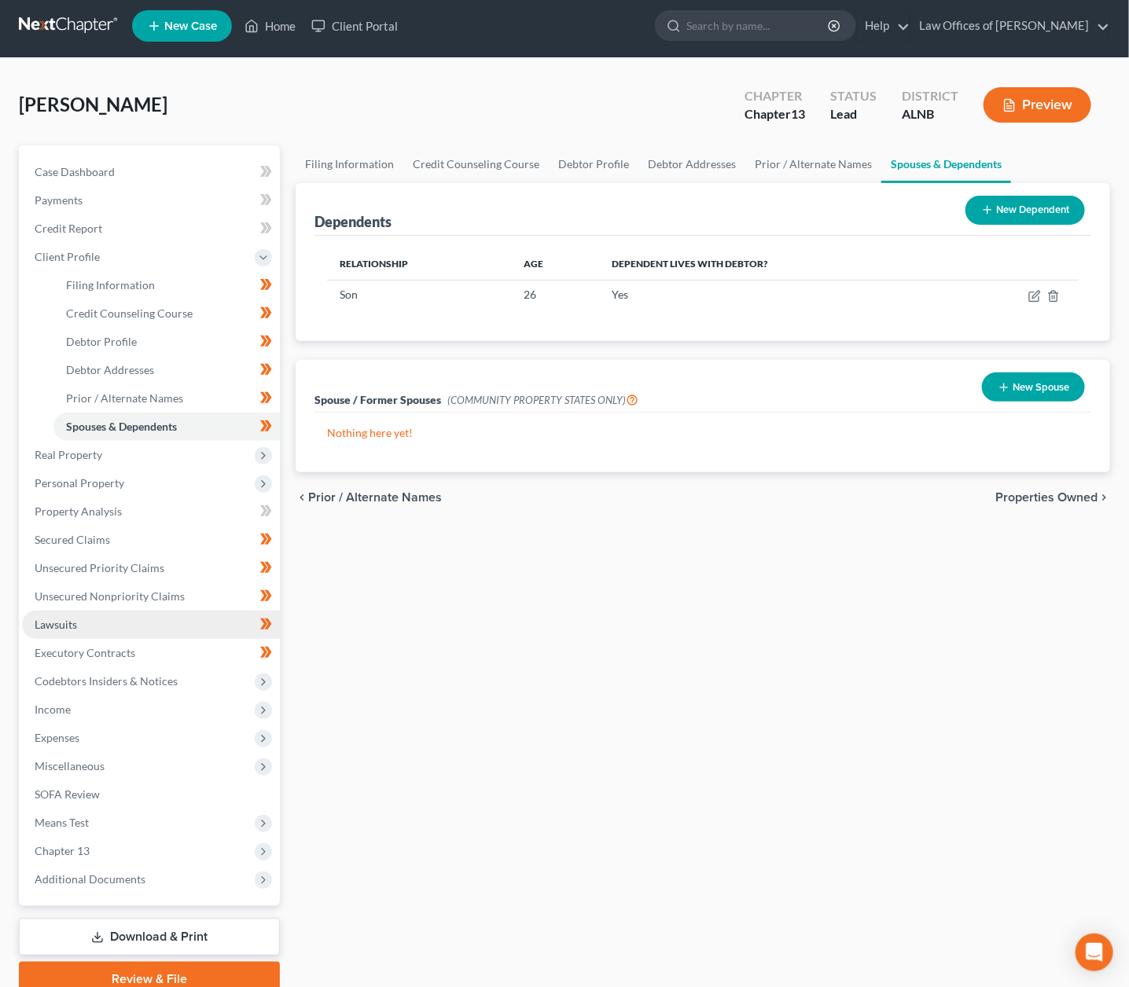
scroll to position [9, 0]
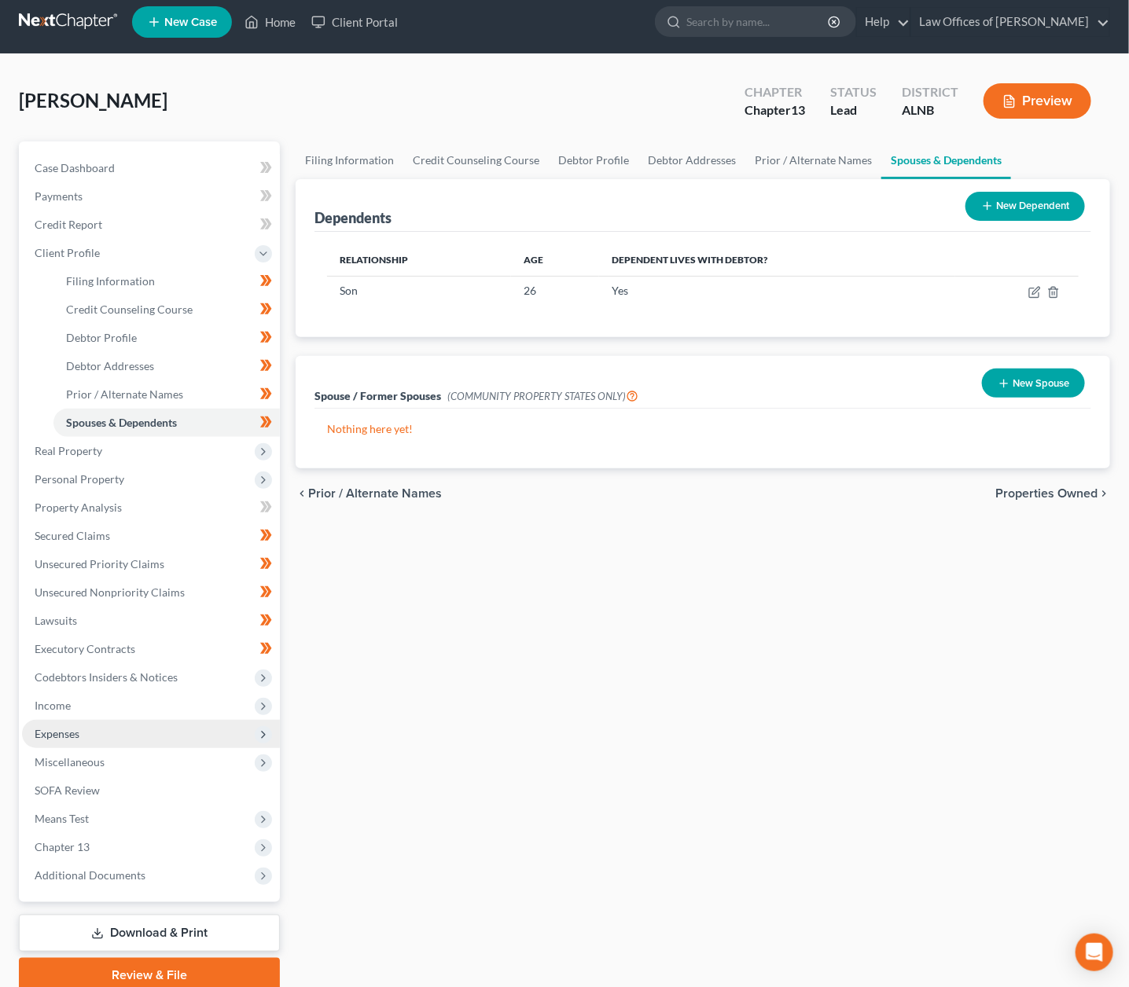
click at [91, 720] on span "Expenses" at bounding box center [151, 734] width 258 height 28
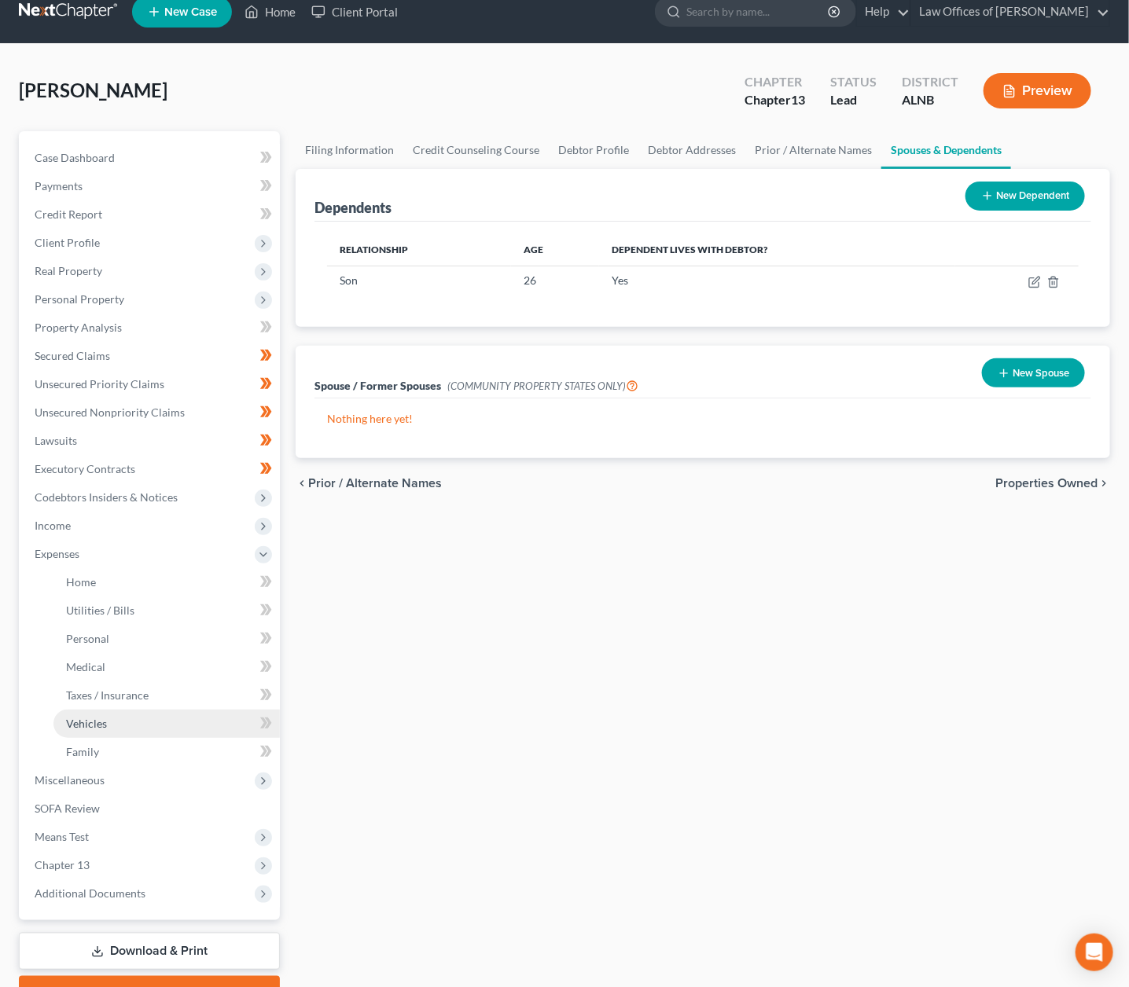
scroll to position [20, 1]
click at [91, 632] on span "Personal" at bounding box center [87, 638] width 43 height 13
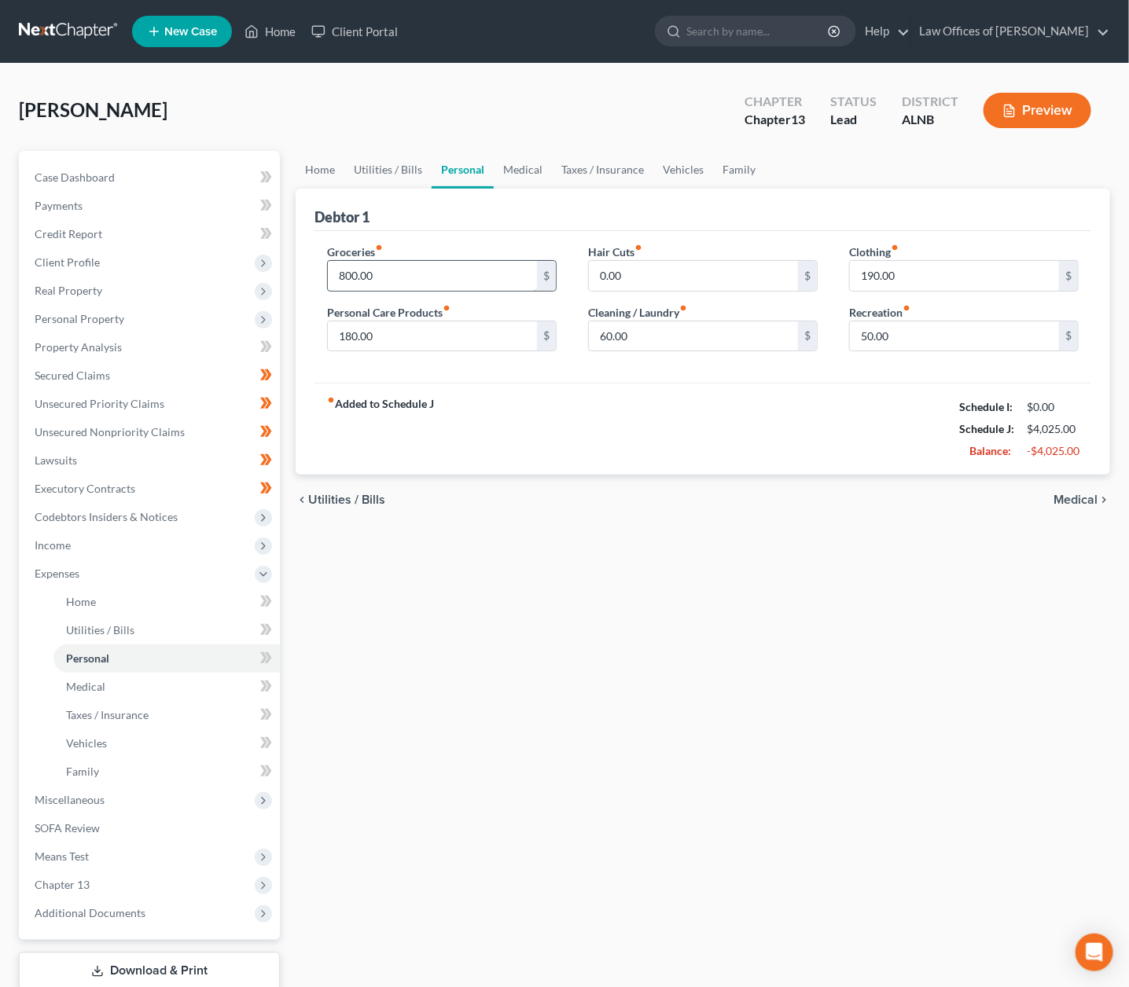
click at [363, 277] on input "800.00" at bounding box center [432, 276] width 209 height 30
type input "500"
type input "0"
type input "50"
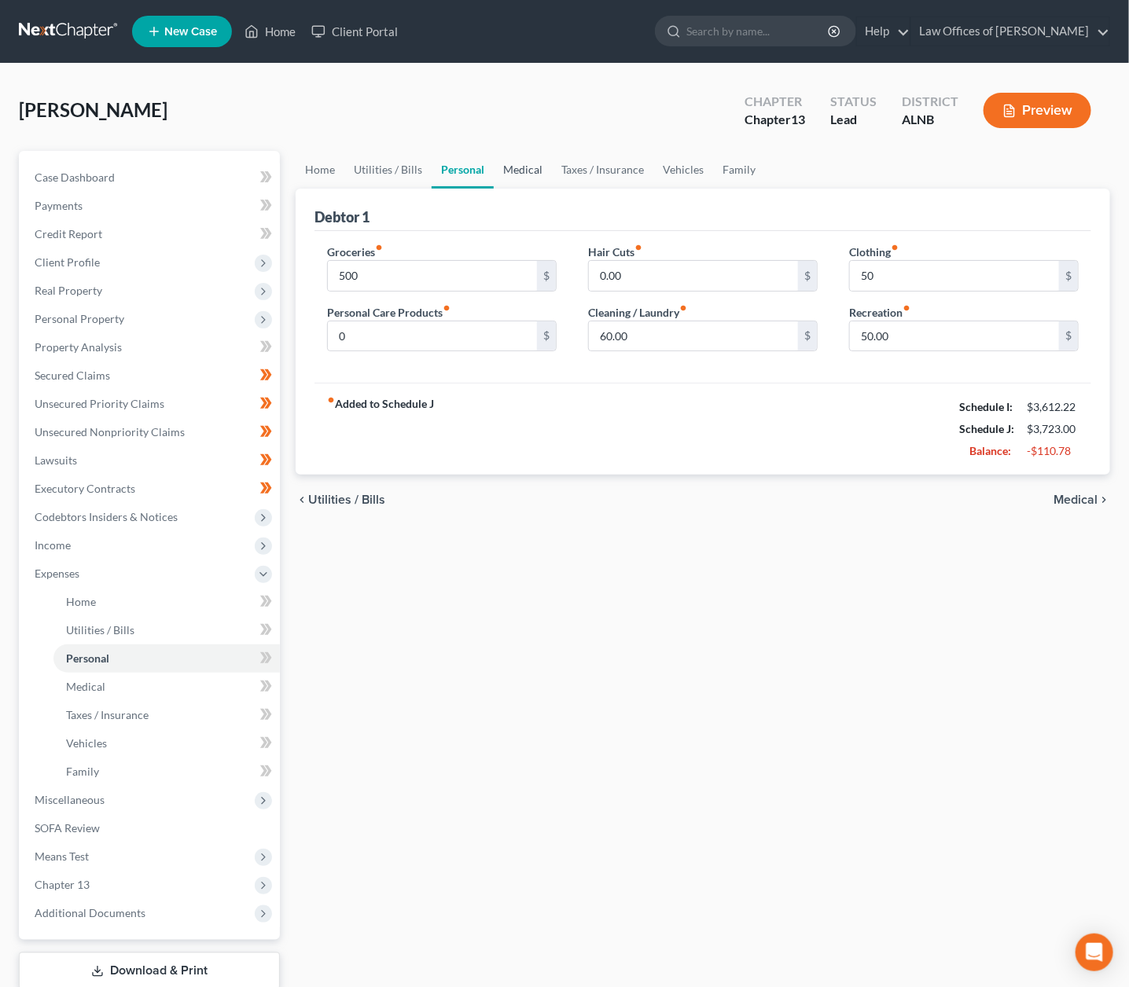
click at [527, 156] on link "Medical" at bounding box center [523, 170] width 58 height 38
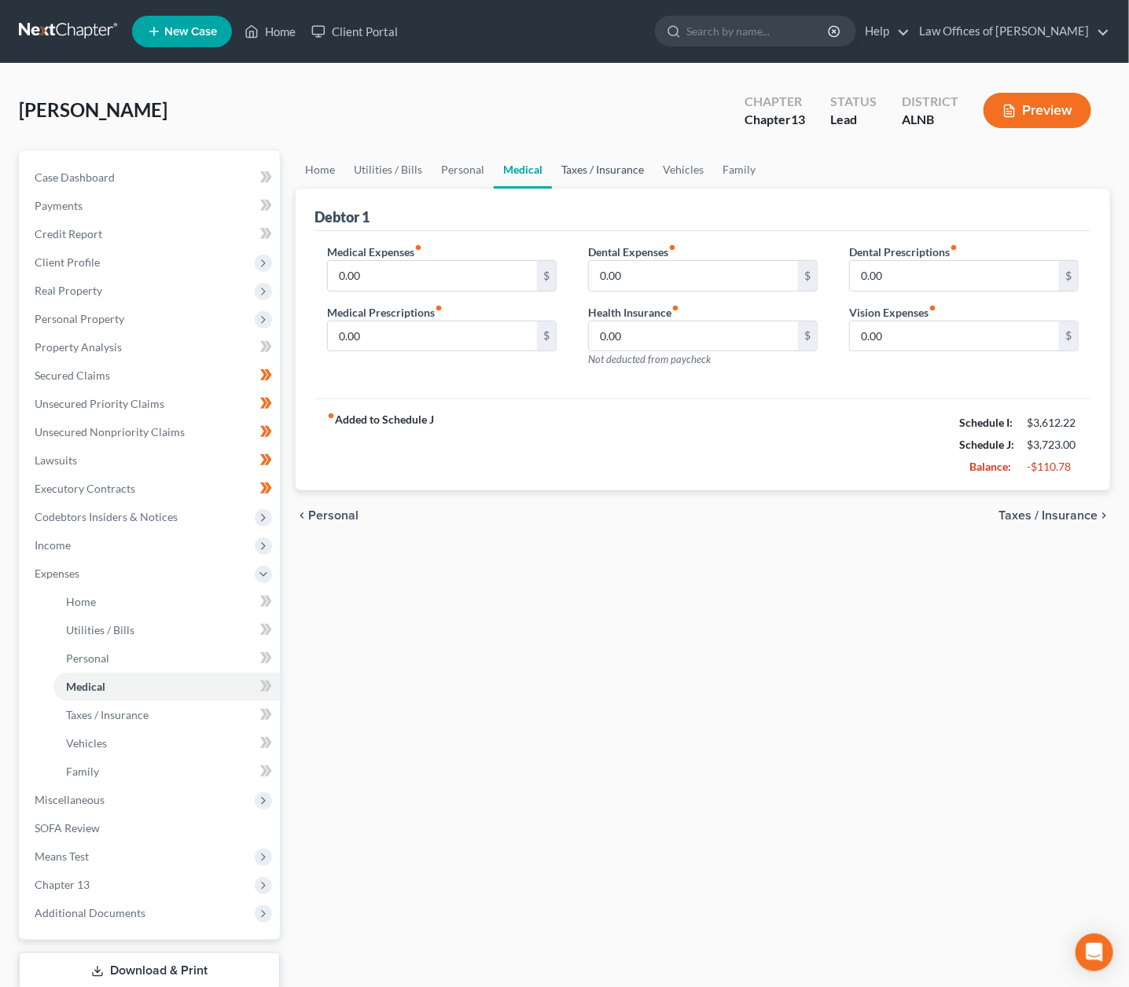
click at [568, 160] on link "Taxes / Insurance" at bounding box center [602, 170] width 101 height 38
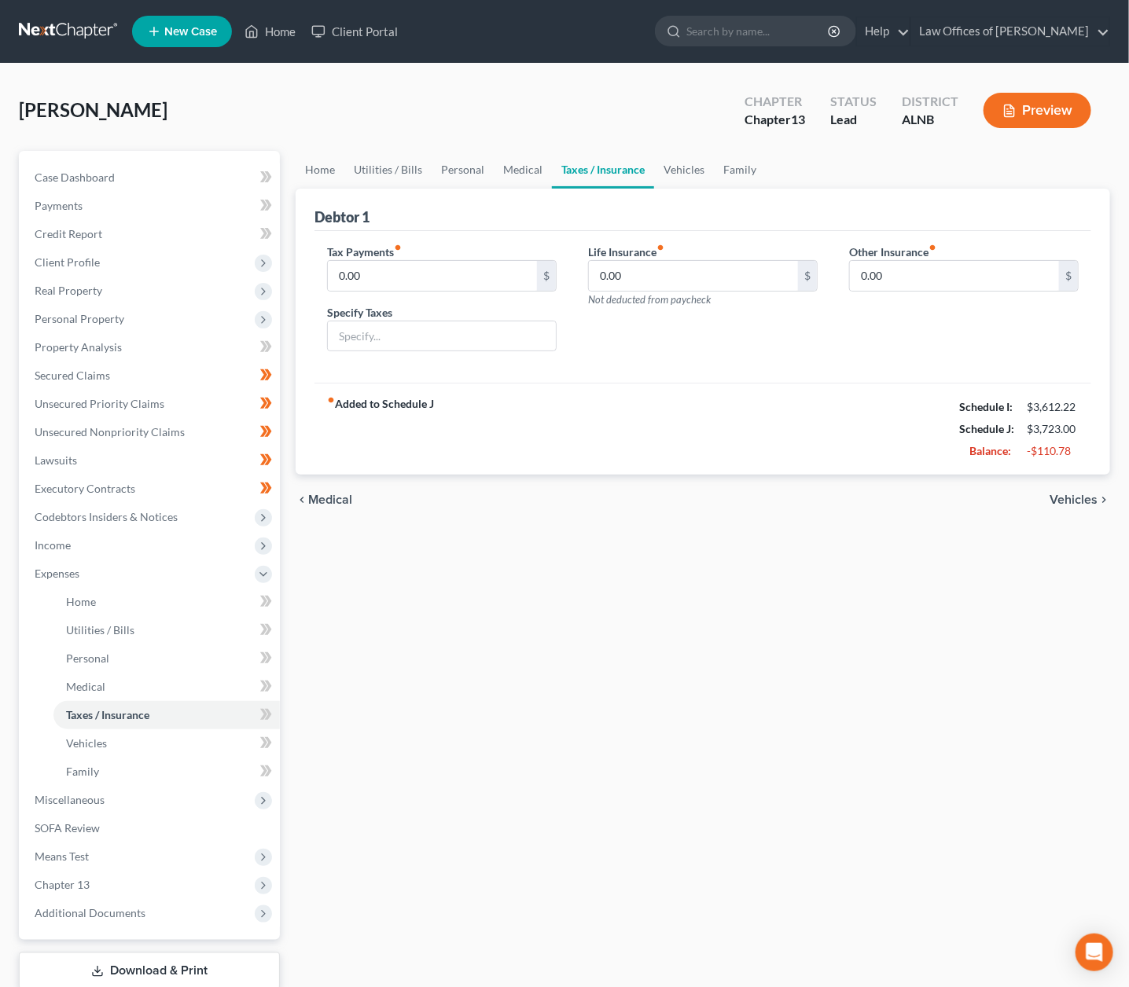
scroll to position [4, 0]
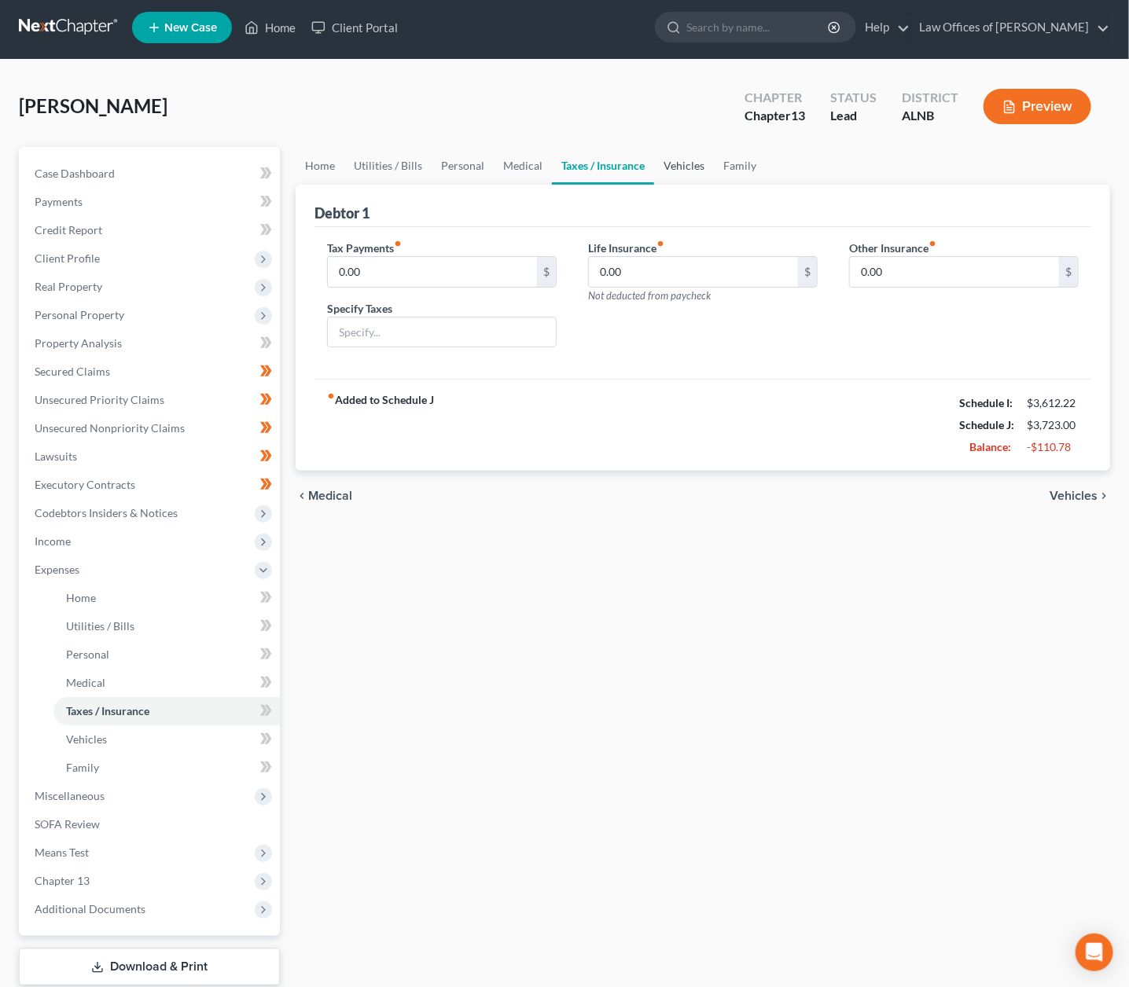
click at [663, 160] on link "Vehicles" at bounding box center [684, 166] width 60 height 38
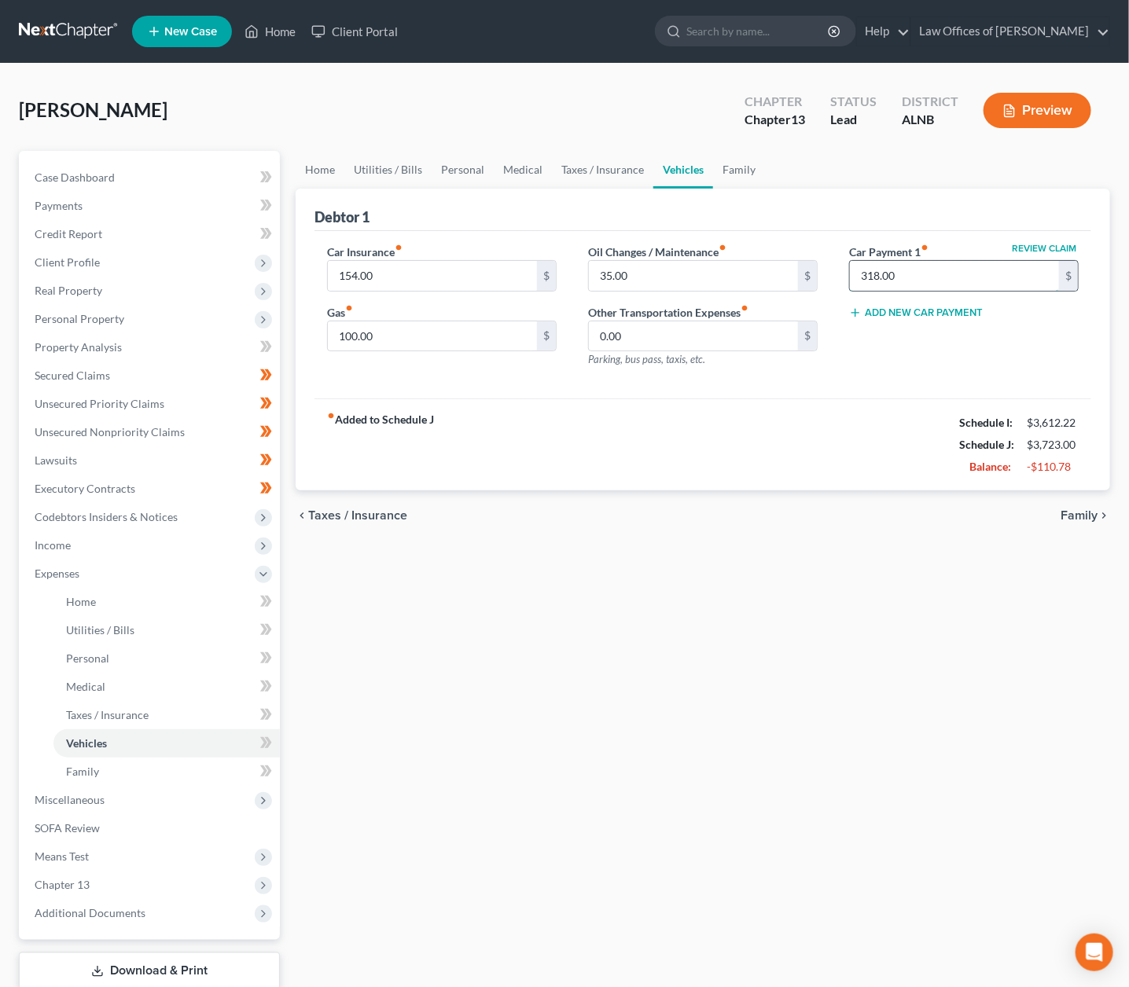
click at [887, 281] on input "318.00" at bounding box center [954, 276] width 209 height 30
type input "3"
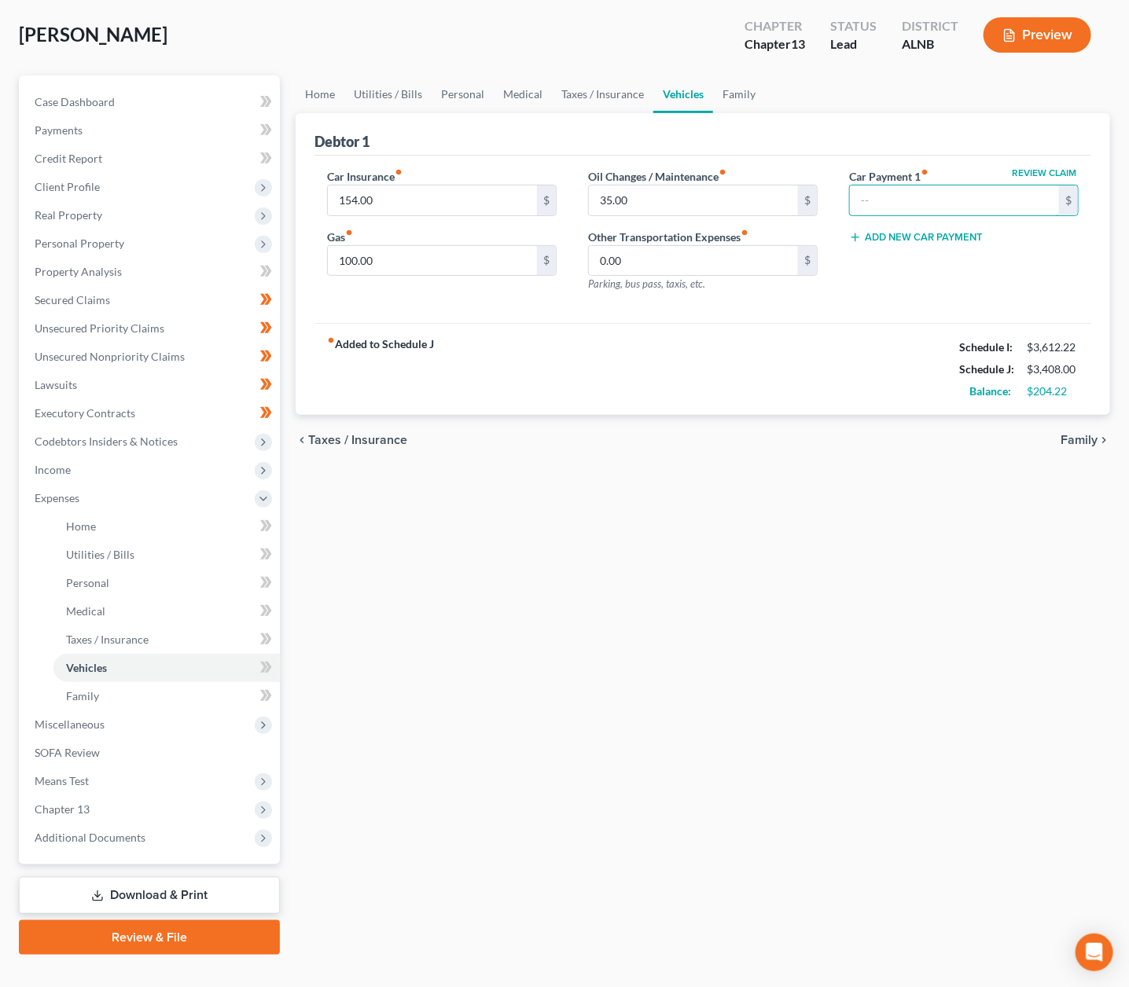
scroll to position [75, 0]
click at [724, 97] on link "Family" at bounding box center [739, 95] width 52 height 38
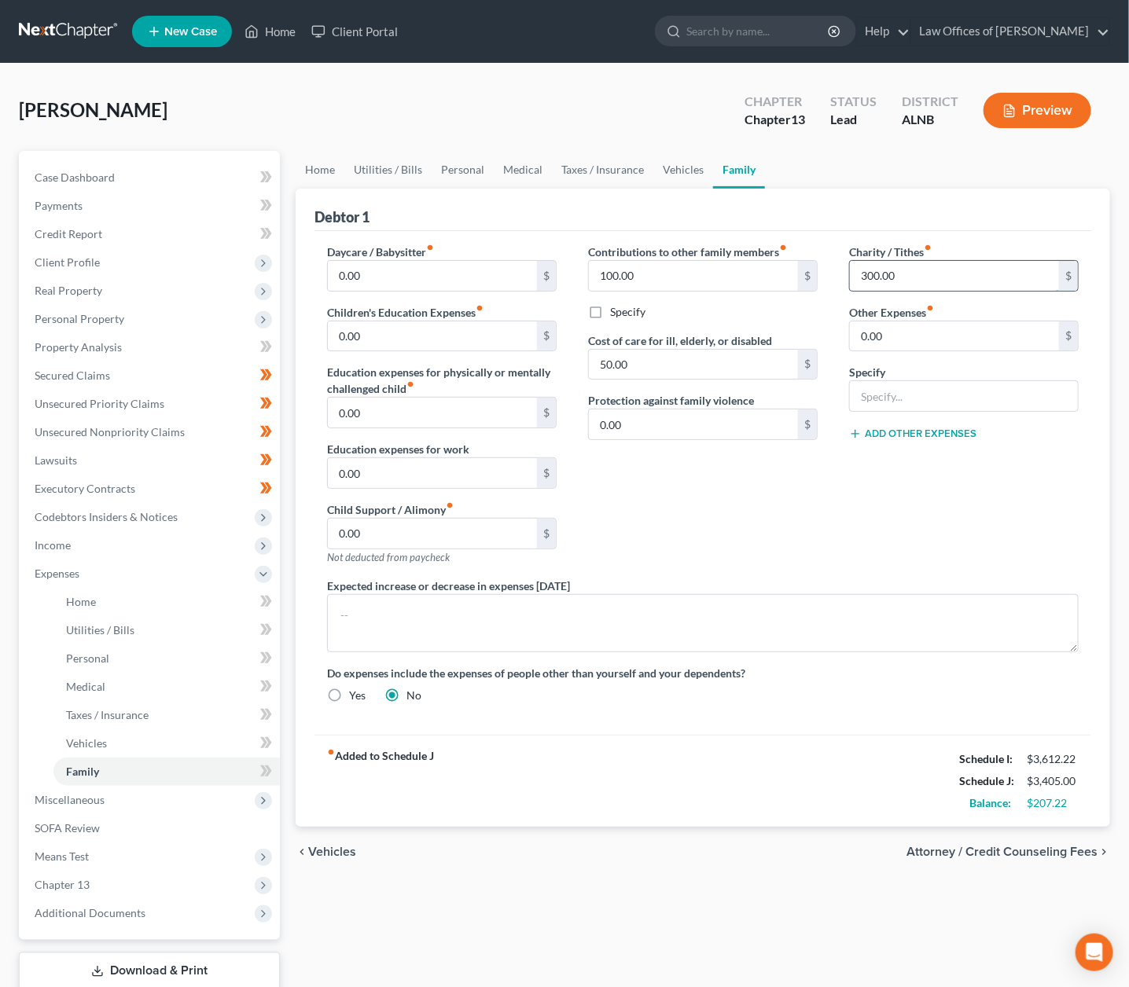
click at [893, 276] on input "300.00" at bounding box center [954, 276] width 209 height 30
type input "0"
type input "150"
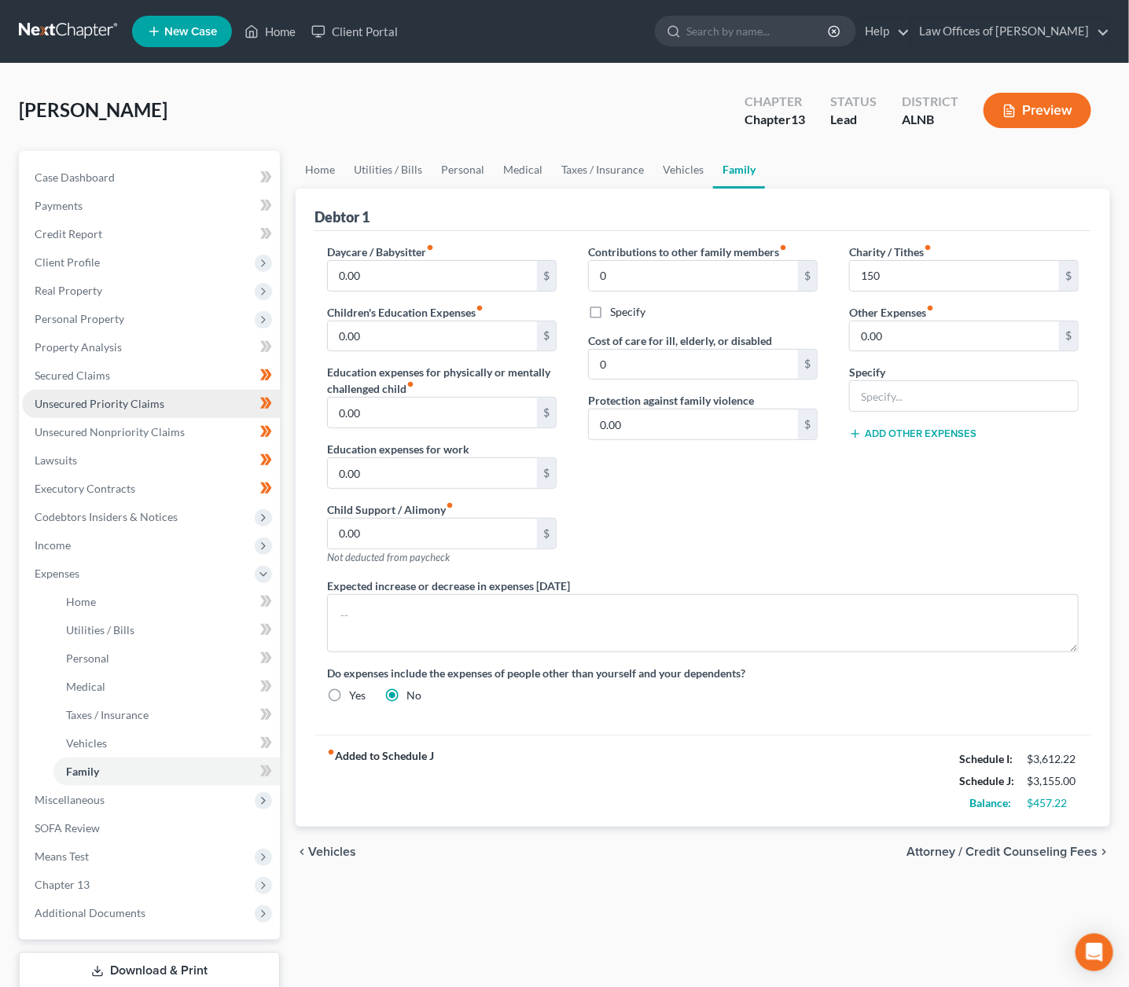
click at [214, 397] on link "Unsecured Priority Claims" at bounding box center [151, 404] width 258 height 28
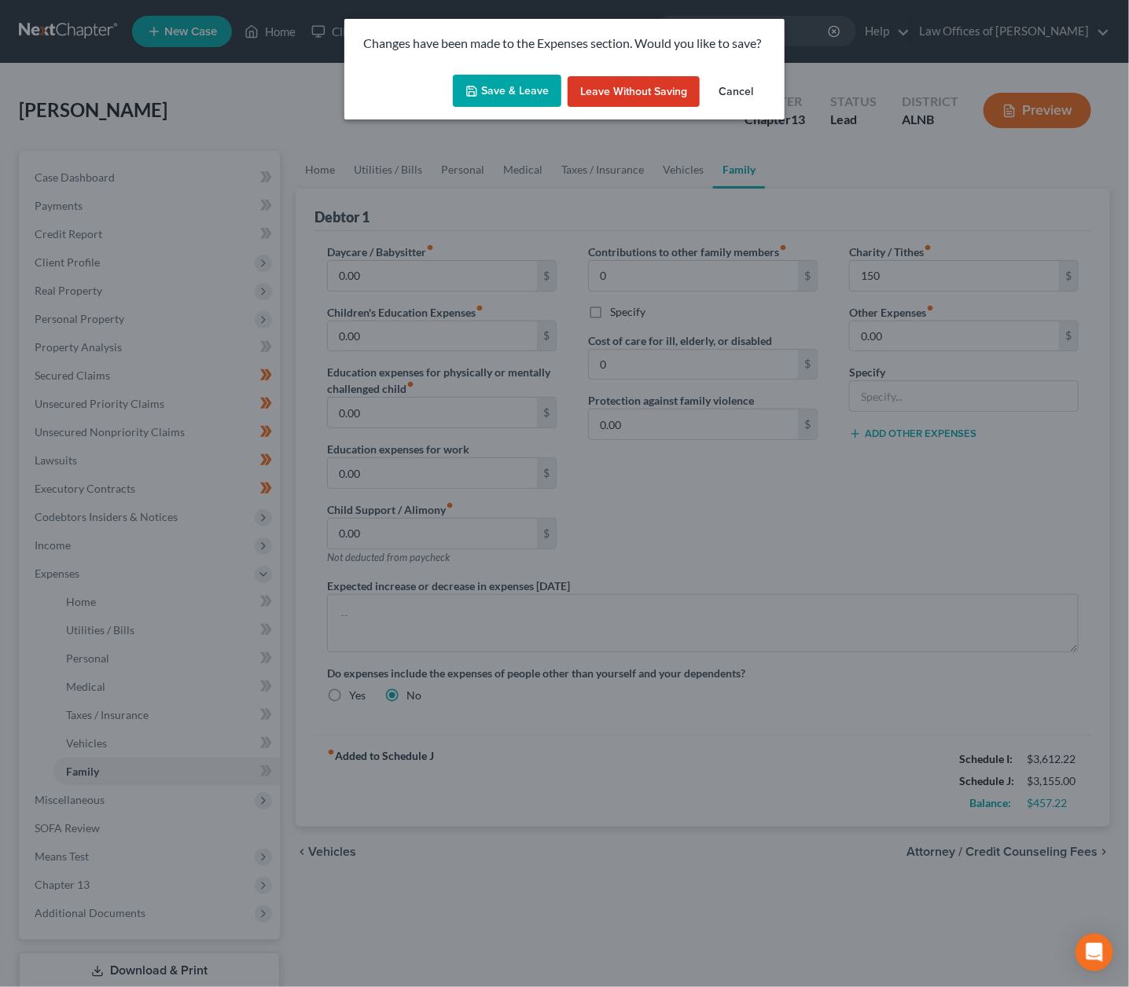
click at [499, 97] on button "Save & Leave" at bounding box center [507, 91] width 108 height 33
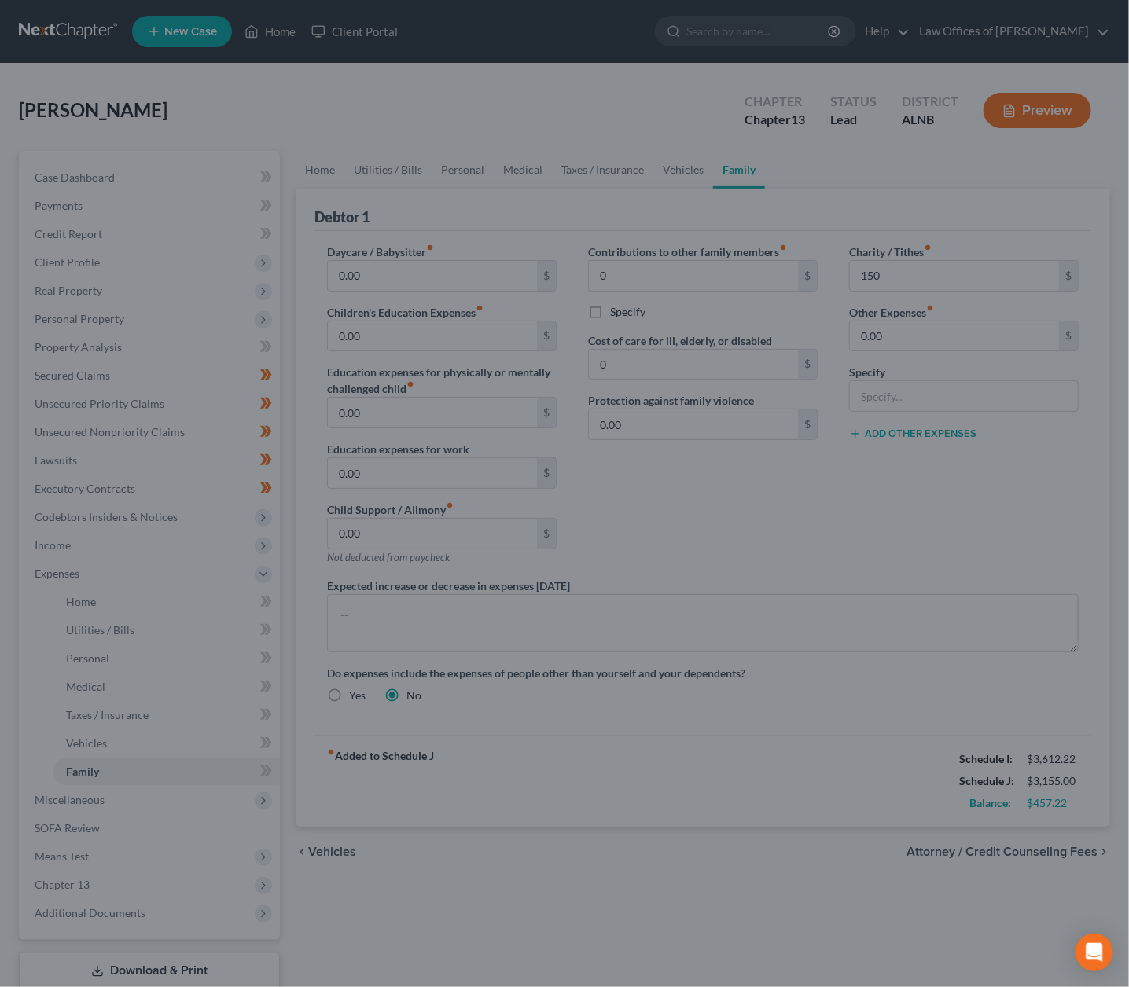
type input "0.00"
type input "150.00"
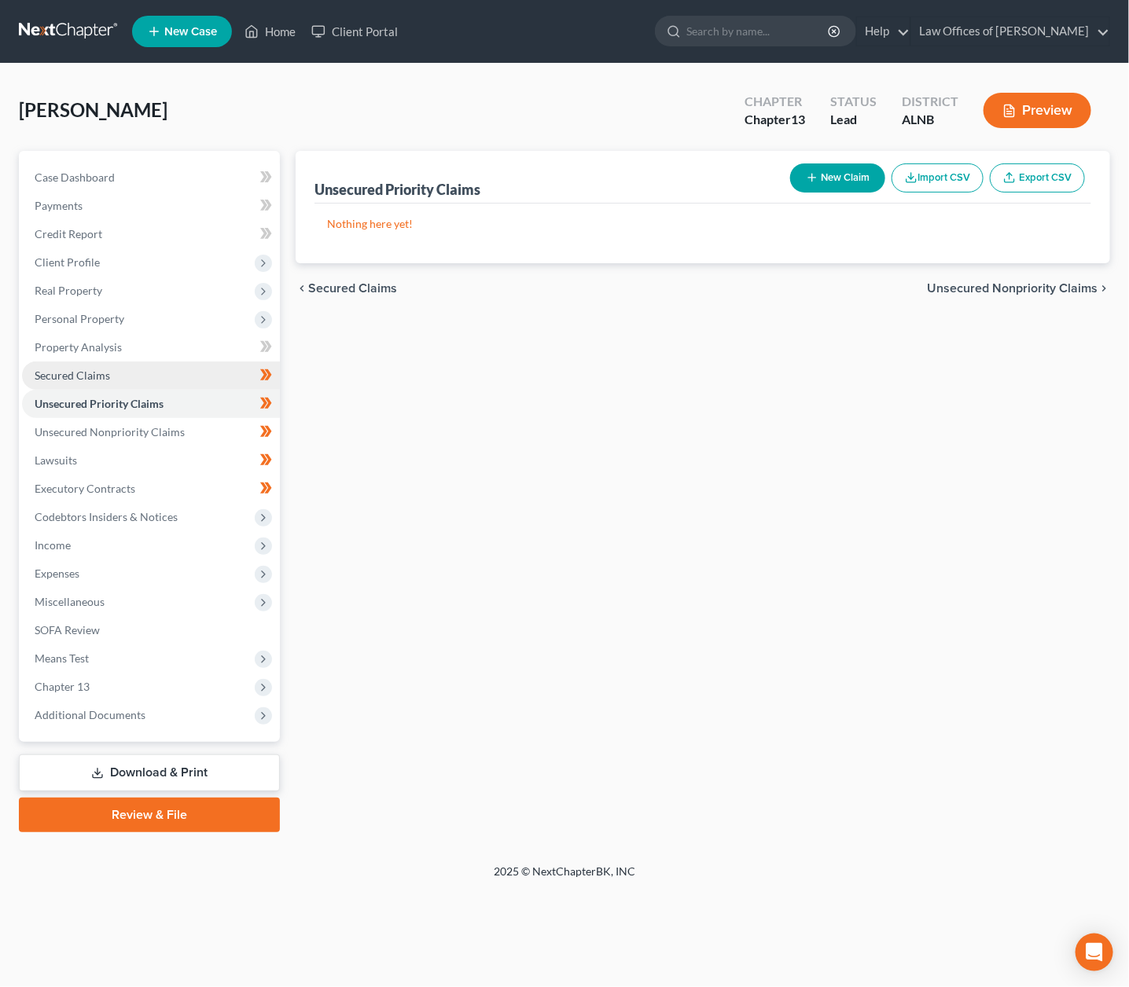
click at [93, 369] on span "Secured Claims" at bounding box center [72, 375] width 75 height 13
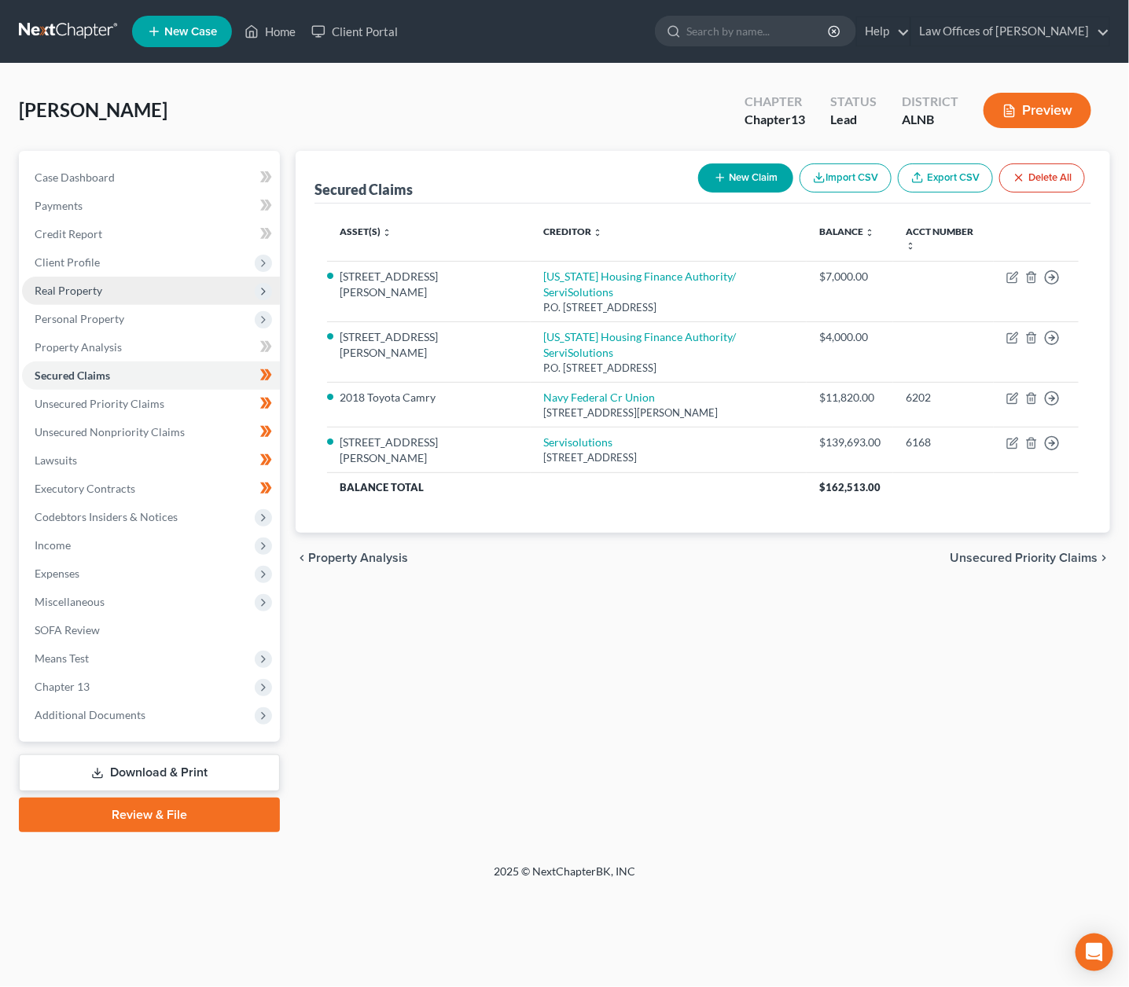
click at [103, 277] on span "Real Property" at bounding box center [151, 291] width 258 height 28
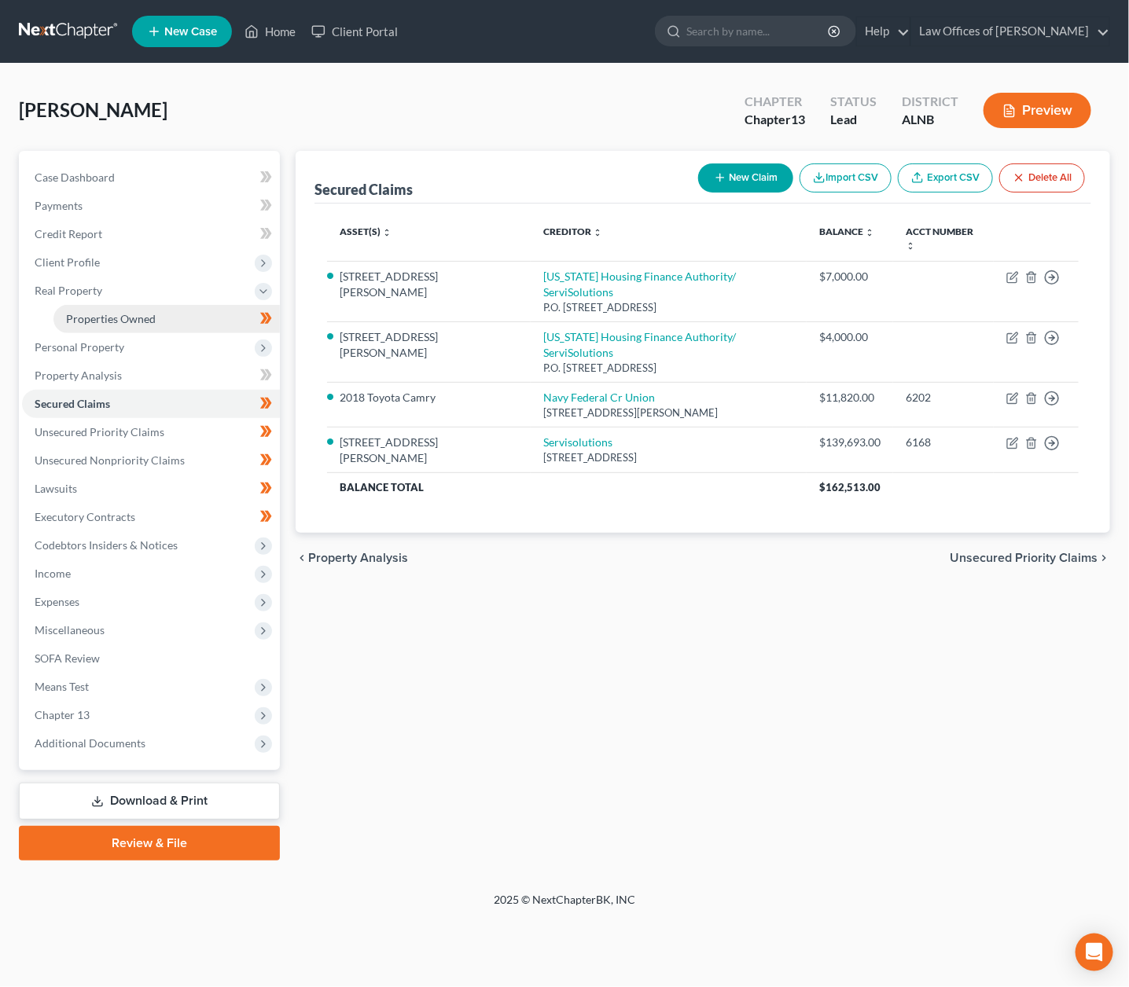
click at [94, 312] on span "Properties Owned" at bounding box center [111, 318] width 90 height 13
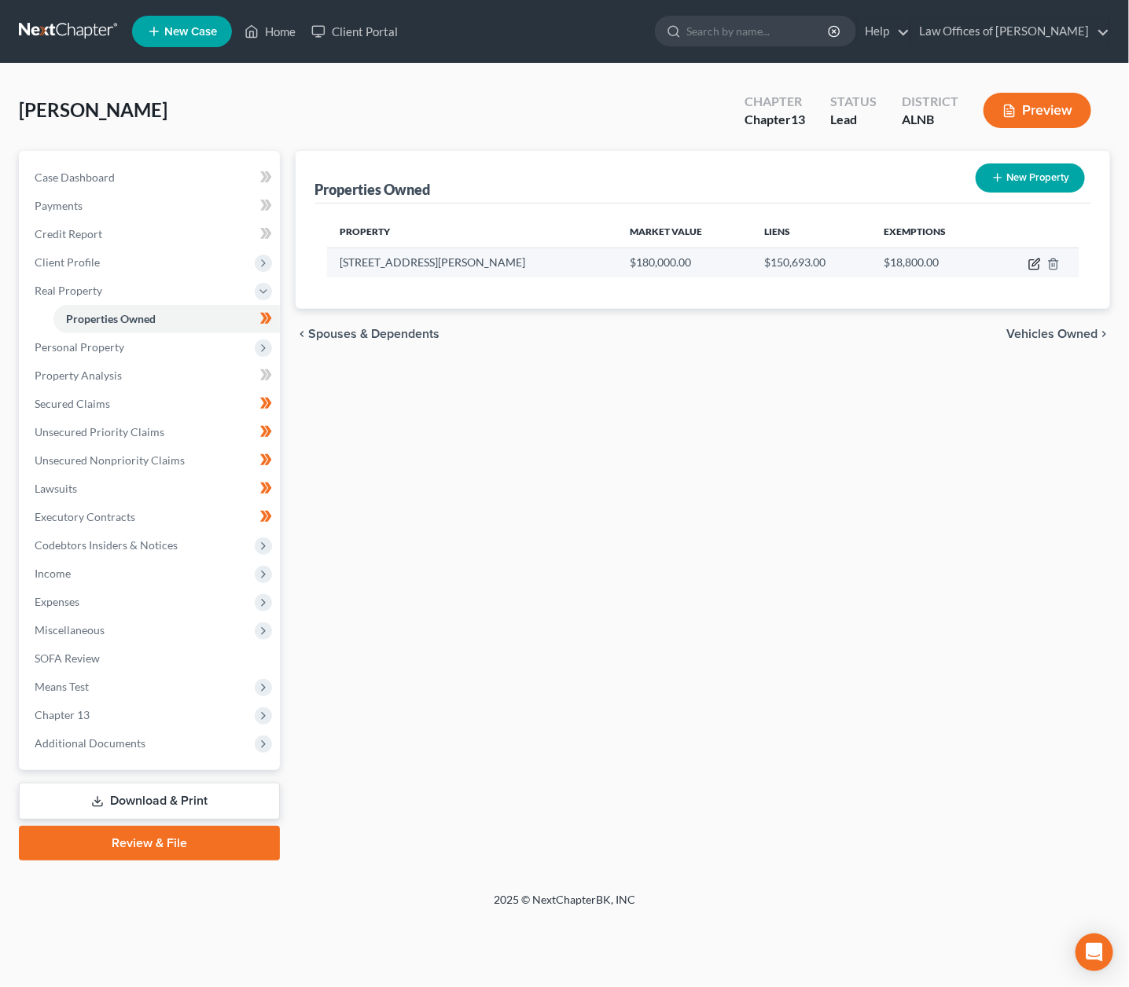
click at [1033, 266] on icon "button" at bounding box center [1034, 264] width 13 height 13
select select "0"
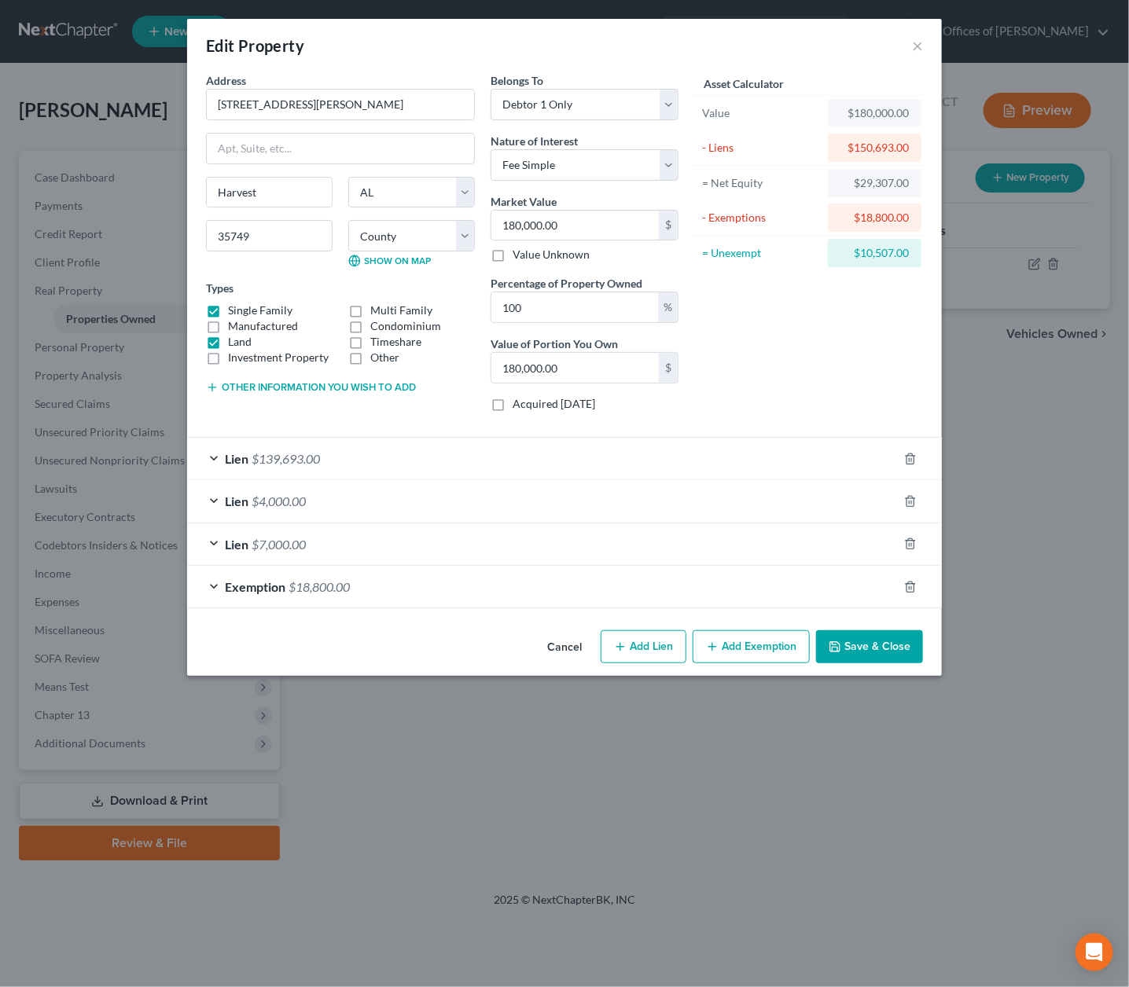
click at [279, 453] on span "$139,693.00" at bounding box center [286, 458] width 68 height 15
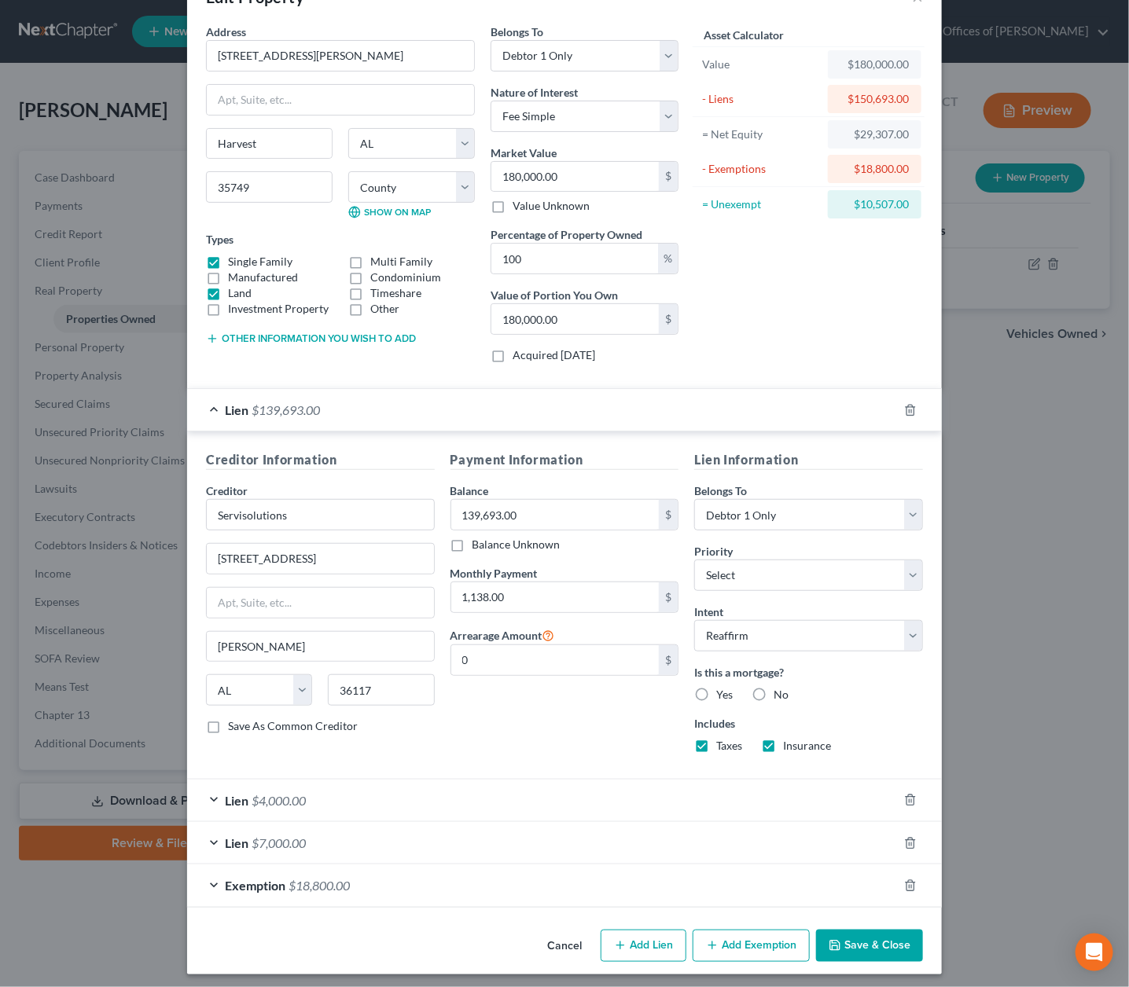
scroll to position [48, 0]
click at [857, 933] on button "Save & Close" at bounding box center [869, 947] width 107 height 33
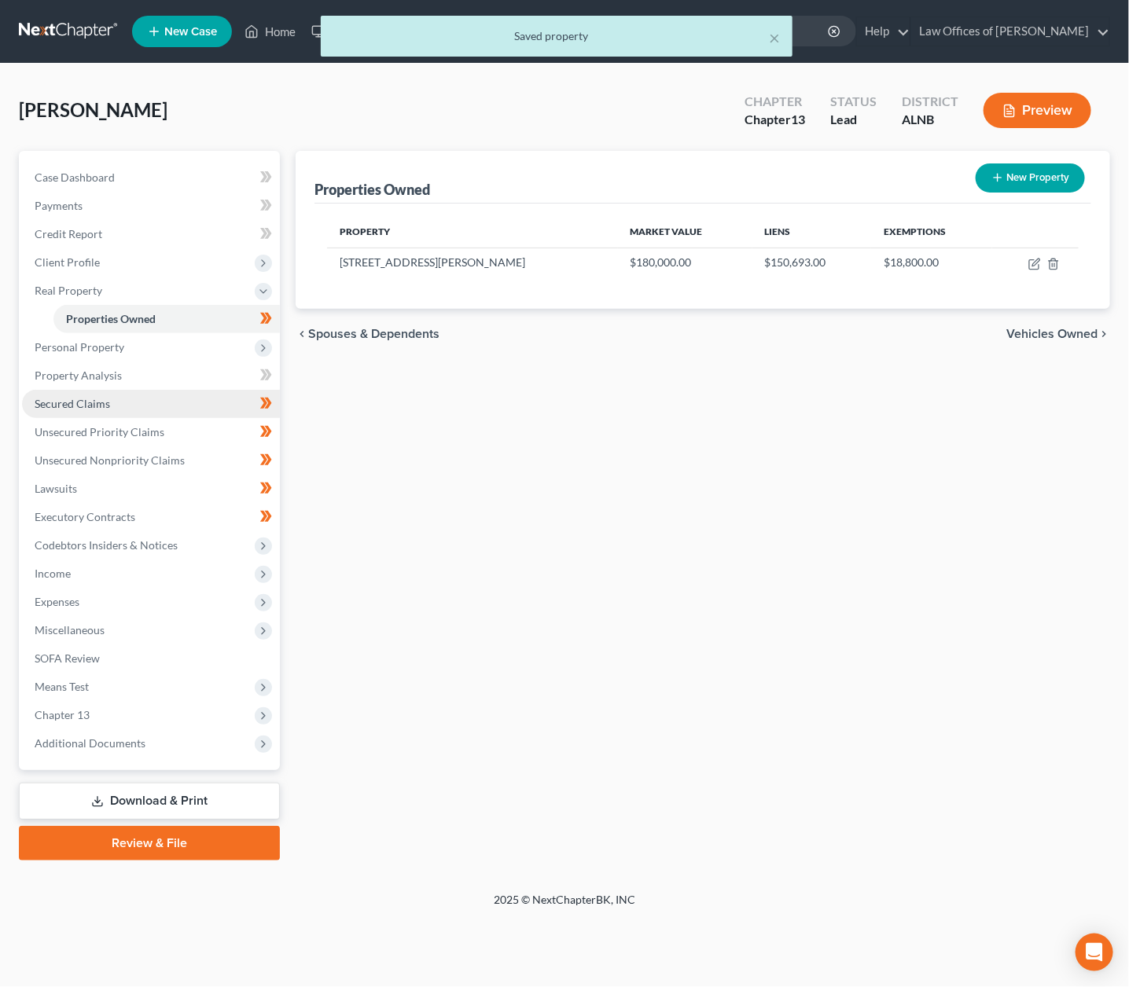
click at [88, 397] on span "Secured Claims" at bounding box center [72, 403] width 75 height 13
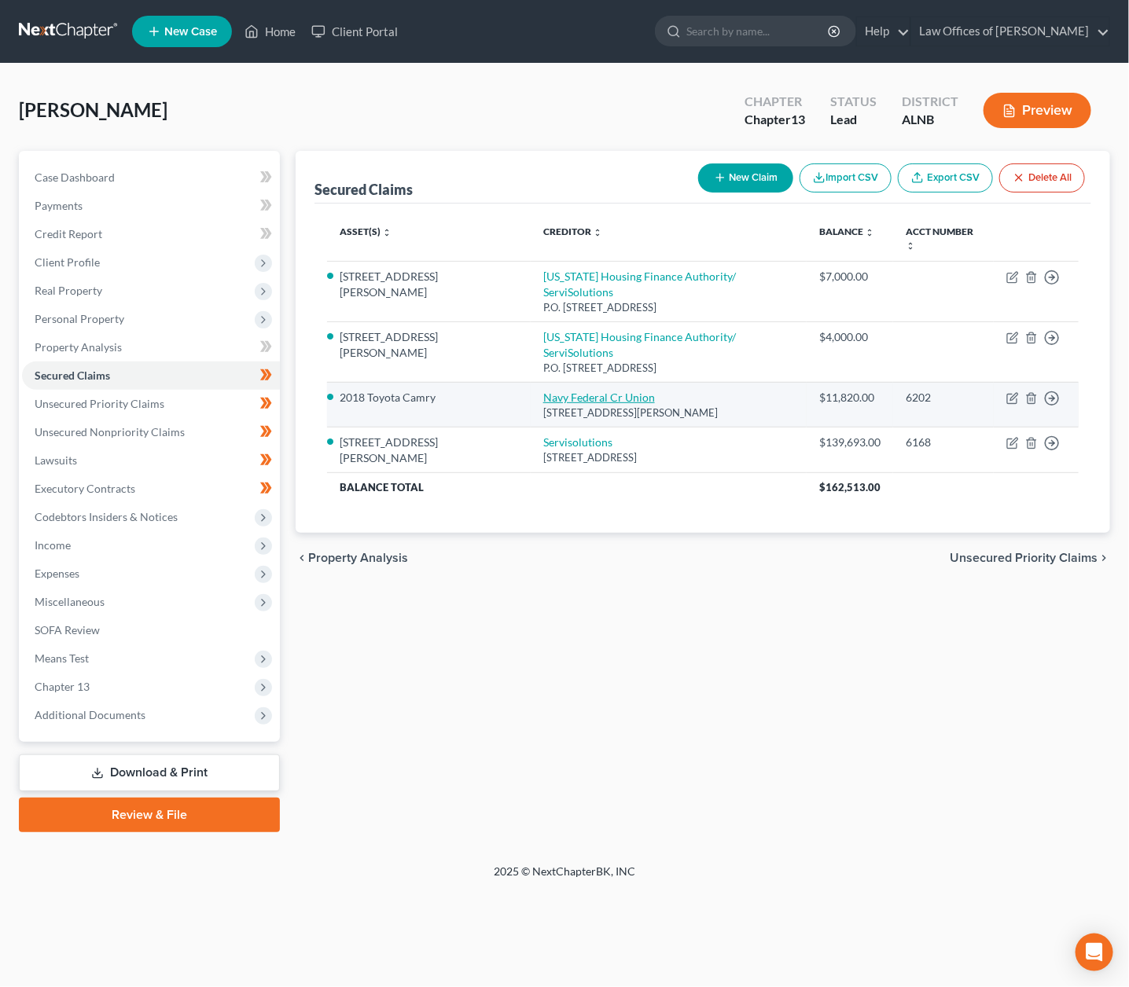
click at [543, 391] on link "Navy Federal Cr Union" at bounding box center [599, 397] width 112 height 13
select select "48"
select select "0"
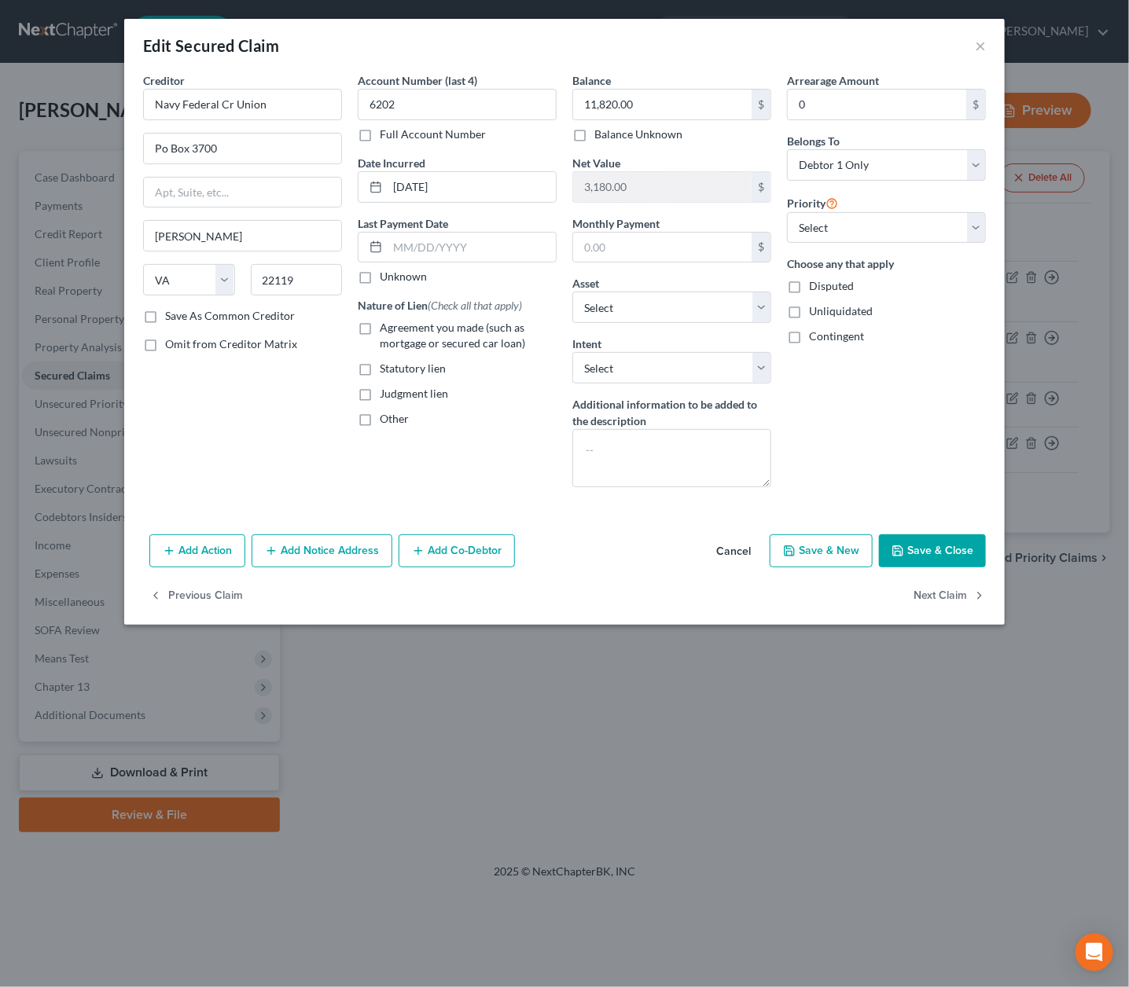
click at [908, 535] on button "Save & Close" at bounding box center [932, 551] width 107 height 33
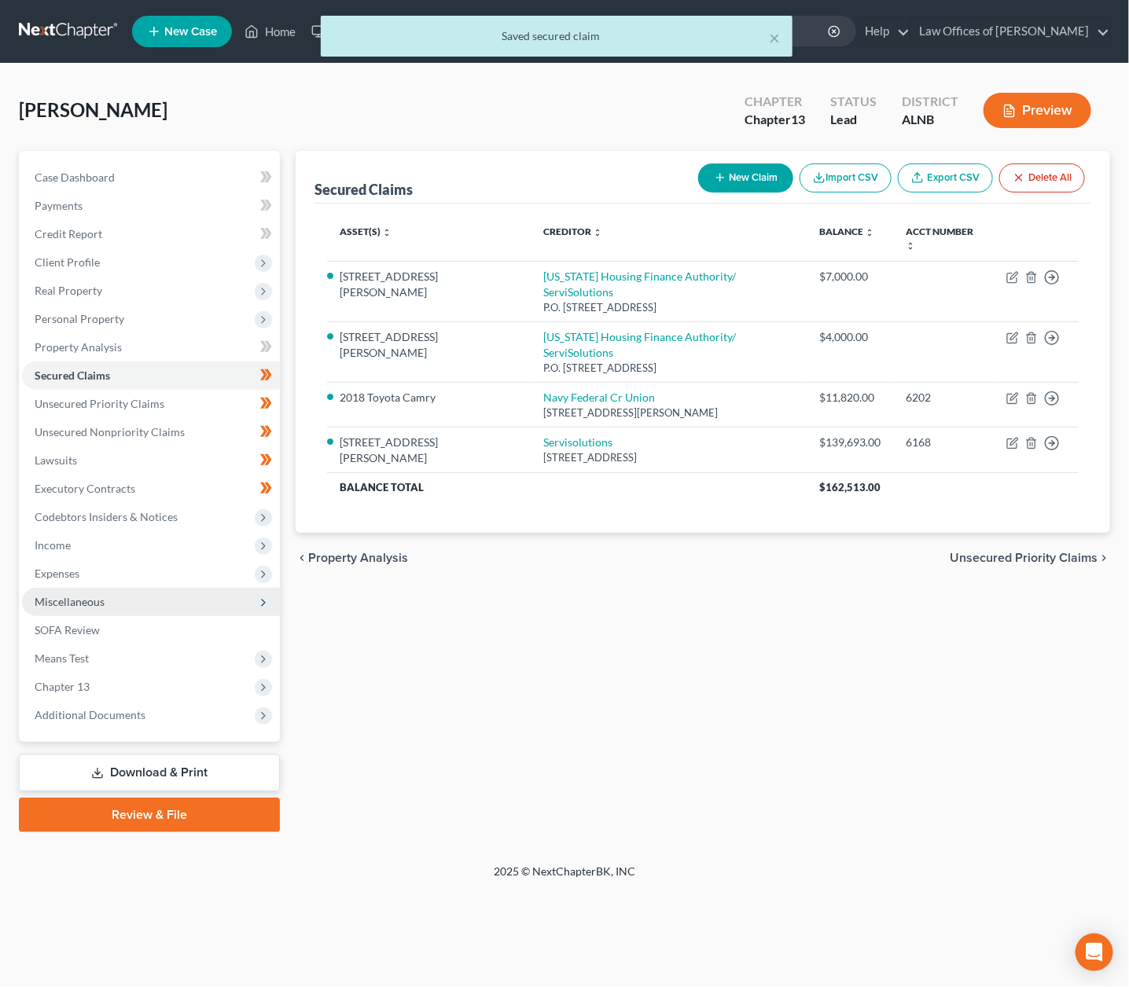
click at [97, 595] on span "Miscellaneous" at bounding box center [70, 601] width 70 height 13
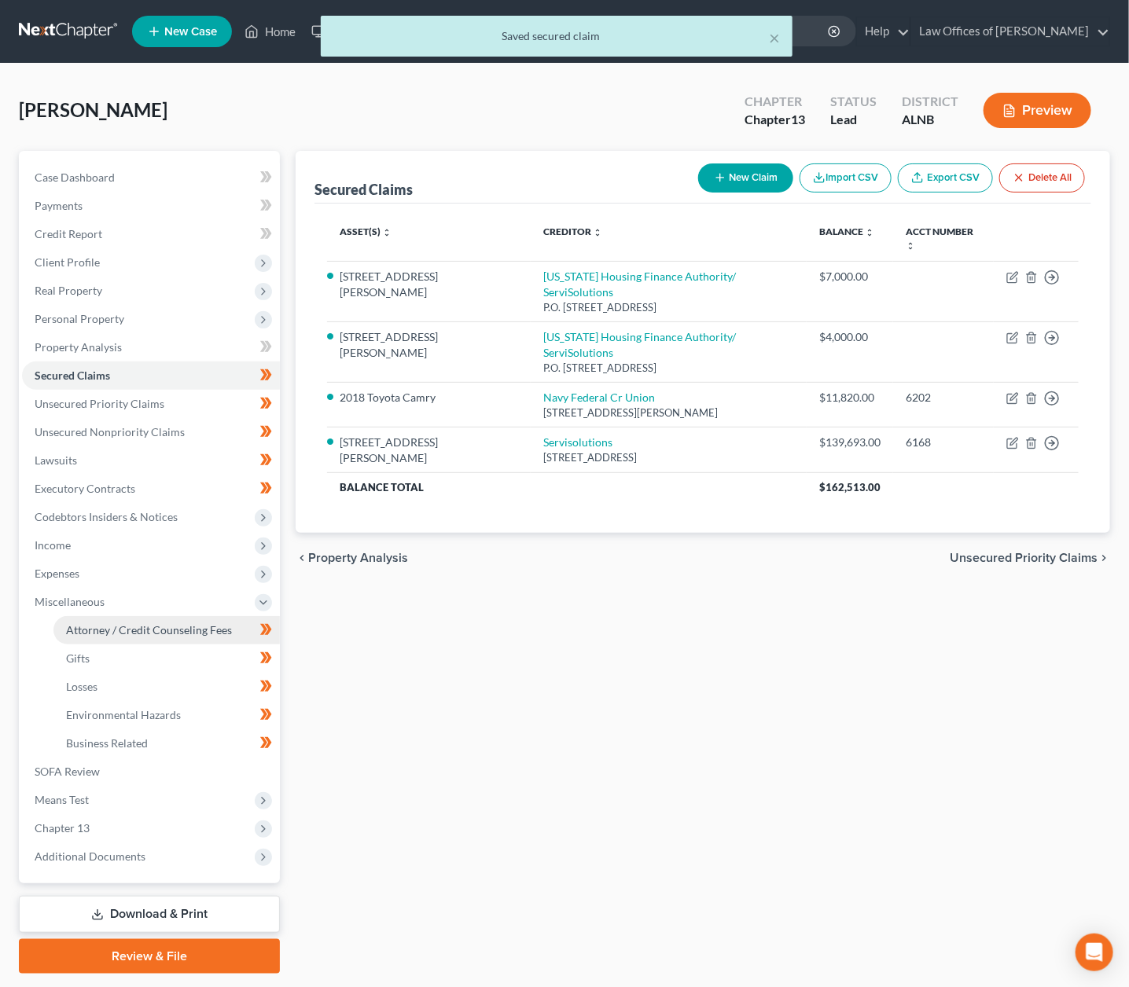
click at [97, 616] on link "Attorney / Credit Counseling Fees" at bounding box center [166, 630] width 226 height 28
select select "0"
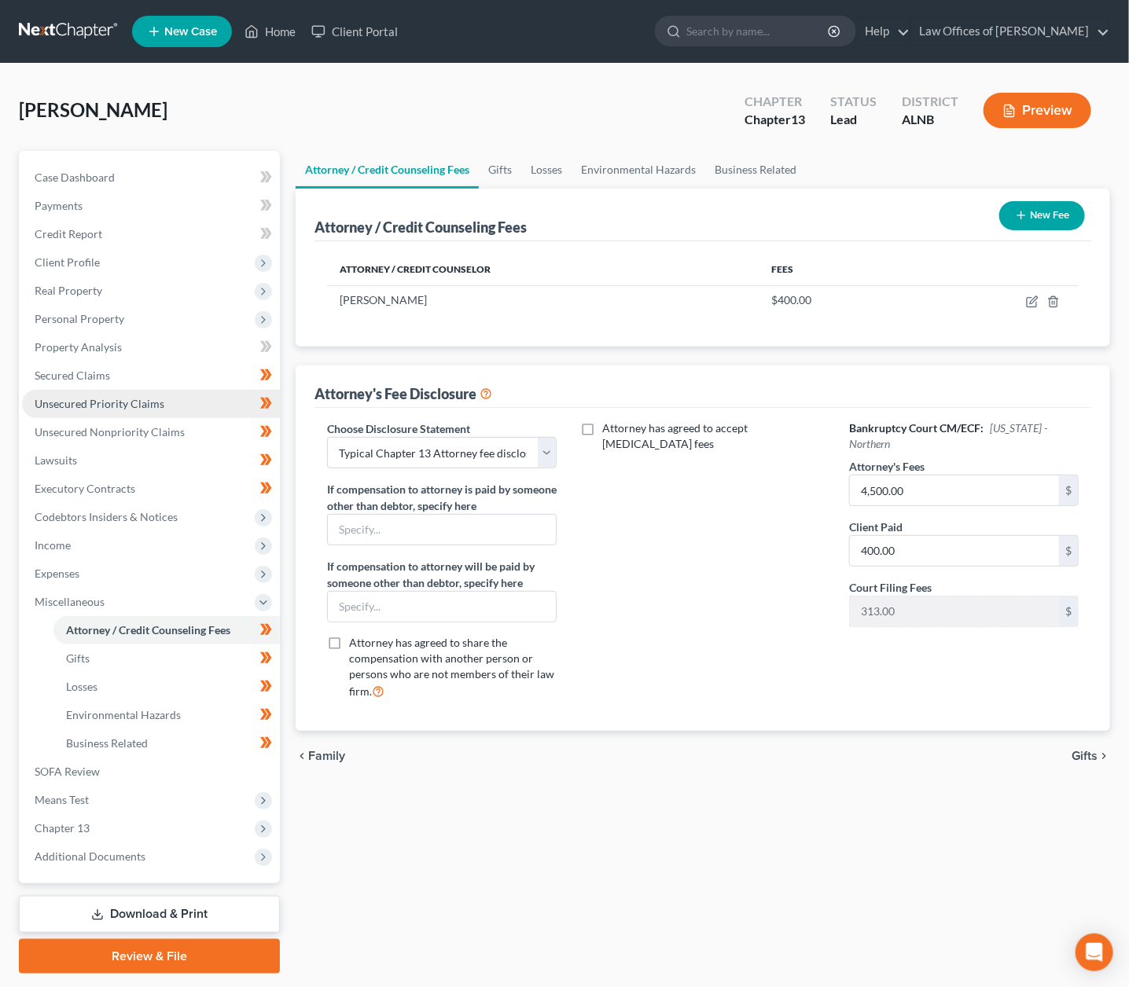
click at [85, 397] on span "Unsecured Priority Claims" at bounding box center [100, 403] width 130 height 13
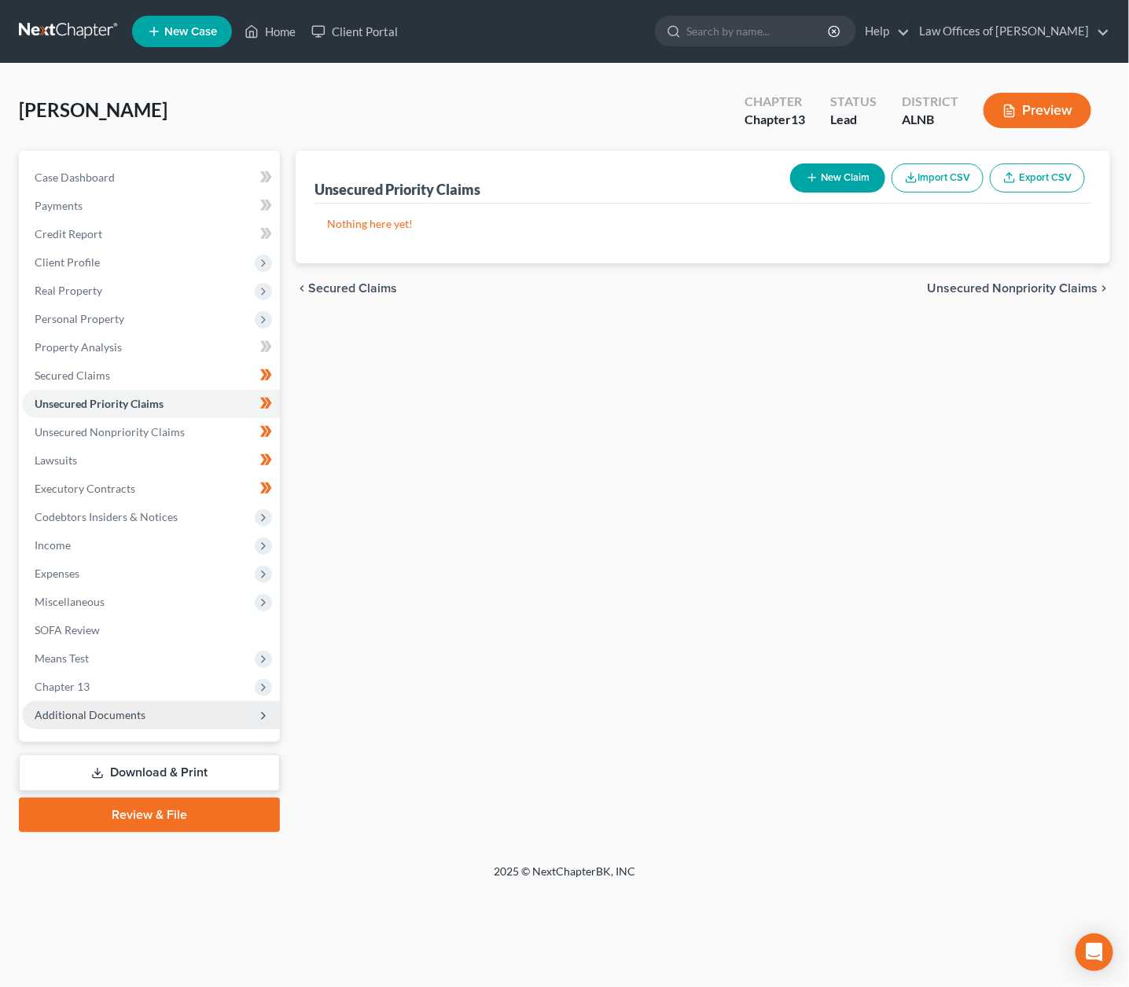
click at [116, 708] on span "Additional Documents" at bounding box center [90, 714] width 111 height 13
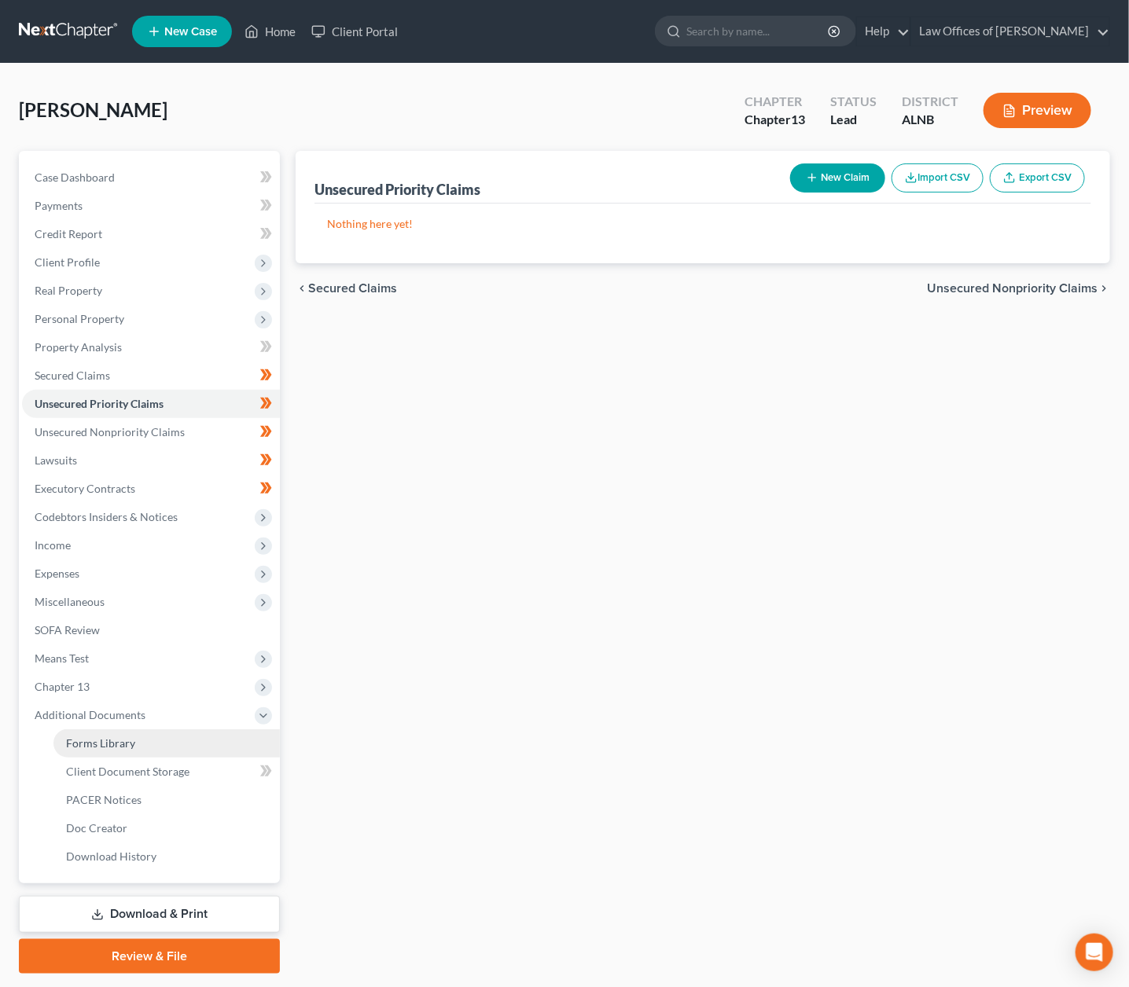
click at [127, 737] on span "Forms Library" at bounding box center [100, 743] width 69 height 13
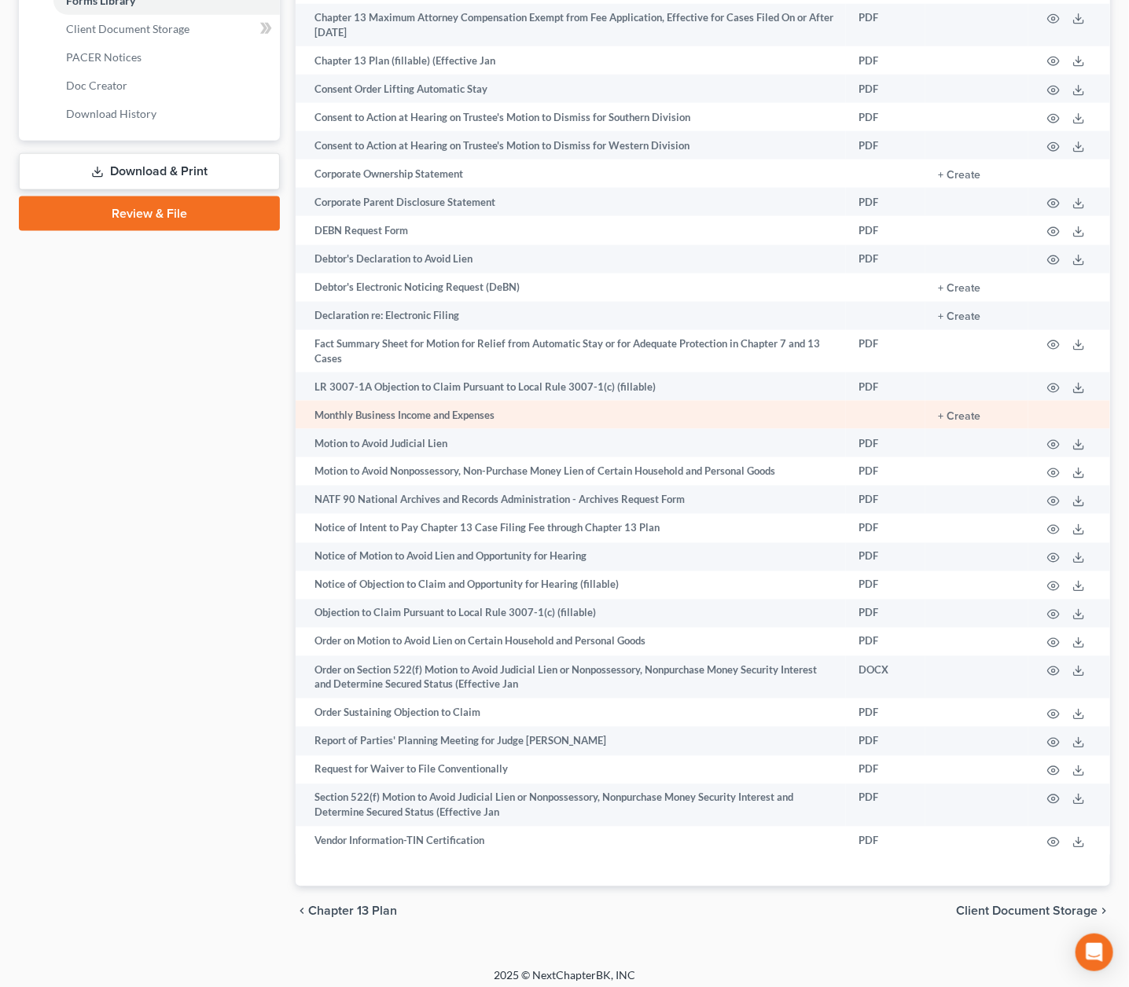
click at [384, 414] on td "Monthly Business Income and Expenses" at bounding box center [571, 415] width 550 height 28
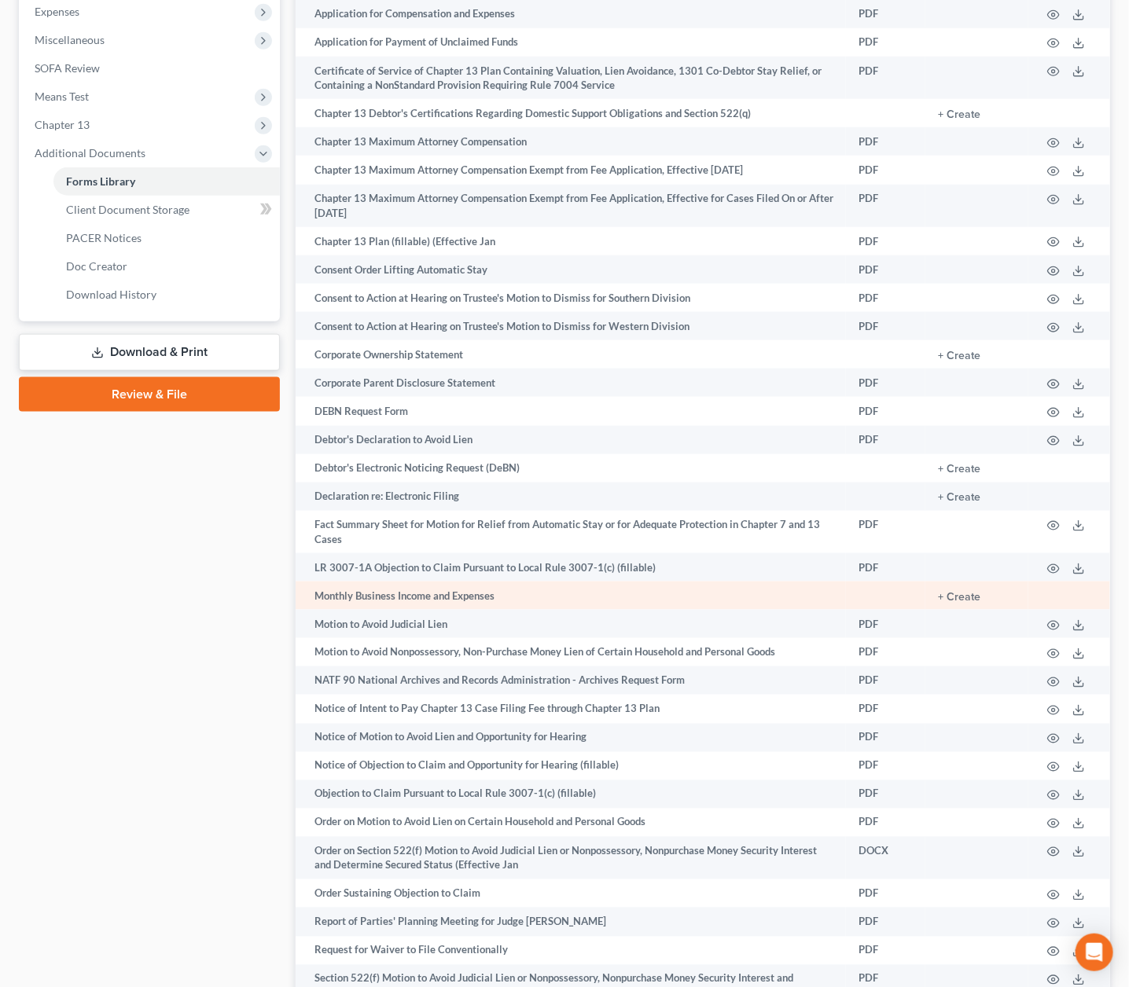
scroll to position [677, 0]
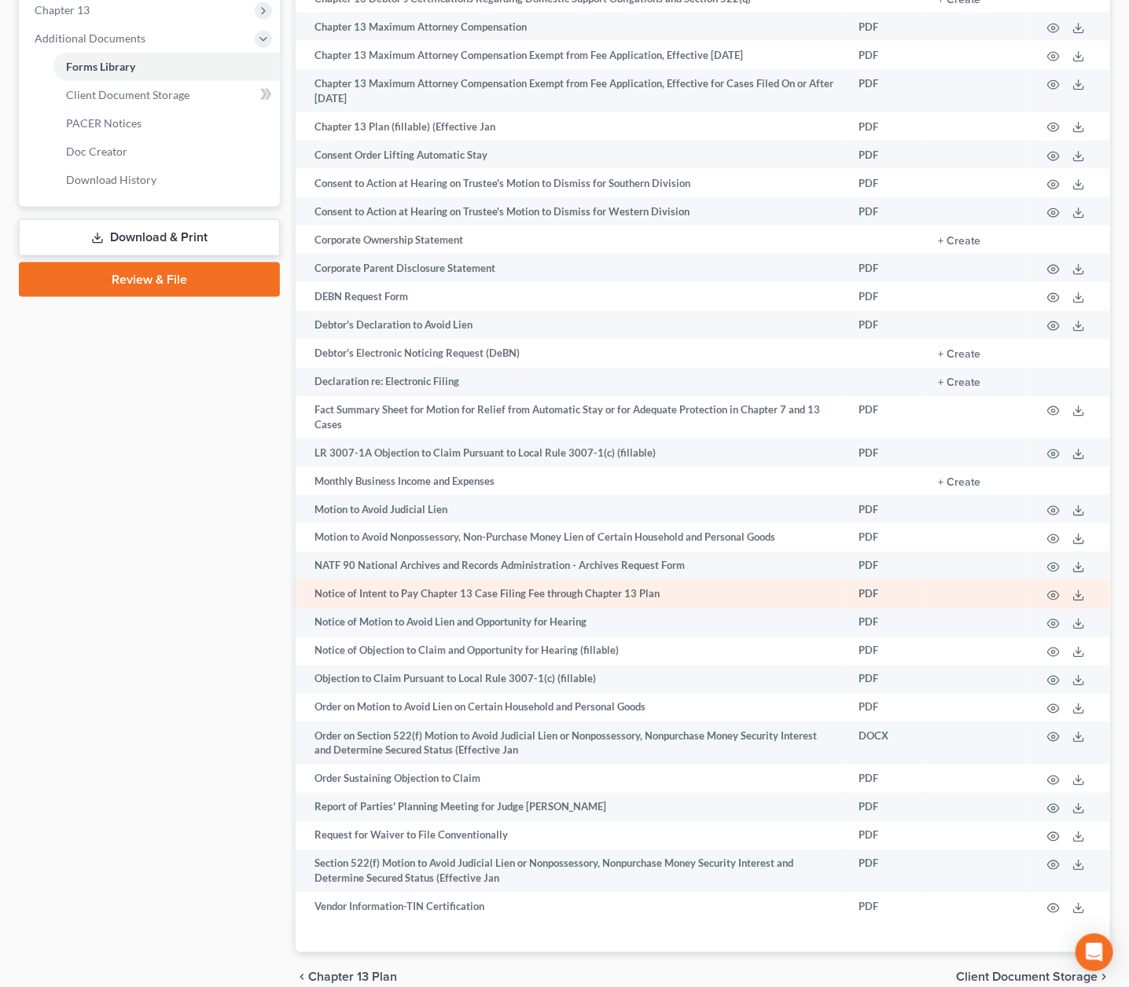
click at [413, 591] on td "Notice of Intent to Pay Chapter 13 Case Filing Fee through Chapter 13 Plan" at bounding box center [571, 594] width 550 height 28
click at [1052, 590] on icon "button" at bounding box center [1053, 596] width 13 height 13
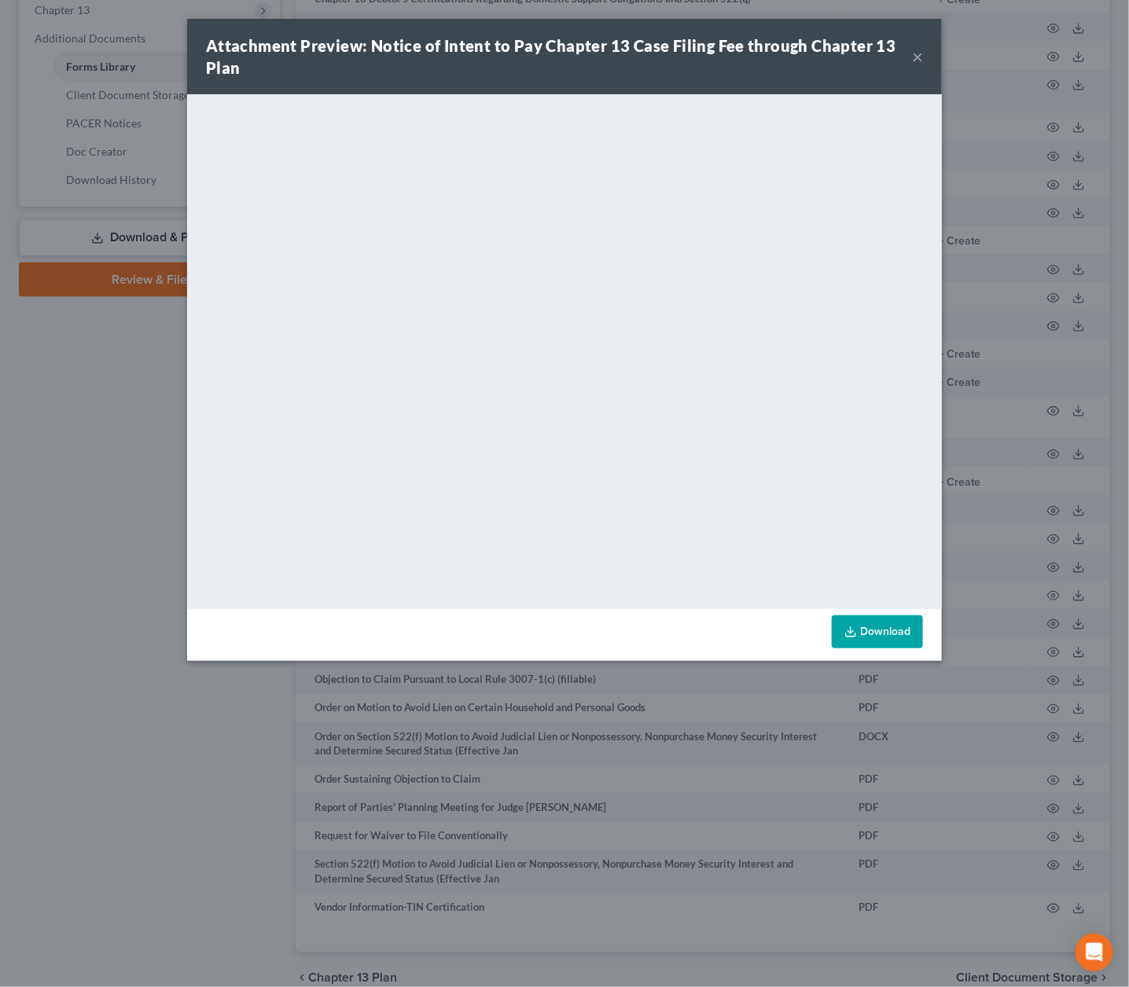
click at [918, 57] on button "×" at bounding box center [917, 56] width 11 height 19
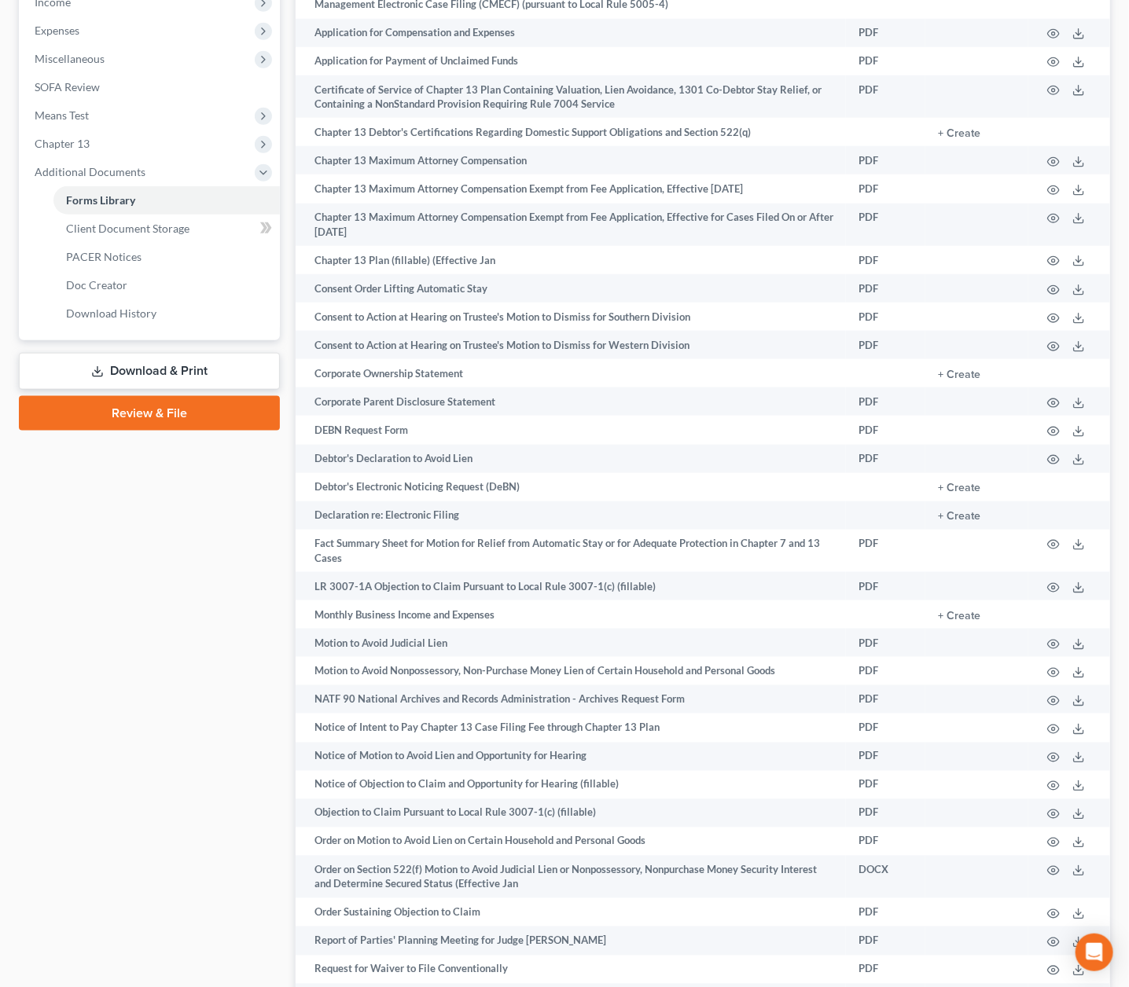
scroll to position [541, 0]
click at [145, 355] on link "Download & Print" at bounding box center [149, 373] width 261 height 37
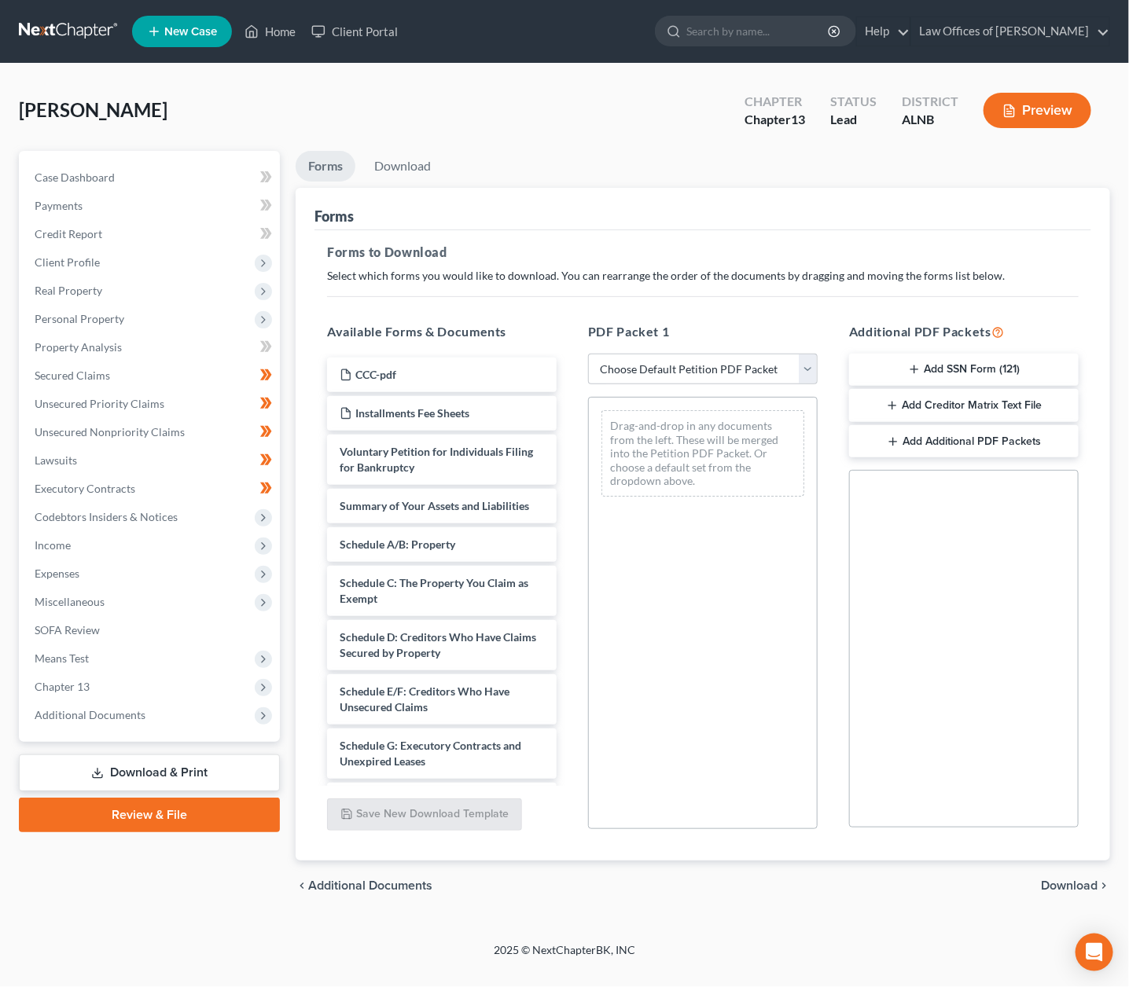
click at [971, 368] on button "Add SSN Form (121)" at bounding box center [964, 370] width 230 height 33
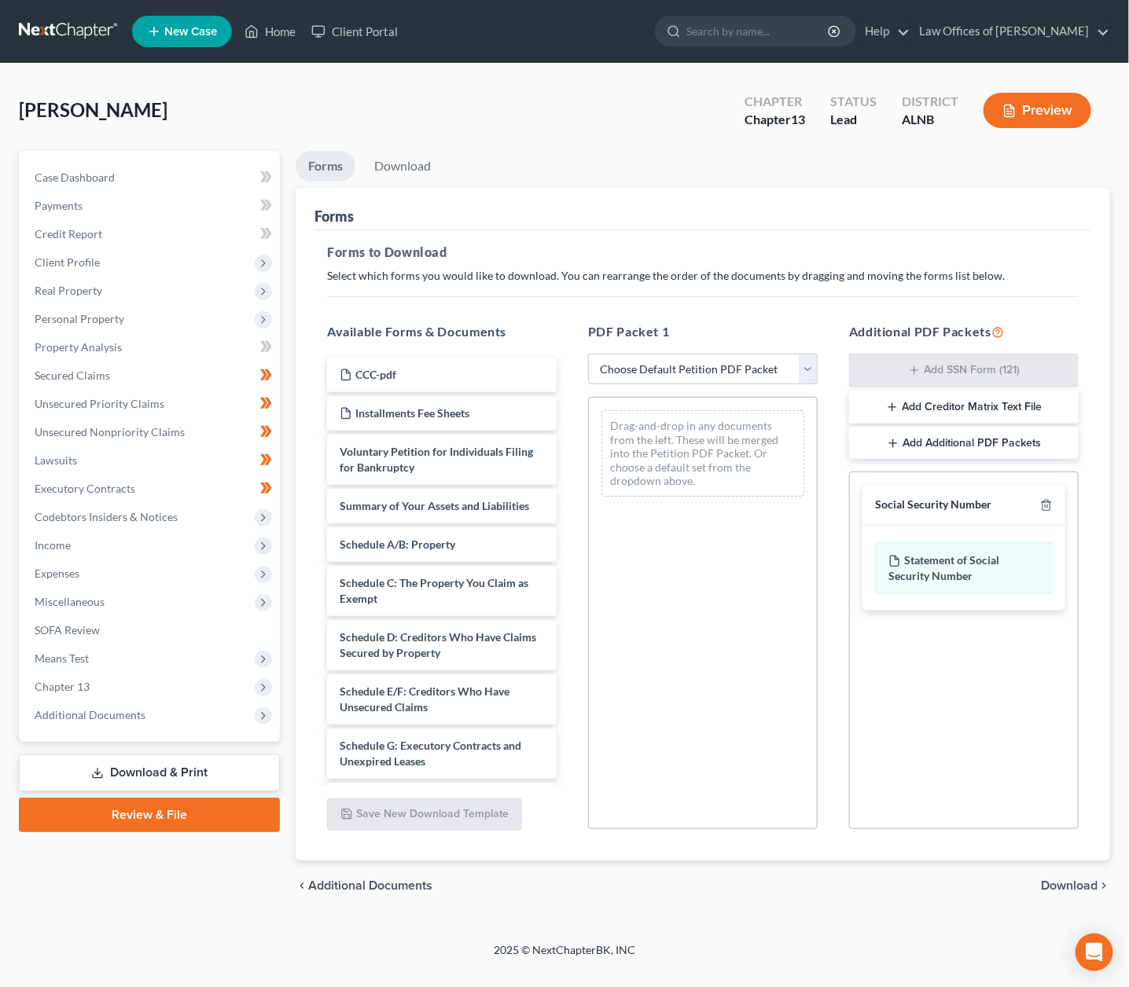
click at [1081, 871] on div "chevron_left Additional Documents Download chevron_right" at bounding box center [703, 886] width 815 height 50
click at [1072, 886] on span "Download" at bounding box center [1069, 886] width 57 height 13
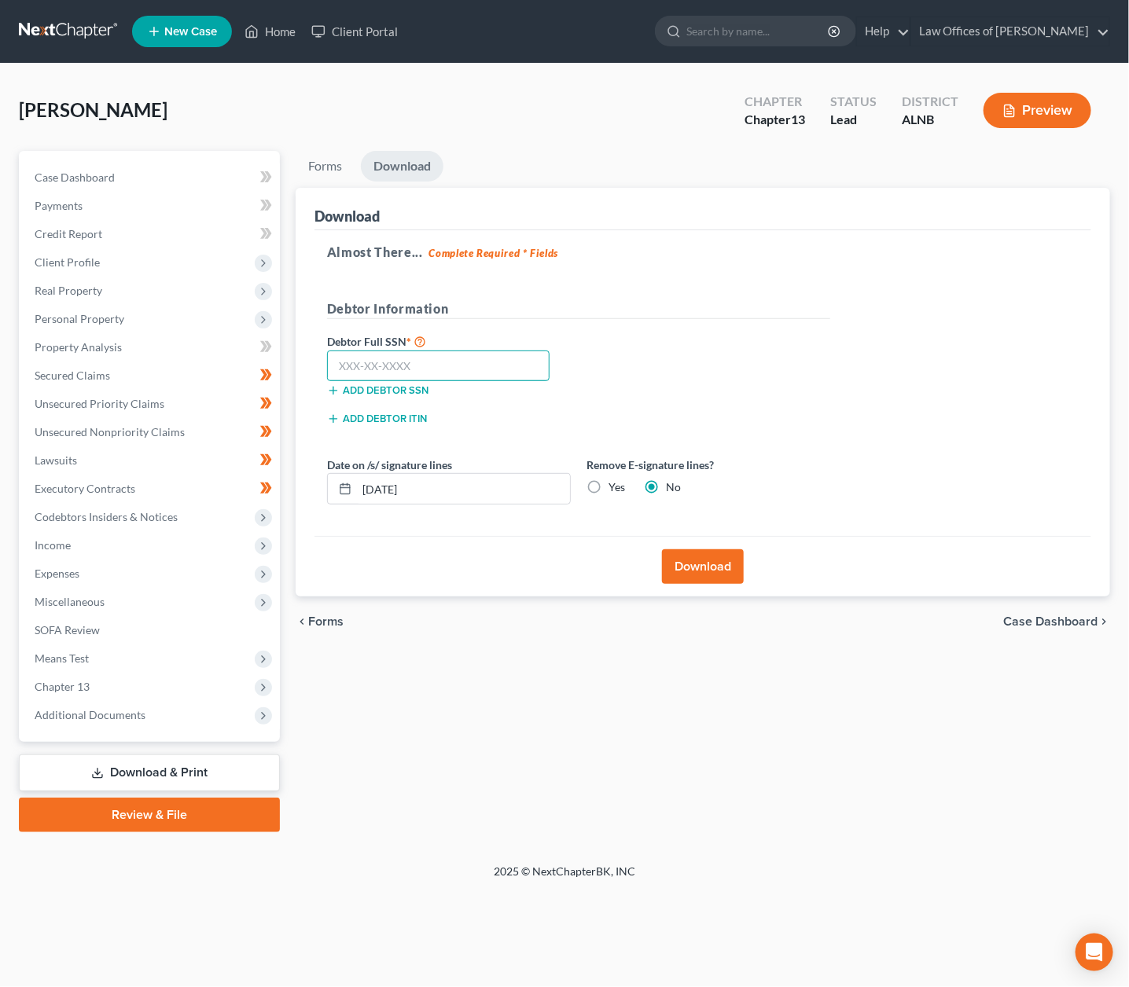
click at [359, 358] on input "text" at bounding box center [438, 366] width 222 height 31
type input "425-49-3773"
click at [713, 560] on button "Download" at bounding box center [703, 567] width 82 height 35
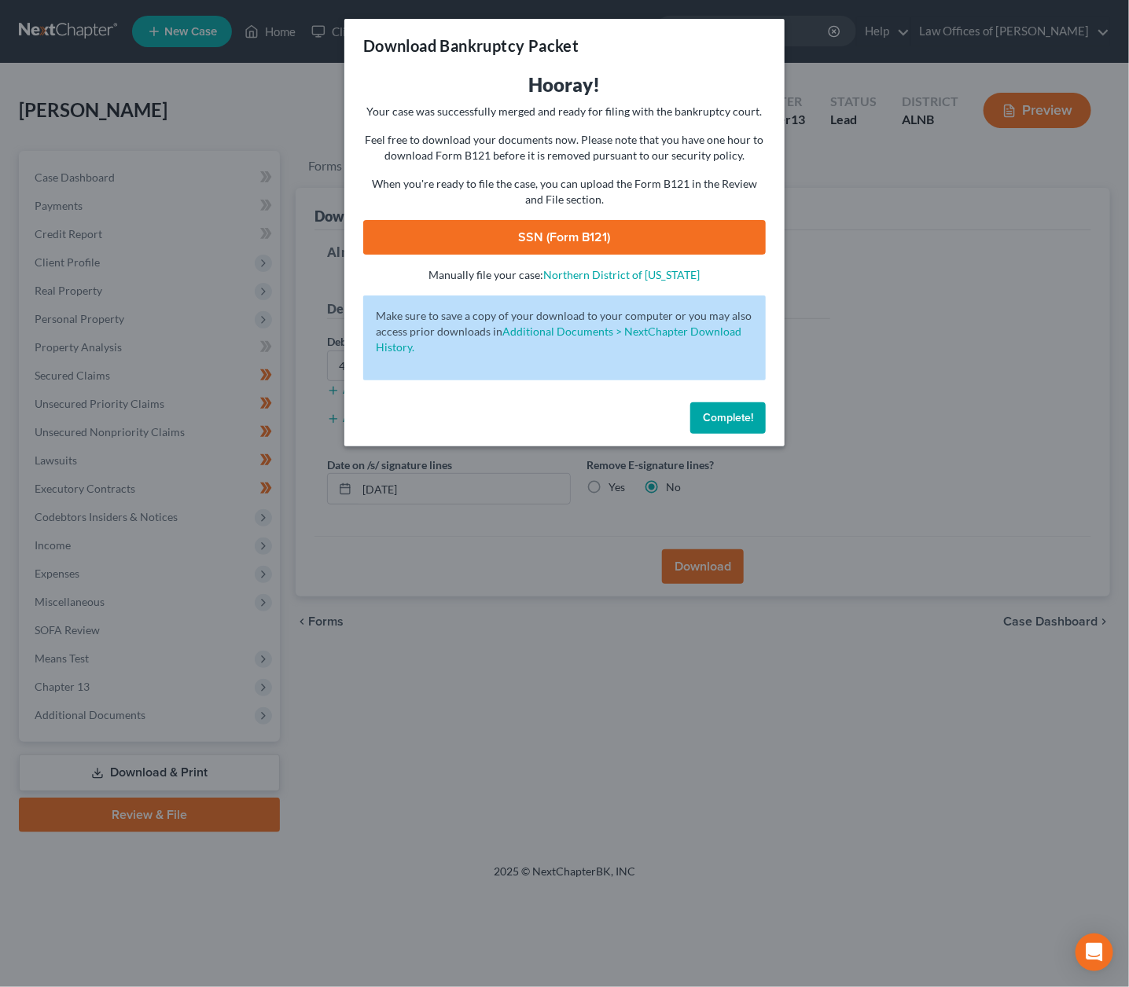
click at [499, 229] on link "SSN (Form B121)" at bounding box center [564, 237] width 403 height 35
click at [736, 411] on span "Complete!" at bounding box center [728, 417] width 50 height 13
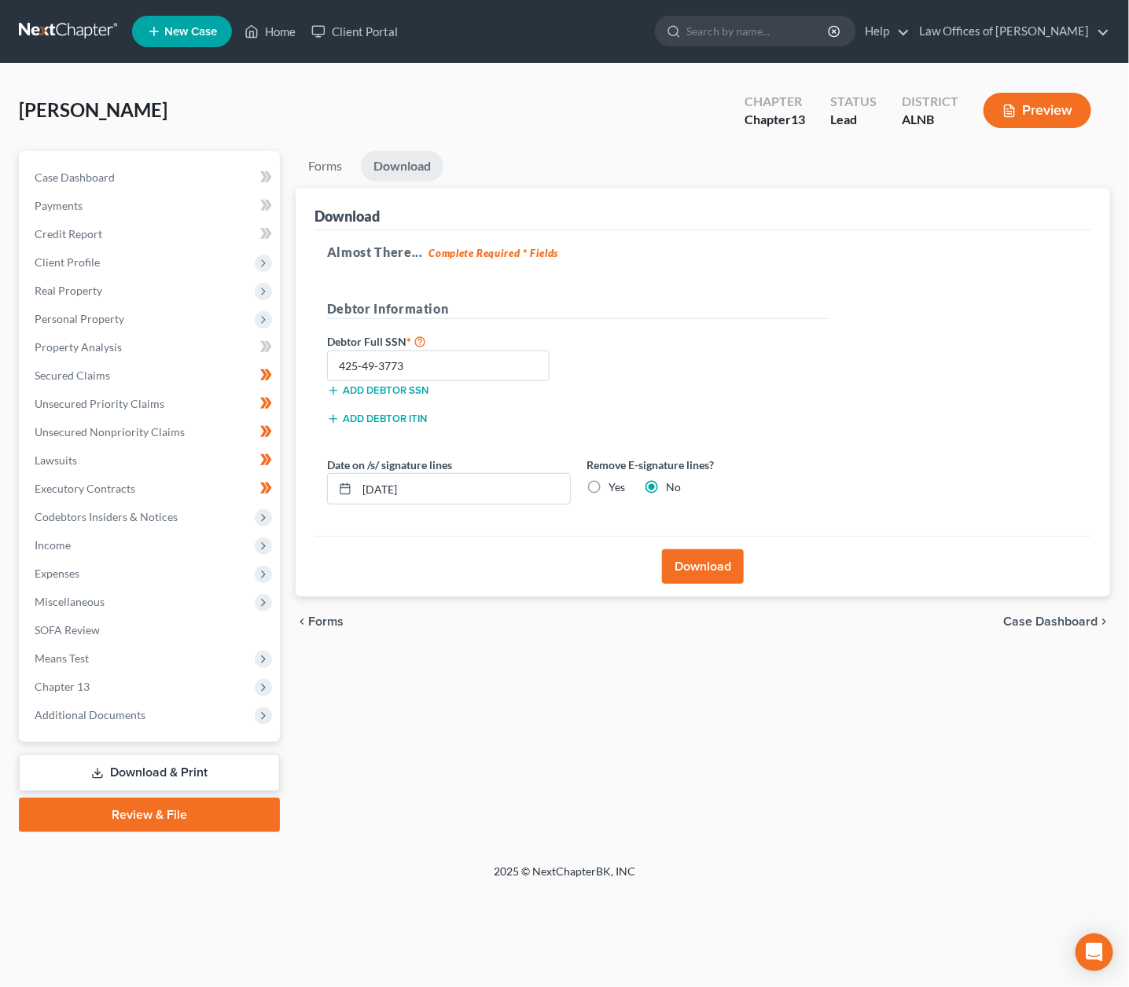
click at [172, 755] on link "Download & Print" at bounding box center [149, 773] width 261 height 37
click at [169, 798] on link "Review & File" at bounding box center [149, 815] width 261 height 35
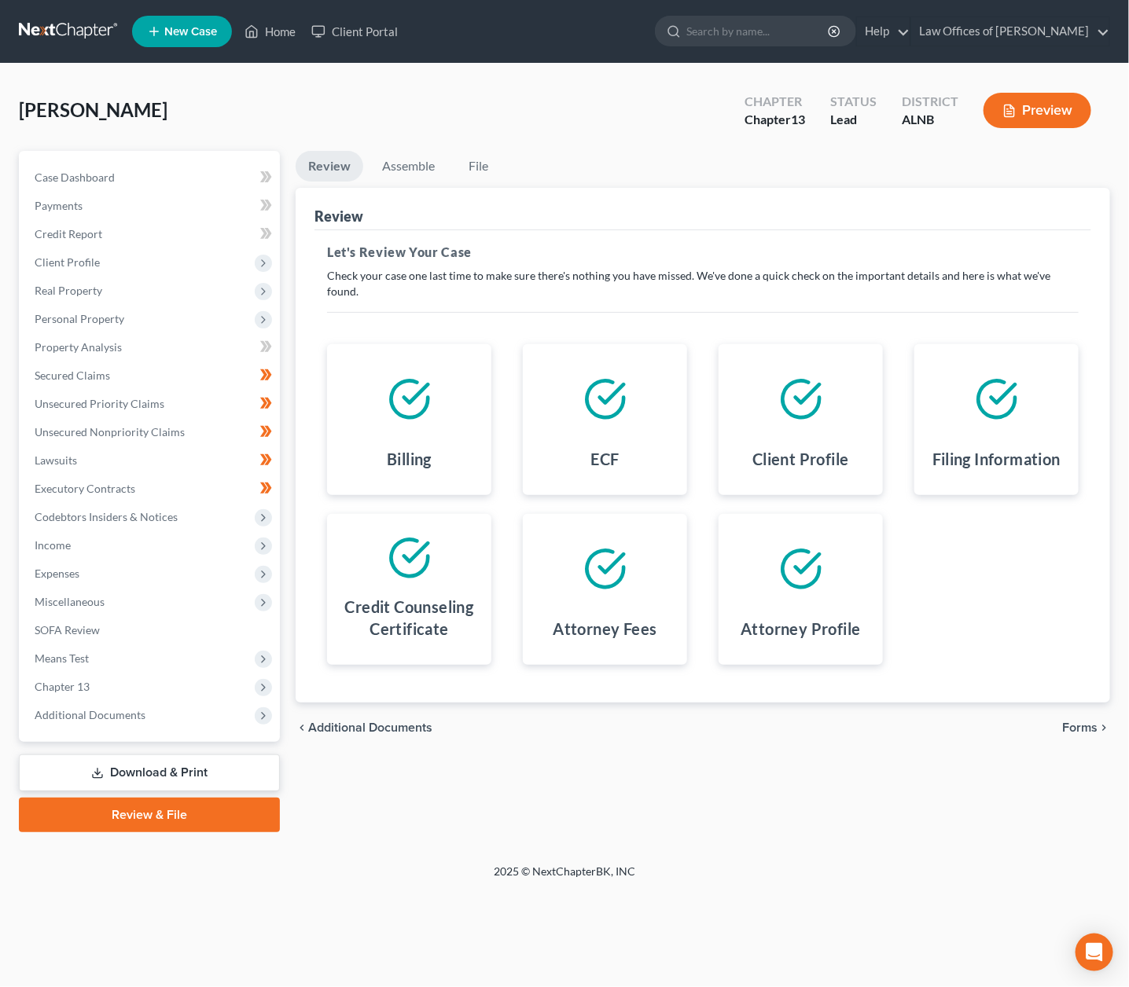
click at [1090, 722] on span "Forms" at bounding box center [1079, 728] width 35 height 13
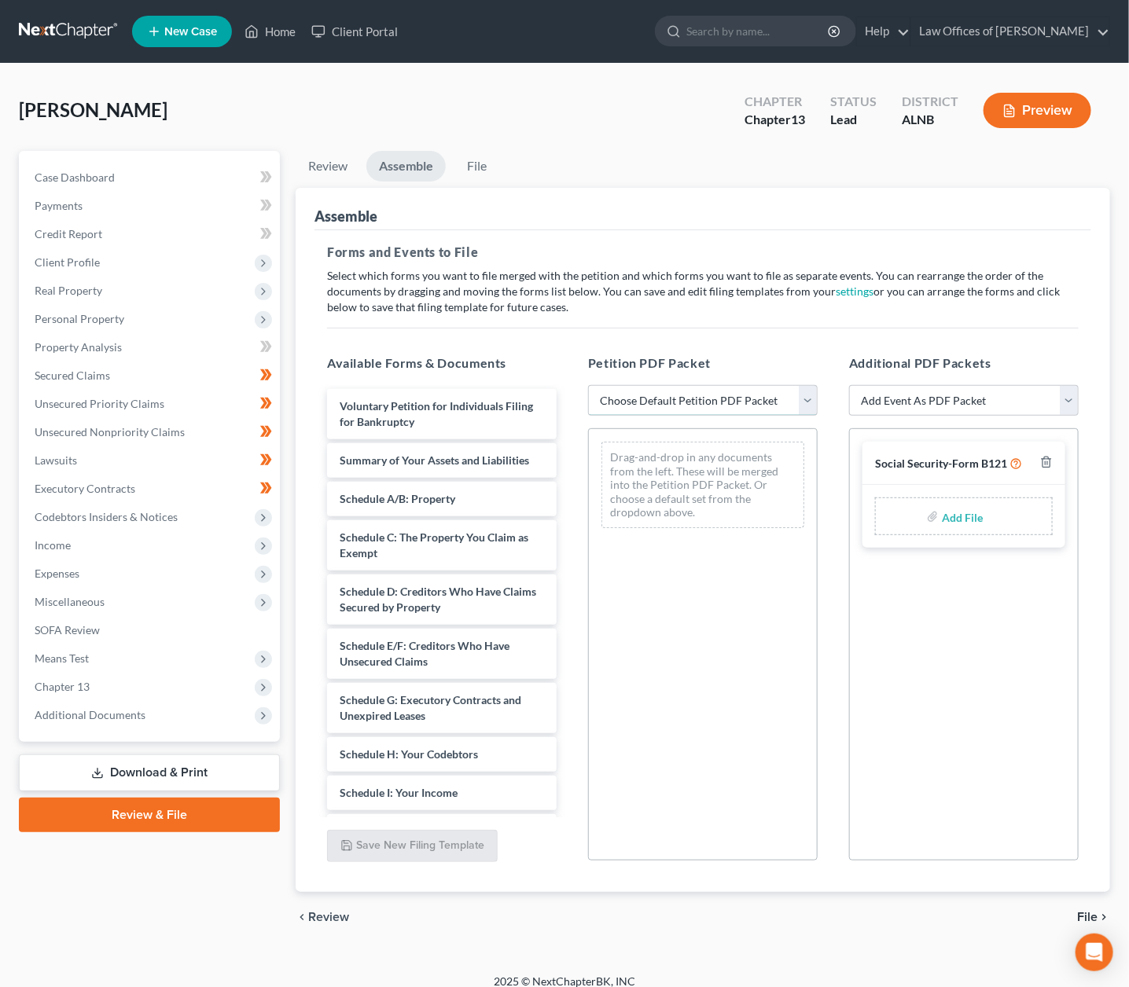
select select "0"
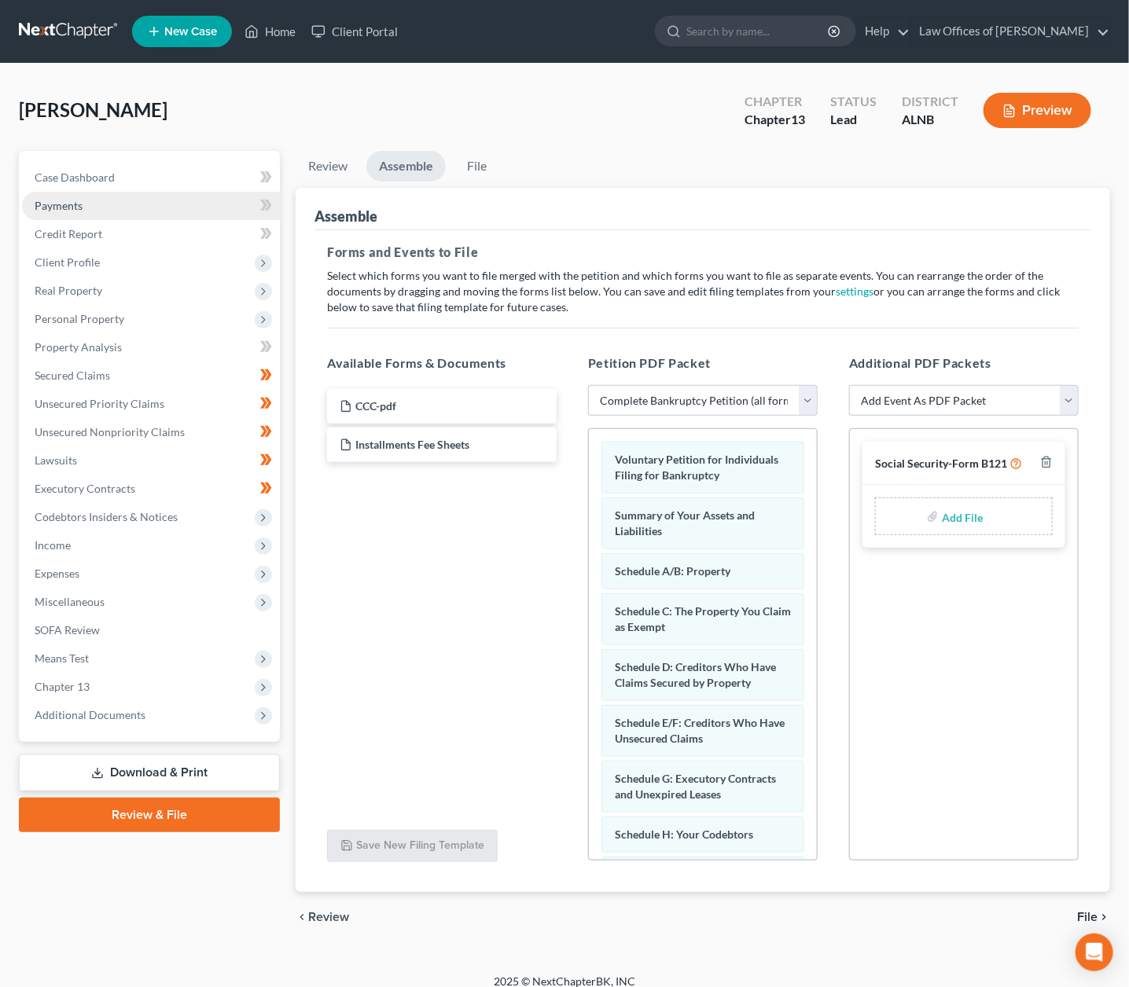
click at [103, 192] on link "Payments" at bounding box center [151, 206] width 258 height 28
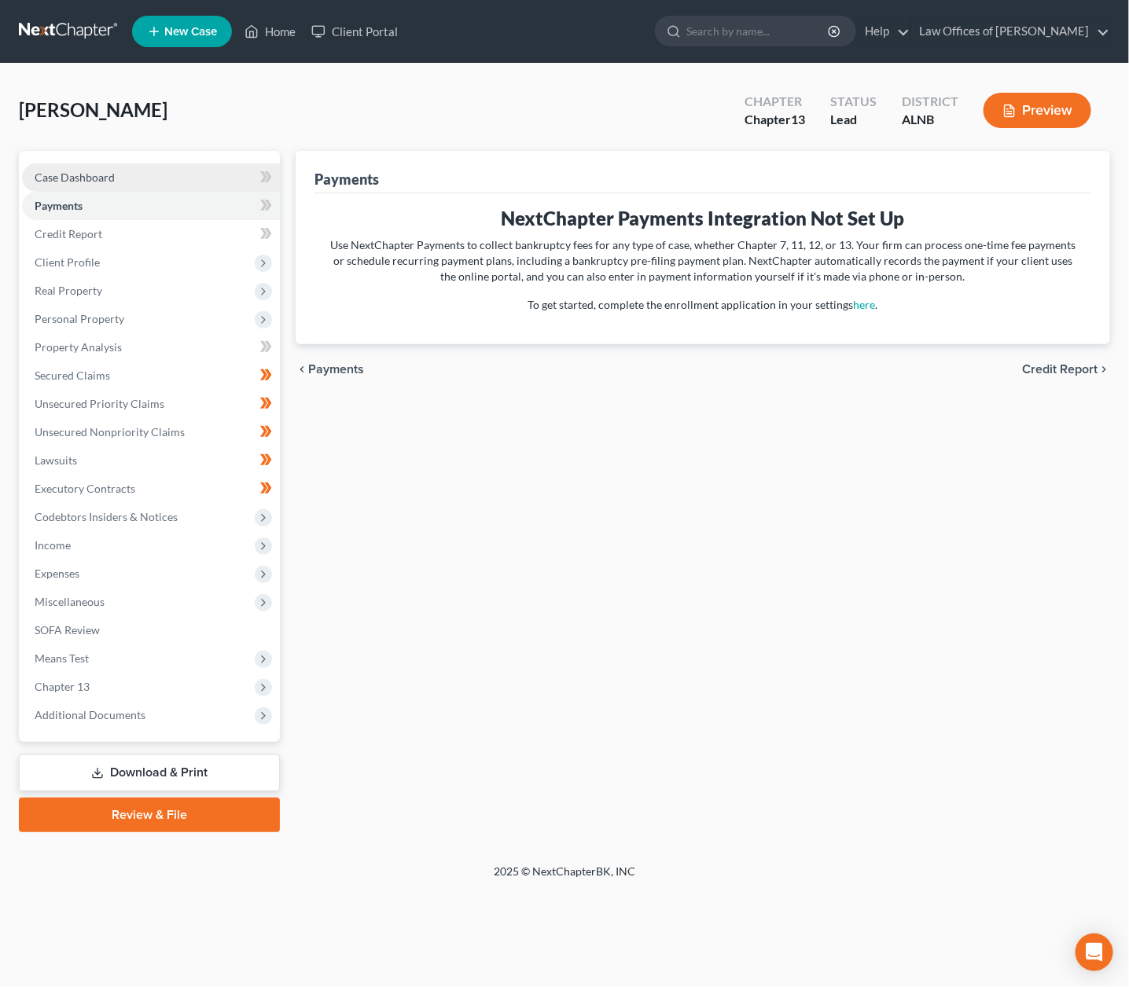
click at [55, 171] on span "Case Dashboard" at bounding box center [75, 177] width 80 height 13
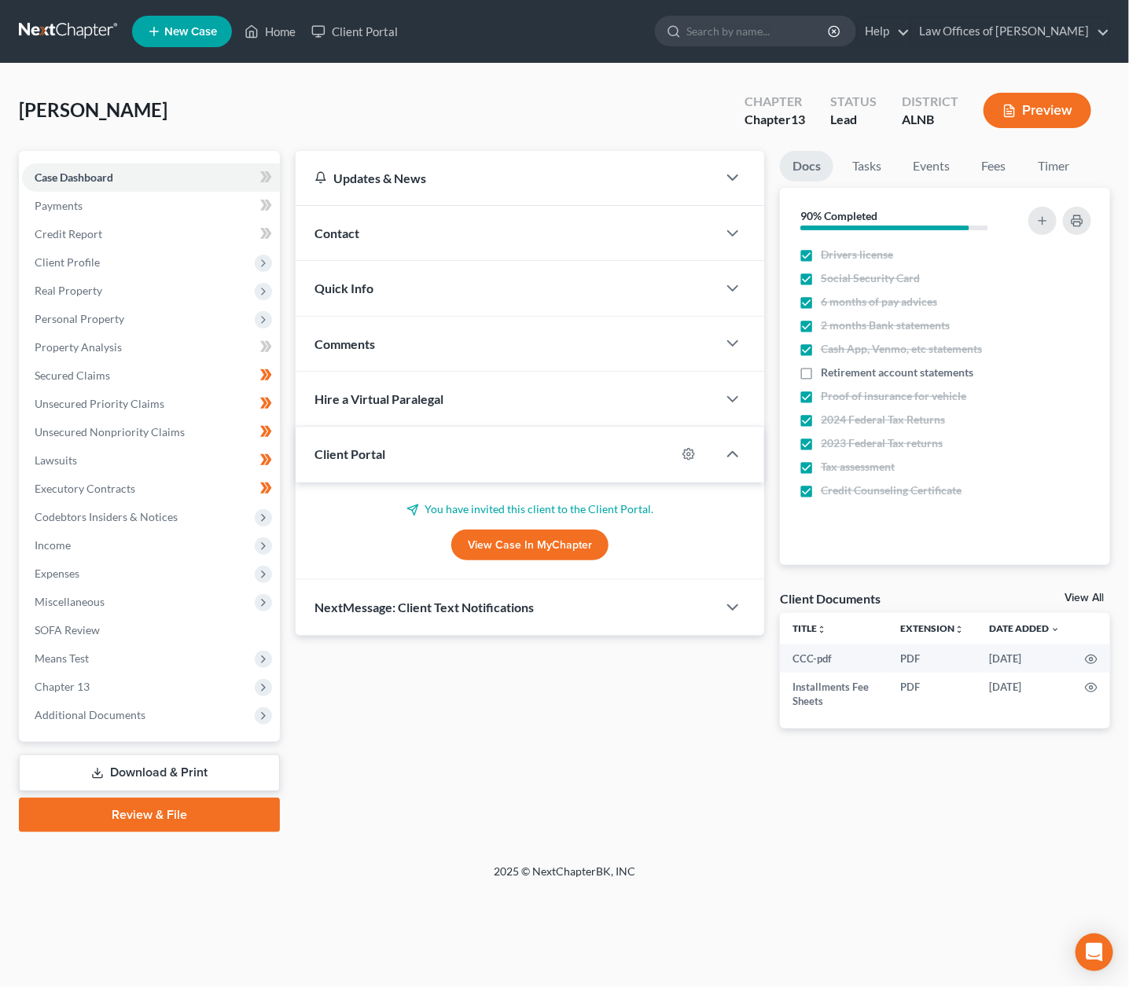
click at [1092, 594] on link "View All" at bounding box center [1084, 598] width 39 height 11
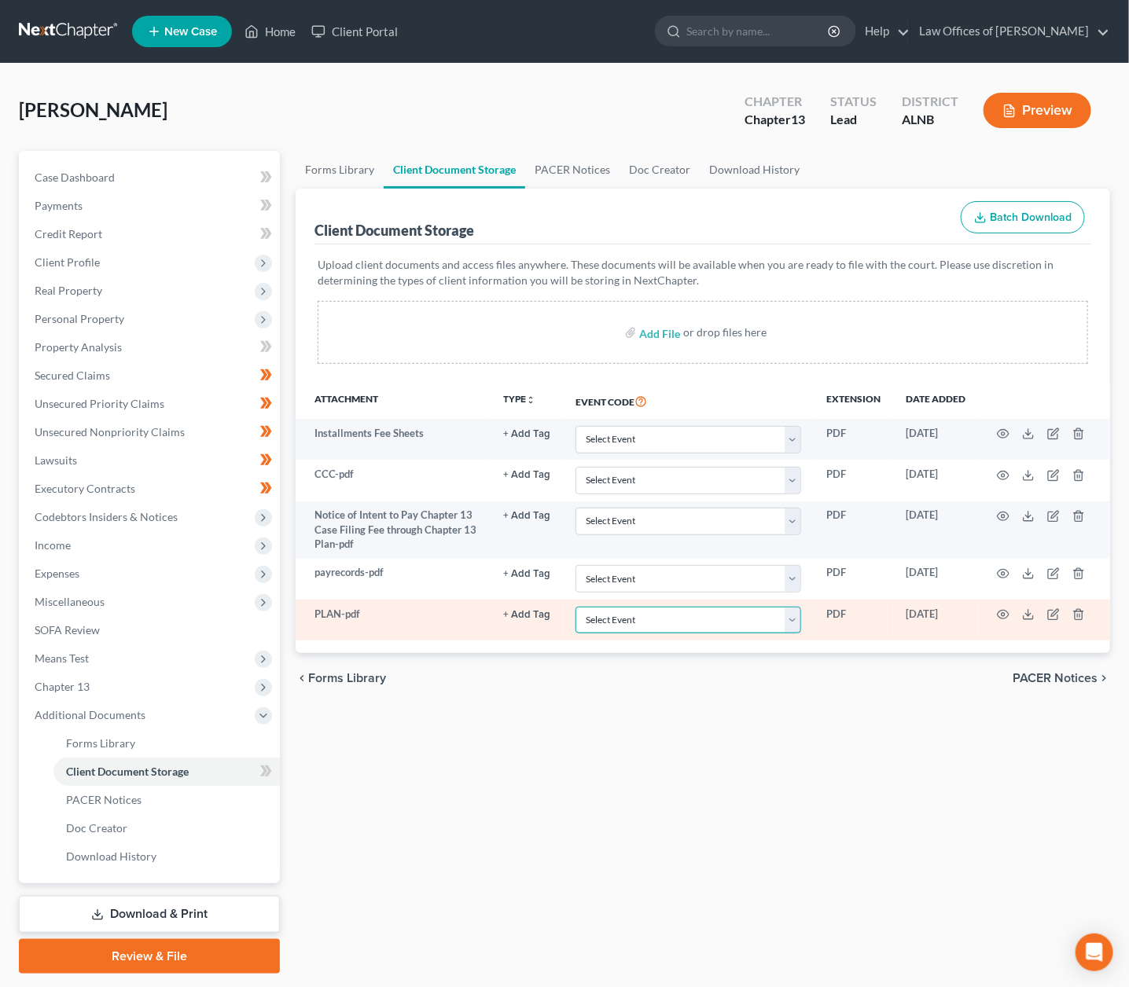
select select "10"
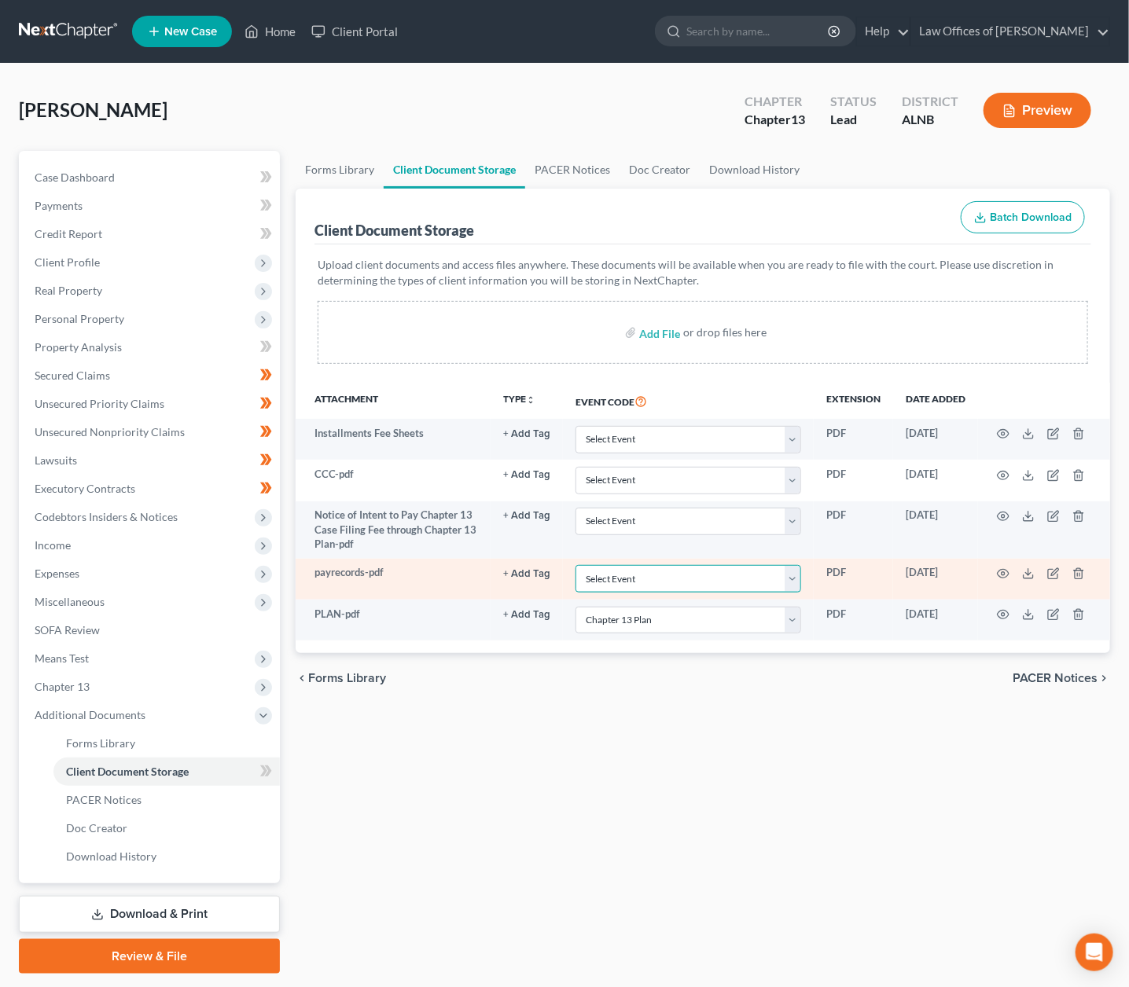
select select "19"
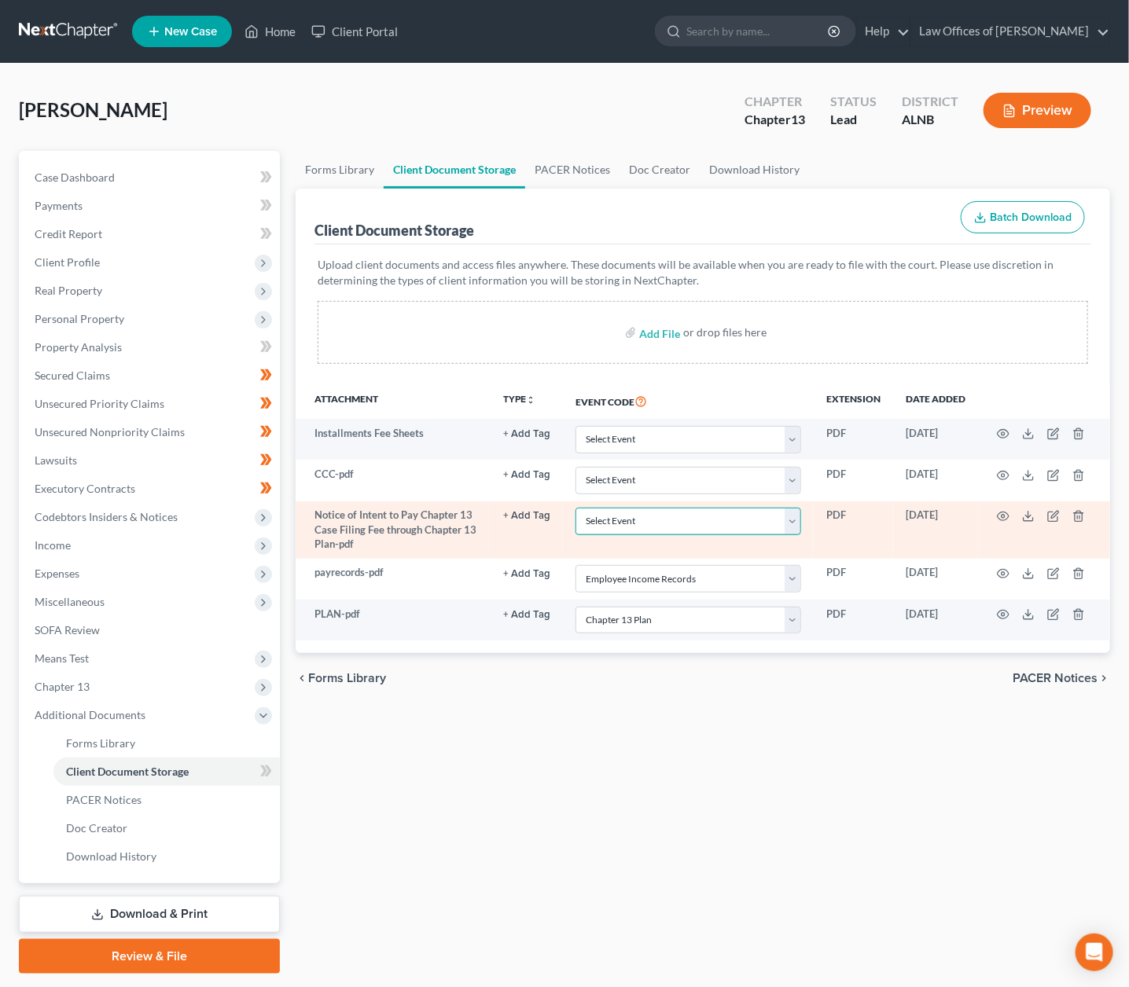
select select "22"
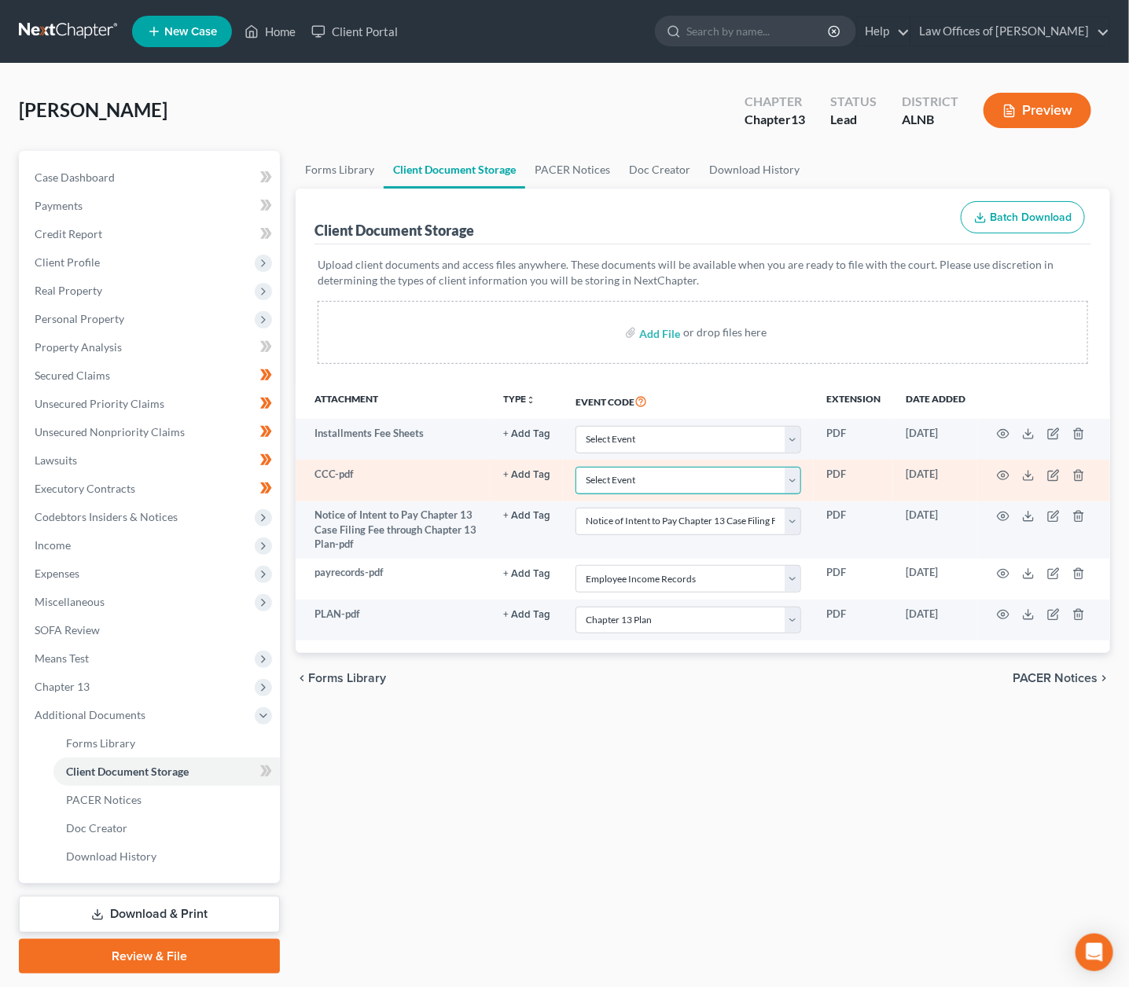
select select "5"
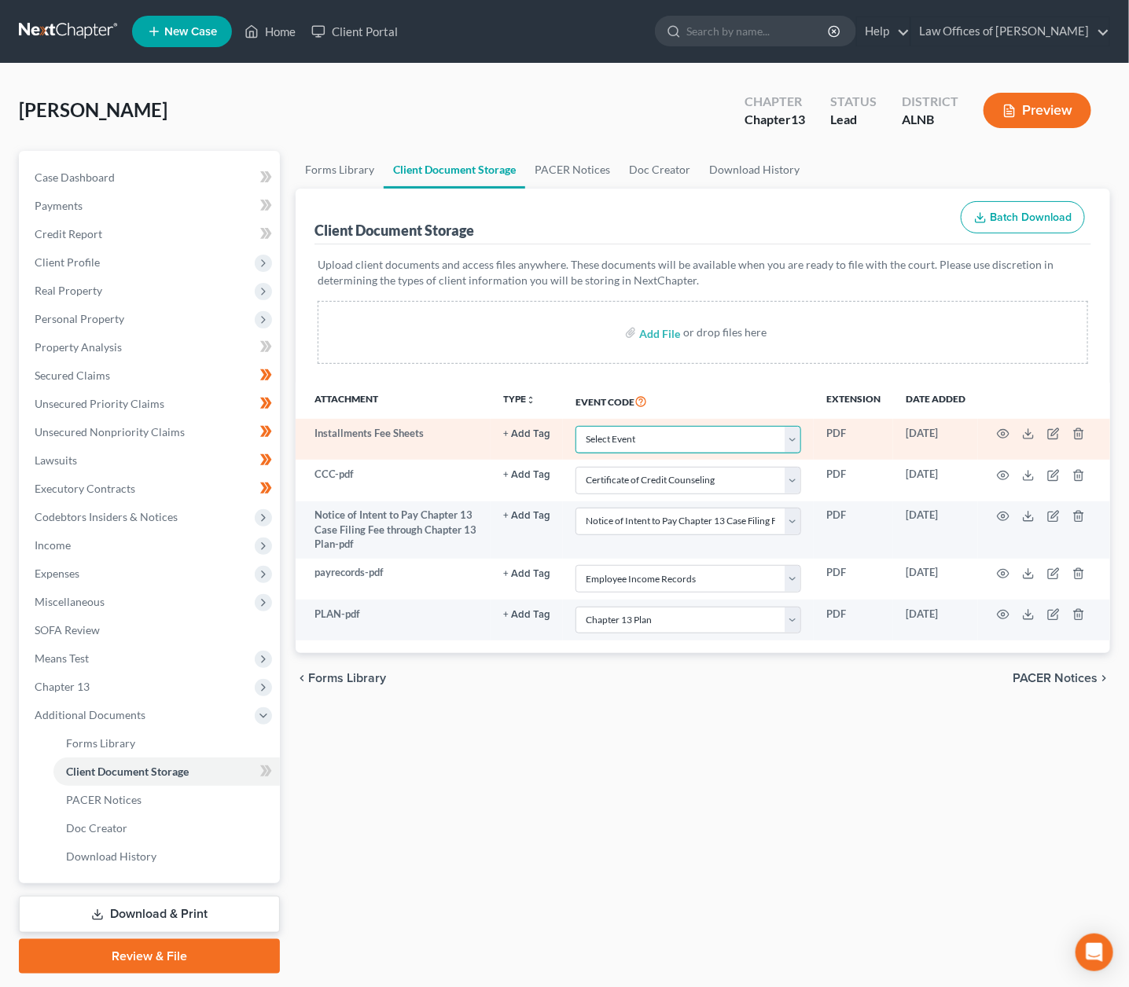
select select "23"
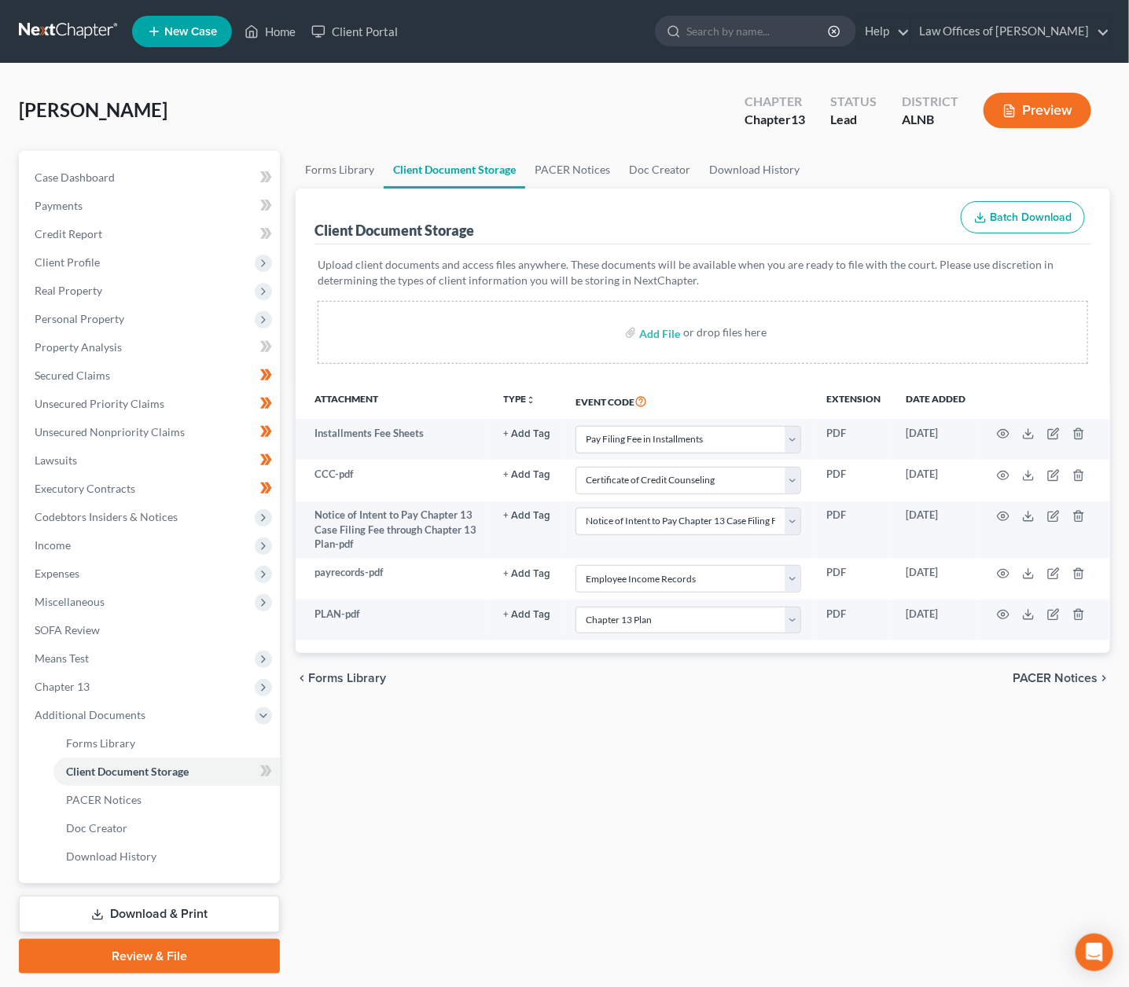
click at [203, 940] on link "Review & File" at bounding box center [149, 957] width 261 height 35
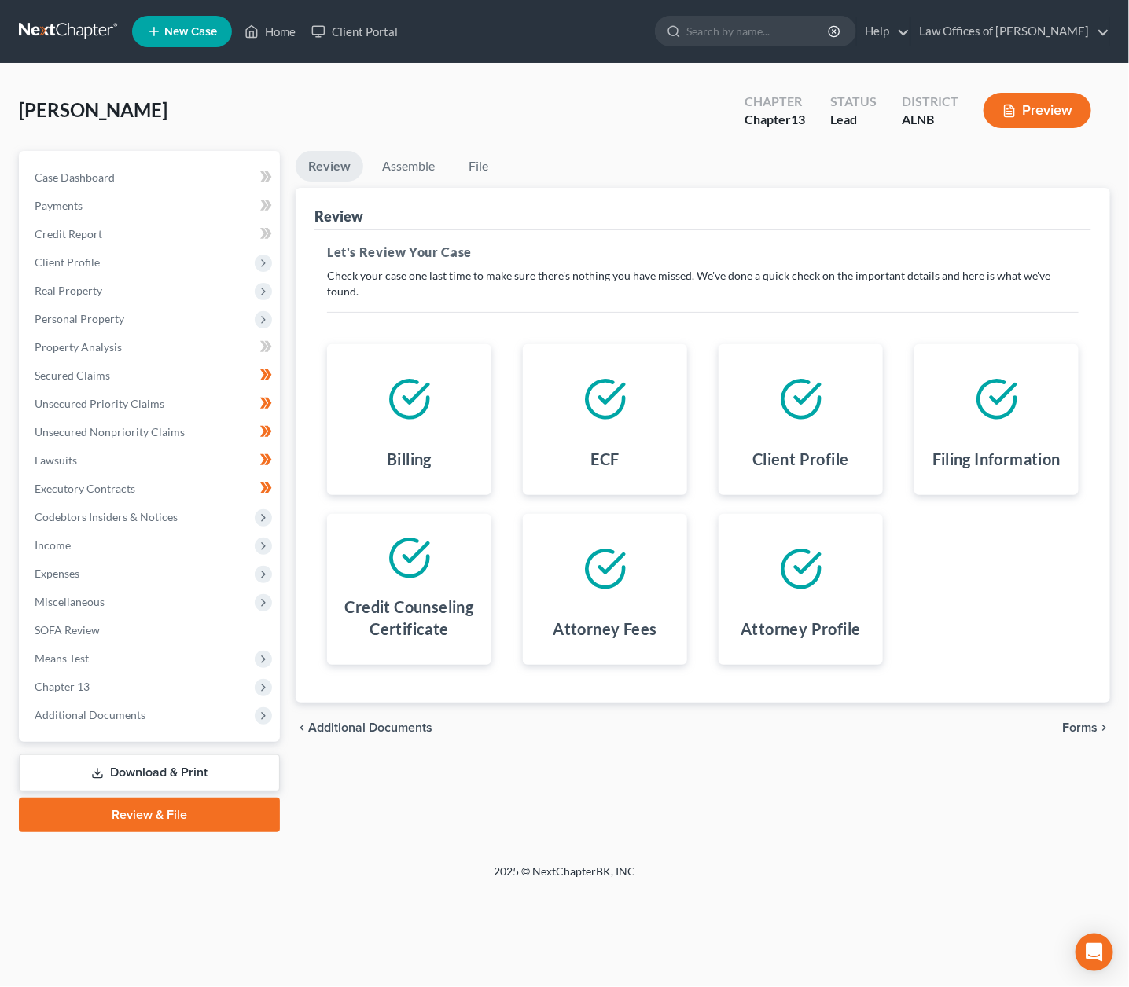
click at [1072, 722] on span "Forms" at bounding box center [1079, 728] width 35 height 13
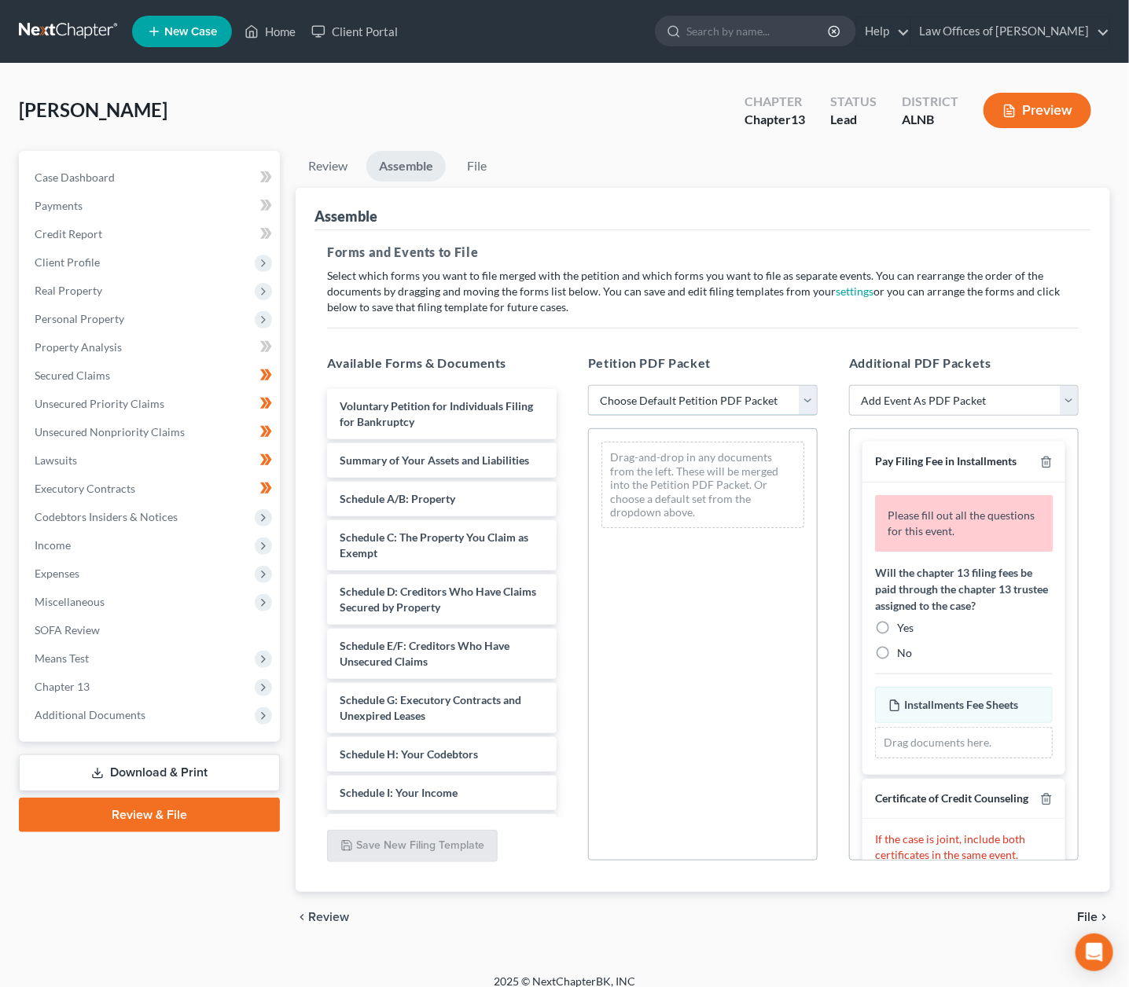
select select "0"
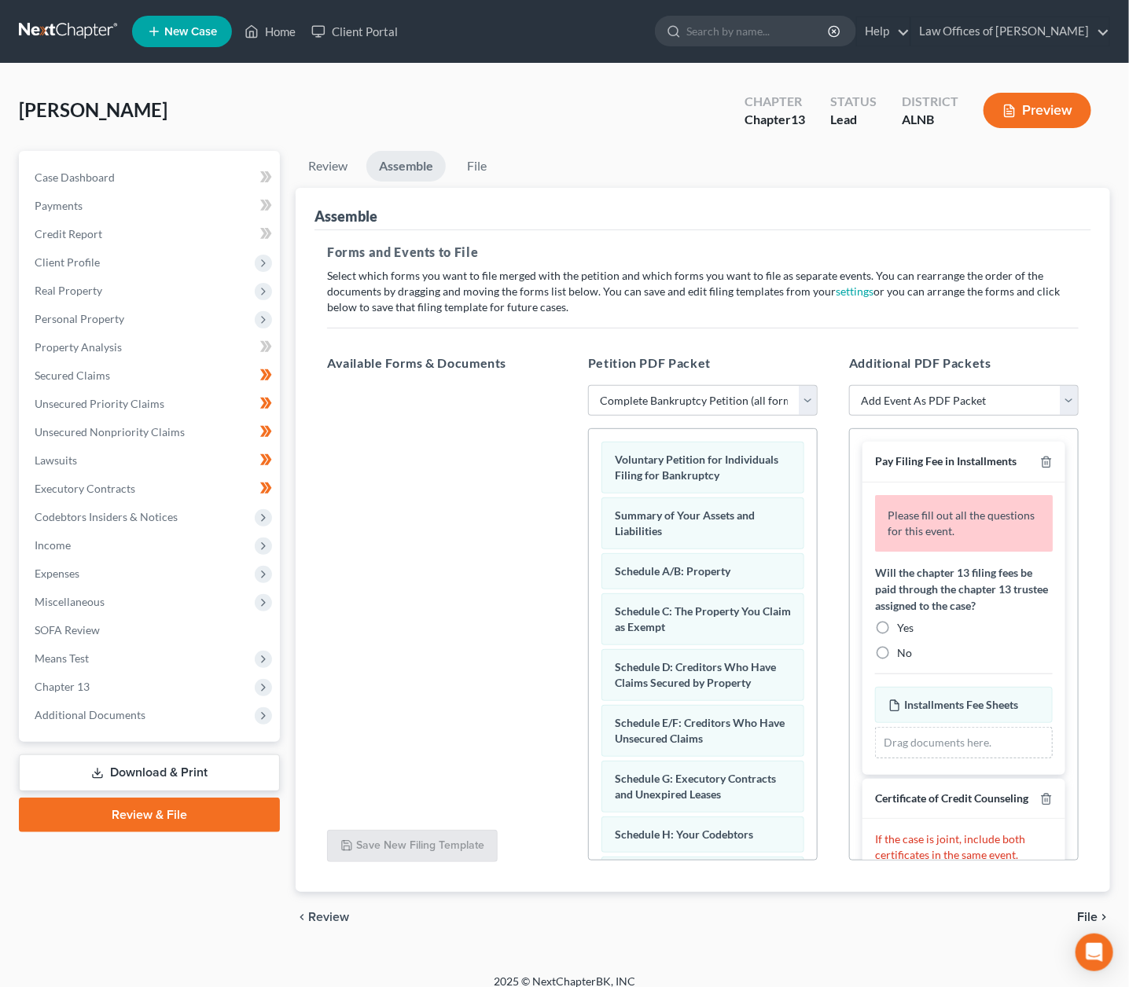
click at [897, 620] on label "Yes" at bounding box center [905, 628] width 17 height 16
click at [903, 620] on input "Yes" at bounding box center [908, 625] width 10 height 10
radio input "true"
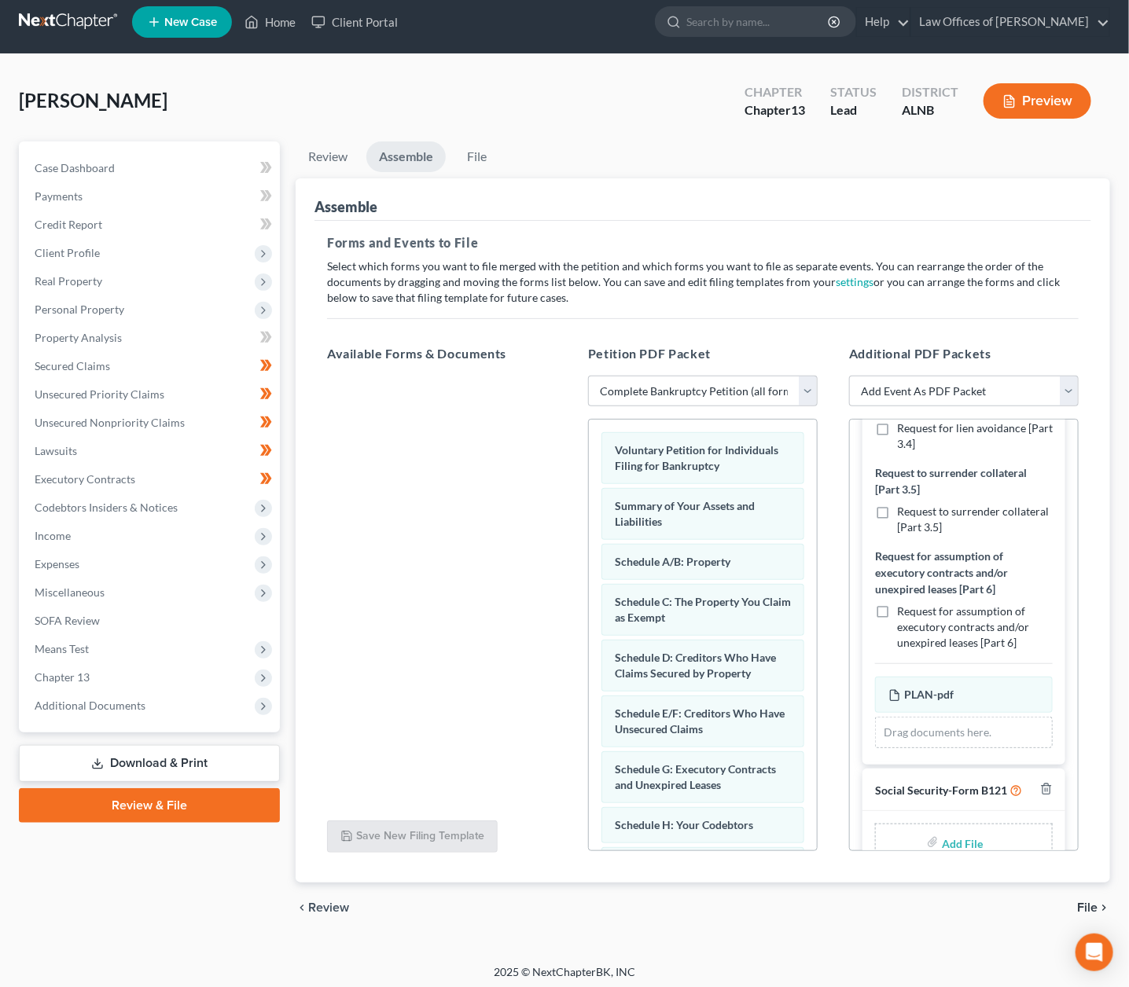
scroll to position [9, 0]
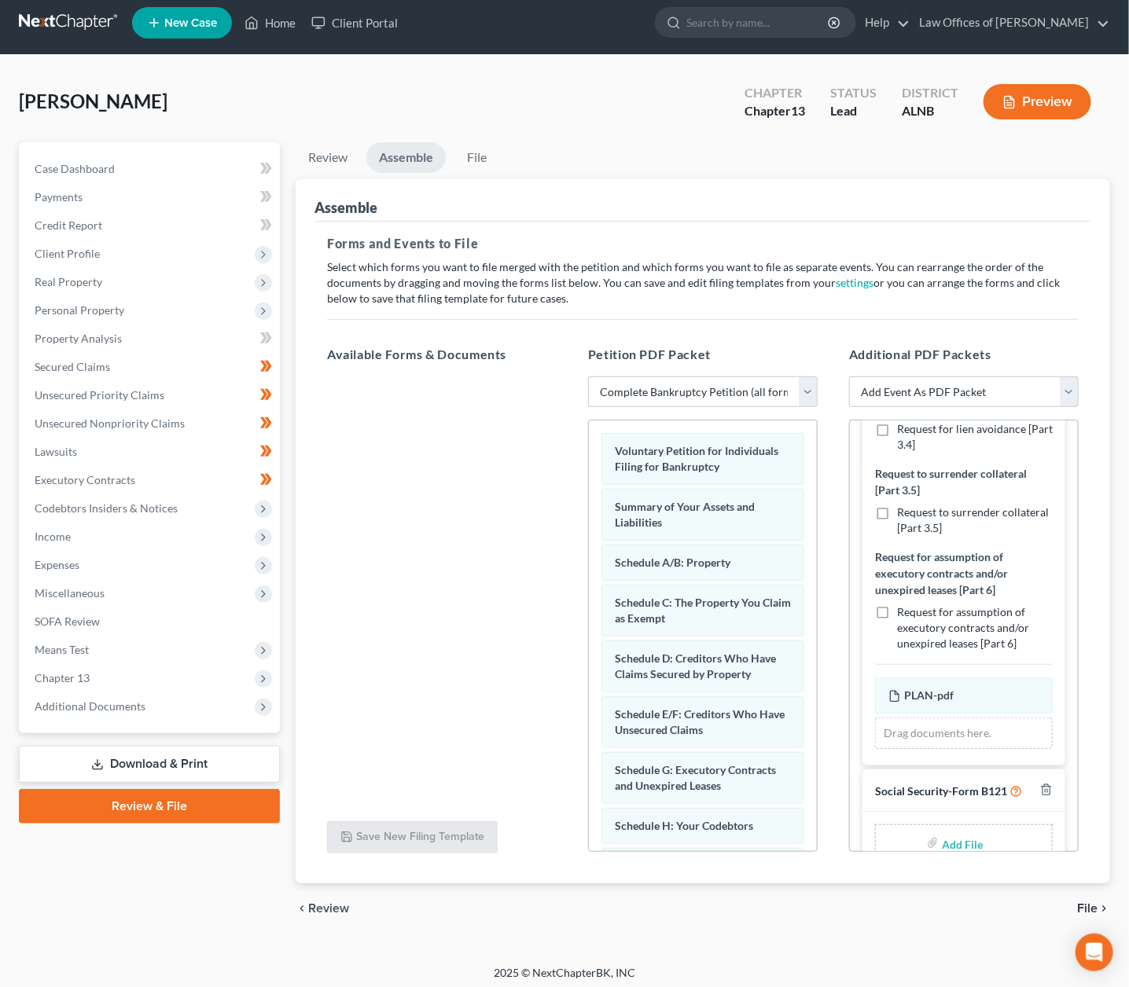
click at [958, 829] on input "file" at bounding box center [961, 843] width 38 height 28
type input "C:\fakepath\SSNStatement.pdf"
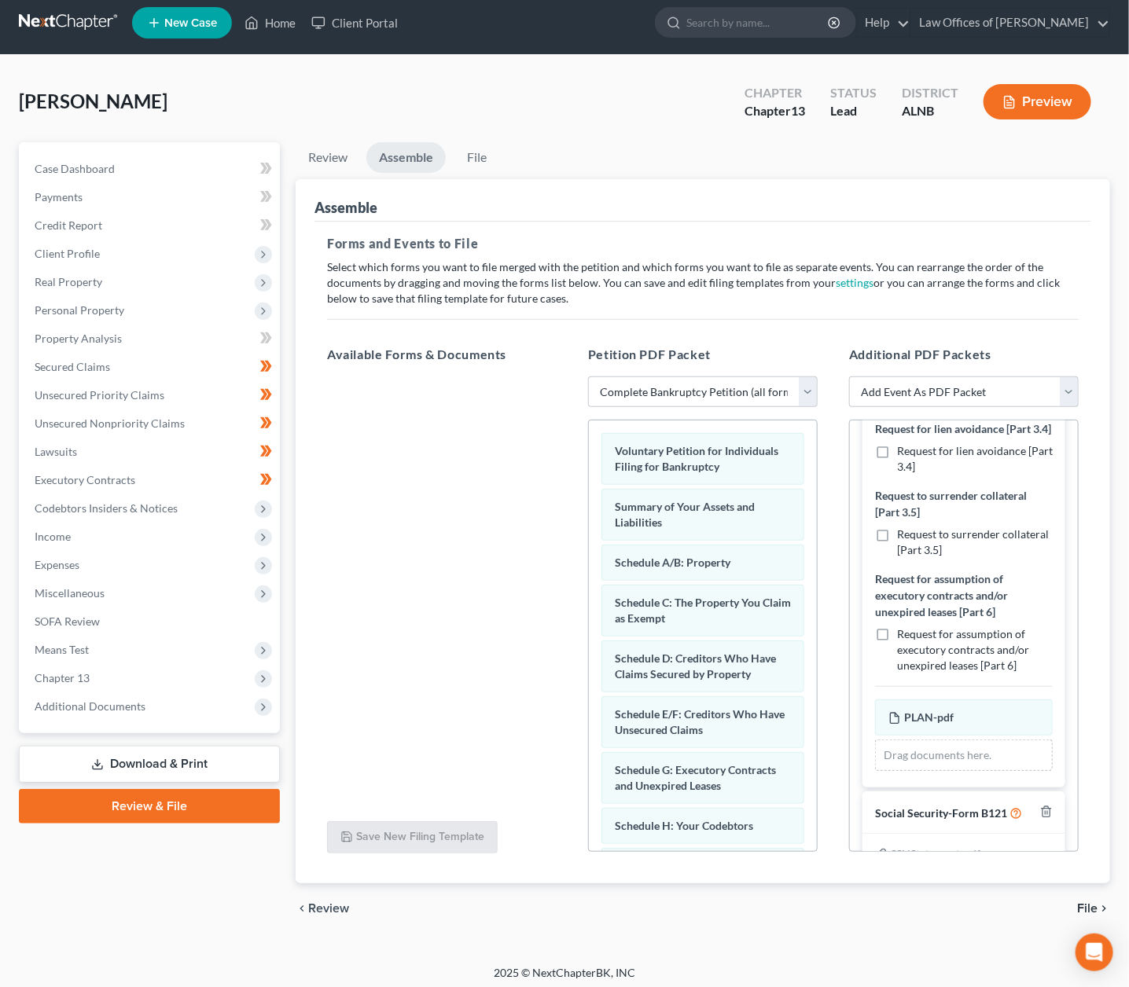
click at [1094, 905] on span "File" at bounding box center [1087, 909] width 20 height 13
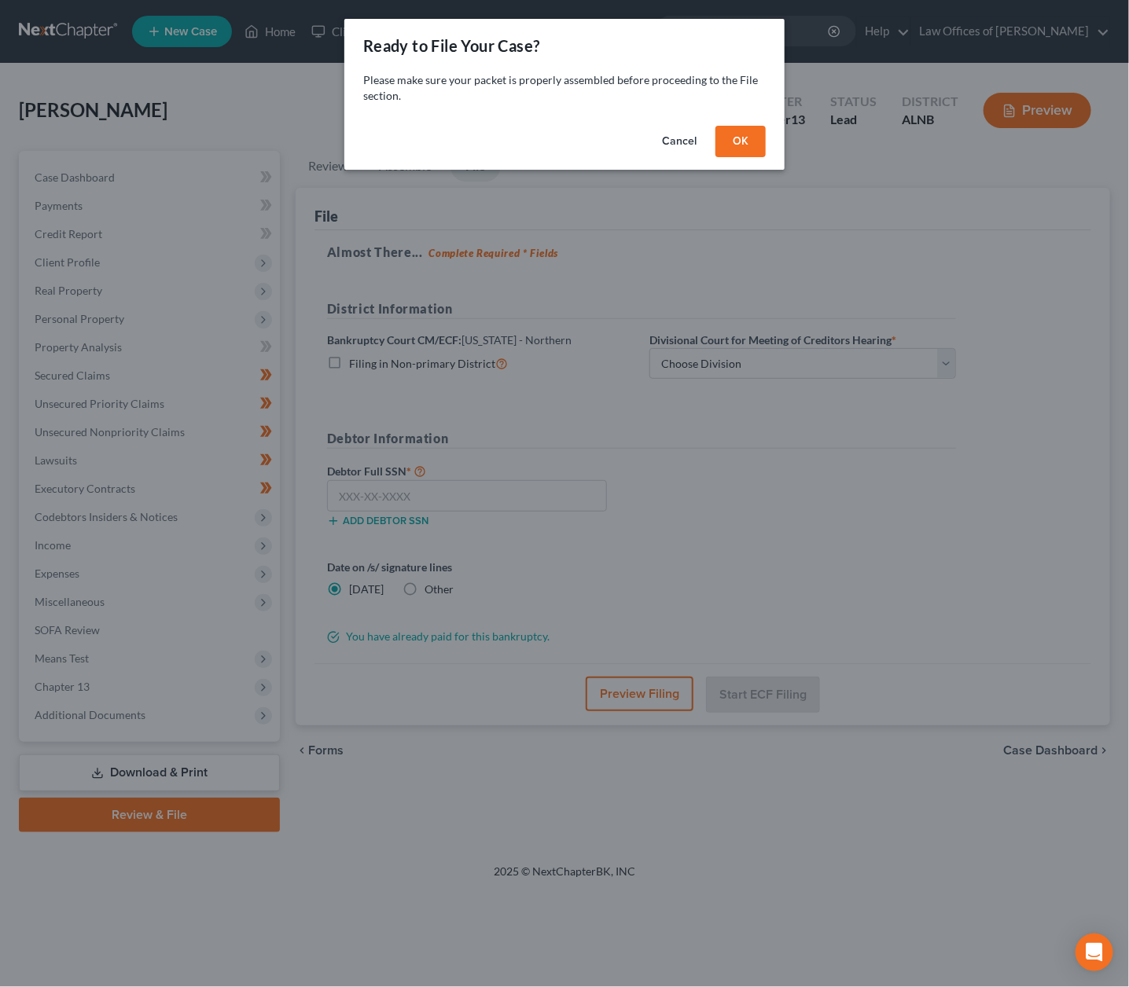
scroll to position [0, 0]
click at [741, 126] on button "OK" at bounding box center [740, 141] width 50 height 31
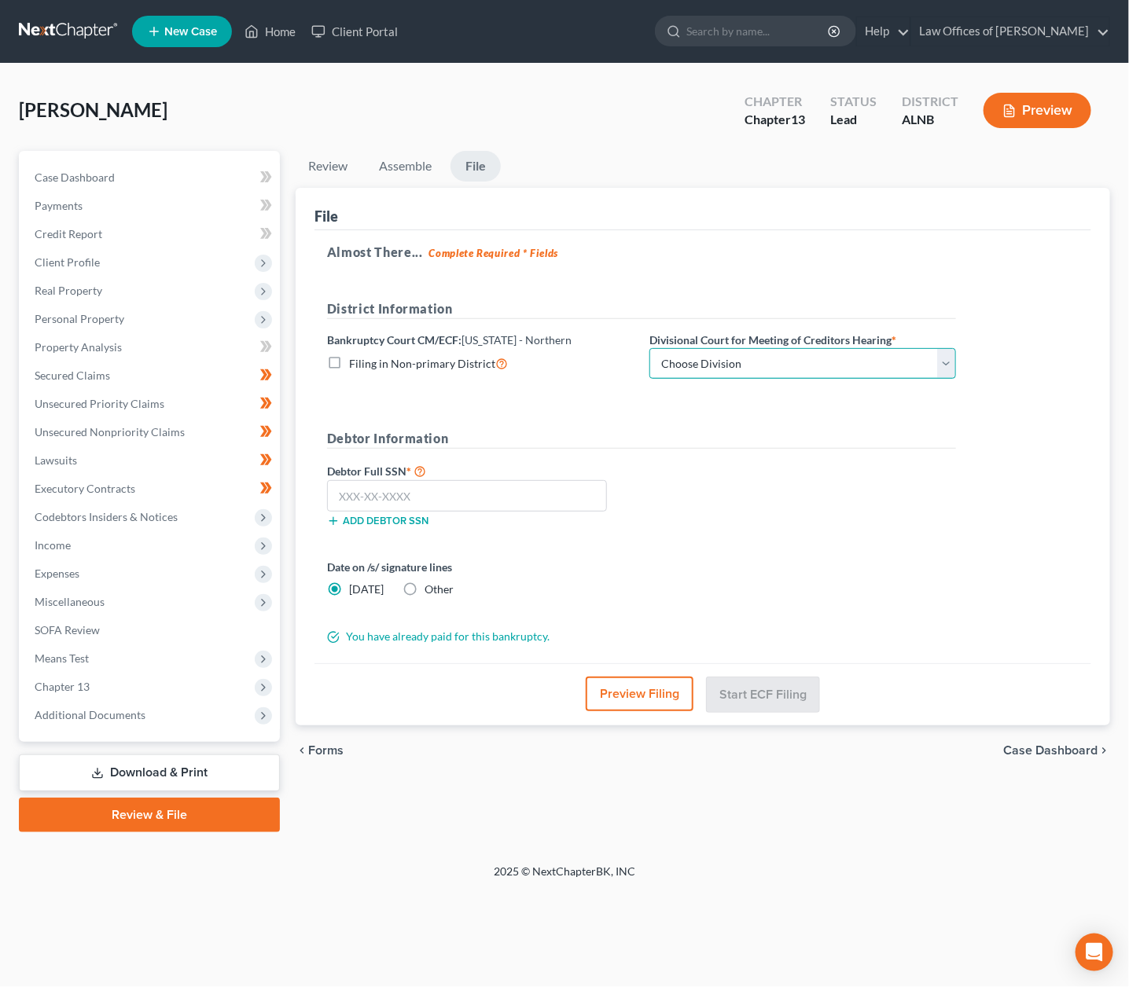
select select "2"
click at [451, 507] on input "text" at bounding box center [467, 495] width 280 height 31
paste input "425-49-3773"
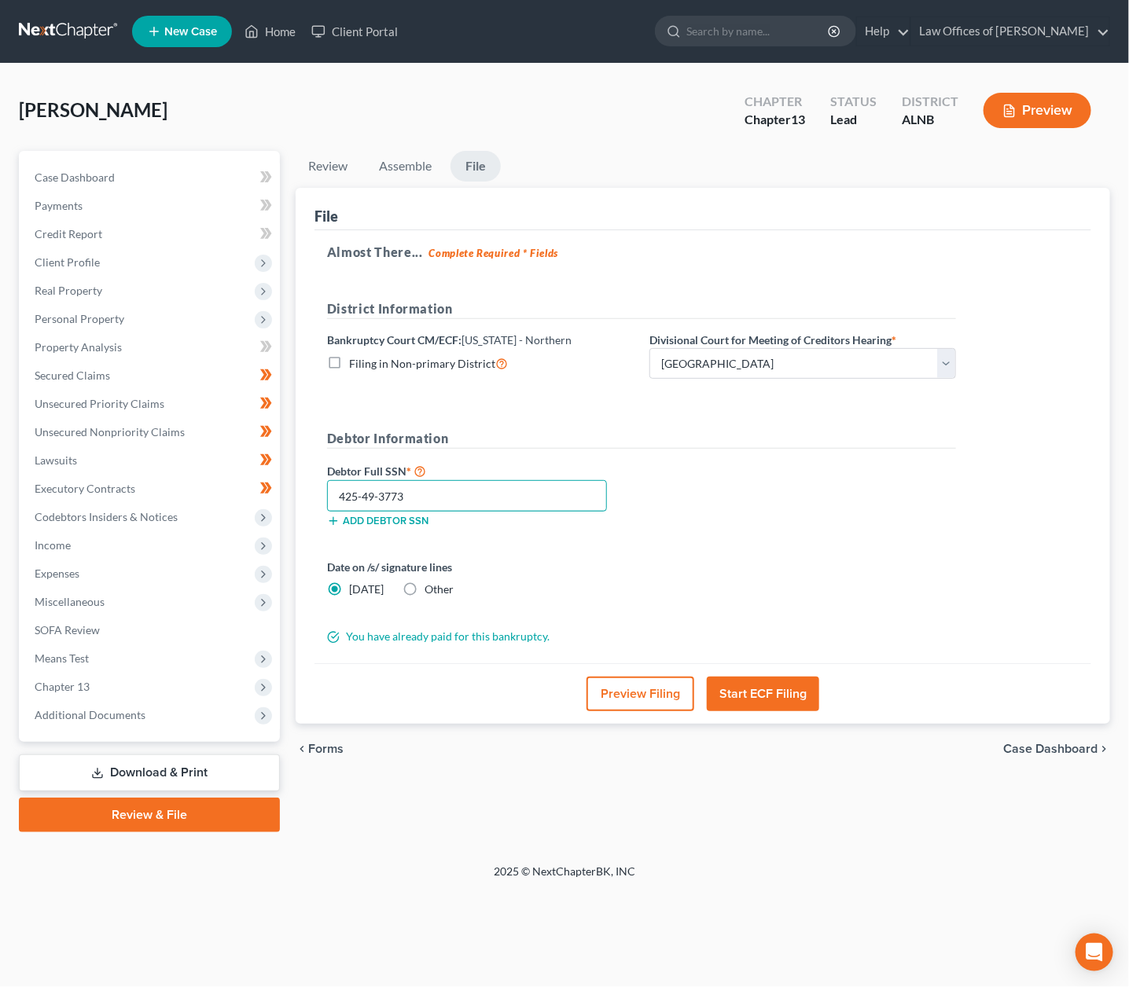
type input "425-49-3773"
click at [743, 684] on button "Start ECF Filing" at bounding box center [763, 694] width 112 height 35
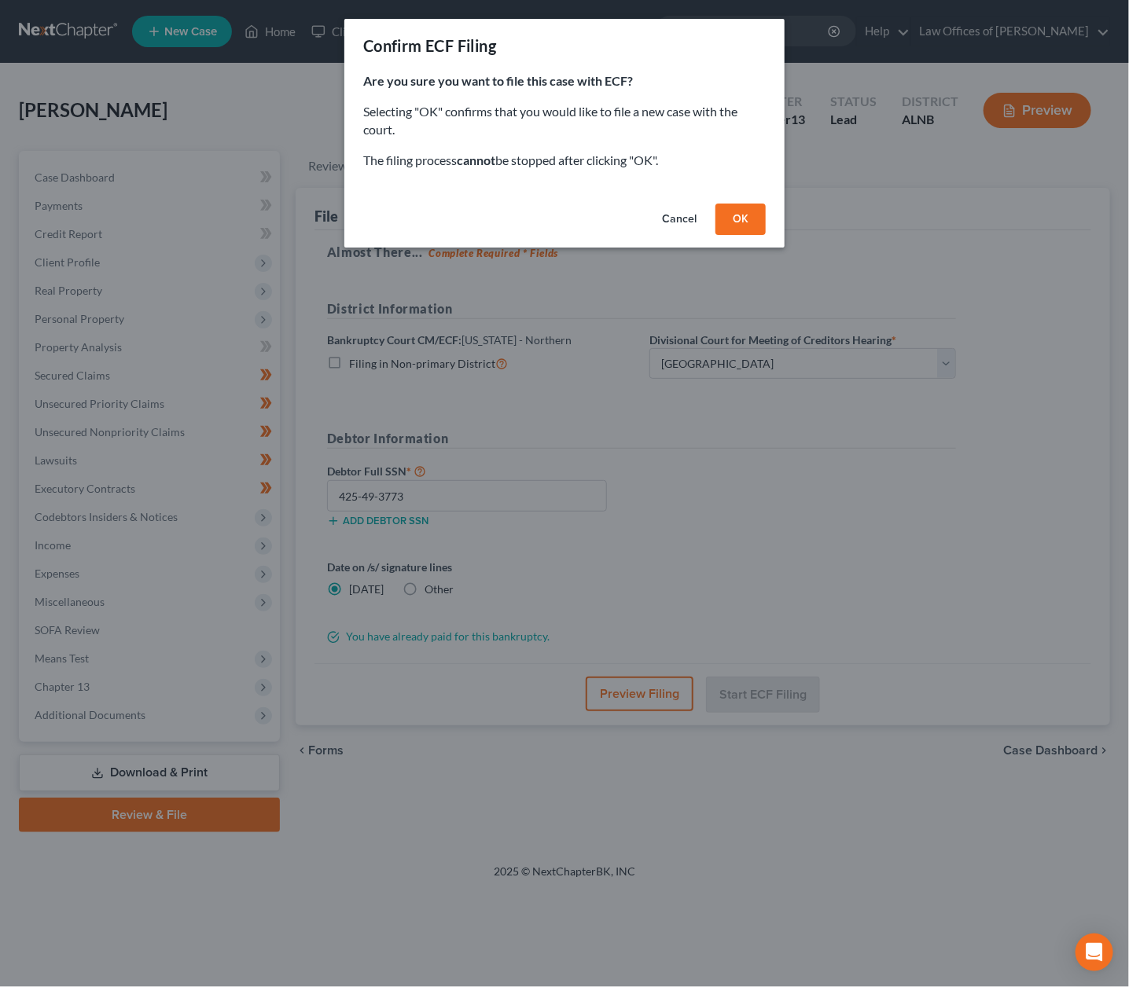
click at [713, 217] on div "Cancel OK" at bounding box center [564, 222] width 440 height 50
click at [731, 218] on button "OK" at bounding box center [740, 219] width 50 height 31
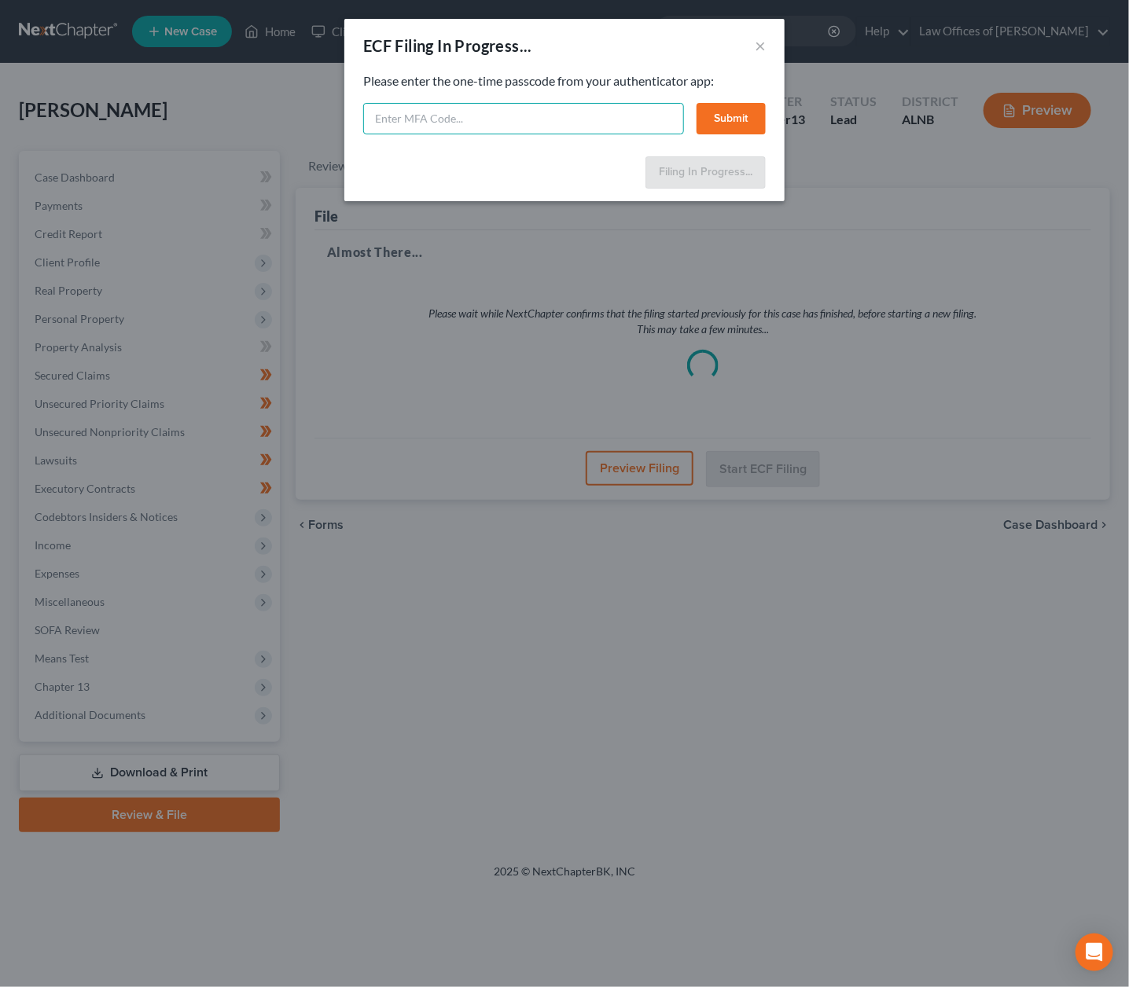
click at [470, 121] on input "text" at bounding box center [523, 118] width 321 height 31
type input "554624"
click at [705, 123] on button "Submit" at bounding box center [731, 118] width 69 height 31
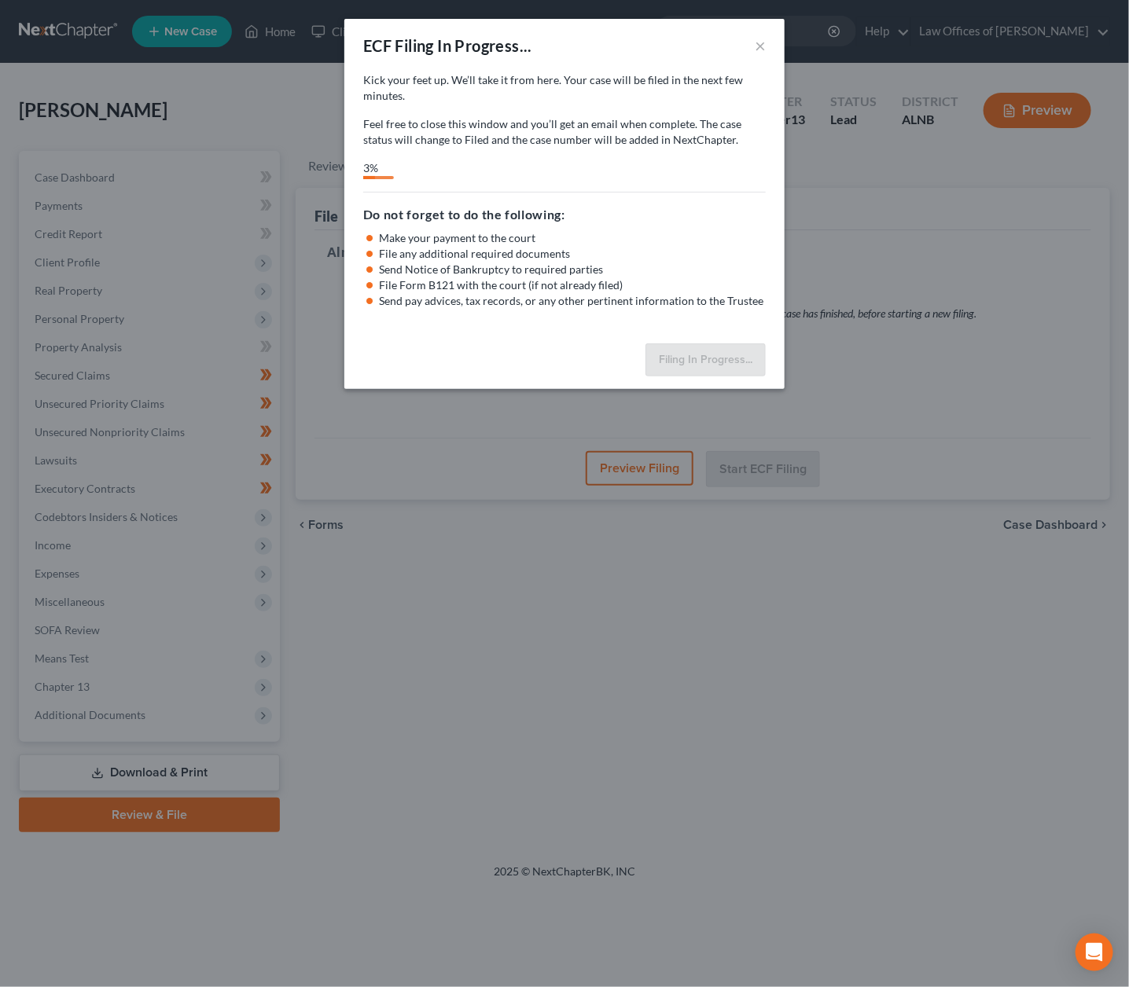
select select "2"
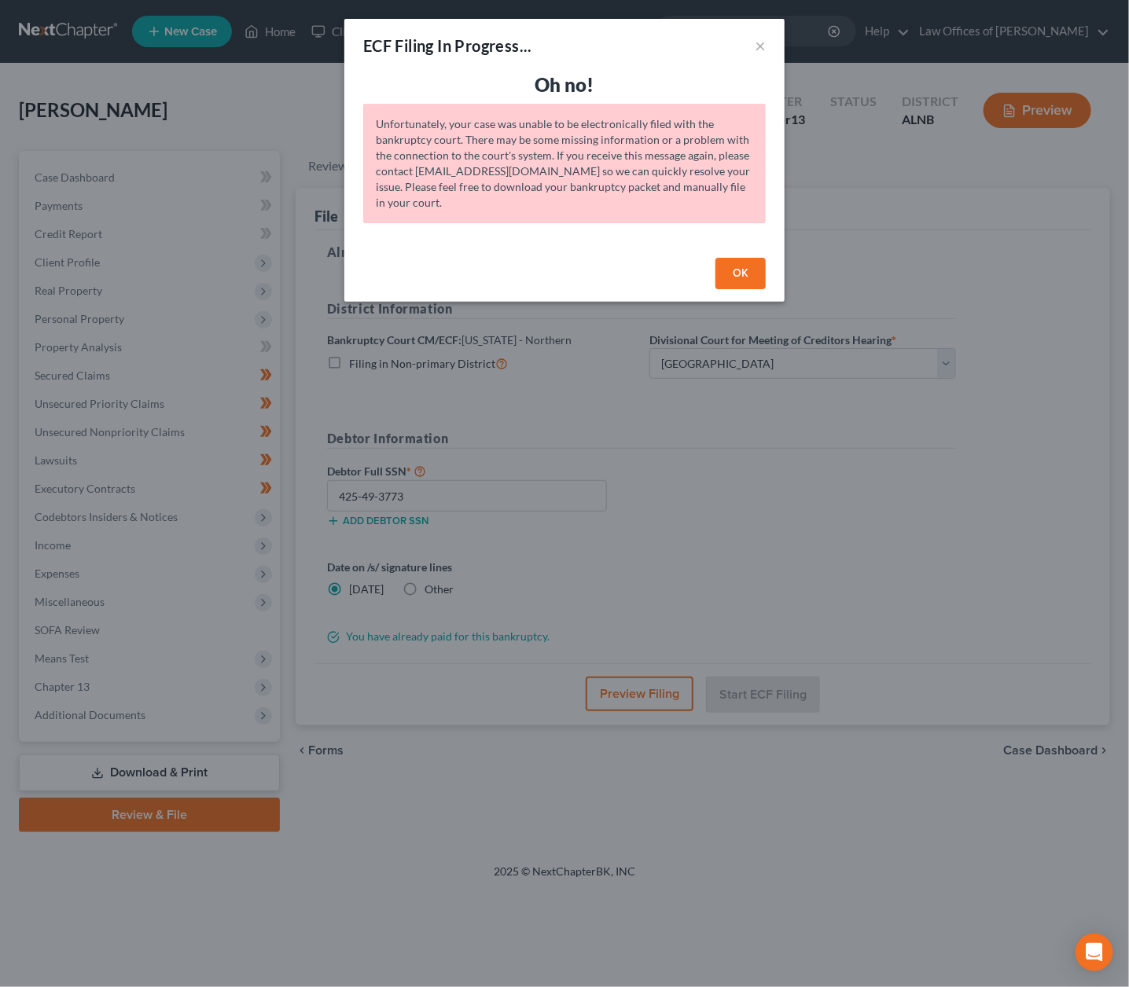
click at [731, 266] on button "OK" at bounding box center [740, 273] width 50 height 31
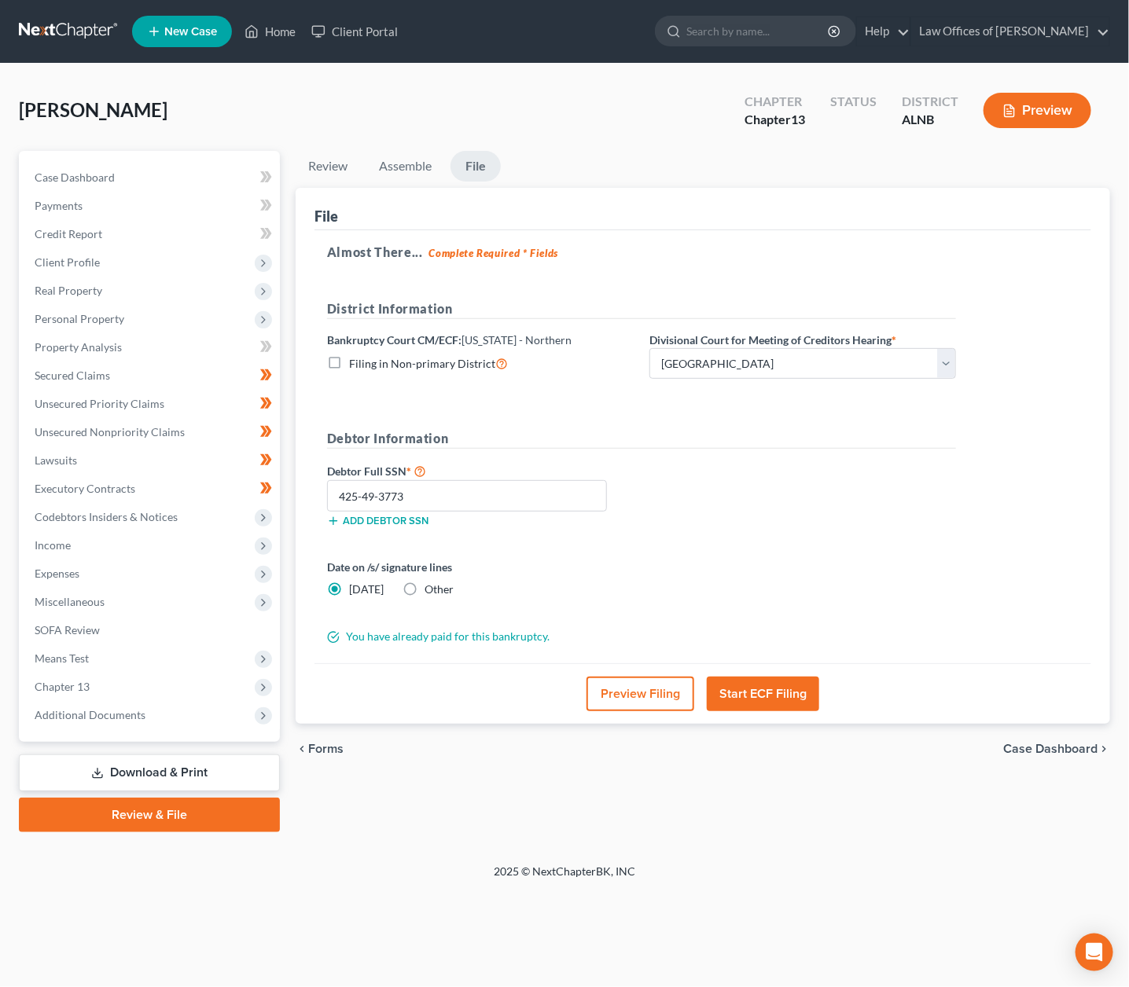
click at [763, 687] on button "Start ECF Filing" at bounding box center [763, 694] width 112 height 35
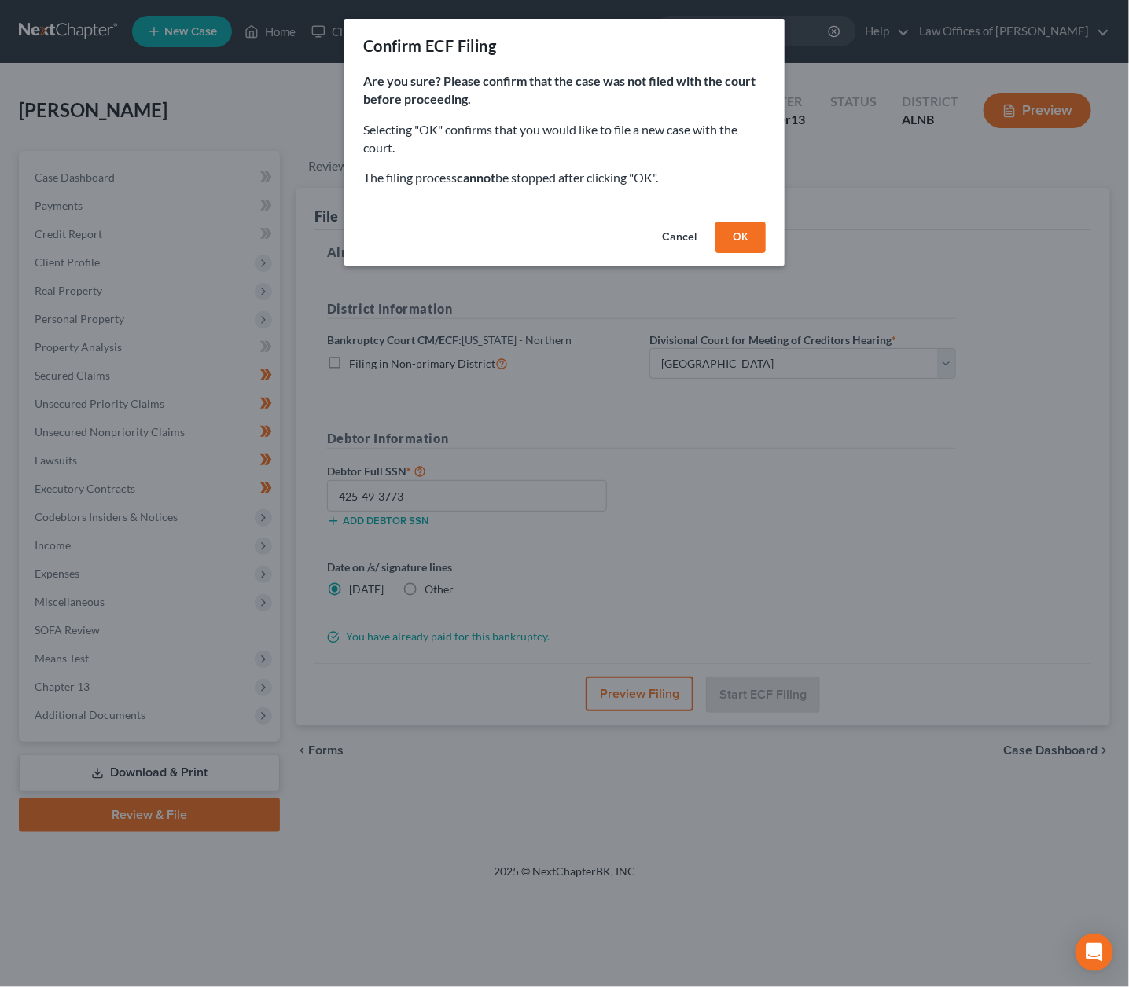
drag, startPoint x: 742, startPoint y: 213, endPoint x: 738, endPoint y: 228, distance: 15.4
click at [738, 227] on div "Cancel OK" at bounding box center [564, 240] width 440 height 50
click at [738, 228] on button "OK" at bounding box center [740, 237] width 50 height 31
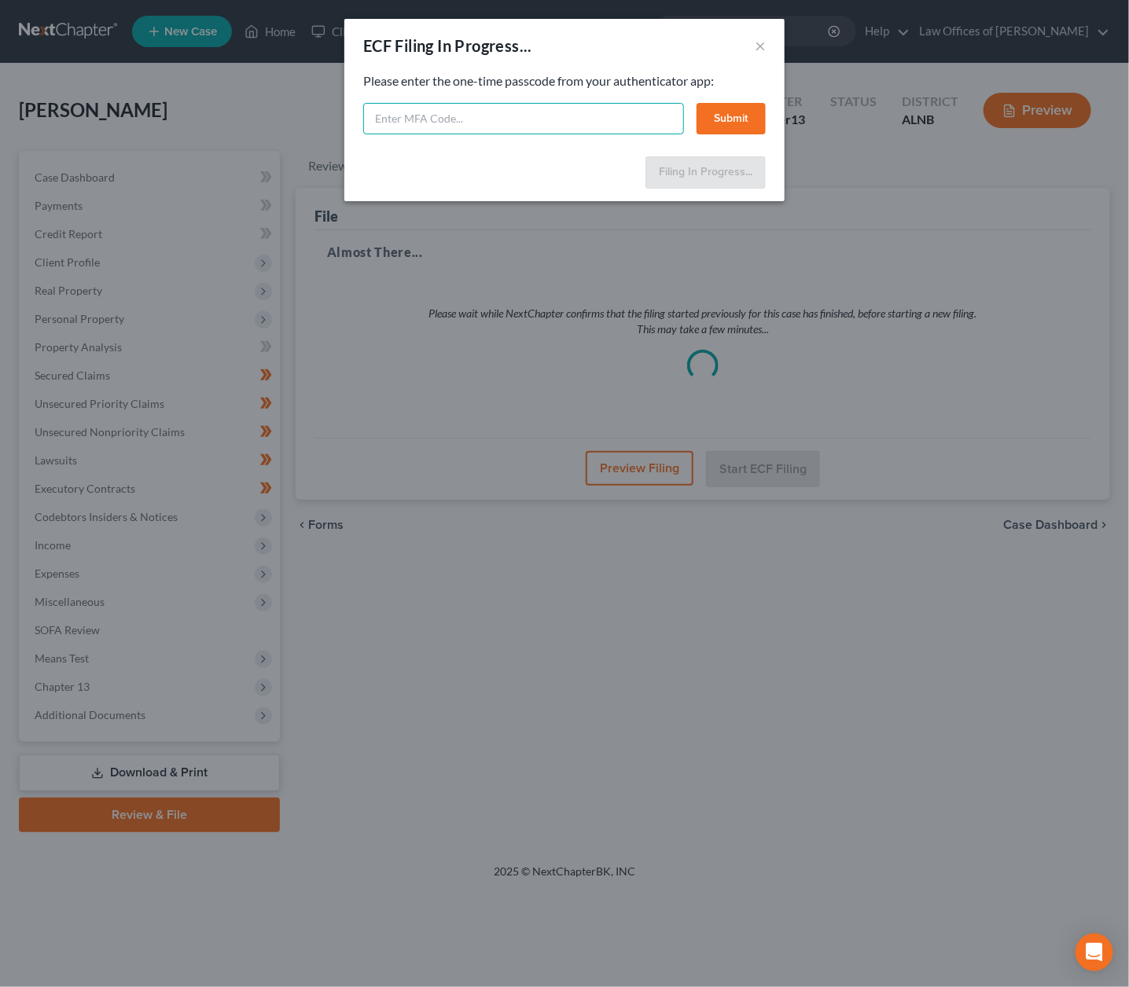
click at [502, 107] on input "text" at bounding box center [523, 118] width 321 height 31
type input "766979"
click at [723, 119] on button "Submit" at bounding box center [731, 118] width 69 height 31
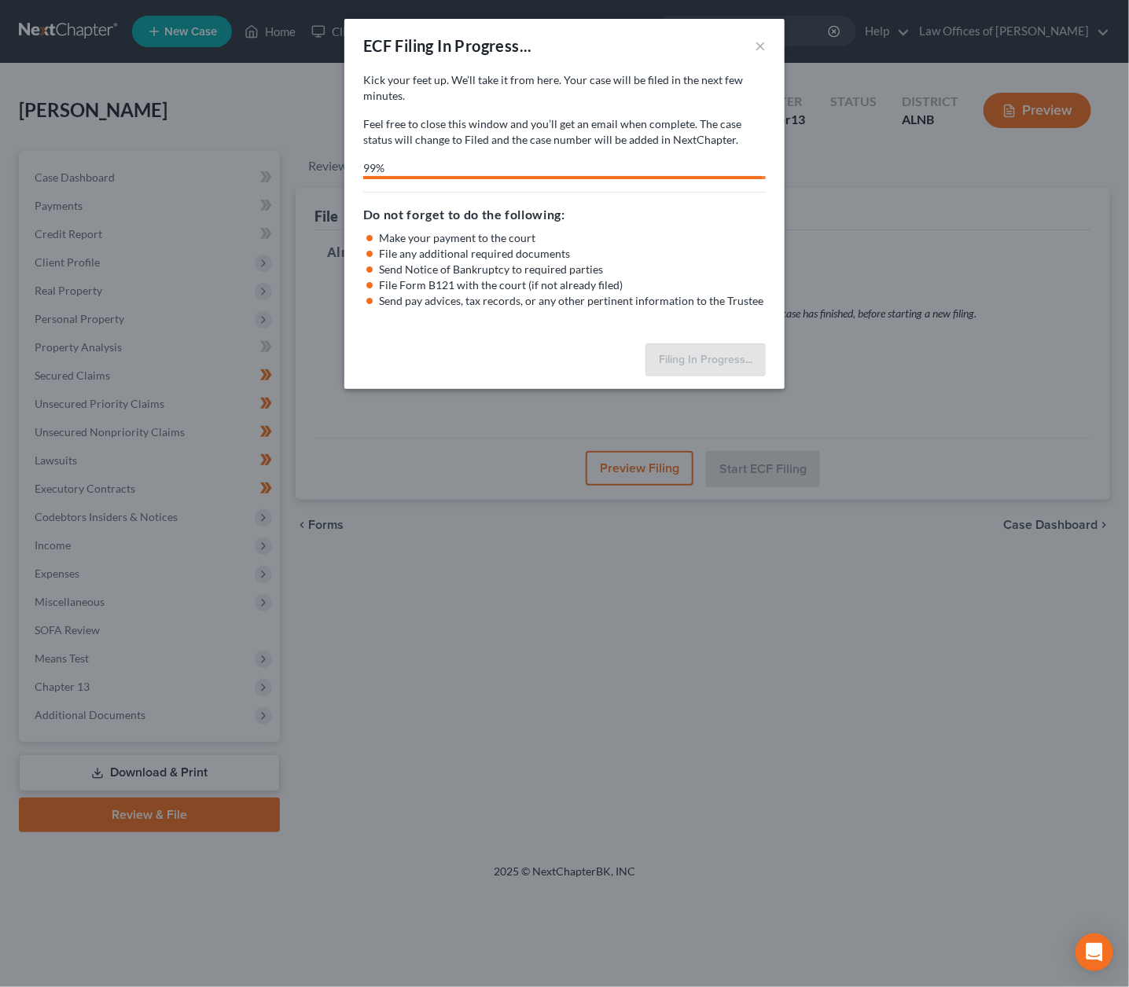
drag, startPoint x: 914, startPoint y: 255, endPoint x: 814, endPoint y: 104, distance: 181.0
click at [914, 254] on div "ECF Filing In Progress... × Kick your feet up. We’ll take it from here. Your ca…" at bounding box center [564, 493] width 1129 height 987
click at [763, 39] on button "×" at bounding box center [760, 45] width 11 height 19
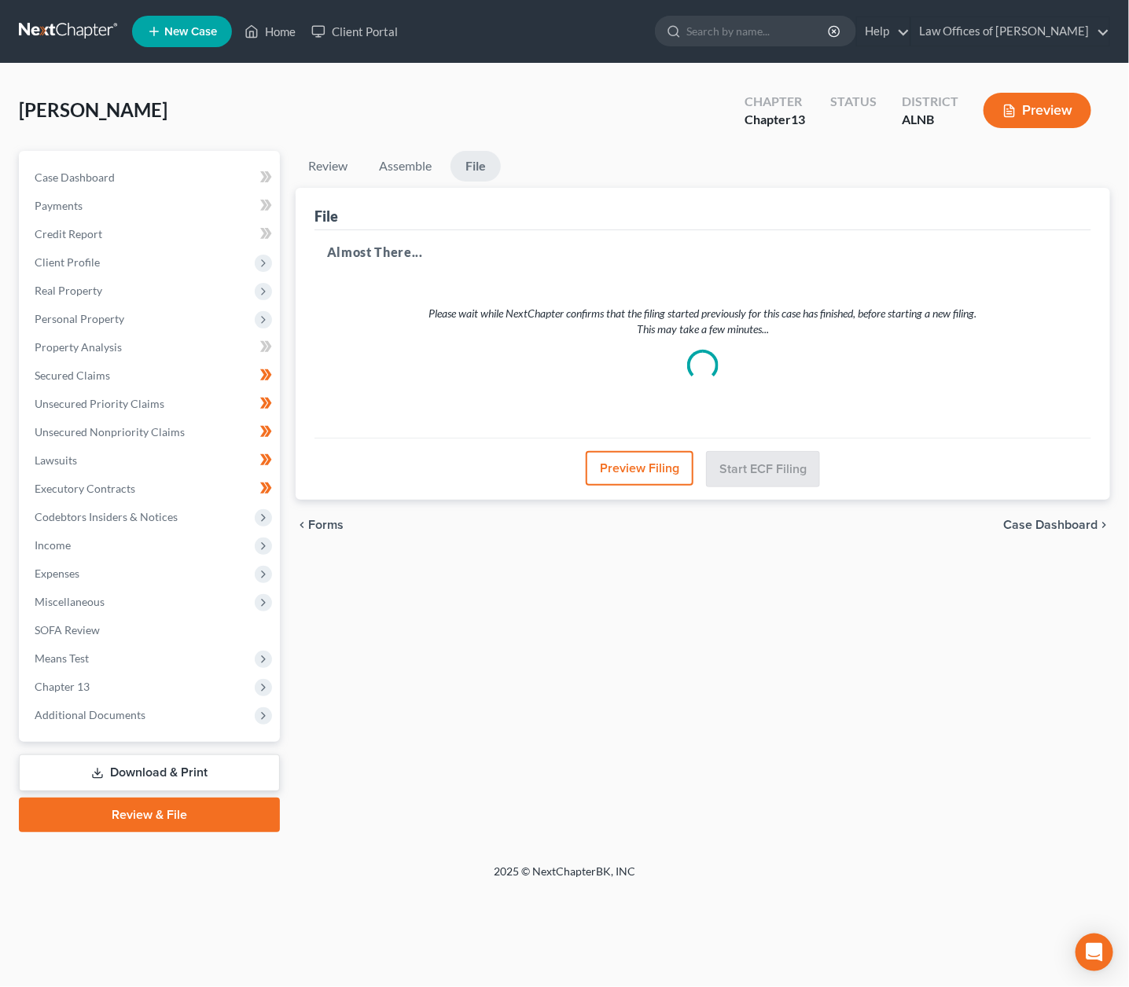
click at [74, 37] on link at bounding box center [69, 31] width 101 height 28
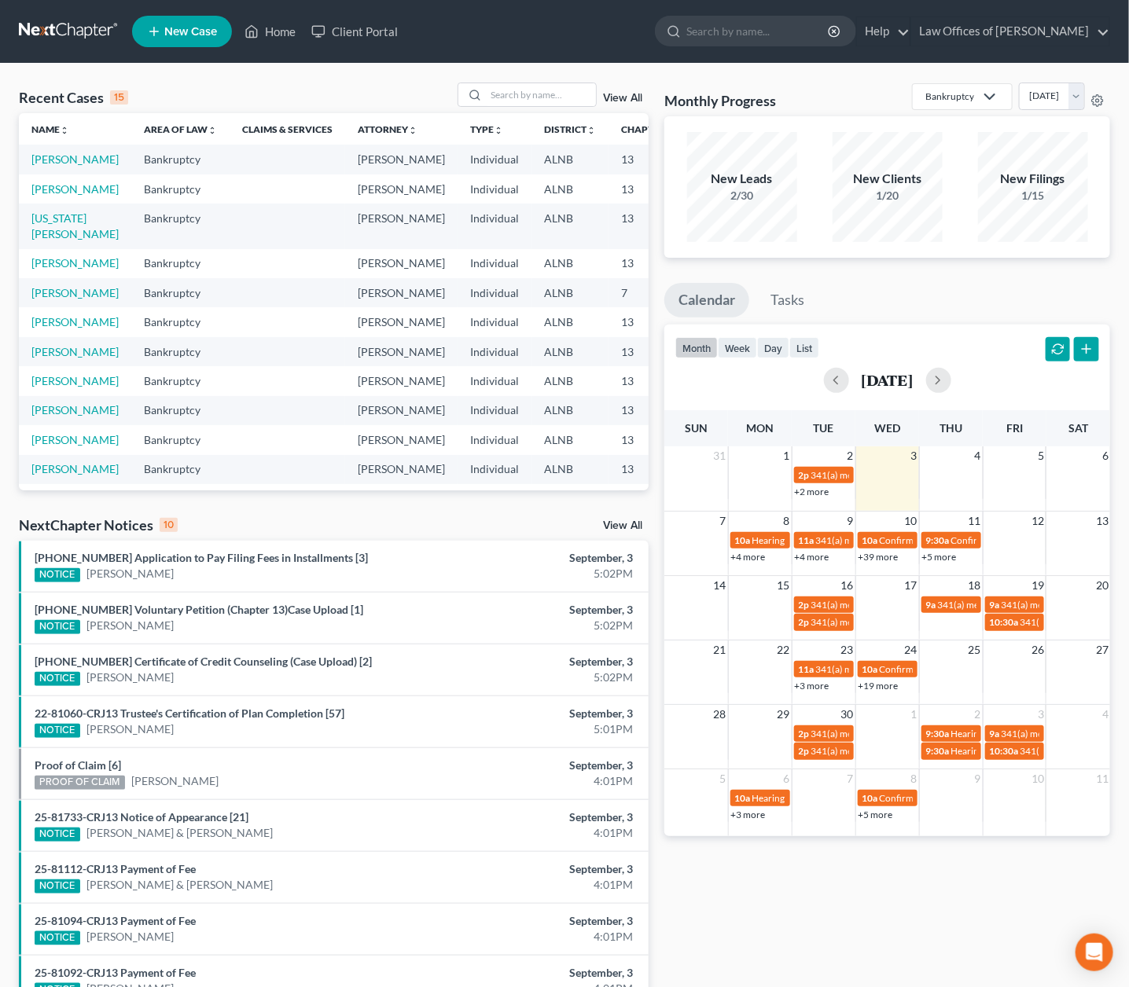
click at [27, 204] on td "[PERSON_NAME]" at bounding box center [75, 189] width 112 height 29
click at [48, 241] on link "[US_STATE][PERSON_NAME]" at bounding box center [74, 225] width 87 height 29
select select "1"
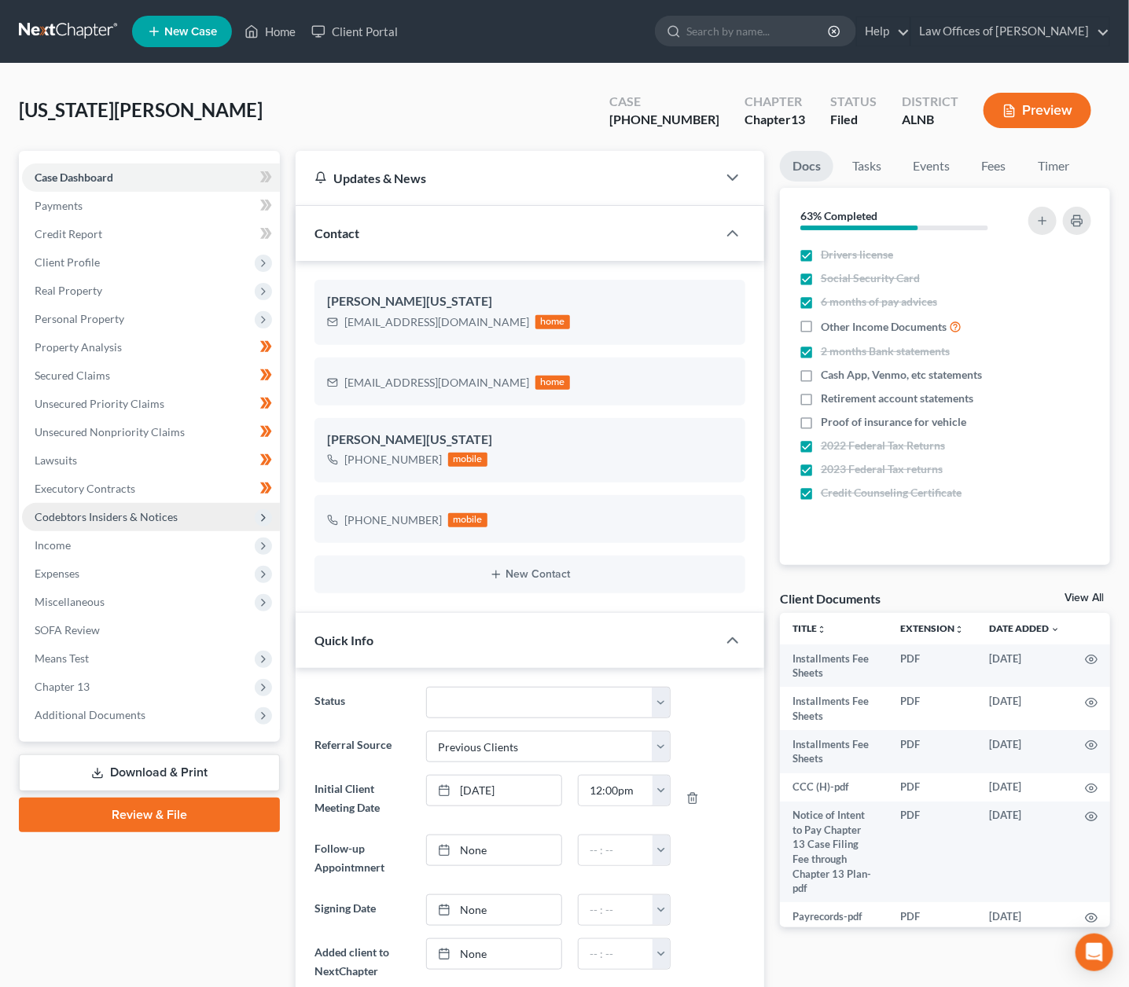
scroll to position [12, 0]
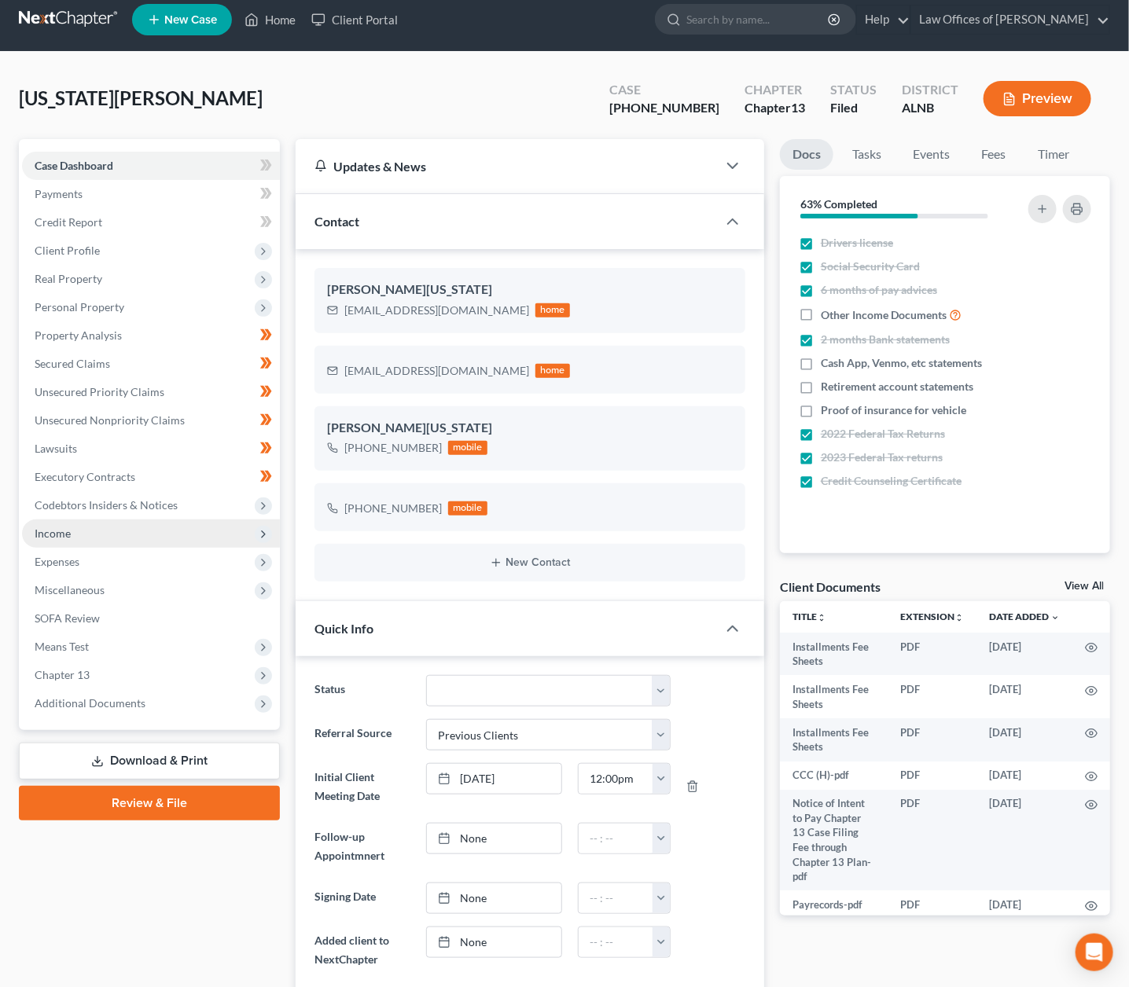
click at [75, 520] on span "Income" at bounding box center [151, 534] width 258 height 28
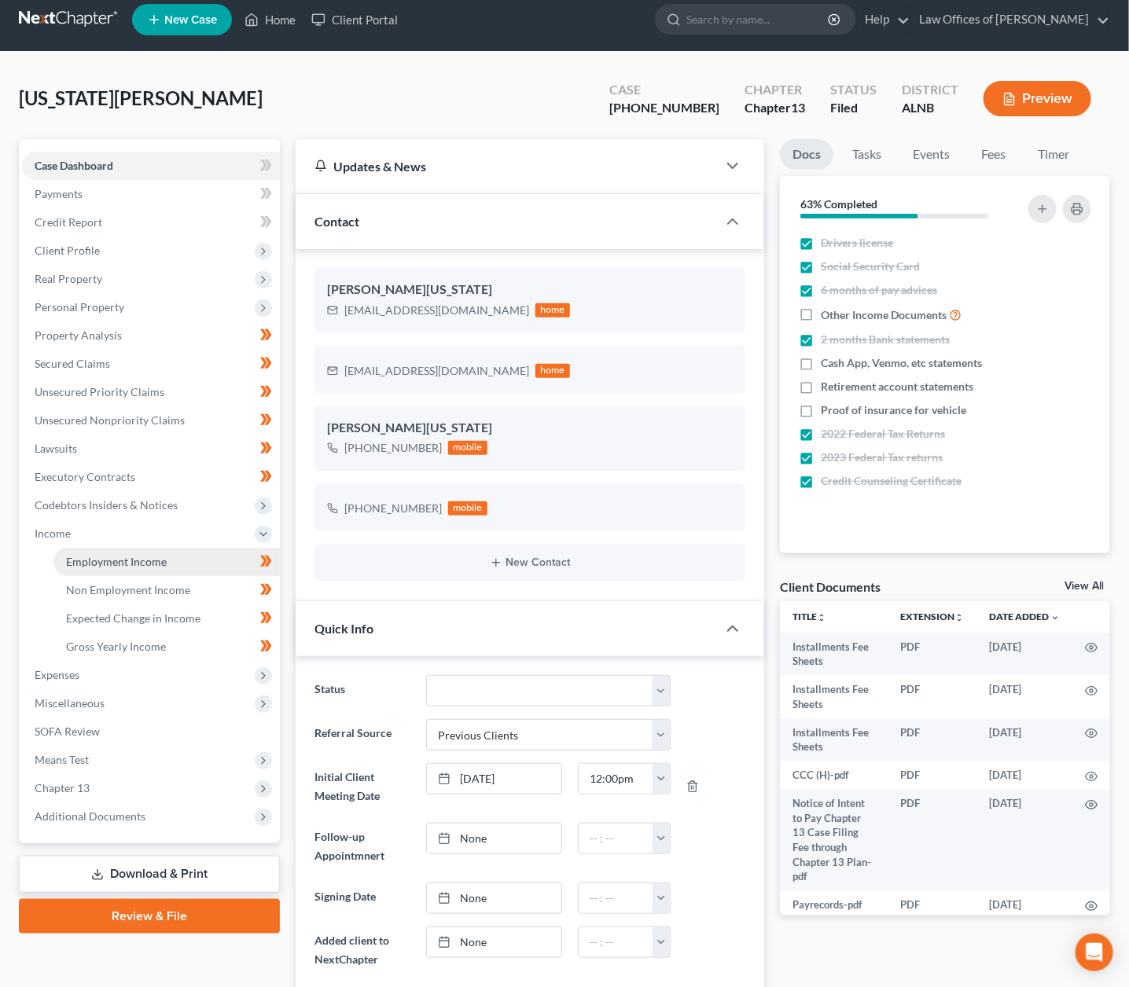
click at [97, 555] on span "Employment Income" at bounding box center [116, 561] width 101 height 13
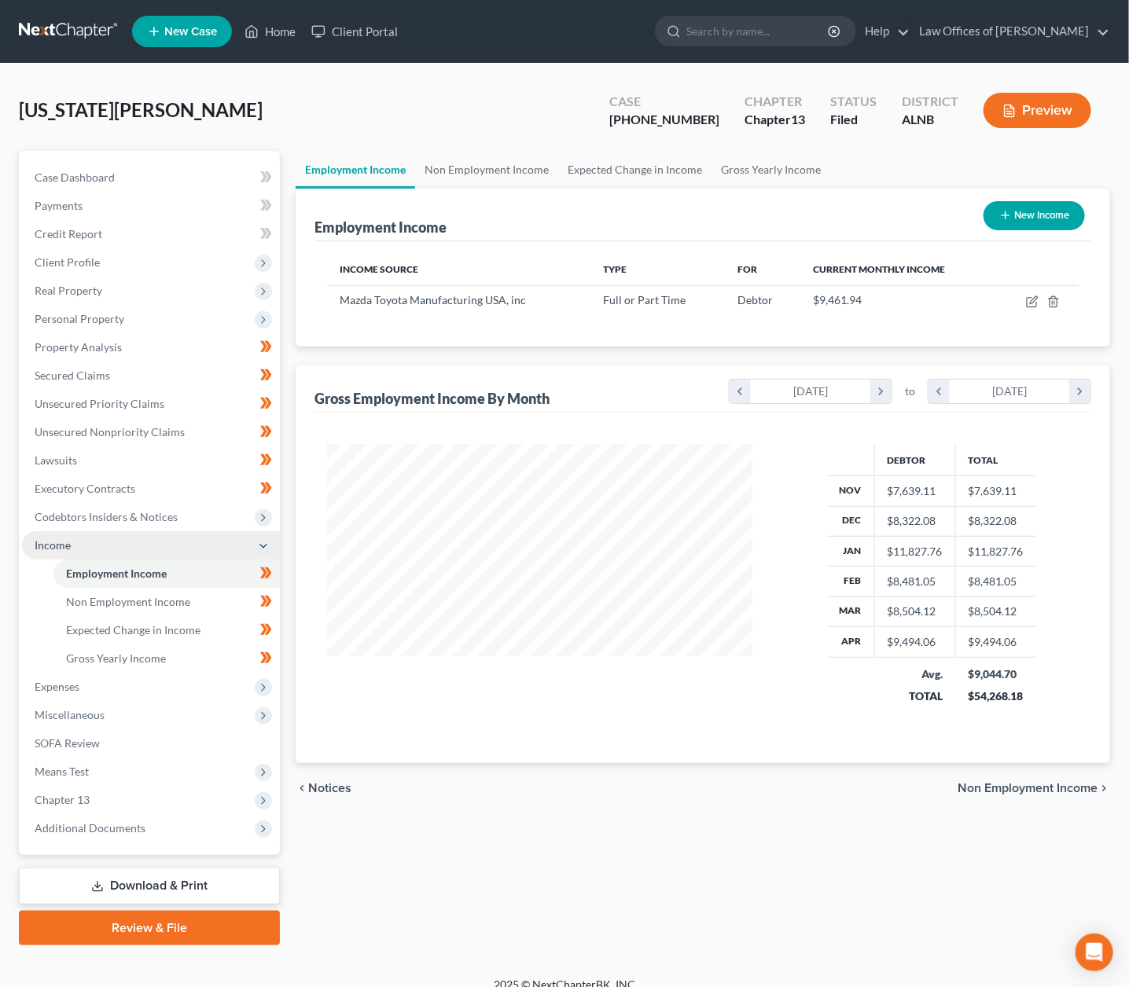
scroll to position [274, 457]
click at [1037, 301] on icon "button" at bounding box center [1032, 302] width 13 height 13
select select "0"
select select "2"
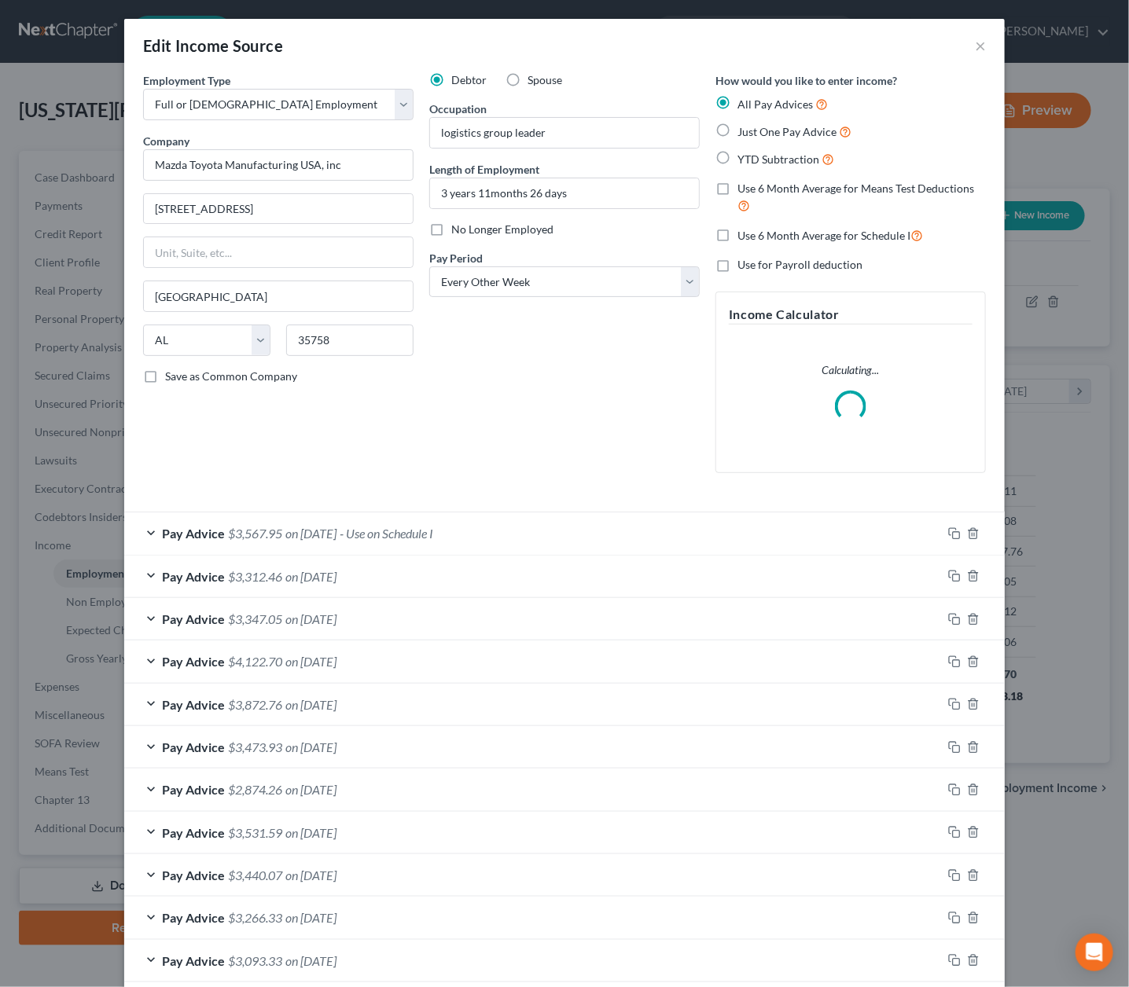
click at [237, 531] on span "$3,567.95" at bounding box center [255, 533] width 54 height 15
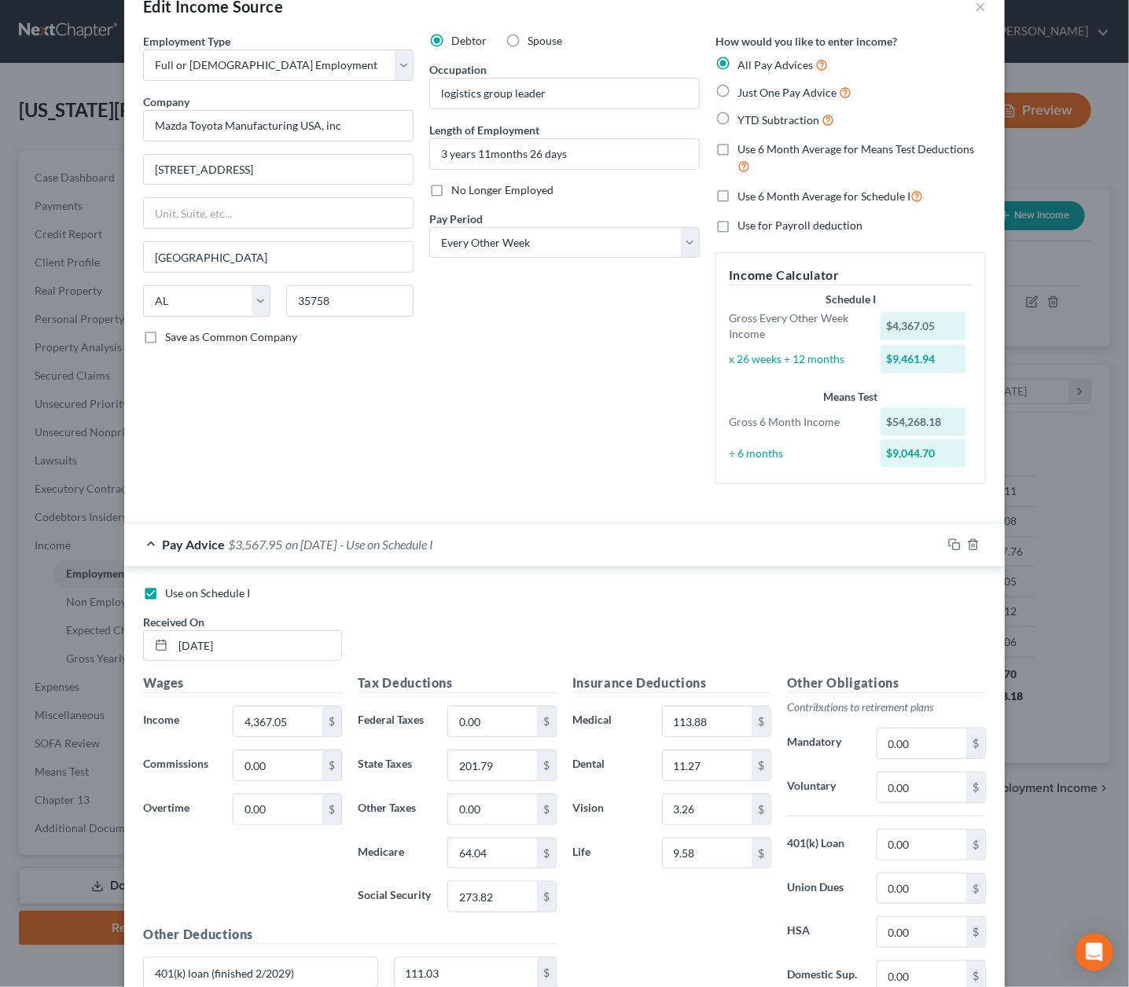
scroll to position [39, 0]
click at [268, 716] on input "4,367.05" at bounding box center [278, 722] width 89 height 30
type input "4,174.48"
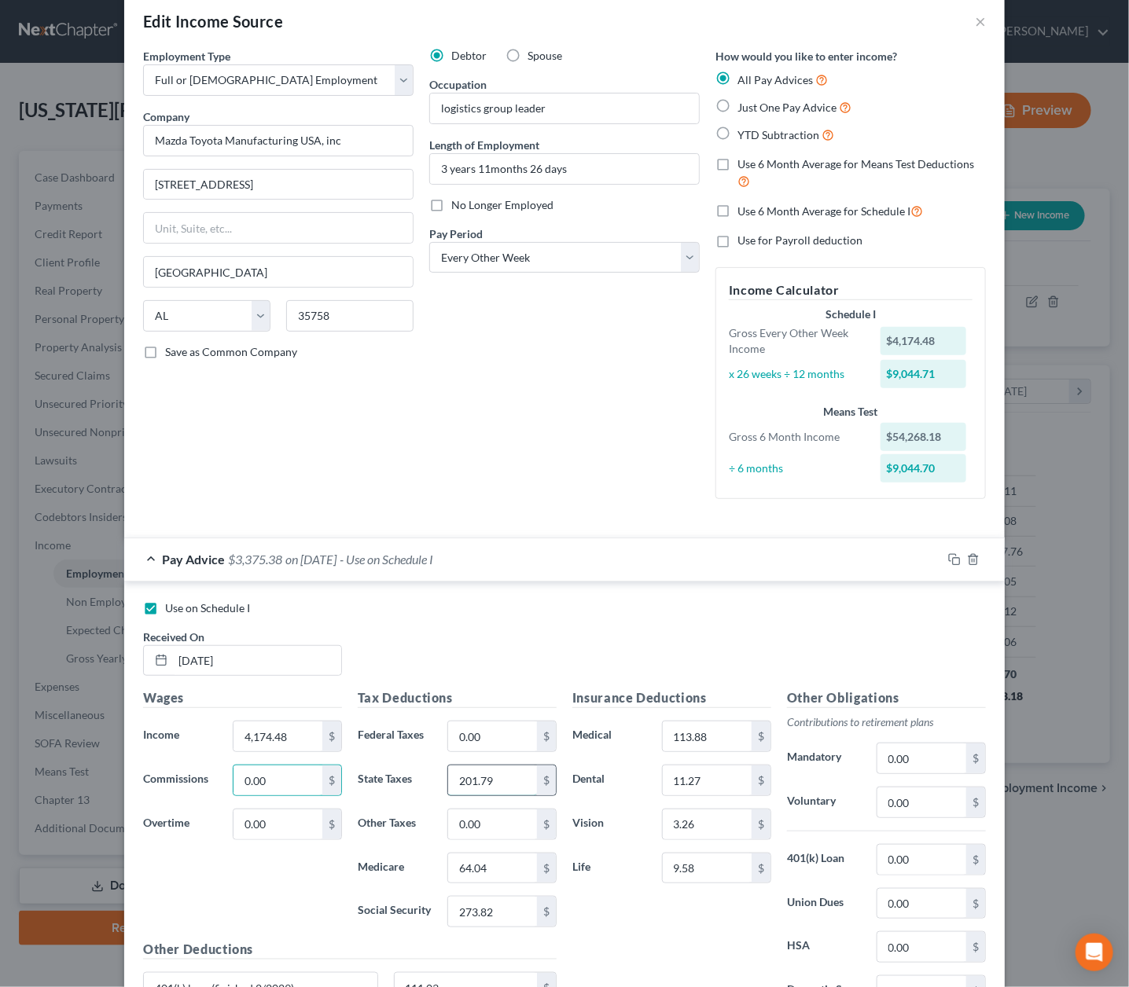
click at [486, 766] on input "201.79" at bounding box center [492, 781] width 89 height 30
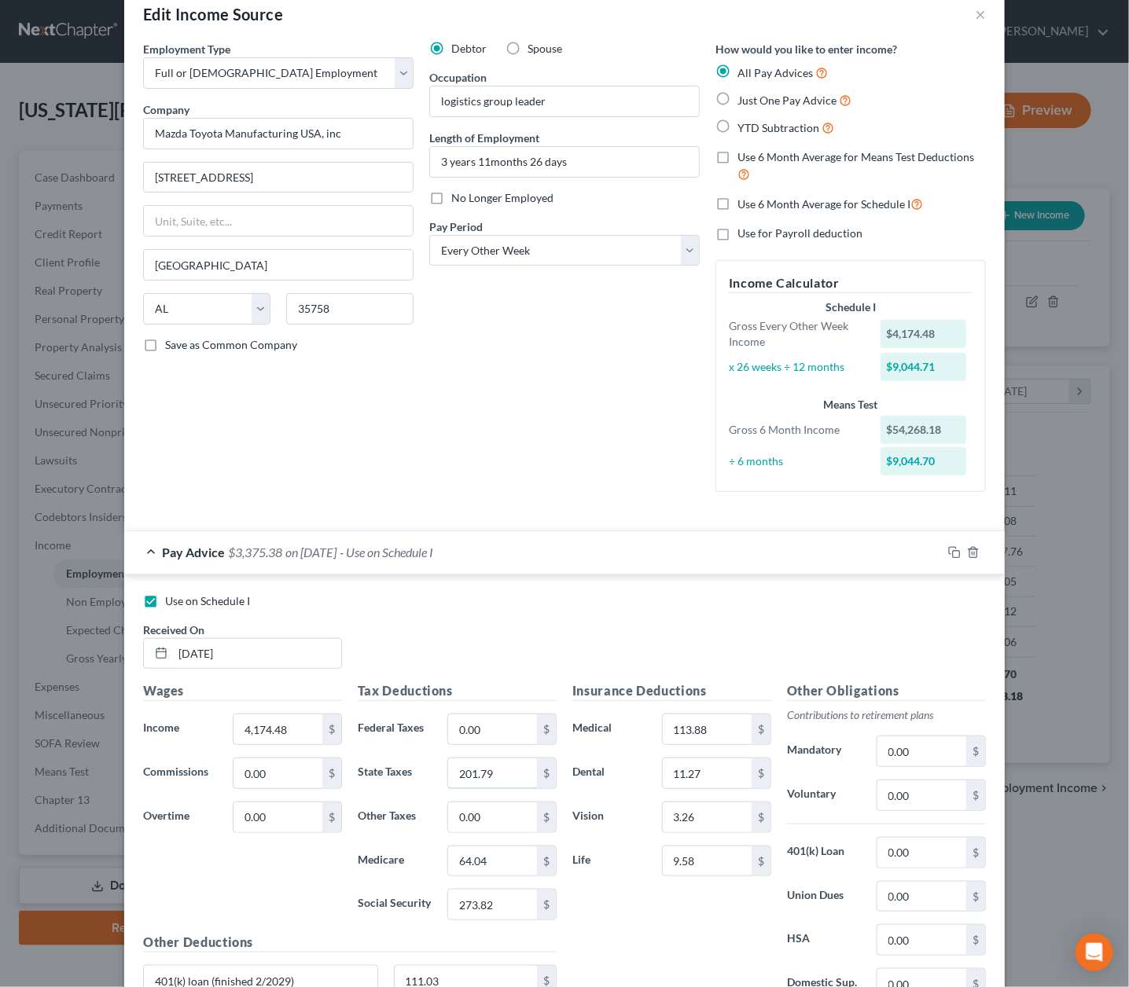
scroll to position [30, 0]
type input "179.70"
type input "57.64"
type input "246.44"
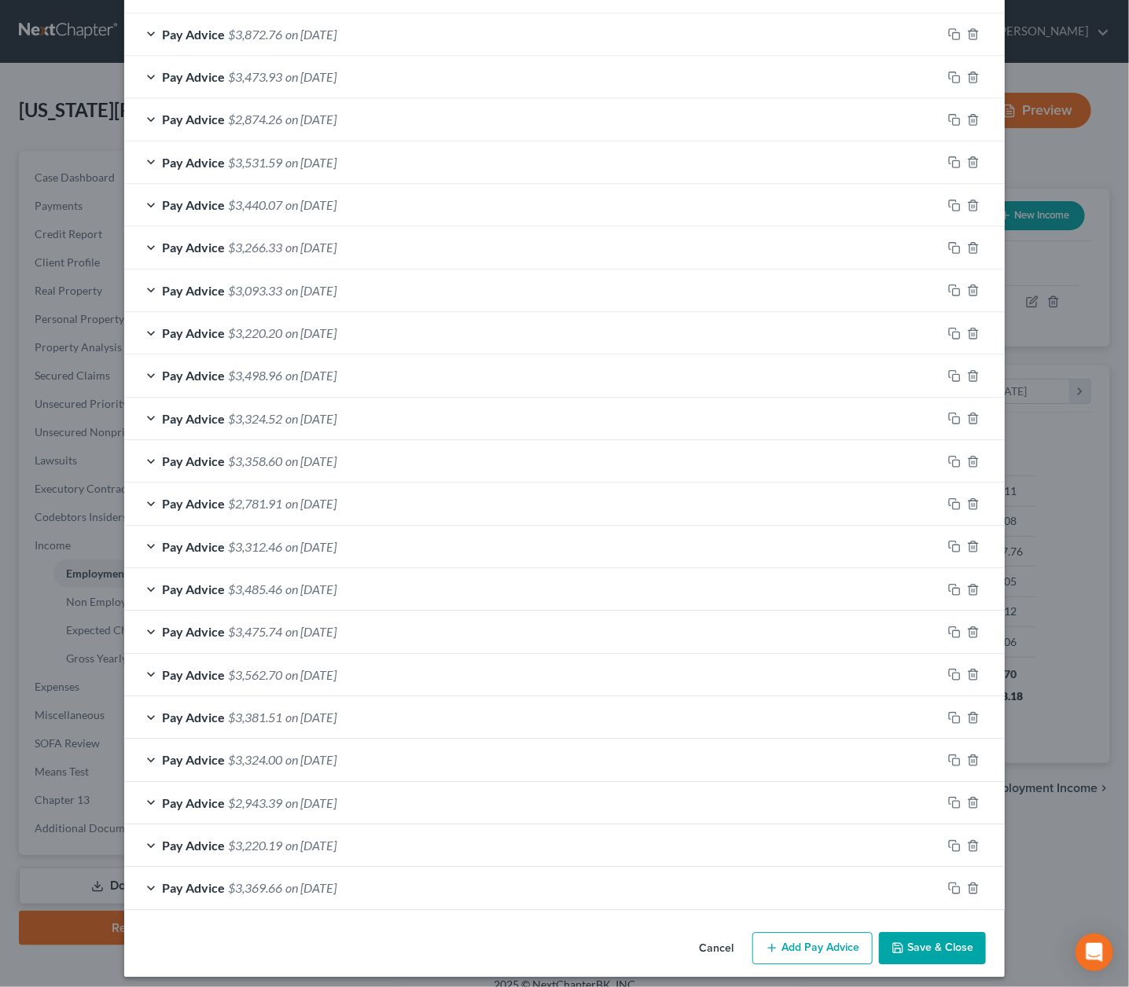
scroll to position [1236, 0]
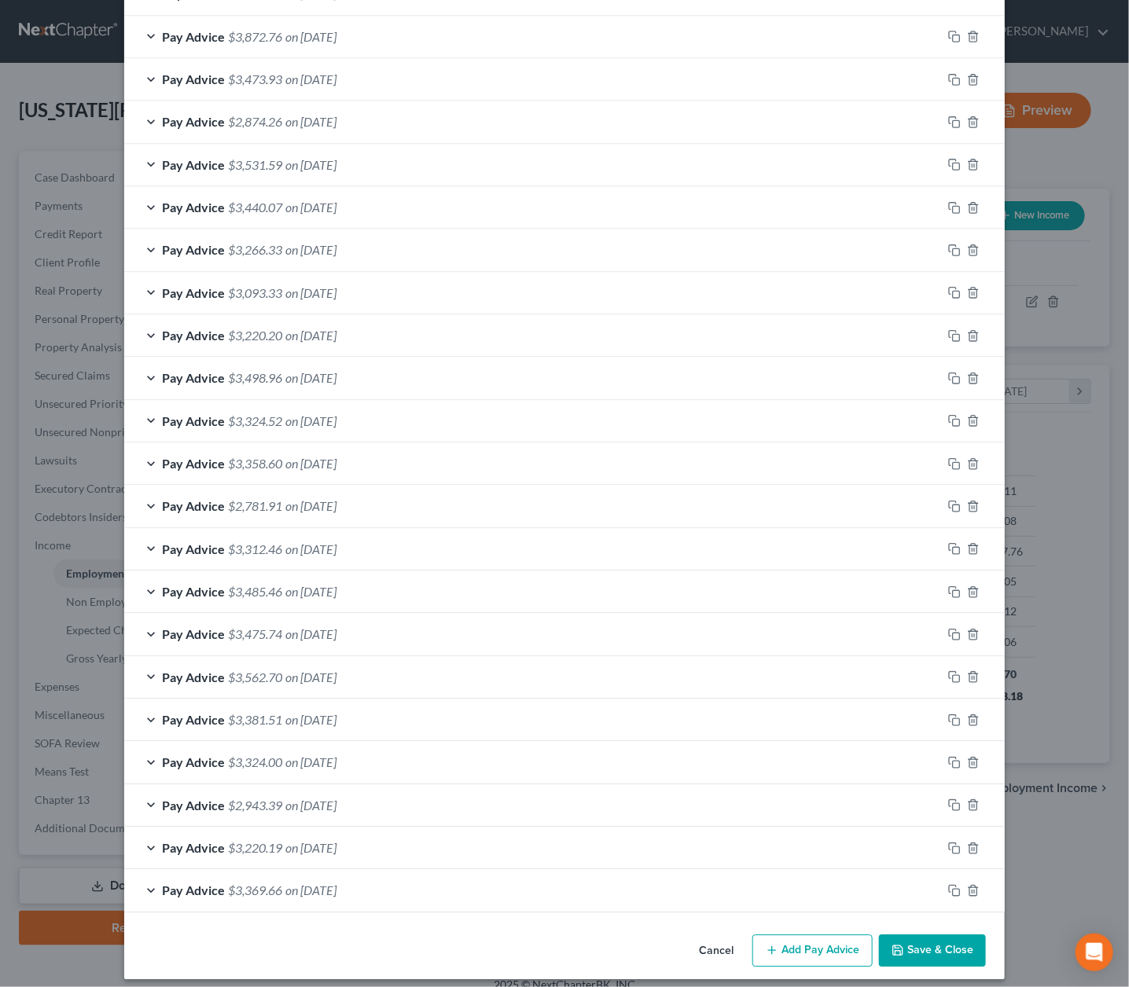
click at [945, 941] on button "Save & Close" at bounding box center [932, 951] width 107 height 33
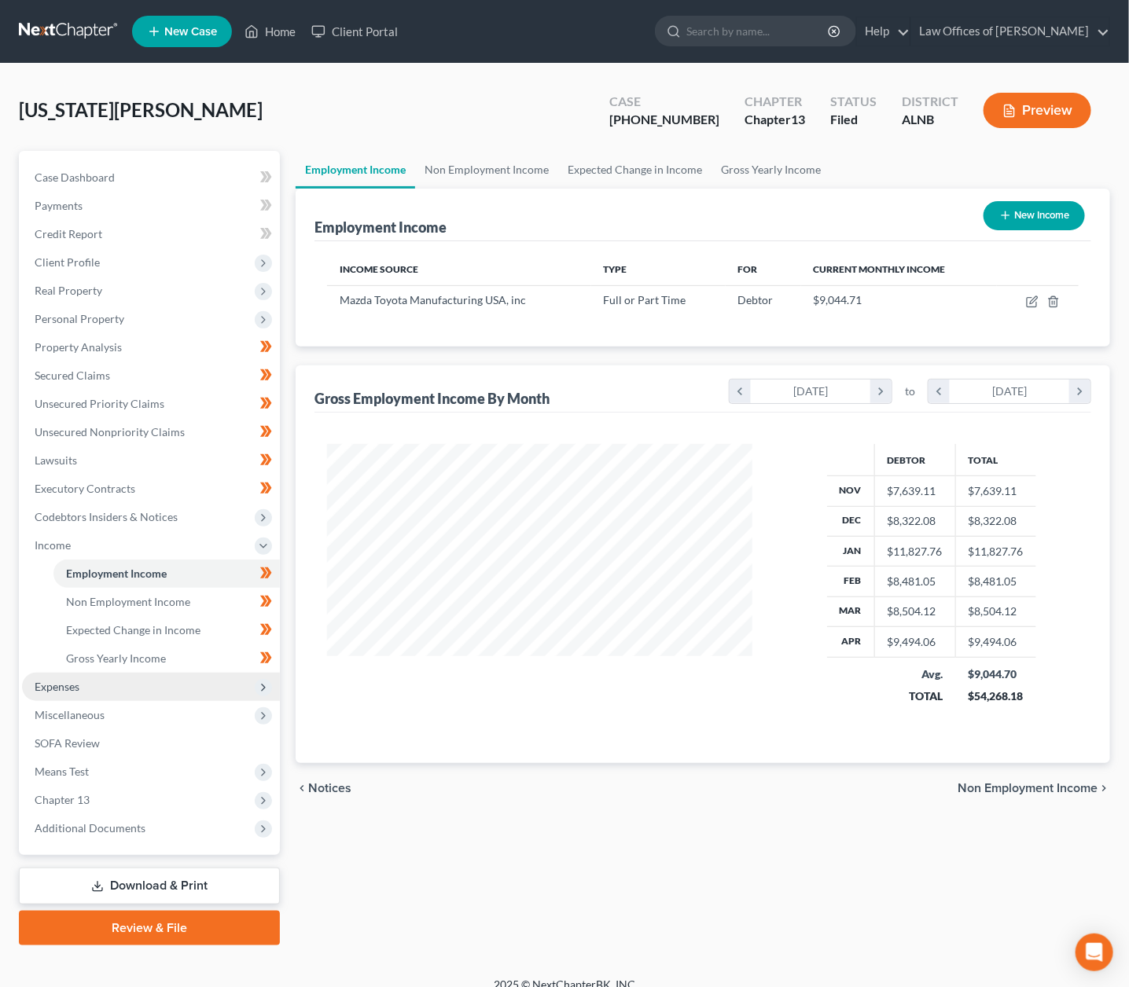
click at [95, 673] on span "Expenses" at bounding box center [151, 687] width 258 height 28
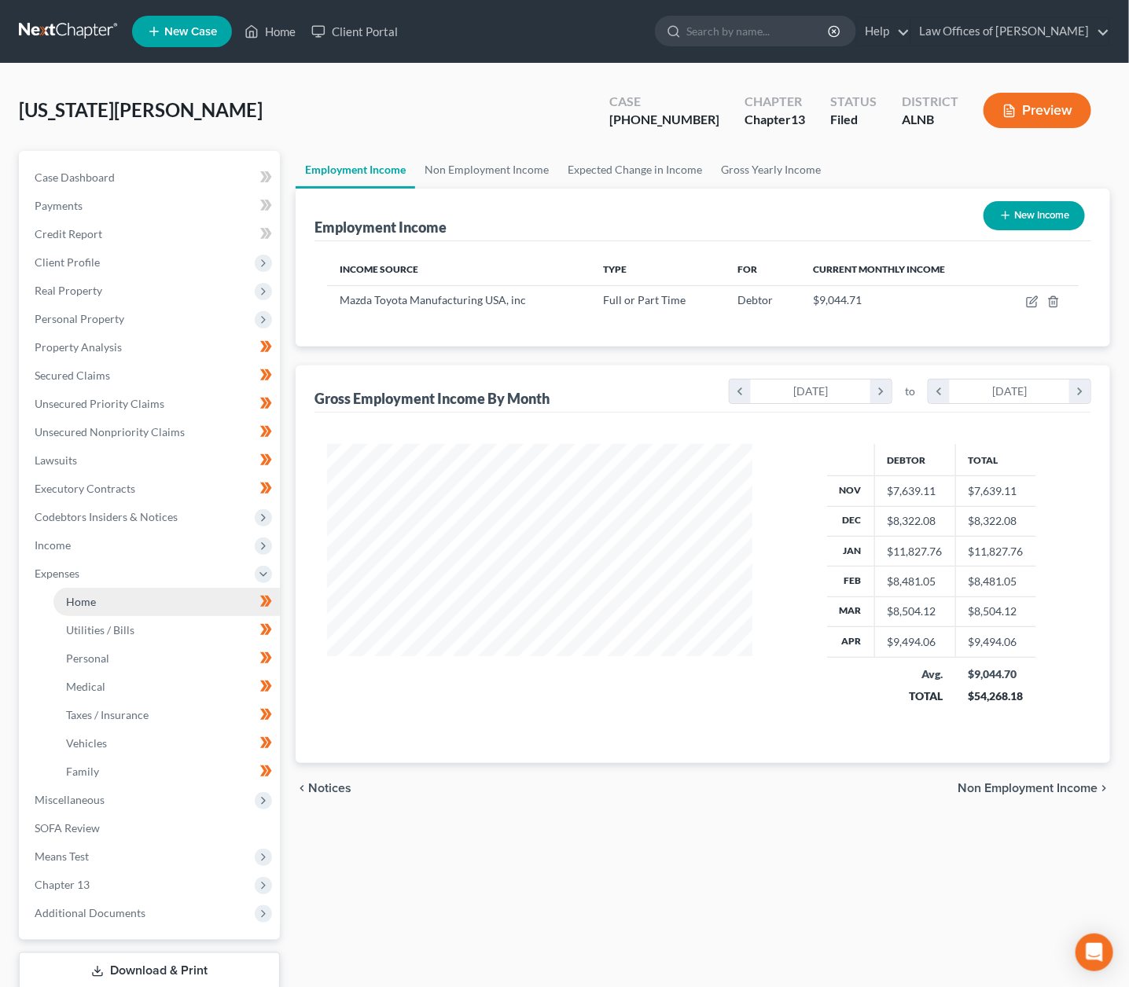
click at [120, 590] on link "Home" at bounding box center [166, 602] width 226 height 28
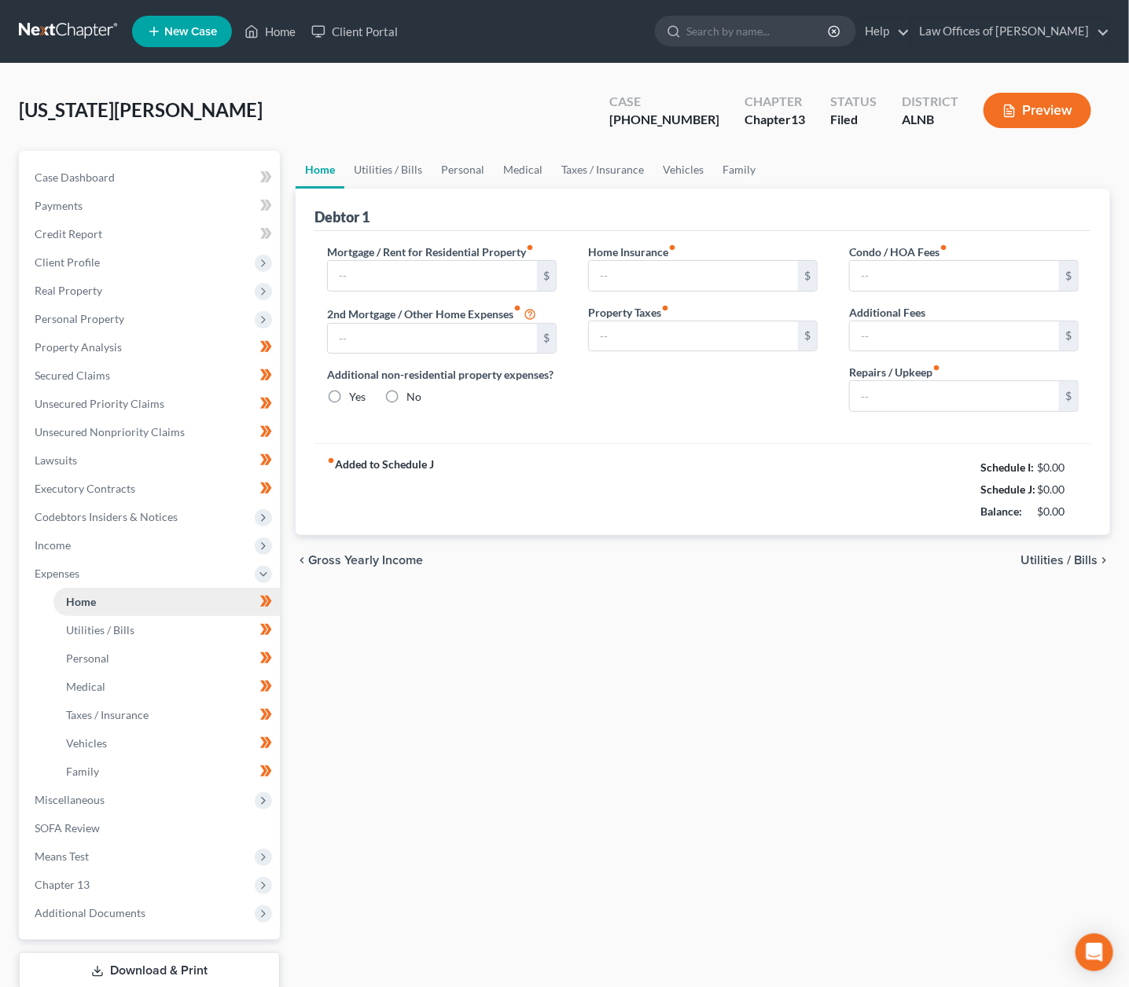
type input "1,720.00"
type input "0.00"
radio input "true"
type input "18.00"
type input "0.00"
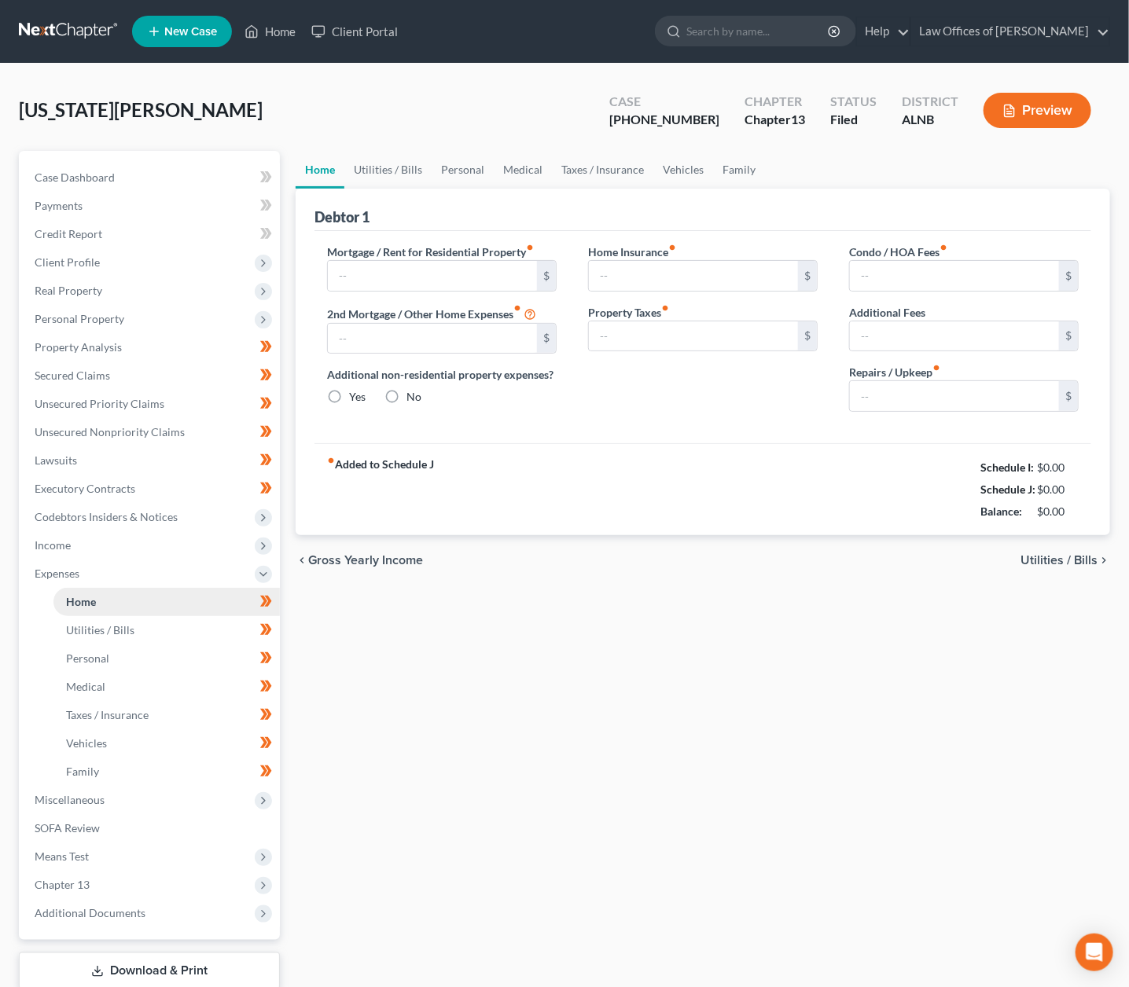
type input "0.00"
type input "100.00"
click at [380, 163] on link "Utilities / Bills" at bounding box center [387, 170] width 87 height 38
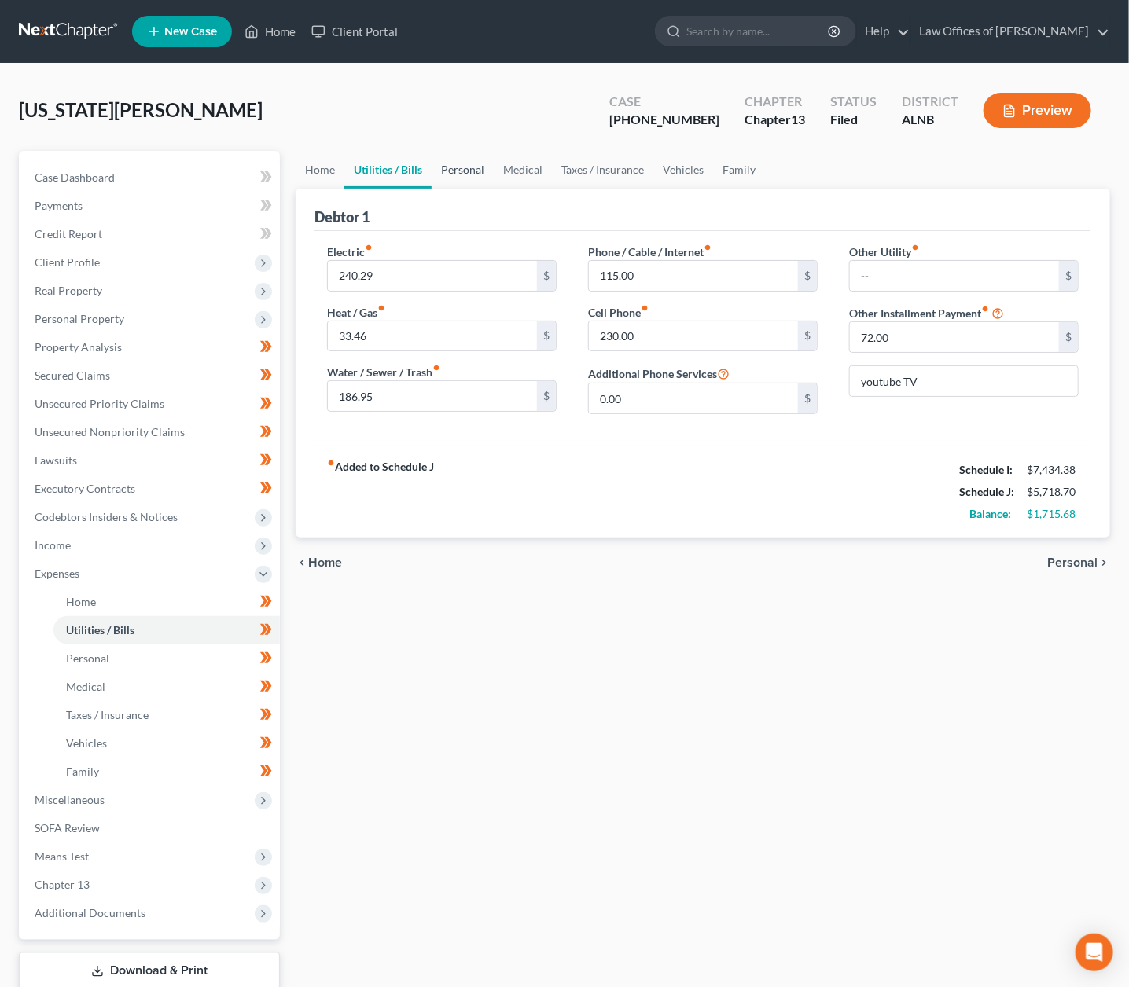
click at [473, 172] on link "Personal" at bounding box center [463, 170] width 62 height 38
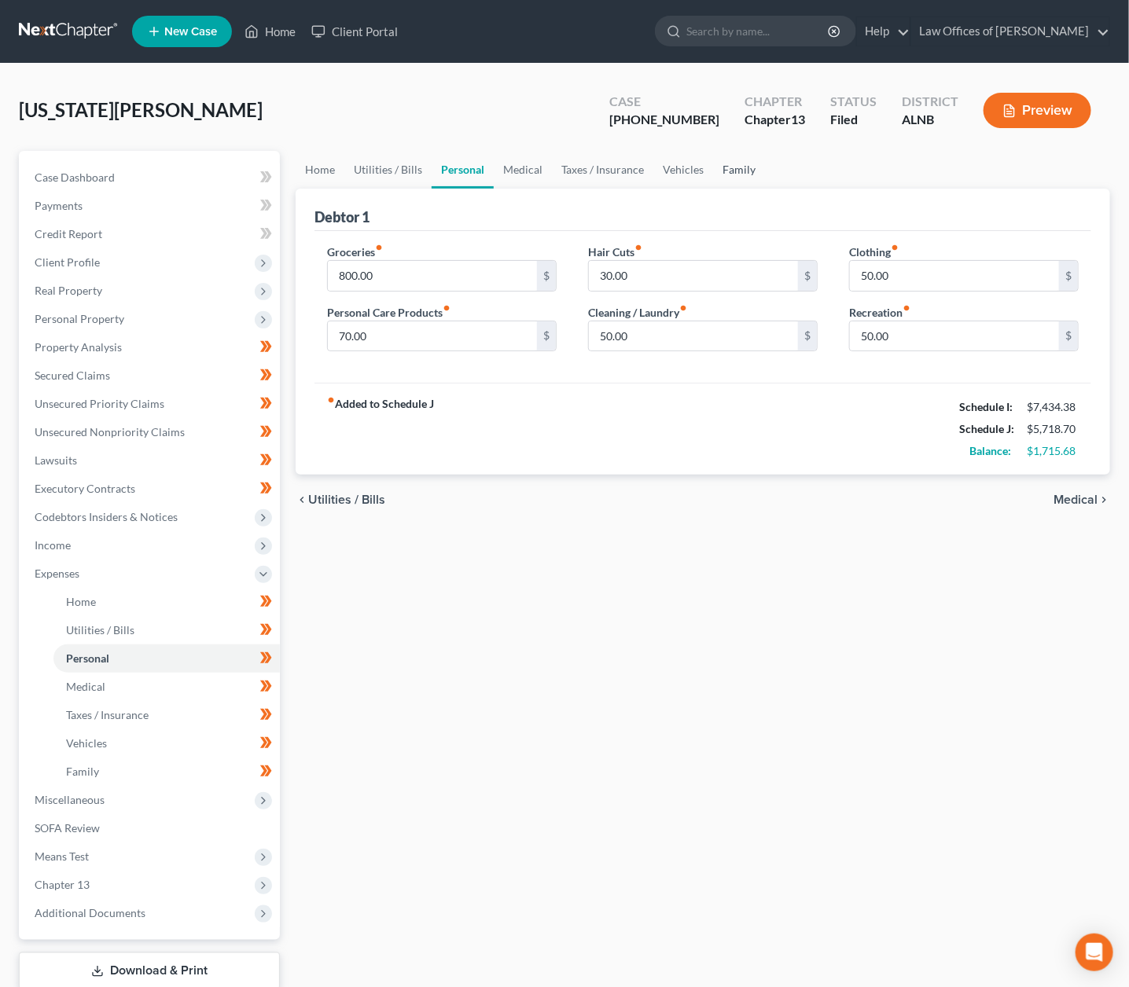
click at [722, 159] on link "Family" at bounding box center [739, 170] width 52 height 38
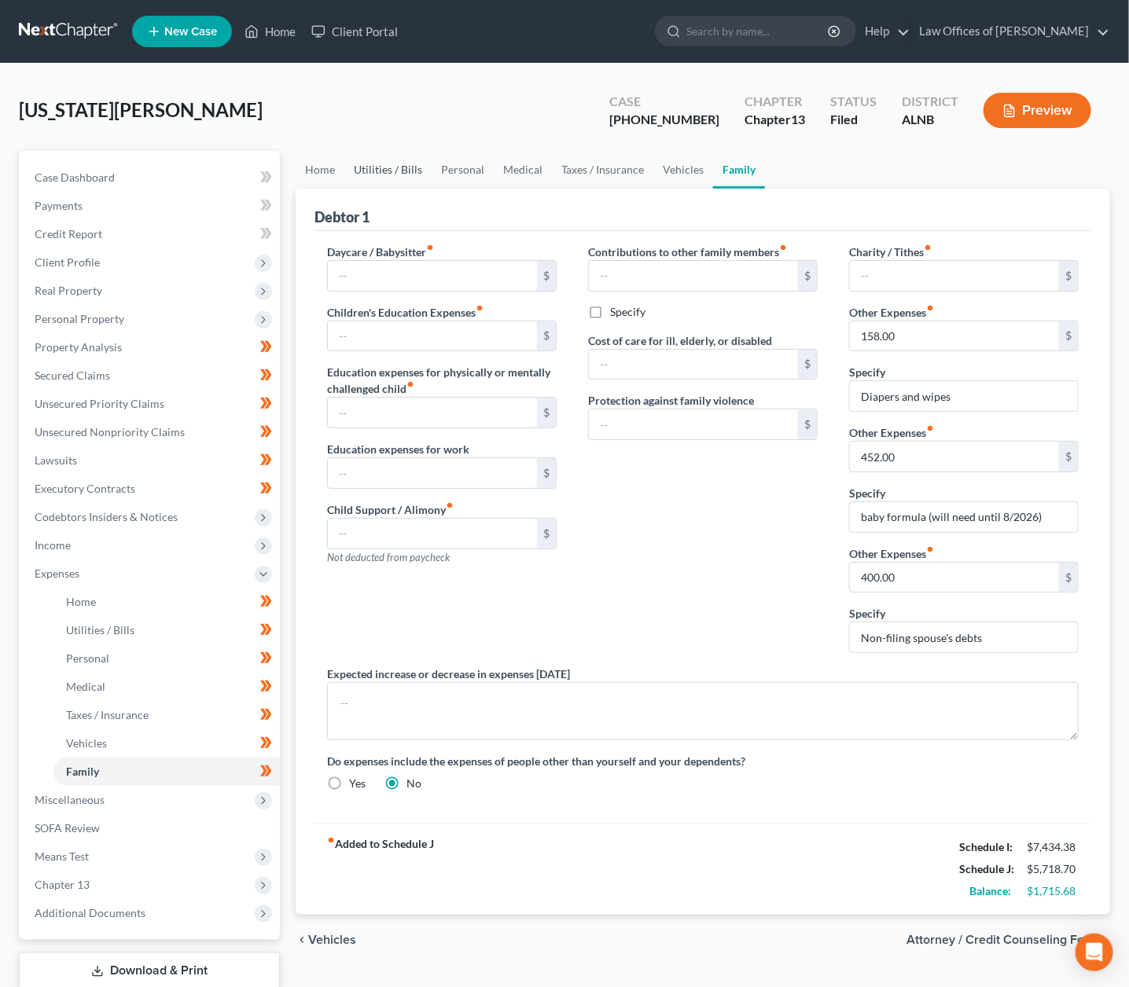
click at [375, 168] on link "Utilities / Bills" at bounding box center [387, 170] width 87 height 38
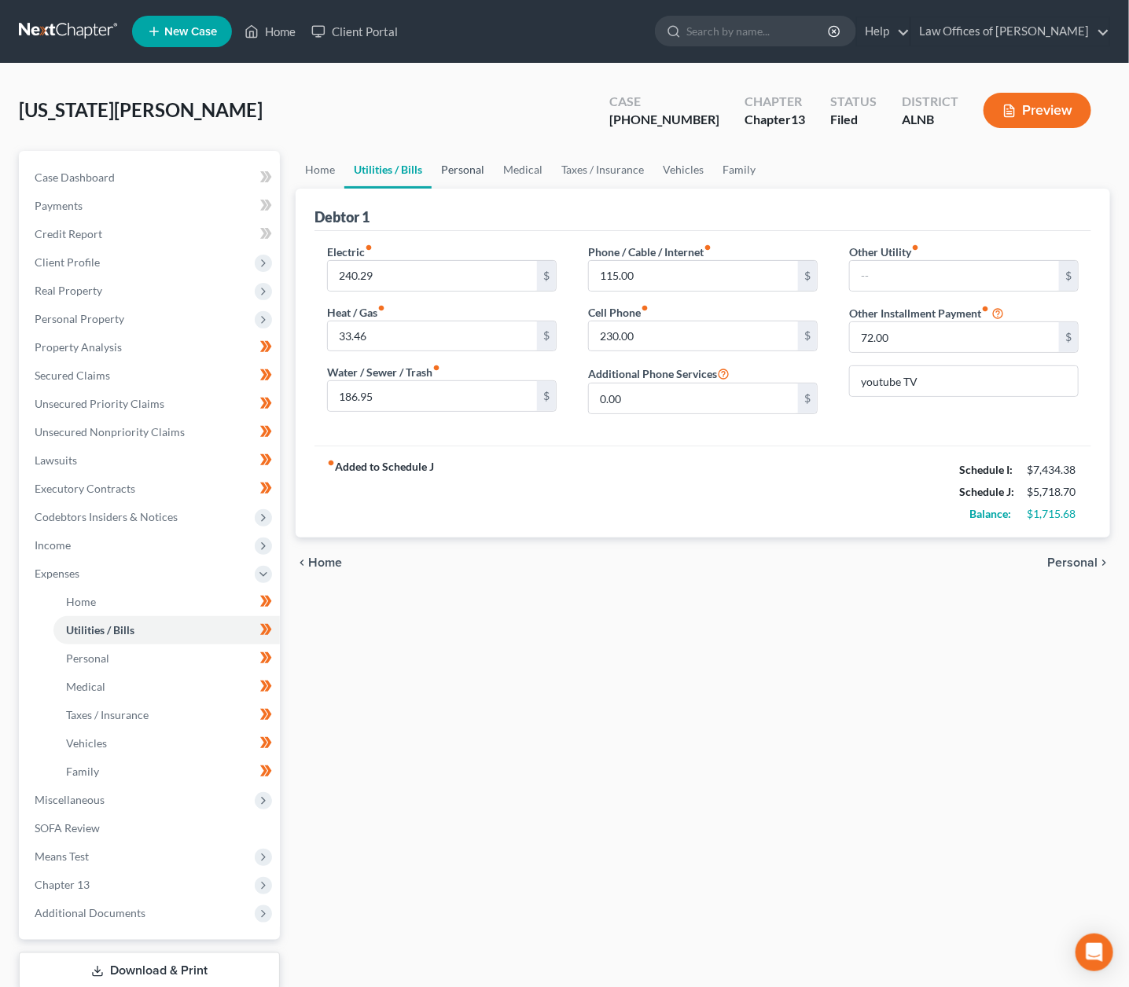
click at [433, 176] on link "Personal" at bounding box center [463, 170] width 62 height 38
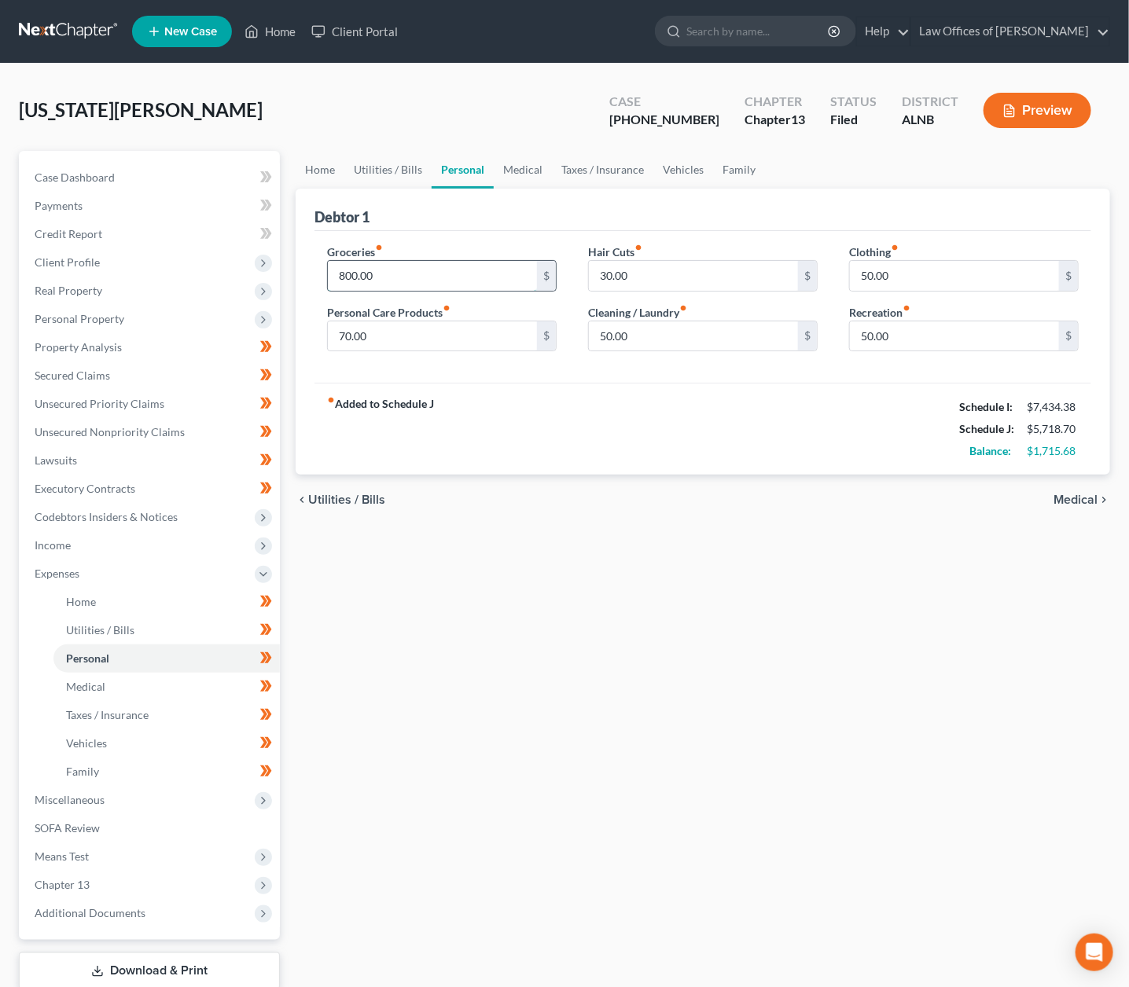
click at [434, 268] on input "800.00" at bounding box center [432, 276] width 209 height 30
type input "100"
click at [893, 333] on input "50.00" at bounding box center [954, 337] width 209 height 30
click at [517, 174] on link "Medical" at bounding box center [523, 170] width 58 height 38
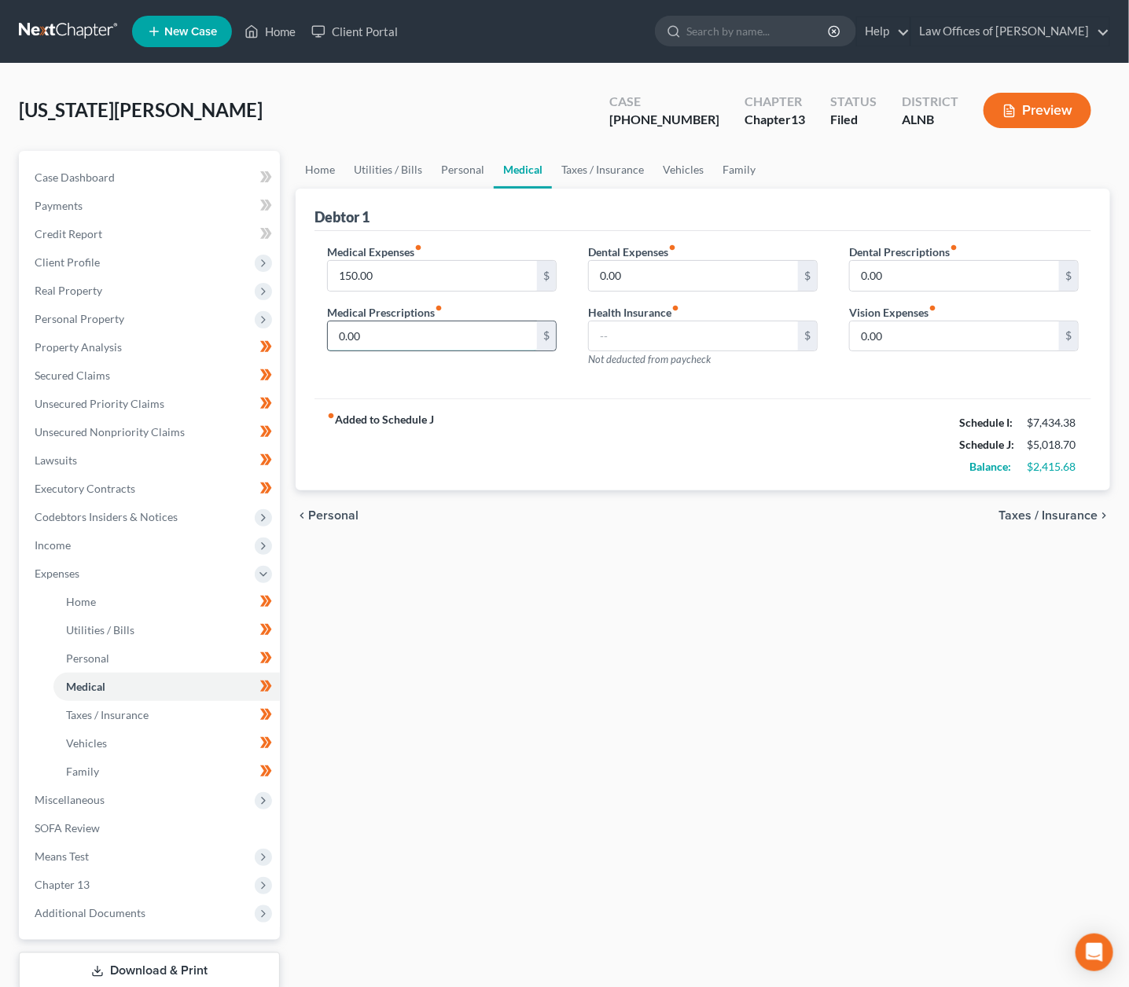
click at [441, 329] on input "0.00" at bounding box center [432, 337] width 209 height 30
type input "50"
click at [699, 163] on link "Vehicles" at bounding box center [683, 170] width 60 height 38
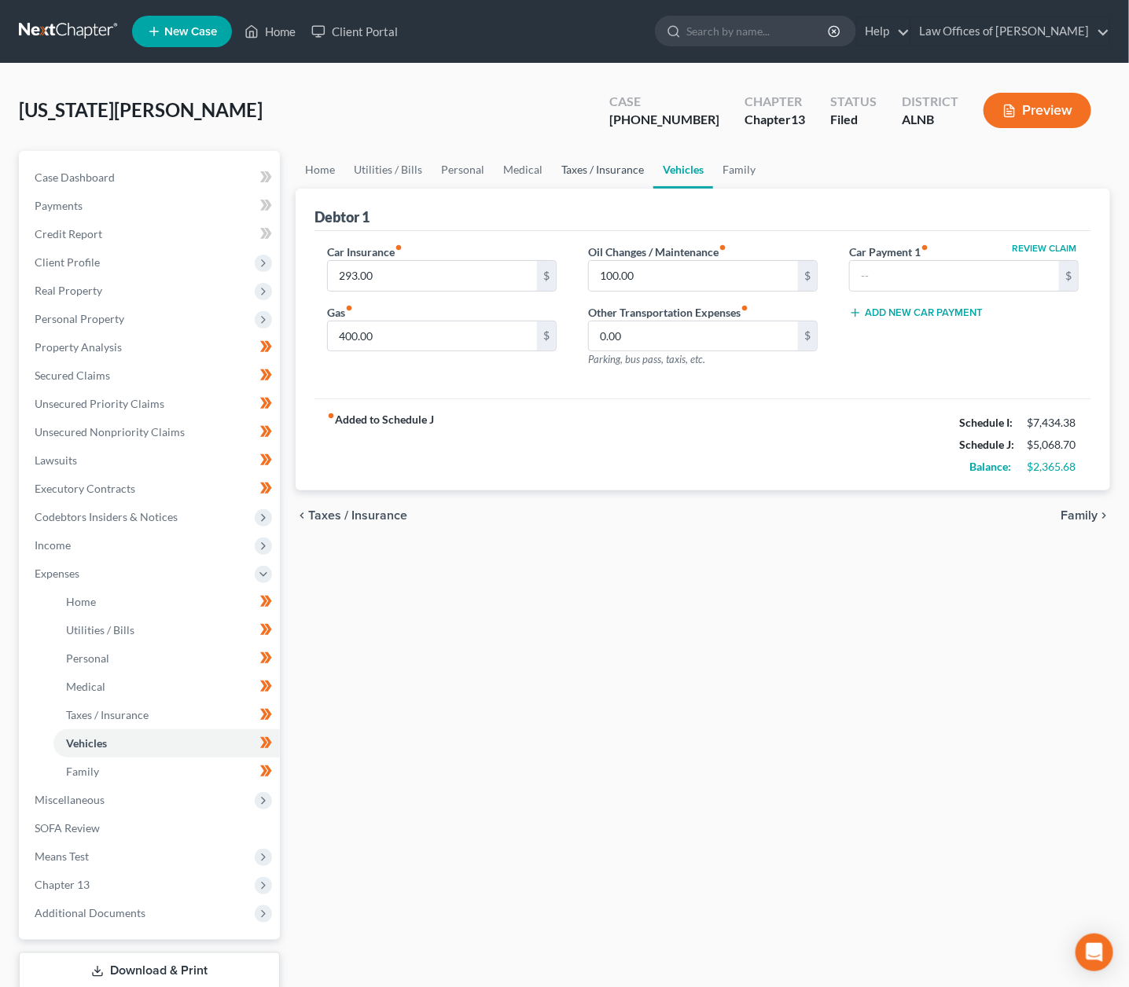
click at [611, 171] on link "Taxes / Insurance" at bounding box center [602, 170] width 101 height 38
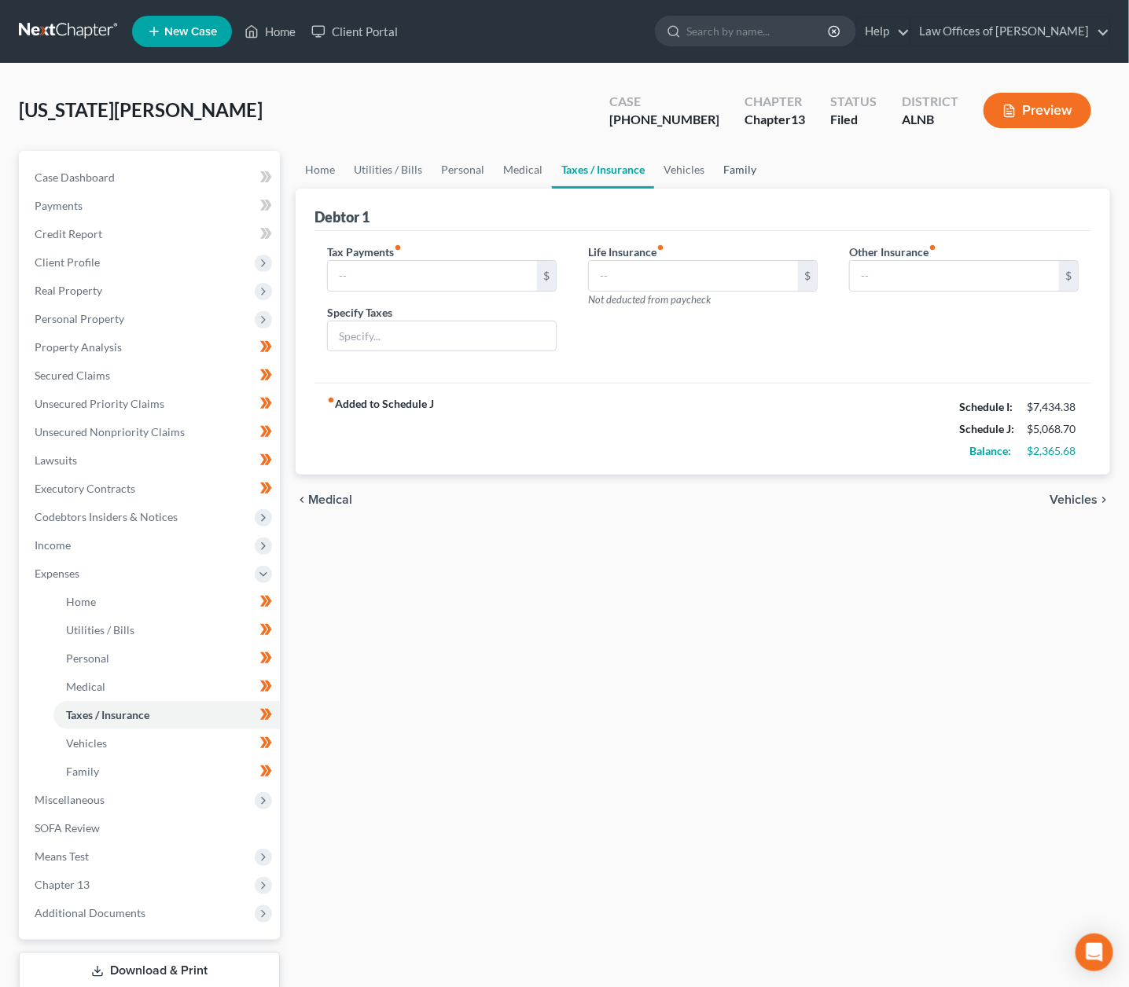
click at [748, 166] on link "Family" at bounding box center [740, 170] width 52 height 38
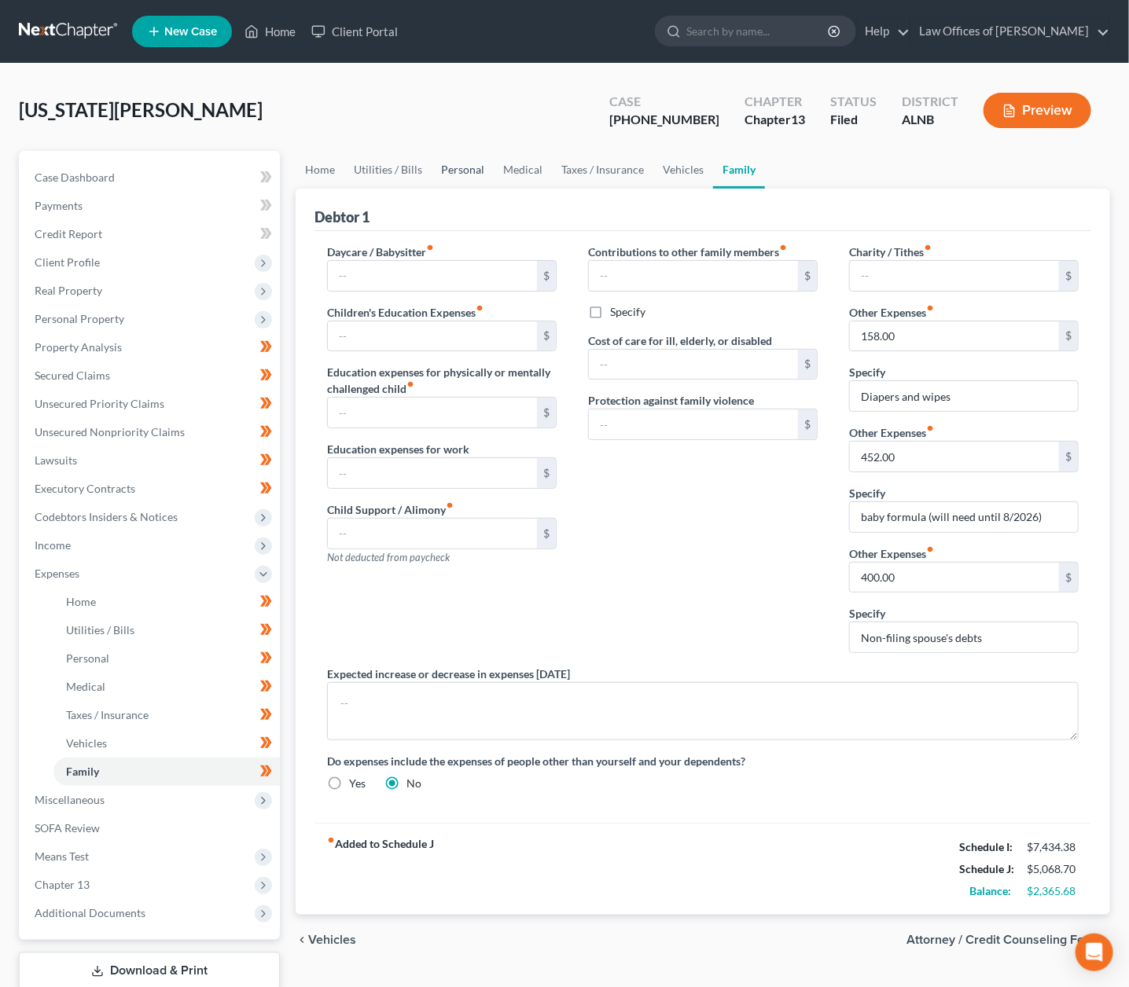
scroll to position [3, 0]
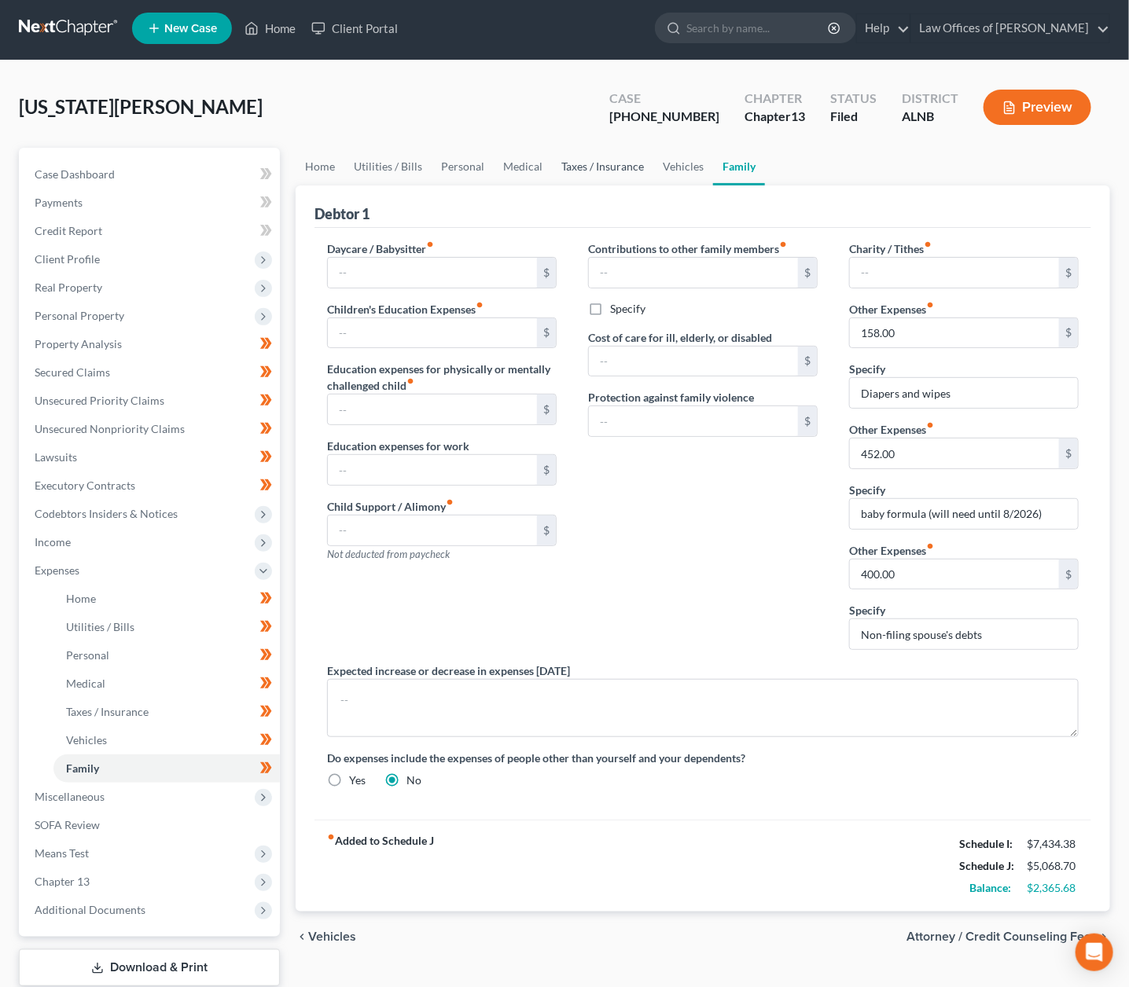
click at [588, 164] on link "Taxes / Insurance" at bounding box center [602, 167] width 101 height 38
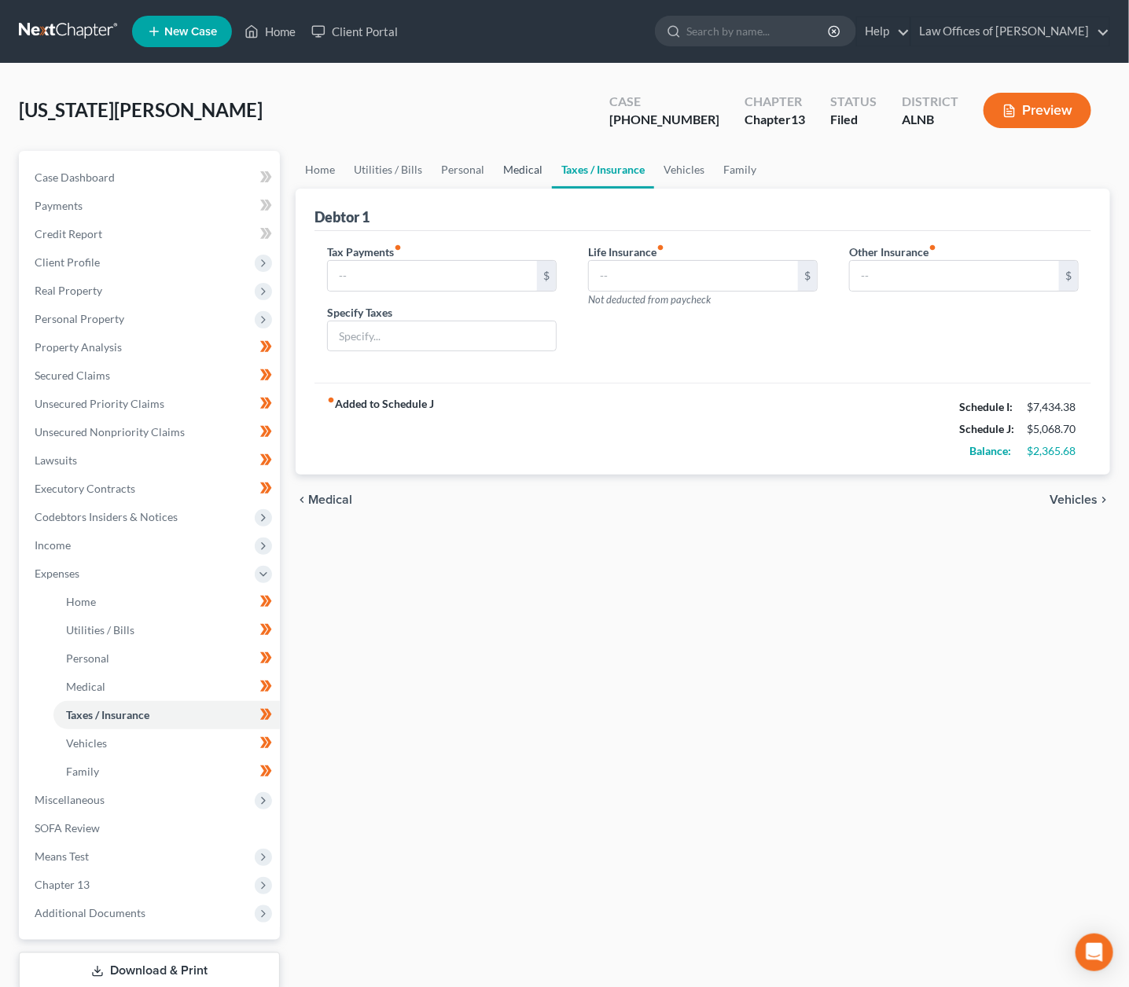
click at [522, 174] on link "Medical" at bounding box center [523, 170] width 58 height 38
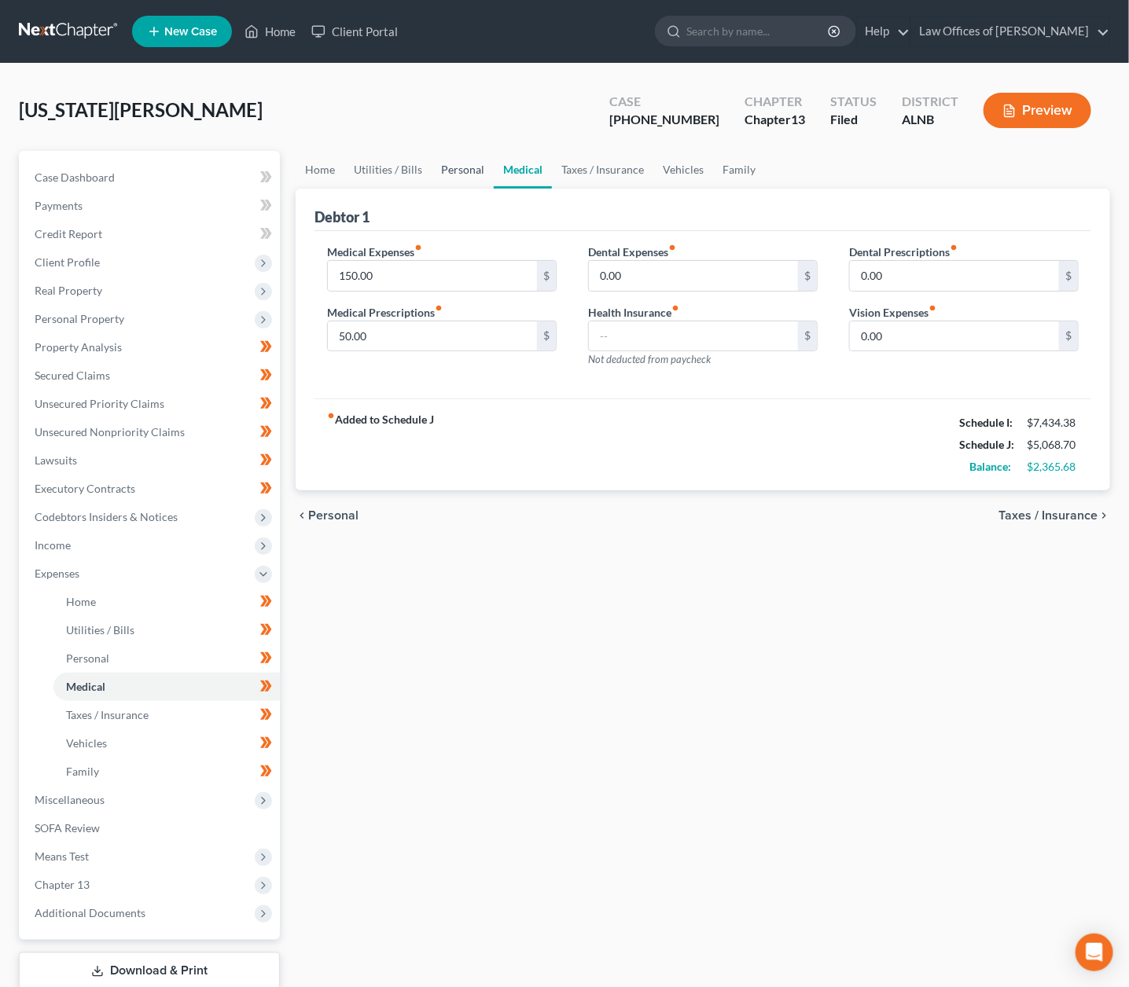
click at [447, 165] on link "Personal" at bounding box center [463, 170] width 62 height 38
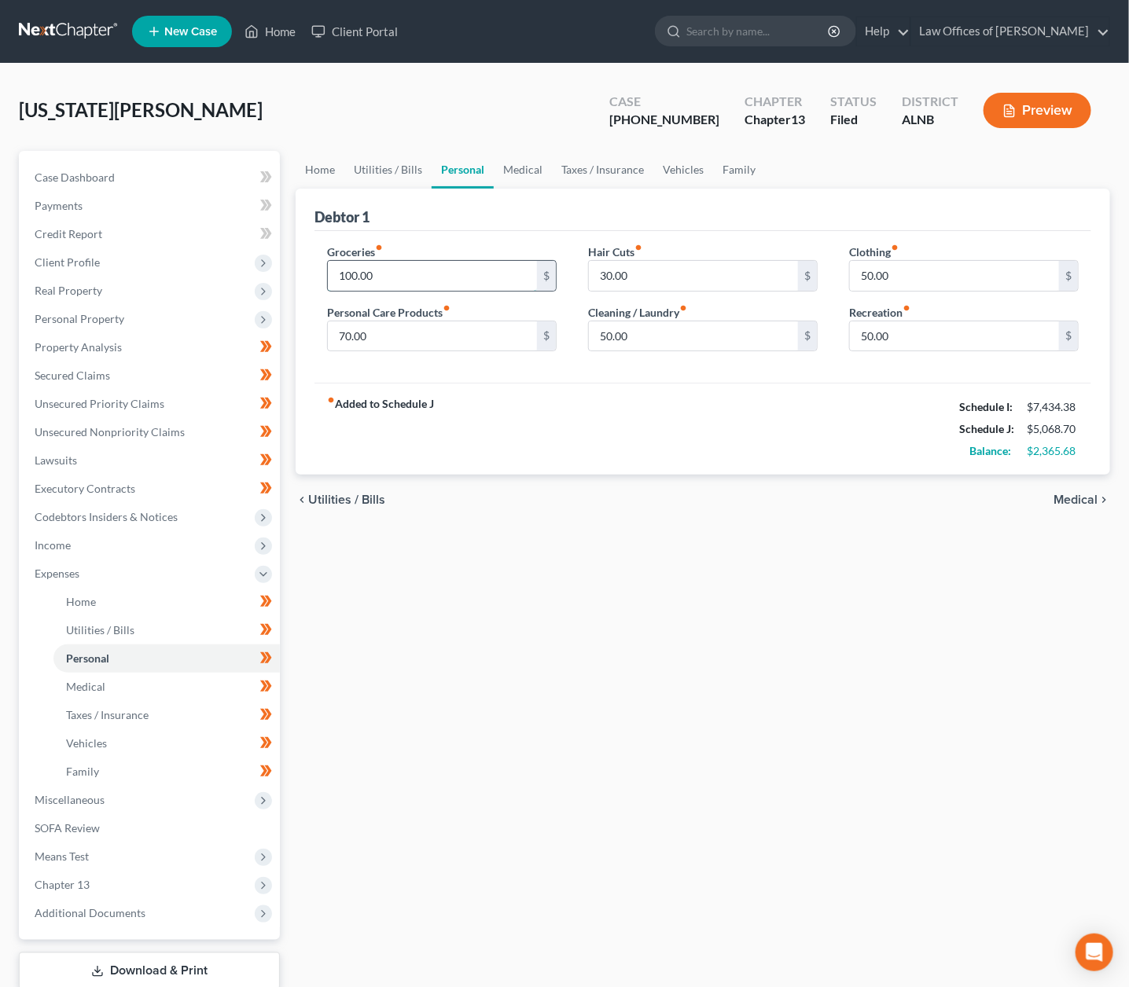
click at [405, 270] on input "100.00" at bounding box center [432, 276] width 209 height 30
type input "1,000"
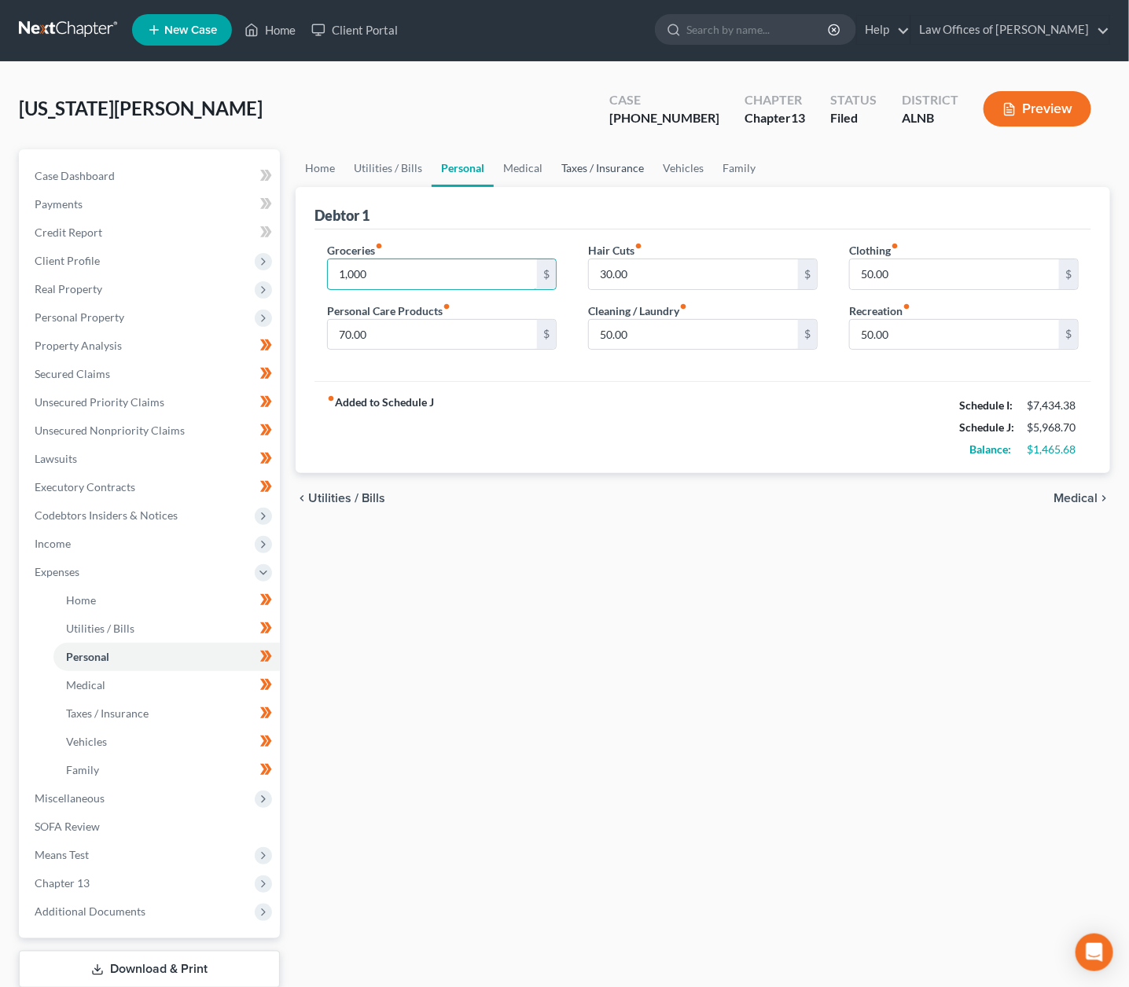
scroll to position [2, 0]
click at [369, 158] on link "Utilities / Bills" at bounding box center [387, 168] width 87 height 38
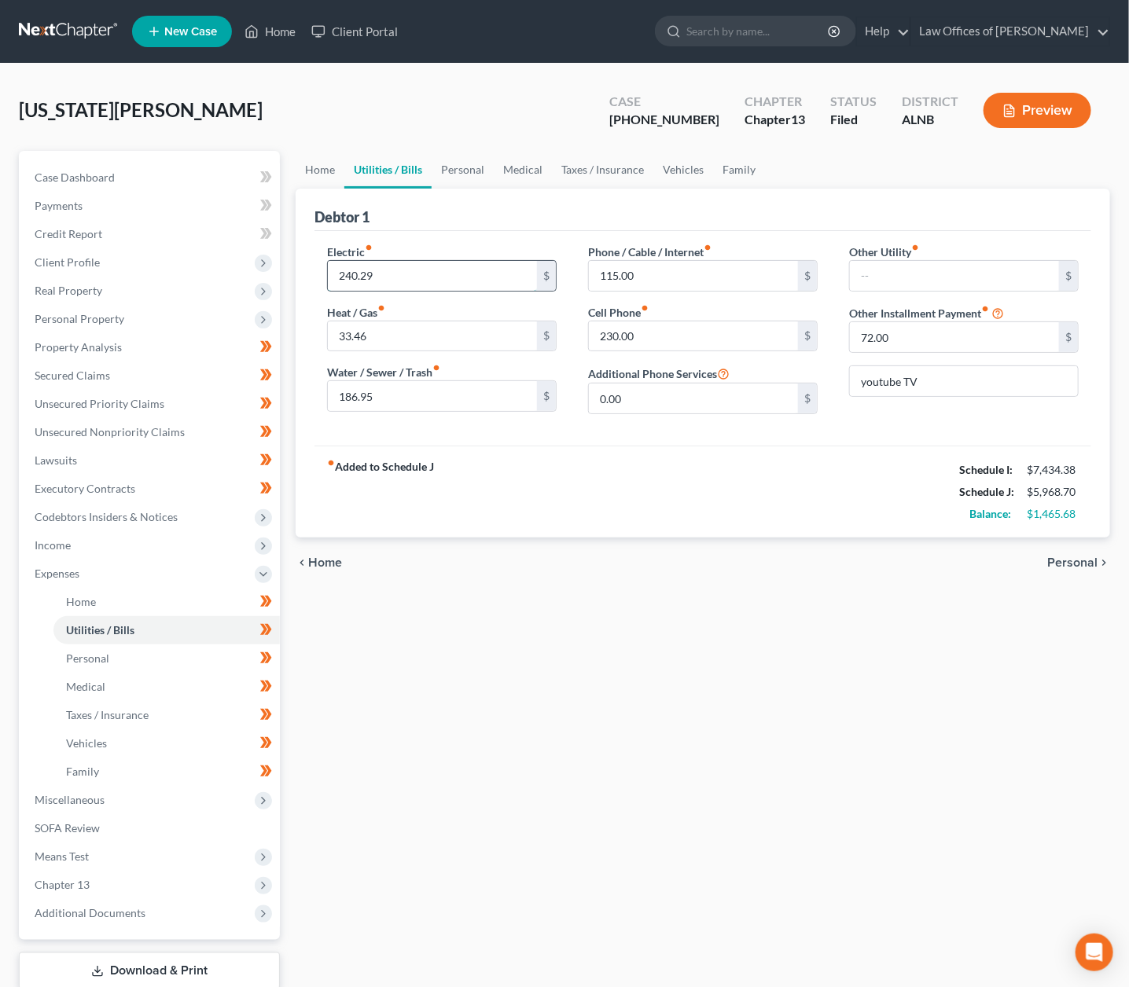
click at [403, 279] on input "240.29" at bounding box center [432, 276] width 209 height 30
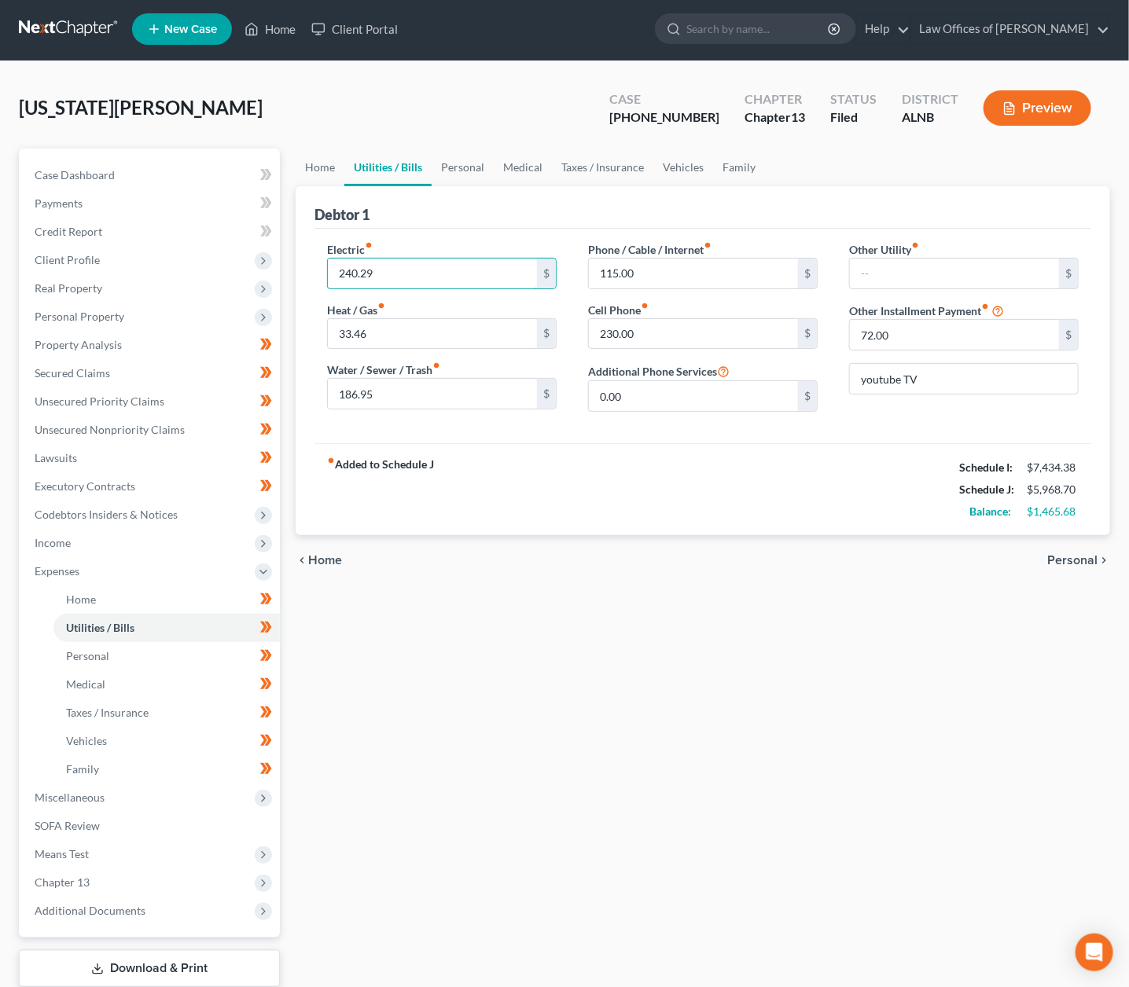
scroll to position [2, 1]
click at [329, 163] on link "Home" at bounding box center [320, 168] width 49 height 38
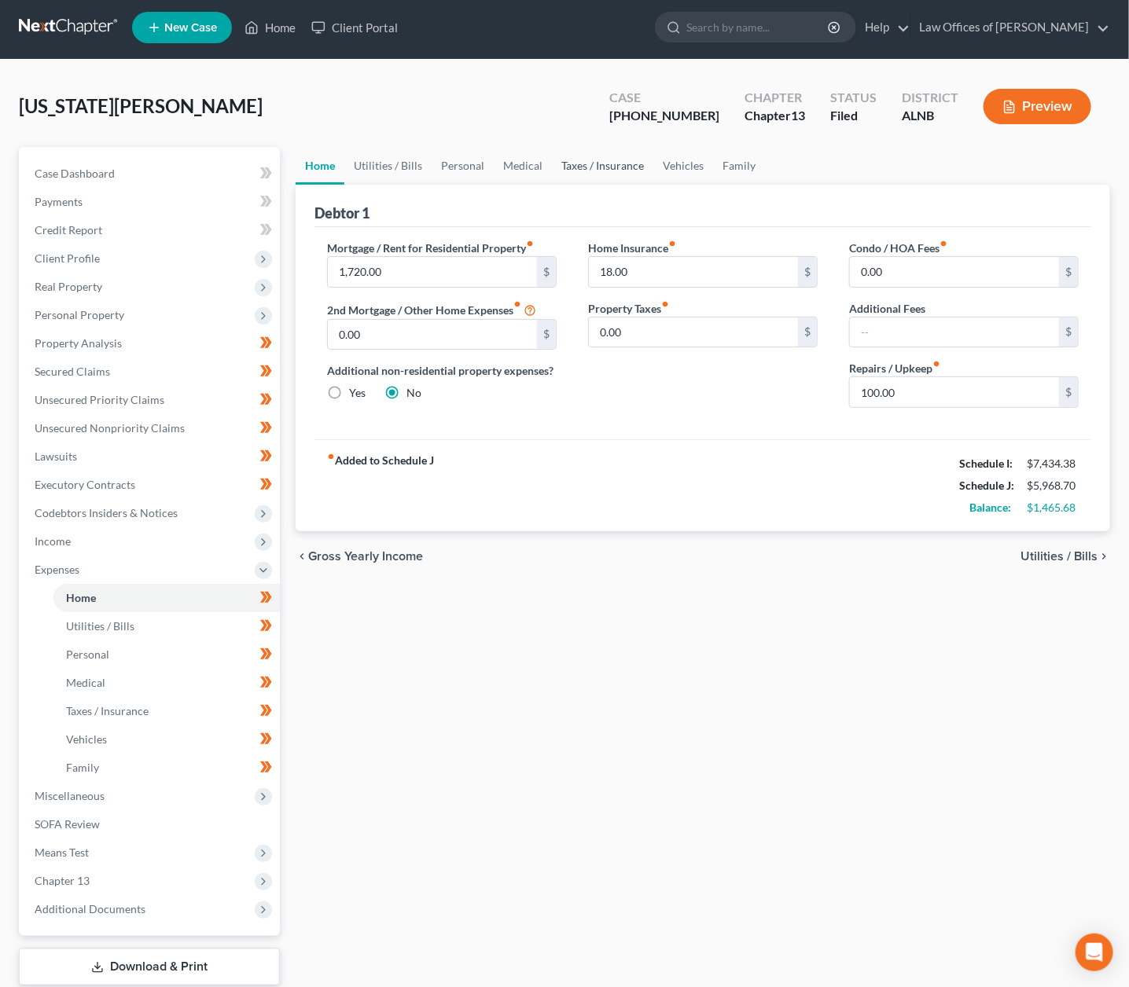
click at [605, 172] on link "Taxes / Insurance" at bounding box center [602, 166] width 101 height 38
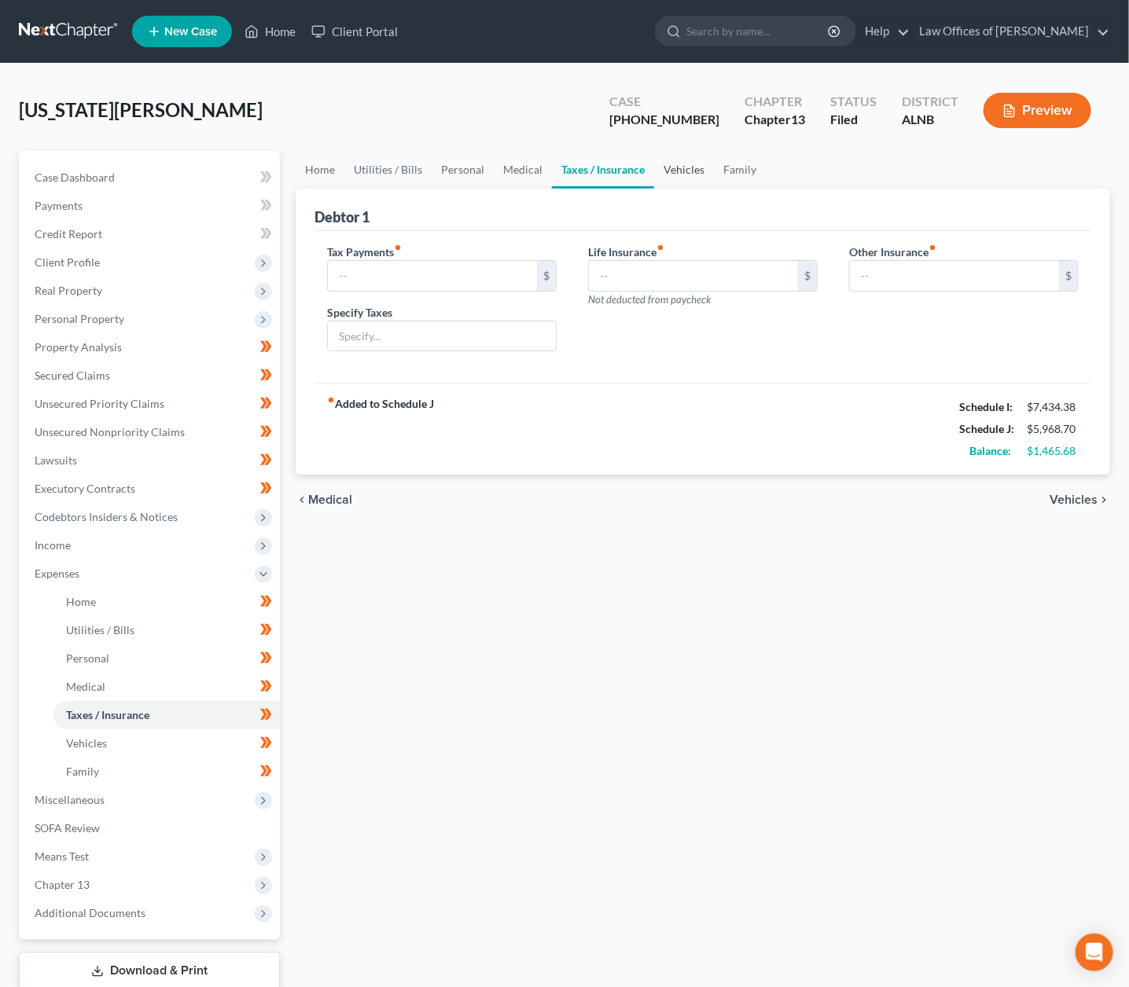
click at [686, 171] on link "Vehicles" at bounding box center [684, 170] width 60 height 38
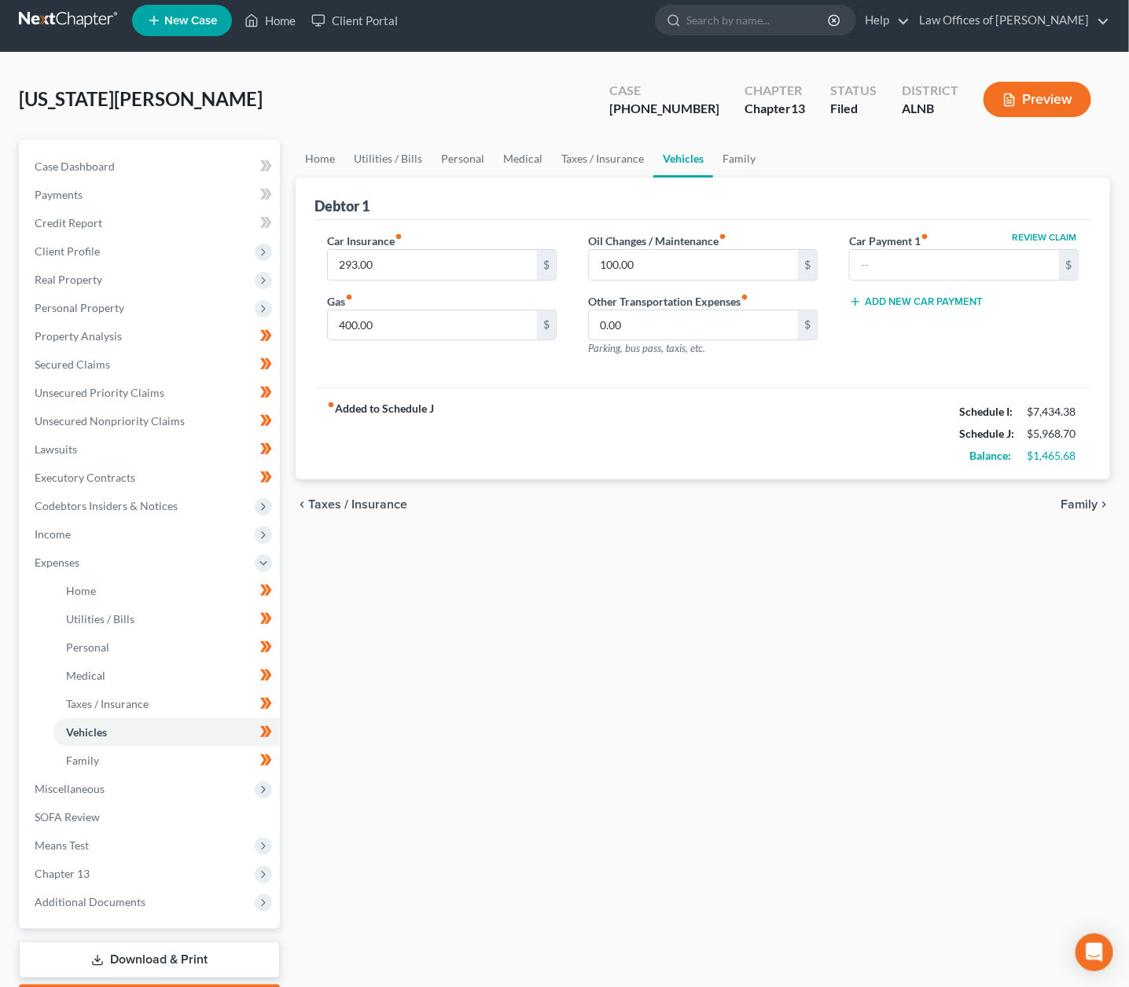
scroll to position [18, 0]
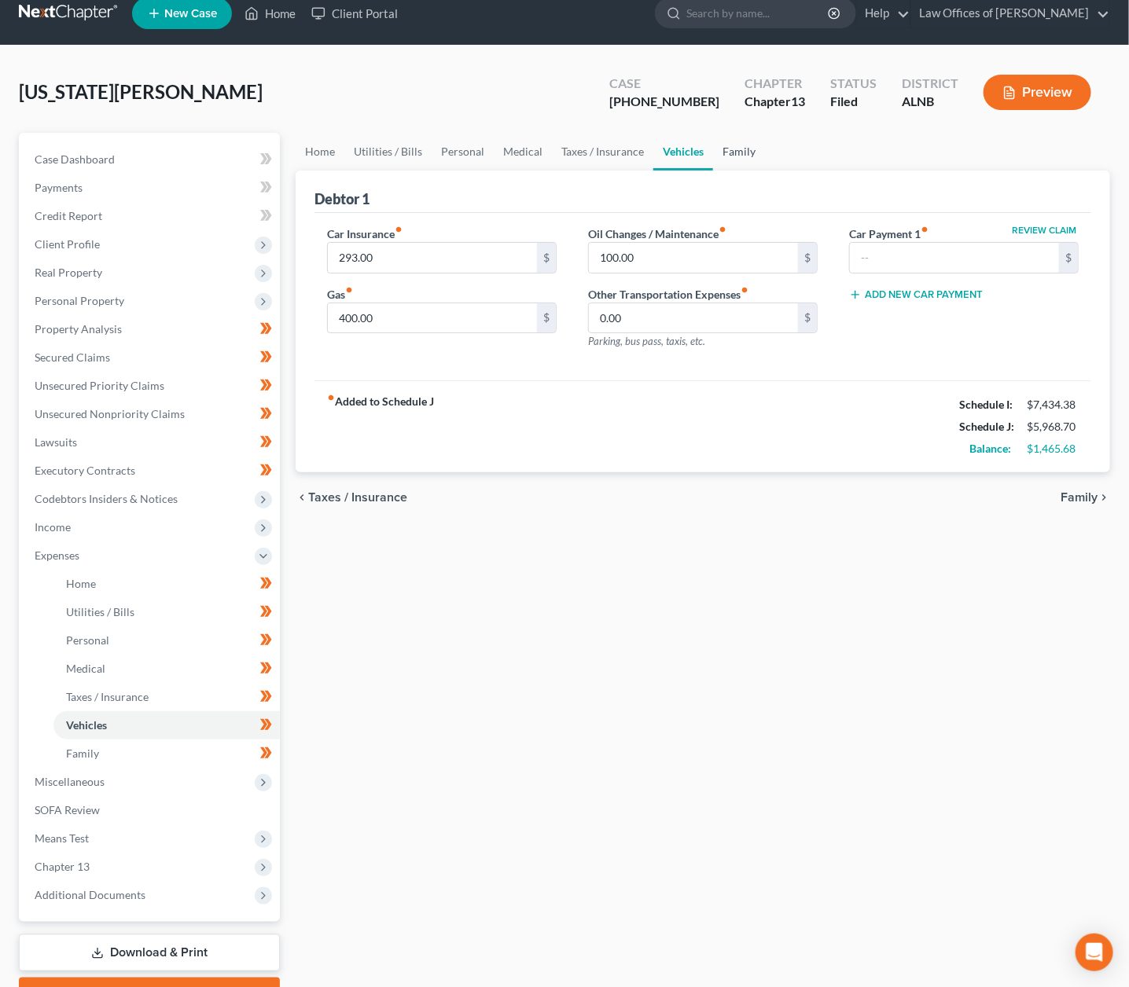
click at [756, 145] on link "Family" at bounding box center [739, 152] width 52 height 38
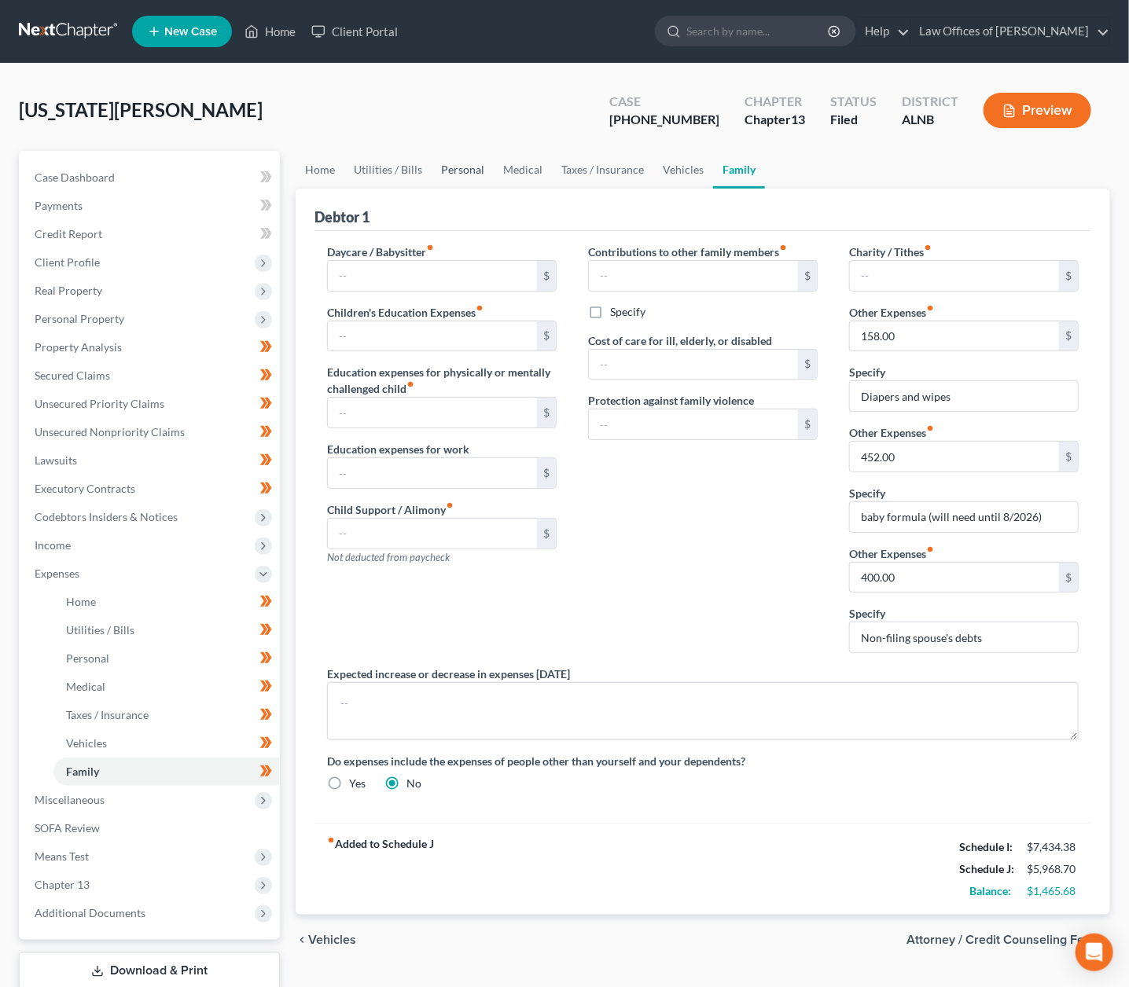
click at [460, 166] on link "Personal" at bounding box center [463, 170] width 62 height 38
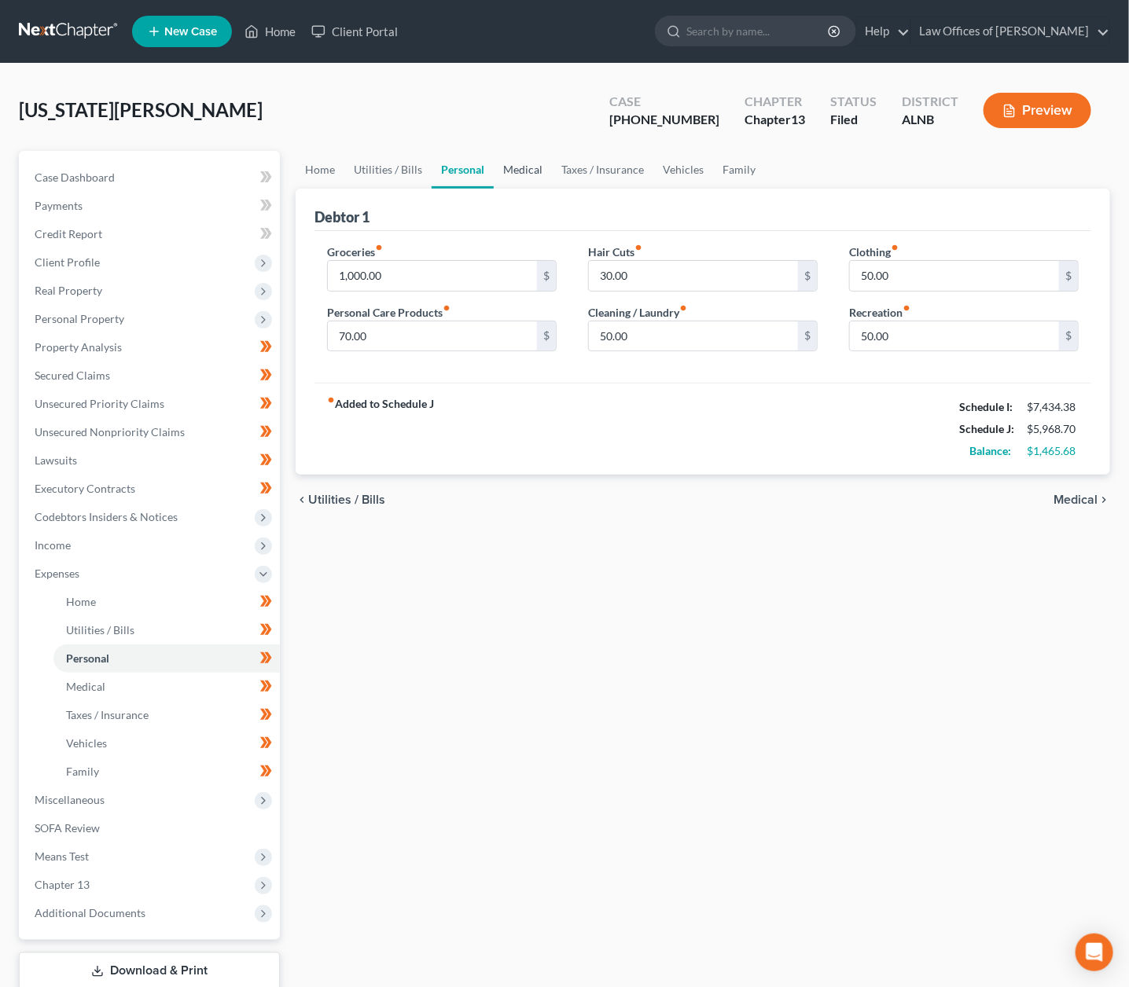
click at [502, 169] on link "Medical" at bounding box center [523, 170] width 58 height 38
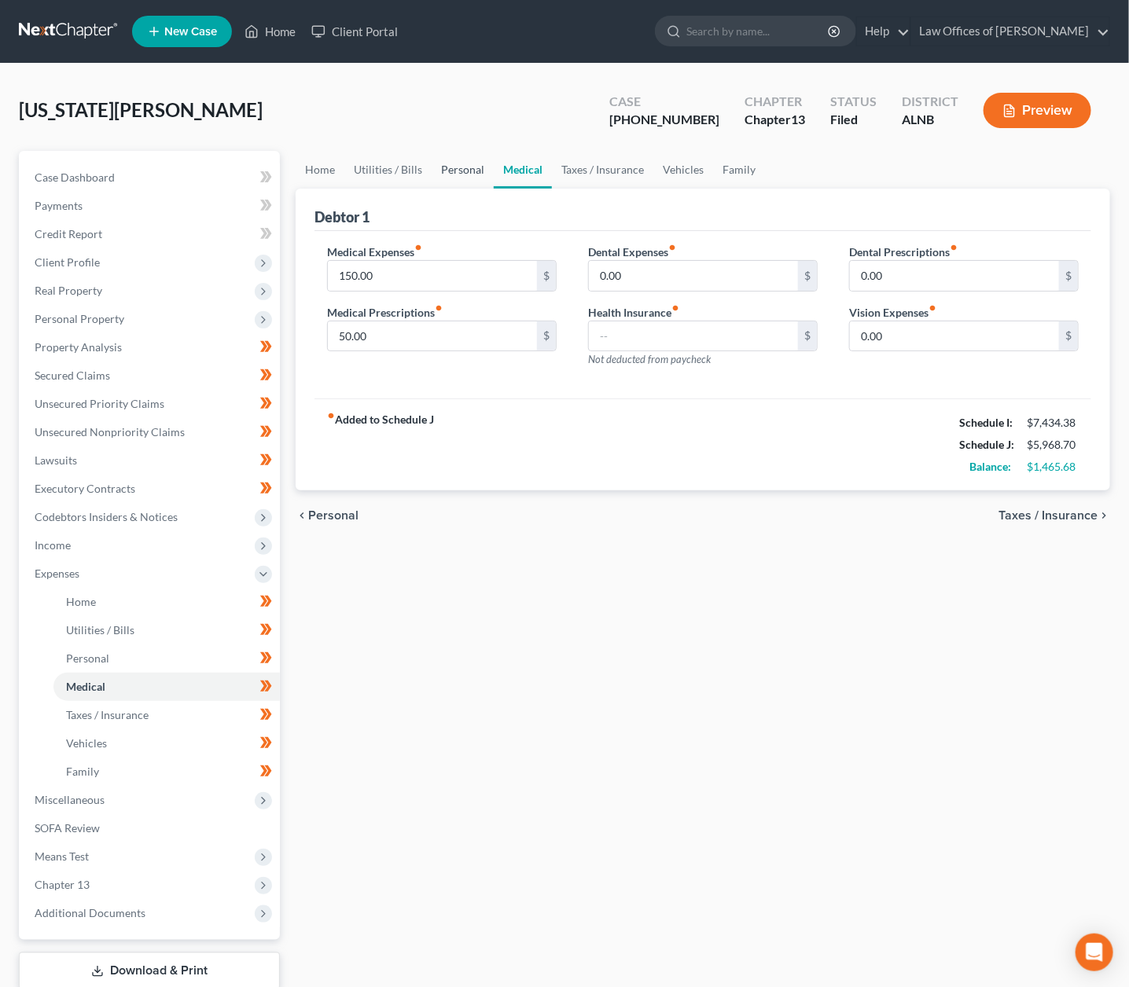
click at [480, 171] on link "Personal" at bounding box center [463, 170] width 62 height 38
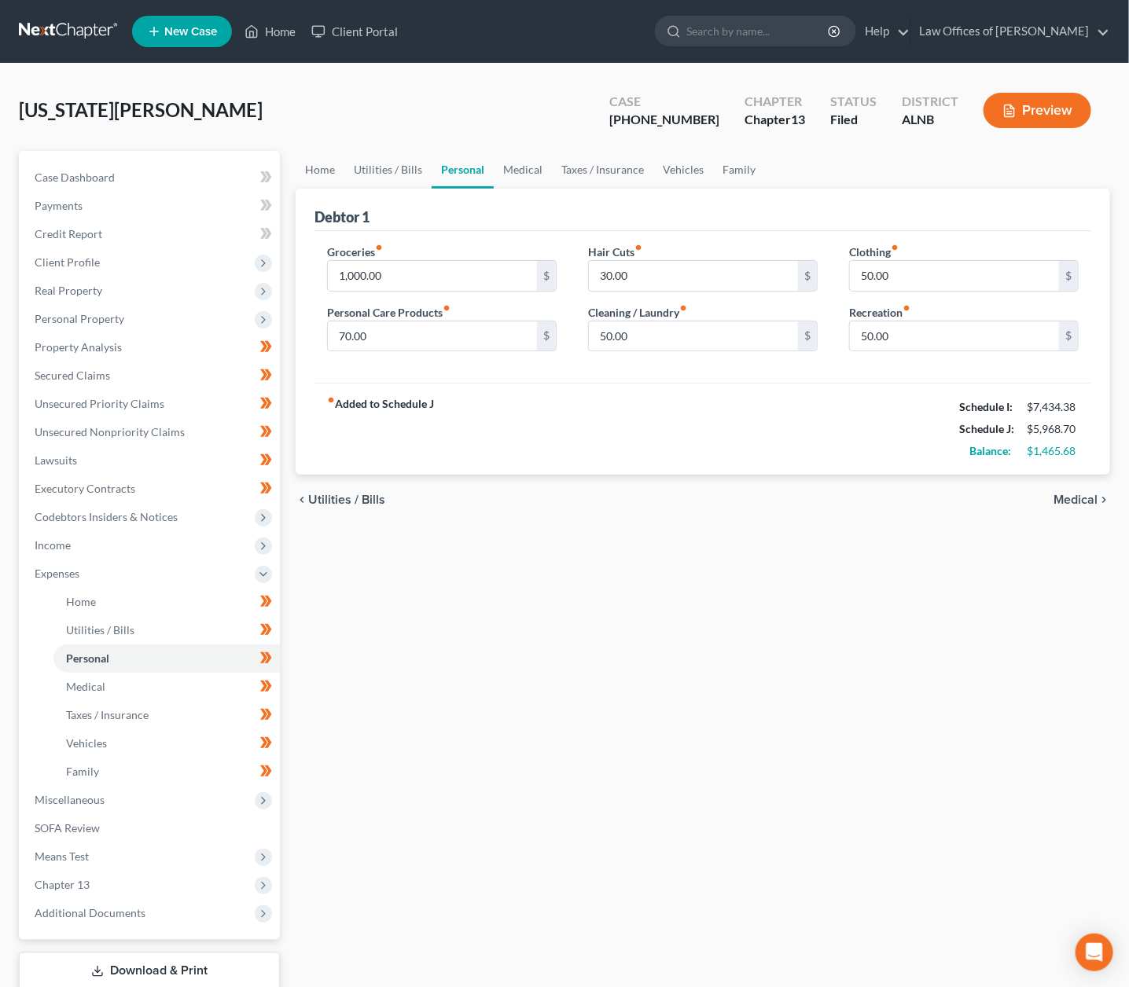
scroll to position [1, 0]
